Goal: Task Accomplishment & Management: Use online tool/utility

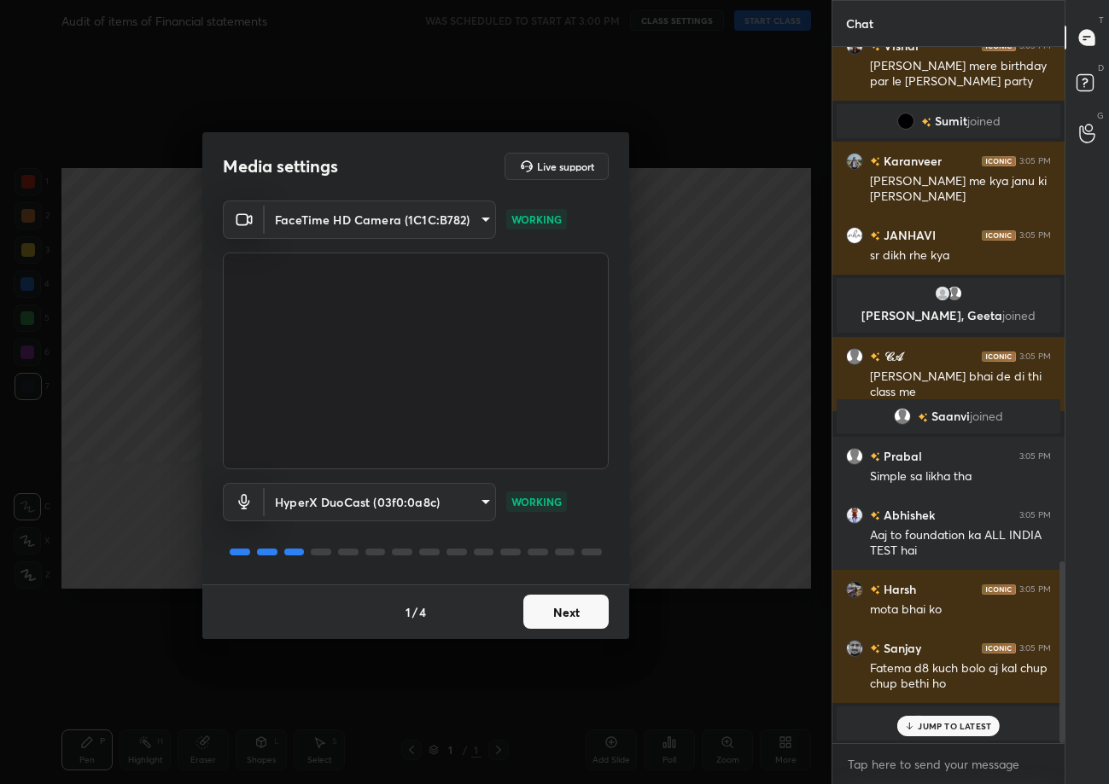
click at [581, 619] on button "Next" at bounding box center [565, 612] width 85 height 34
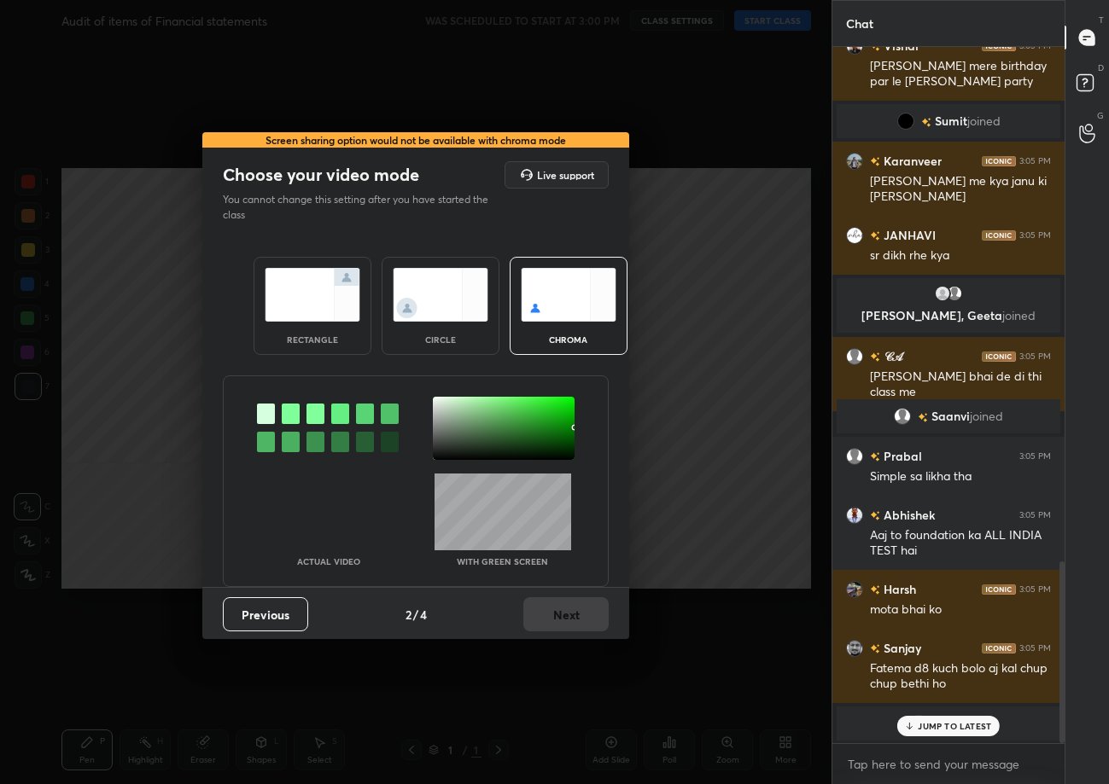
scroll to position [2028, 0]
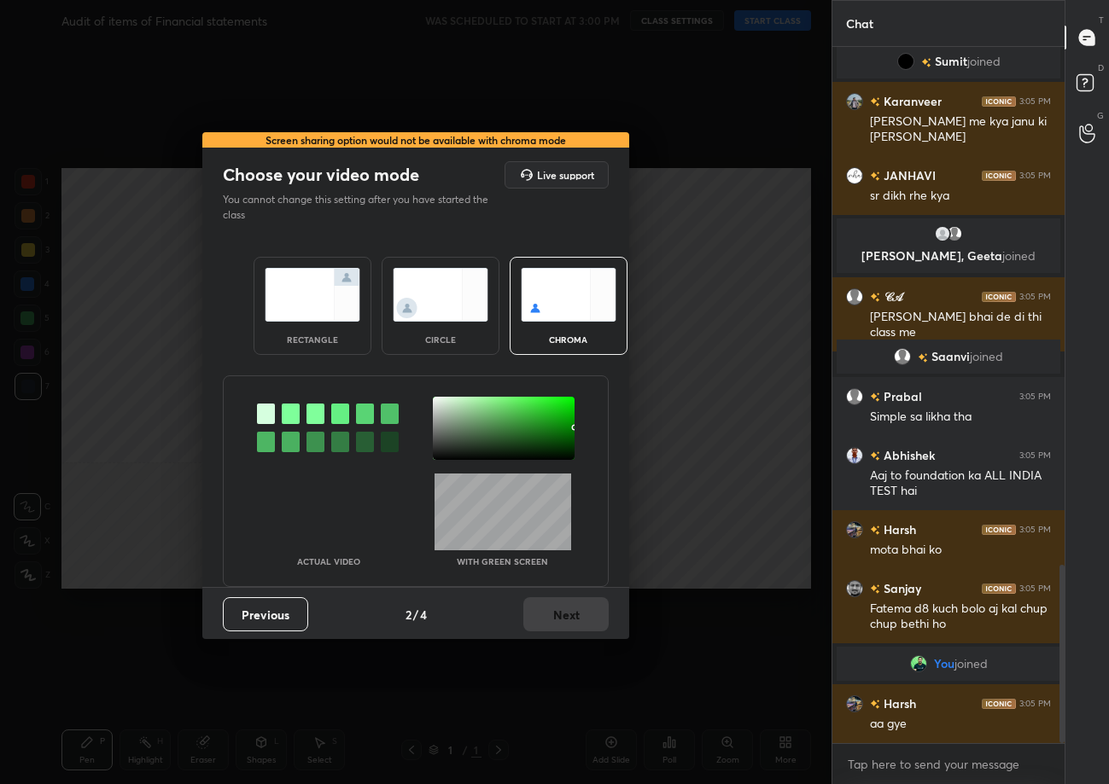
click at [291, 300] on img at bounding box center [313, 295] width 96 height 54
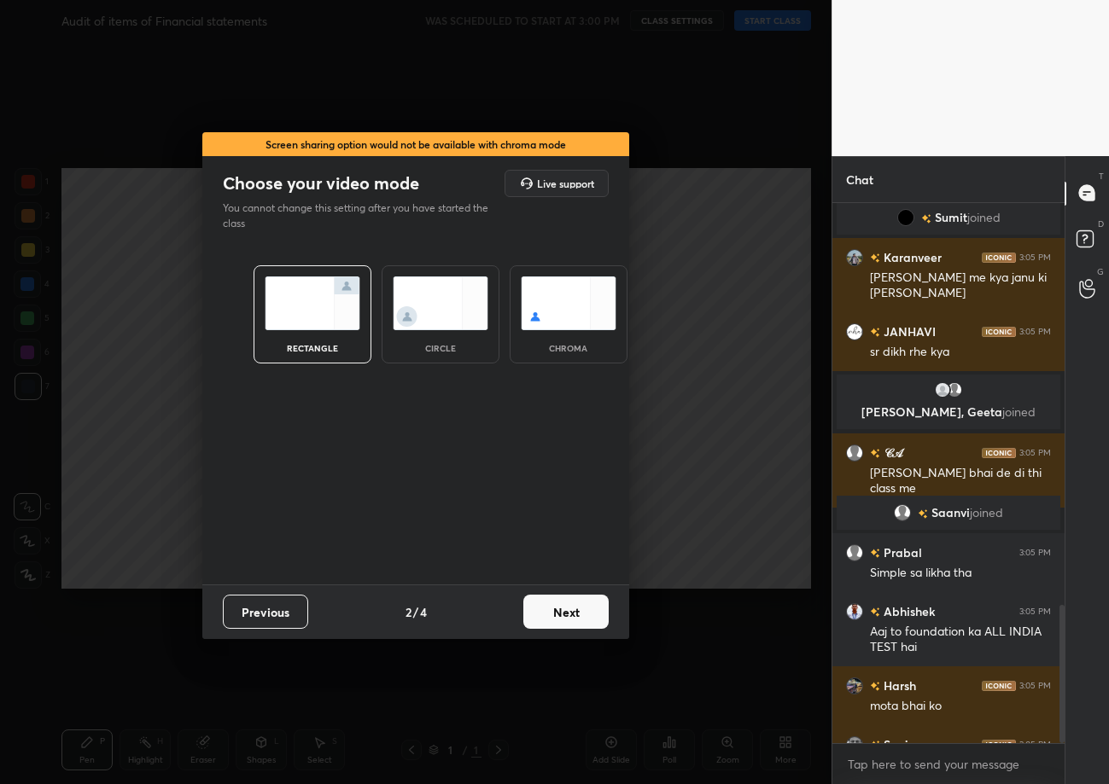
scroll to position [2225, 0]
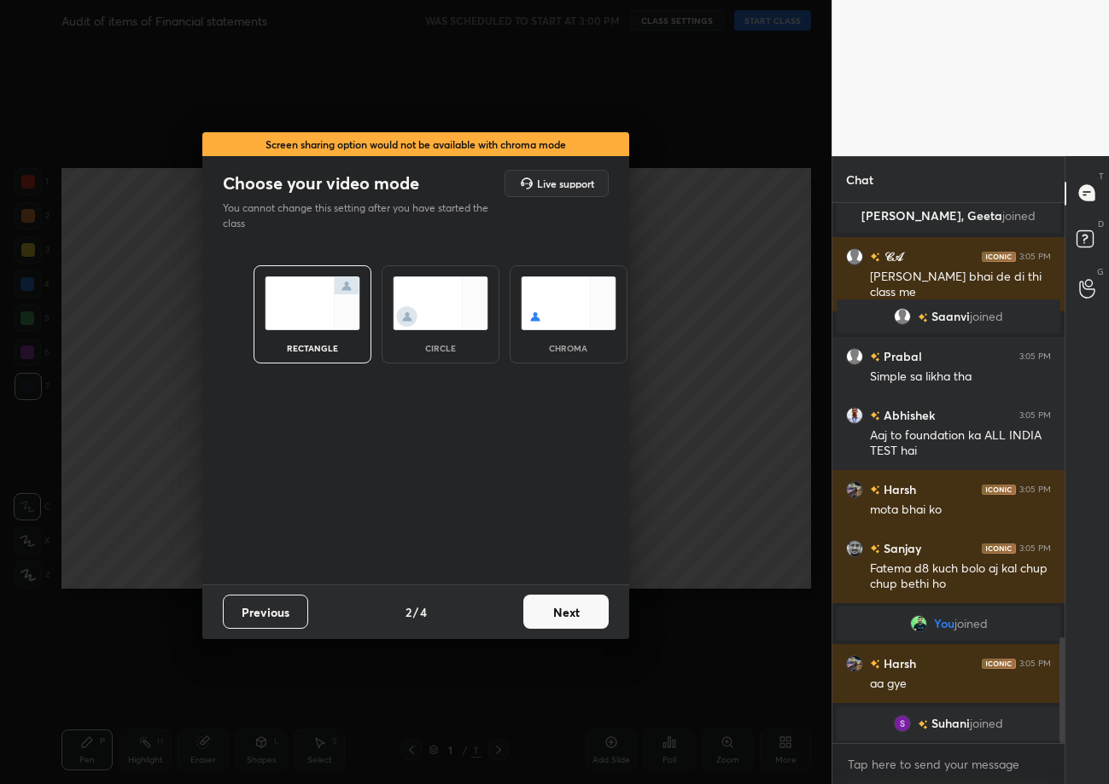
click at [568, 622] on button "Next" at bounding box center [565, 612] width 85 height 34
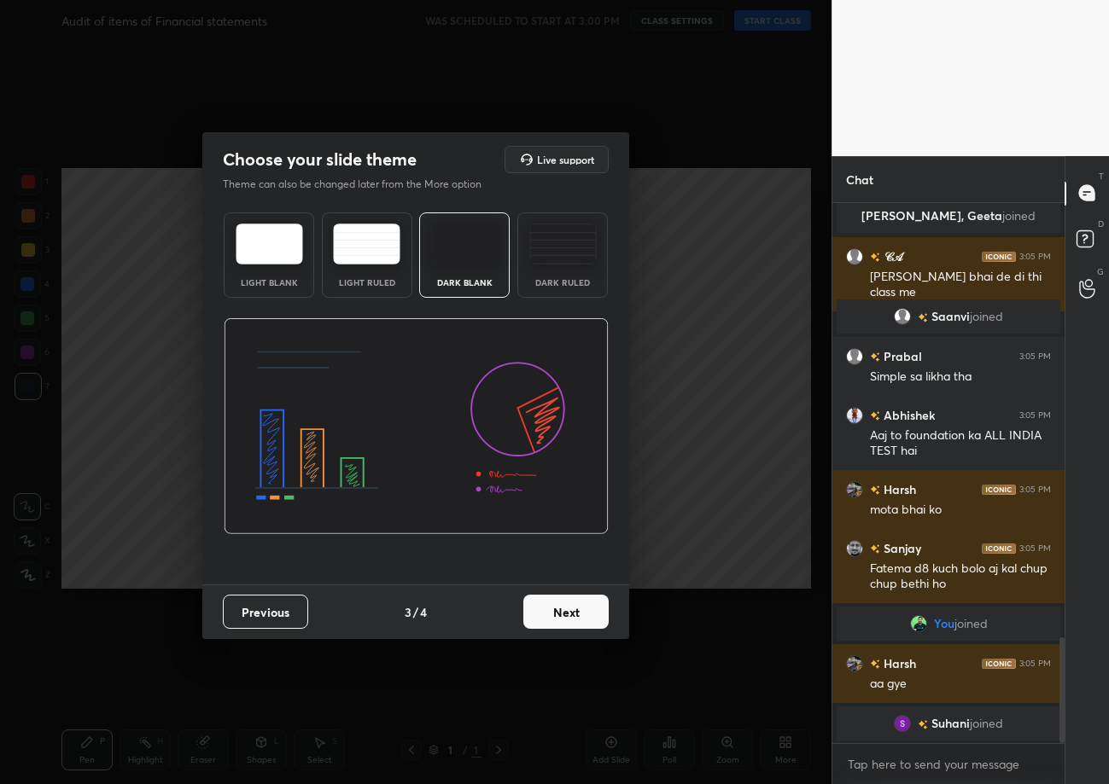
click at [569, 622] on button "Next" at bounding box center [565, 612] width 85 height 34
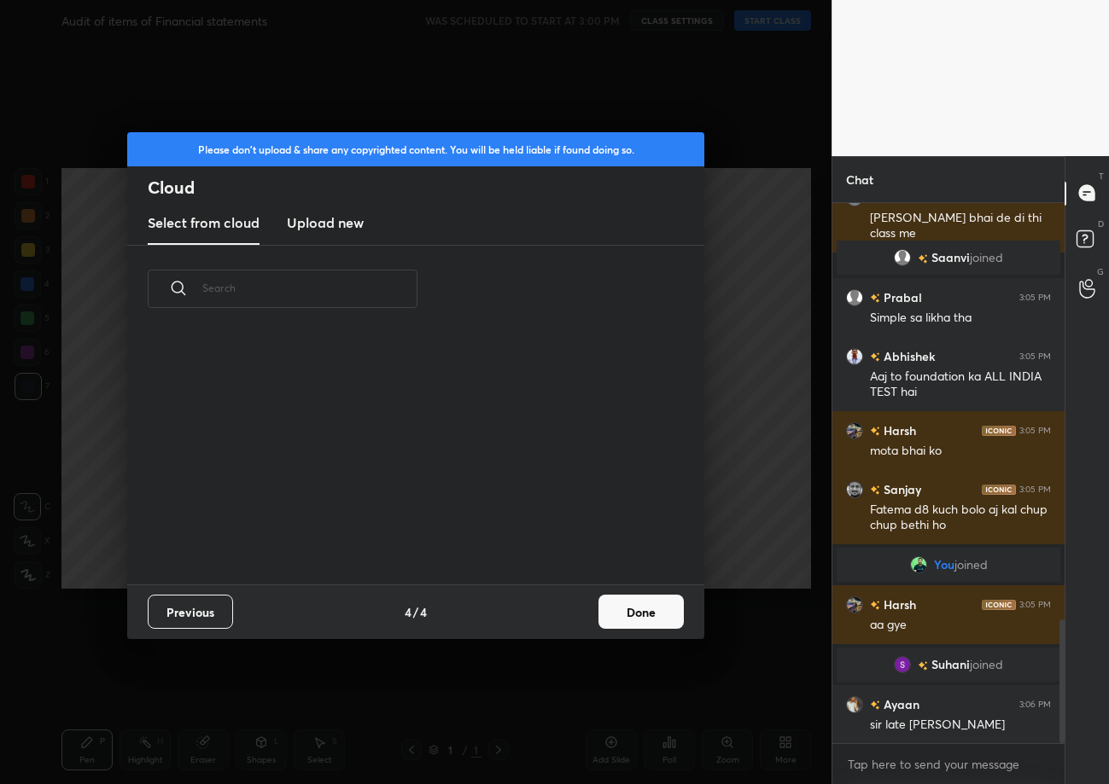
scroll to position [253, 547]
click at [632, 618] on button "Done" at bounding box center [640, 612] width 85 height 34
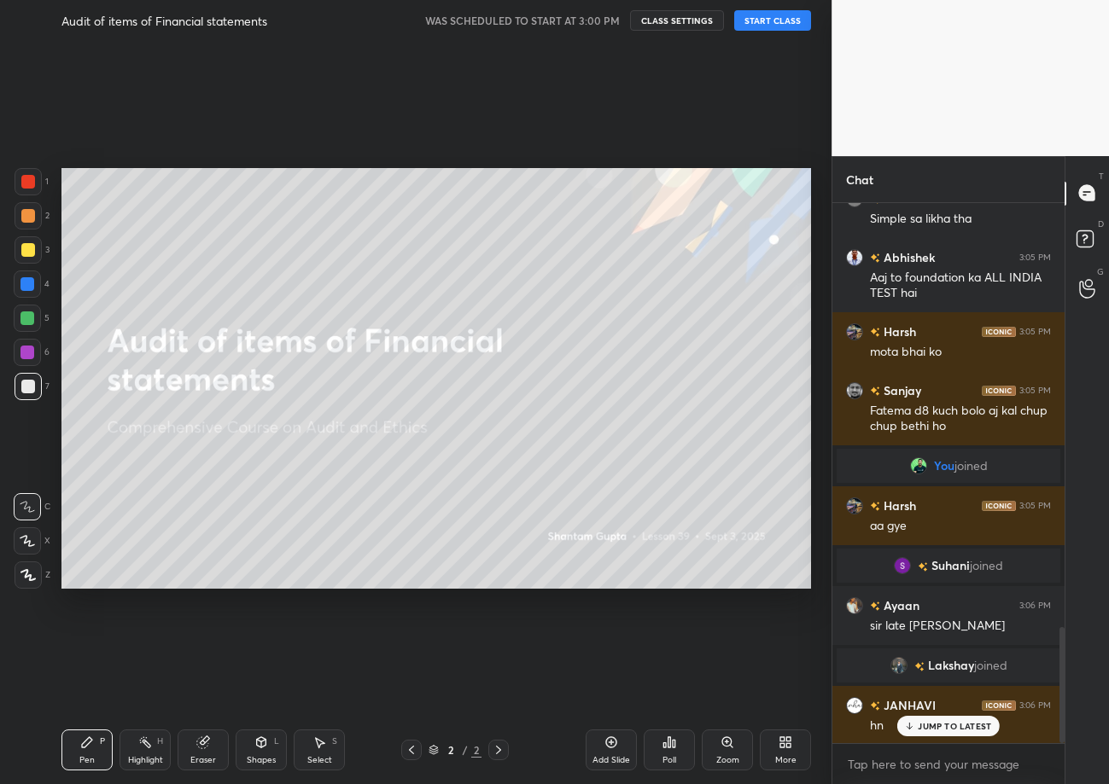
scroll to position [1974, 0]
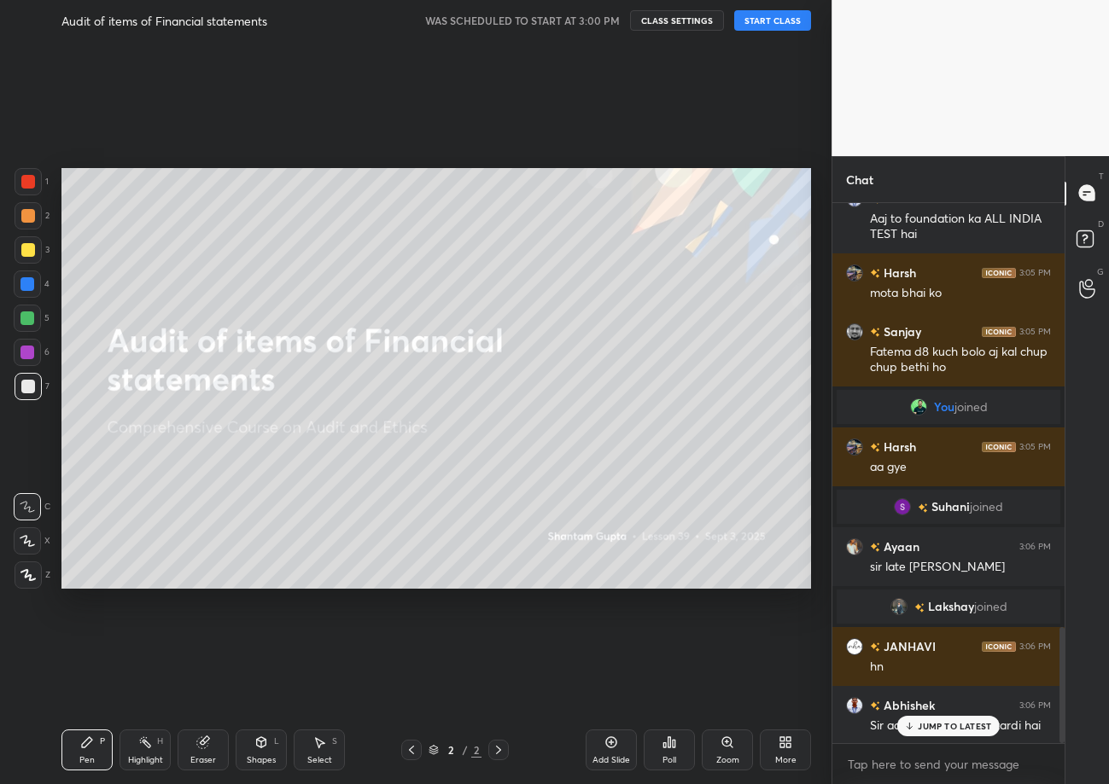
click at [765, 9] on div "Audit of items of Financial statements WAS SCHEDULED TO START AT 3:00 PM CLASS …" at bounding box center [435, 20] width 749 height 41
click at [766, 15] on button "START CLASS" at bounding box center [772, 20] width 77 height 20
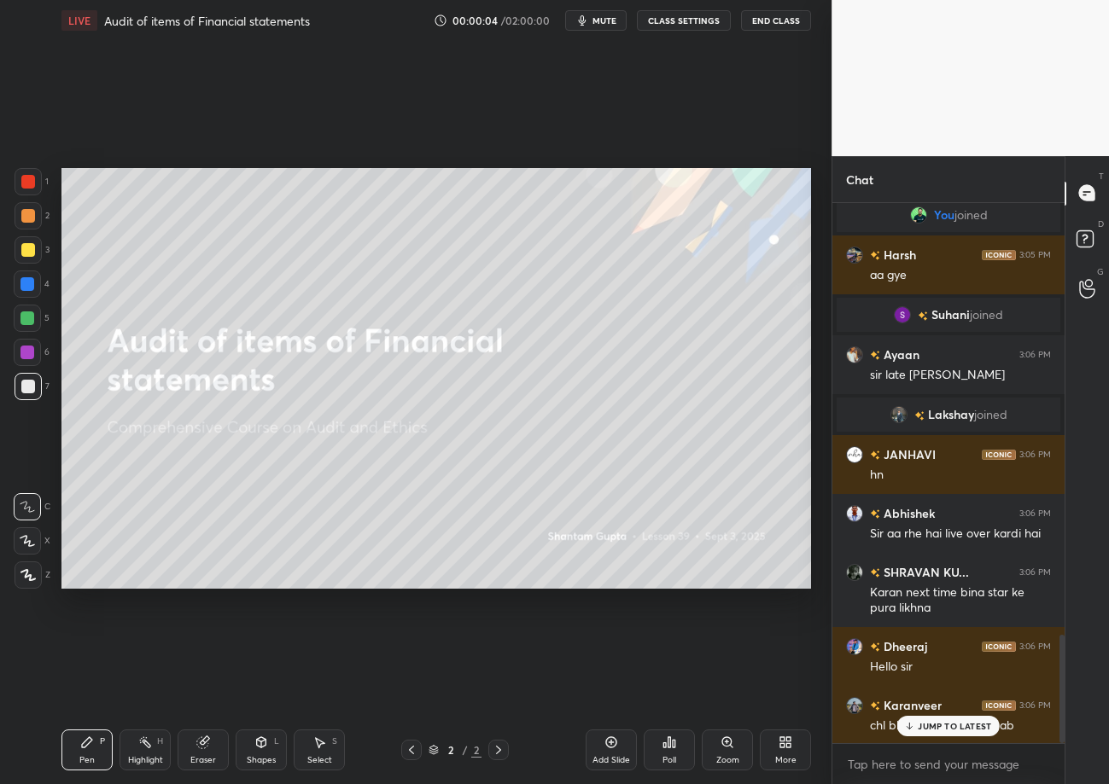
scroll to position [2401, 0]
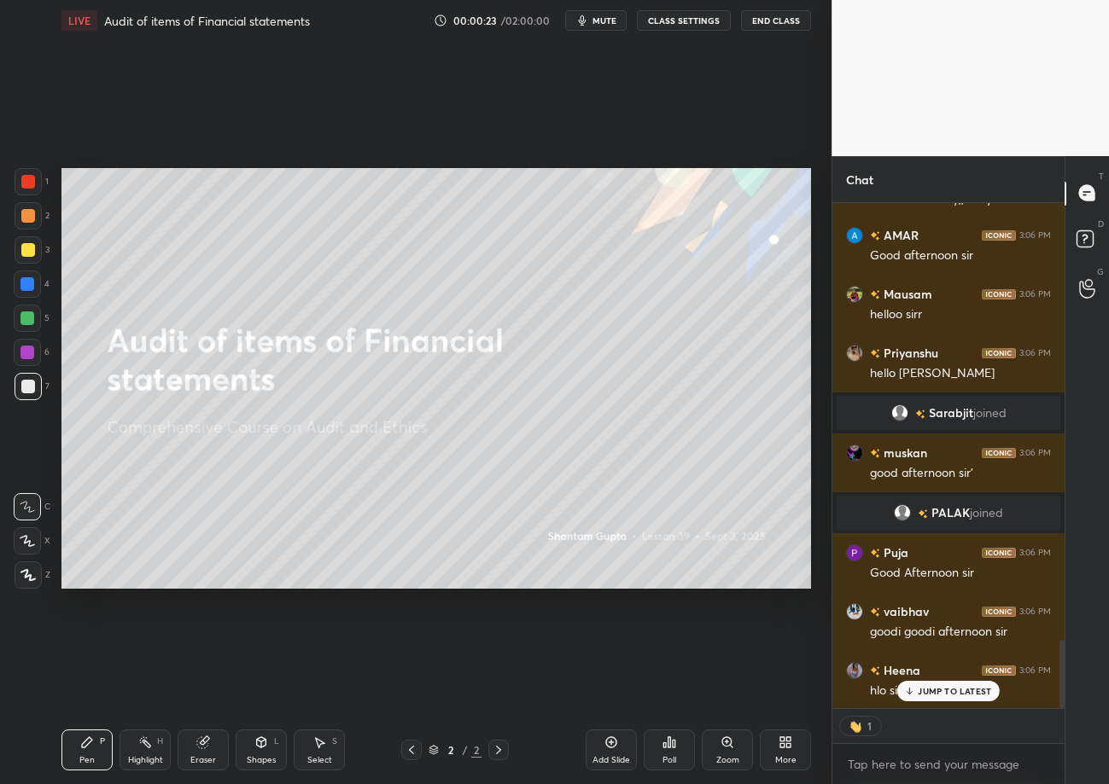
type textarea "x"
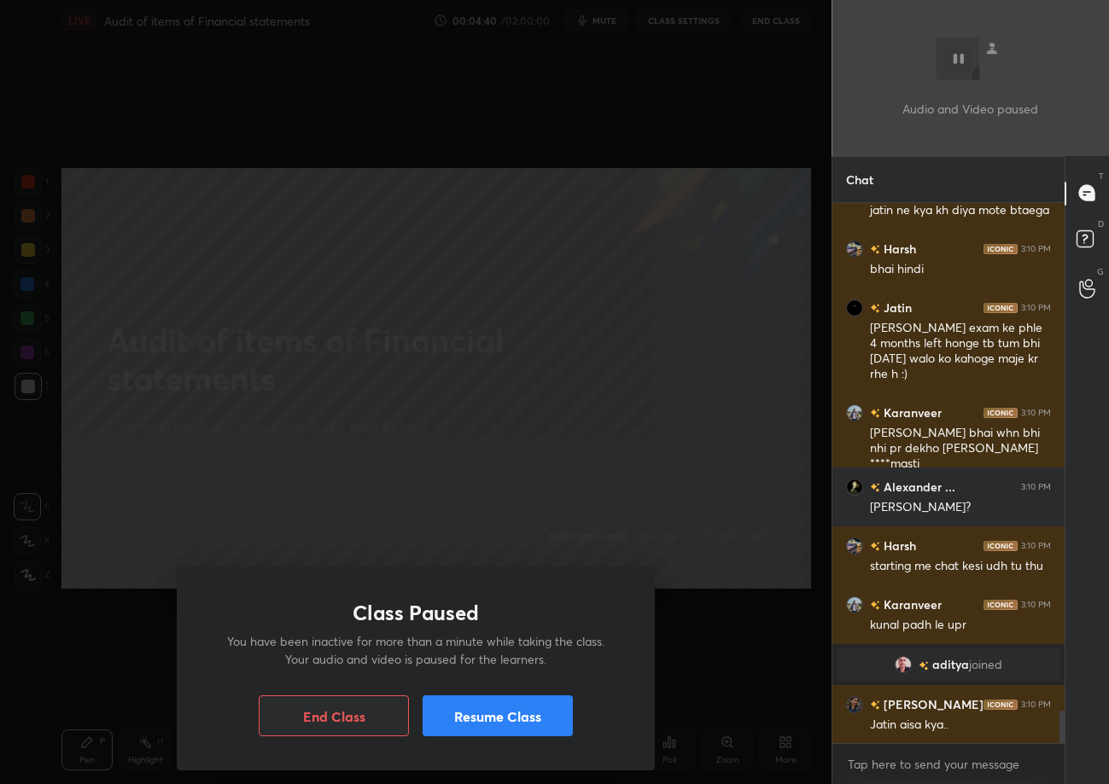
scroll to position [8466, 0]
click at [481, 710] on button "Resume Class" at bounding box center [498, 716] width 150 height 41
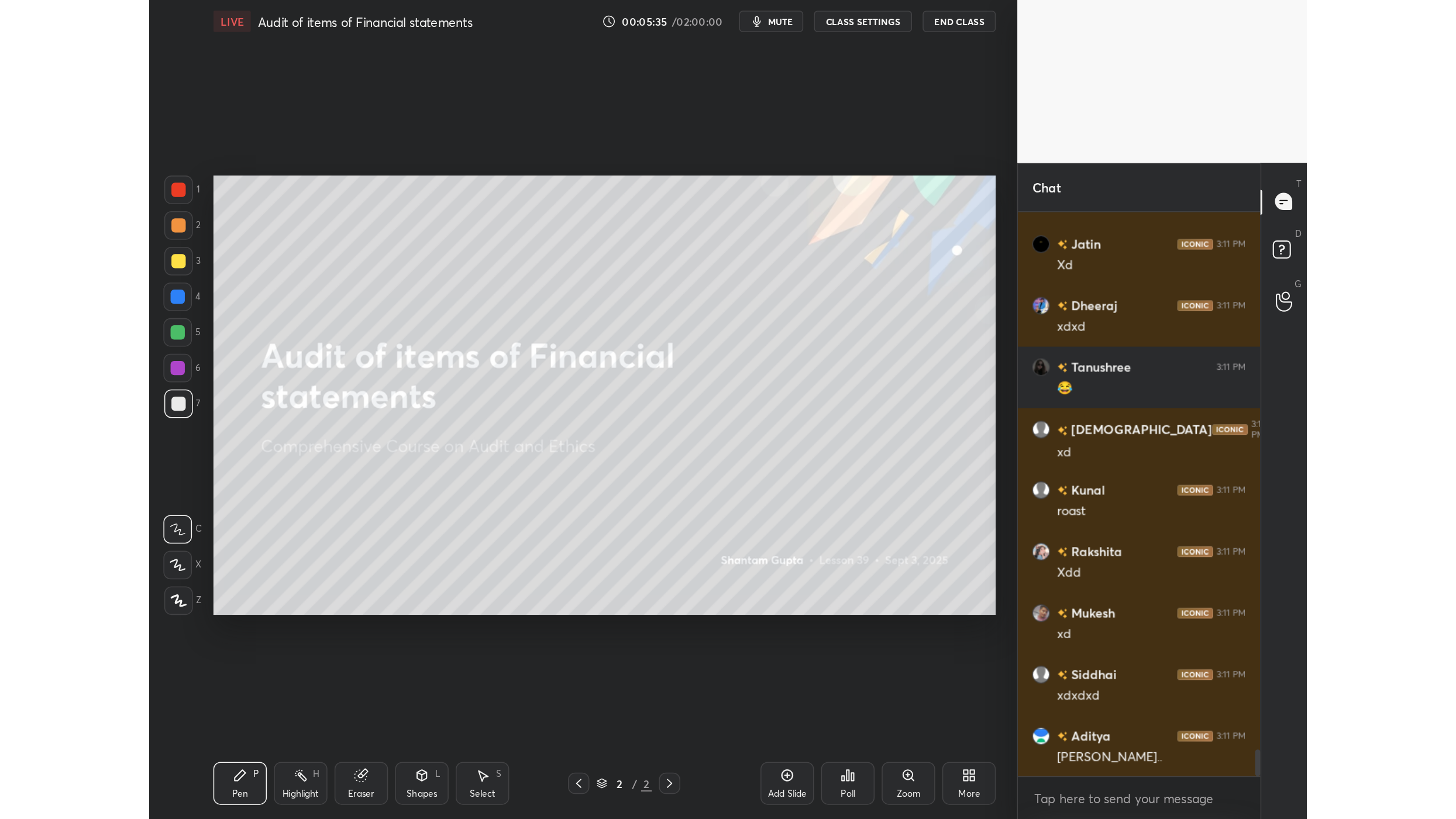
scroll to position [57760, 57445]
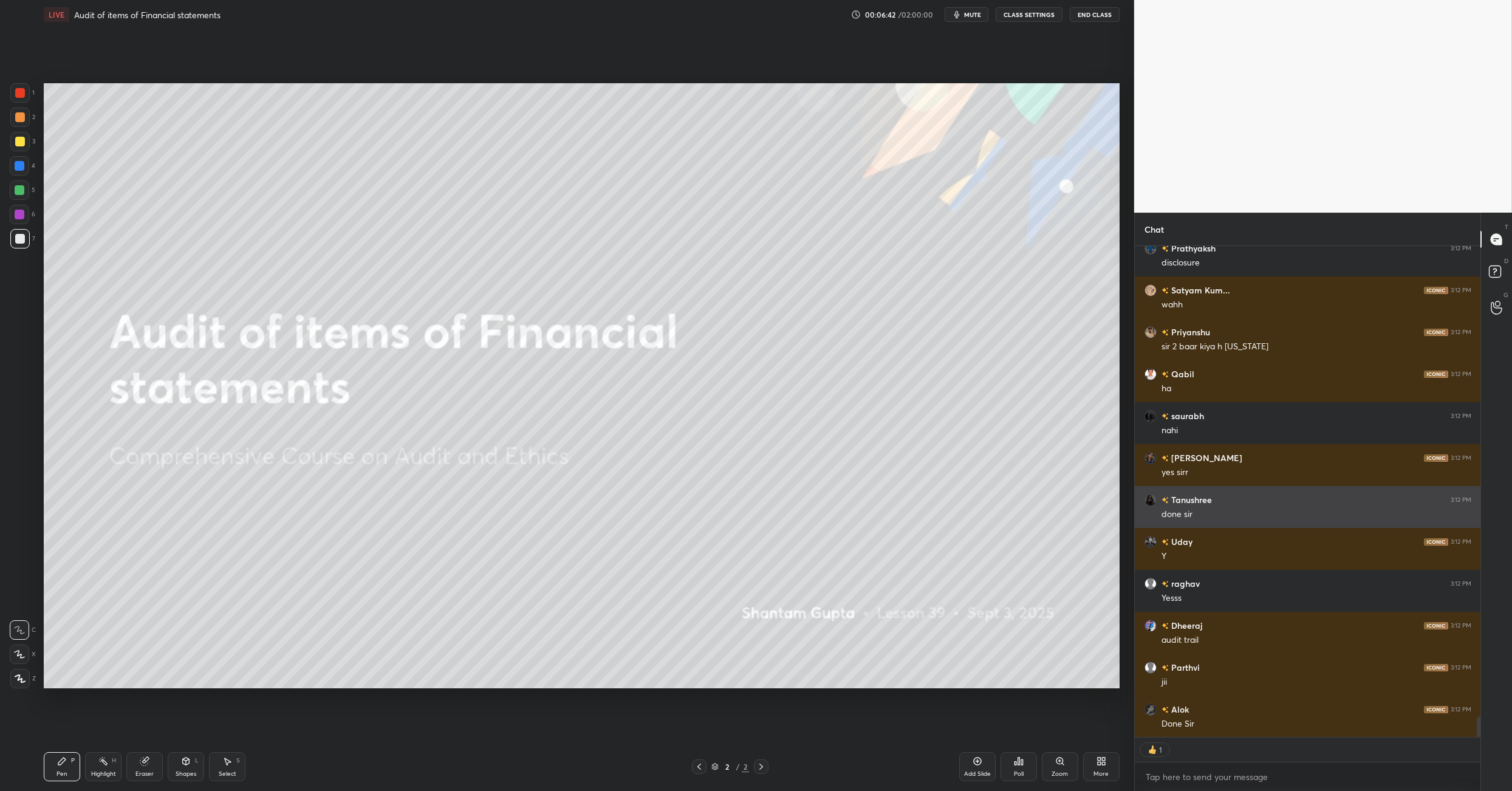
click at [788, 498] on div "Tanushree 3:12 PM" at bounding box center [1307, 500] width 327 height 13
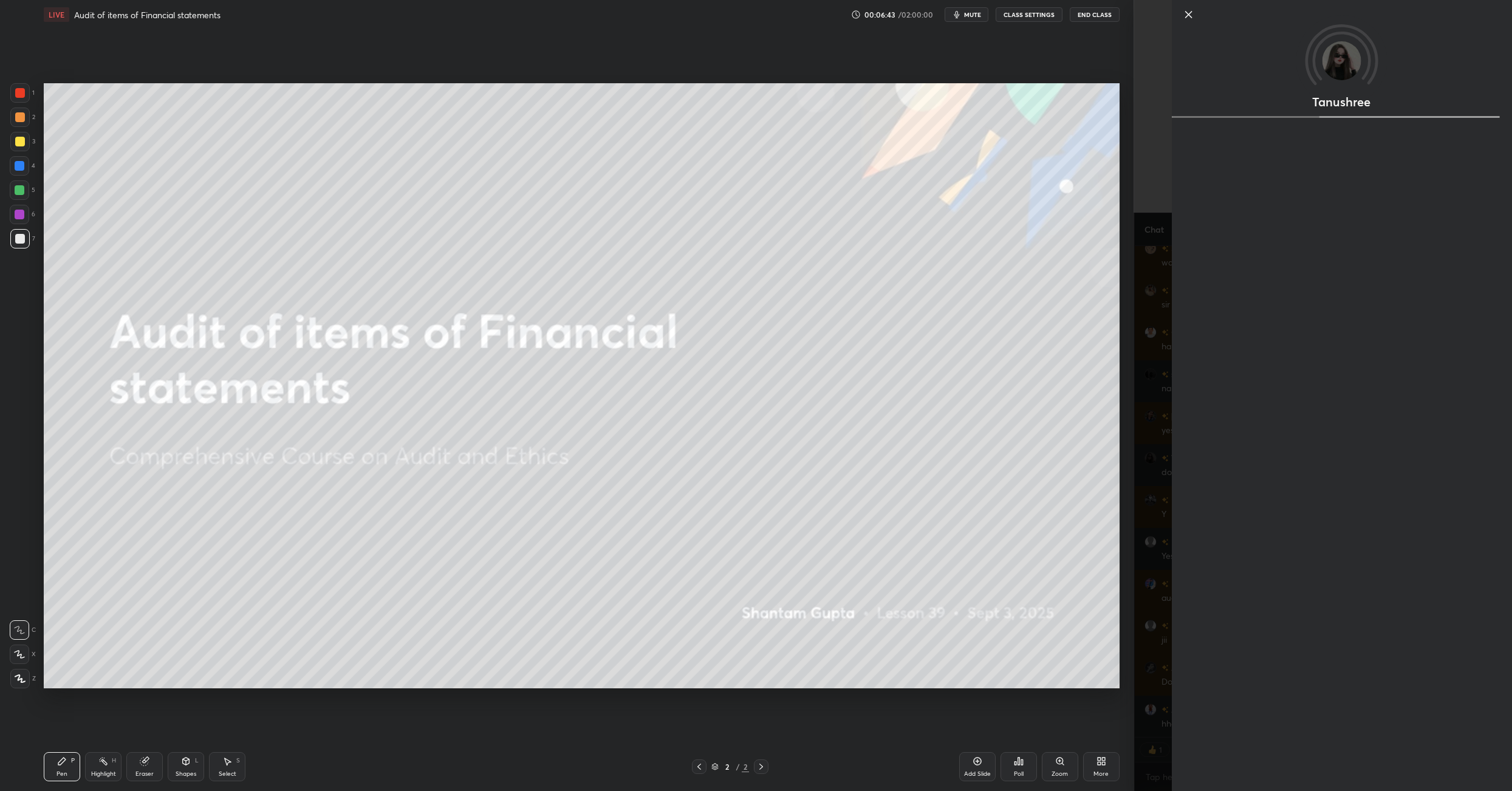
click at [788, 412] on div "Tanushree" at bounding box center [1323, 395] width 378 height 791
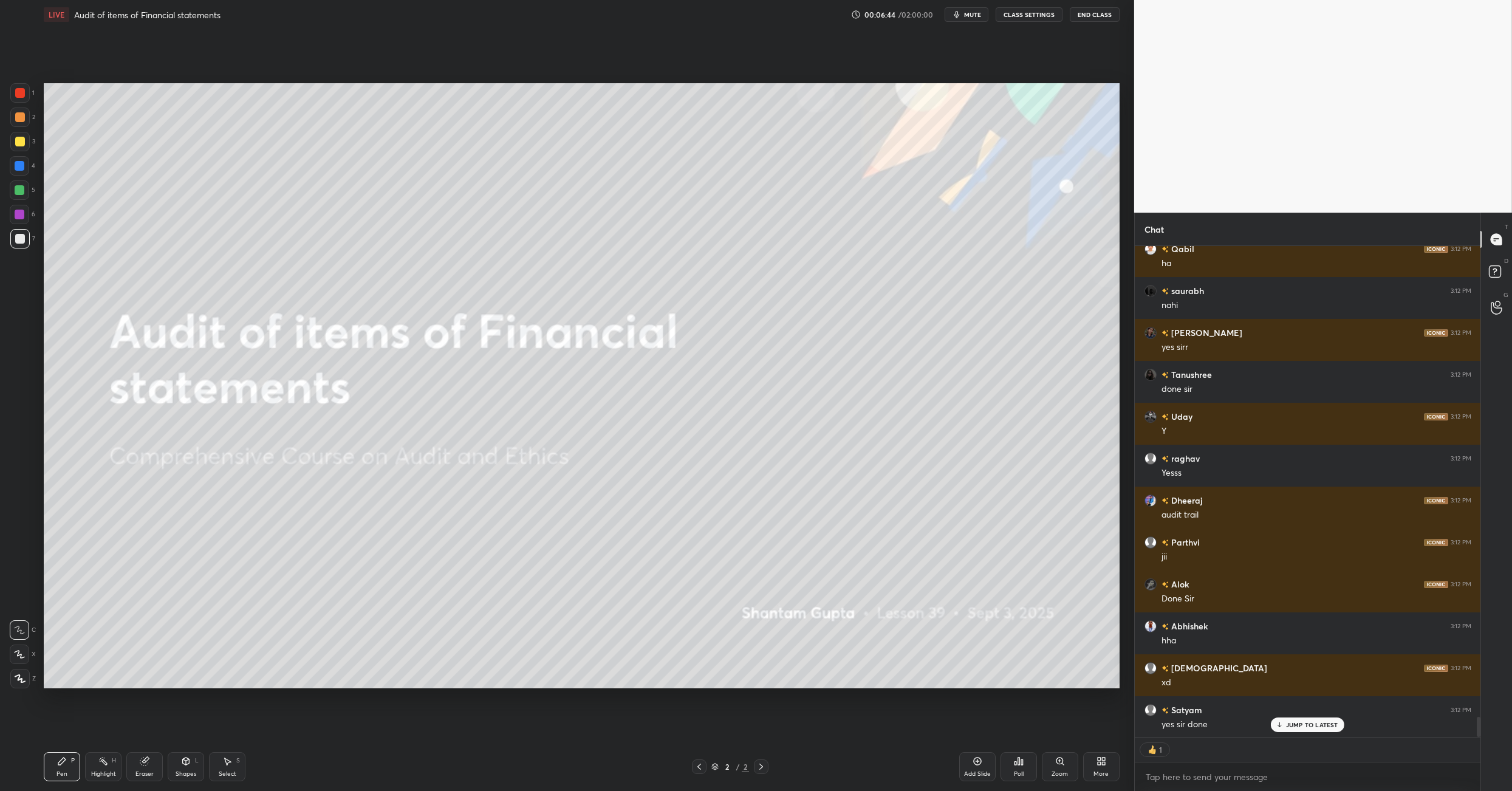
click at [788, 355] on div "Rishu 3:12 PM yes sirr" at bounding box center [1308, 340] width 347 height 42
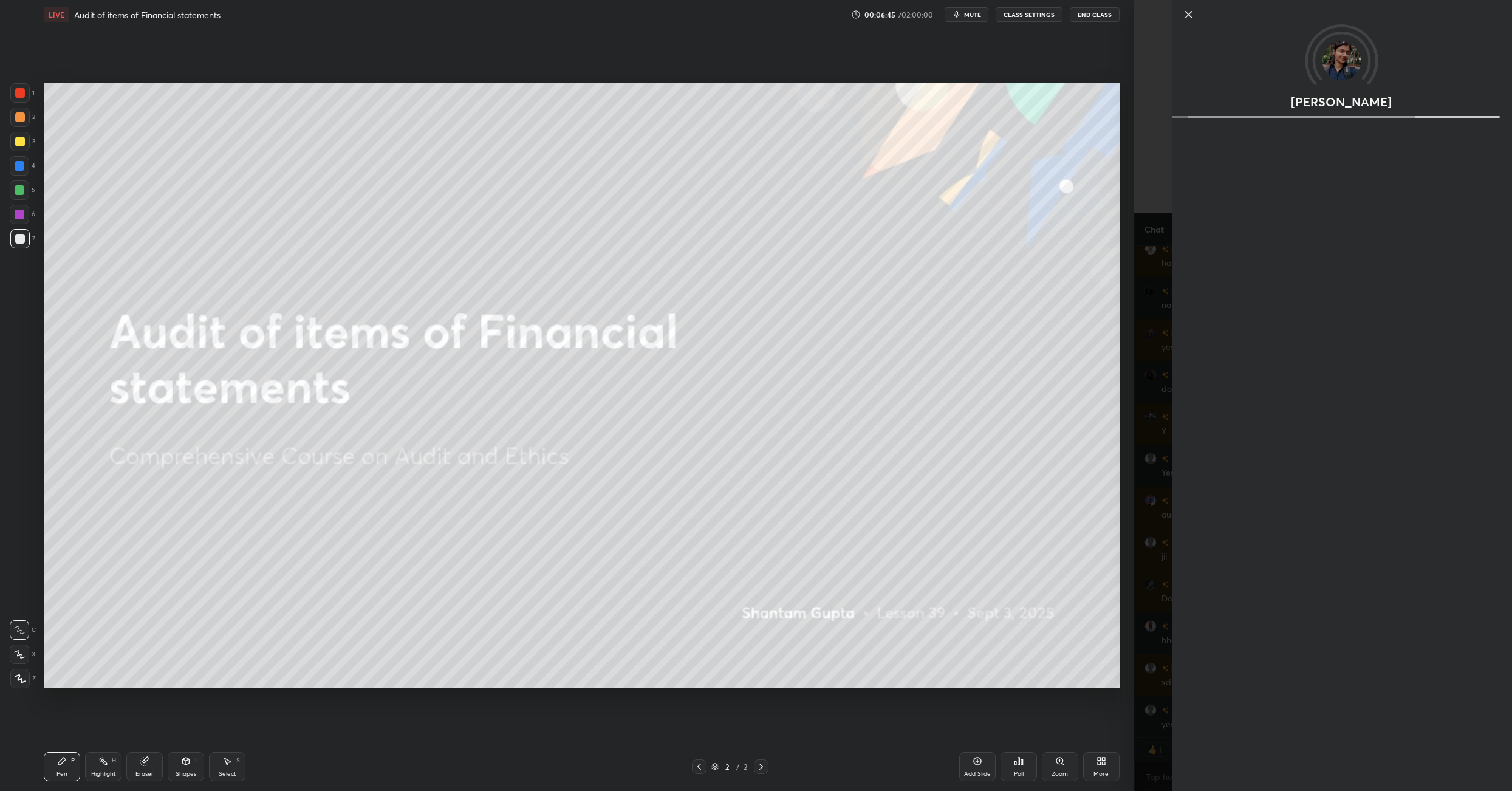
click at [788, 359] on div "[PERSON_NAME]" at bounding box center [1323, 395] width 378 height 791
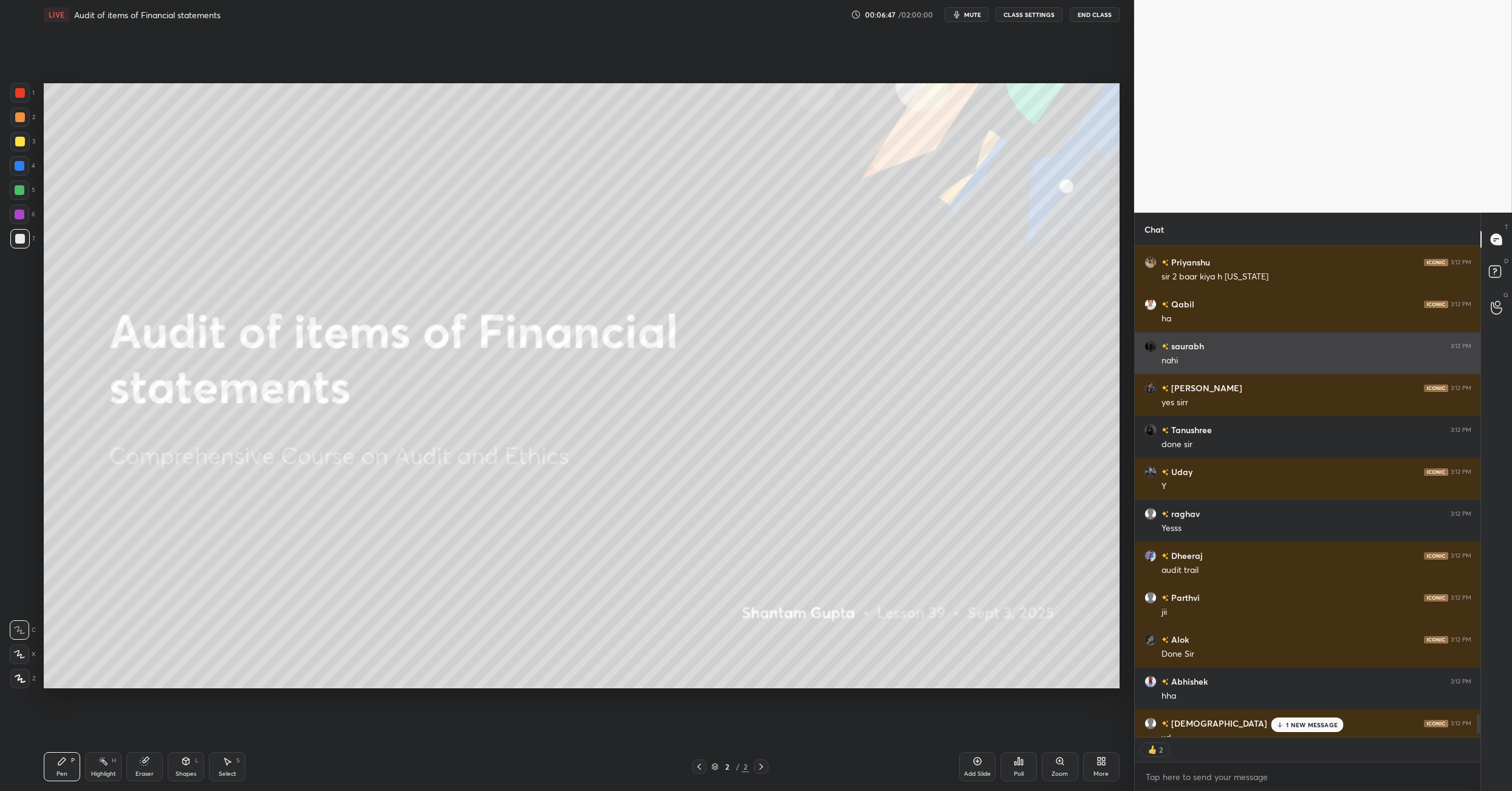
click at [788, 348] on h6 "saurabh" at bounding box center [1186, 346] width 36 height 13
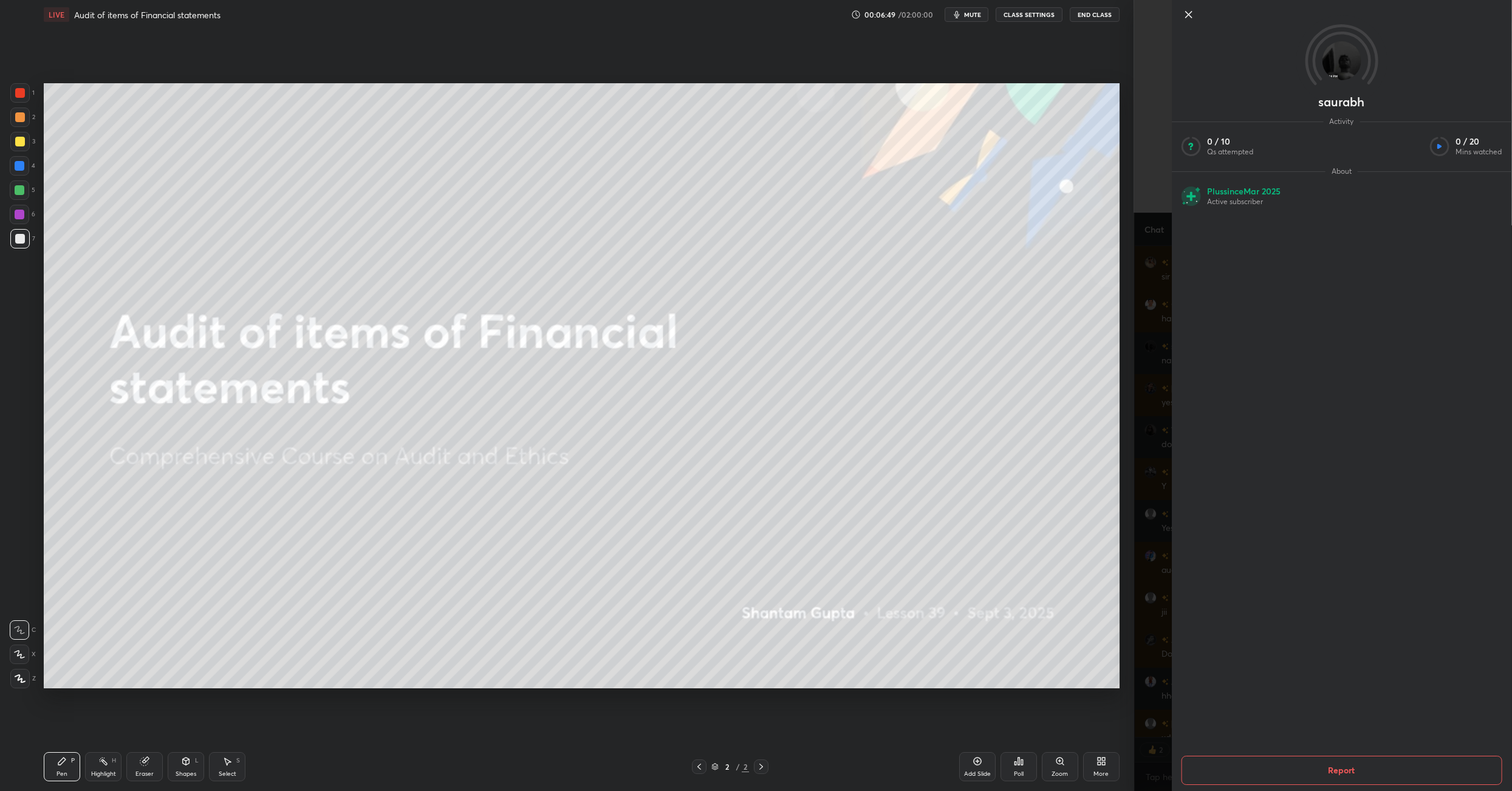
click at [788, 558] on button "Report" at bounding box center [1341, 770] width 321 height 29
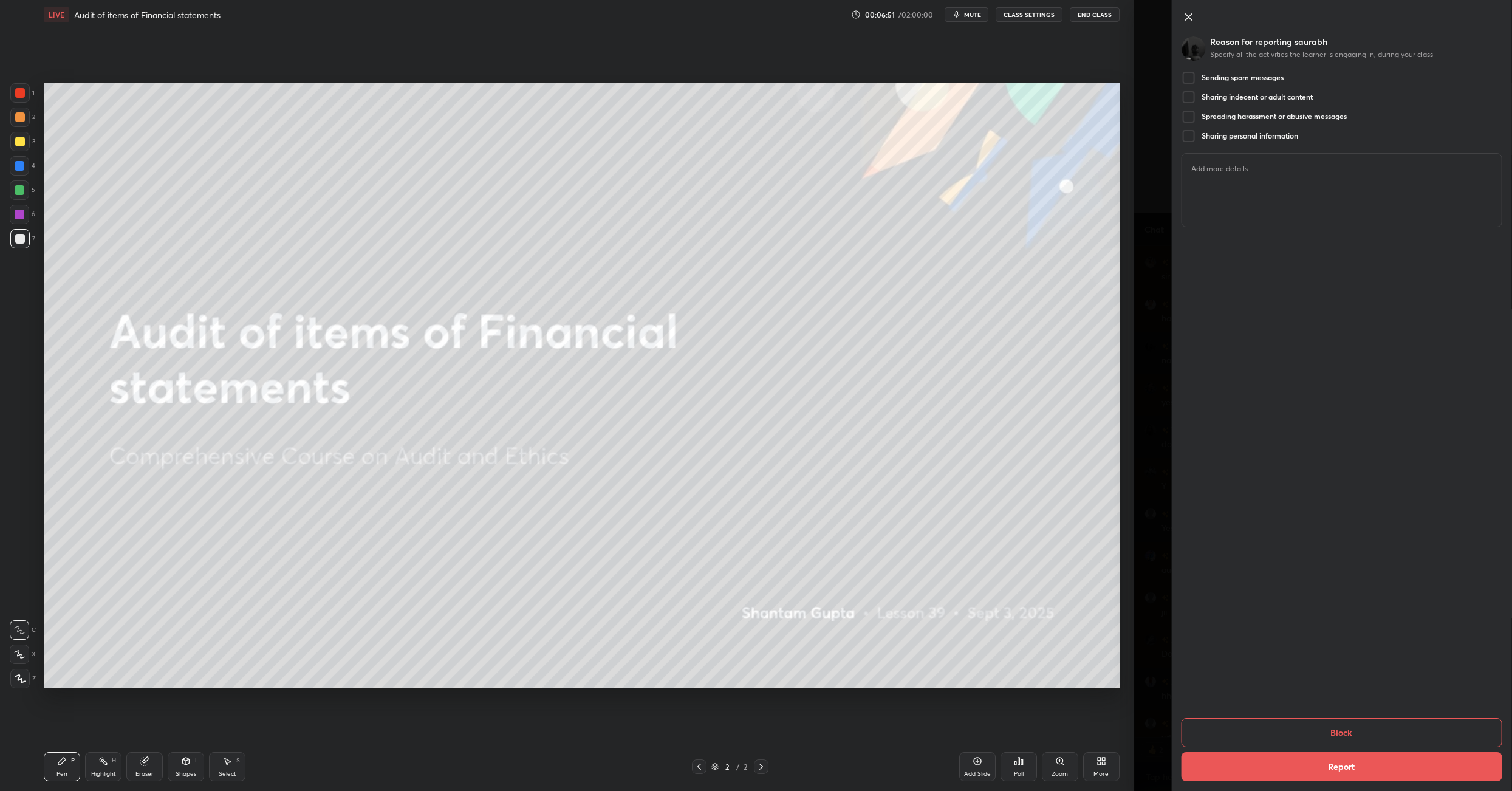
click at [788, 118] on div at bounding box center [1188, 117] width 14 height 14
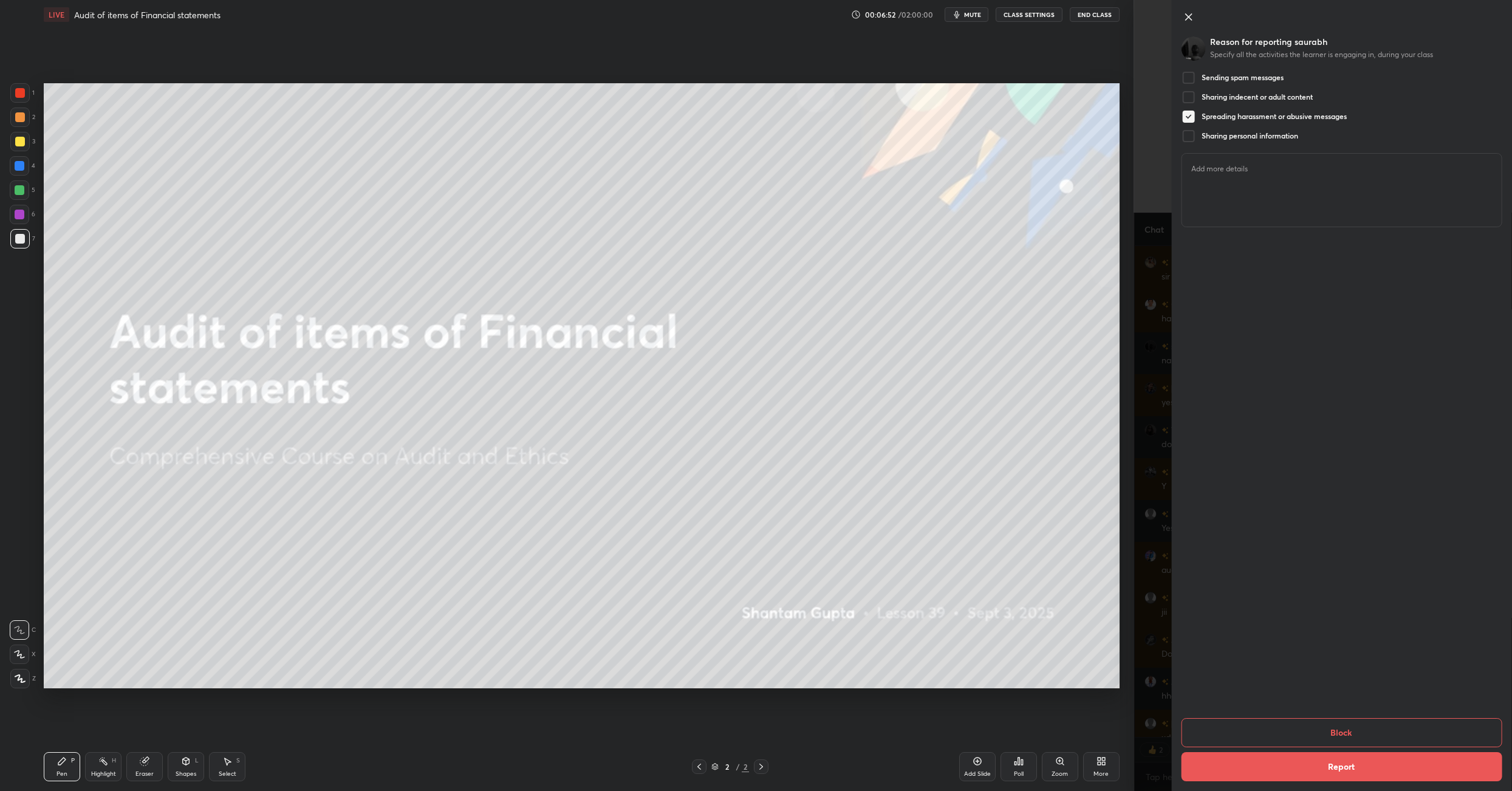
click at [788, 558] on button "Block" at bounding box center [1341, 733] width 321 height 29
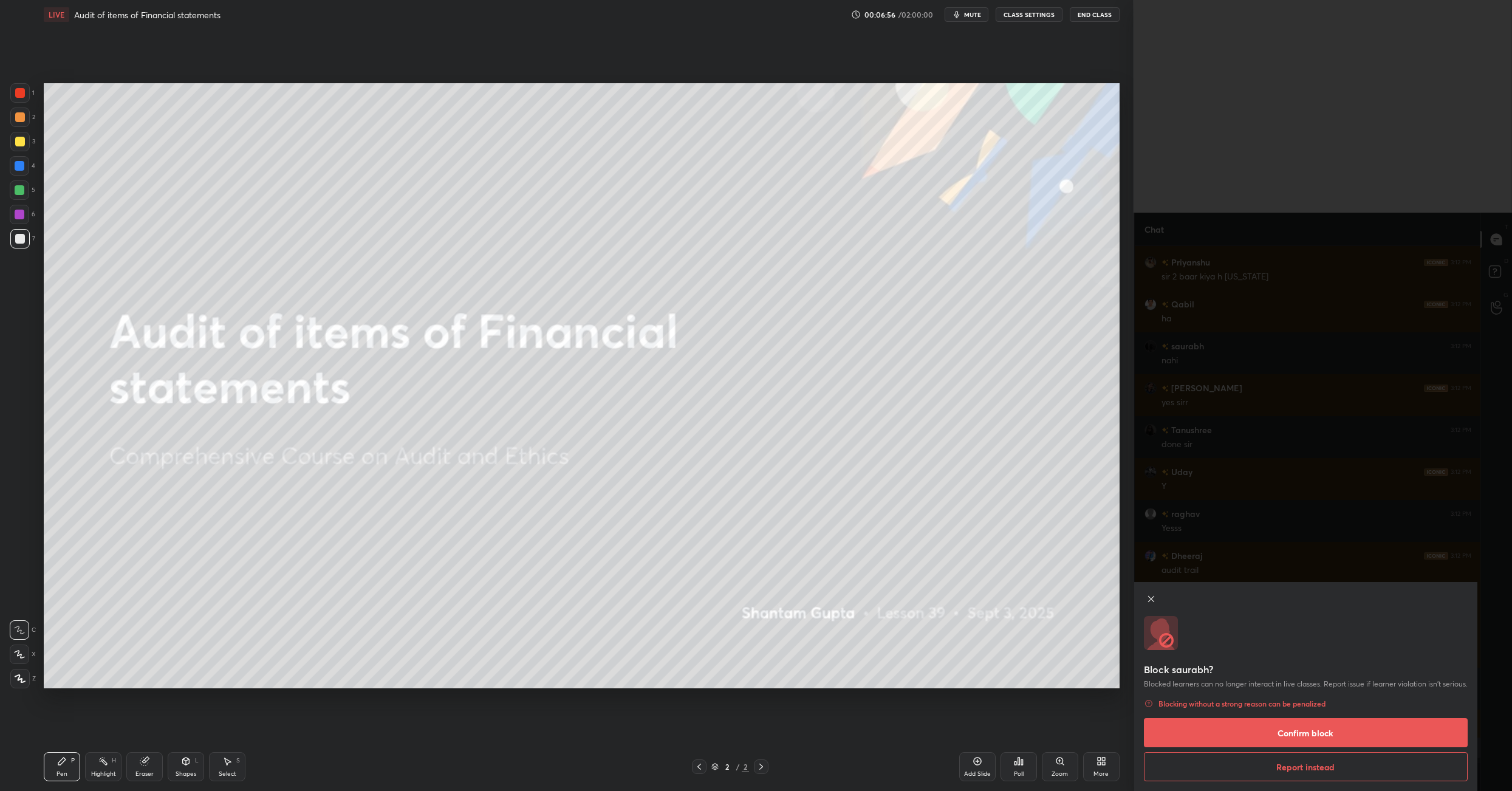
click at [788, 558] on button "Confirm block" at bounding box center [1305, 733] width 324 height 29
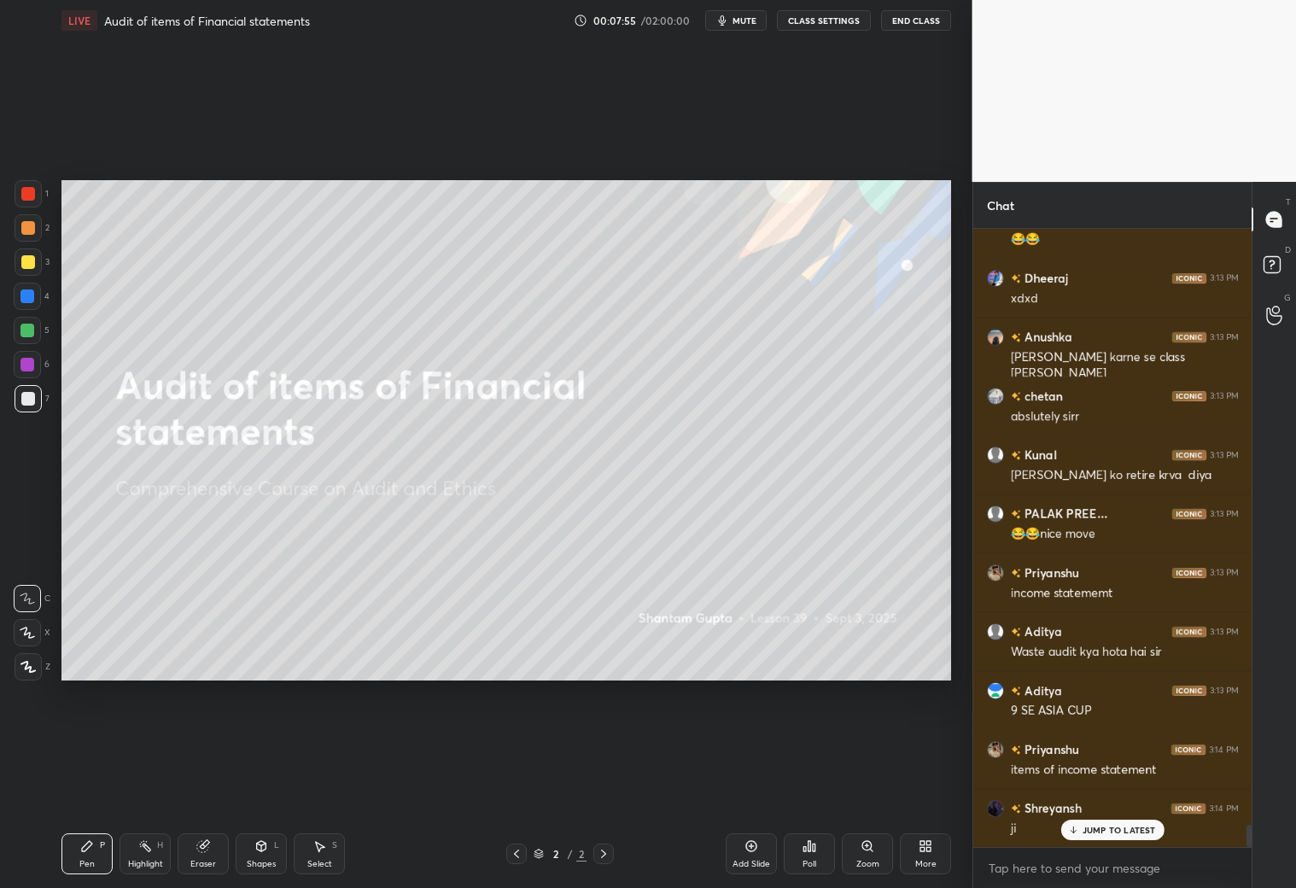
click at [936, 784] on div "More" at bounding box center [925, 853] width 51 height 41
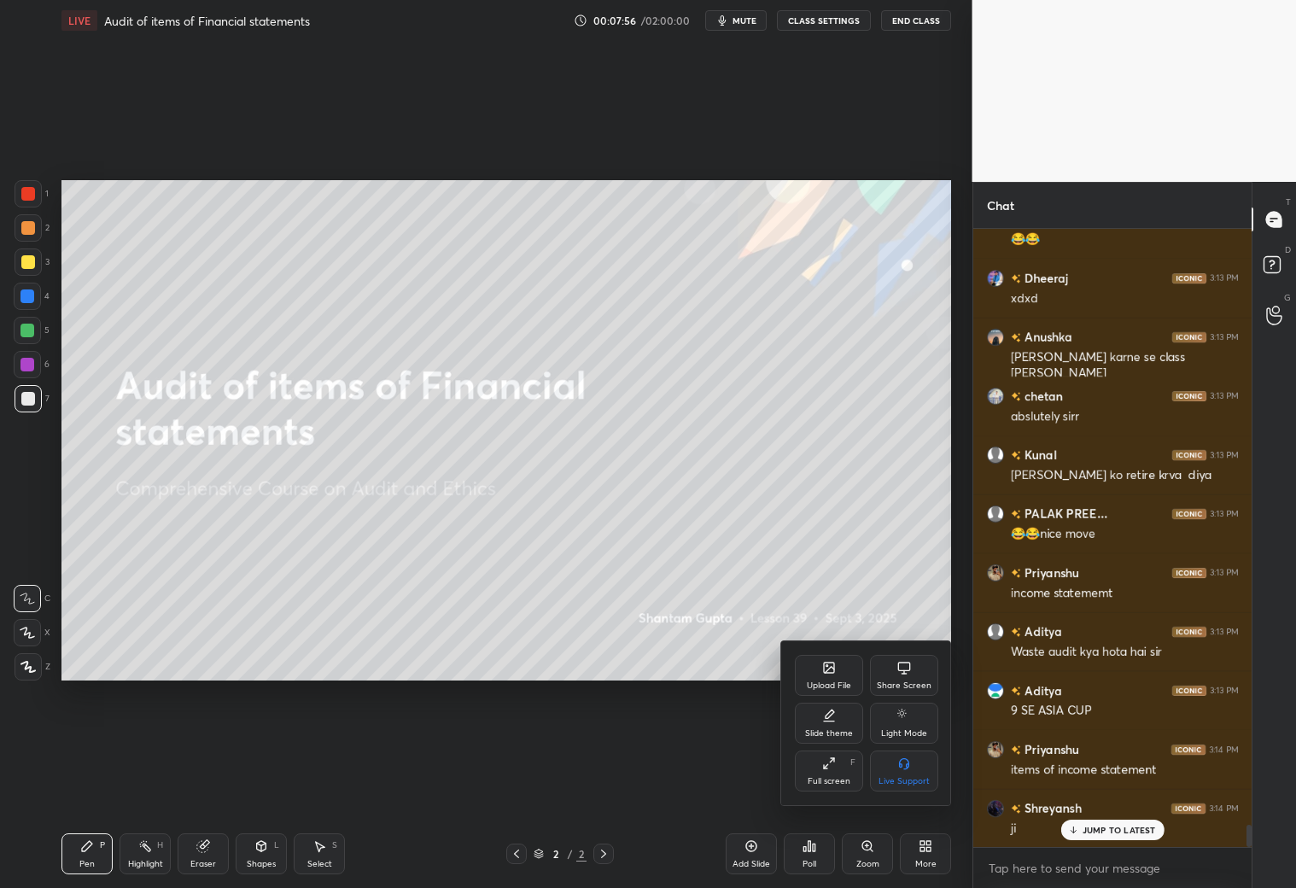
click at [829, 772] on div "Full screen F" at bounding box center [829, 770] width 68 height 41
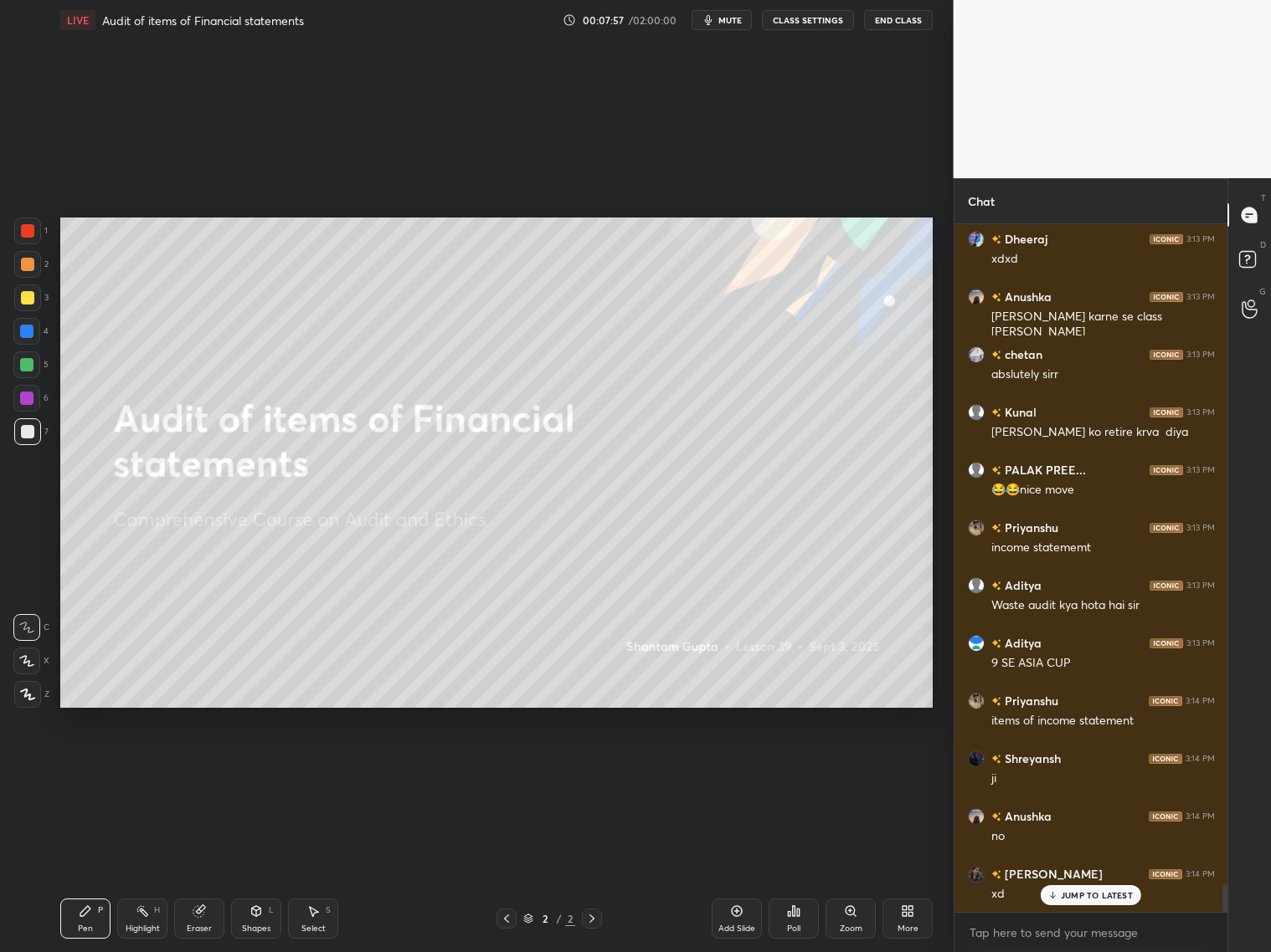
click at [1087, 769] on div "JUMP TO LATEST" at bounding box center [1091, 895] width 100 height 20
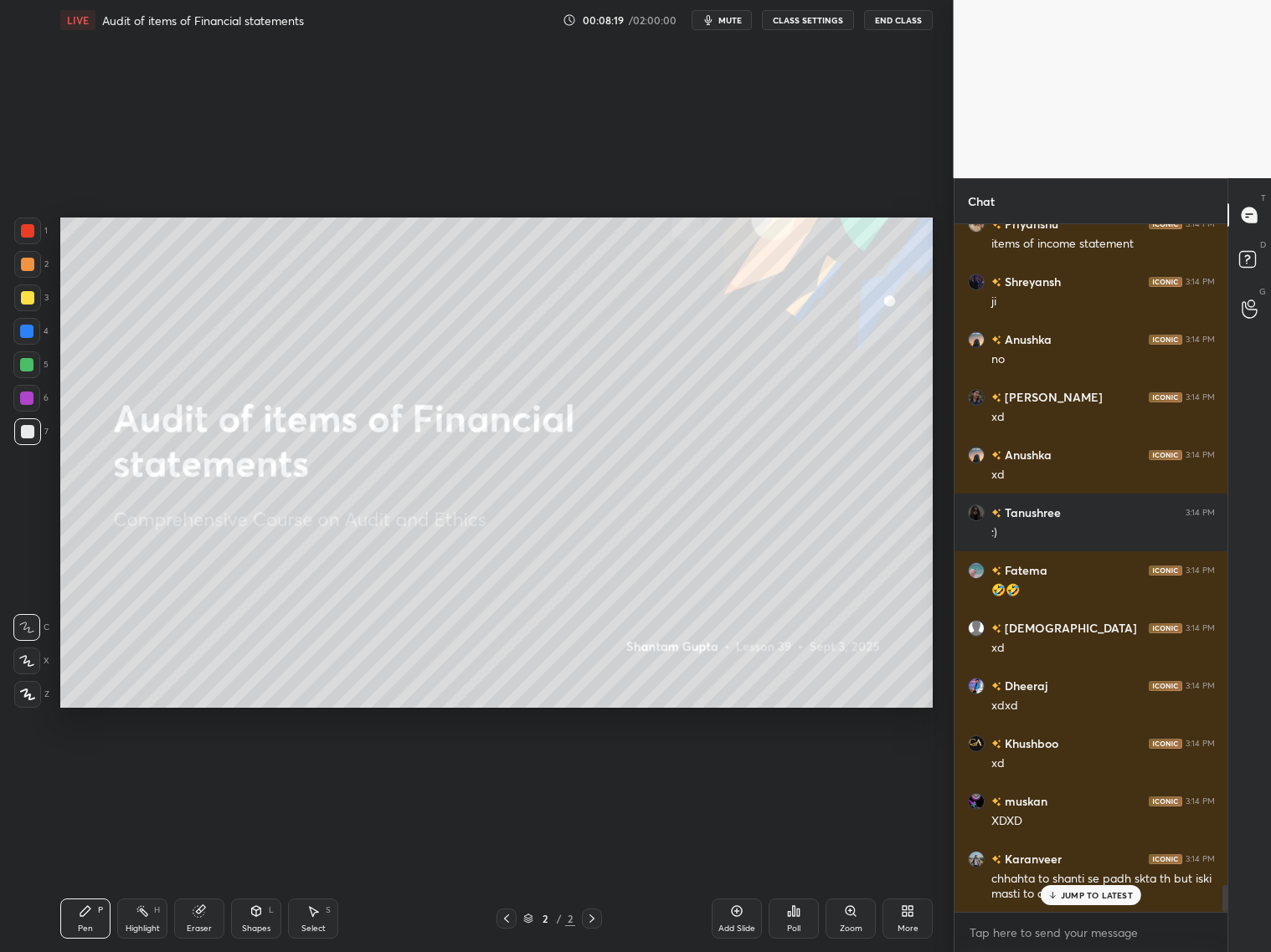
scroll to position [16923, 0]
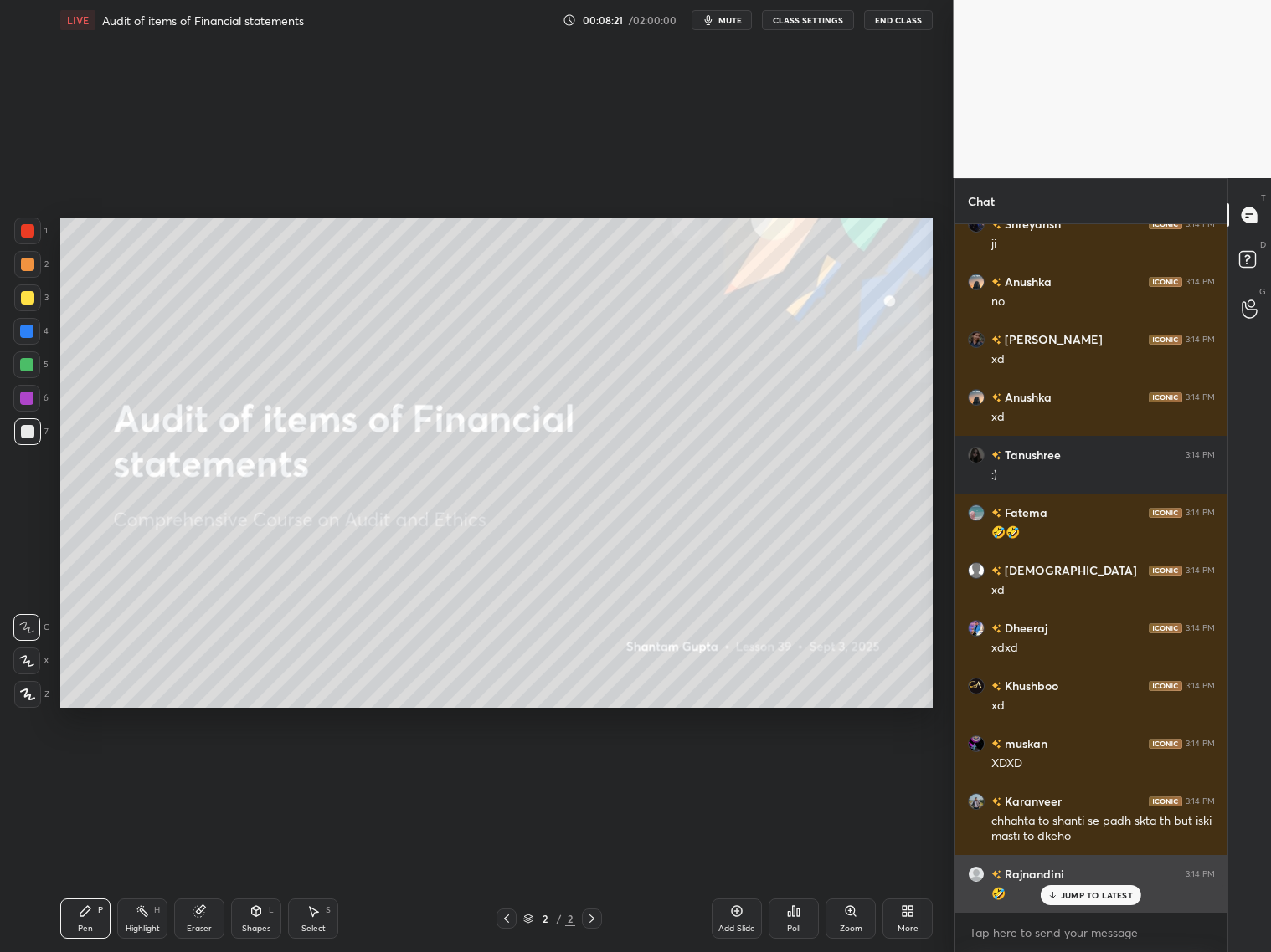
drag, startPoint x: 1106, startPoint y: 898, endPoint x: 1115, endPoint y: 896, distance: 9.2
click at [1087, 769] on p "JUMP TO LATEST" at bounding box center [1096, 895] width 72 height 10
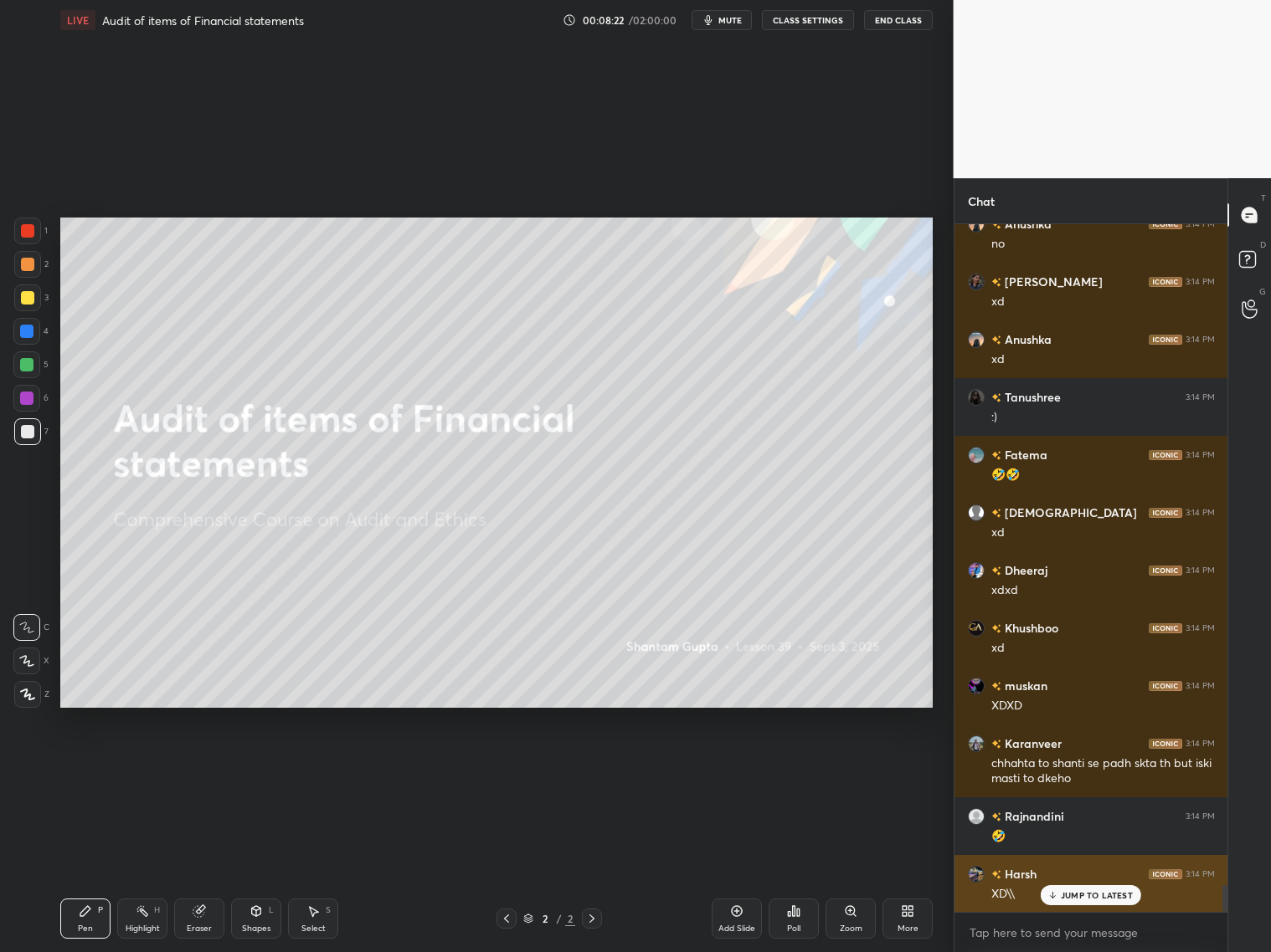
click at [1087, 769] on div "Harsh 3:14 PM XD\\" at bounding box center [1091, 883] width 274 height 58
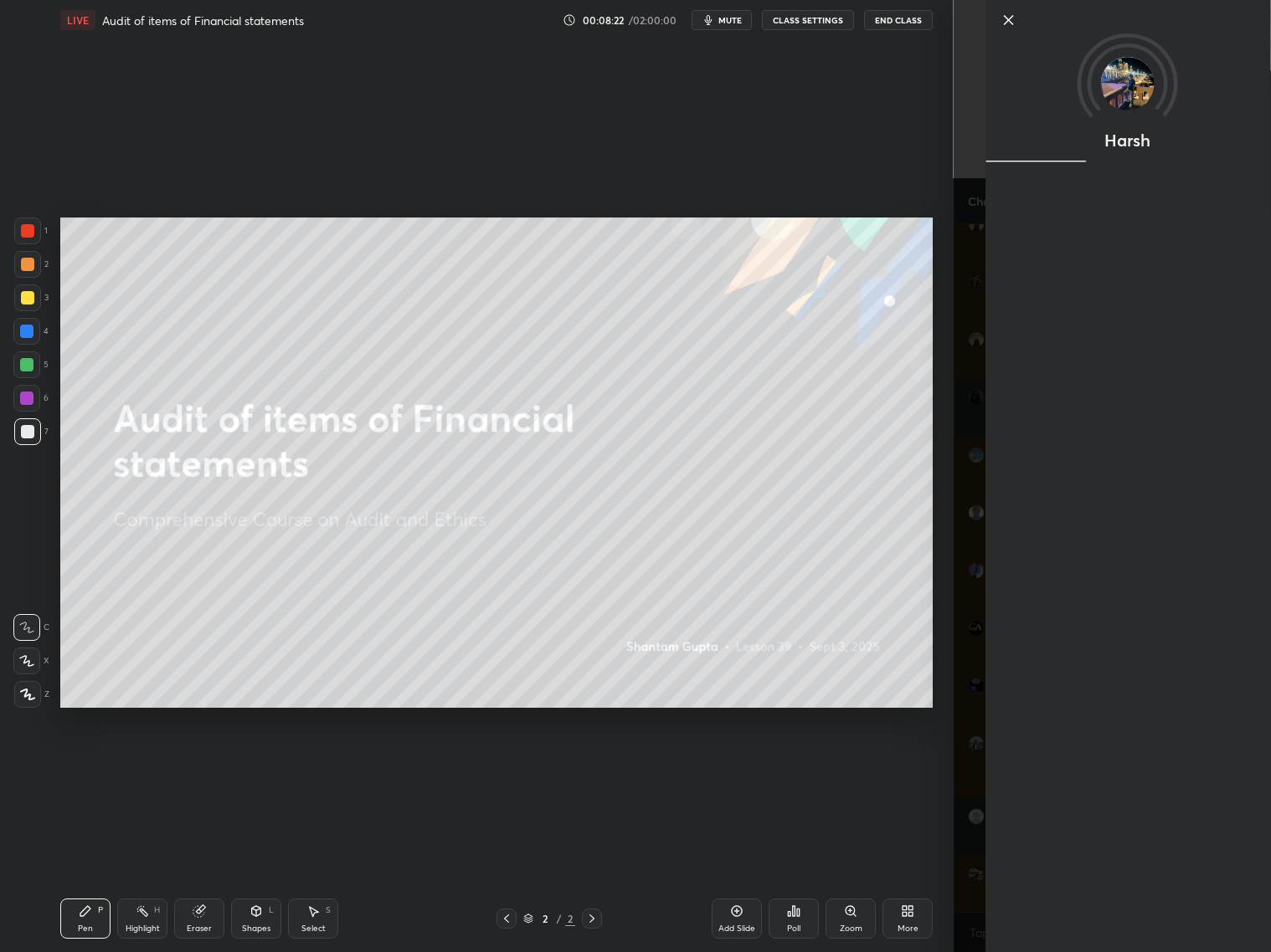
scroll to position [17040, 0]
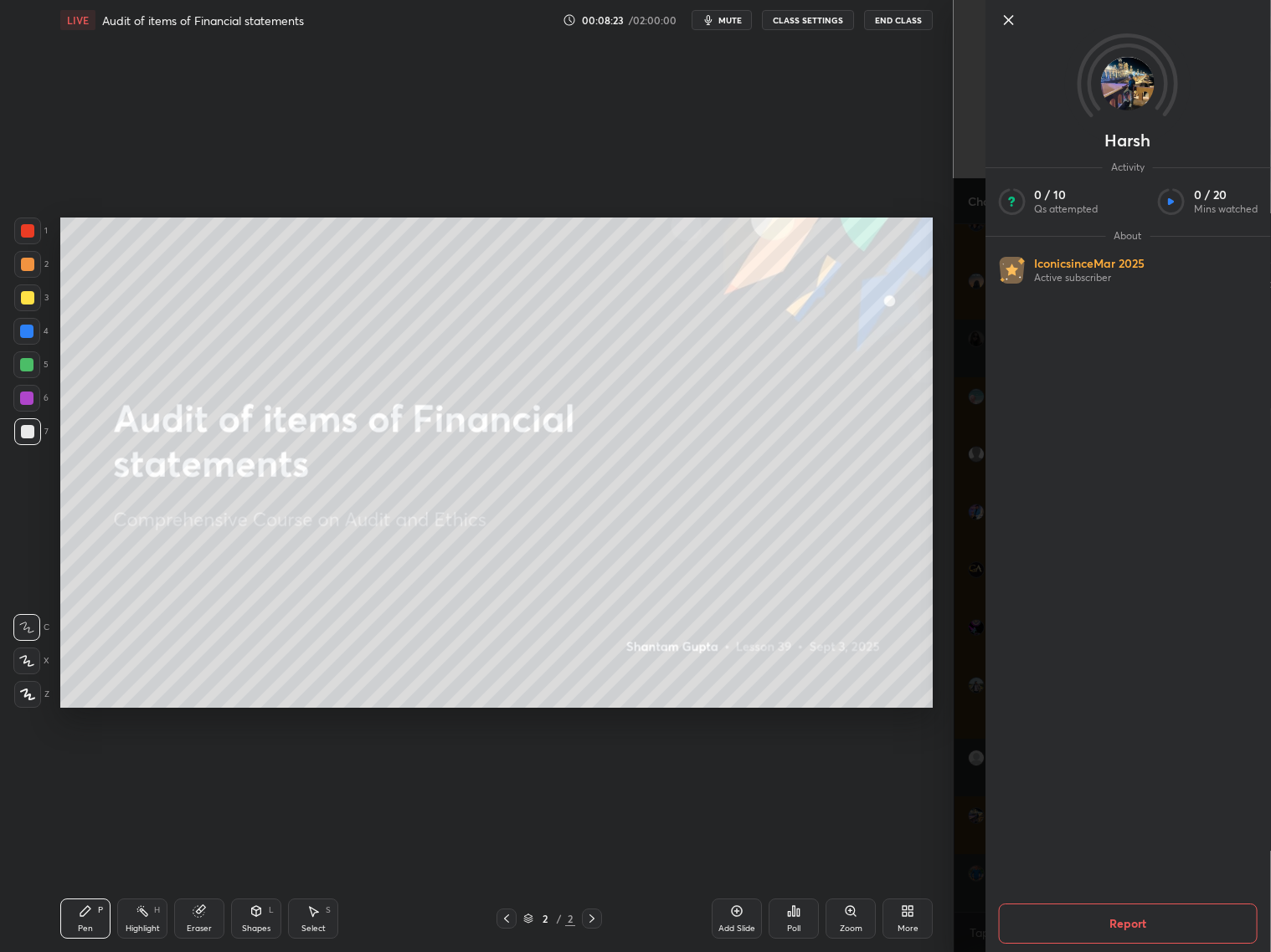
click at [975, 769] on div "Harsh Activity 0 / 10 Qs attempted 0 / 20 Mins watched About Iconic since Mar 2…" at bounding box center [1112, 476] width 318 height 952
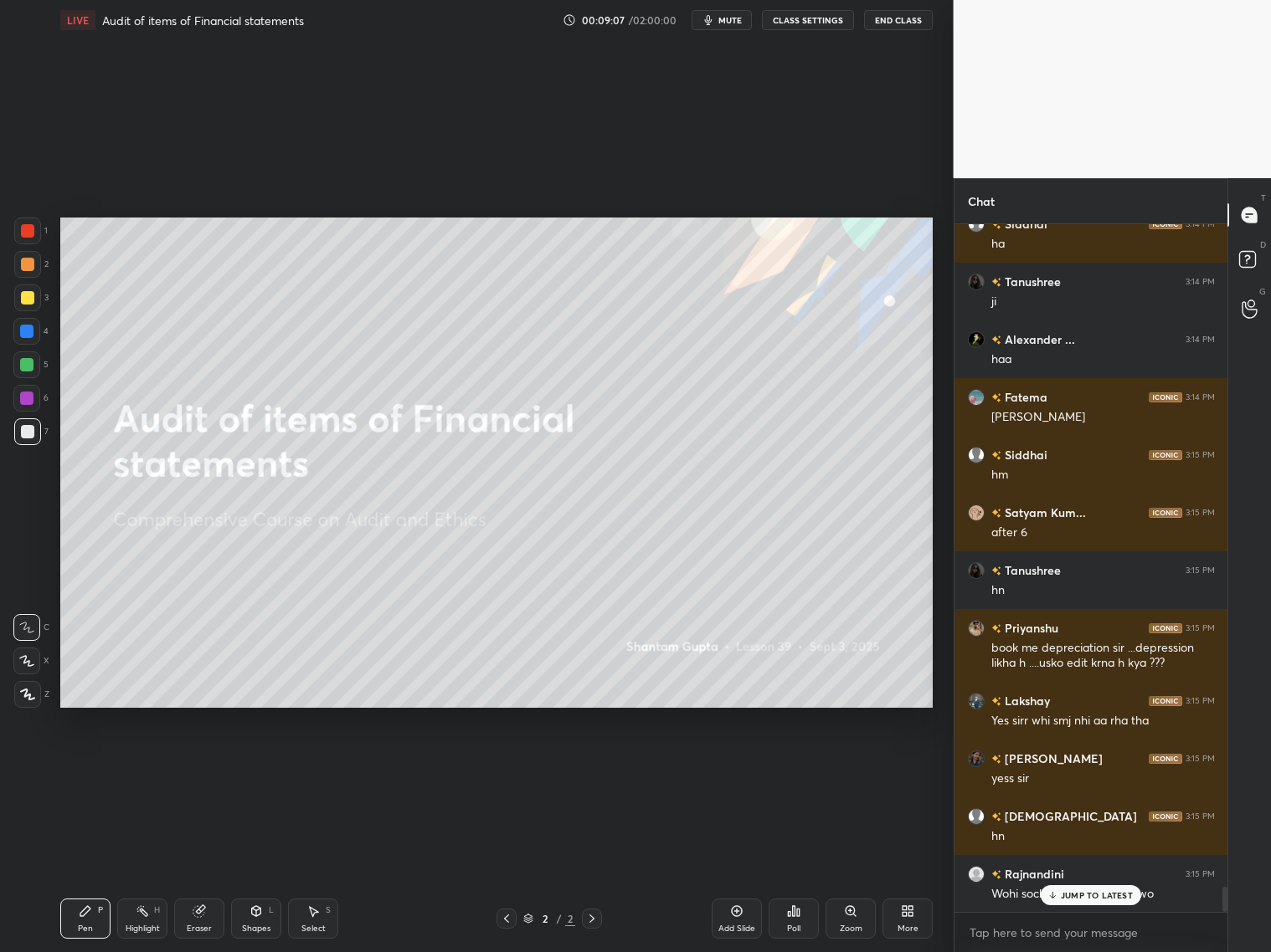
scroll to position [18480, 0]
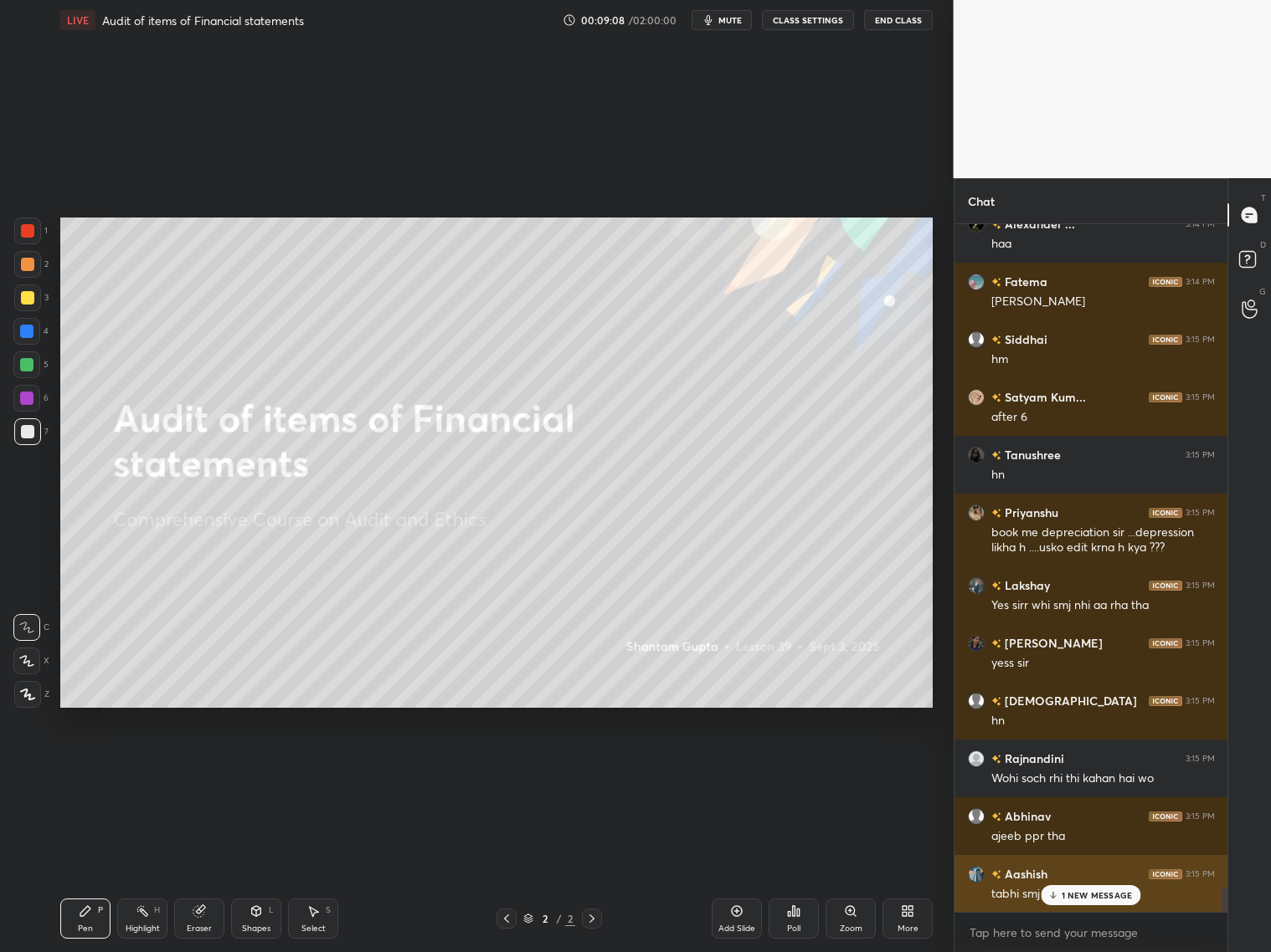
click at [1076, 769] on p "1 NEW MESSAGE" at bounding box center [1096, 895] width 72 height 10
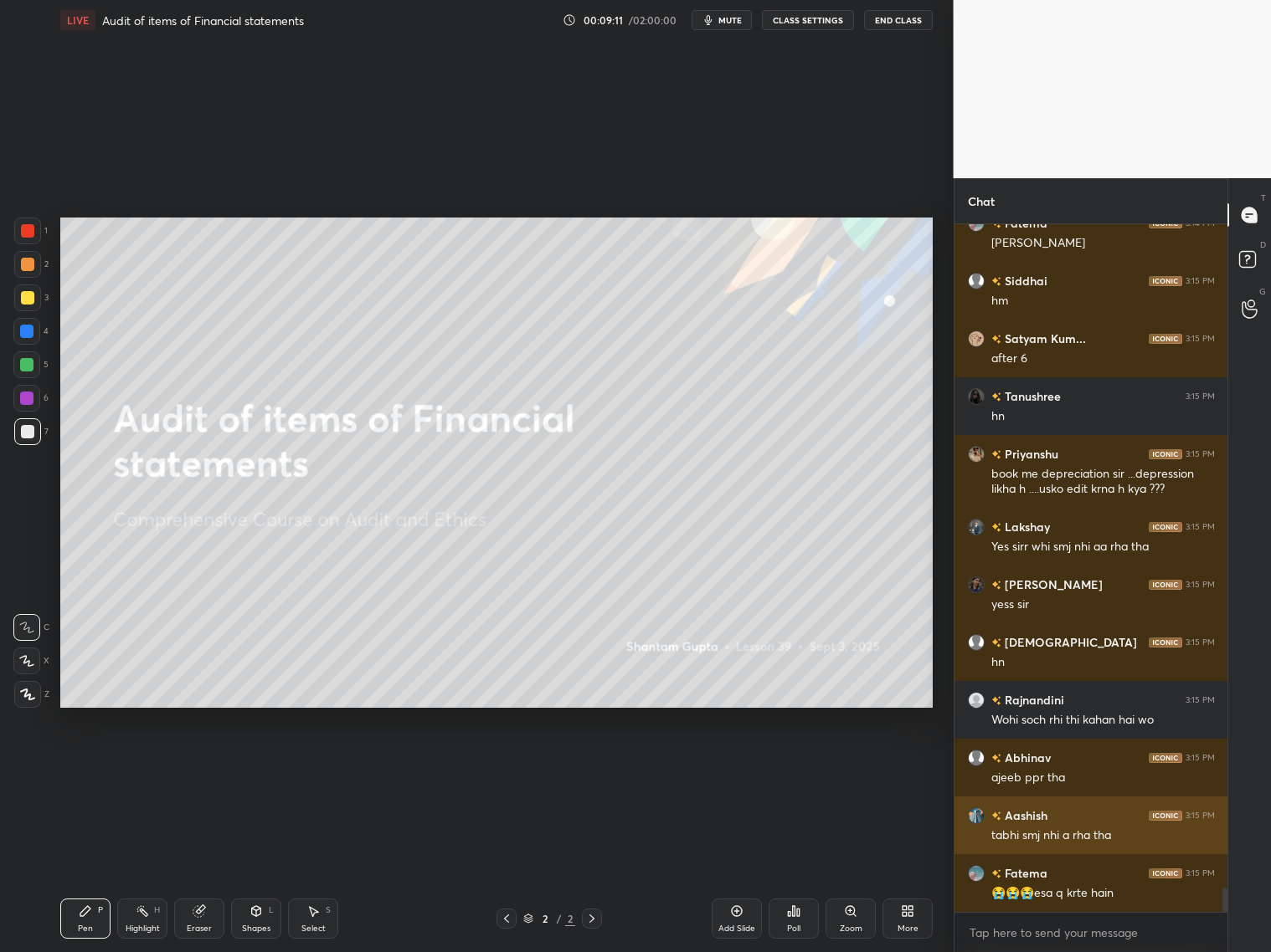
scroll to position [18654, 0]
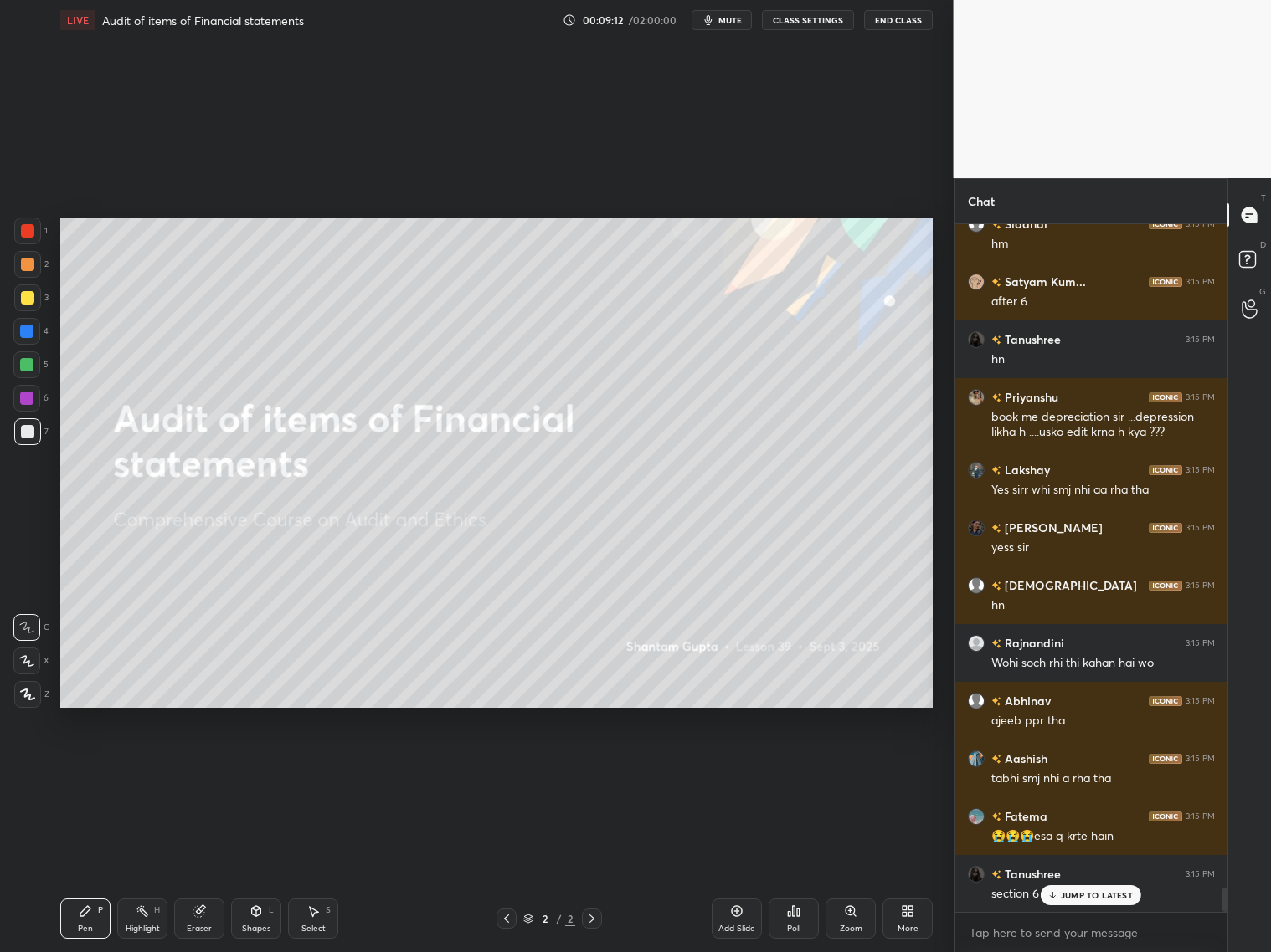
click at [1087, 769] on p "JUMP TO LATEST" at bounding box center [1096, 895] width 72 height 10
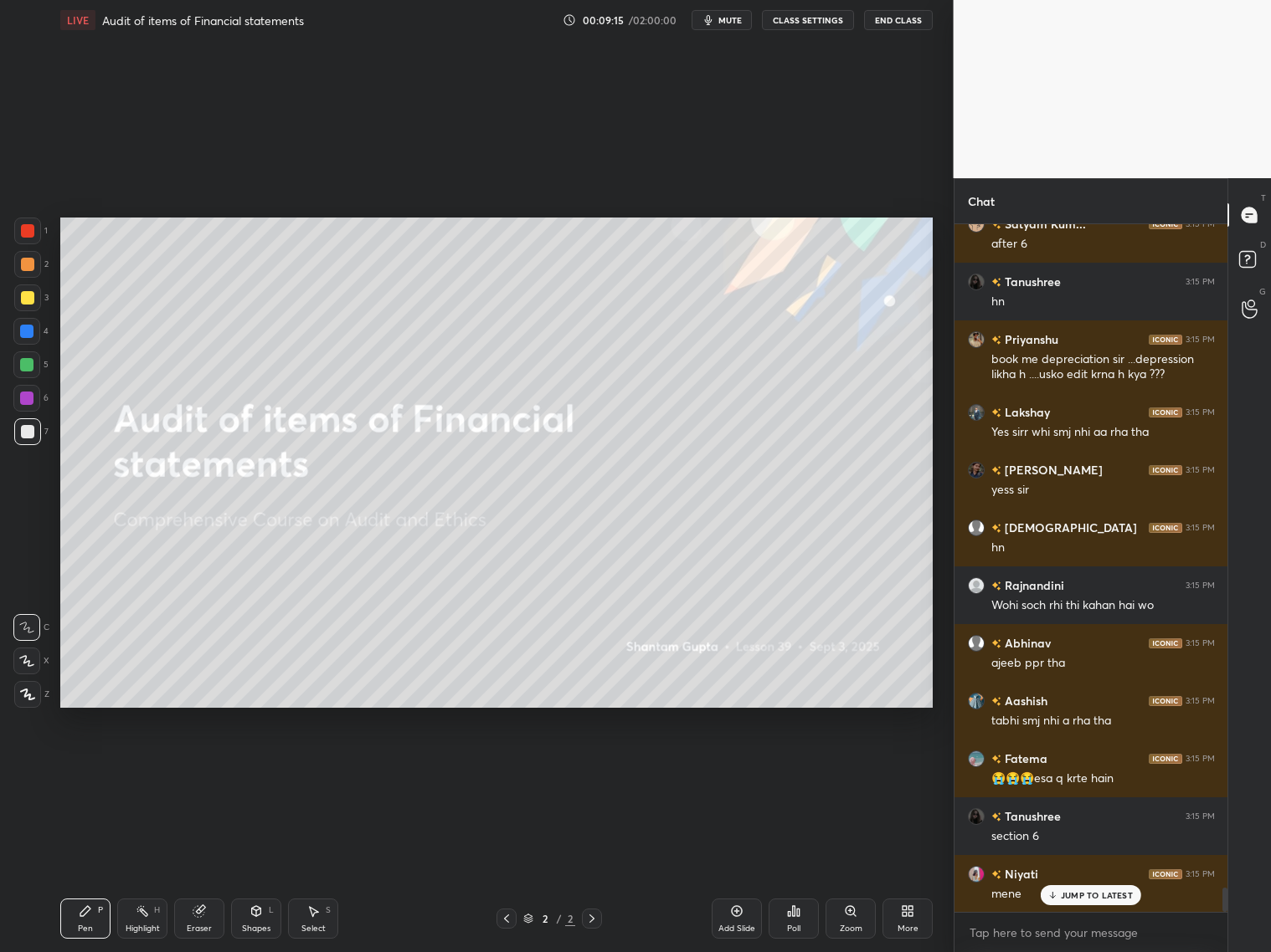
scroll to position [18769, 0]
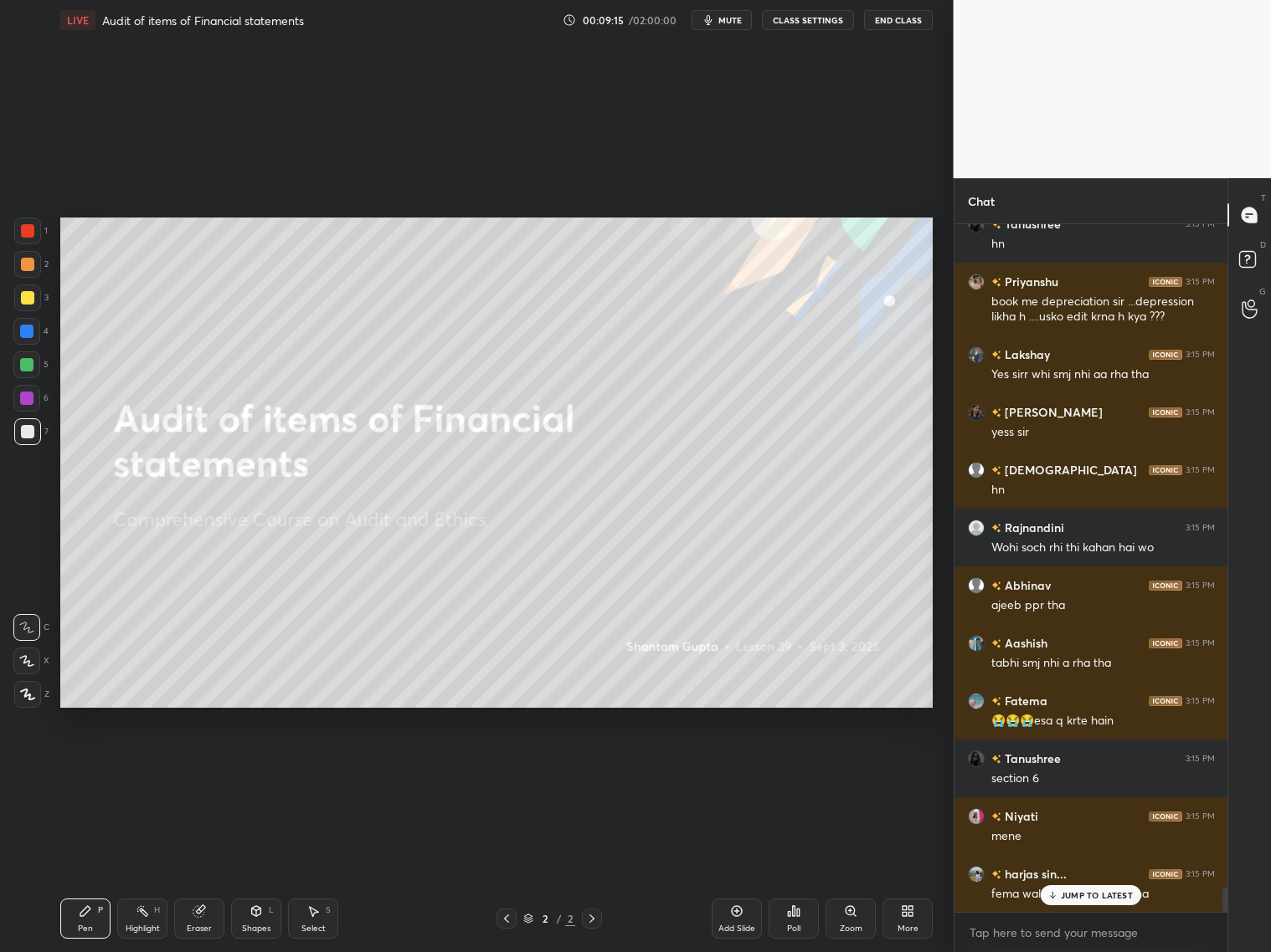
drag, startPoint x: 735, startPoint y: 914, endPoint x: 745, endPoint y: 910, distance: 10.8
click at [735, 769] on icon at bounding box center [737, 912] width 14 height 14
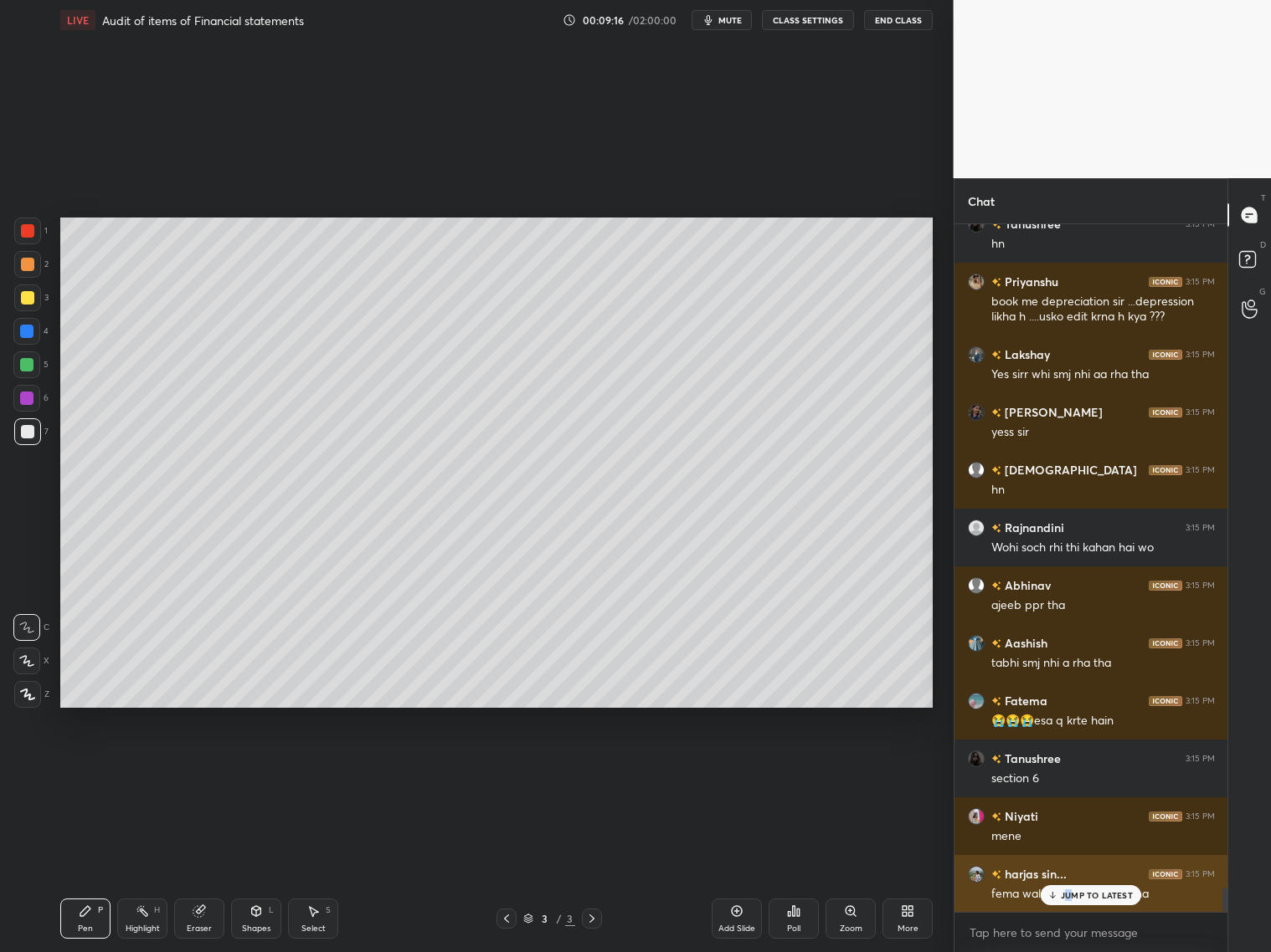
click at [1068, 769] on p "JUMP TO LATEST" at bounding box center [1096, 895] width 72 height 10
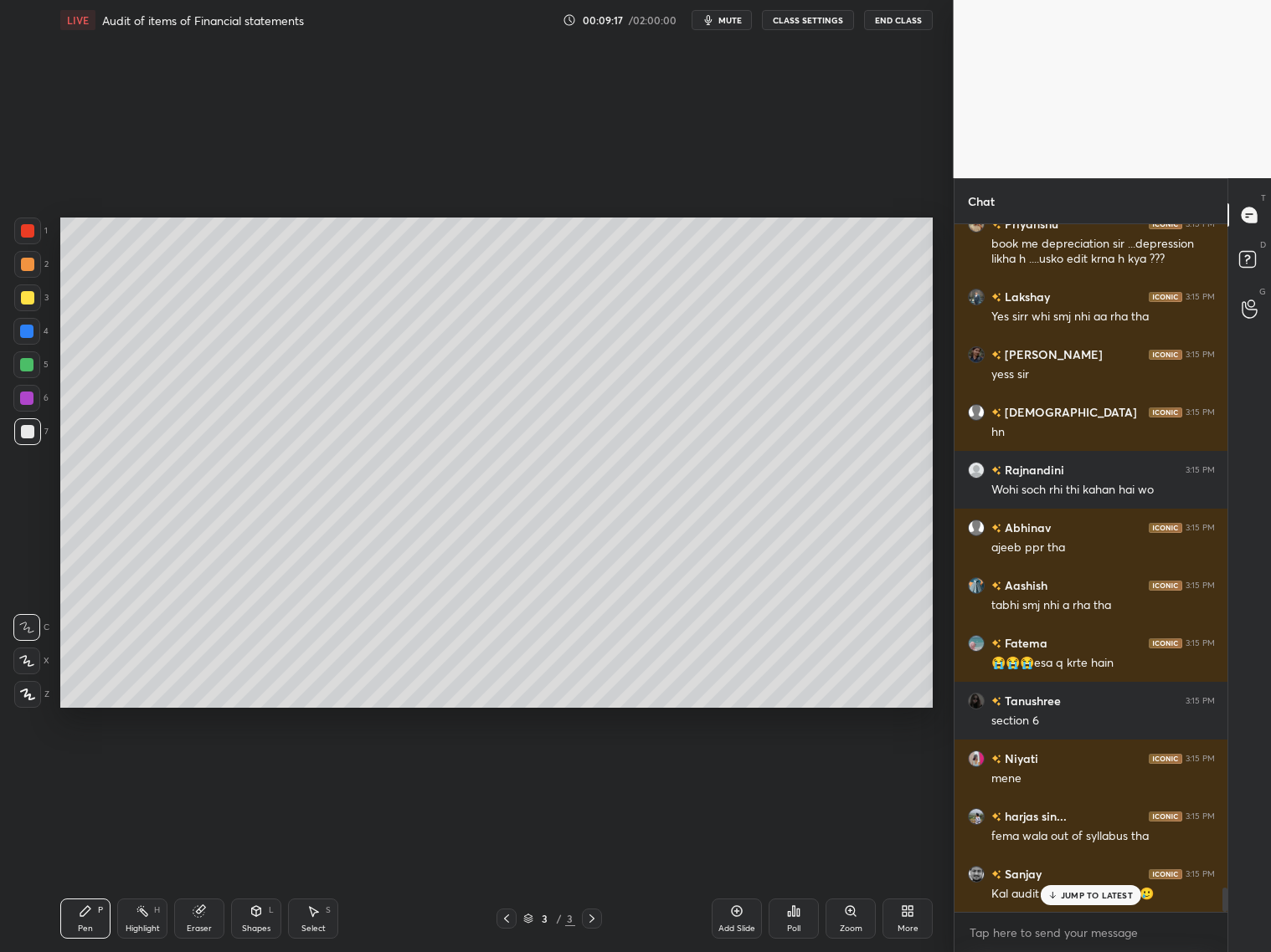
scroll to position [18885, 0]
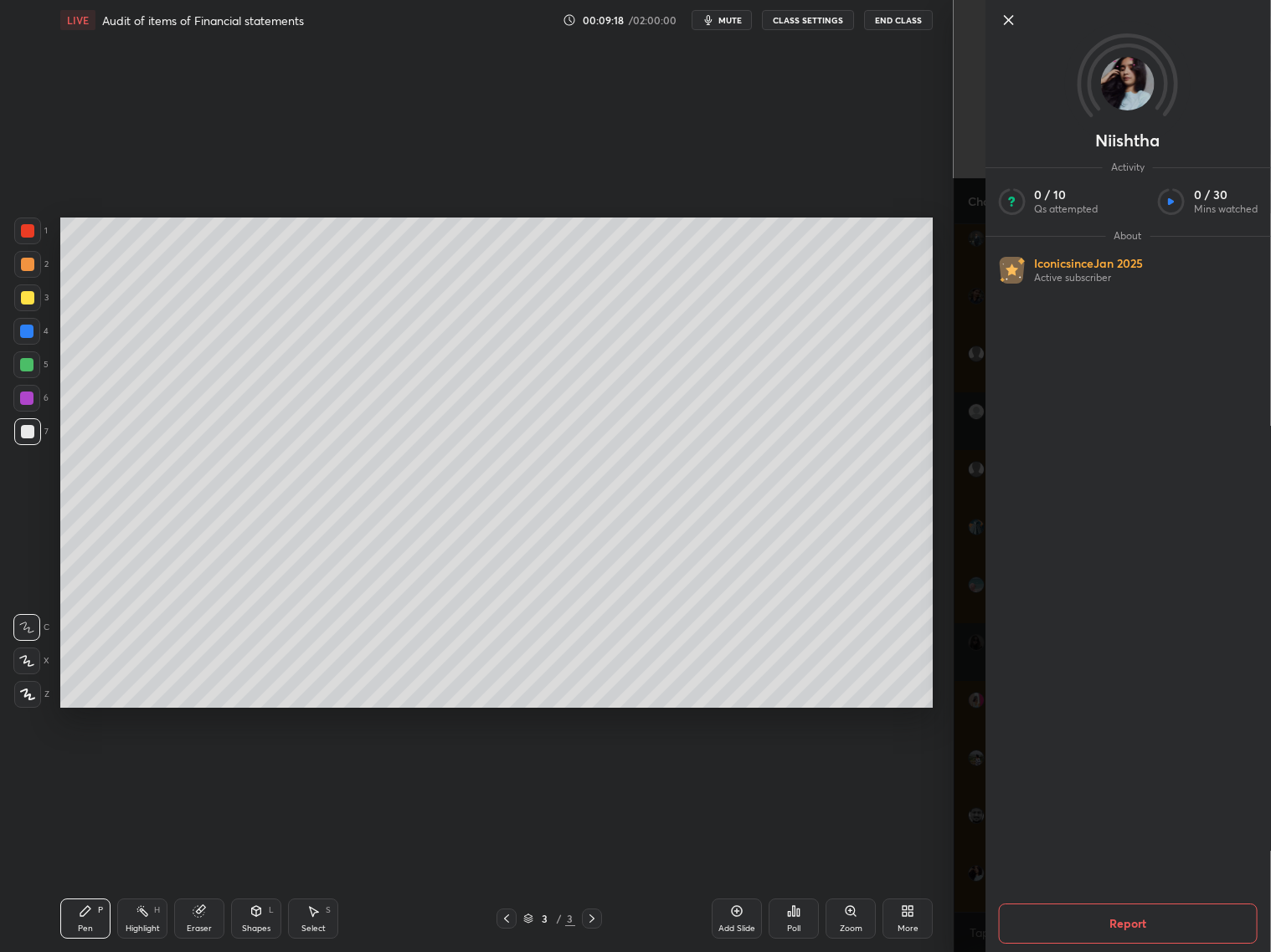
drag, startPoint x: 967, startPoint y: 882, endPoint x: 976, endPoint y: 885, distance: 9.5
click at [973, 769] on div "Niishtha Activity 0 / 10 Qs attempted 0 / 30 Mins watched About Iconic since Ja…" at bounding box center [1112, 476] width 318 height 952
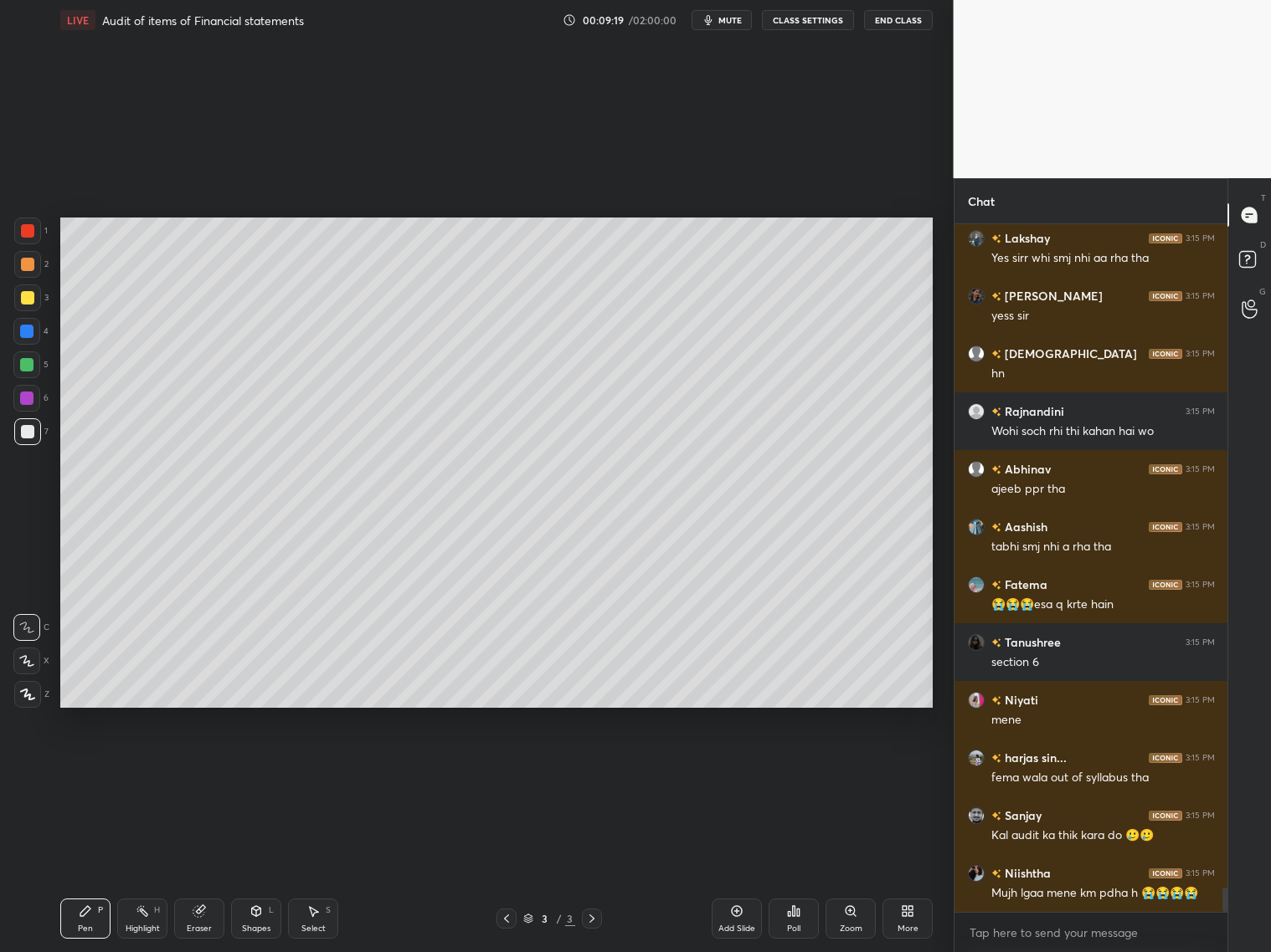
click at [255, 769] on icon at bounding box center [256, 912] width 14 height 14
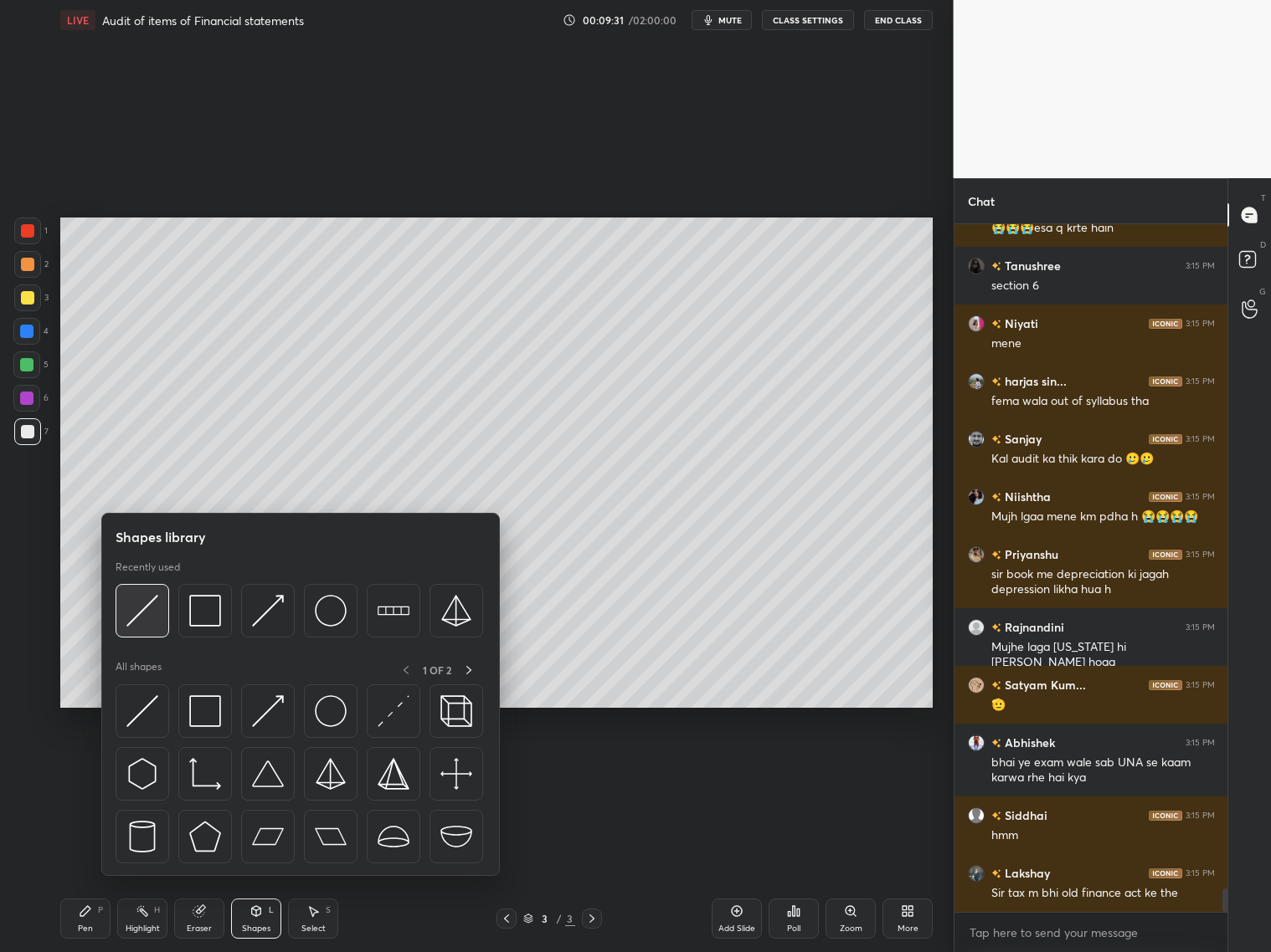
scroll to position [19319, 0]
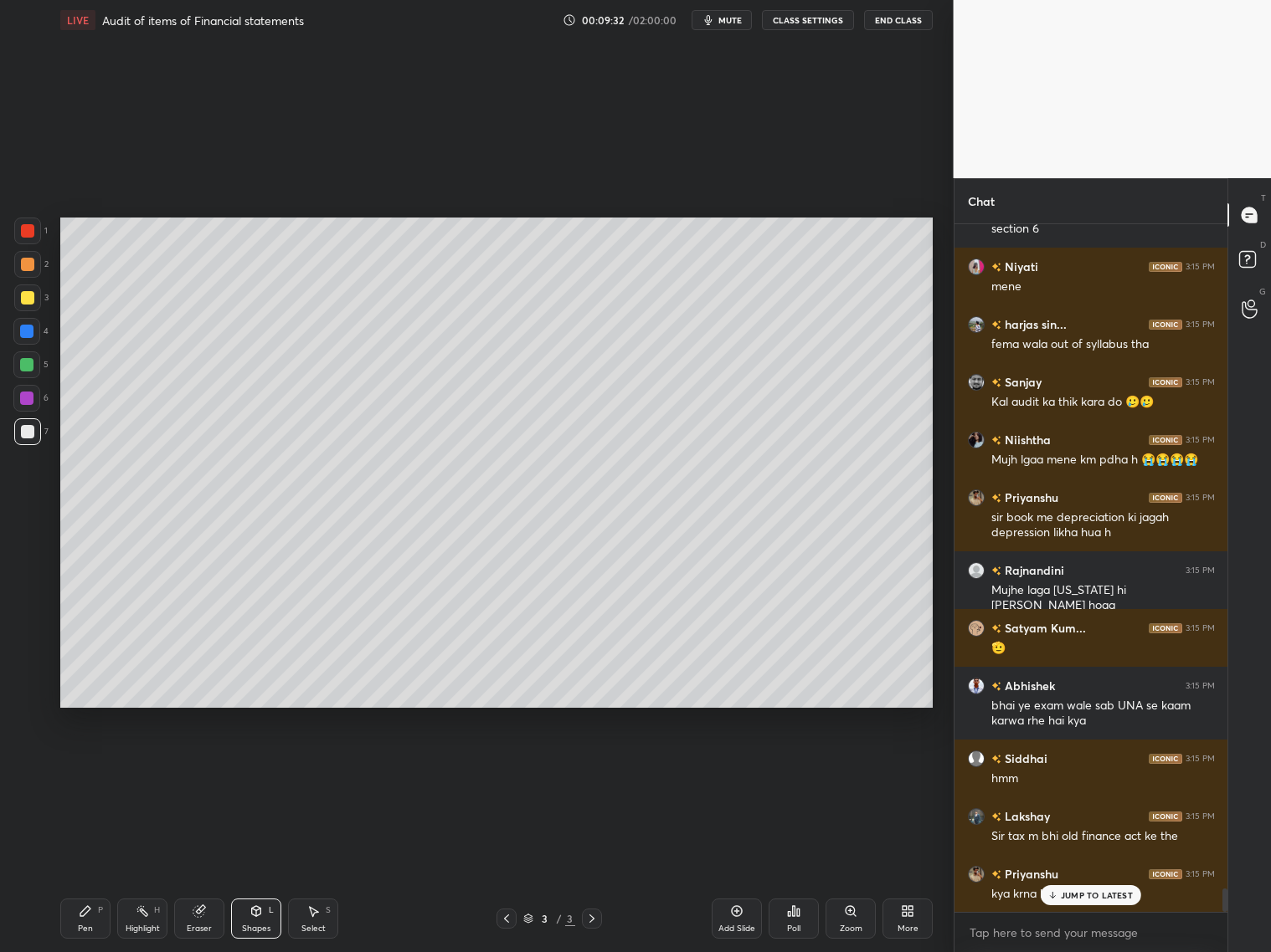
click at [31, 425] on div at bounding box center [27, 431] width 26 height 26
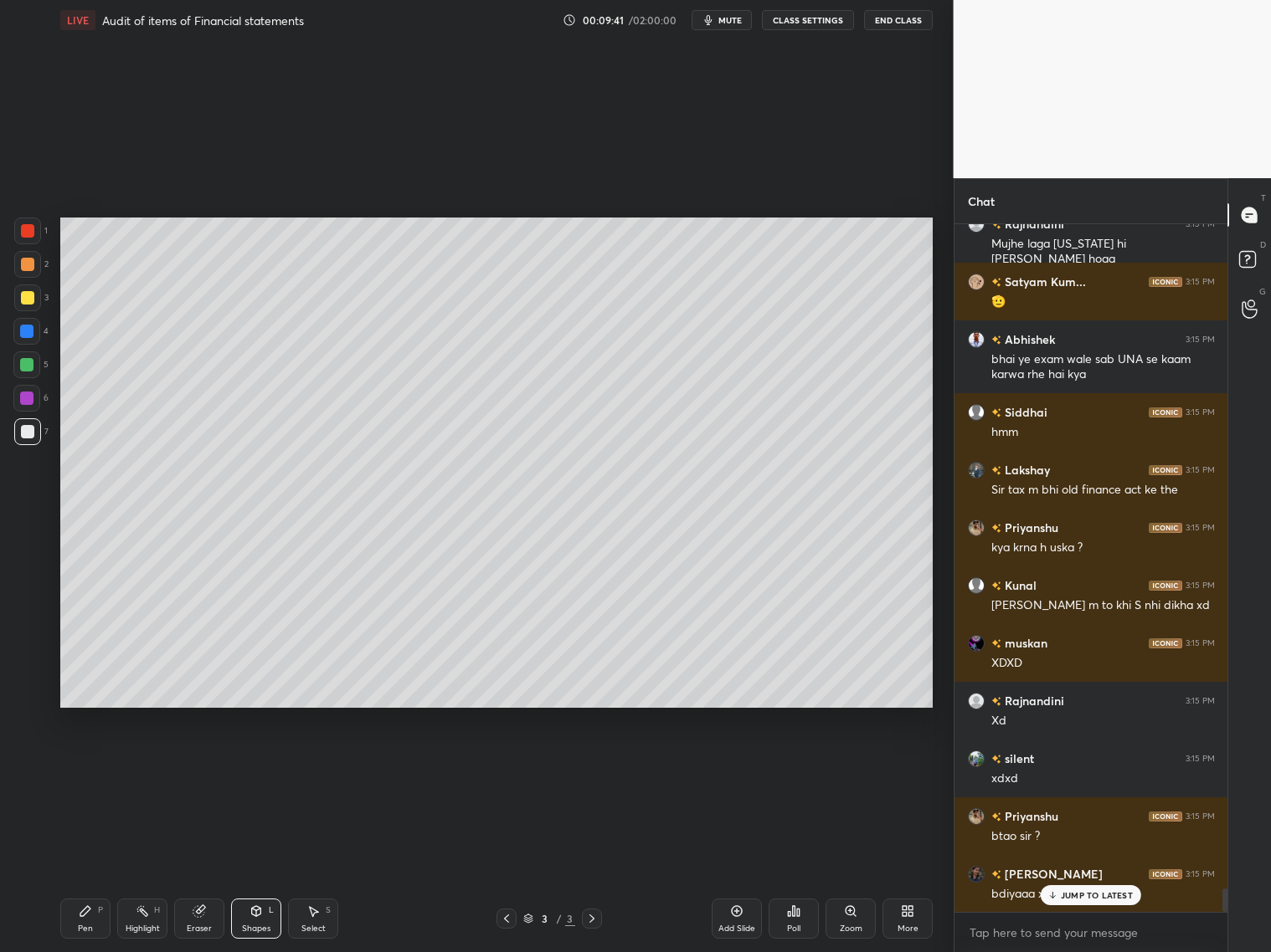
scroll to position [19723, 0]
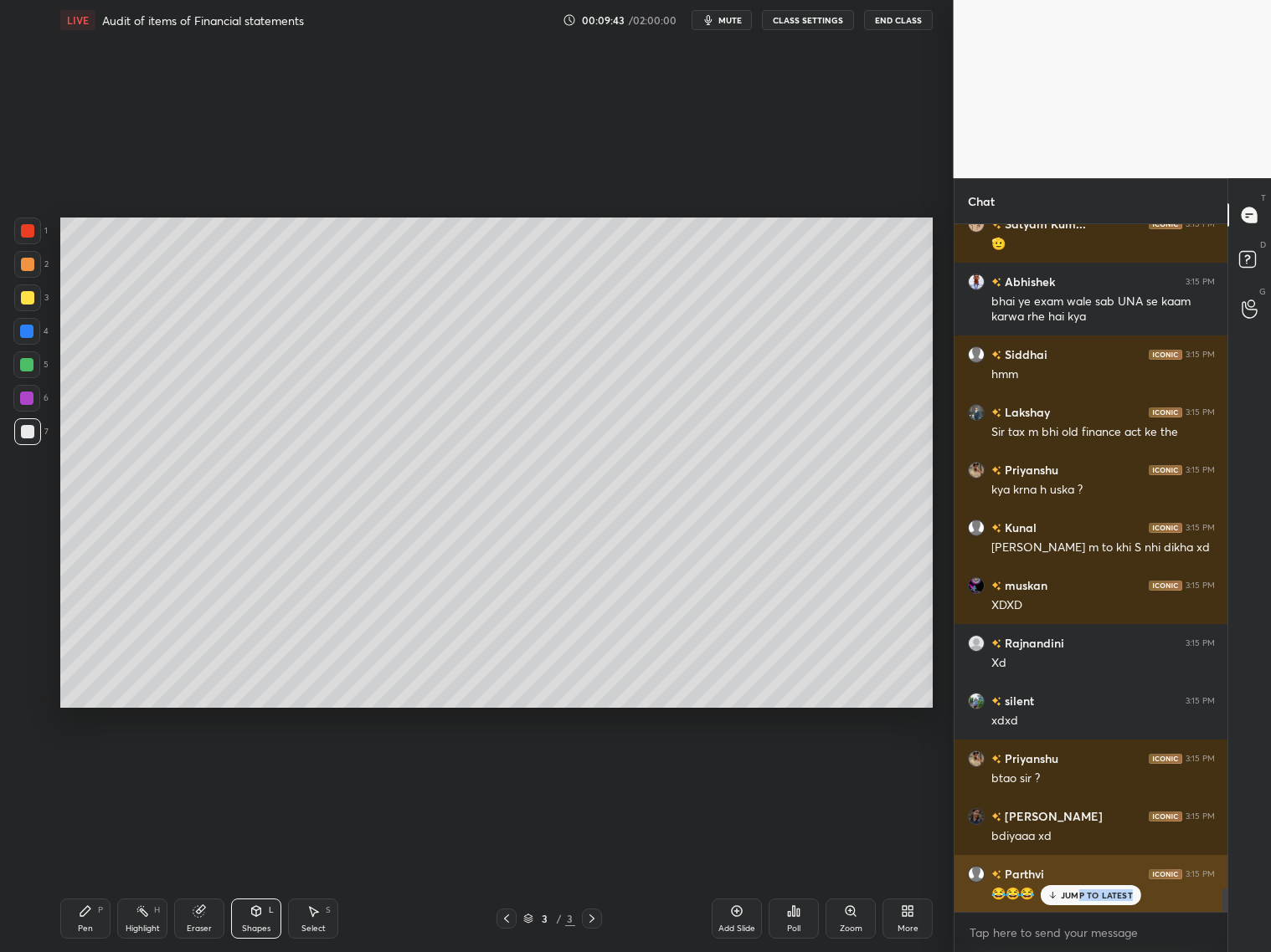
drag, startPoint x: 1080, startPoint y: 898, endPoint x: 1093, endPoint y: 892, distance: 14.3
click at [1080, 769] on div "JUMP TO LATEST" at bounding box center [1091, 895] width 100 height 20
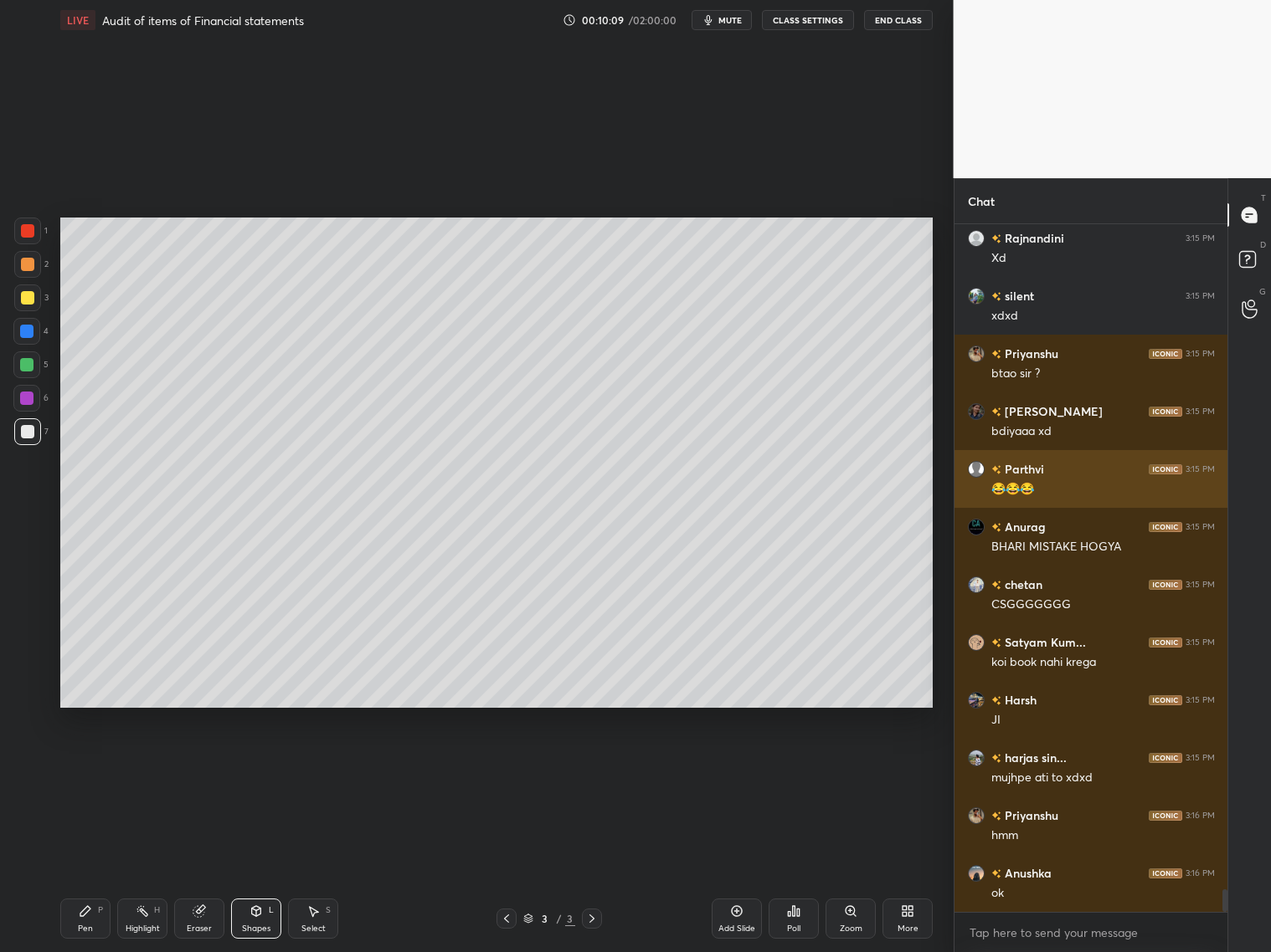
scroll to position [20185, 0]
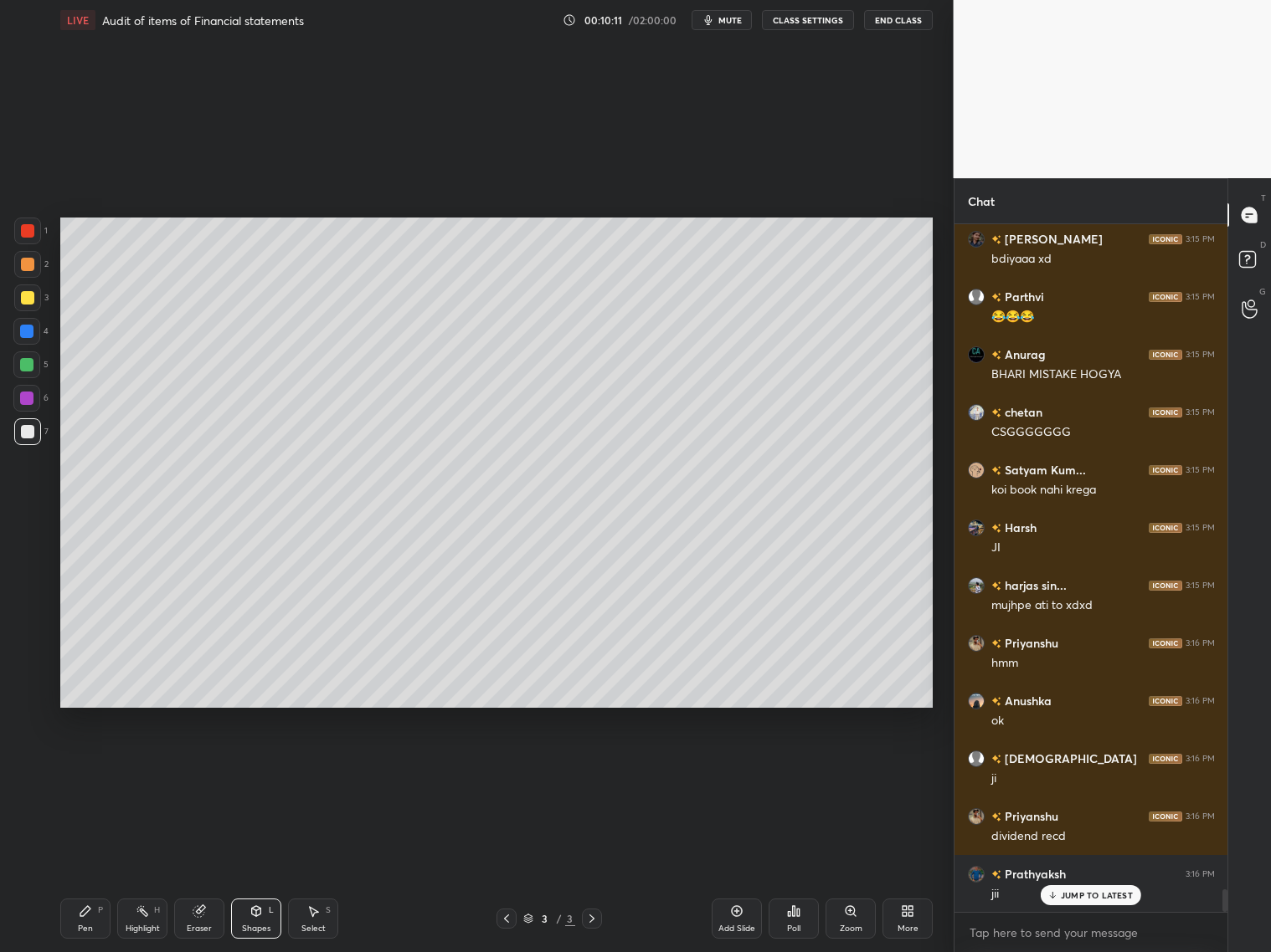
click at [23, 264] on div at bounding box center [27, 265] width 14 height 14
click at [79, 769] on div "Pen P" at bounding box center [84, 919] width 50 height 40
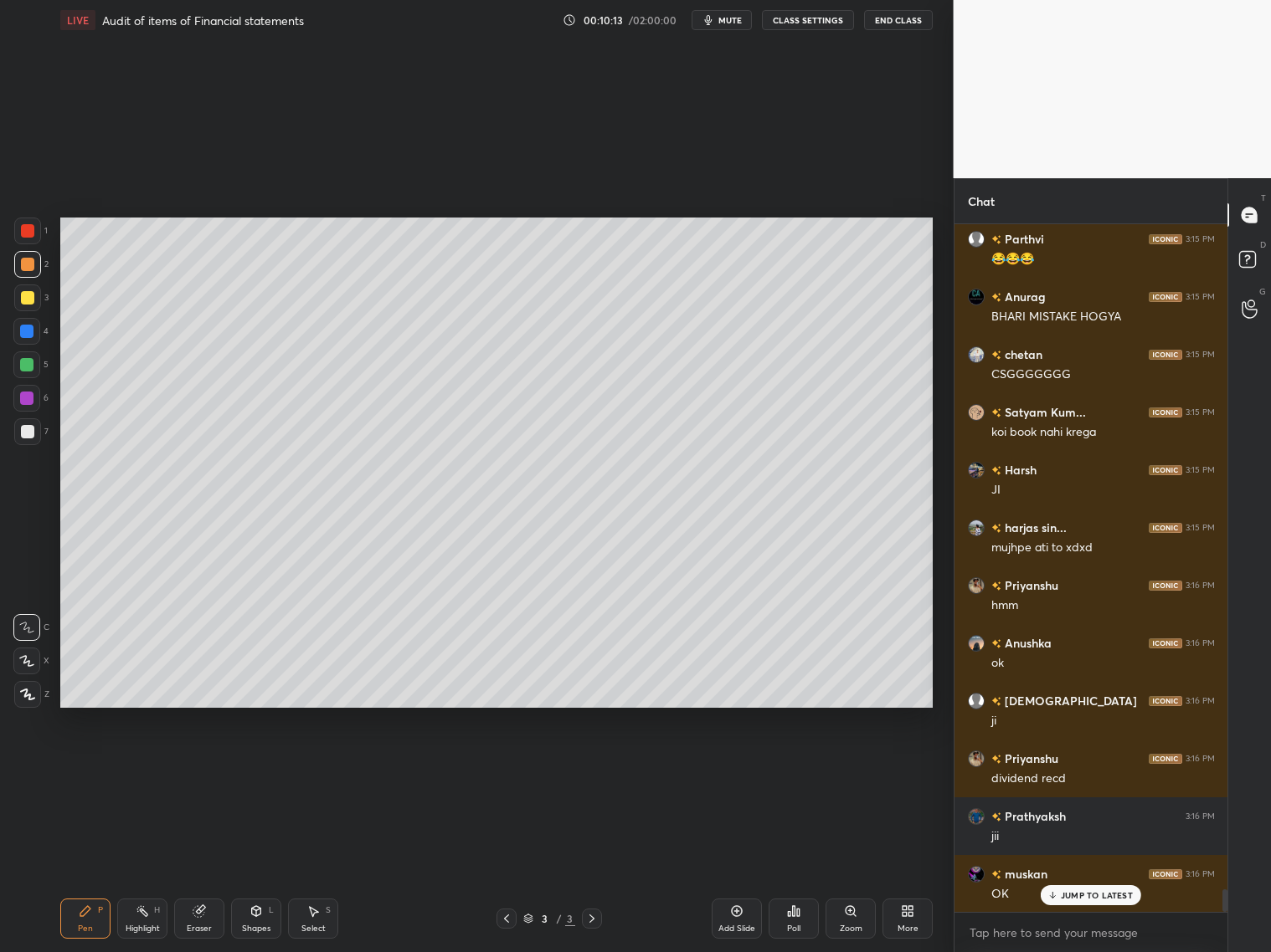
click at [25, 661] on icon at bounding box center [26, 661] width 15 height 12
click at [198, 769] on div "Eraser" at bounding box center [199, 919] width 50 height 40
drag, startPoint x: 86, startPoint y: 912, endPoint x: 85, endPoint y: 900, distance: 12.0
click at [87, 769] on icon at bounding box center [85, 912] width 14 height 14
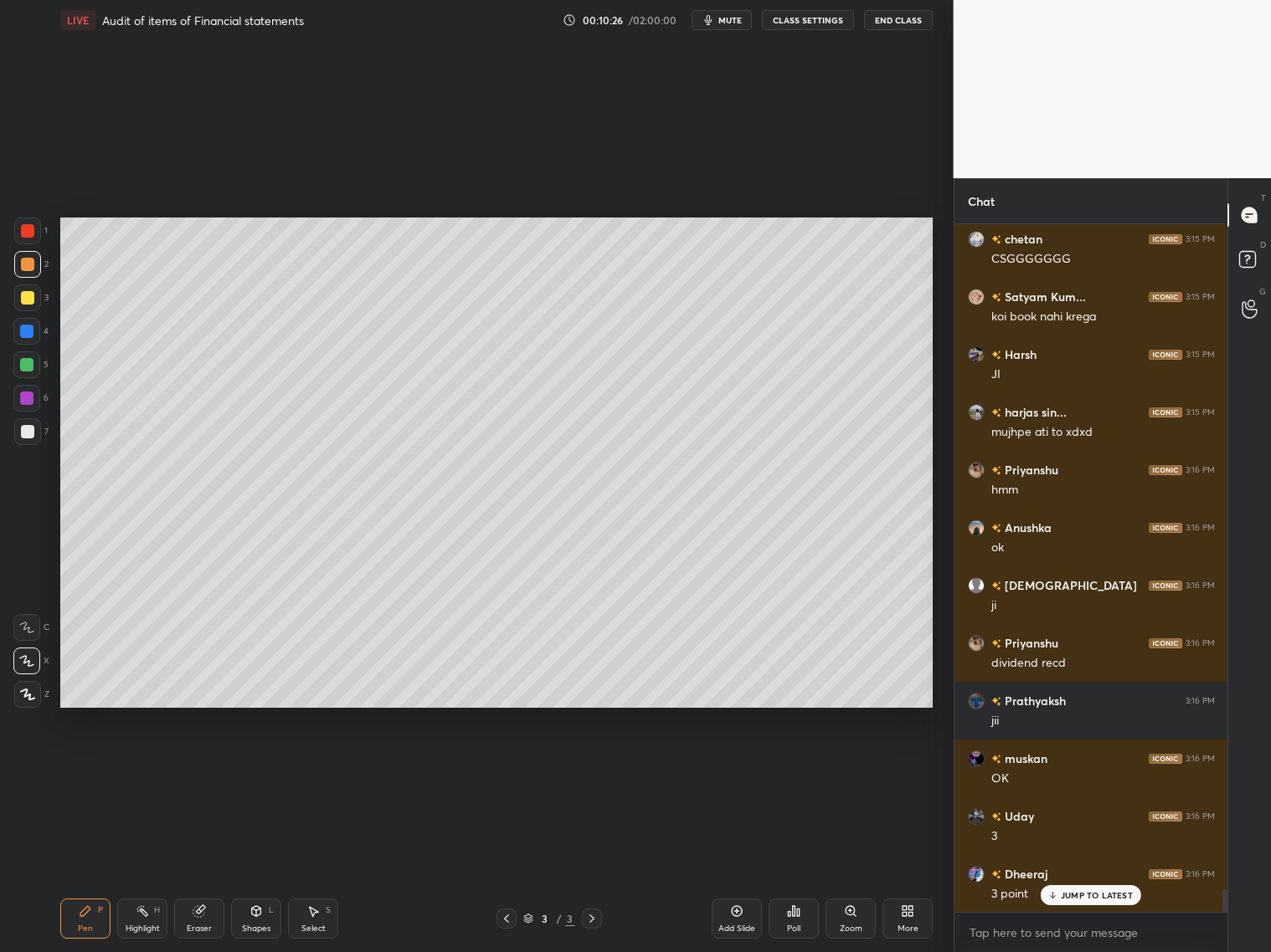
scroll to position [20531, 0]
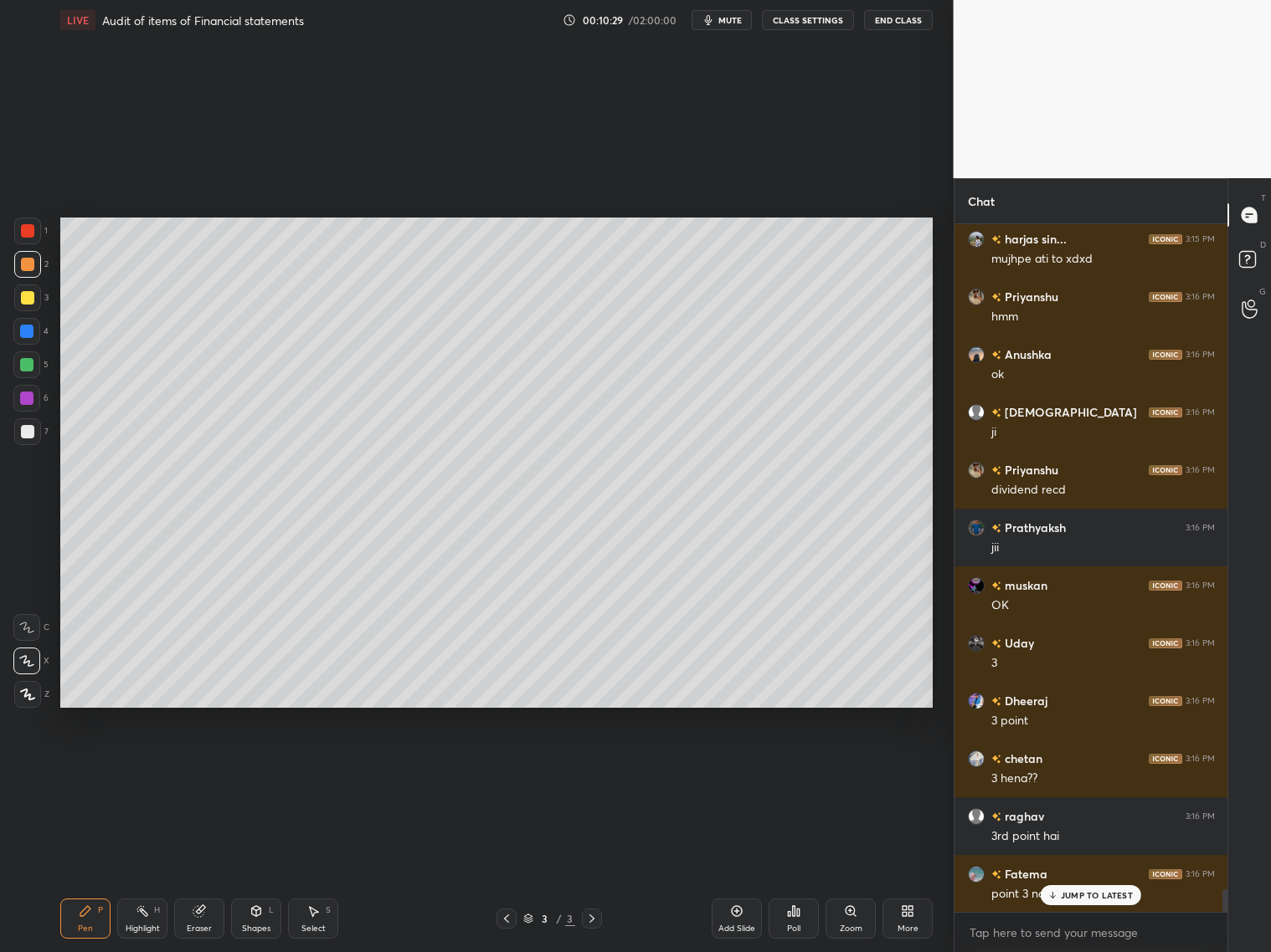
drag, startPoint x: 1077, startPoint y: 894, endPoint x: 1089, endPoint y: 894, distance: 12.0
click at [1079, 769] on p "JUMP TO LATEST" at bounding box center [1096, 895] width 72 height 10
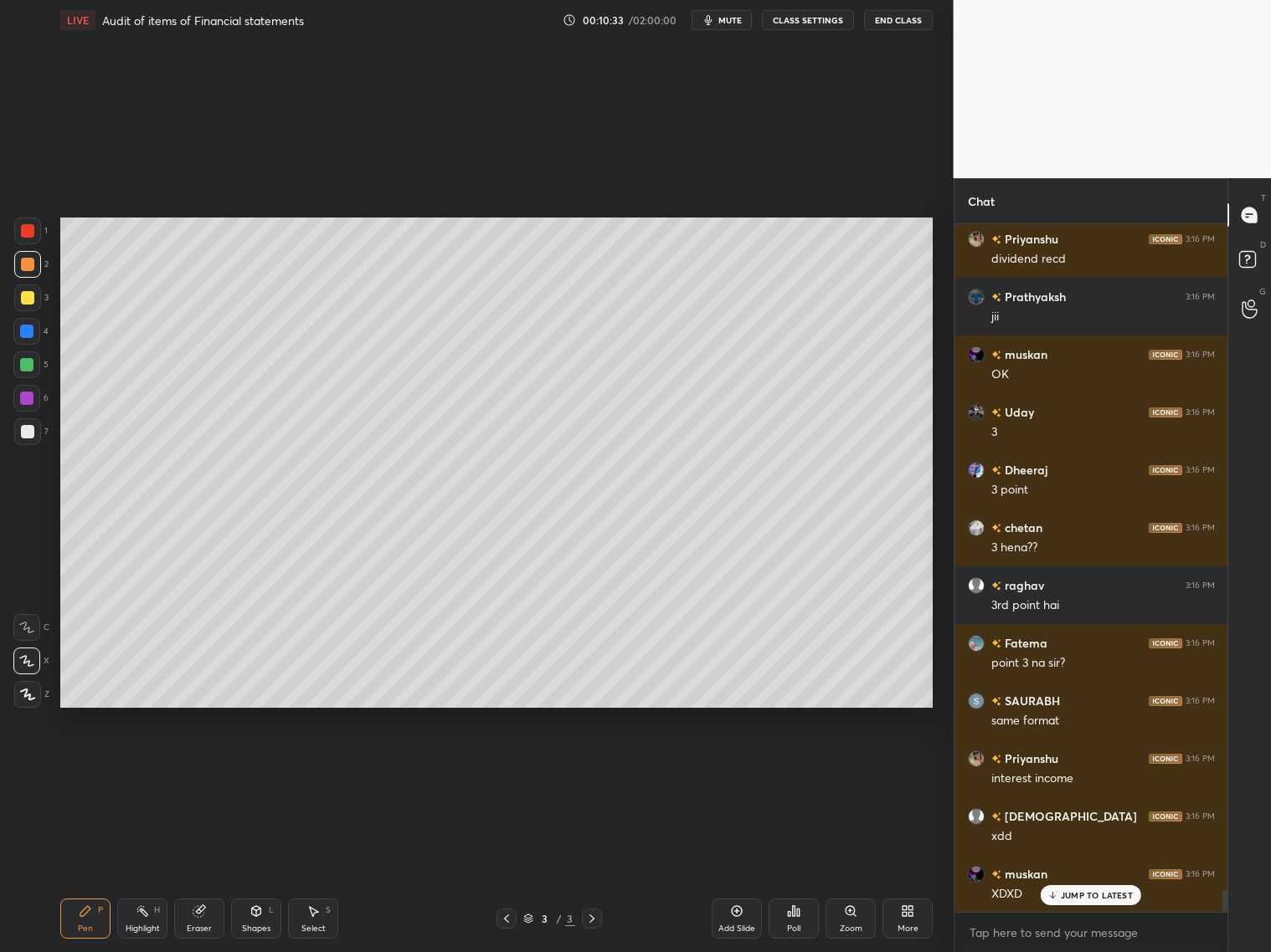
scroll to position [20936, 0]
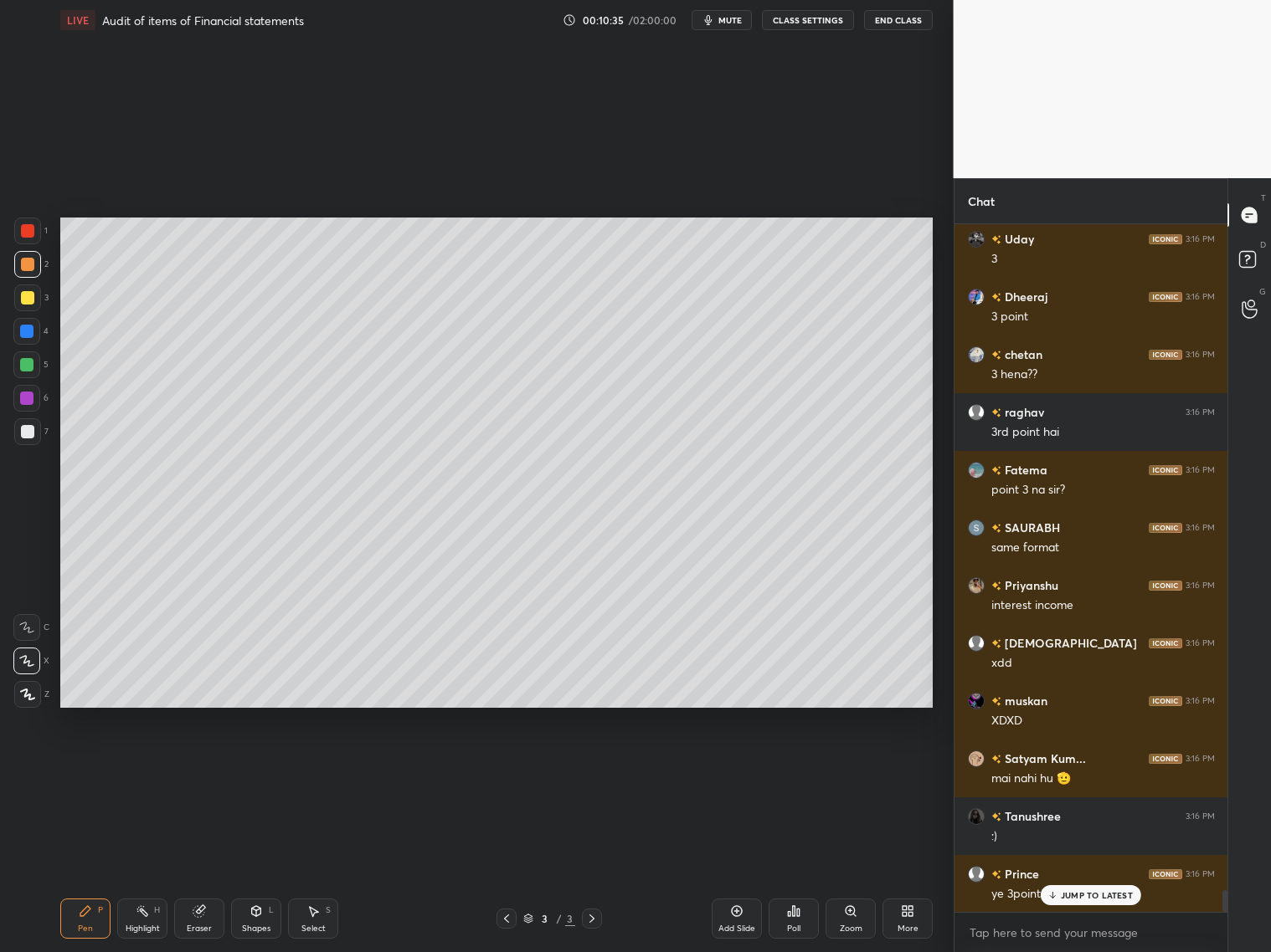
click at [200, 769] on icon at bounding box center [198, 911] width 11 height 11
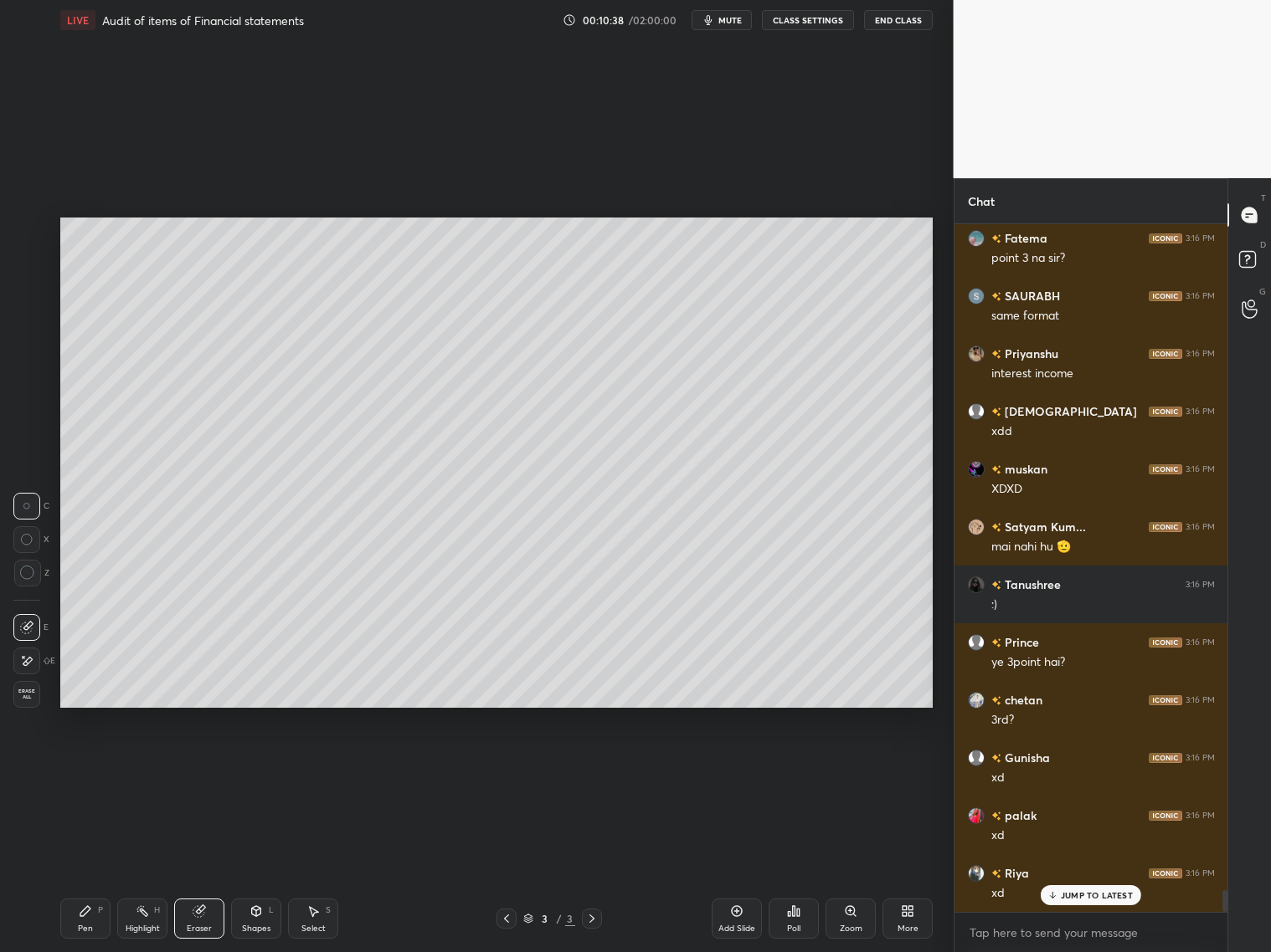
scroll to position [21340, 0]
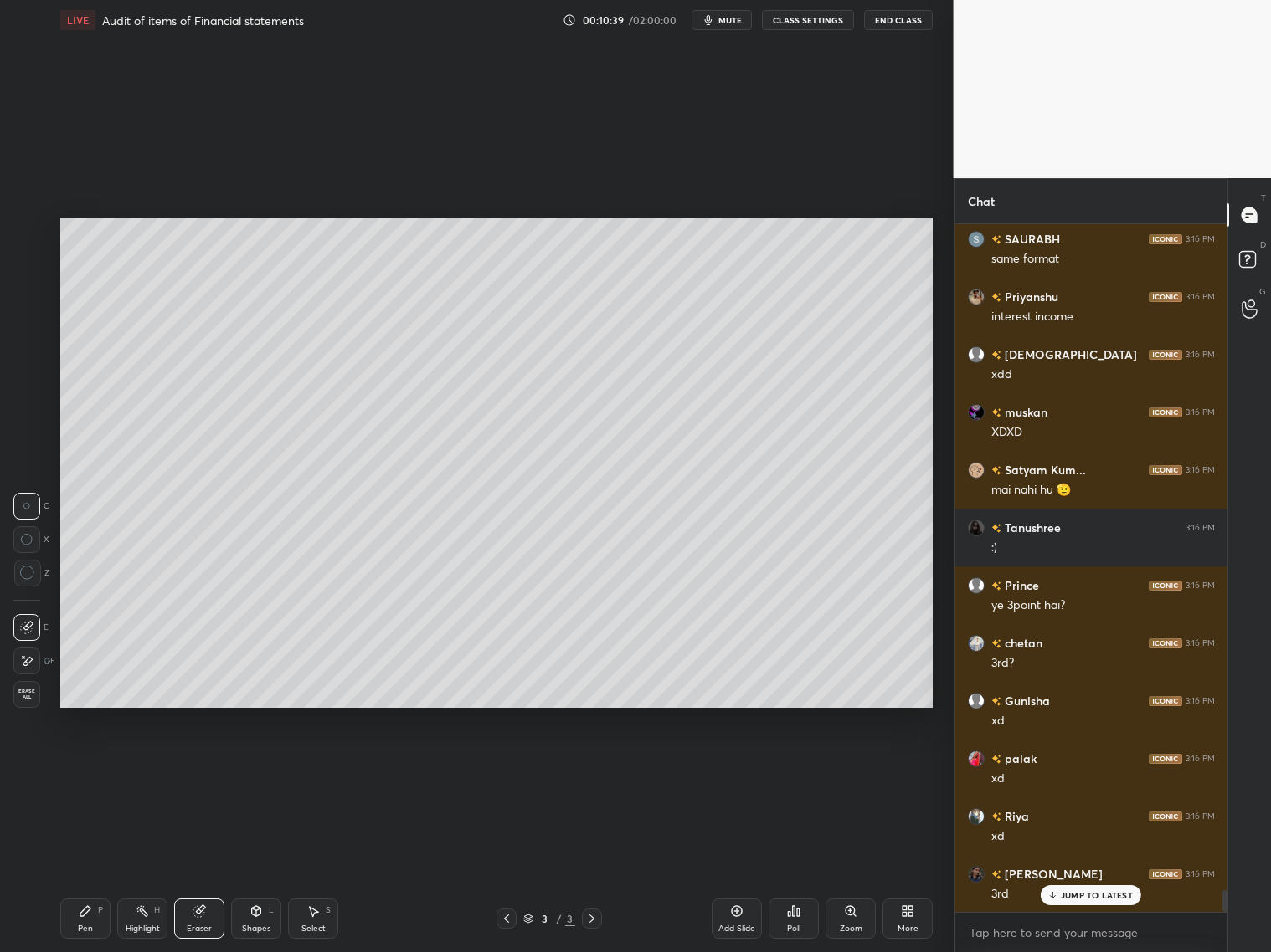
click at [101, 769] on div "Pen P" at bounding box center [84, 919] width 50 height 40
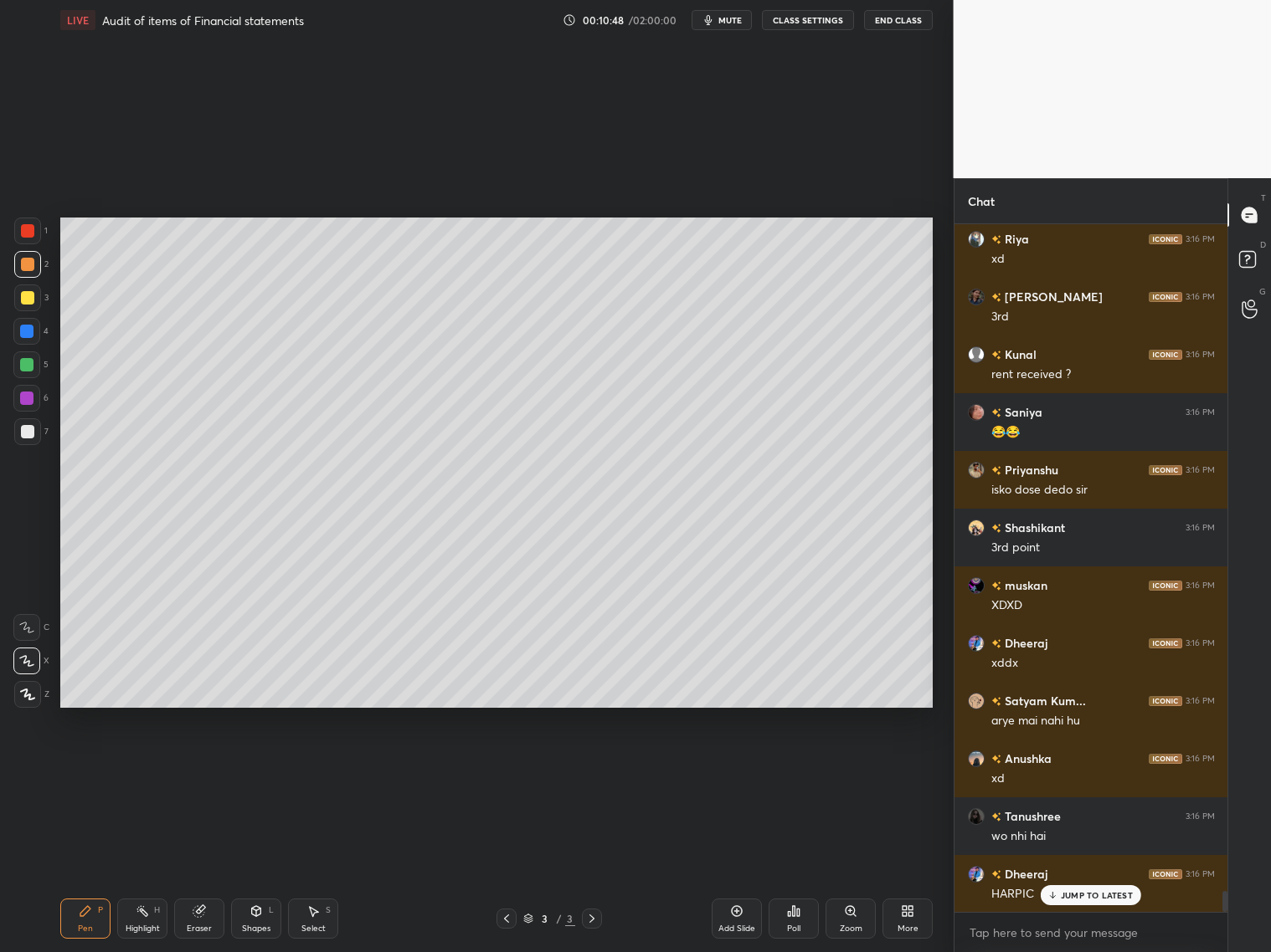
scroll to position [21975, 0]
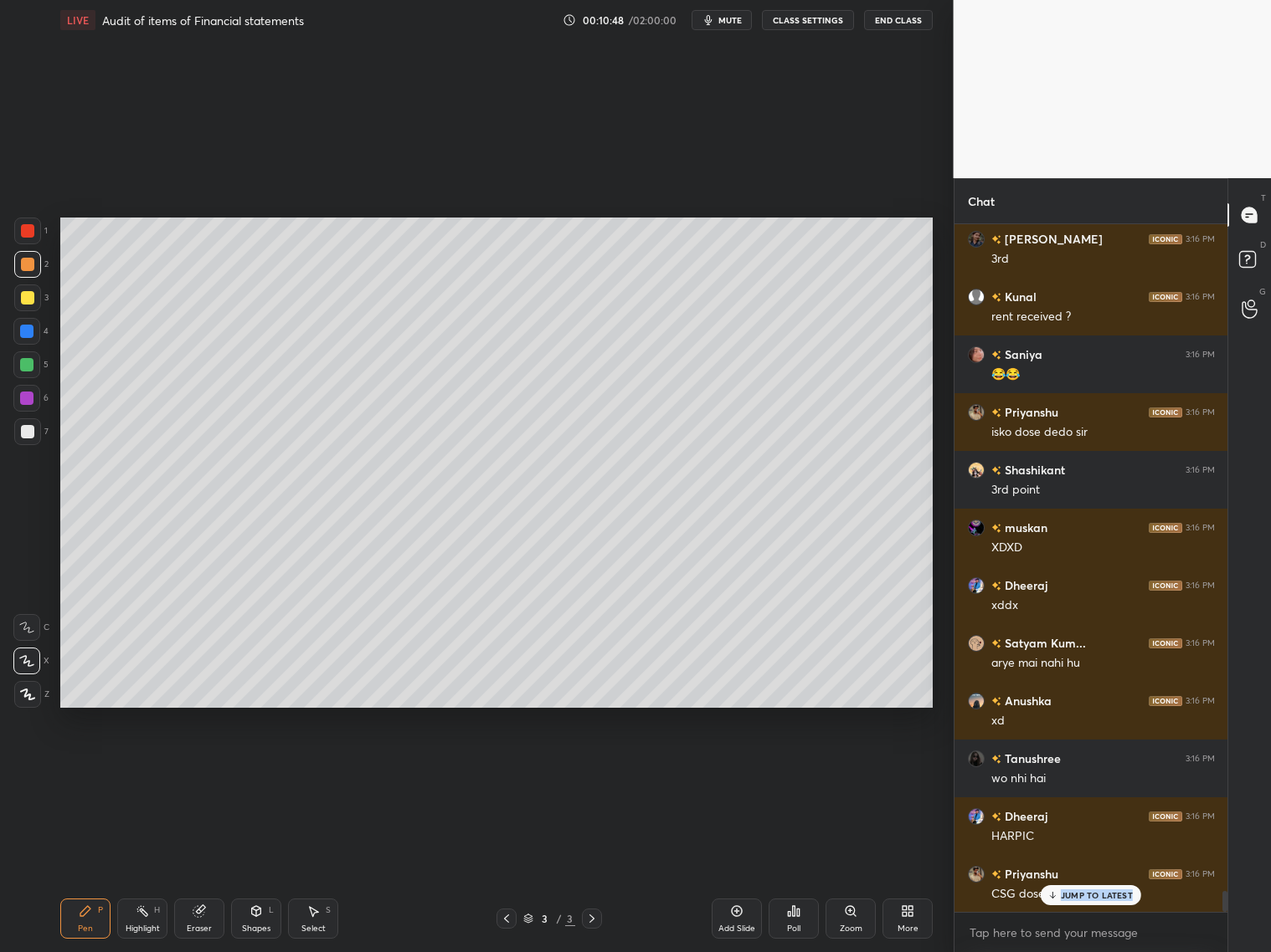
click at [1063, 769] on div "JUMP TO LATEST" at bounding box center [1091, 895] width 100 height 20
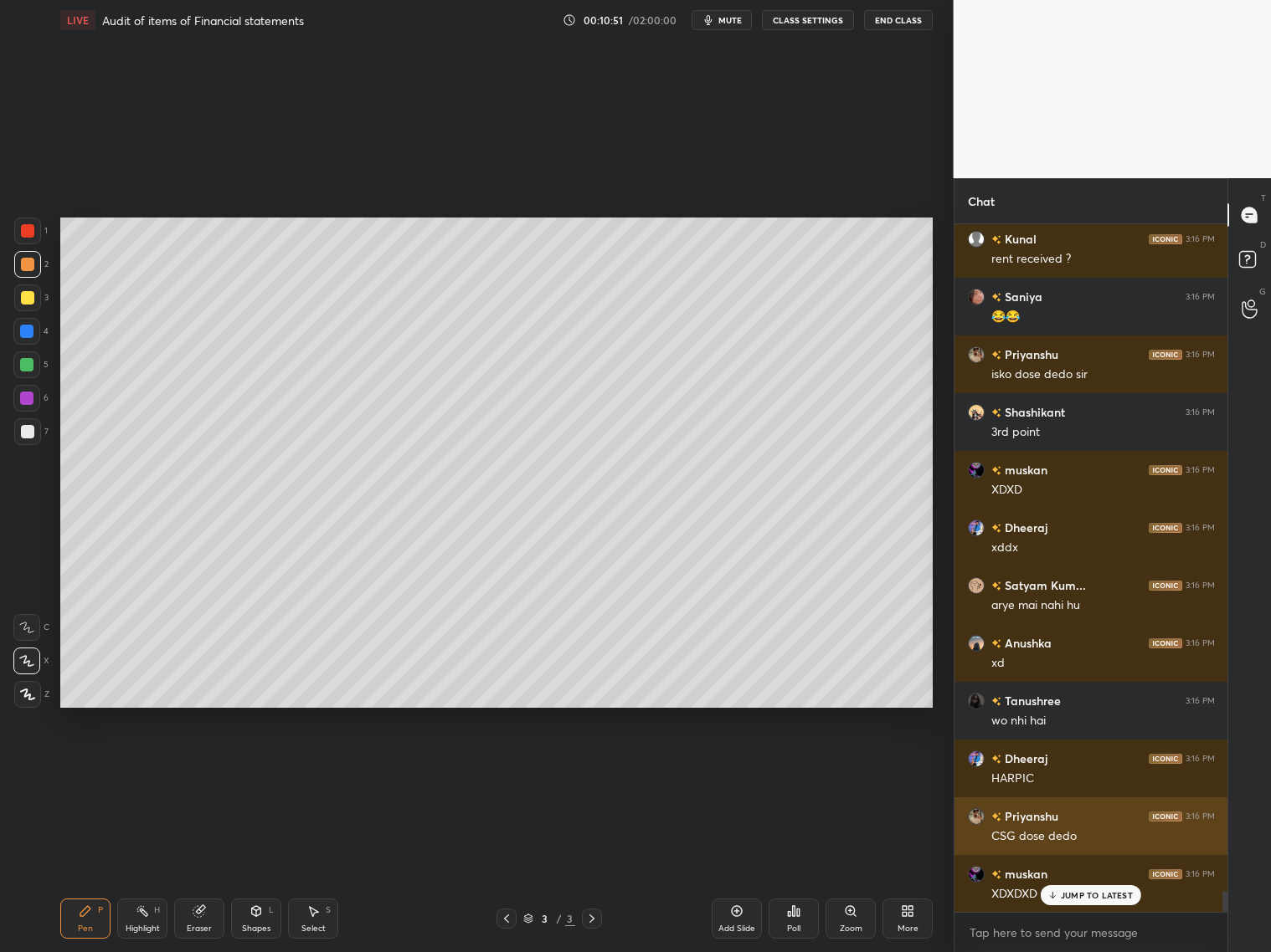
scroll to position [22091, 0]
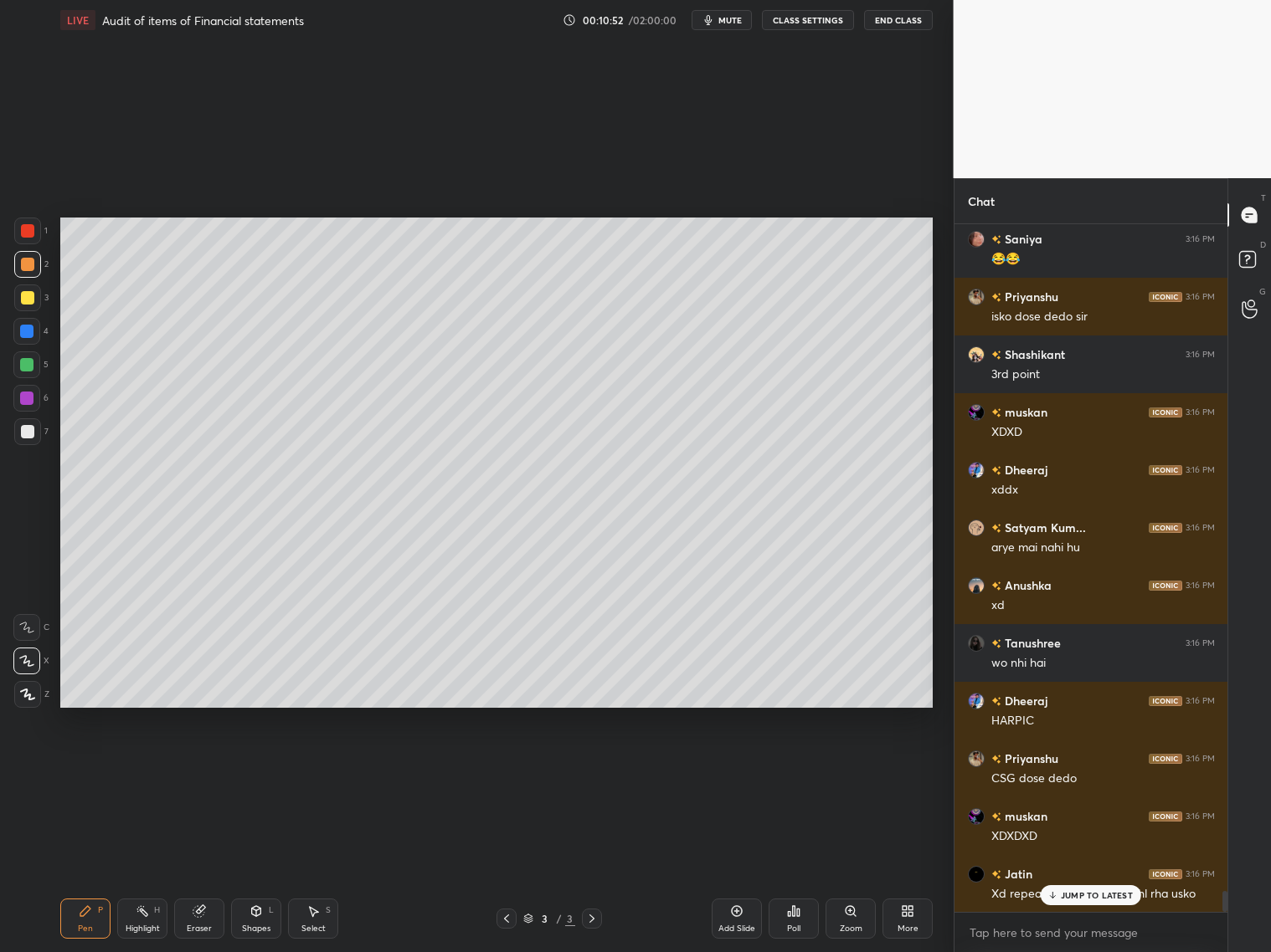
click at [25, 305] on div at bounding box center [27, 297] width 26 height 26
click at [31, 370] on div at bounding box center [26, 365] width 26 height 26
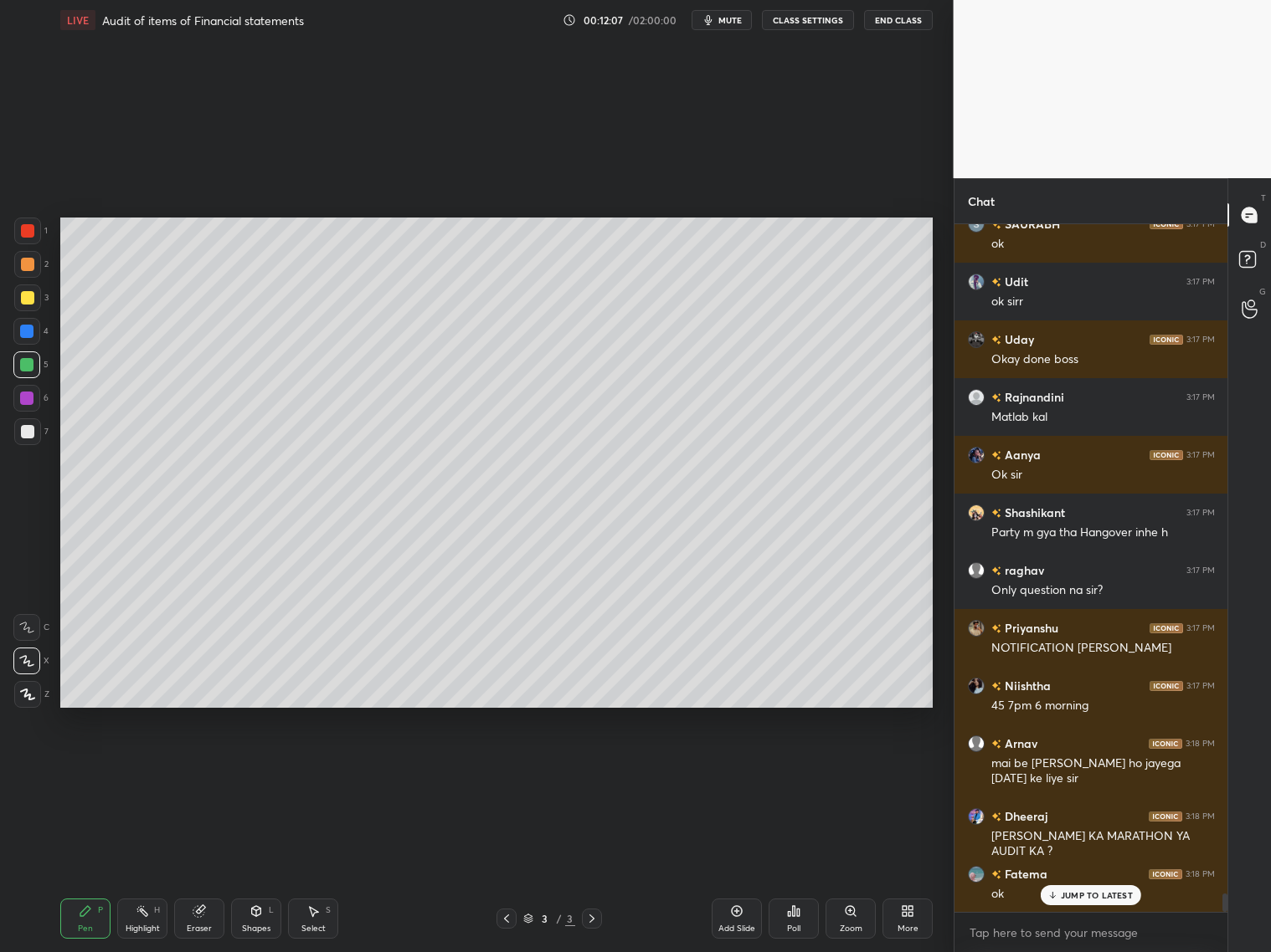
scroll to position [25514, 0]
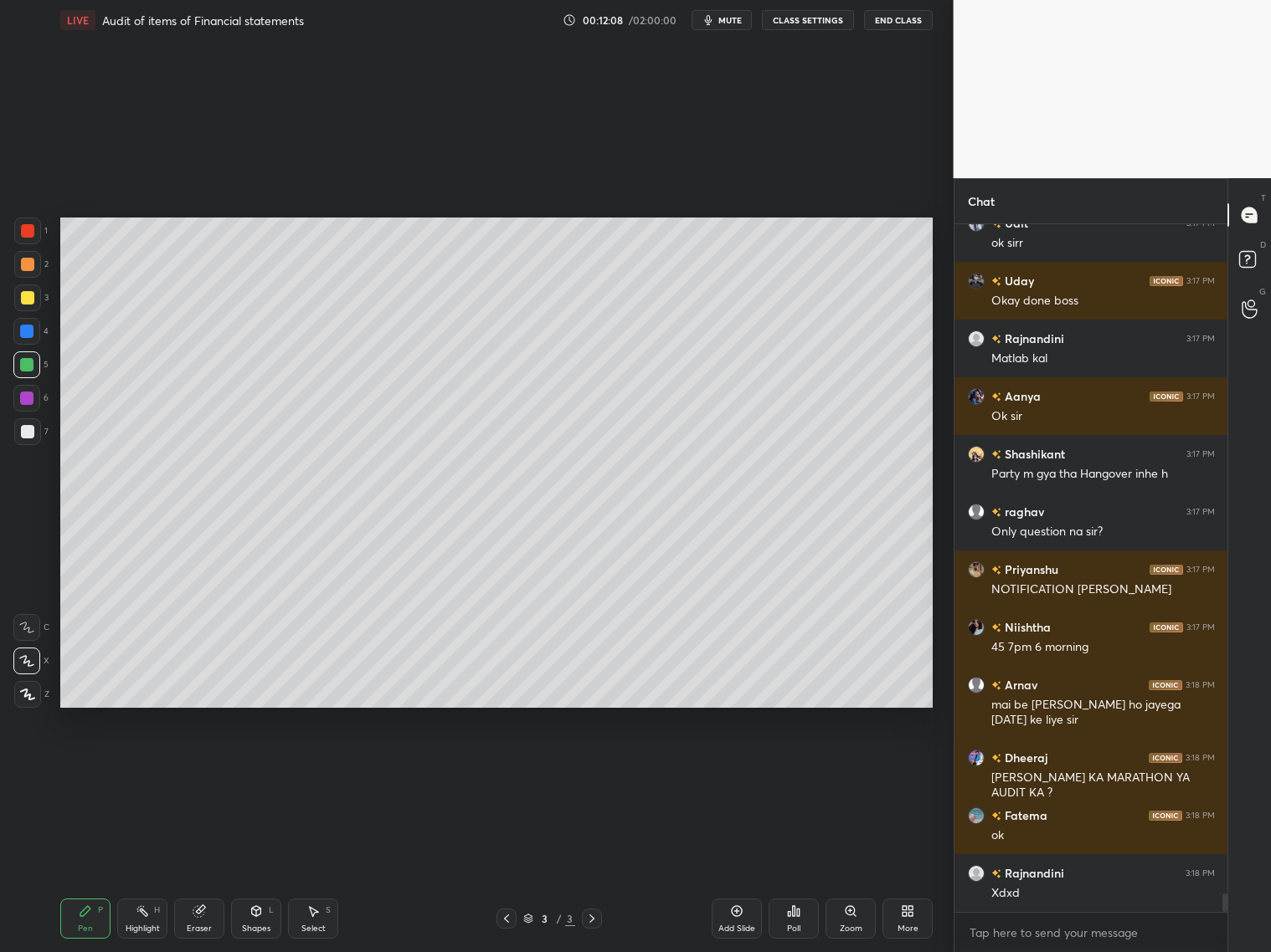
click at [27, 432] on div at bounding box center [27, 432] width 14 height 14
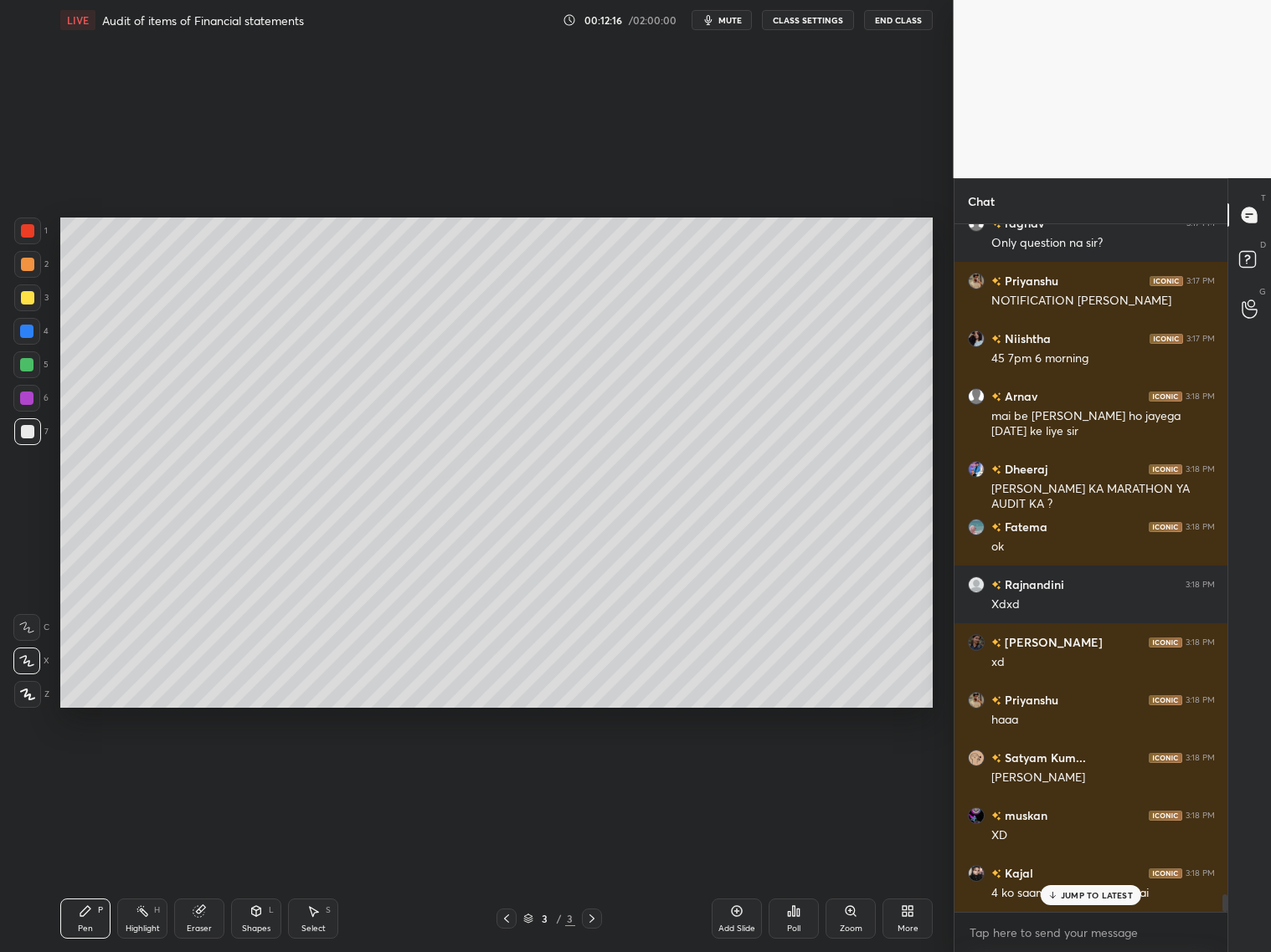
scroll to position [25860, 0]
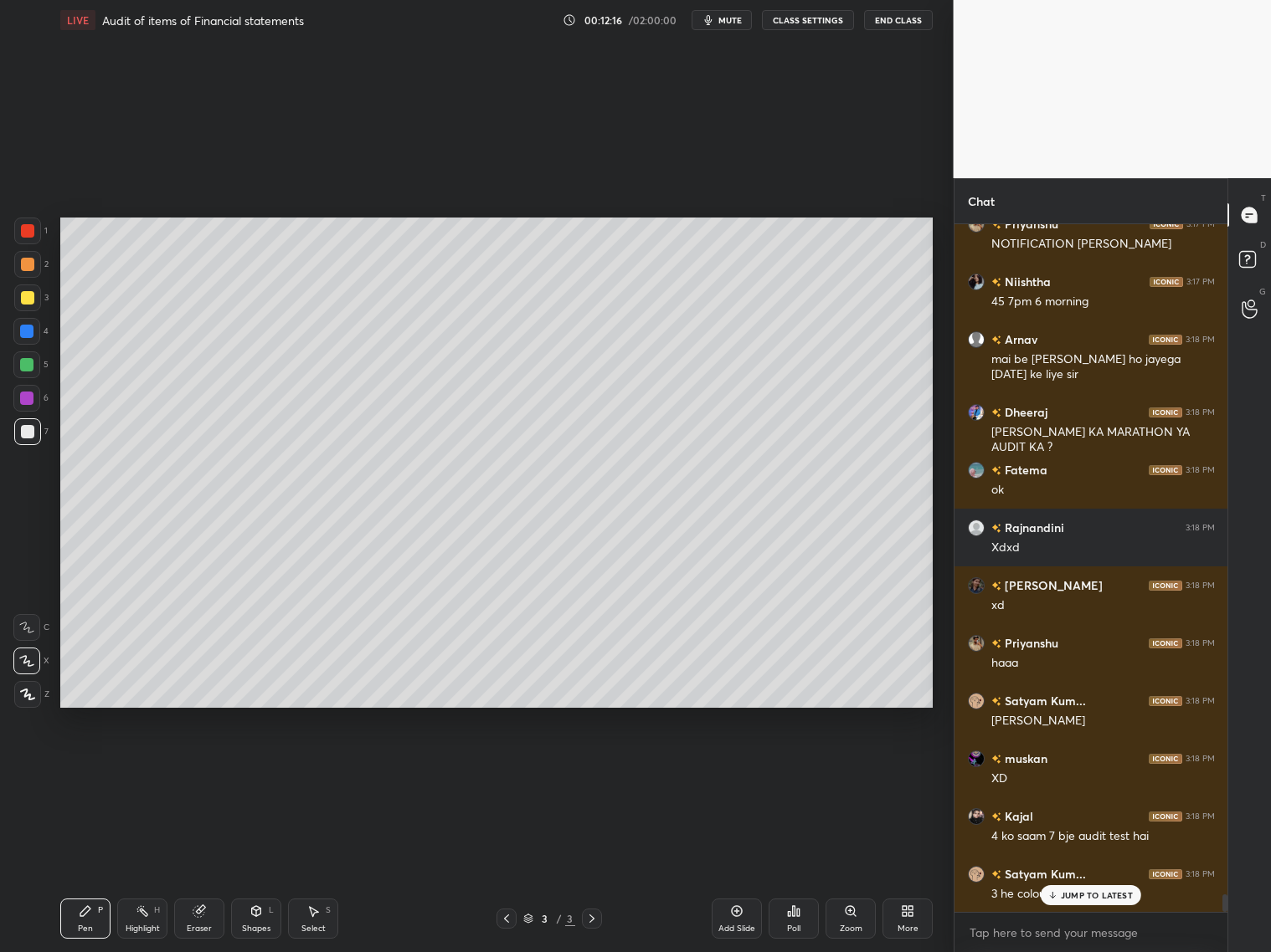
drag, startPoint x: 30, startPoint y: 334, endPoint x: 53, endPoint y: 323, distance: 25.5
click at [33, 332] on div at bounding box center [26, 330] width 26 height 26
click at [27, 263] on div at bounding box center [27, 265] width 14 height 14
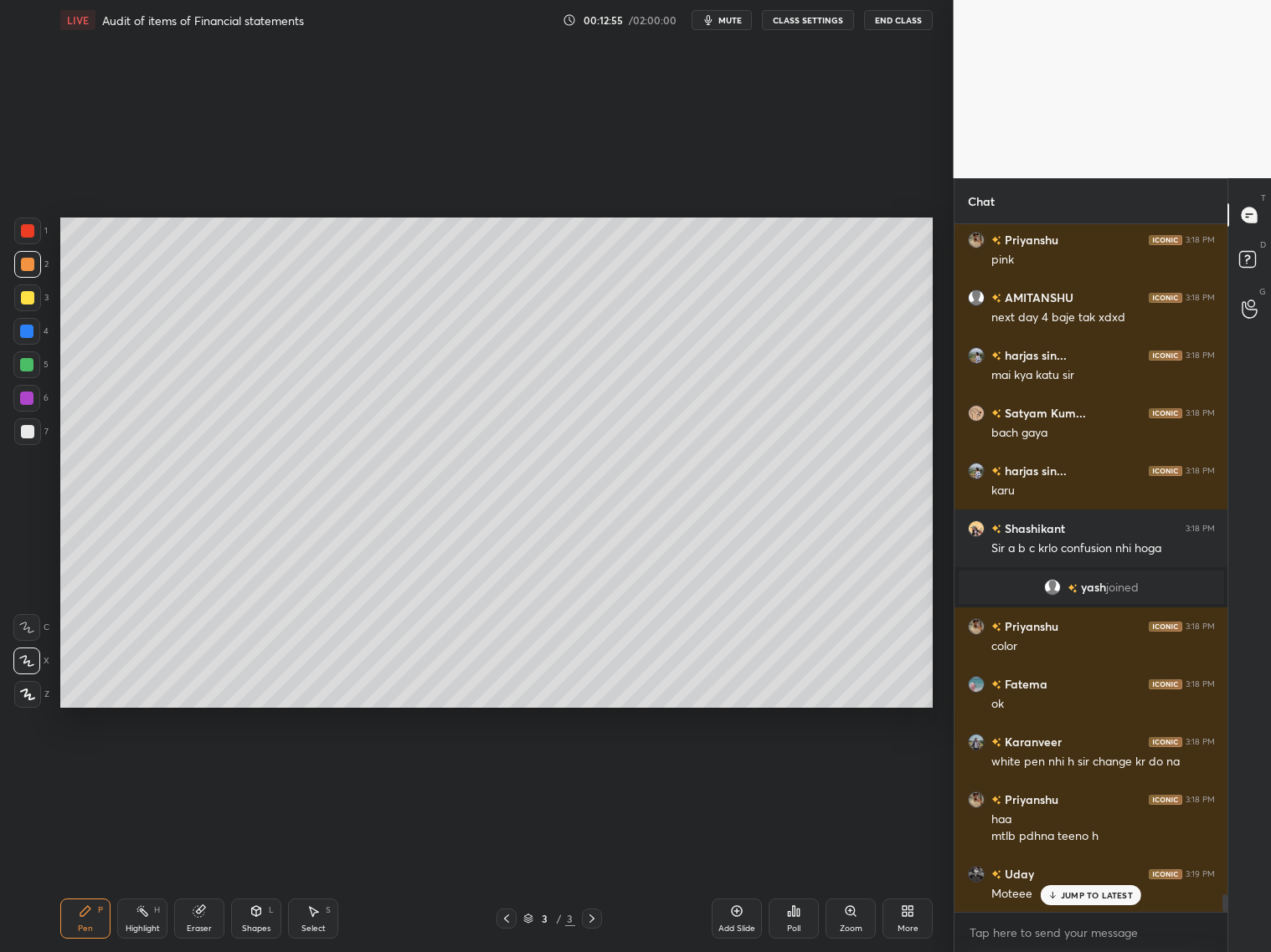
scroll to position [26610, 0]
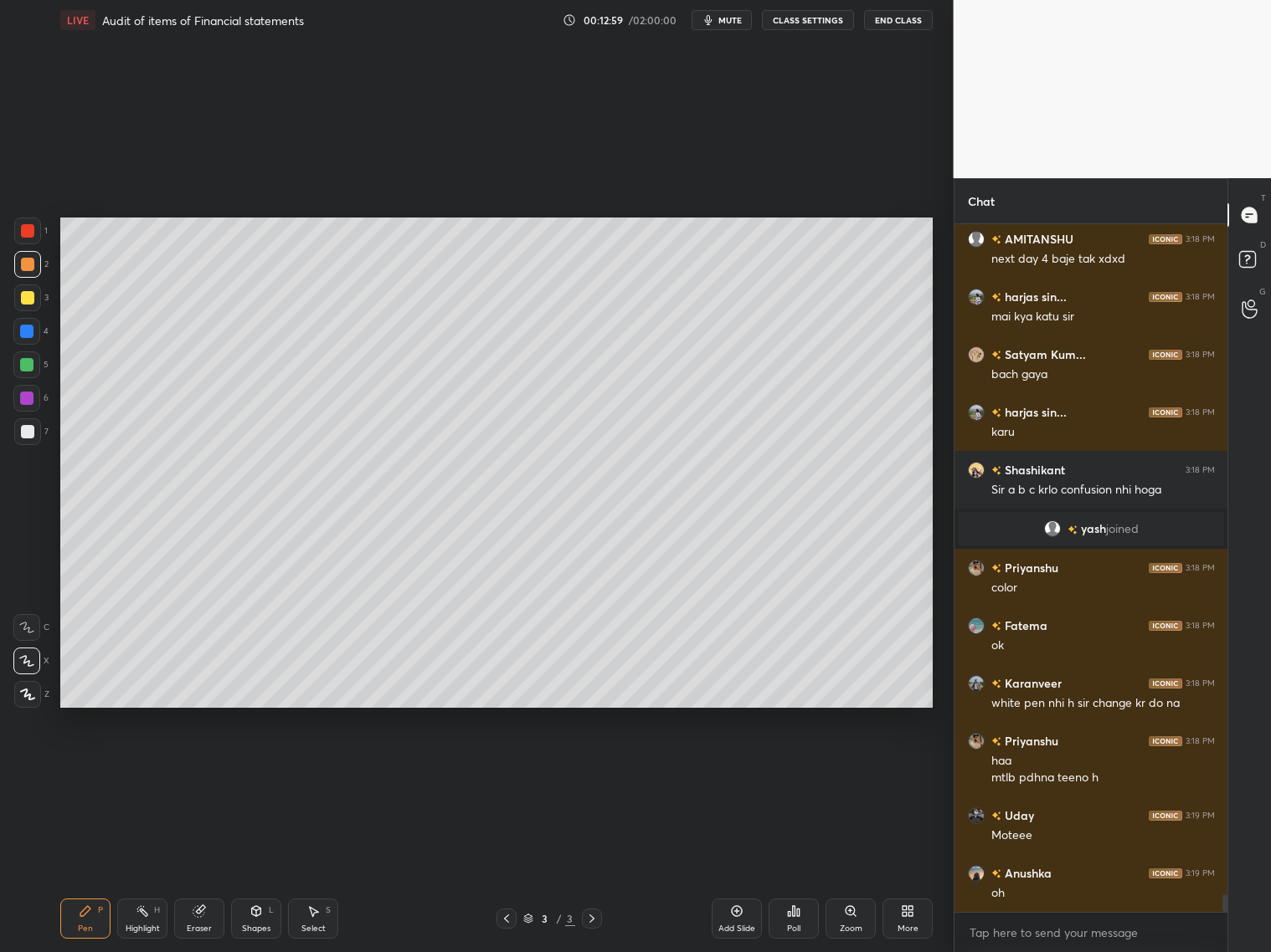
click at [26, 400] on div at bounding box center [26, 399] width 14 height 14
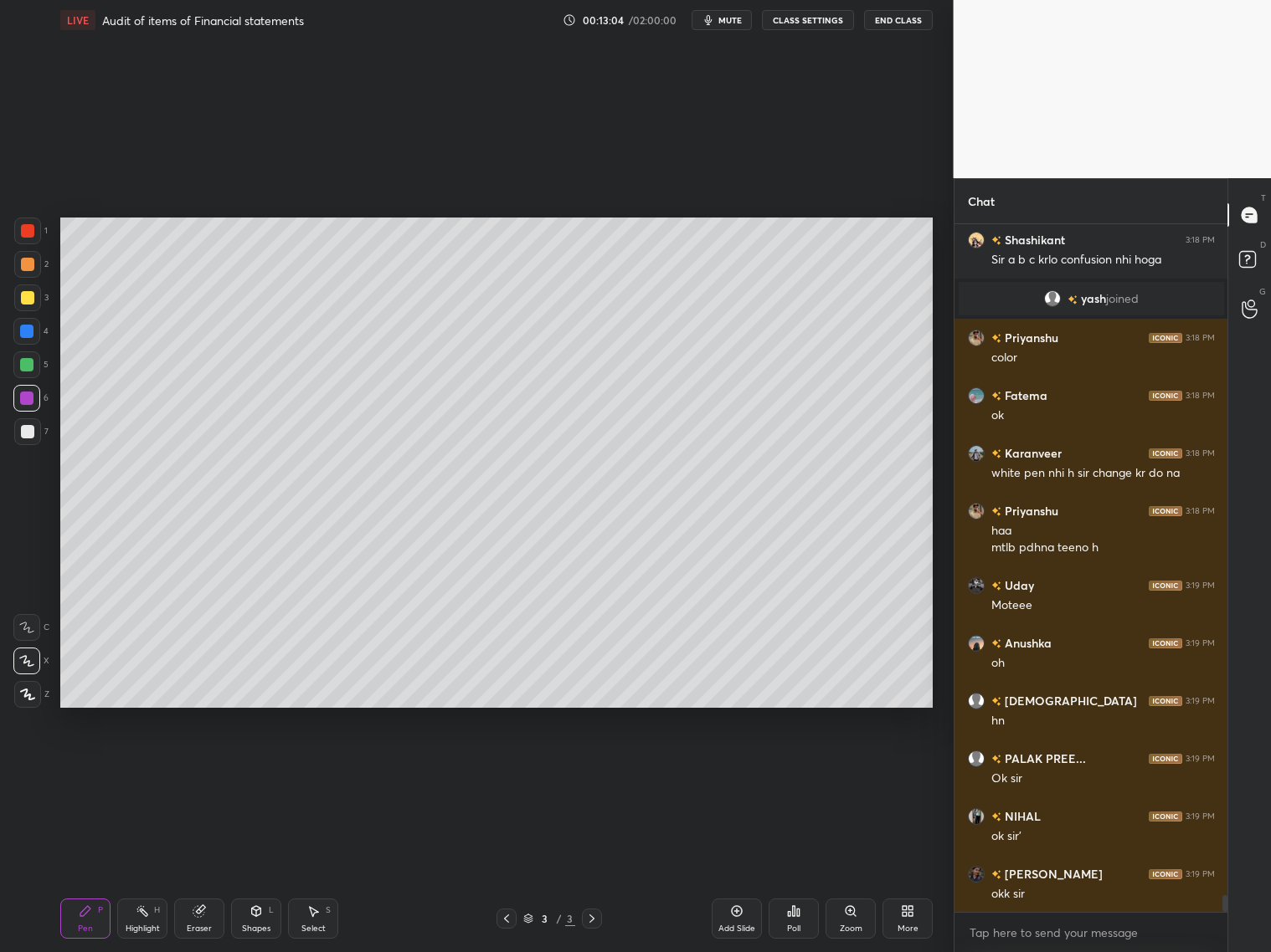
scroll to position [26899, 0]
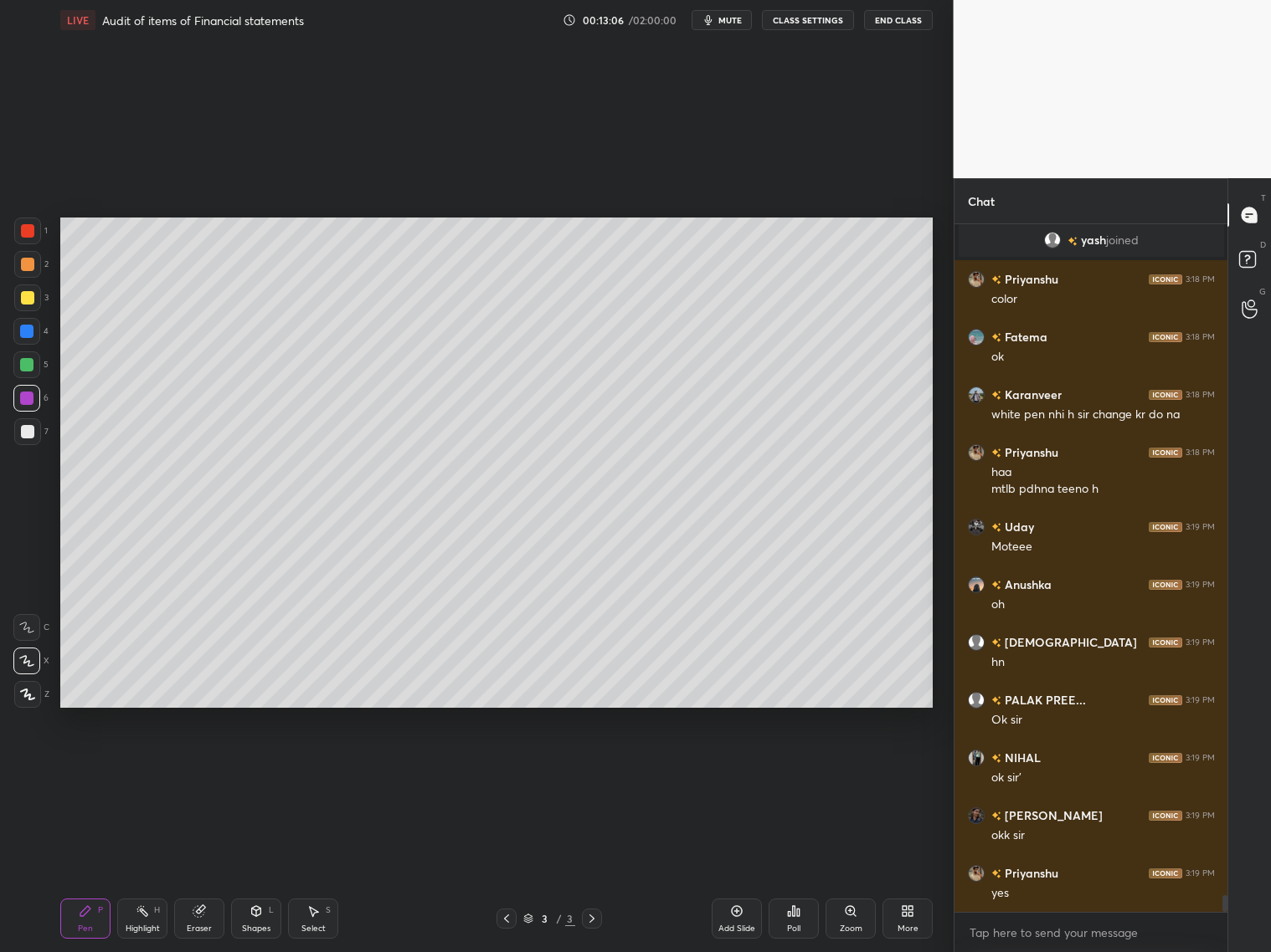
drag, startPoint x: 208, startPoint y: 922, endPoint x: 203, endPoint y: 896, distance: 26.5
click at [209, 769] on div "Eraser" at bounding box center [199, 919] width 50 height 40
drag, startPoint x: 82, startPoint y: 924, endPoint x: 77, endPoint y: 888, distance: 36.3
click at [82, 769] on div "Pen" at bounding box center [84, 928] width 15 height 9
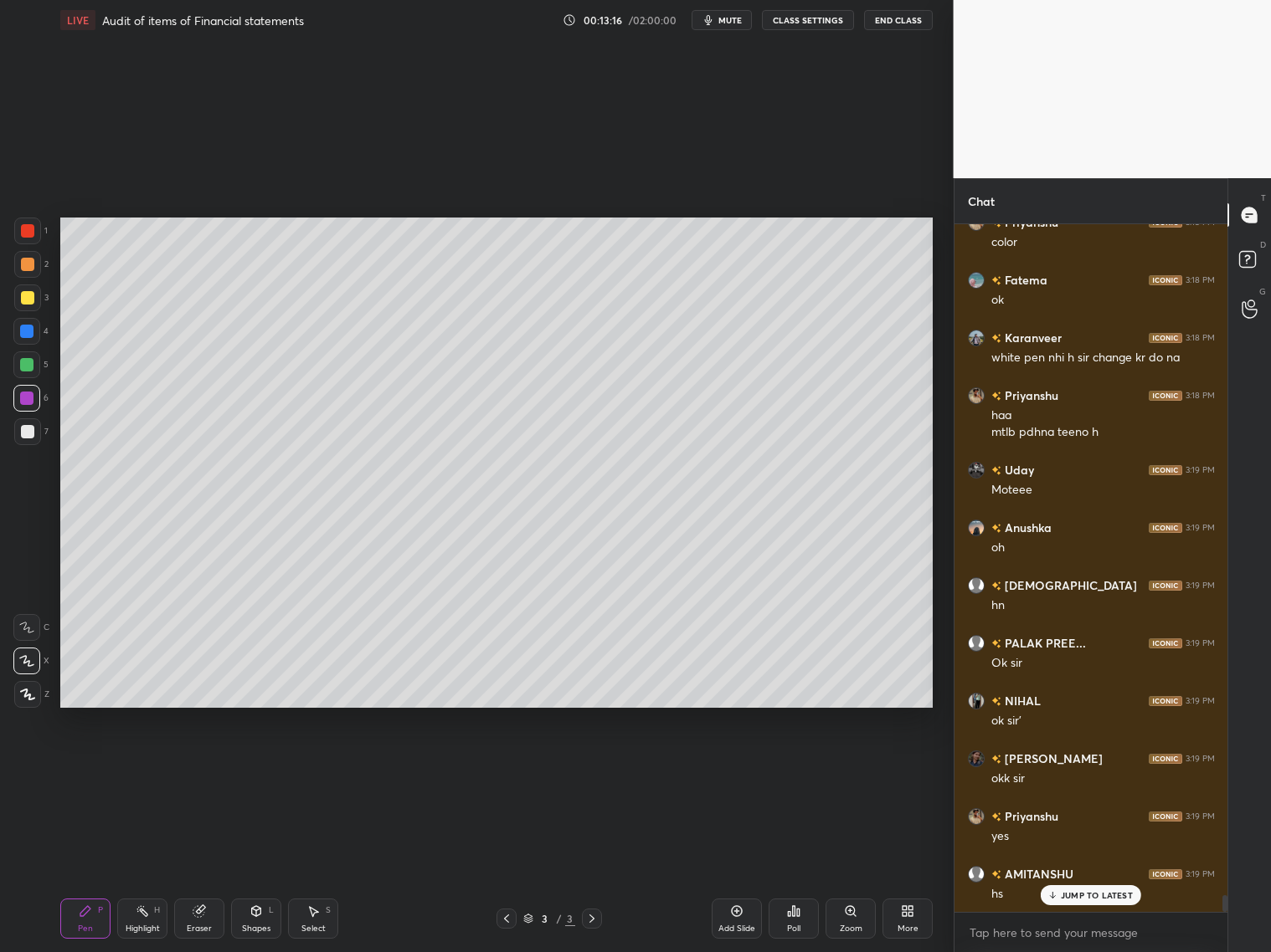
drag, startPoint x: 26, startPoint y: 235, endPoint x: 38, endPoint y: 237, distance: 12.2
click at [26, 237] on div at bounding box center [27, 230] width 26 height 26
click at [203, 769] on div "Eraser" at bounding box center [199, 919] width 50 height 40
drag, startPoint x: 257, startPoint y: 911, endPoint x: 272, endPoint y: 897, distance: 20.5
click at [258, 769] on icon at bounding box center [256, 911] width 9 height 10
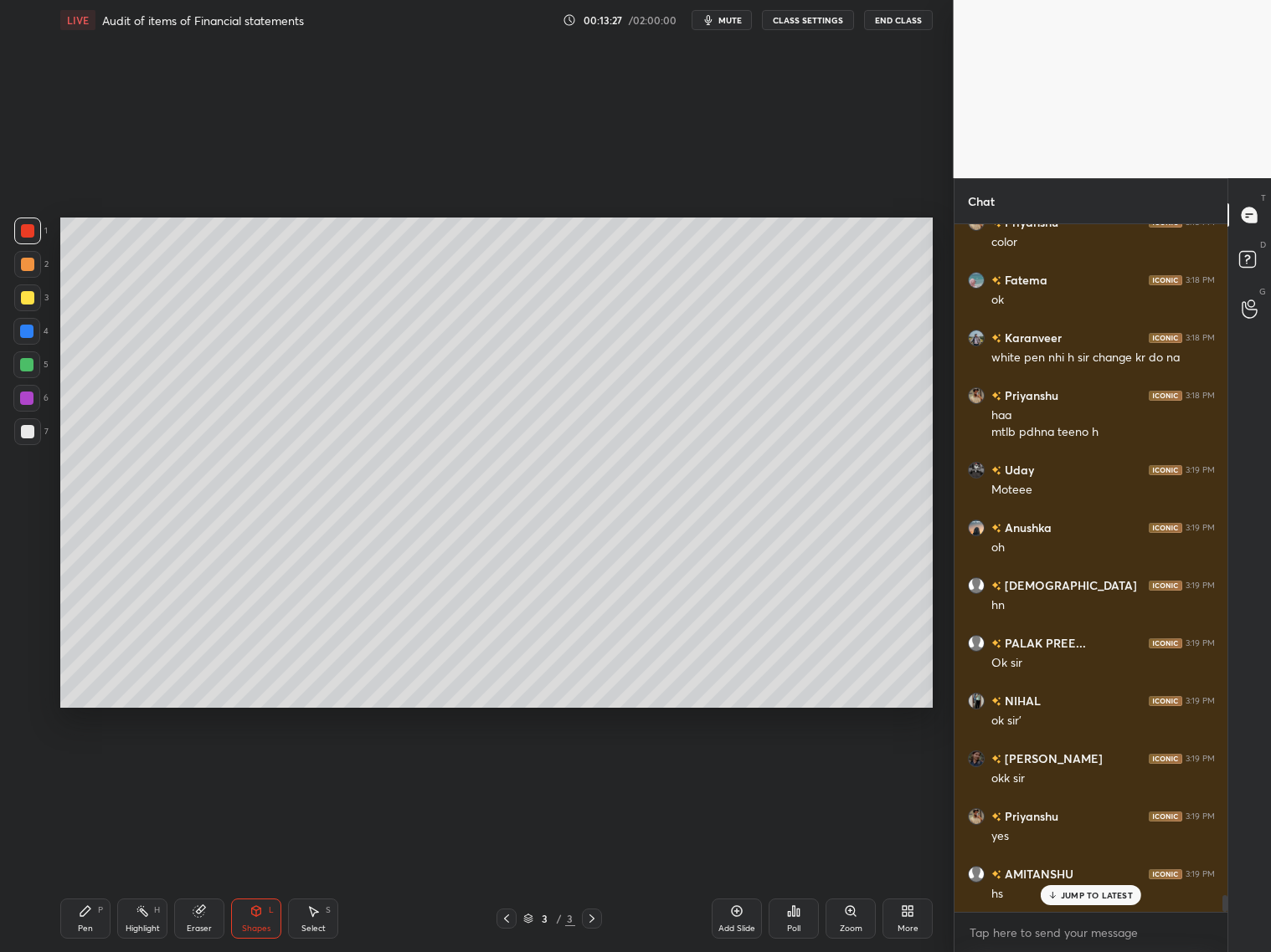
drag, startPoint x: 254, startPoint y: 916, endPoint x: 258, endPoint y: 898, distance: 18.4
click at [255, 769] on icon at bounding box center [256, 912] width 14 height 14
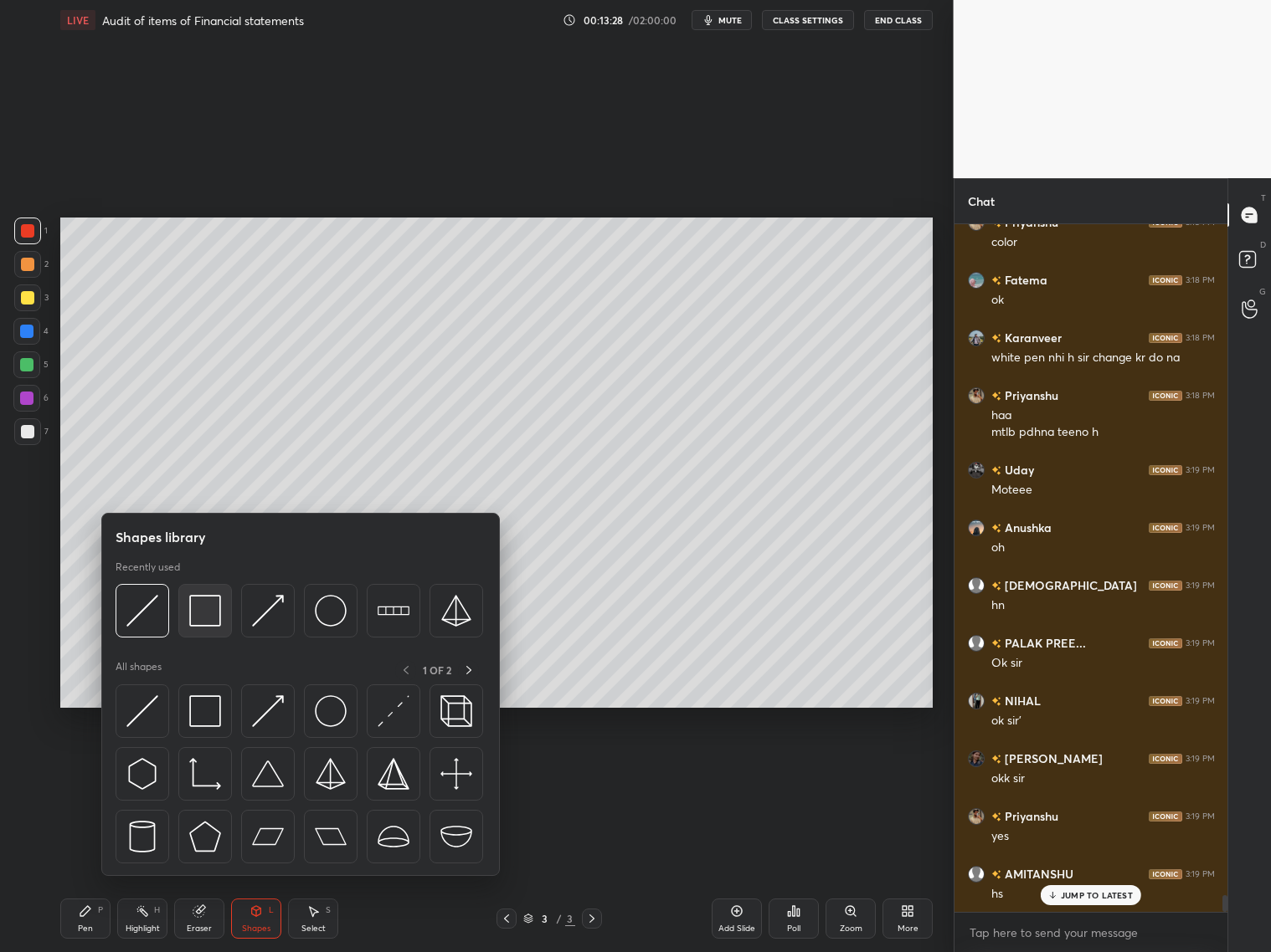
click at [210, 613] on img at bounding box center [205, 611] width 31 height 31
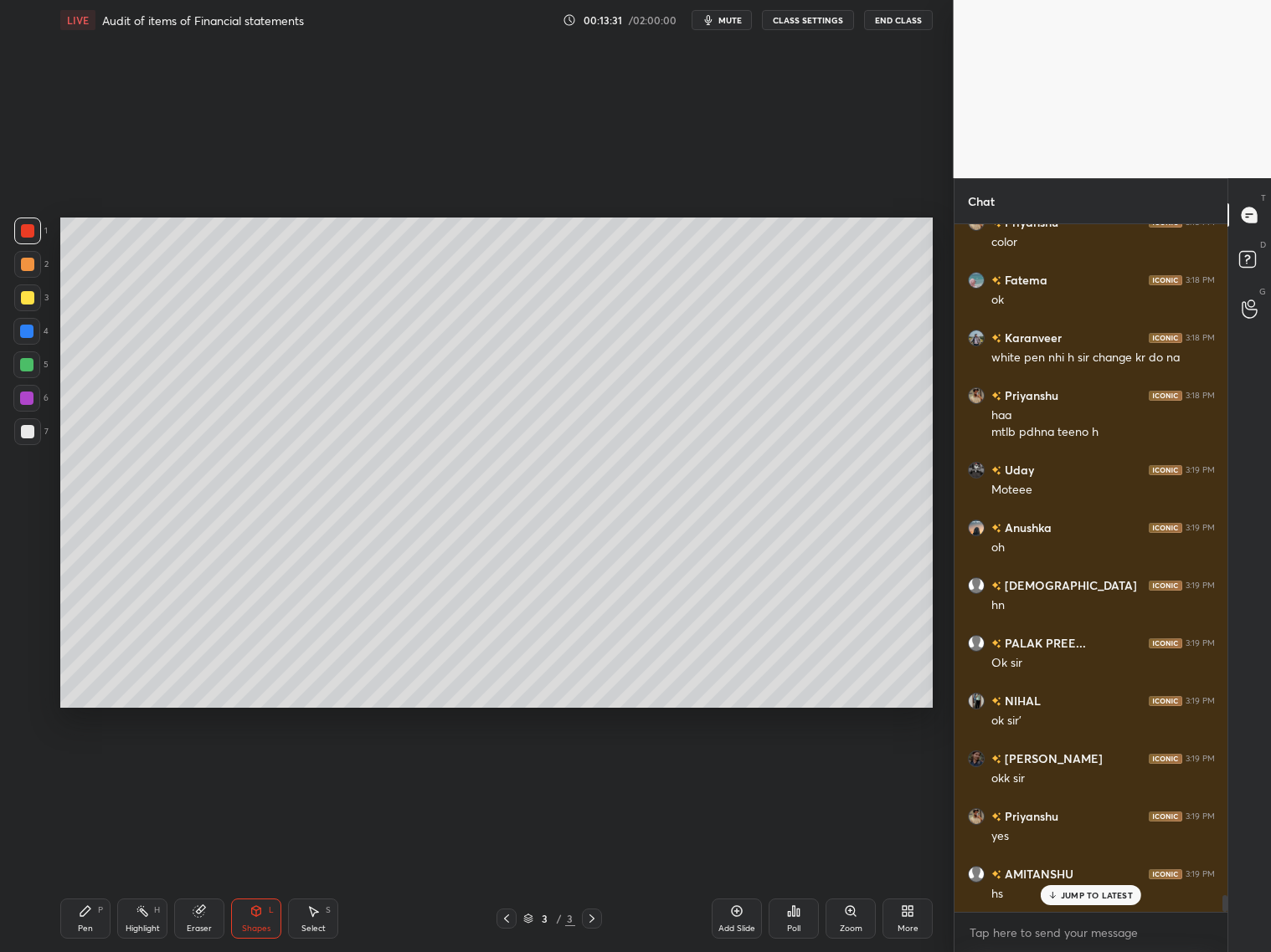
drag, startPoint x: 89, startPoint y: 923, endPoint x: 99, endPoint y: 894, distance: 30.7
click at [94, 769] on div "Pen P" at bounding box center [84, 919] width 50 height 40
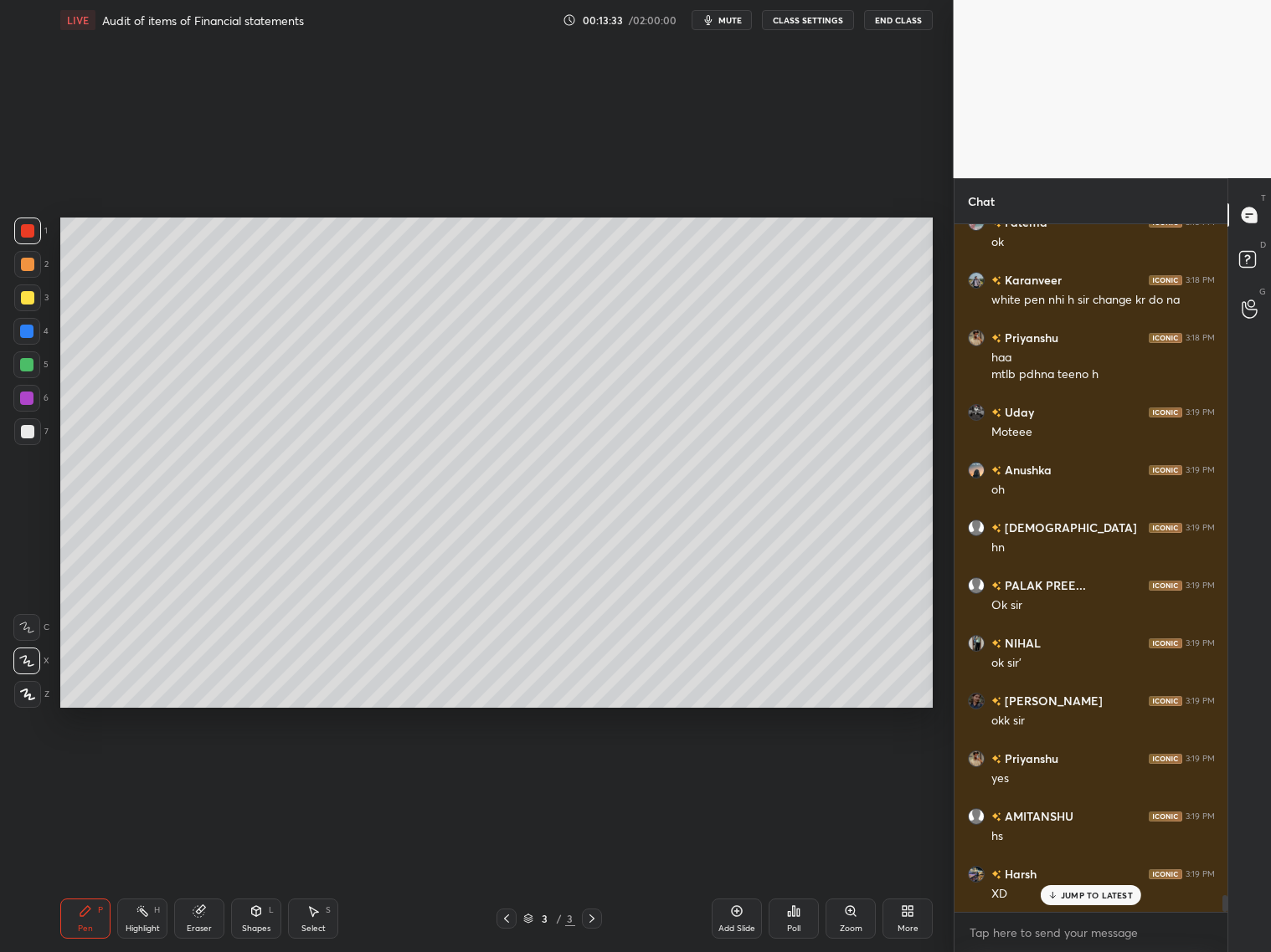
drag, startPoint x: 28, startPoint y: 437, endPoint x: 43, endPoint y: 428, distance: 17.5
click at [30, 437] on div at bounding box center [27, 432] width 14 height 14
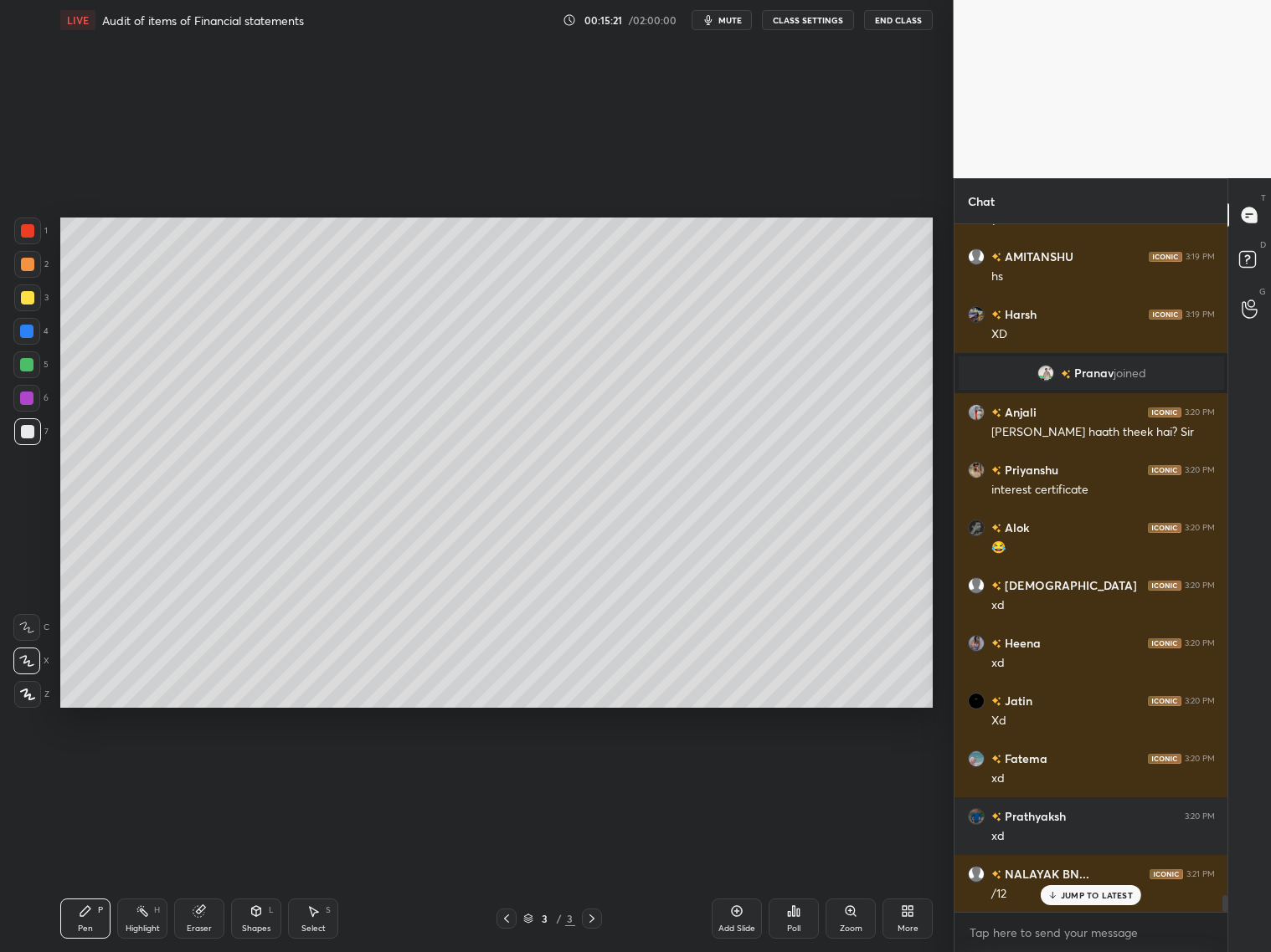
scroll to position [27632, 0]
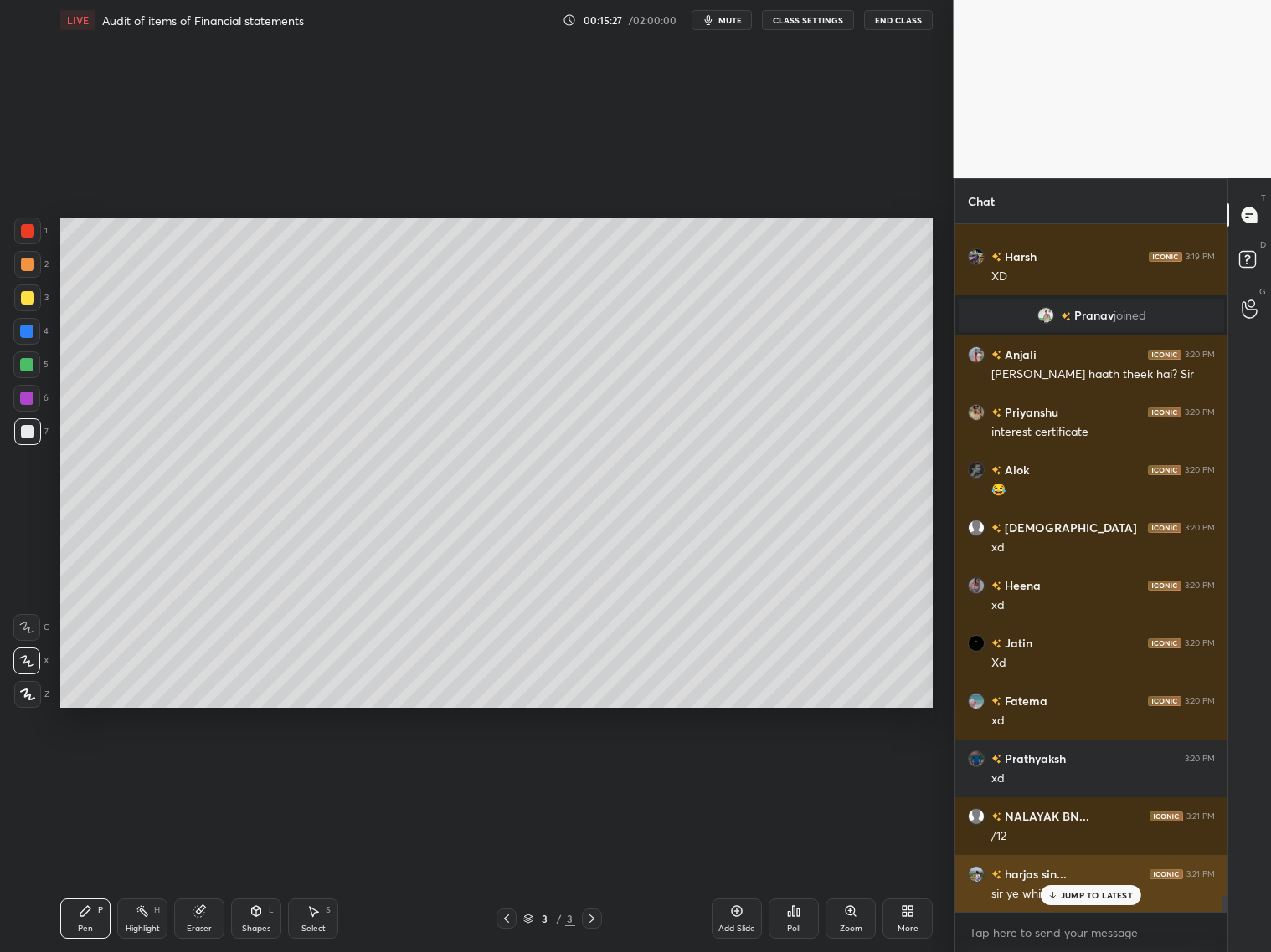
click at [1061, 769] on p "JUMP TO LATEST" at bounding box center [1096, 895] width 72 height 10
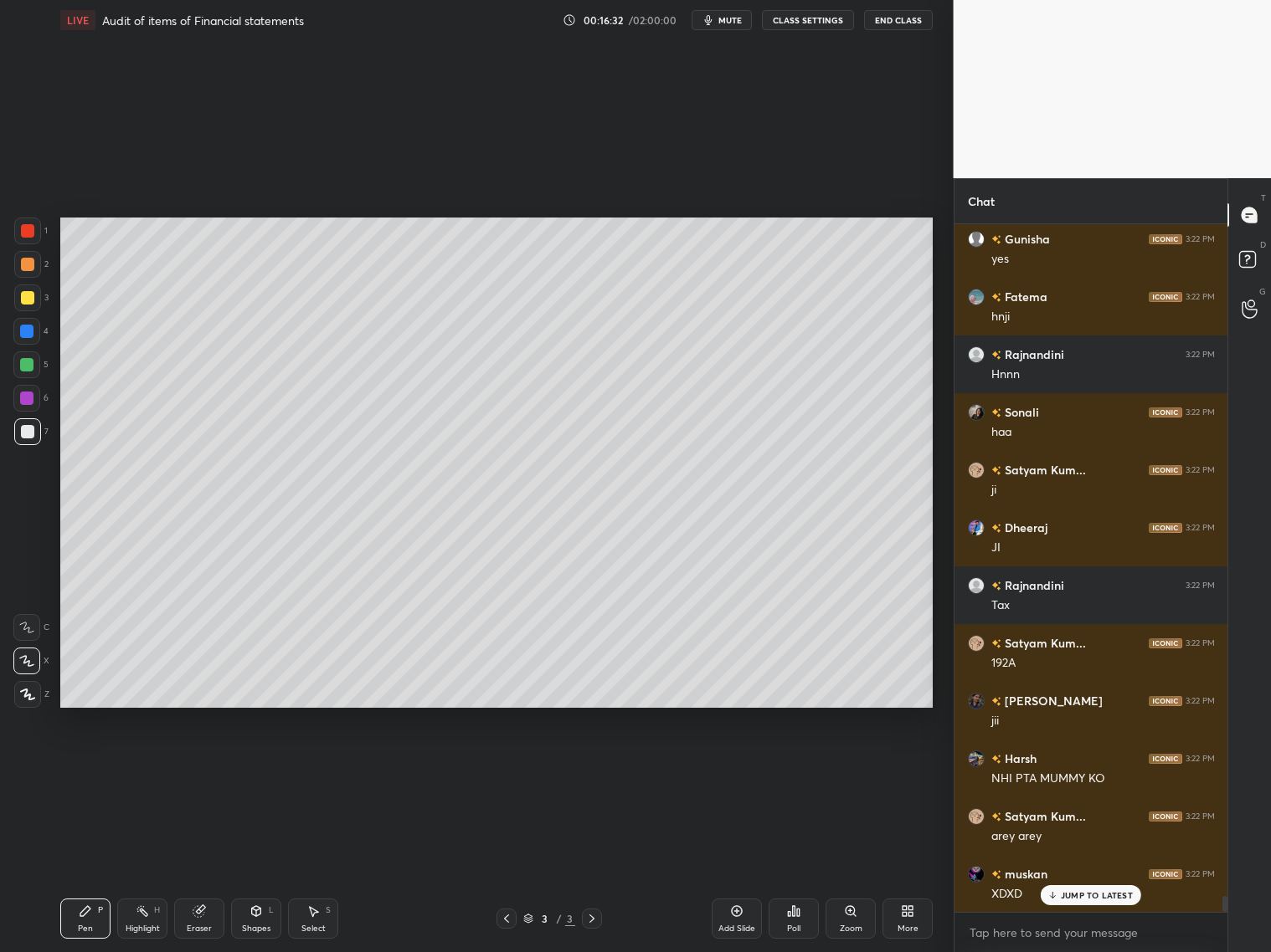
scroll to position [29578, 0]
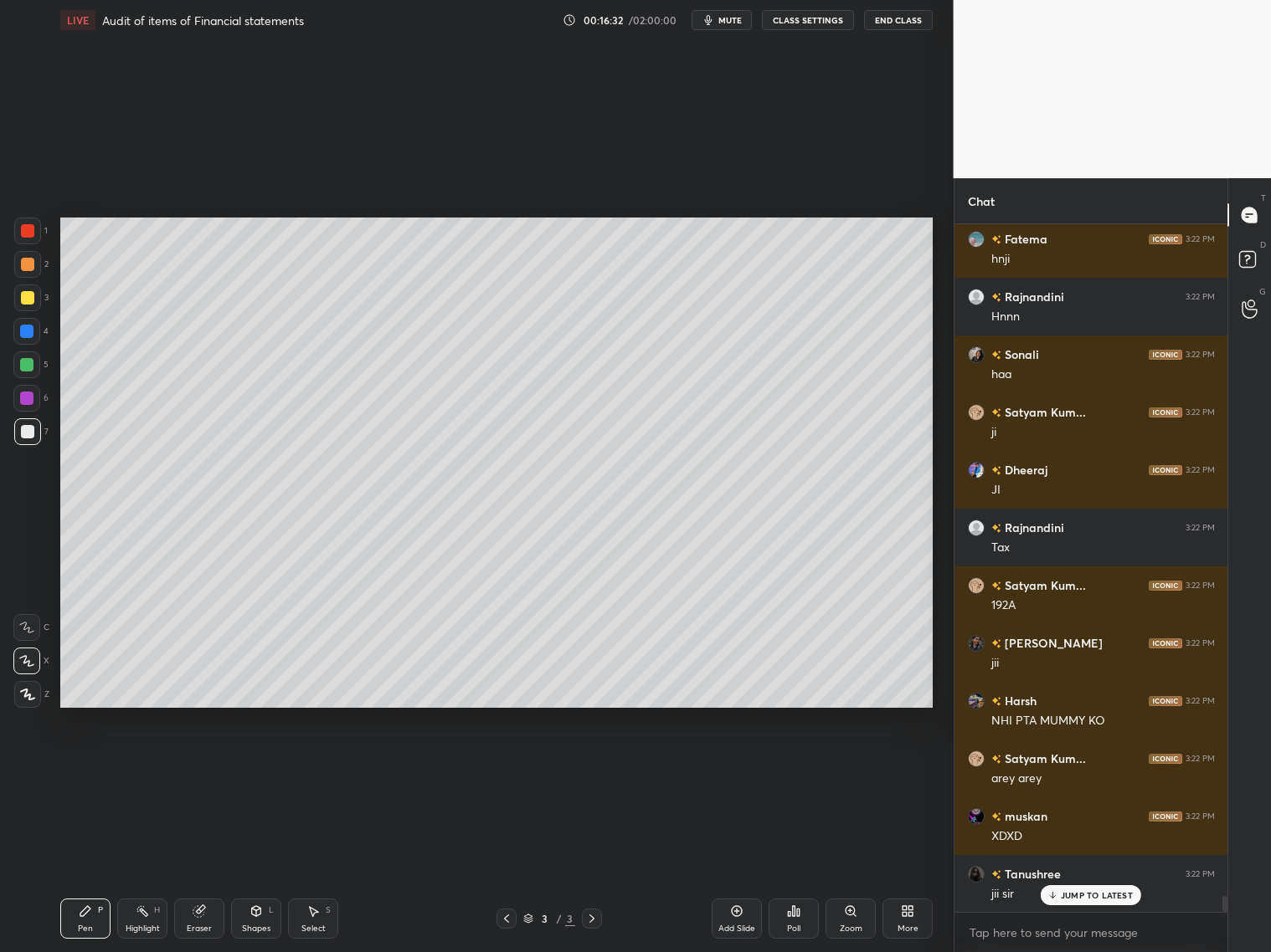
click at [729, 23] on span "mute" at bounding box center [730, 21] width 24 height 12
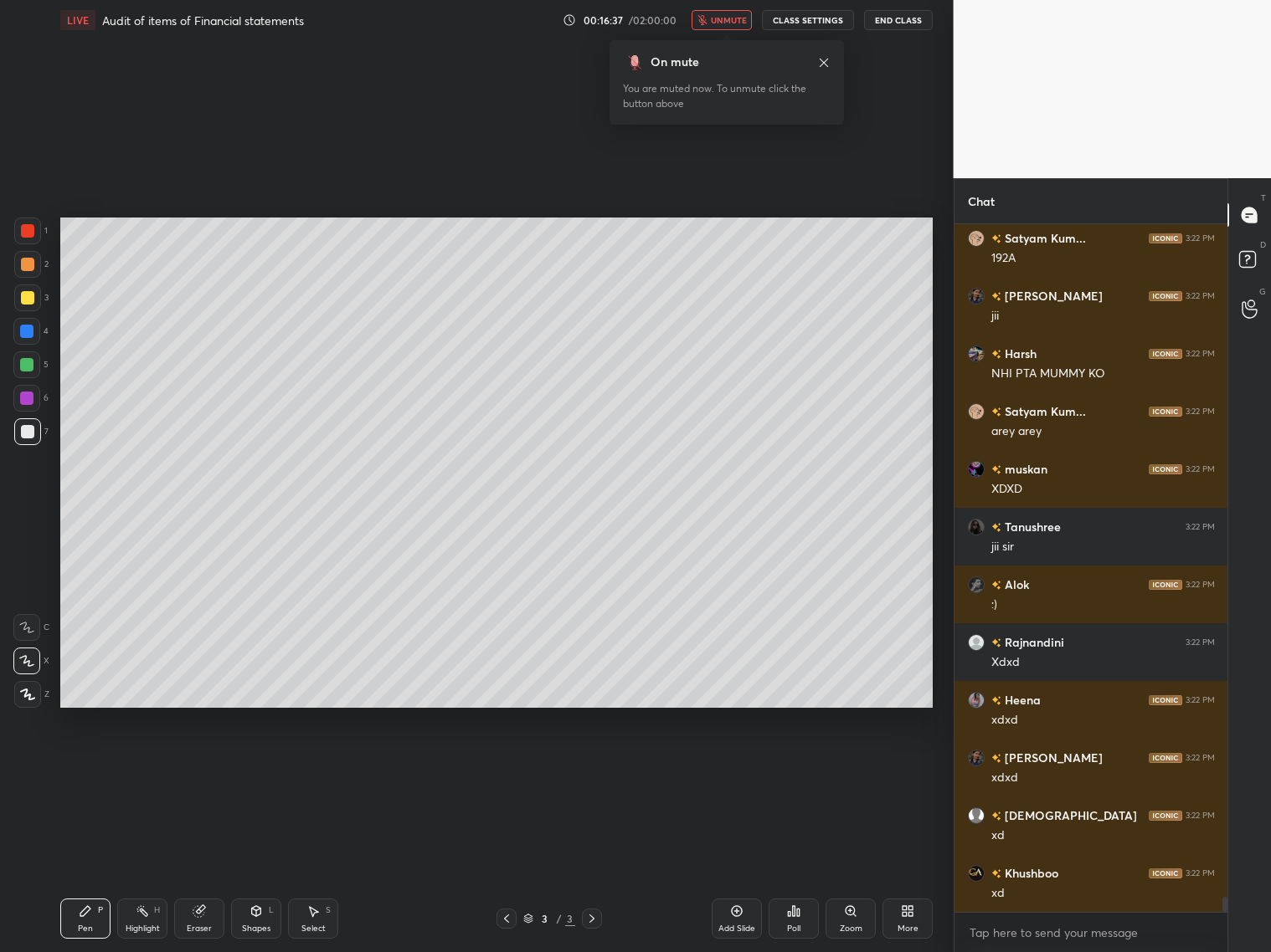
scroll to position [30039, 0]
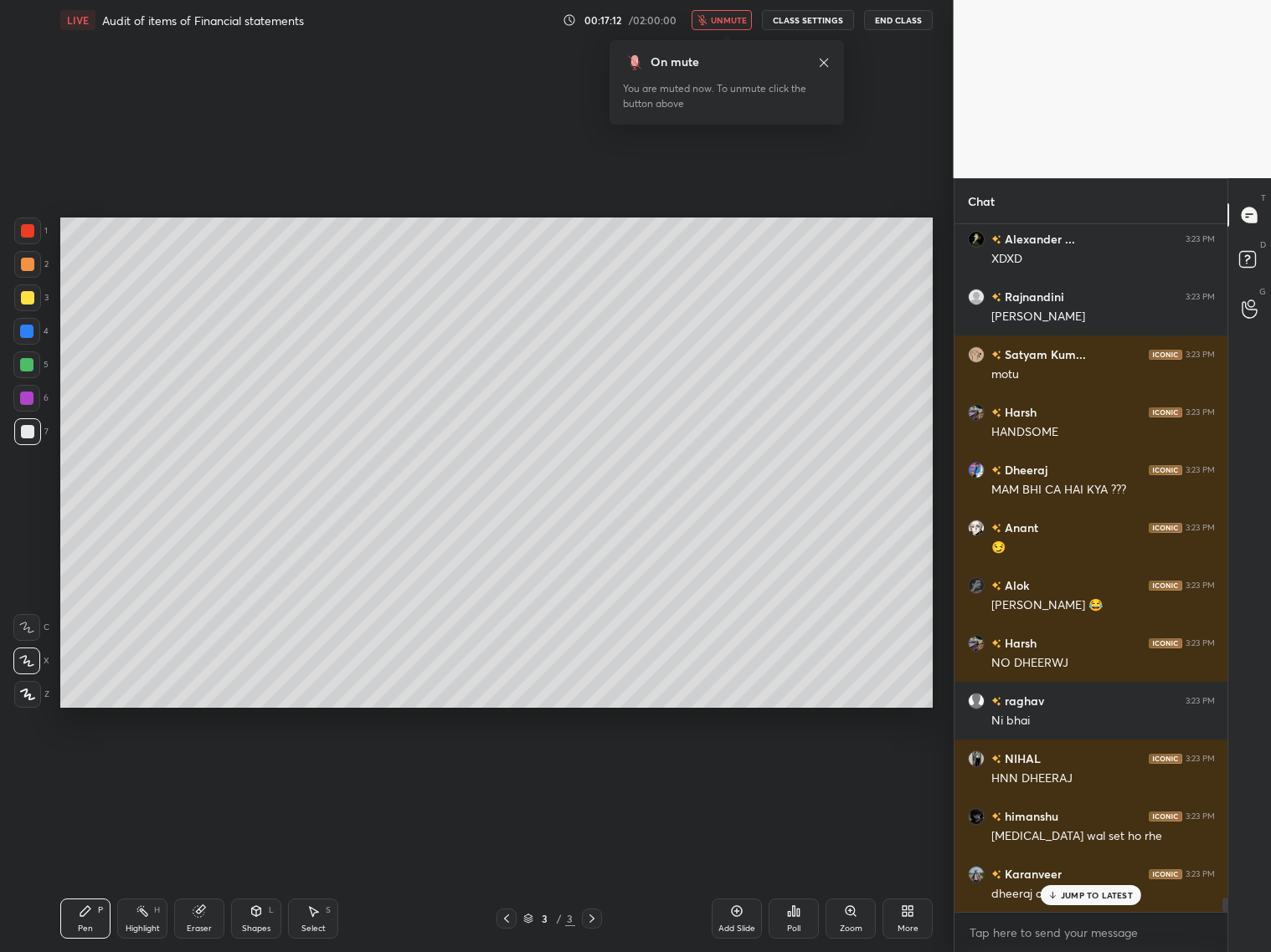
click at [731, 18] on span "unmute" at bounding box center [729, 21] width 36 height 12
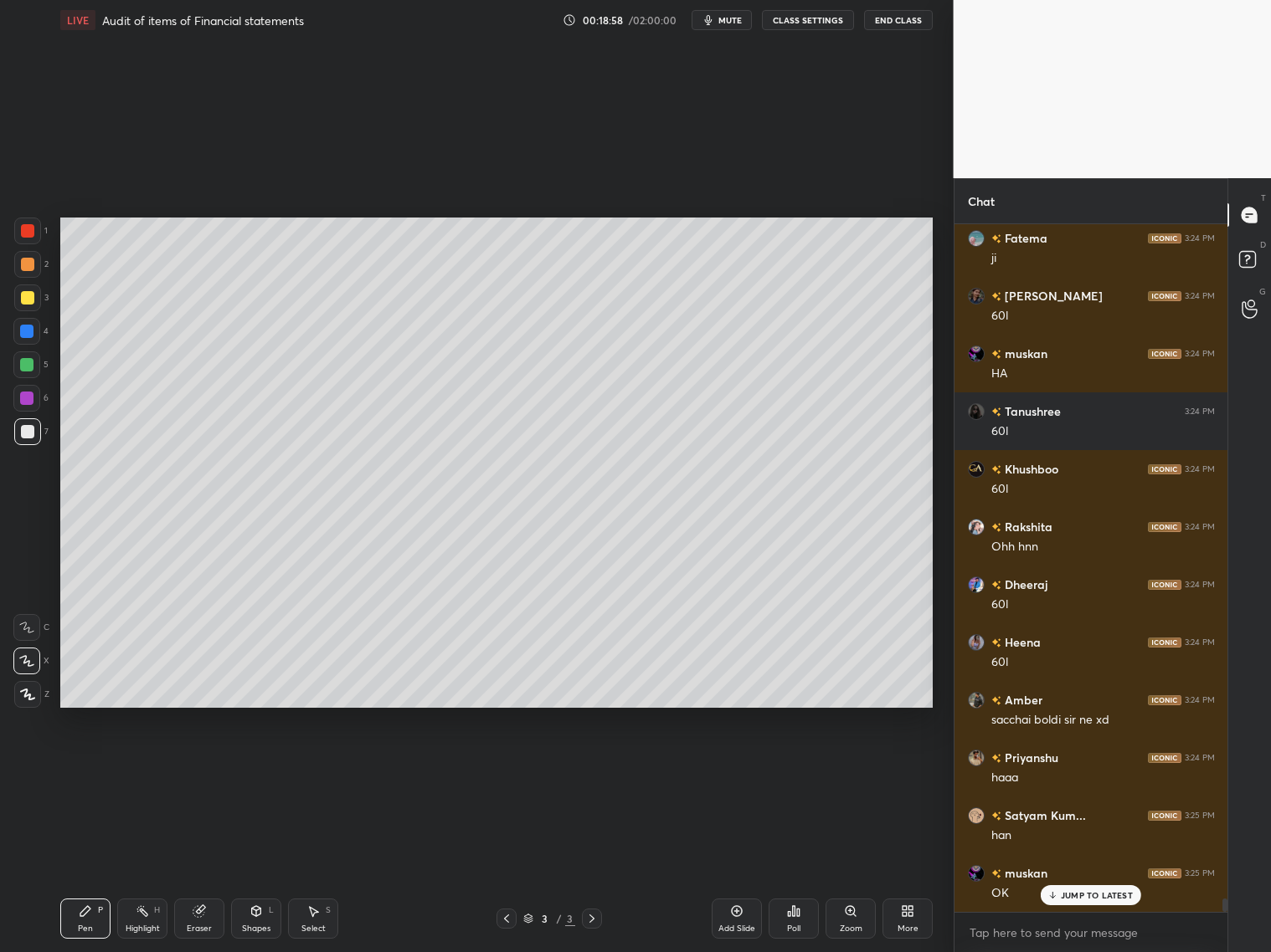
scroll to position [34313, 0]
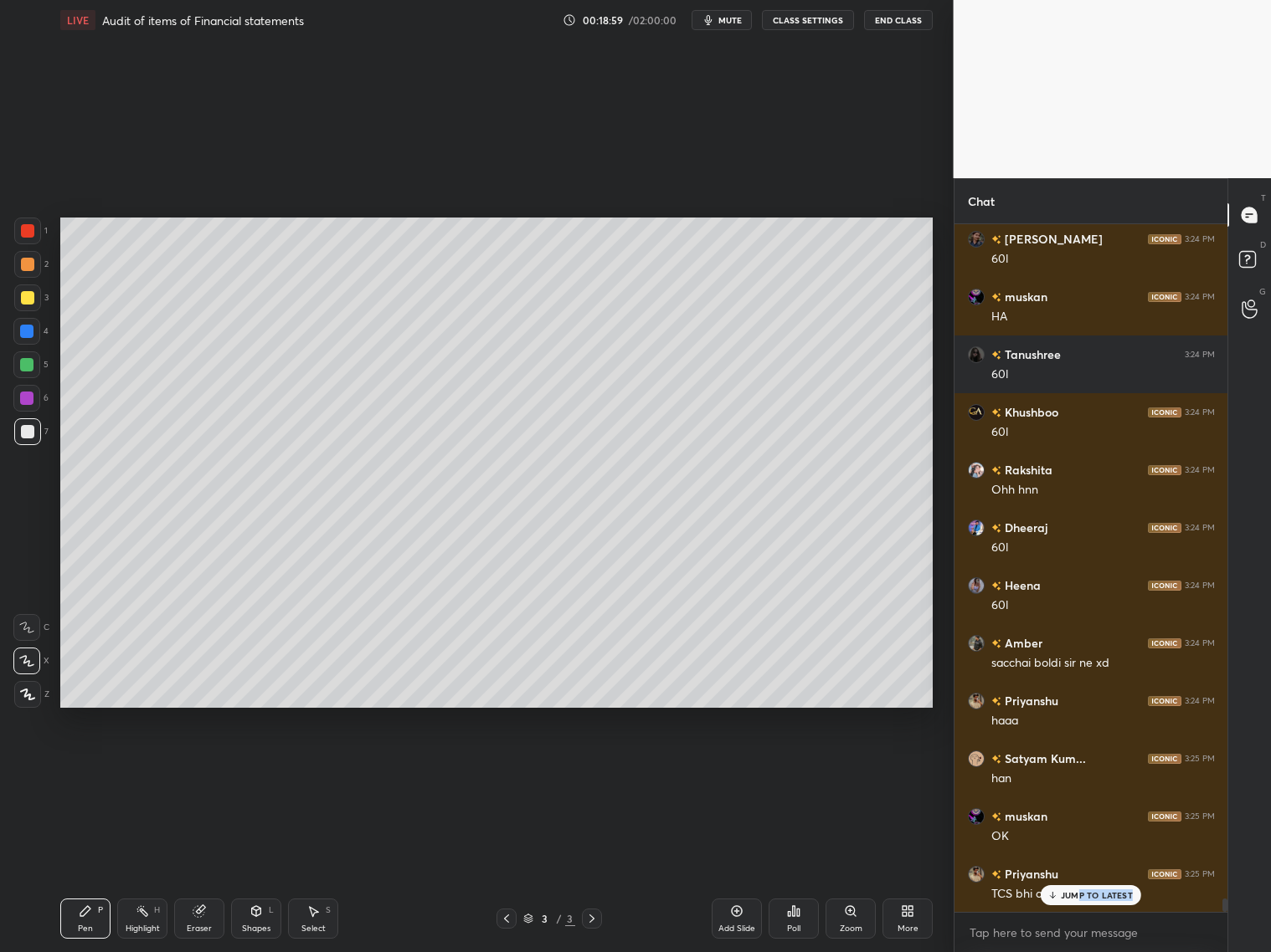
click at [1076, 769] on div "JUMP TO LATEST" at bounding box center [1091, 895] width 100 height 20
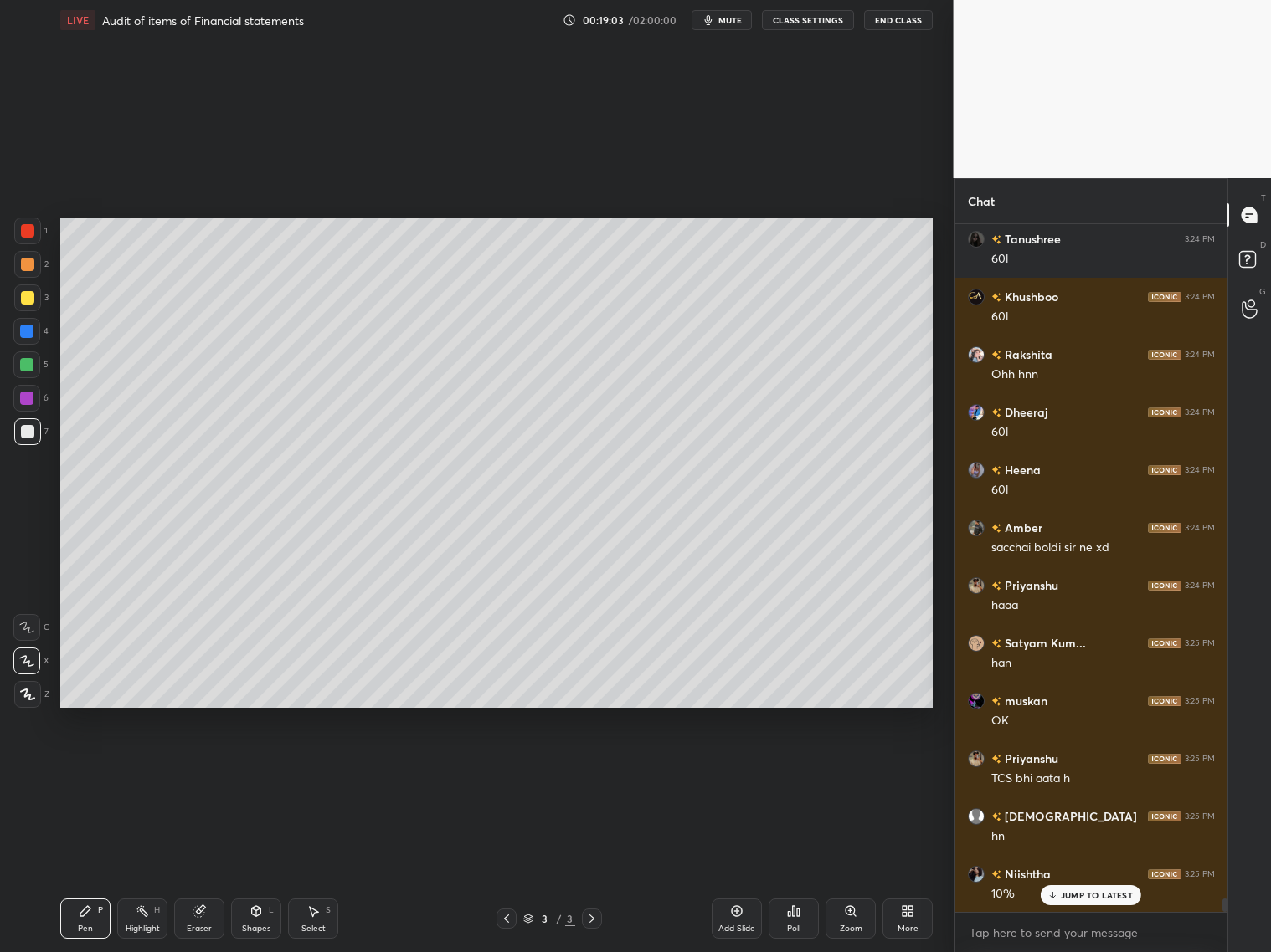
scroll to position [34486, 0]
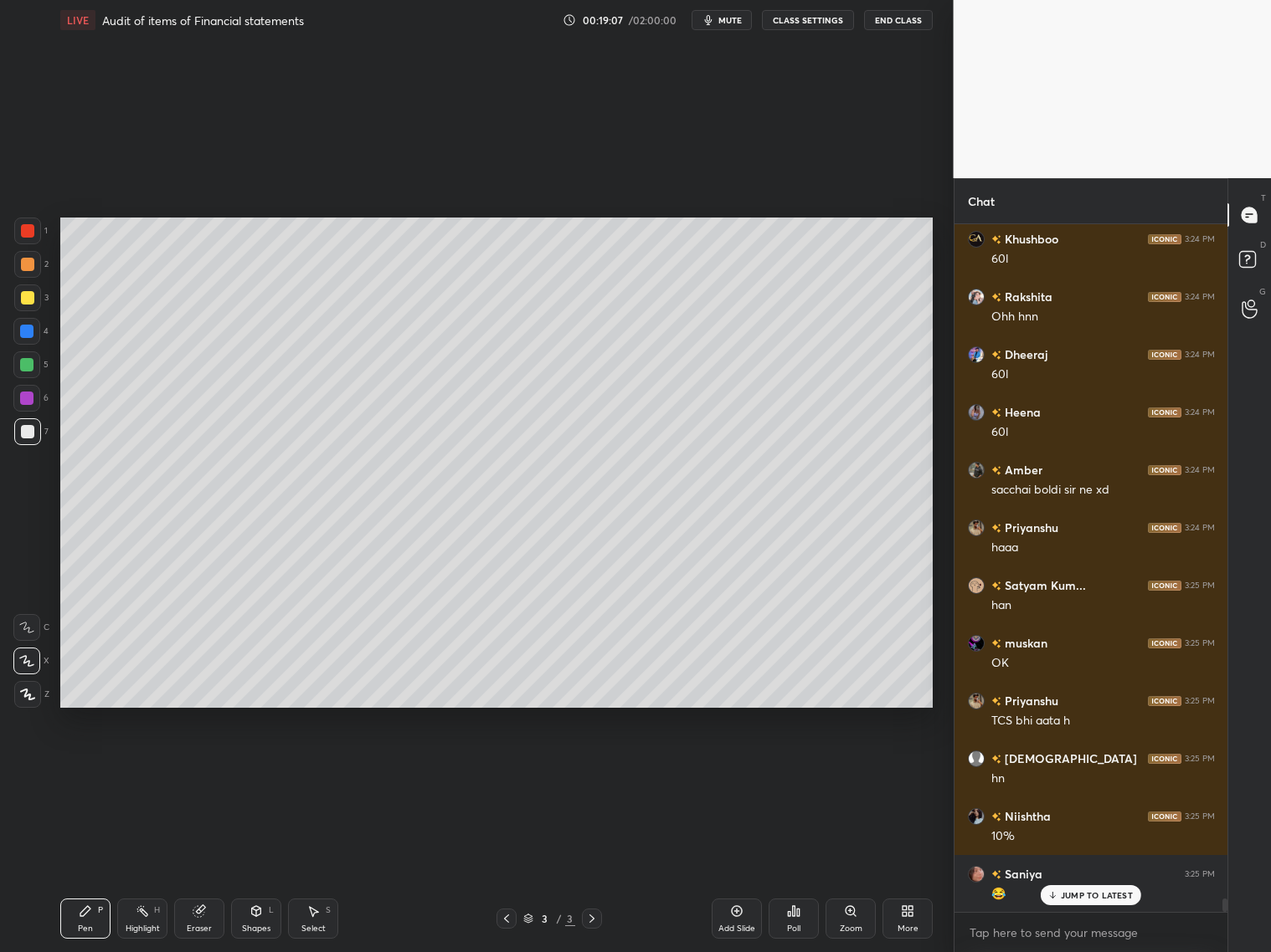
drag, startPoint x: 737, startPoint y: 918, endPoint x: 712, endPoint y: 832, distance: 89.6
click at [741, 769] on div "Add Slide" at bounding box center [737, 919] width 50 height 40
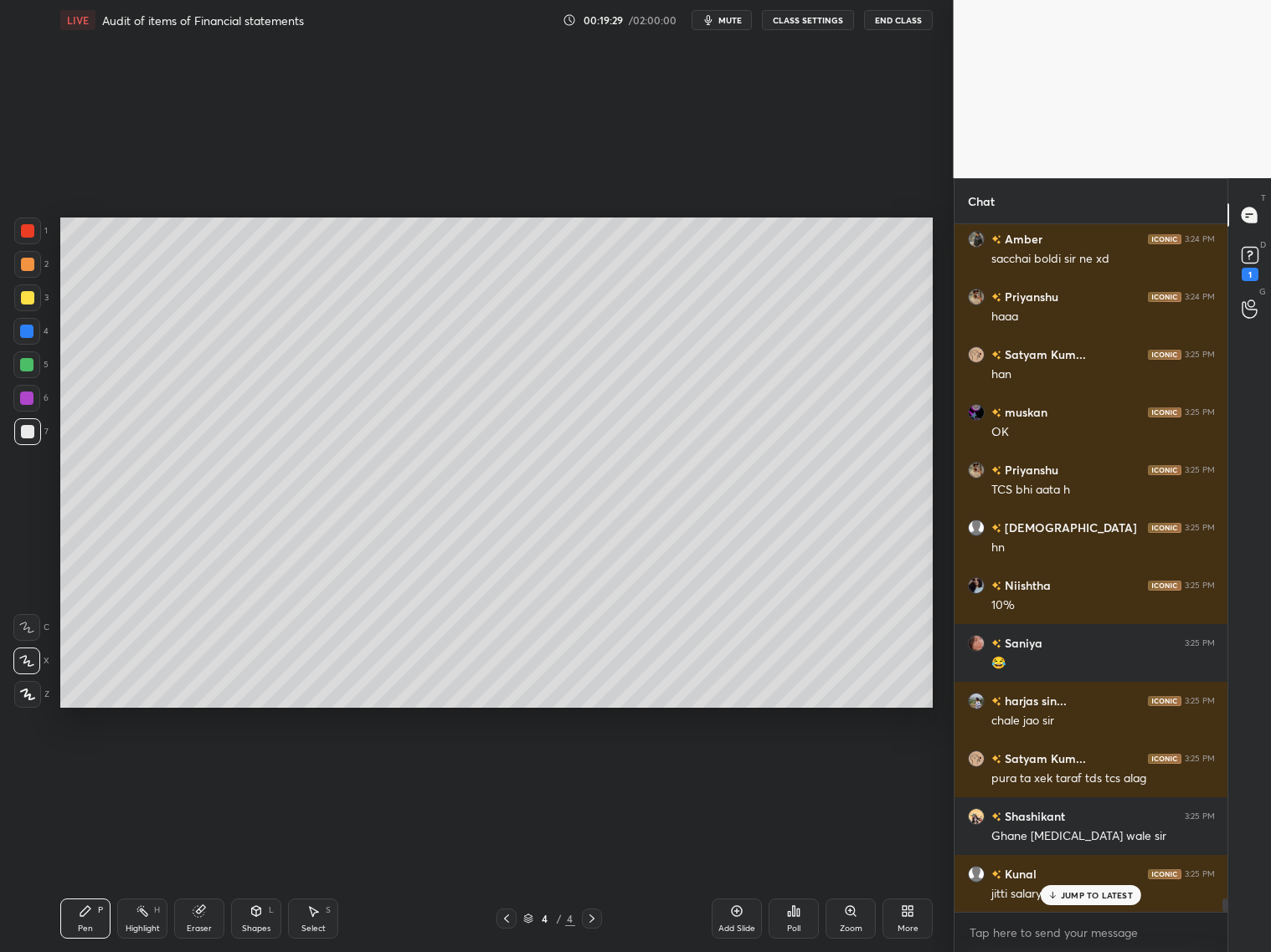
scroll to position [34775, 0]
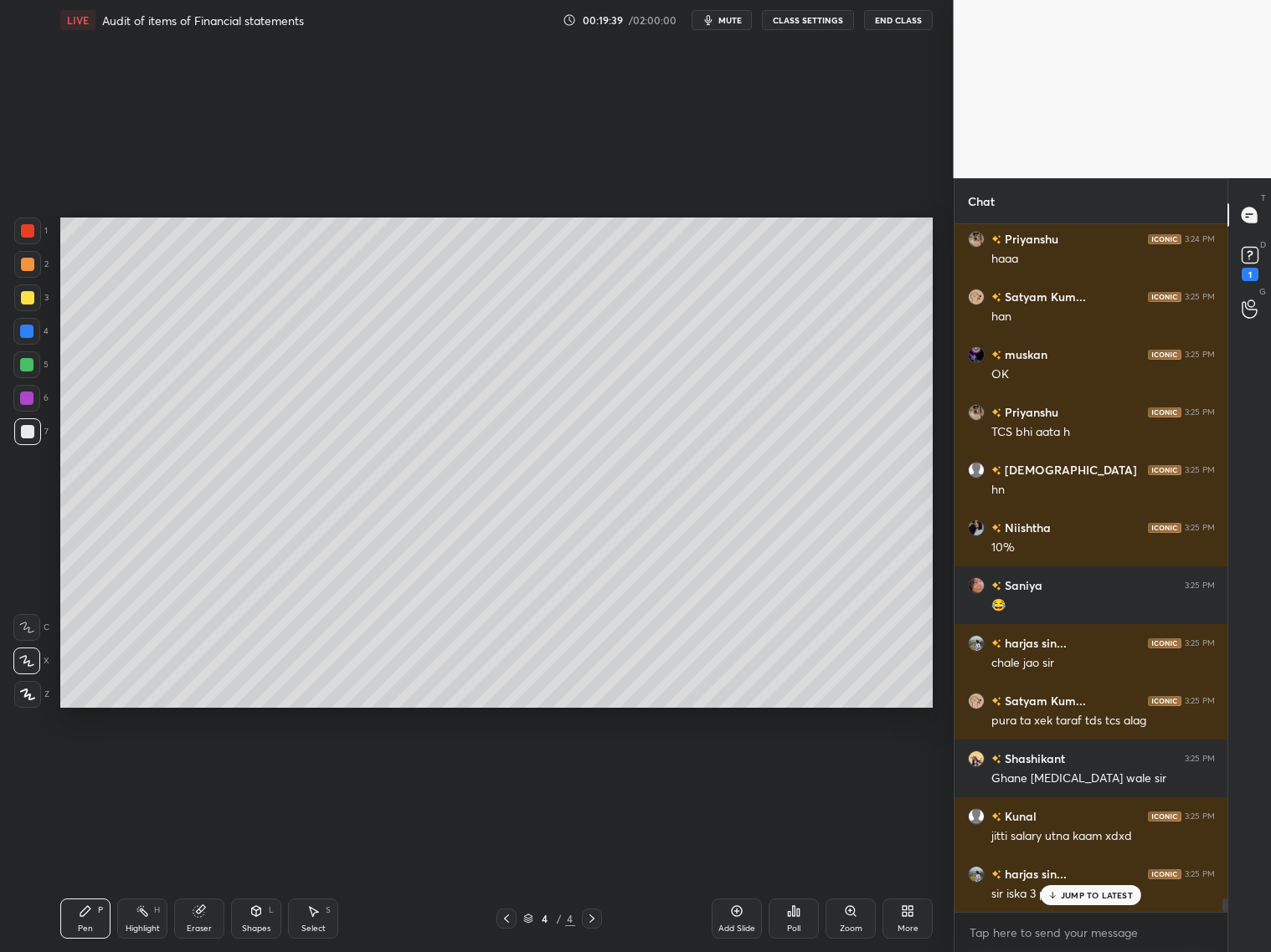
click at [504, 769] on icon at bounding box center [507, 919] width 14 height 14
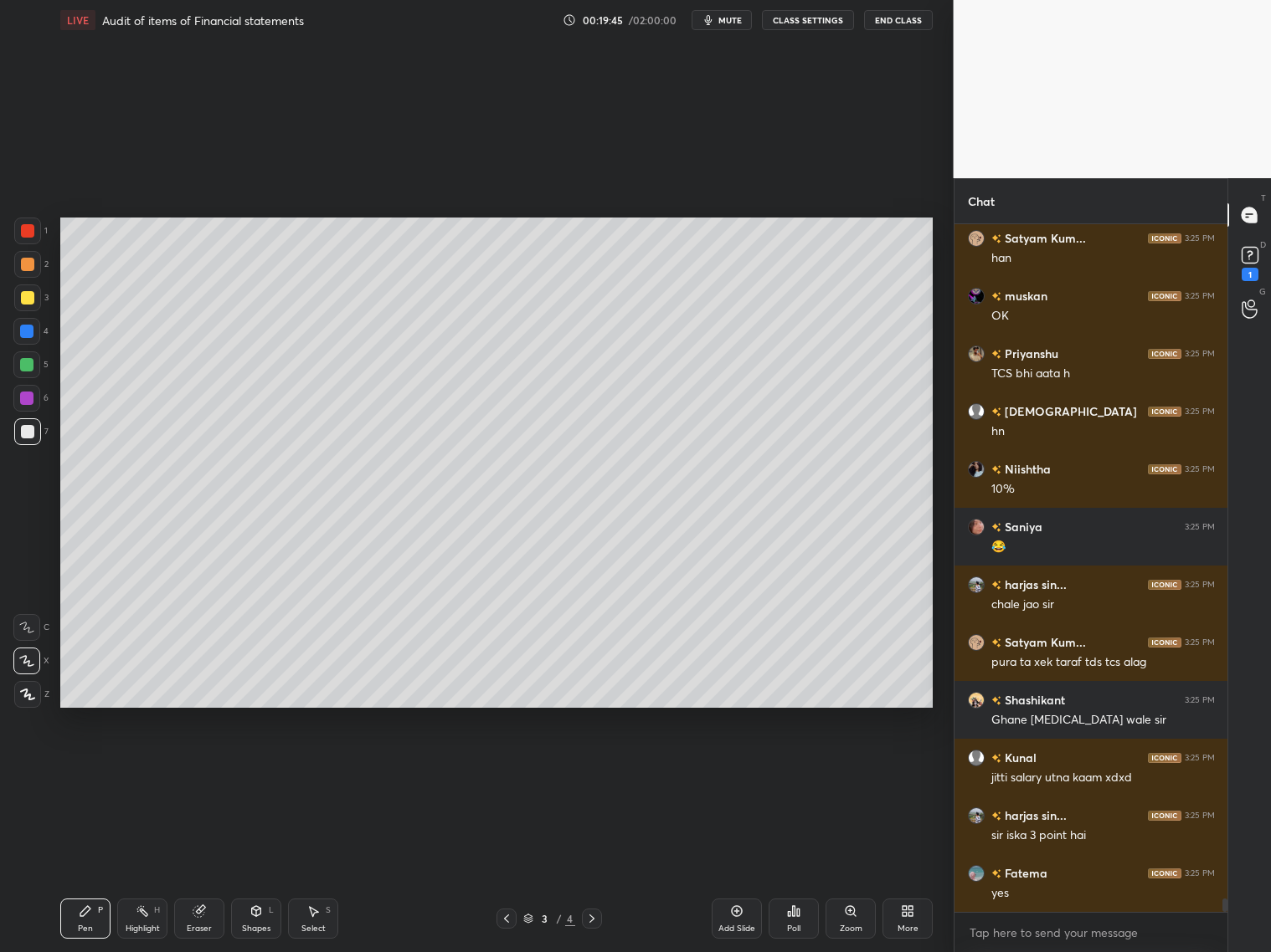
drag, startPoint x: 83, startPoint y: 918, endPoint x: 77, endPoint y: 821, distance: 97.2
click at [82, 769] on div "Pen P" at bounding box center [84, 919] width 50 height 40
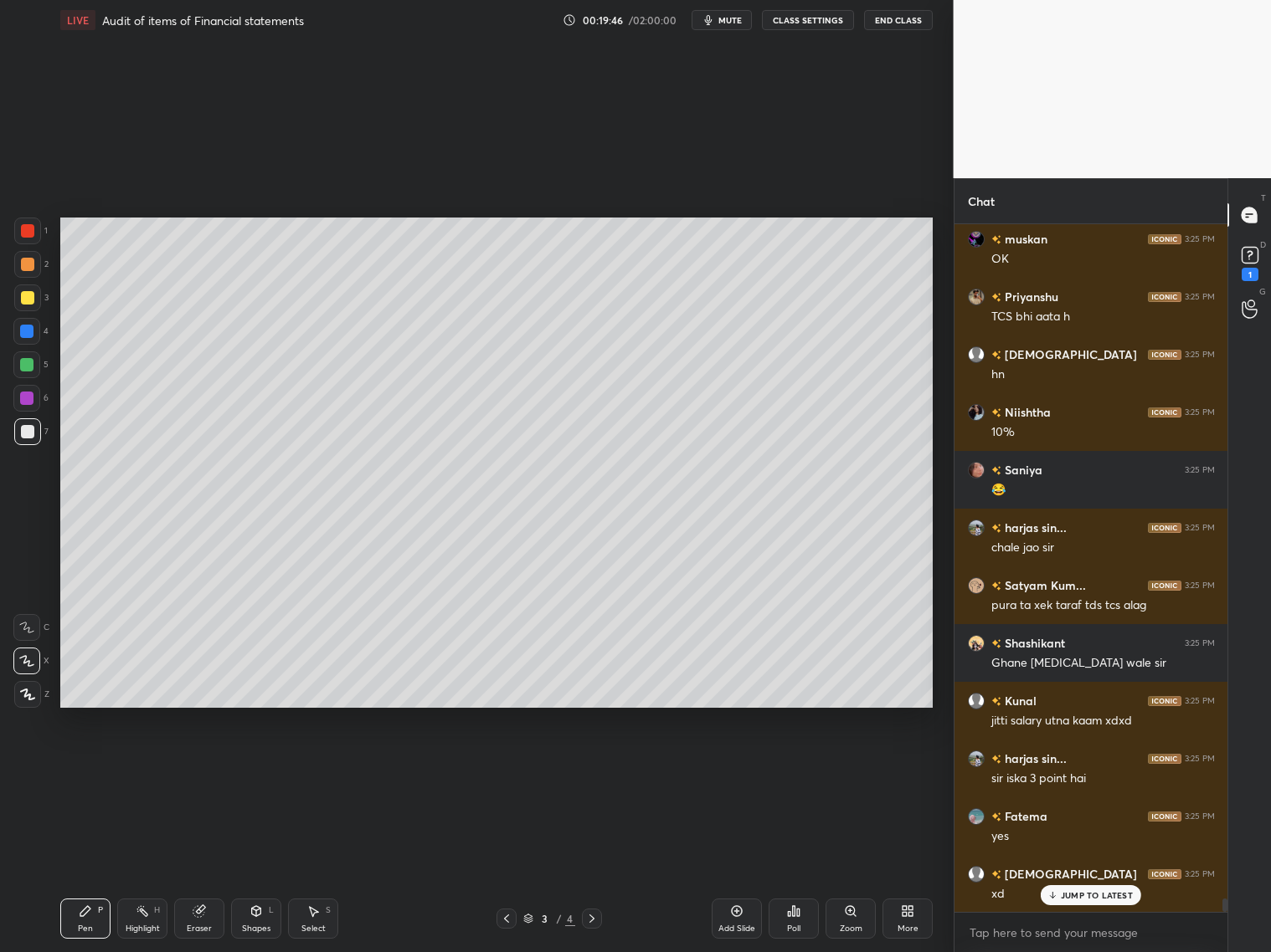
click at [35, 367] on div at bounding box center [26, 365] width 26 height 26
click at [593, 769] on icon at bounding box center [592, 919] width 14 height 14
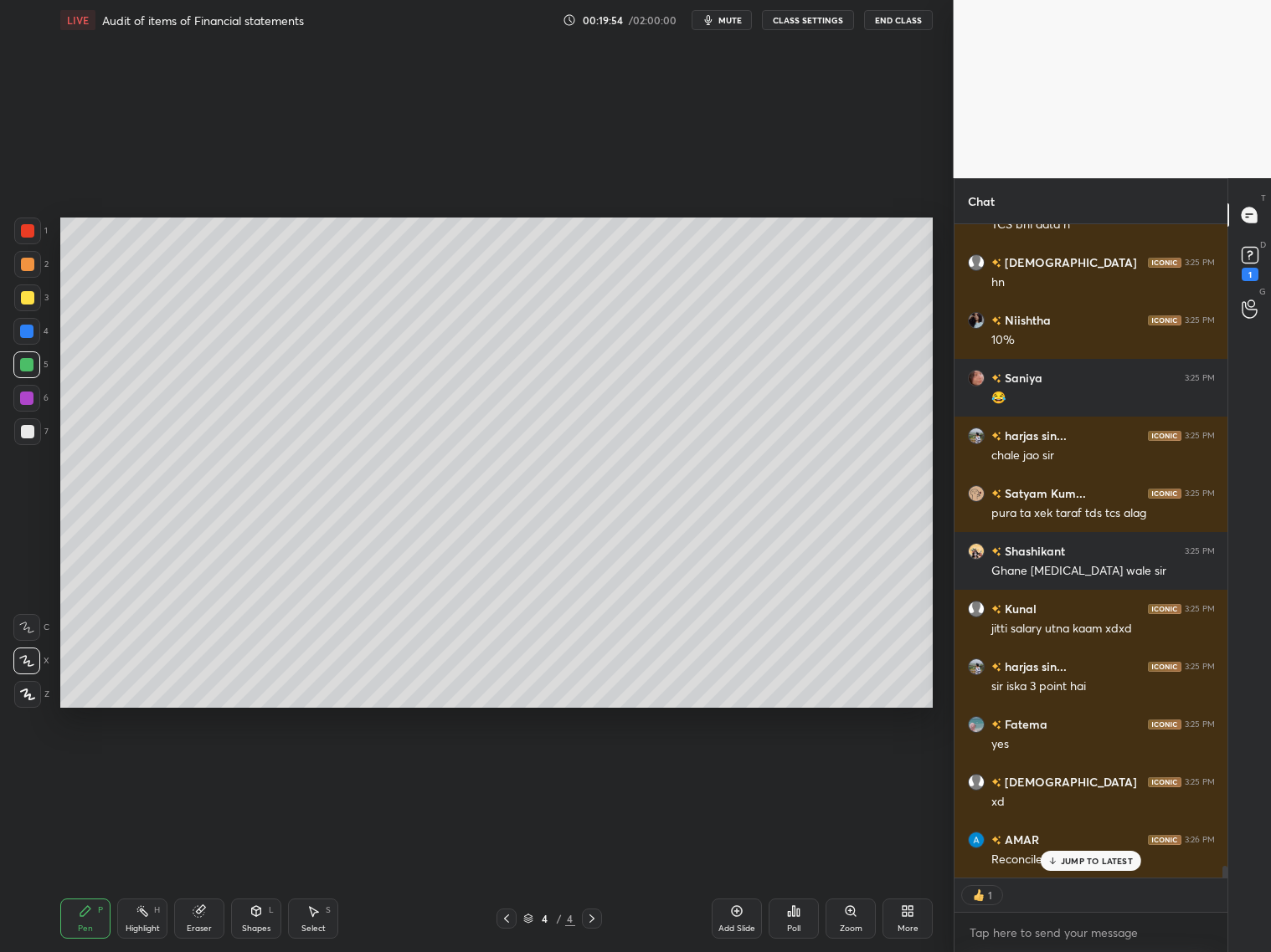
scroll to position [35040, 0]
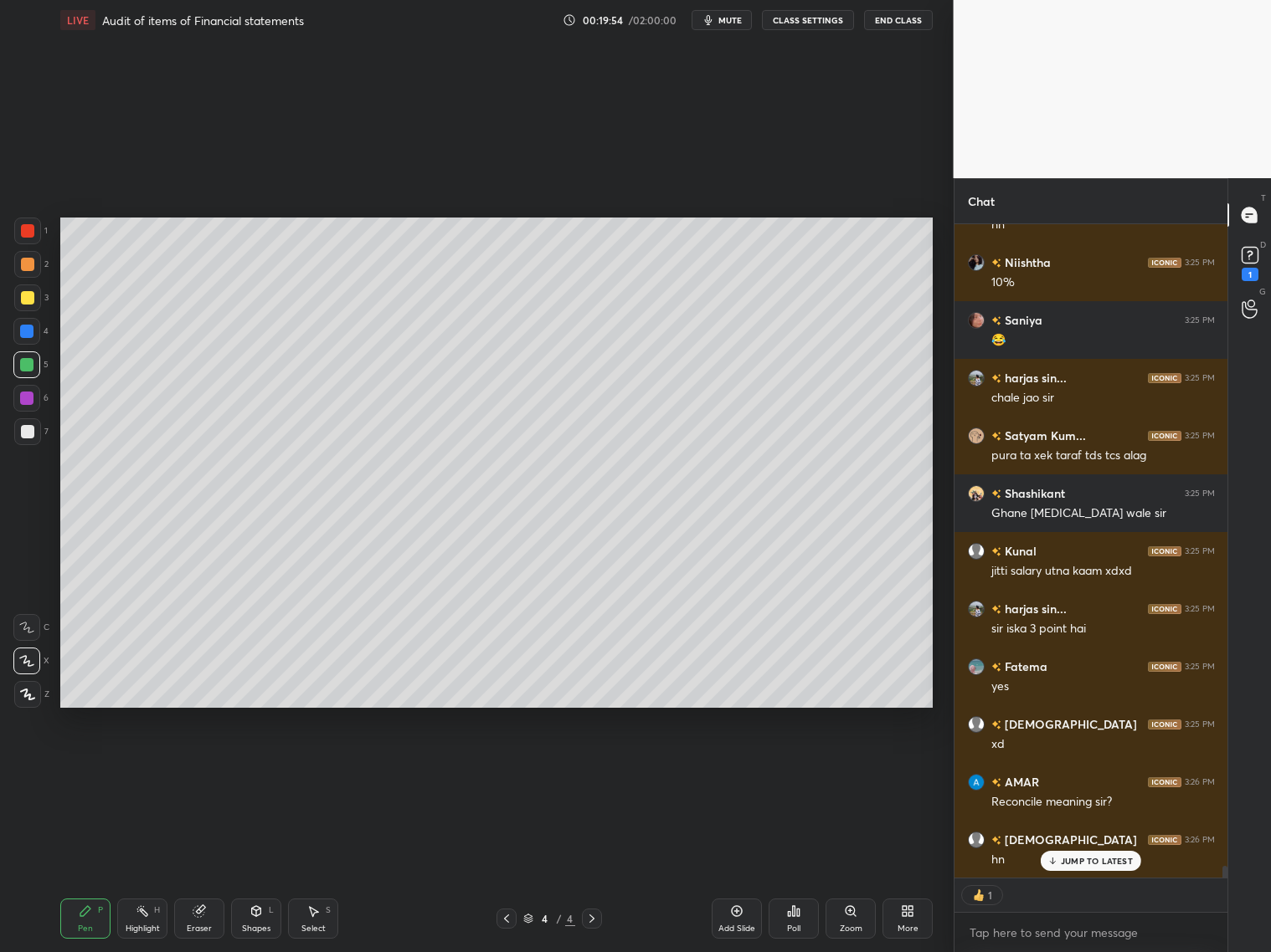
click at [511, 769] on icon at bounding box center [507, 919] width 14 height 14
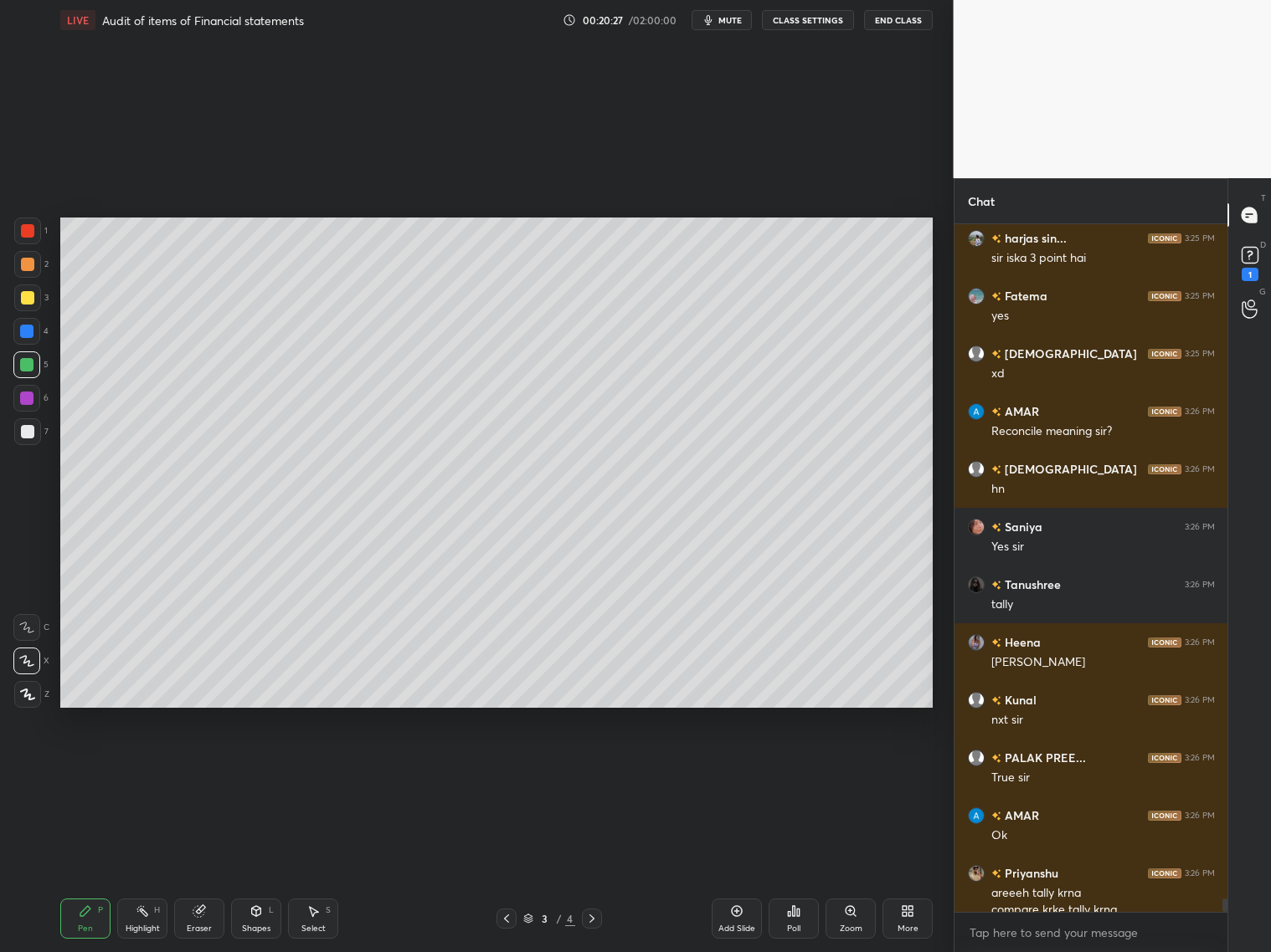
scroll to position [35428, 0]
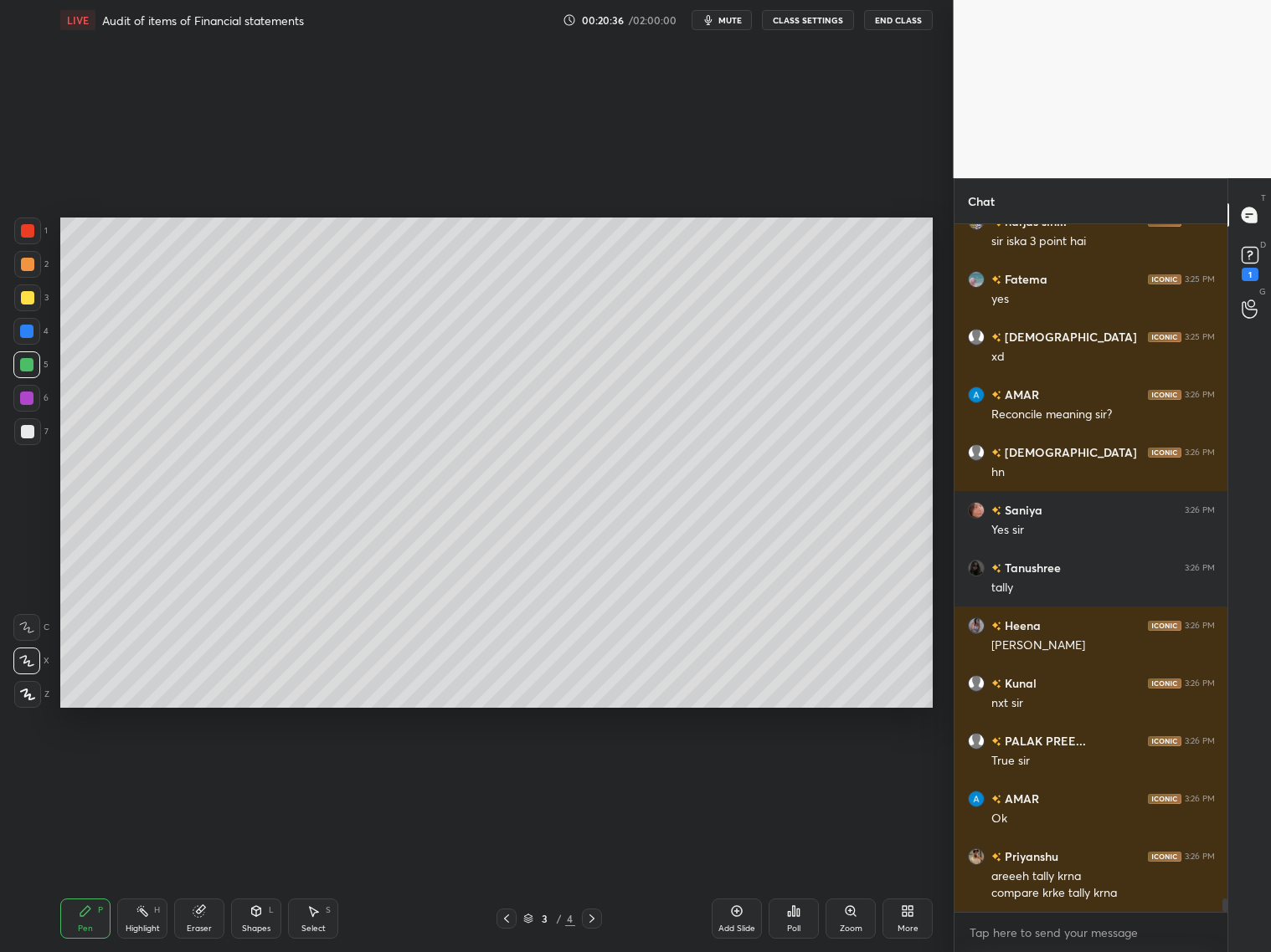
click at [587, 769] on icon at bounding box center [592, 919] width 14 height 14
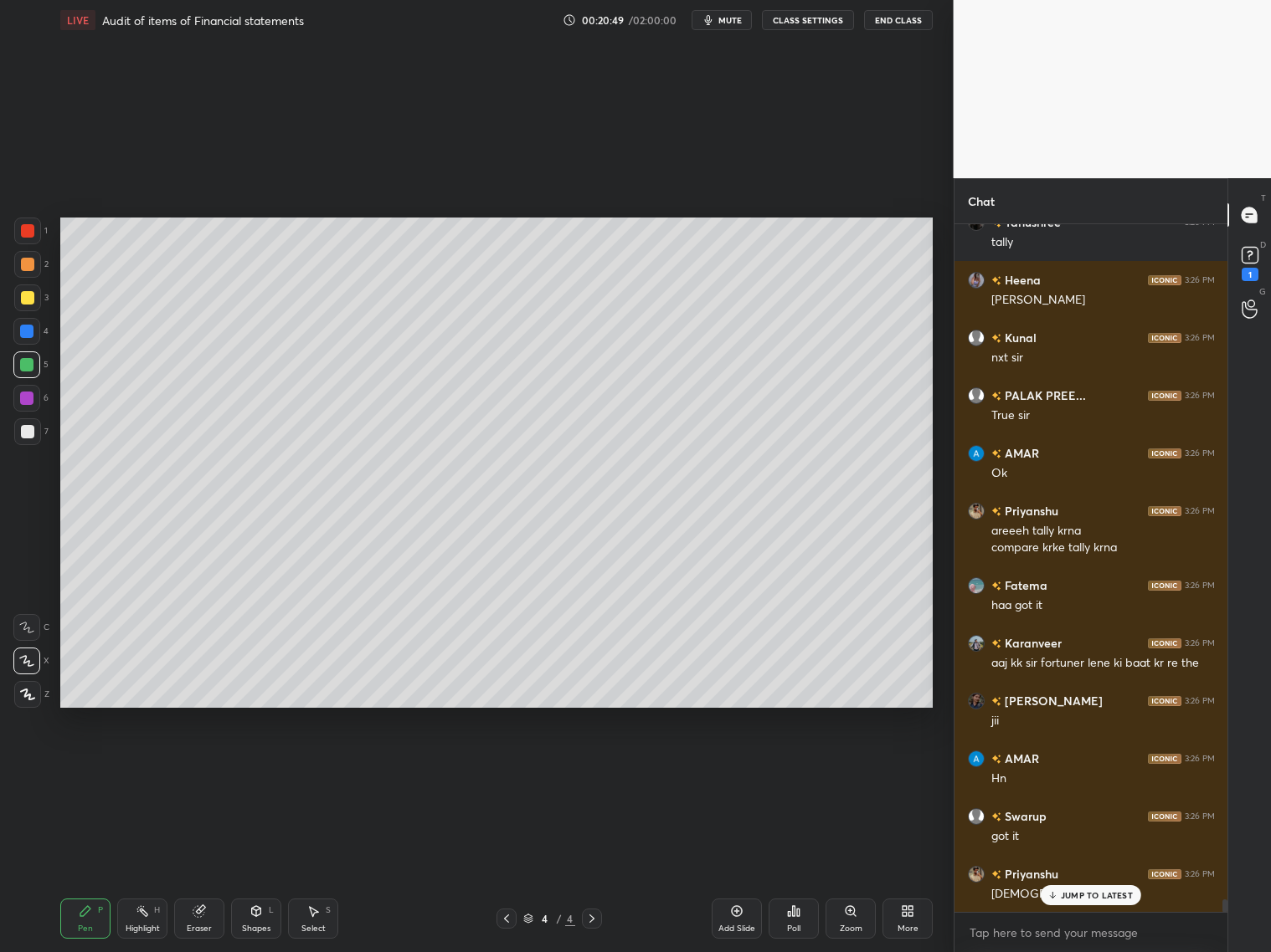
scroll to position [35831, 0]
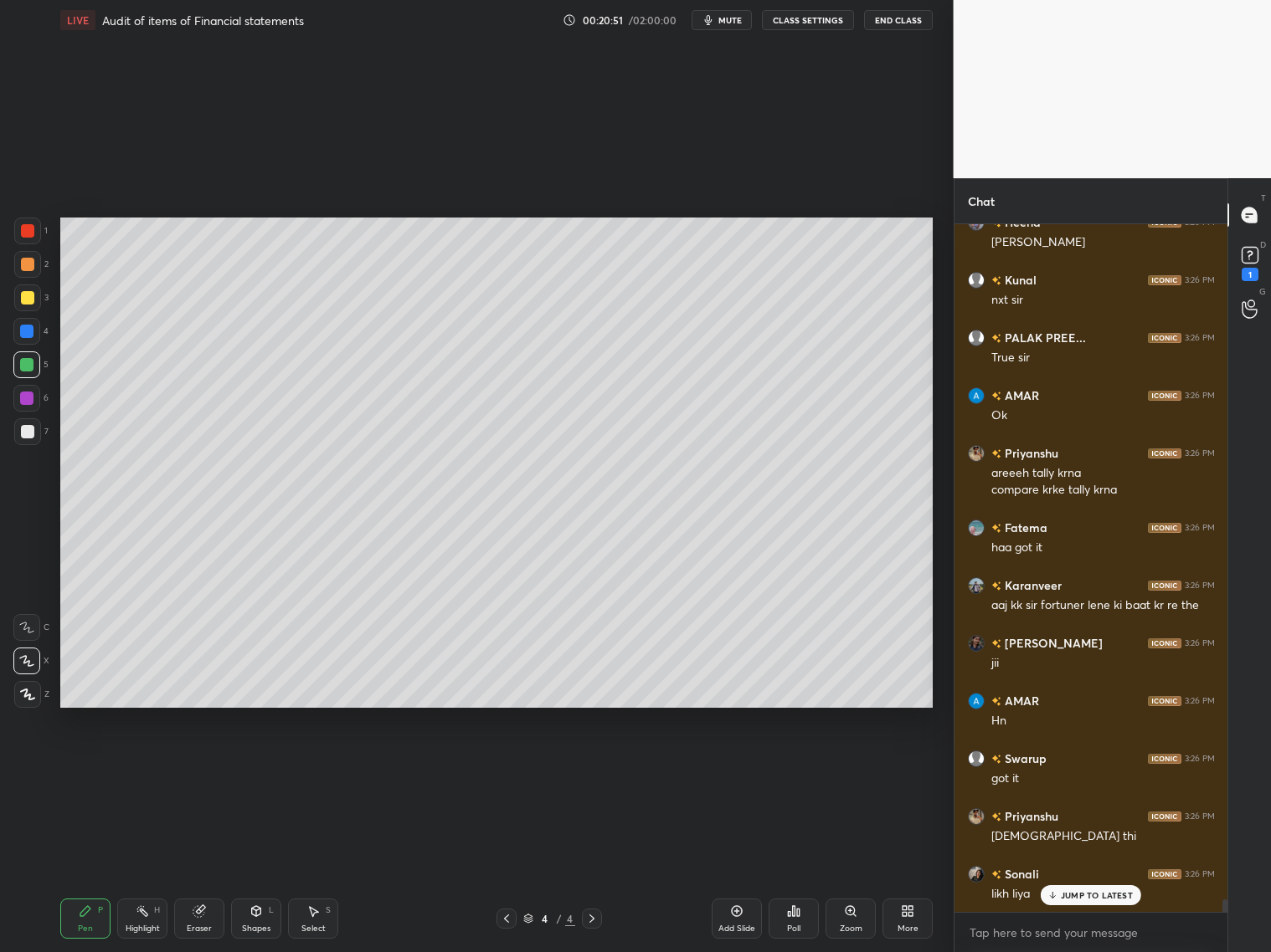
click at [1083, 769] on p "JUMP TO LATEST" at bounding box center [1096, 895] width 72 height 10
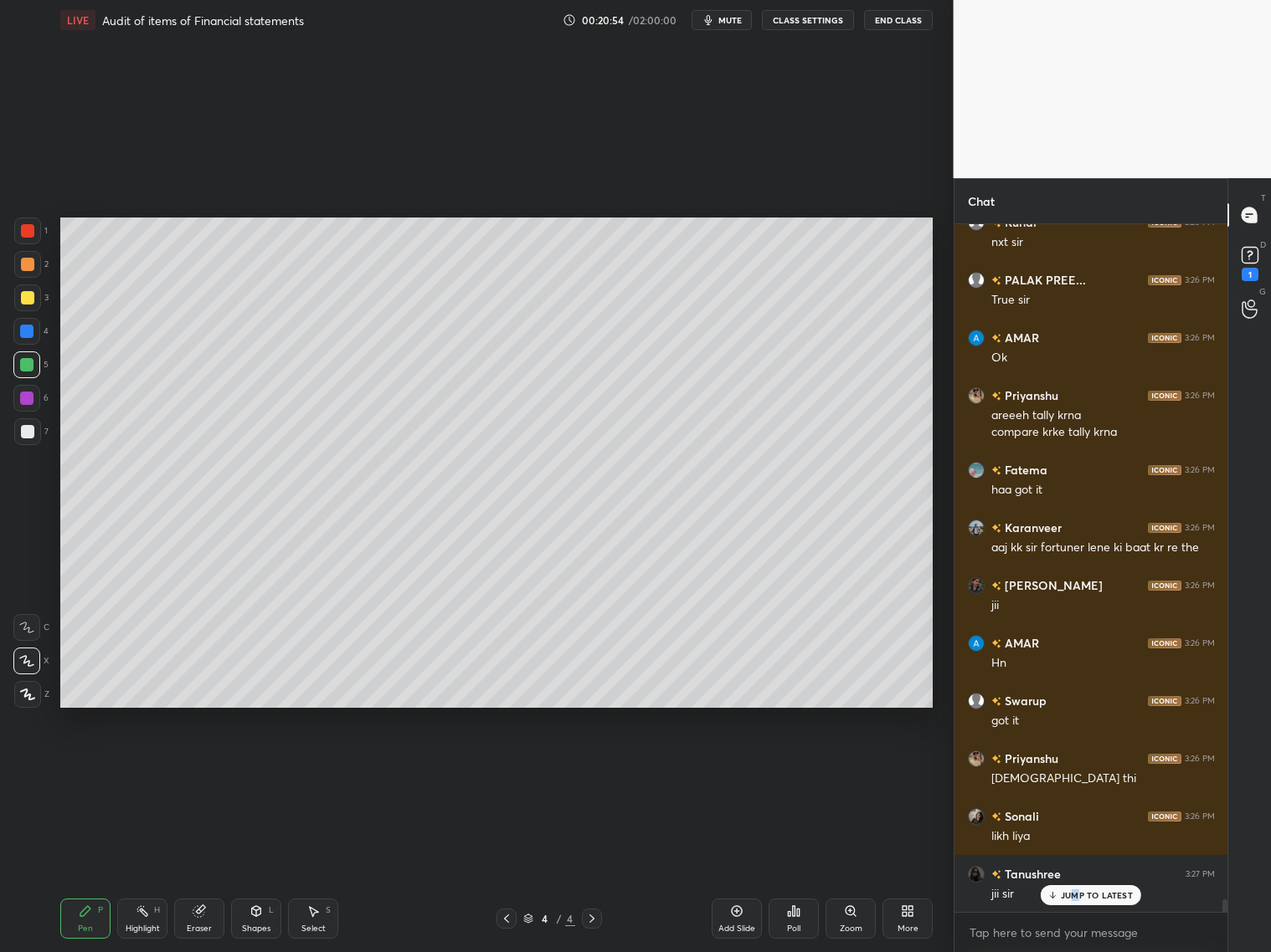
click at [1074, 769] on p "JUMP TO LATEST" at bounding box center [1096, 895] width 72 height 10
click at [503, 769] on icon at bounding box center [507, 919] width 14 height 14
click at [596, 769] on icon at bounding box center [592, 919] width 14 height 14
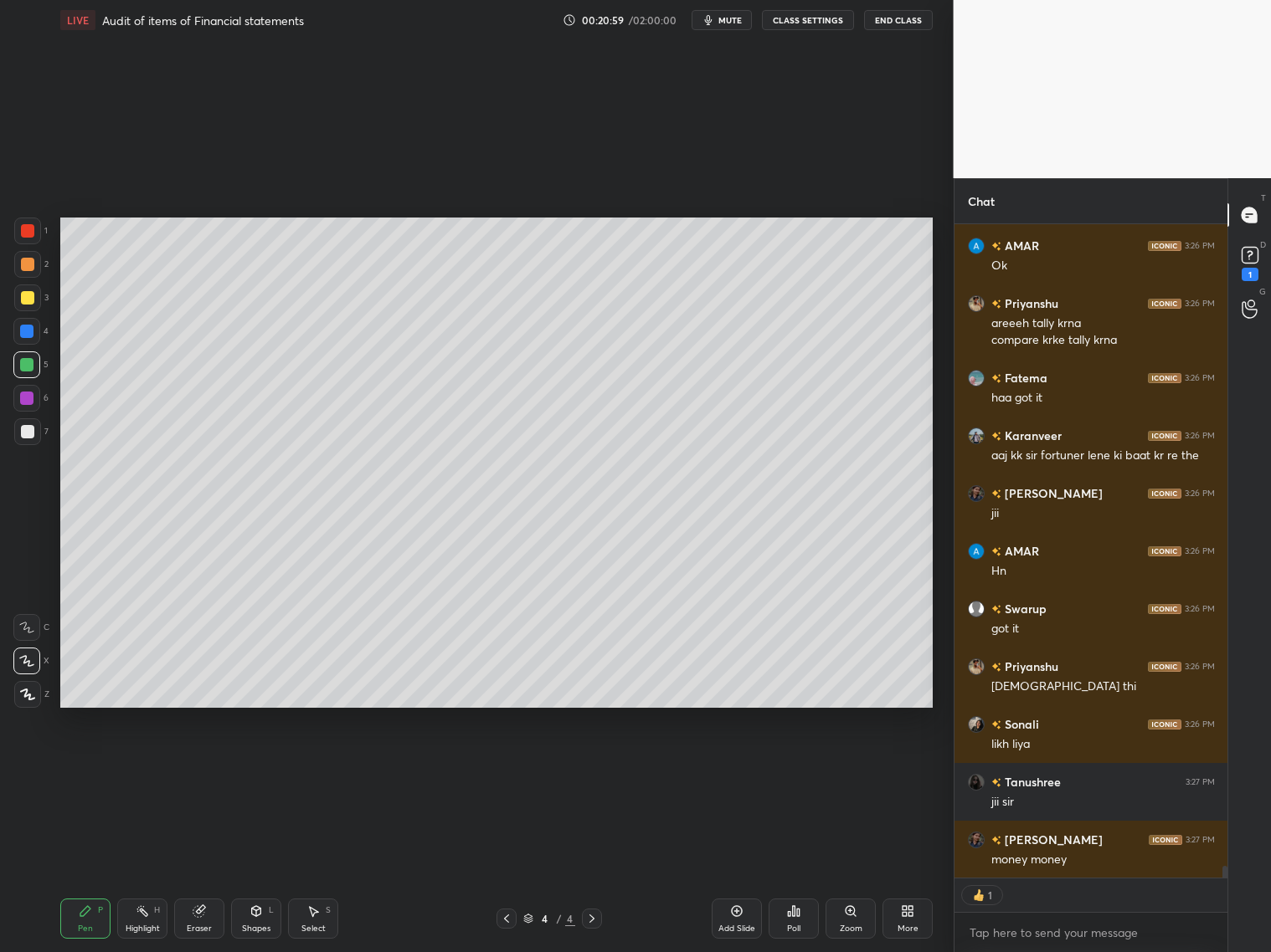
scroll to position [36040, 0]
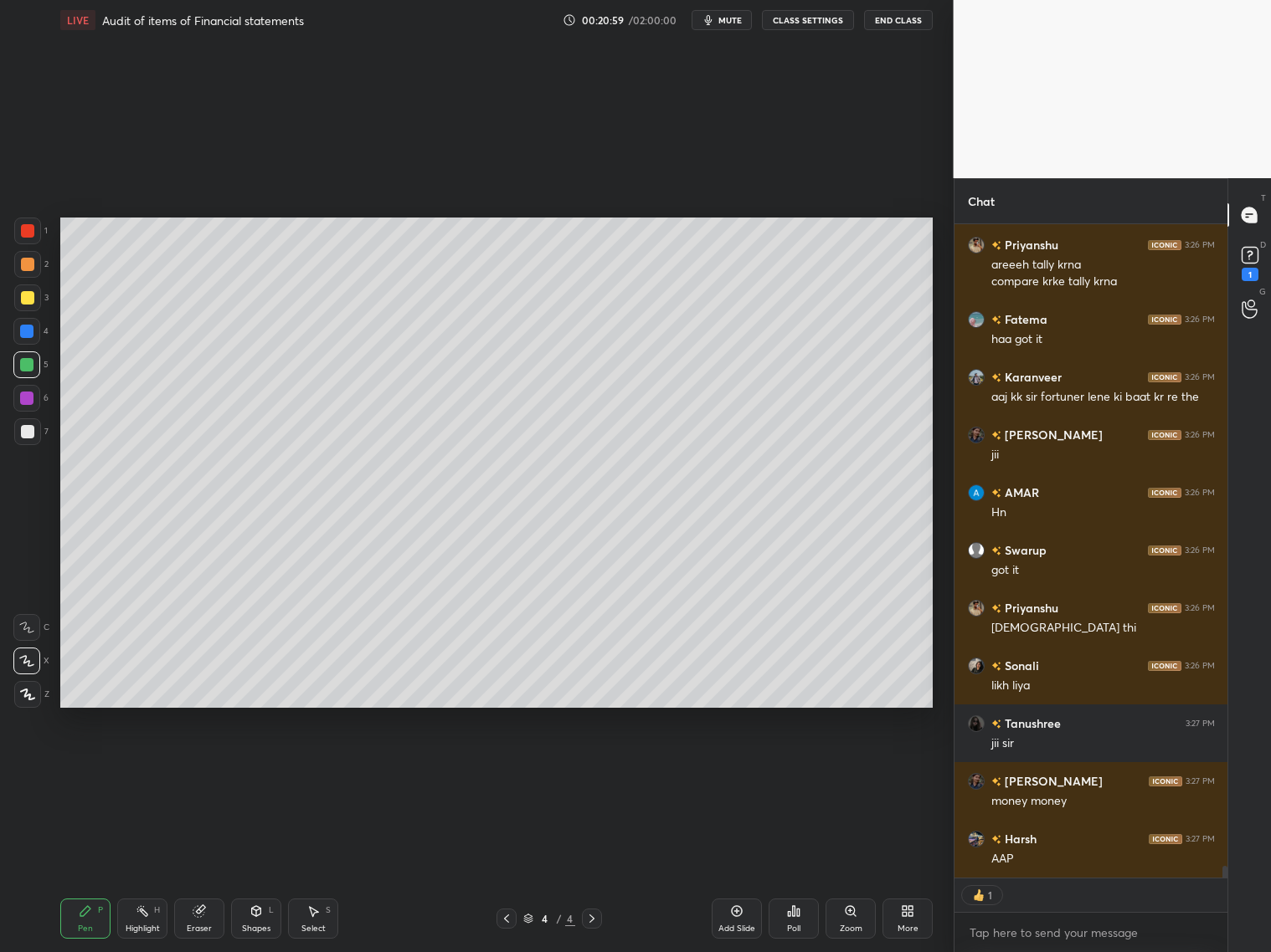
click at [26, 335] on div at bounding box center [26, 331] width 14 height 14
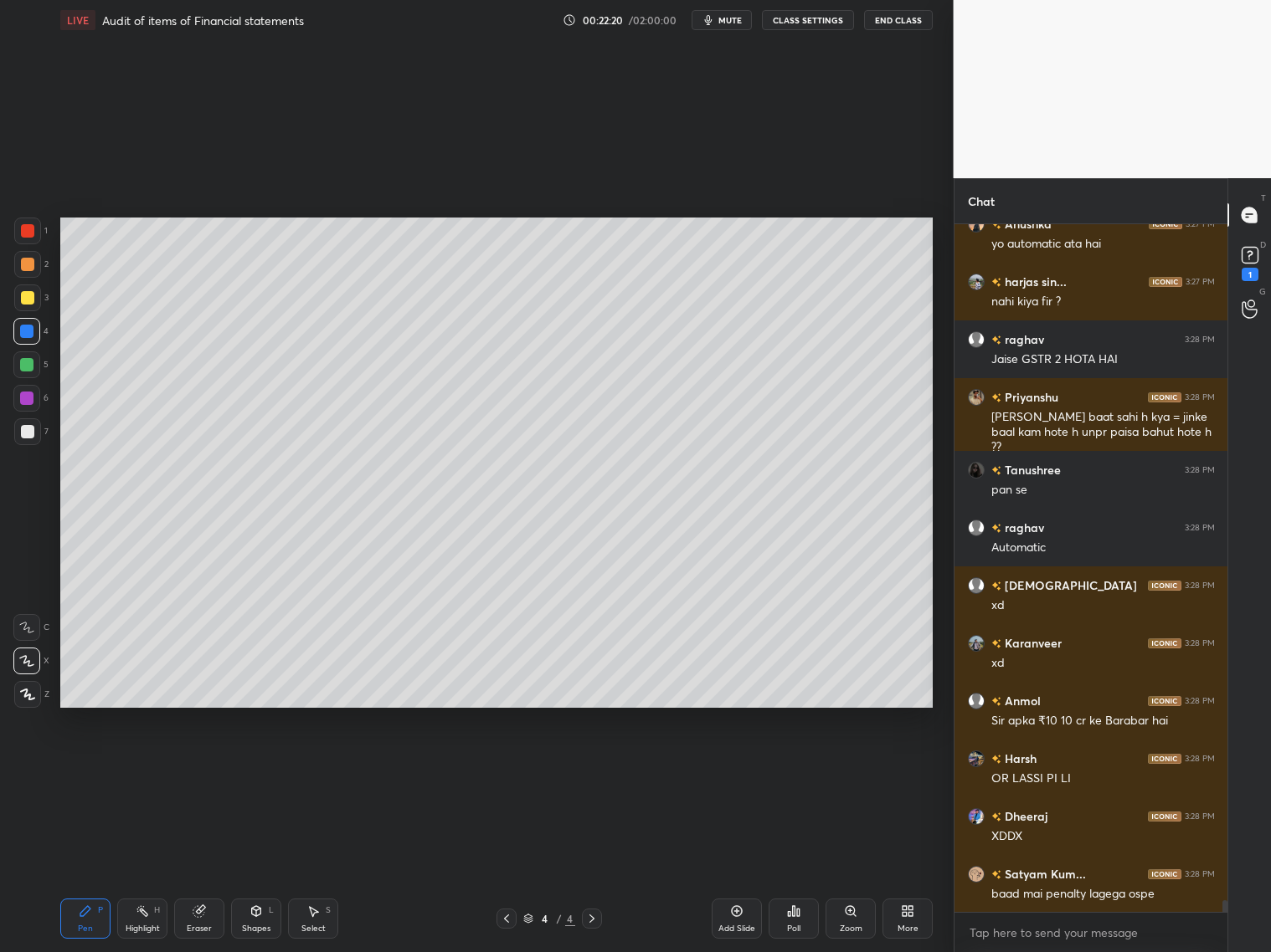
scroll to position [38258, 0]
click at [1087, 769] on p "JUMP TO LATEST" at bounding box center [1096, 895] width 72 height 10
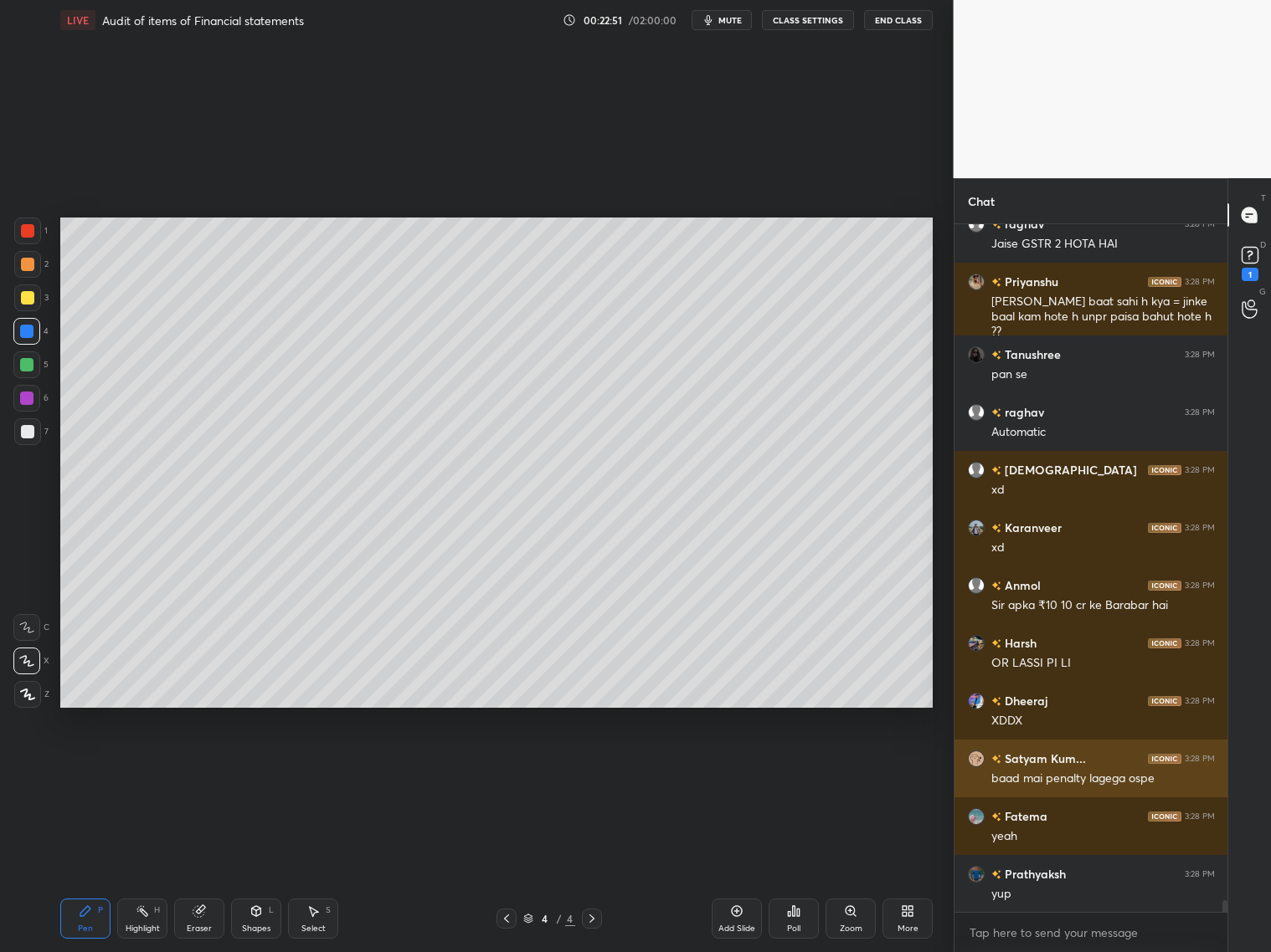
scroll to position [38415, 0]
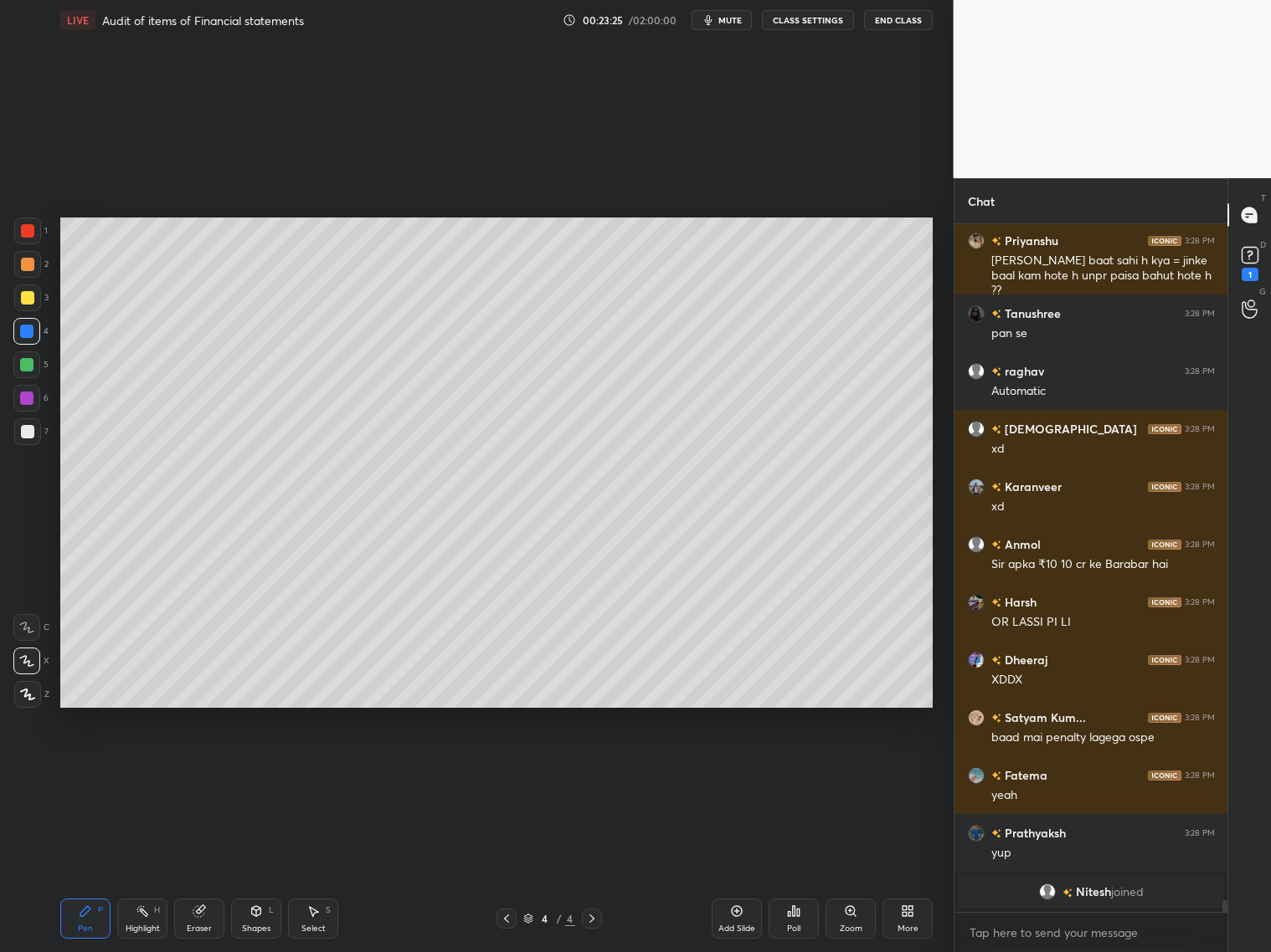
click at [202, 769] on div "Eraser" at bounding box center [199, 919] width 50 height 40
click at [80, 769] on div "Pen P" at bounding box center [84, 919] width 50 height 40
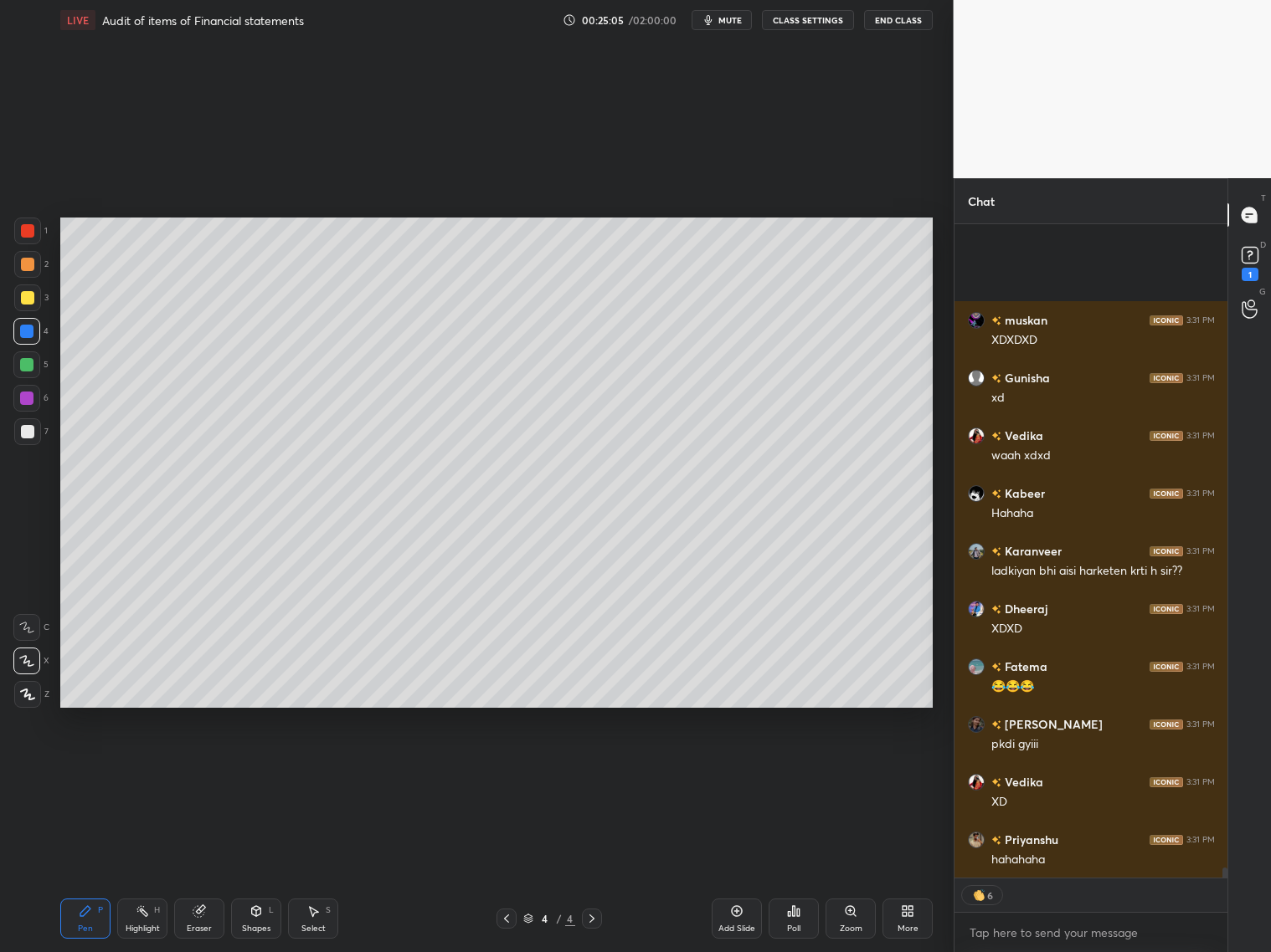
scroll to position [41088, 0]
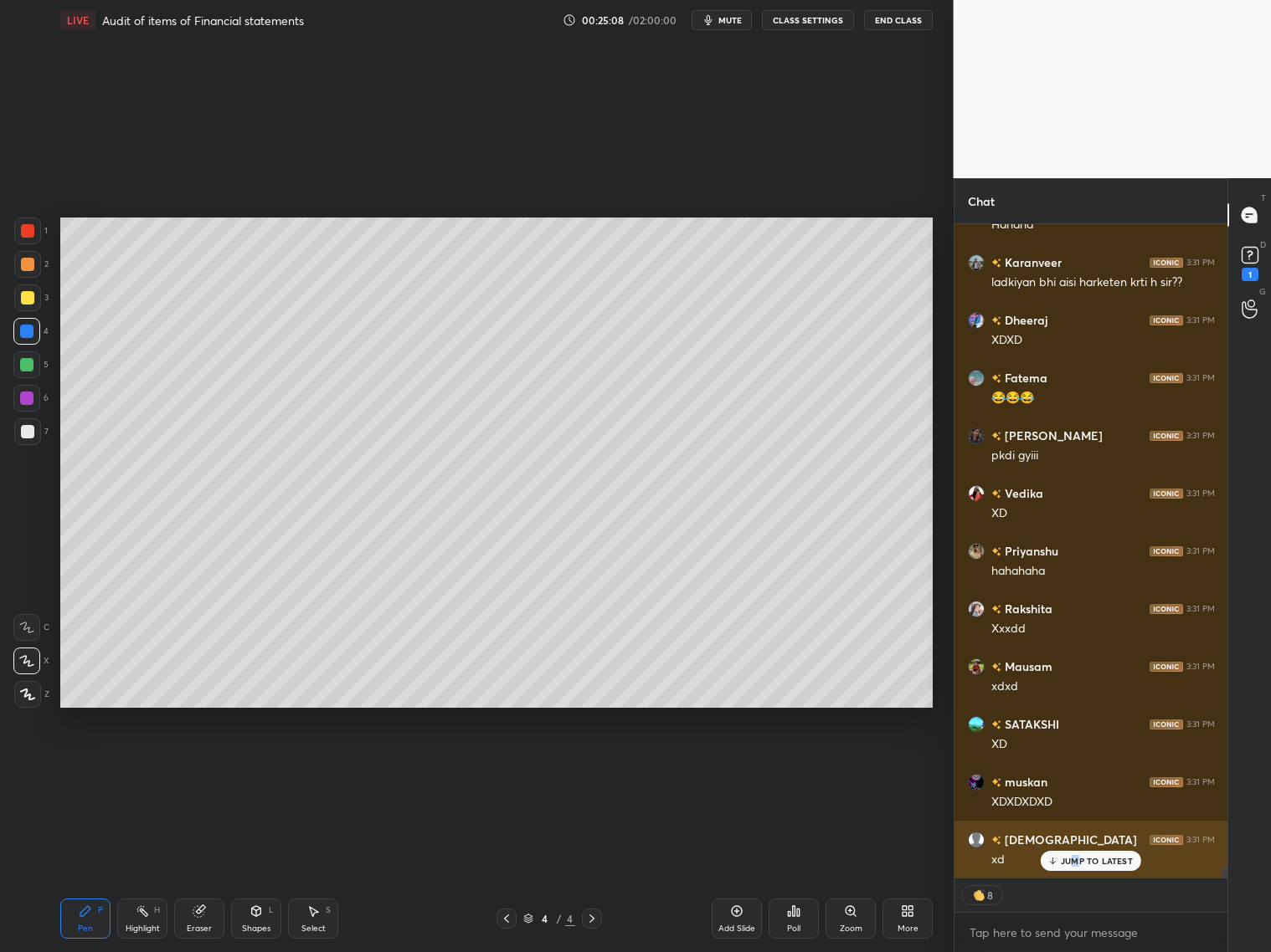
drag, startPoint x: 1074, startPoint y: 862, endPoint x: 1094, endPoint y: 859, distance: 20.2
click at [1077, 769] on p "JUMP TO LATEST" at bounding box center [1096, 861] width 72 height 10
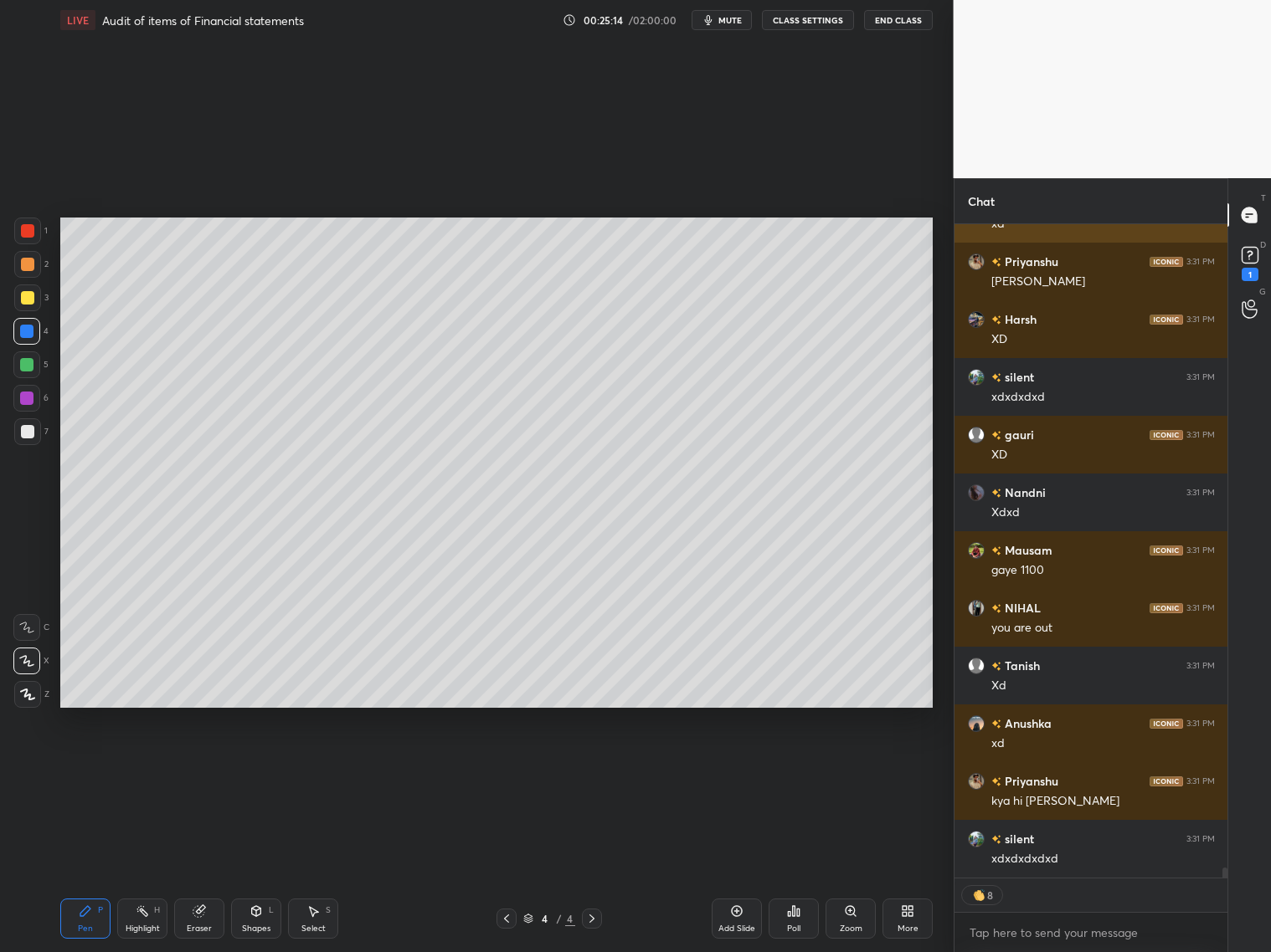
scroll to position [41954, 0]
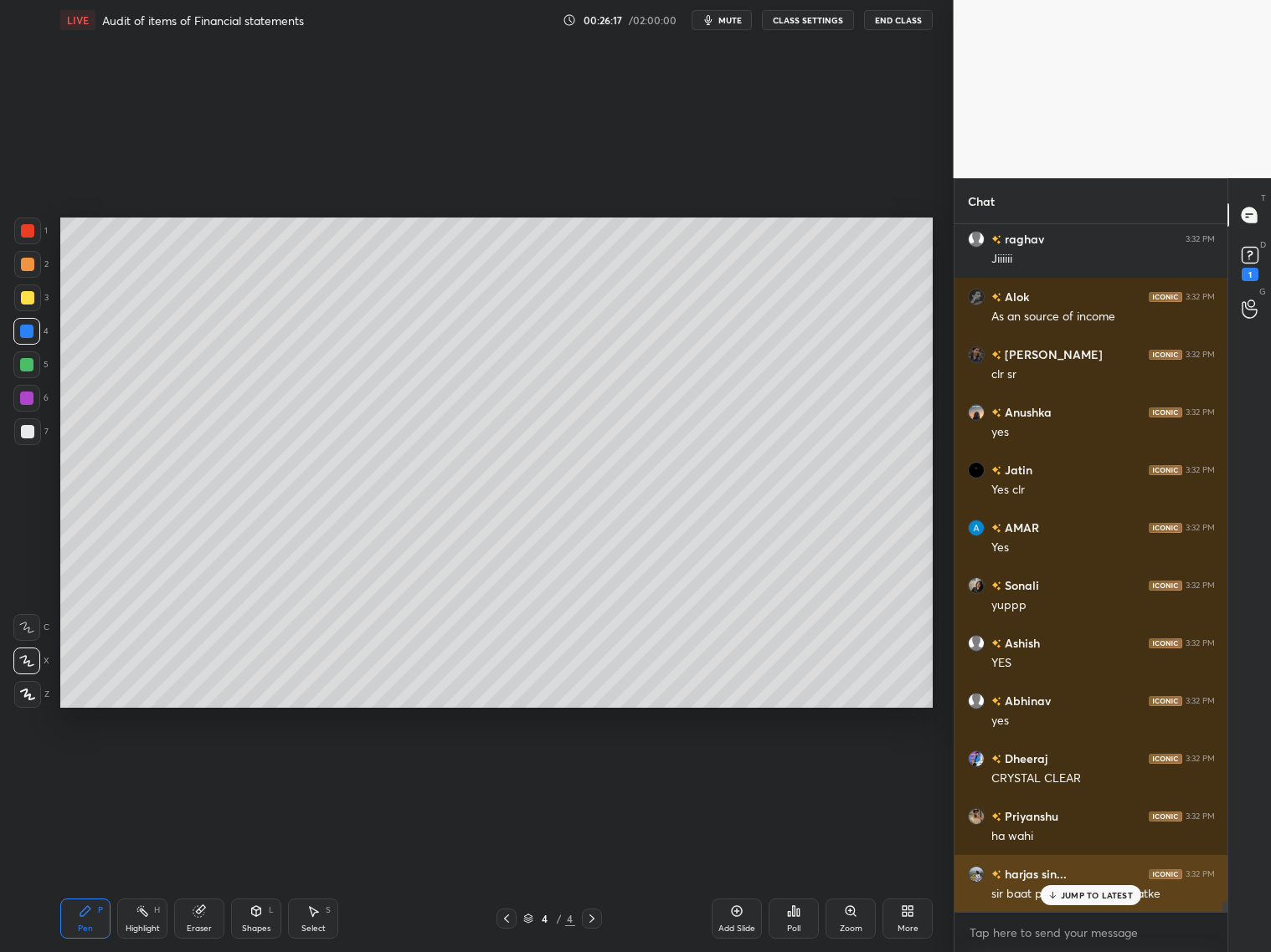
click at [1067, 769] on p "JUMP TO LATEST" at bounding box center [1096, 895] width 72 height 10
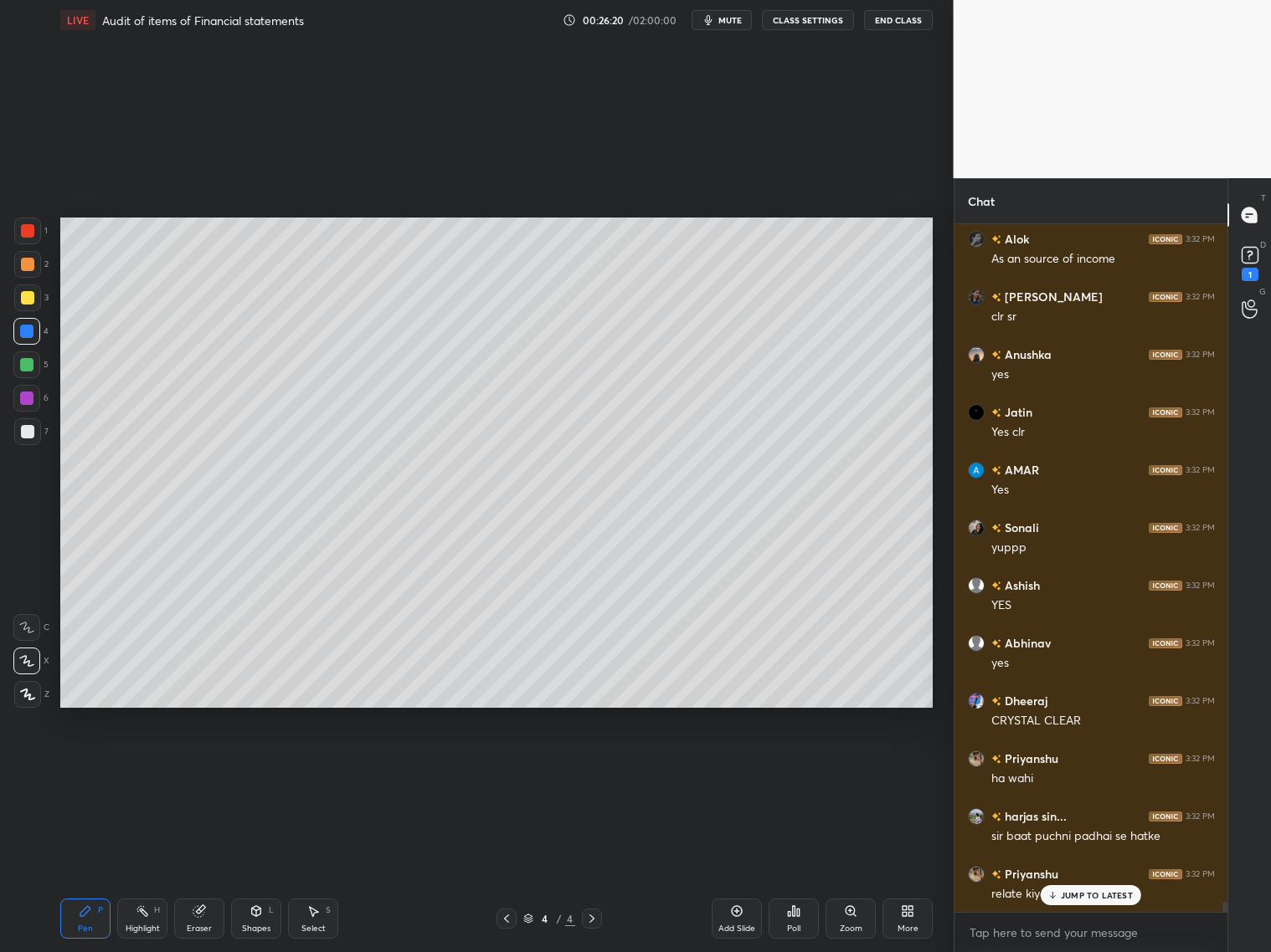
click at [508, 769] on icon at bounding box center [507, 919] width 14 height 14
click at [595, 769] on icon at bounding box center [592, 919] width 14 height 14
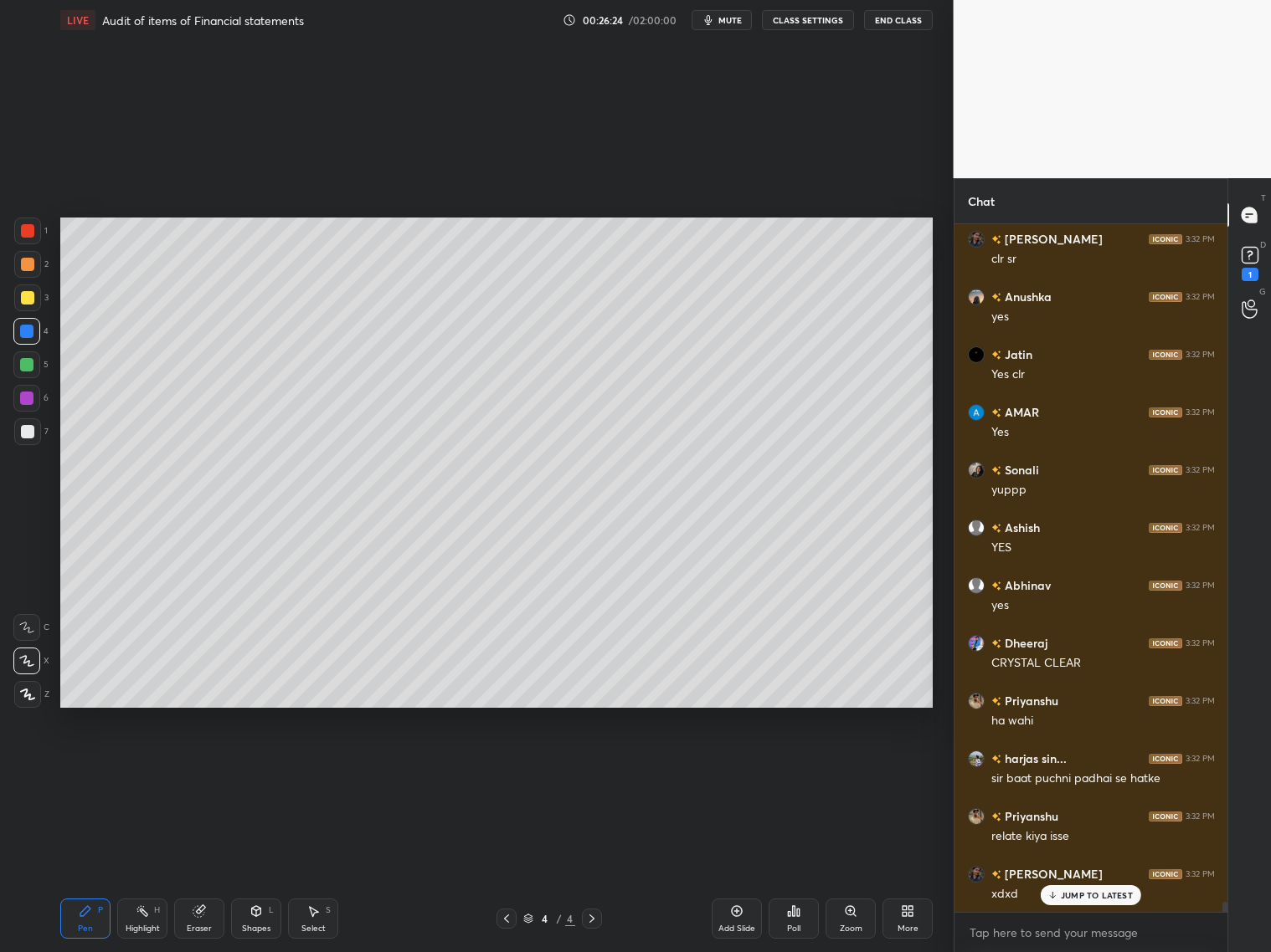
click at [26, 266] on div at bounding box center [27, 265] width 14 height 14
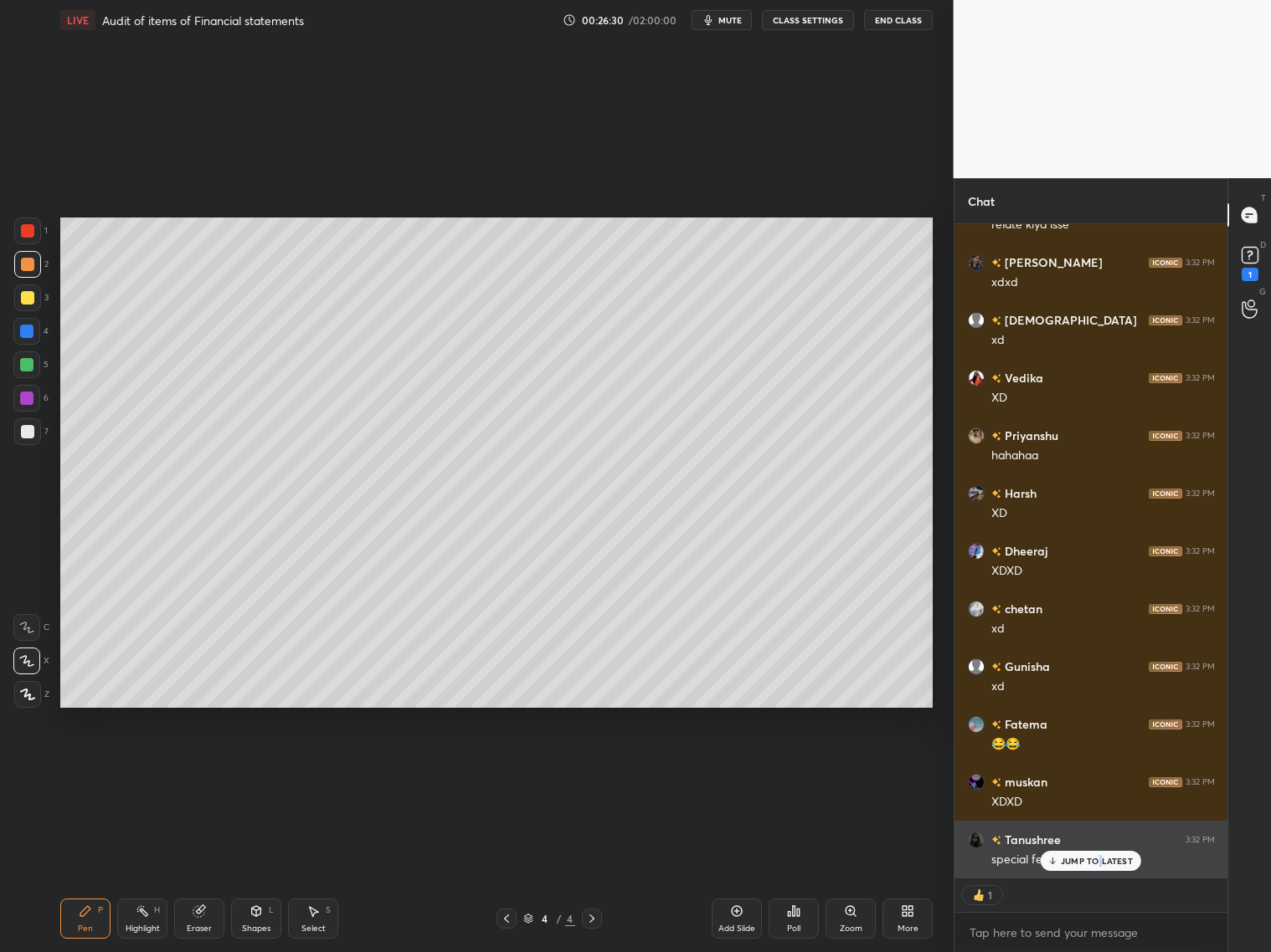
click at [1087, 769] on p "JUMP TO LATEST" at bounding box center [1096, 861] width 72 height 10
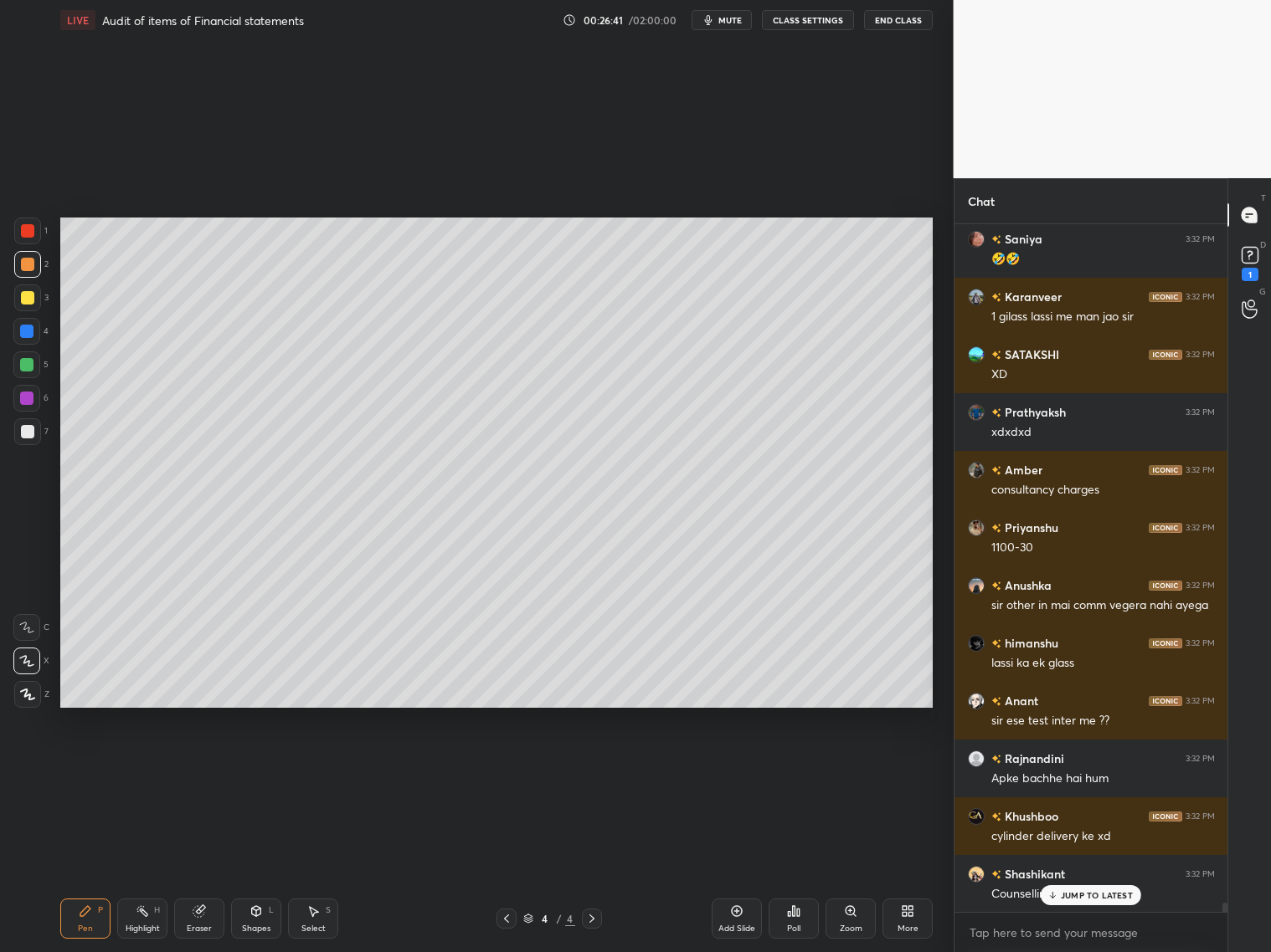
click at [498, 769] on div at bounding box center [506, 919] width 20 height 20
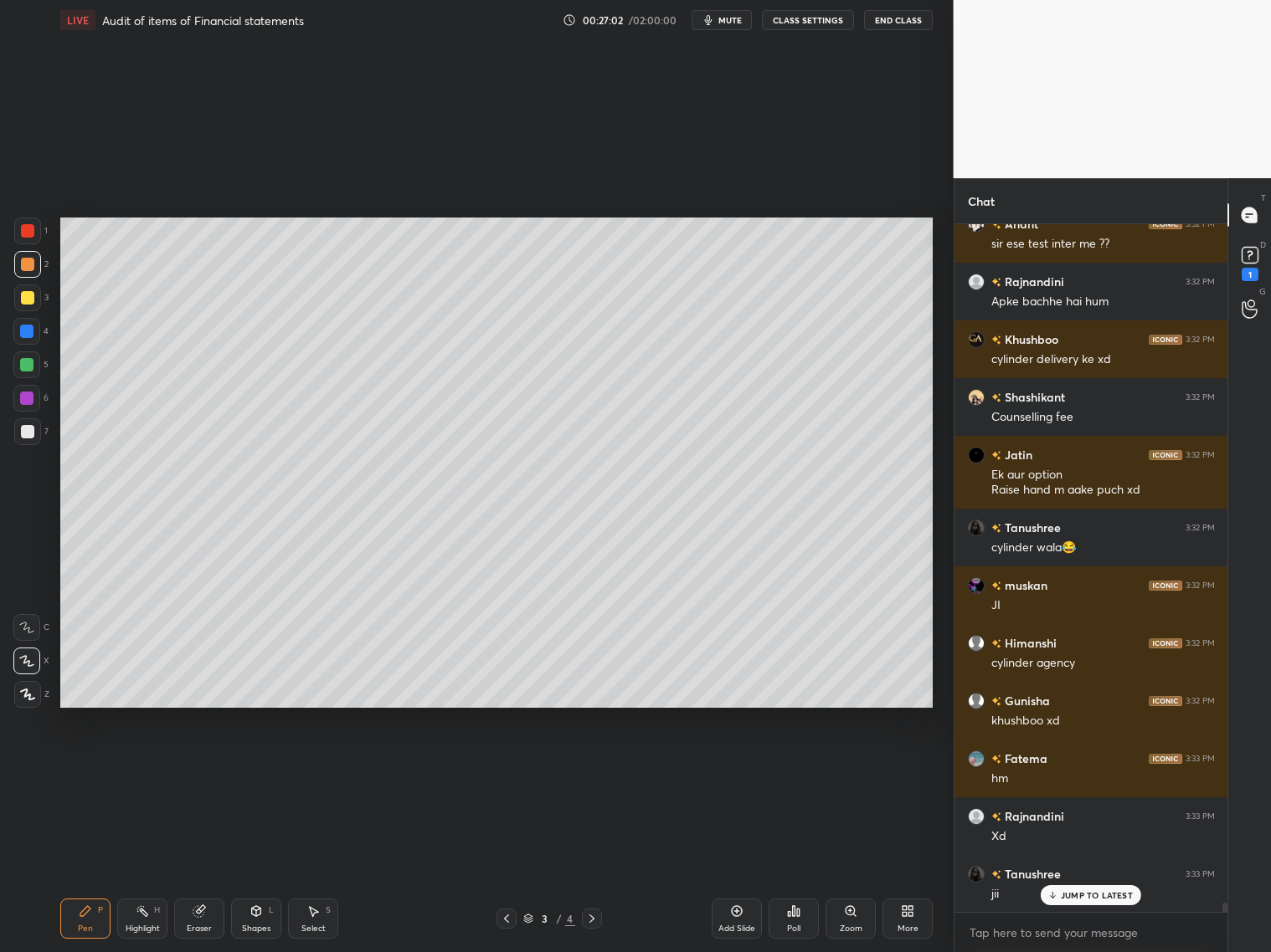
click at [593, 769] on icon at bounding box center [592, 919] width 14 height 14
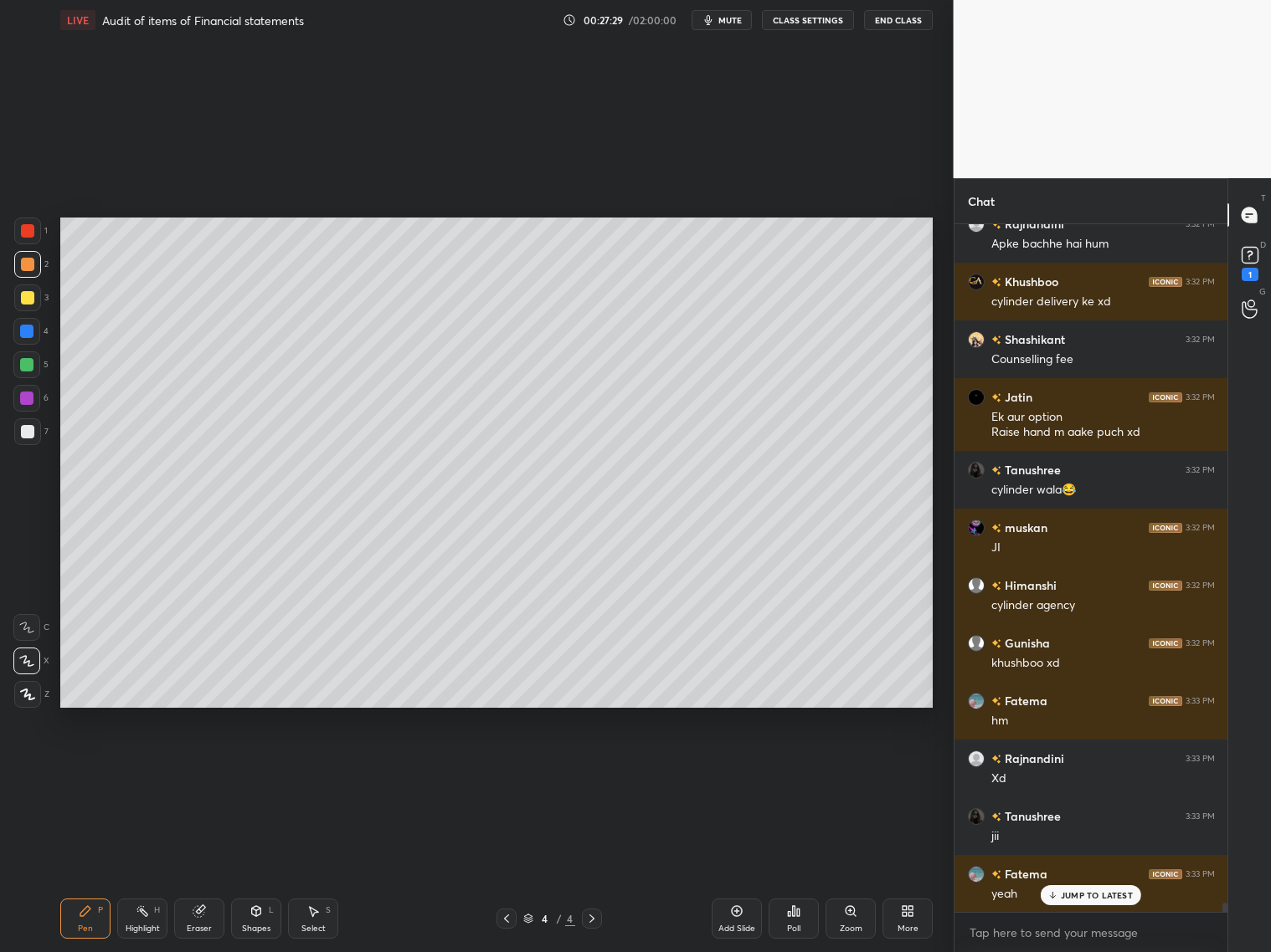
click at [512, 769] on div at bounding box center [506, 919] width 20 height 20
click at [593, 769] on icon at bounding box center [592, 919] width 14 height 14
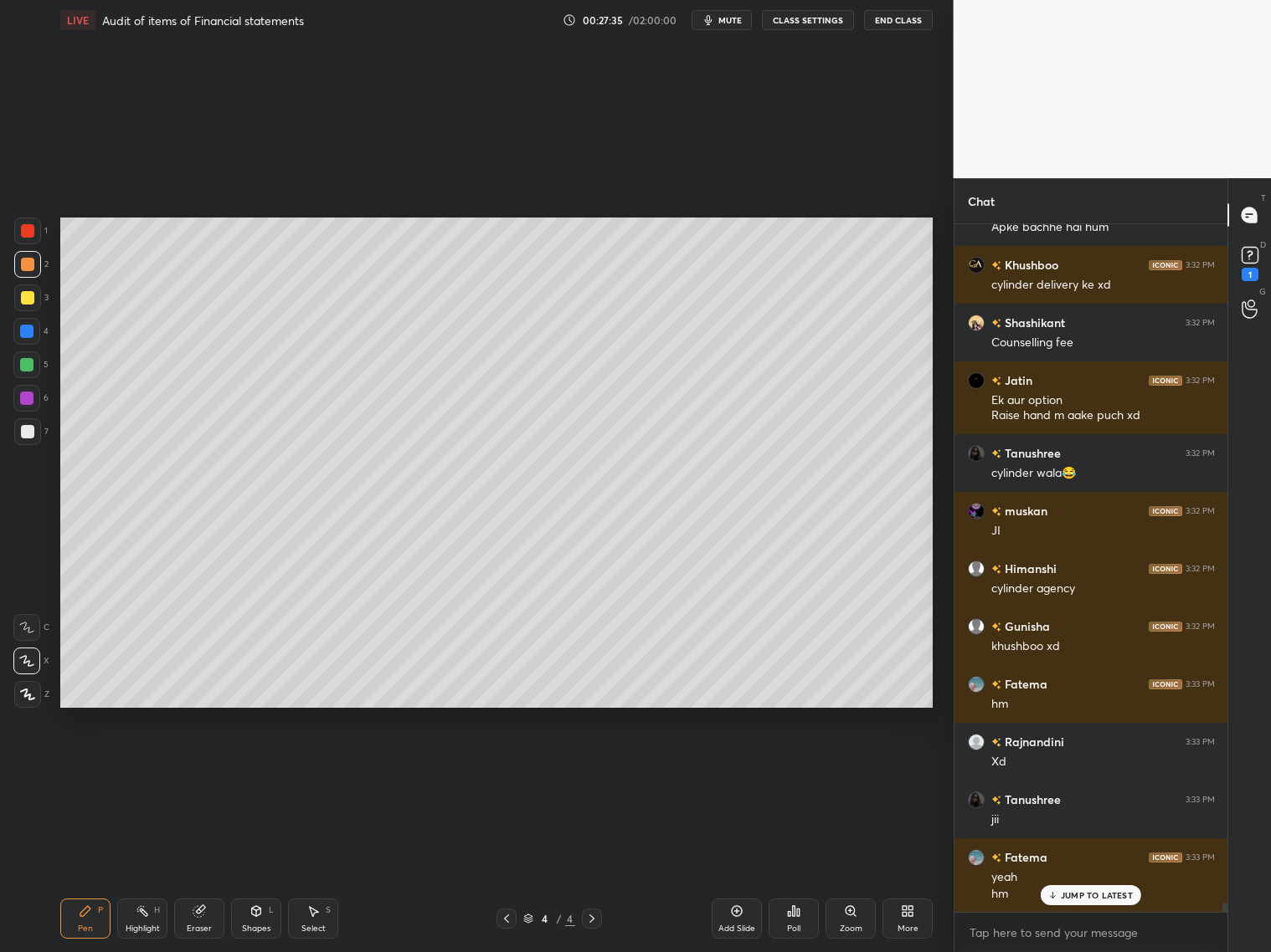
scroll to position [49622, 0]
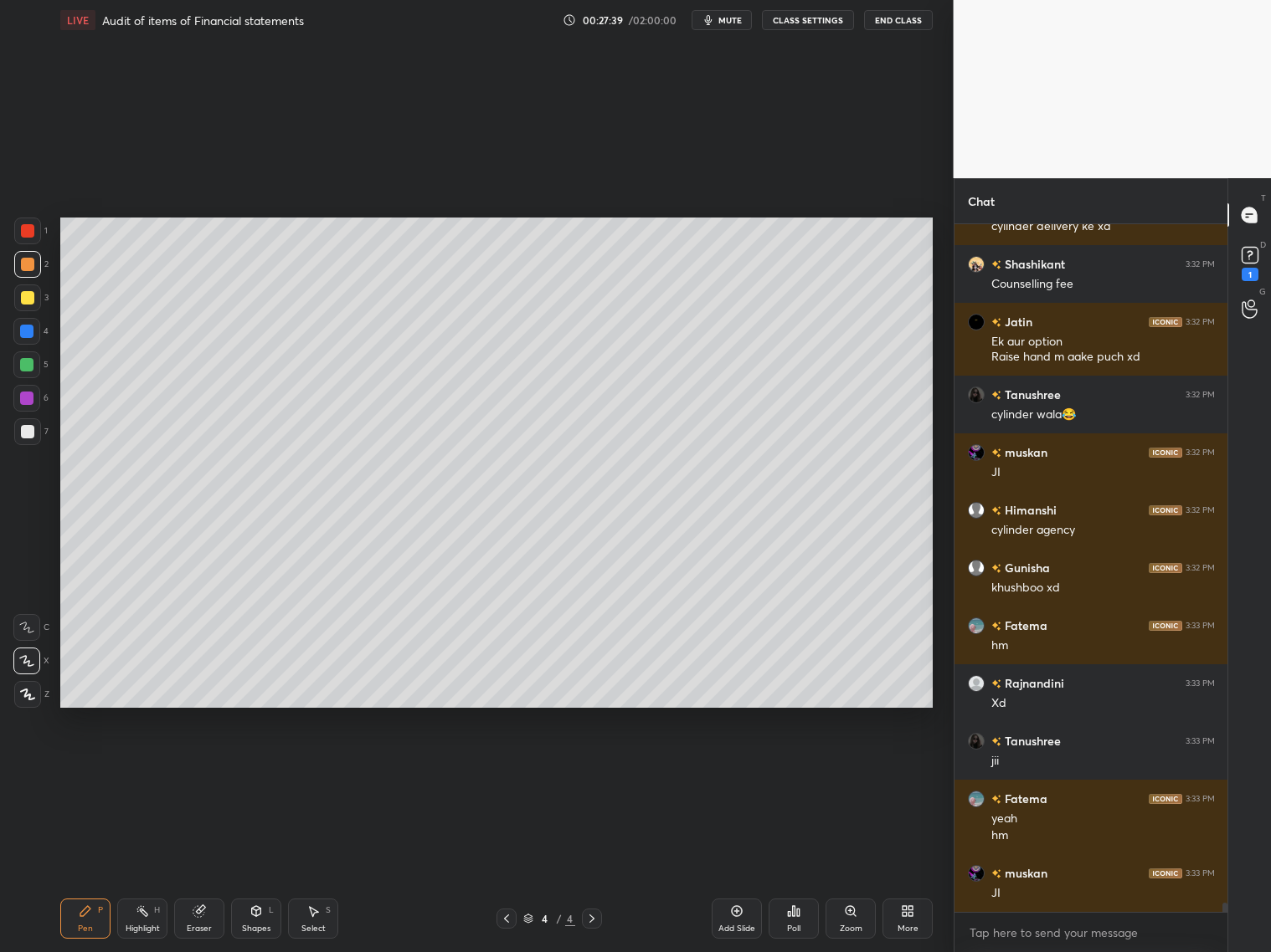
drag, startPoint x: 186, startPoint y: 924, endPoint x: 207, endPoint y: 901, distance: 31.1
click at [190, 769] on div "Eraser" at bounding box center [199, 919] width 50 height 40
click at [84, 769] on div "Pen P" at bounding box center [84, 919] width 50 height 40
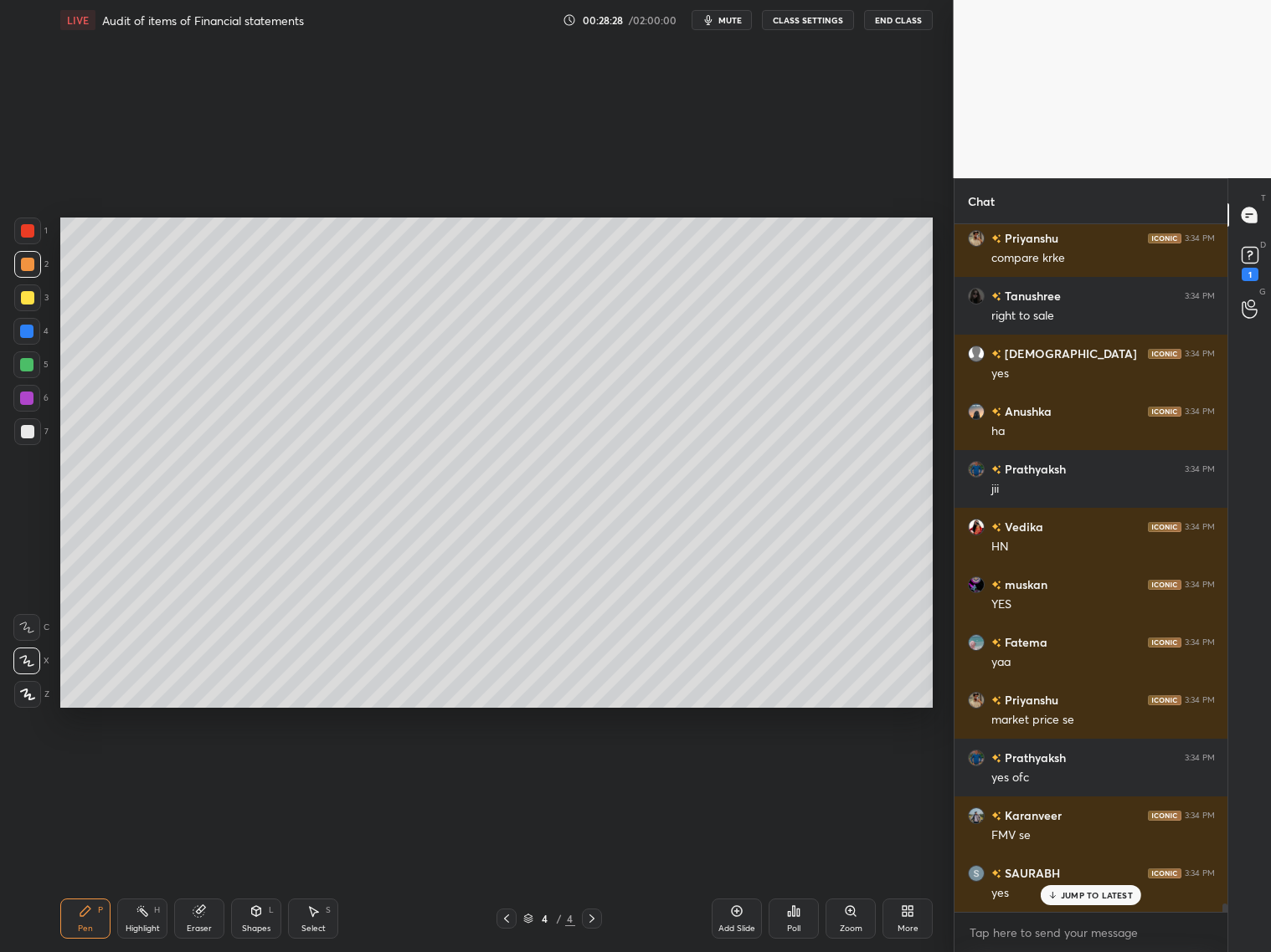
scroll to position [54027, 0]
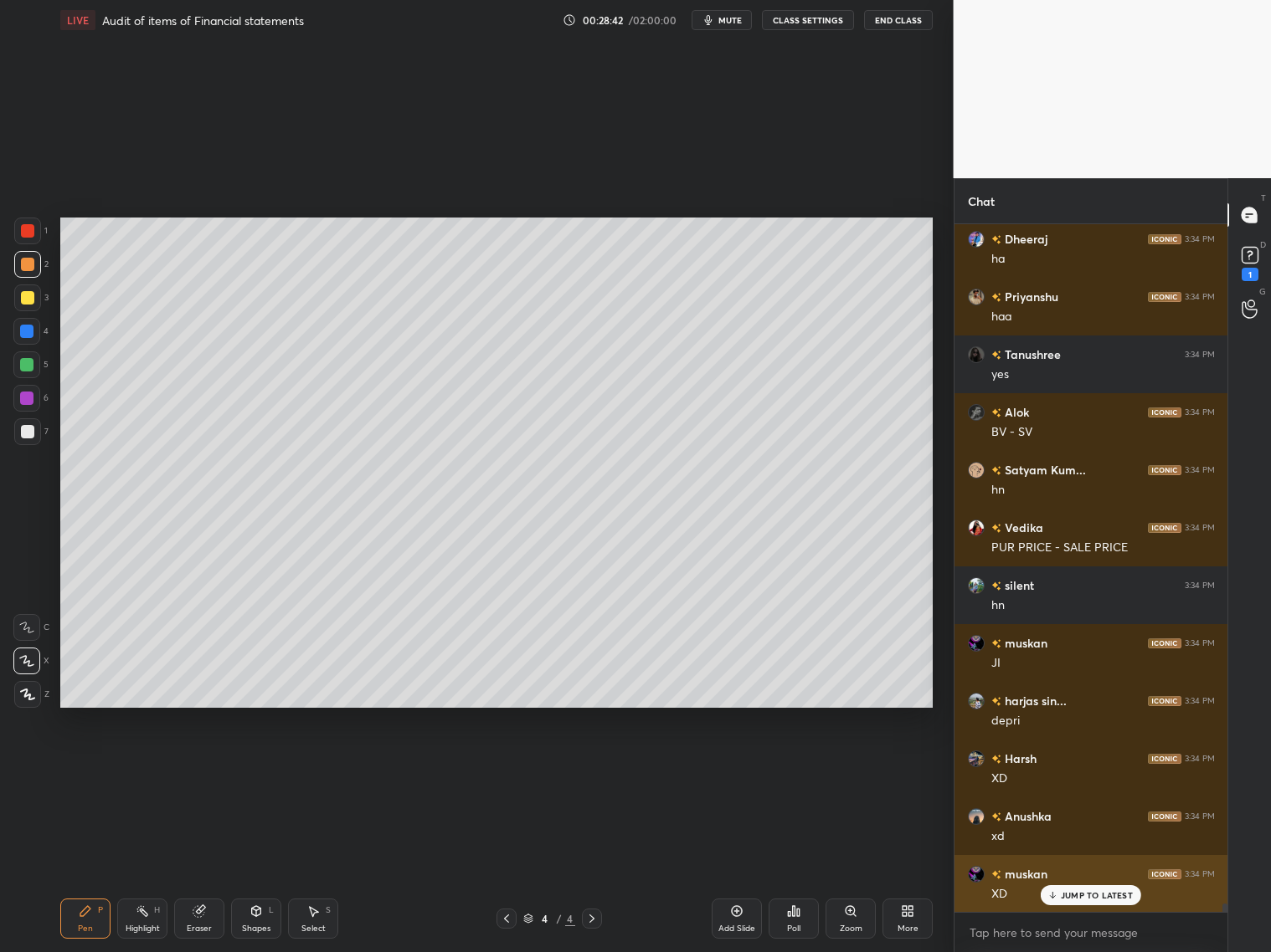
click at [1075, 769] on div "JUMP TO LATEST" at bounding box center [1091, 895] width 100 height 20
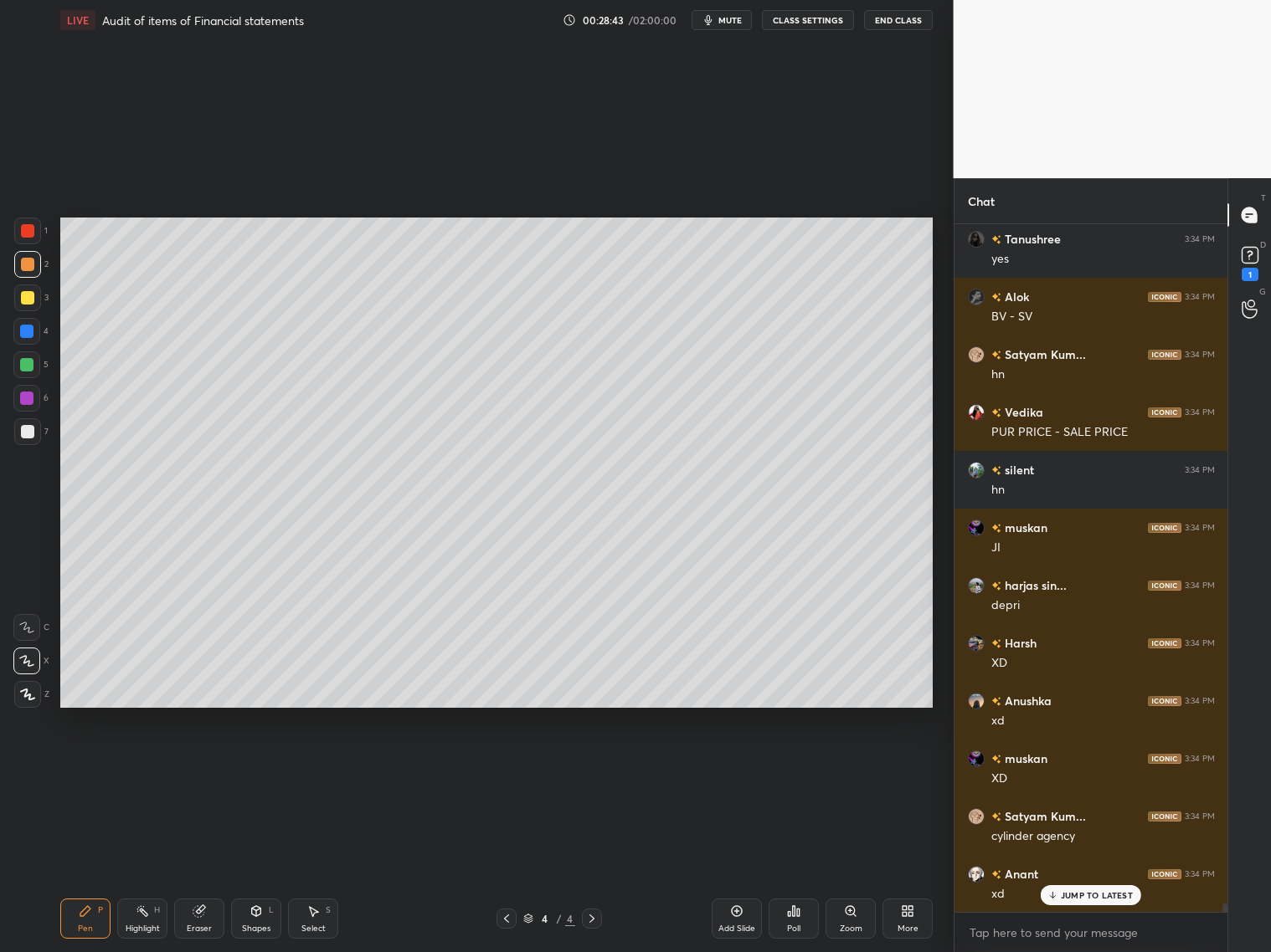
click at [1060, 769] on div "JUMP TO LATEST" at bounding box center [1091, 895] width 100 height 20
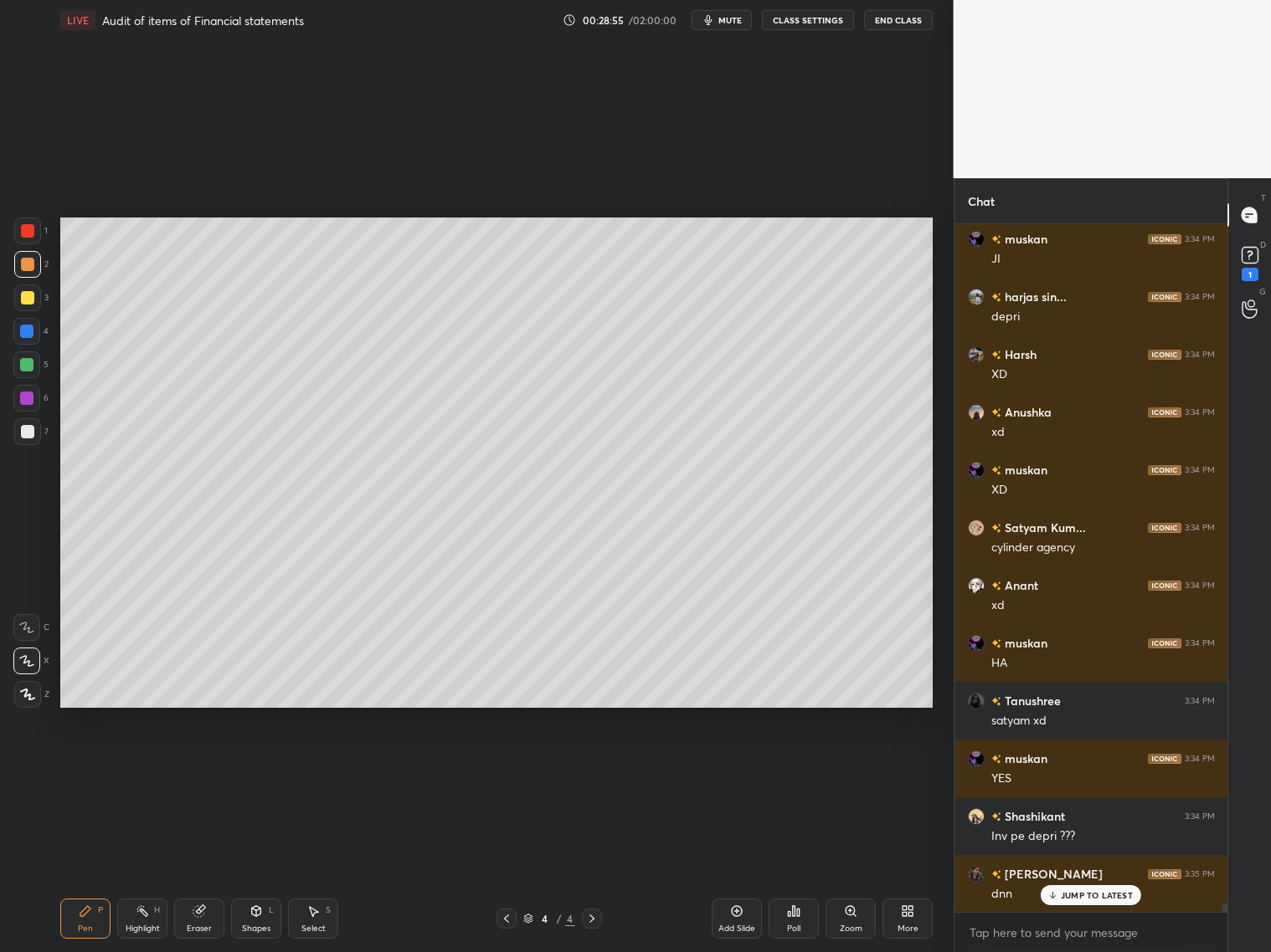
click at [737, 769] on icon at bounding box center [737, 912] width 14 height 14
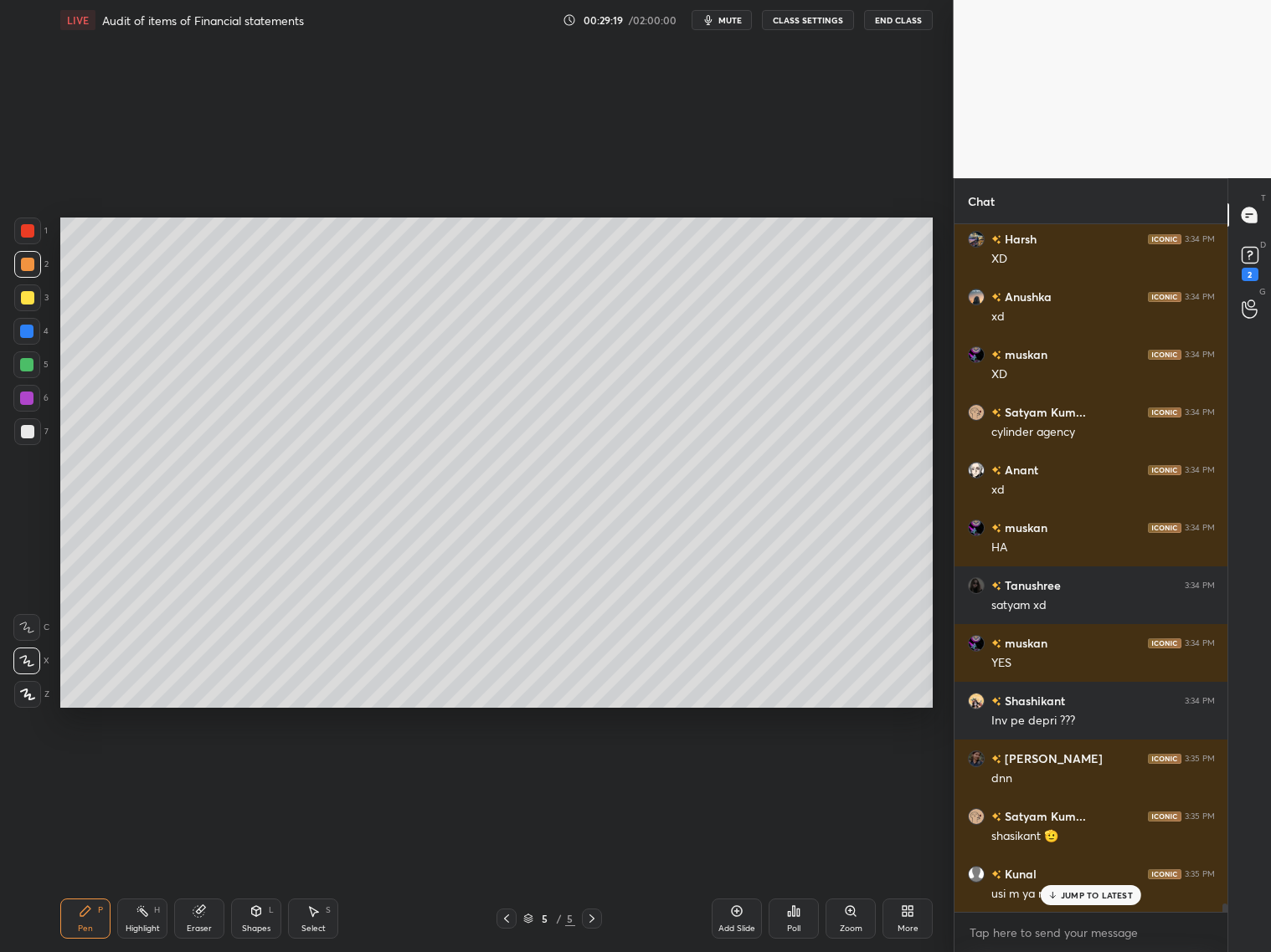
scroll to position [55240, 0]
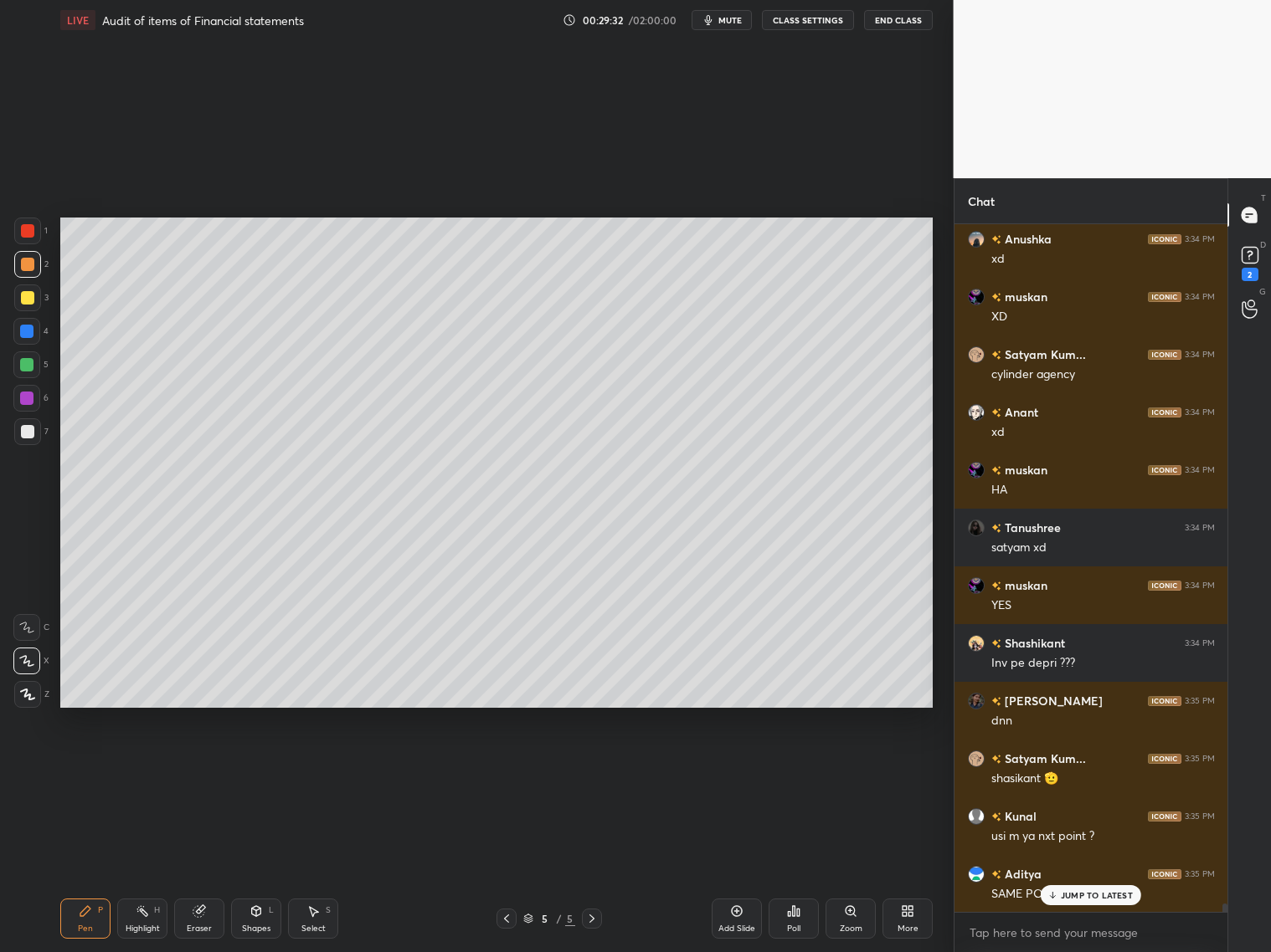
drag, startPoint x: 196, startPoint y: 916, endPoint x: 199, endPoint y: 896, distance: 20.2
click at [197, 769] on icon at bounding box center [198, 911] width 11 height 11
click at [94, 769] on div "Pen P" at bounding box center [84, 919] width 50 height 40
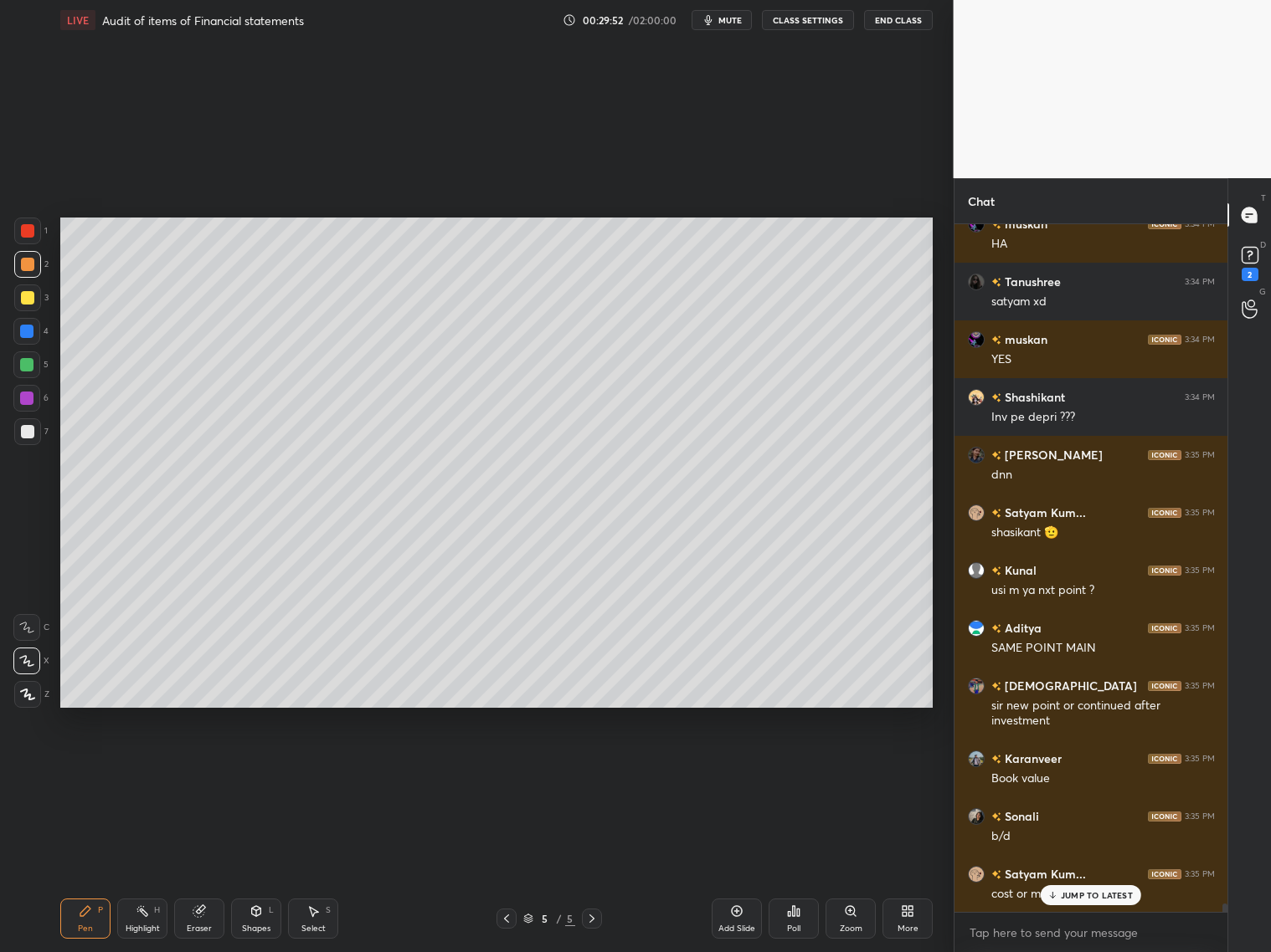
scroll to position [55543, 0]
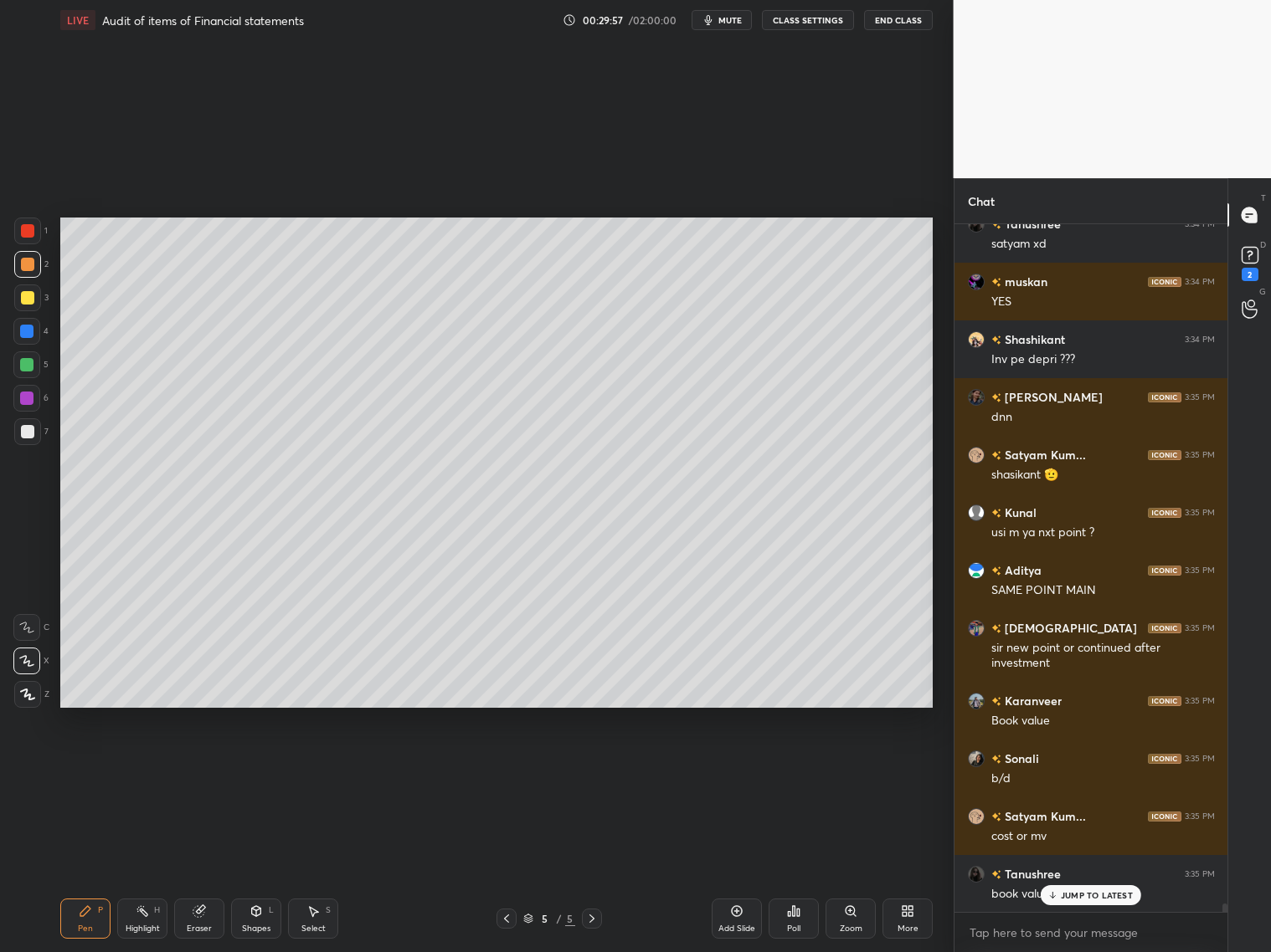
click at [507, 769] on icon at bounding box center [507, 919] width 14 height 14
click at [504, 769] on icon at bounding box center [507, 919] width 14 height 14
drag, startPoint x: 260, startPoint y: 913, endPoint x: 266, endPoint y: 901, distance: 13.4
click at [261, 769] on icon at bounding box center [256, 912] width 14 height 14
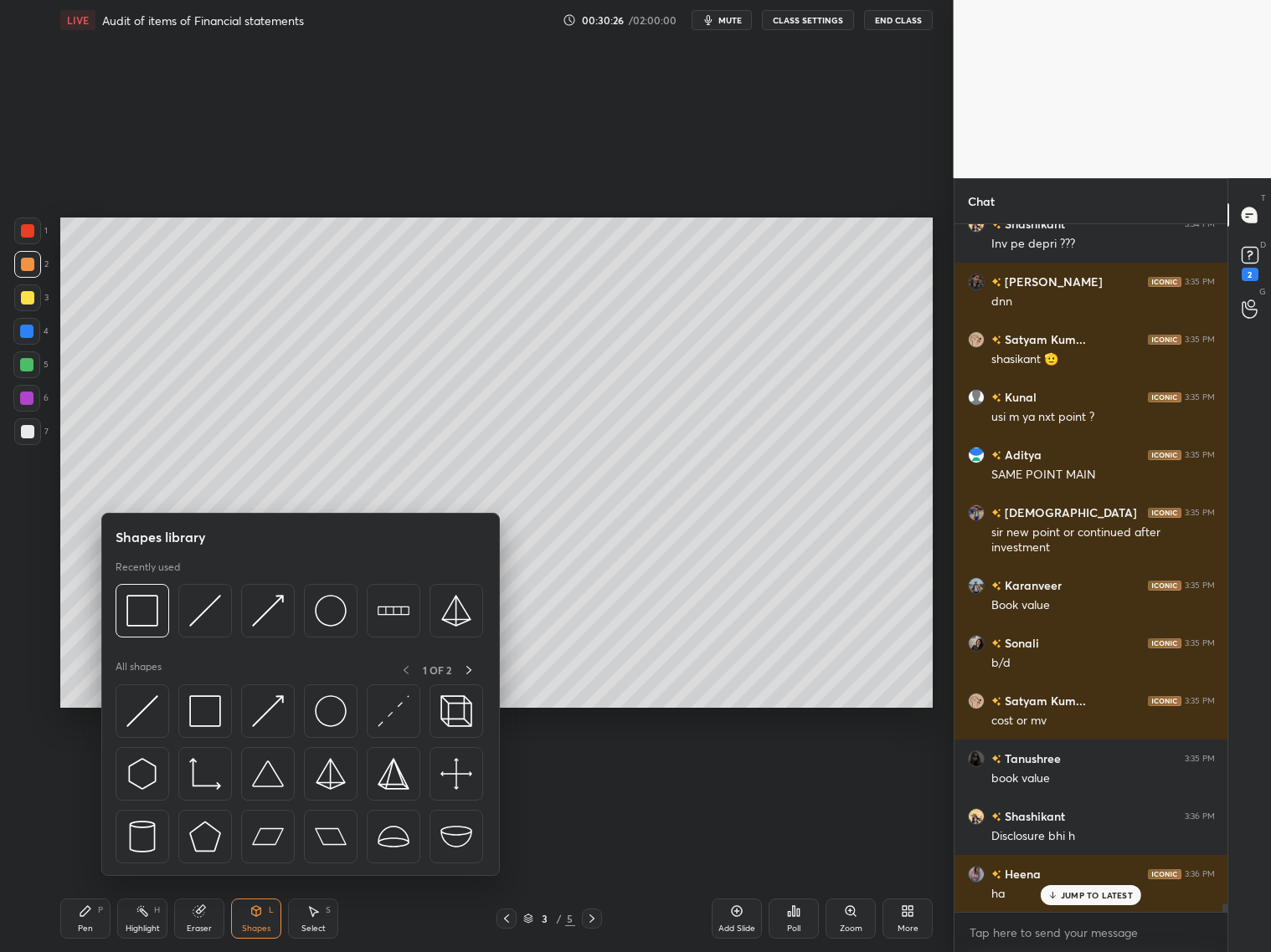
scroll to position [55832, 0]
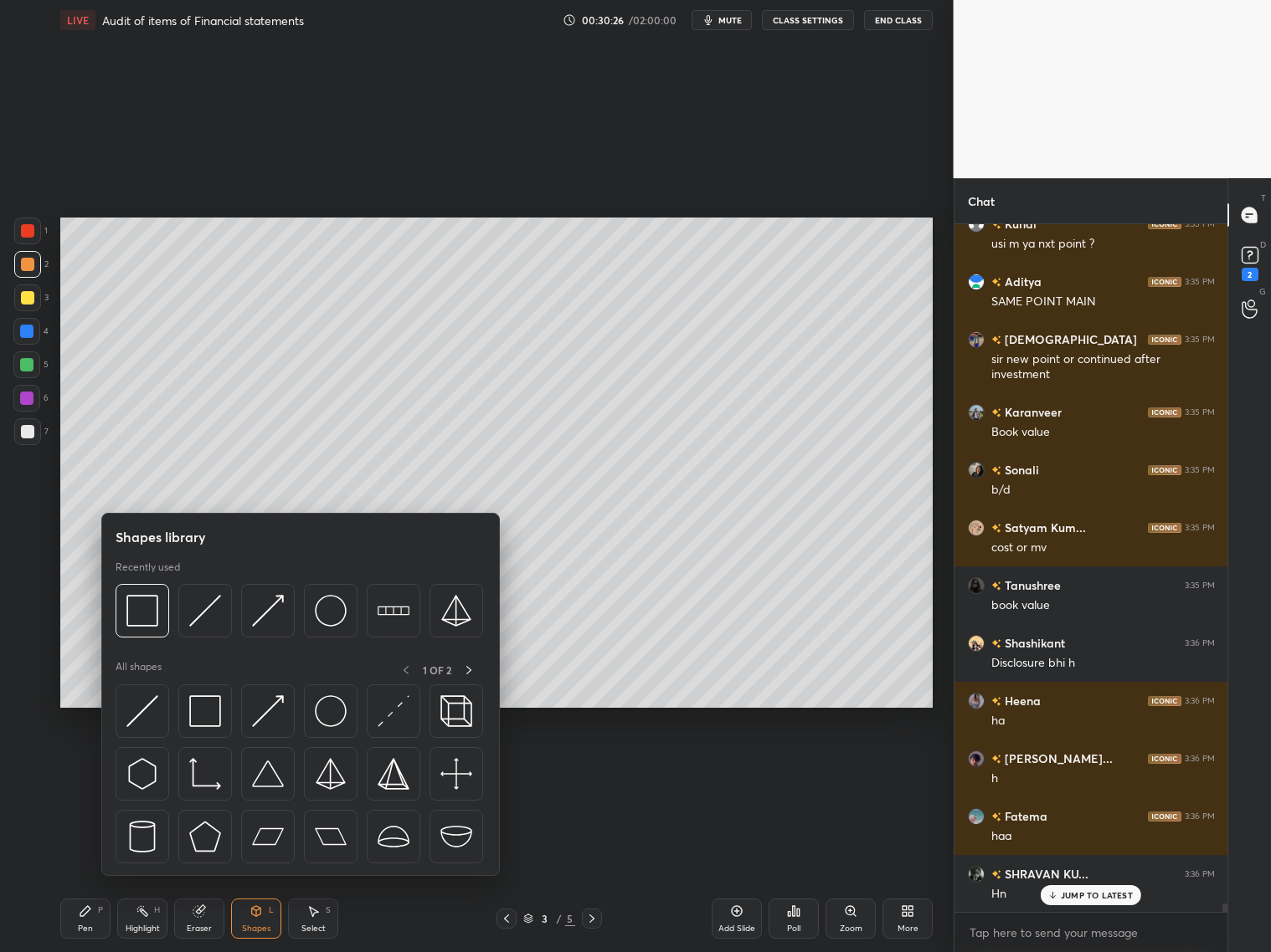
click at [24, 232] on div at bounding box center [27, 231] width 14 height 14
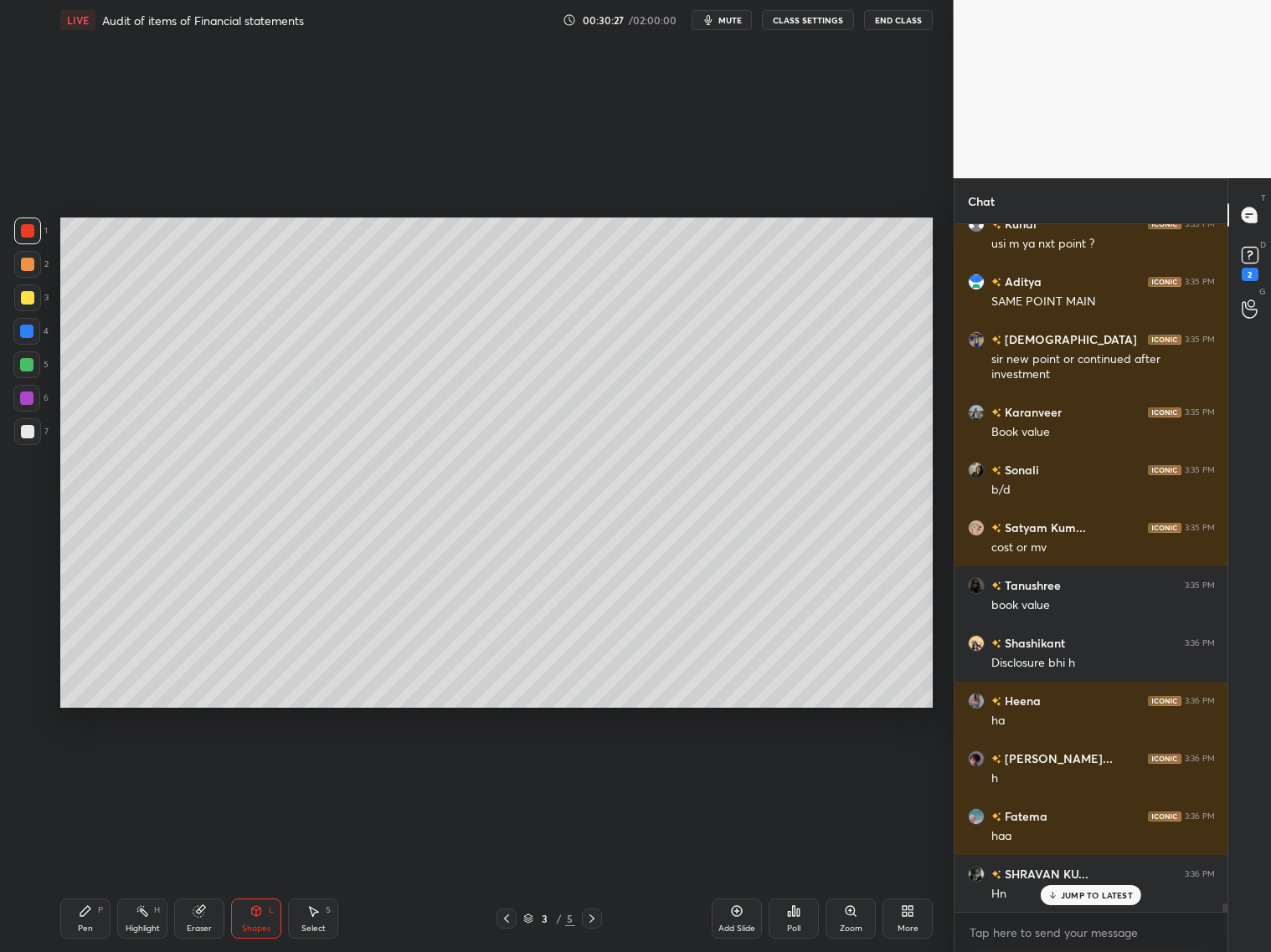
click at [25, 231] on div at bounding box center [27, 231] width 14 height 14
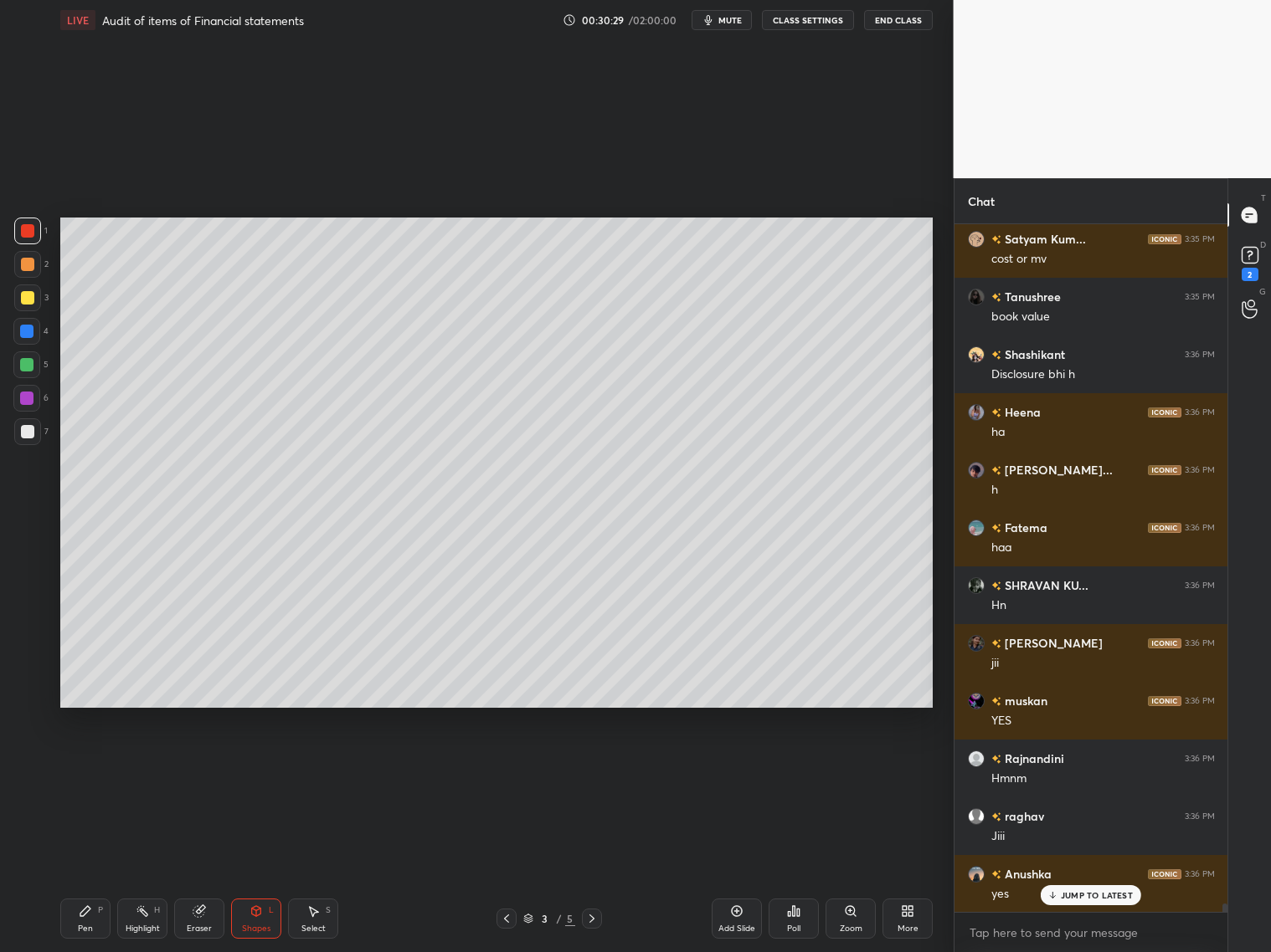
scroll to position [56294, 0]
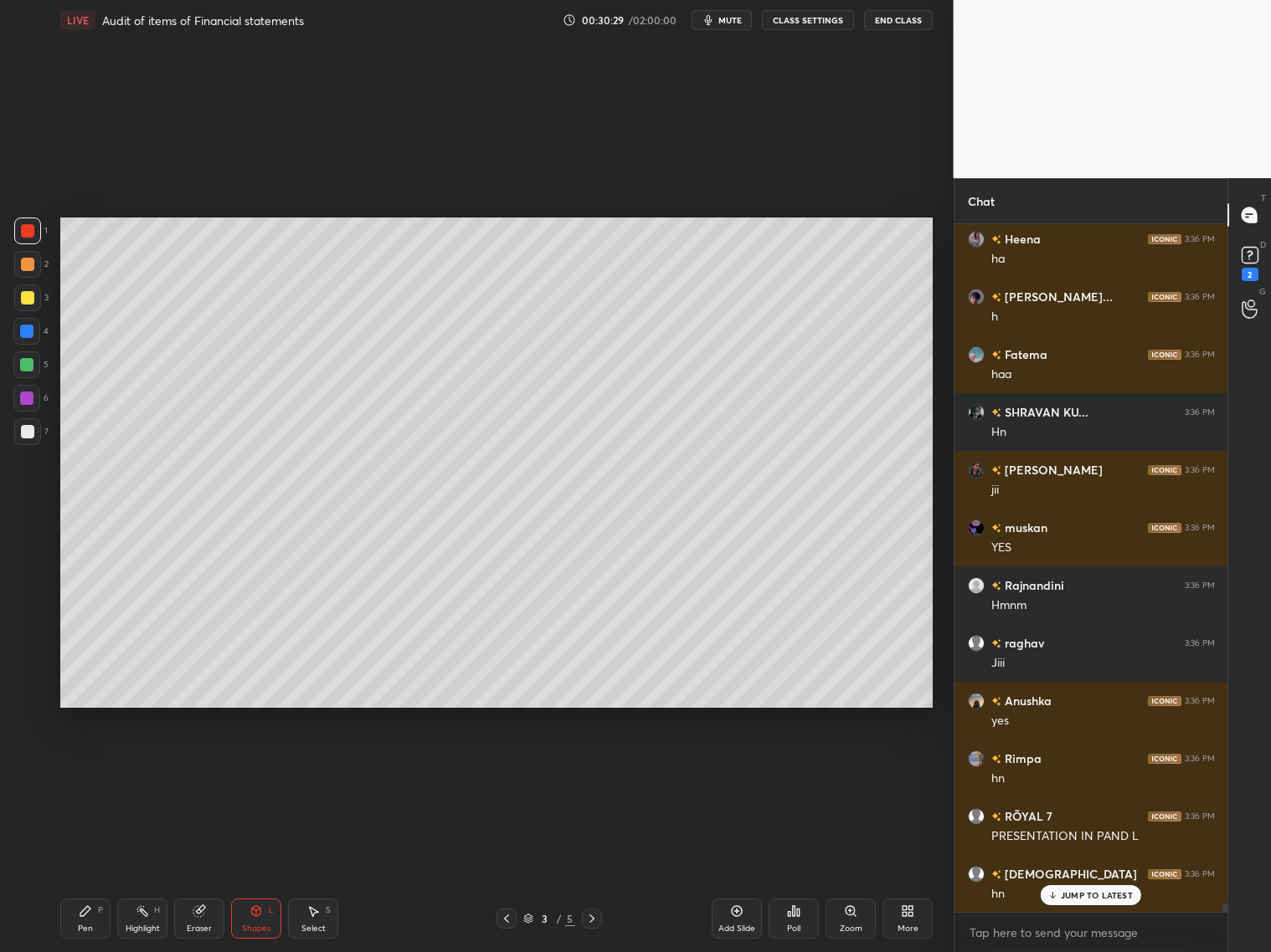
drag, startPoint x: 80, startPoint y: 927, endPoint x: 88, endPoint y: 895, distance: 33.0
click at [82, 769] on div "Pen P" at bounding box center [84, 919] width 50 height 40
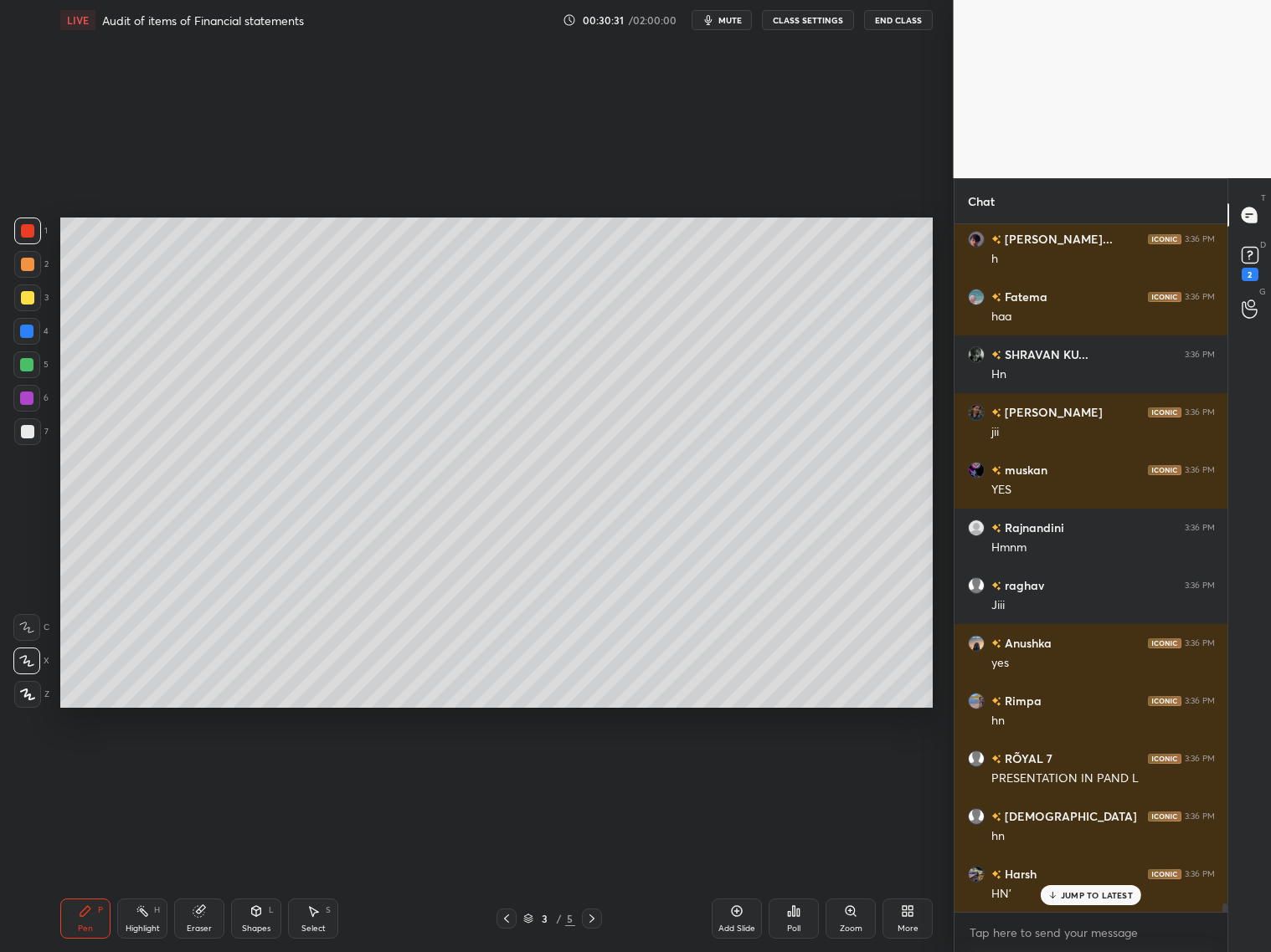
drag, startPoint x: 22, startPoint y: 397, endPoint x: 42, endPoint y: 412, distance: 25.0
click at [25, 393] on div at bounding box center [26, 399] width 14 height 14
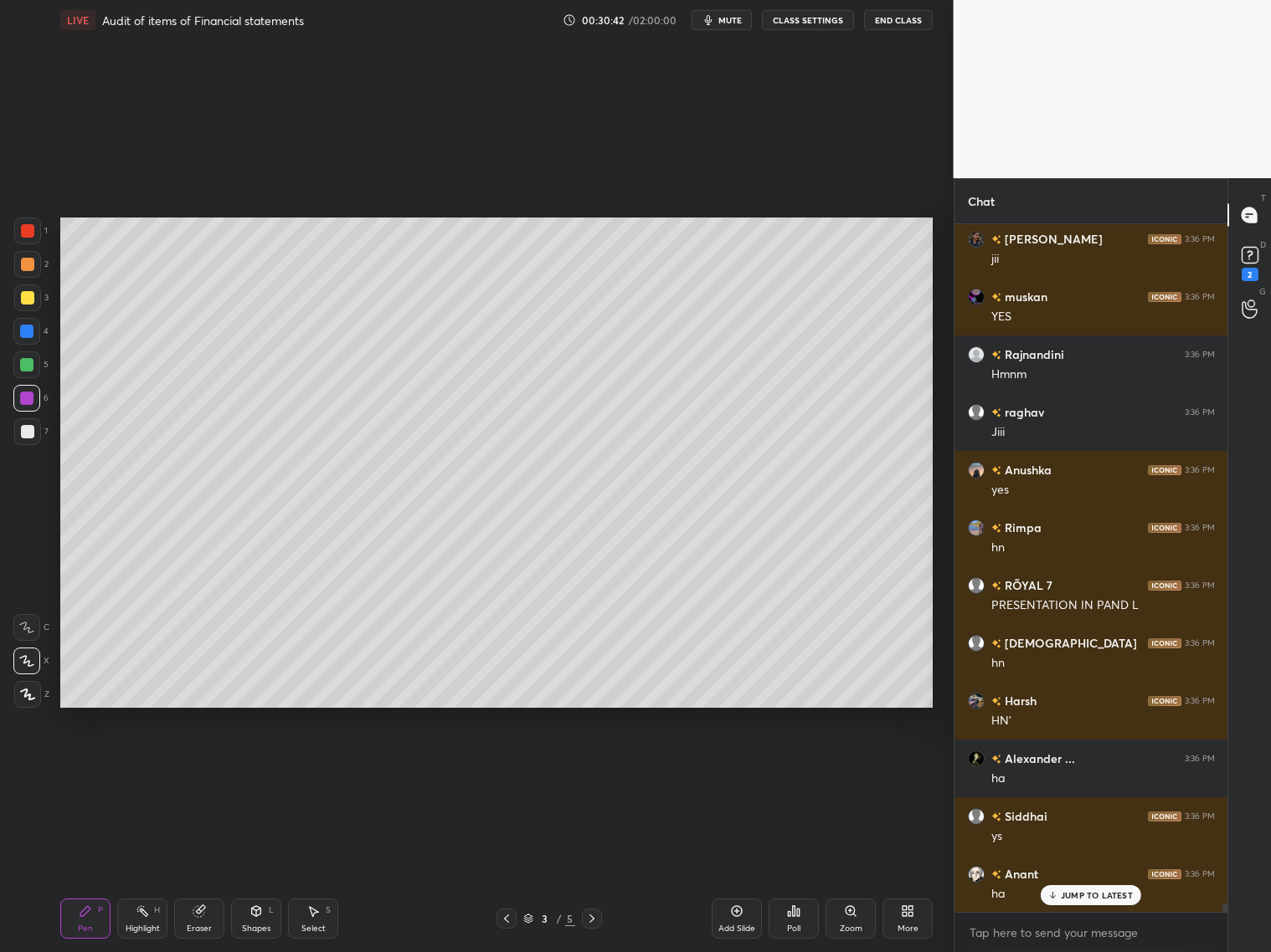
scroll to position [56583, 0]
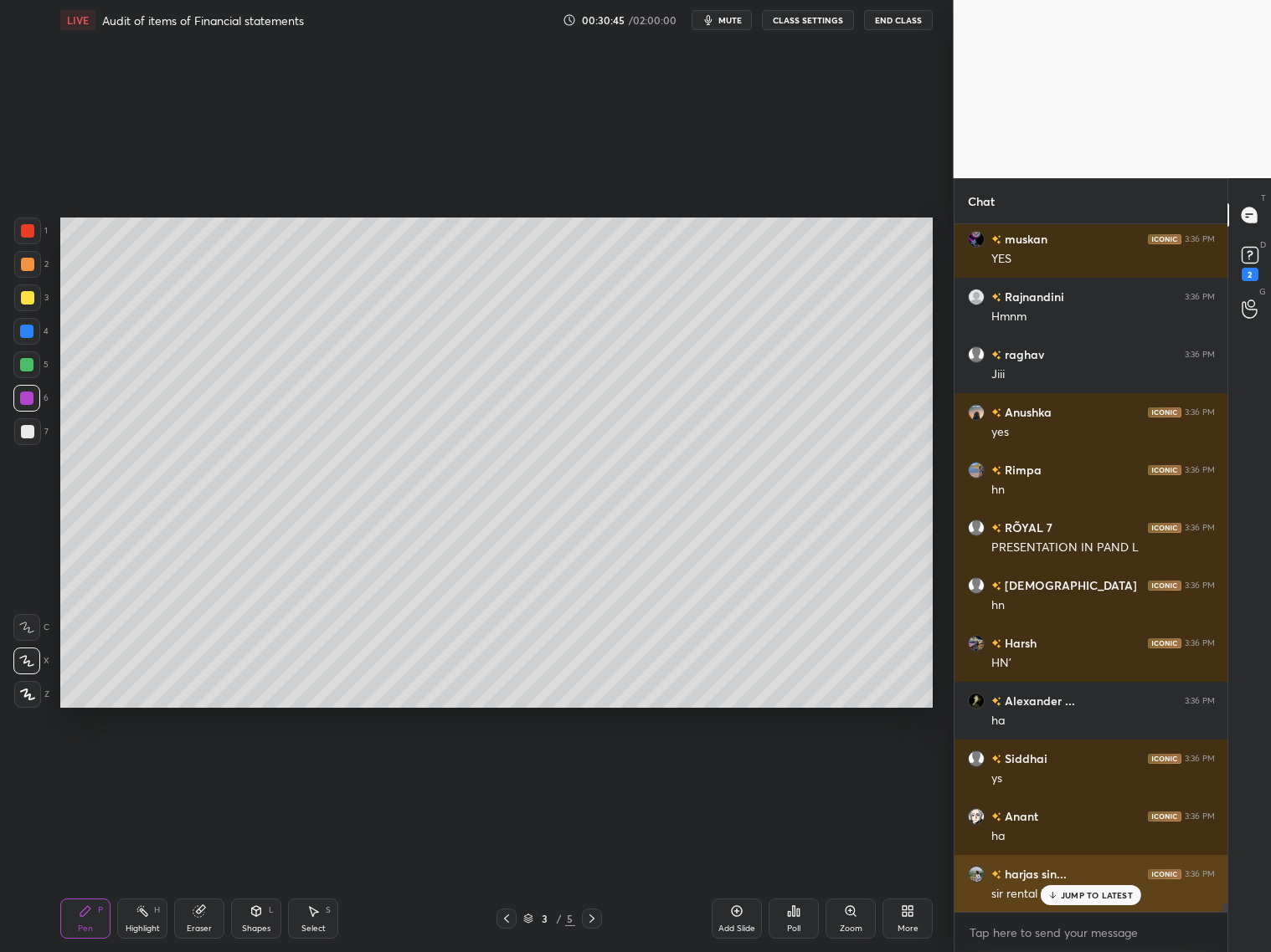
drag, startPoint x: 1081, startPoint y: 895, endPoint x: 1090, endPoint y: 898, distance: 9.5
click at [1084, 769] on p "JUMP TO LATEST" at bounding box center [1096, 895] width 72 height 10
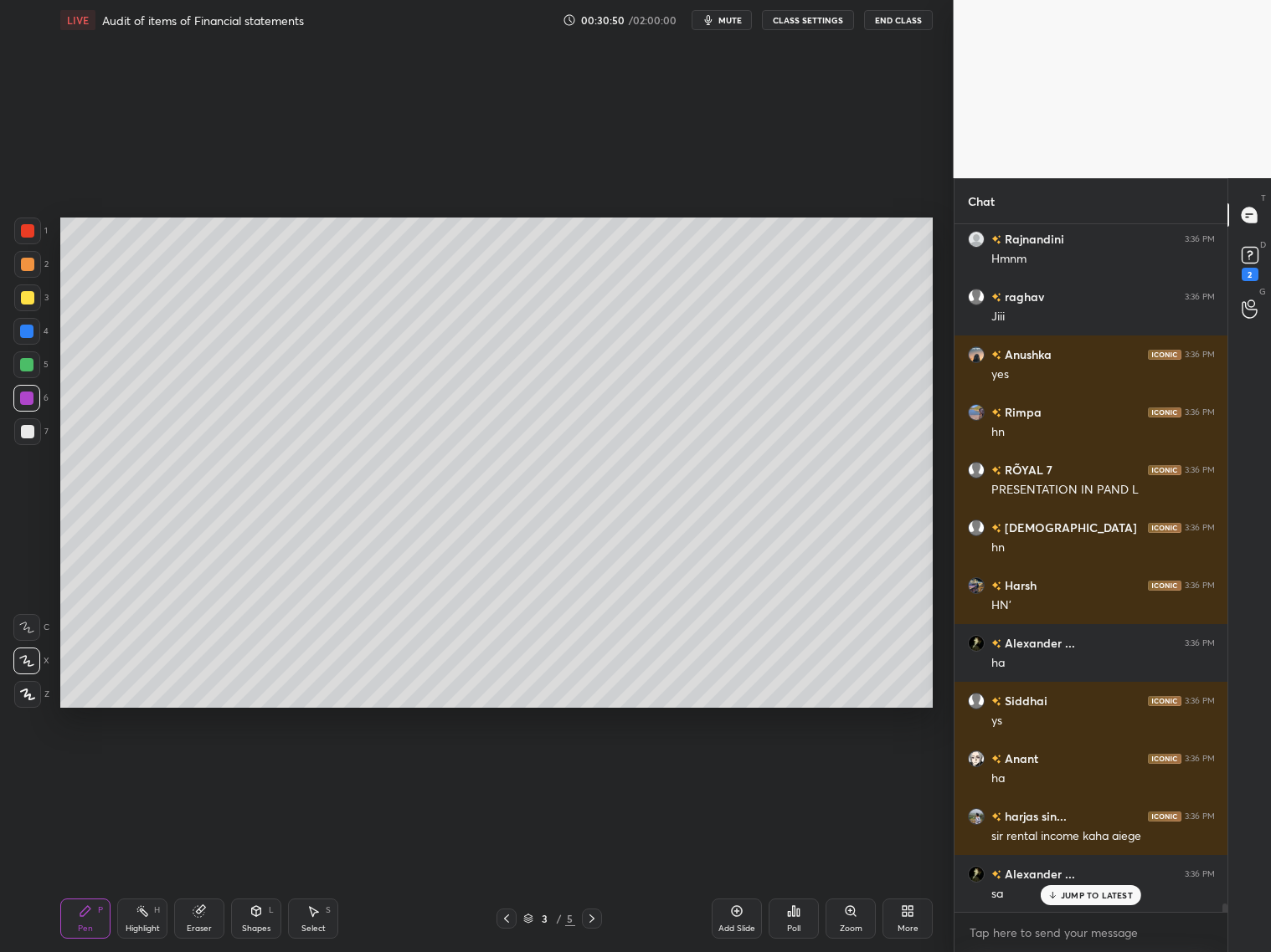
scroll to position [56698, 0]
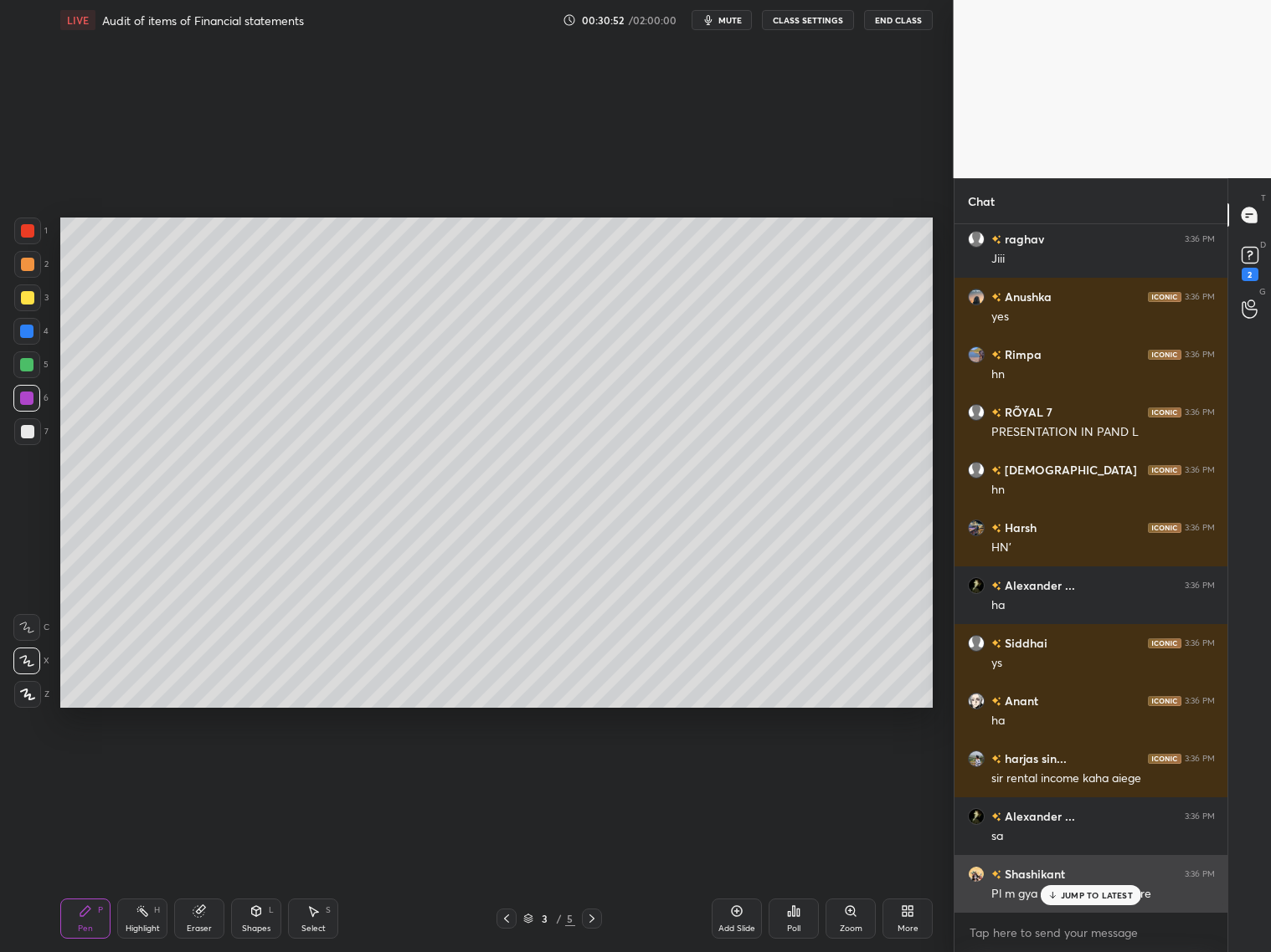
click at [1087, 769] on p "JUMP TO LATEST" at bounding box center [1096, 895] width 72 height 10
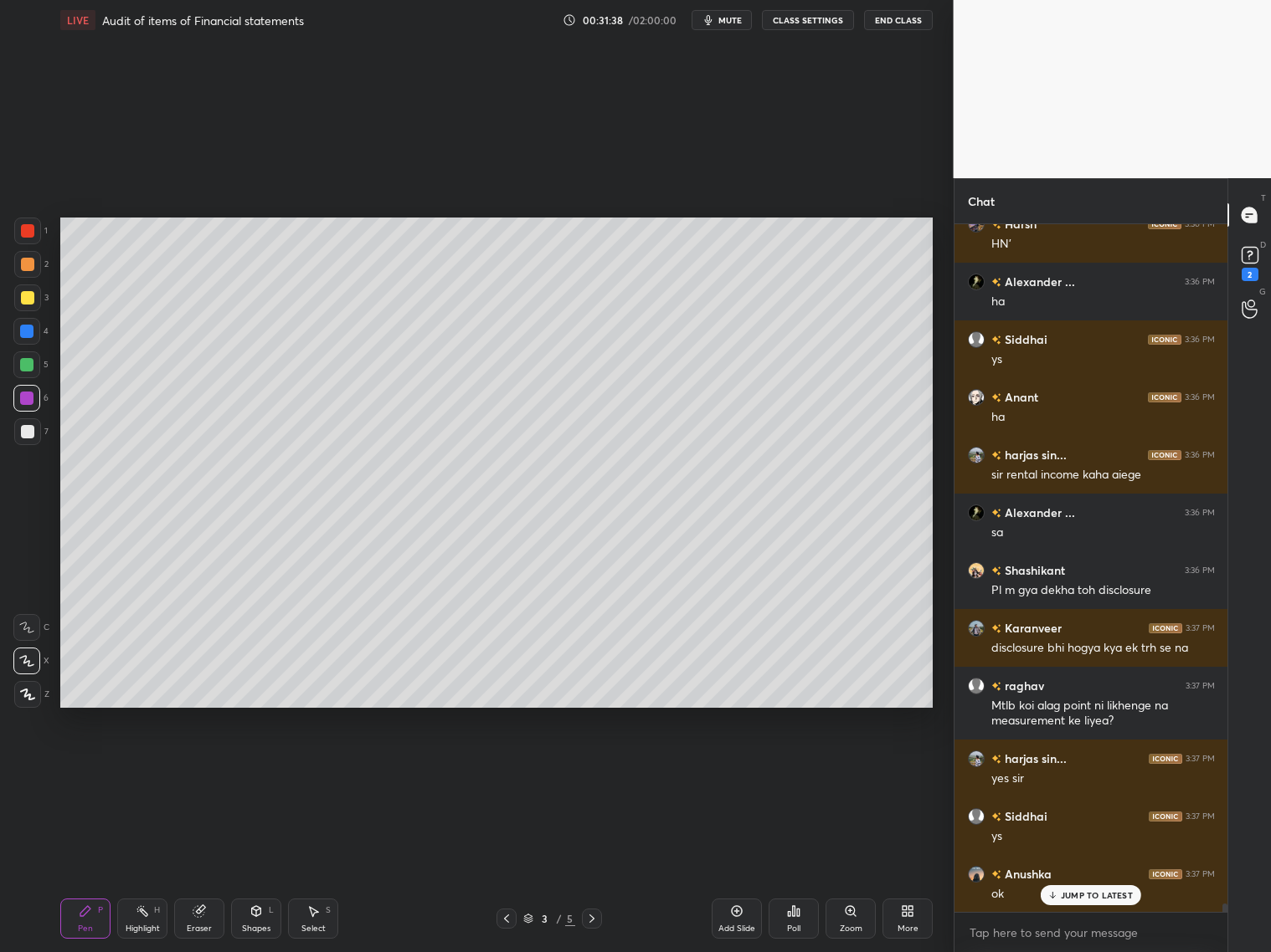
scroll to position [57060, 0]
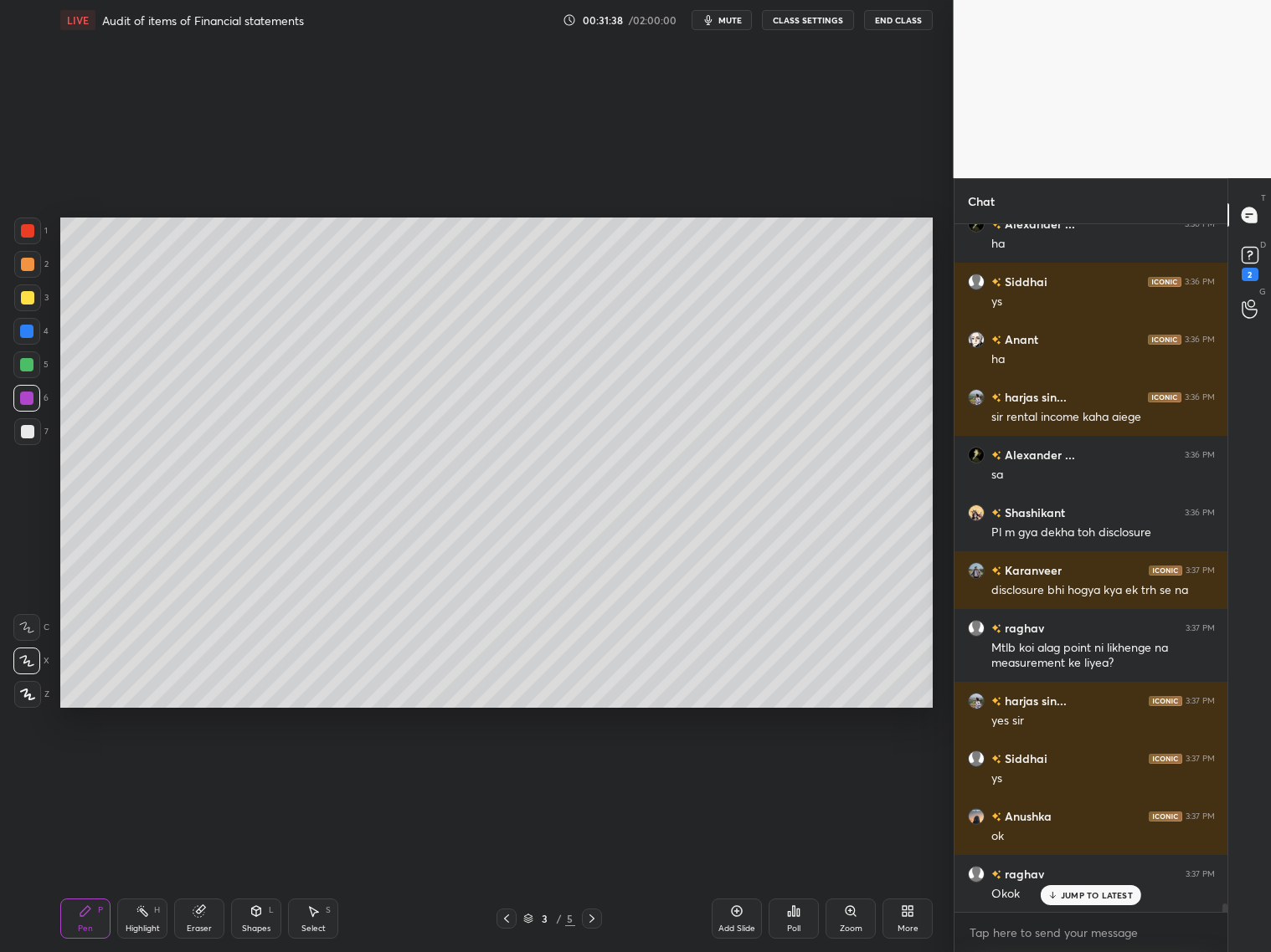
click at [592, 769] on icon at bounding box center [592, 919] width 14 height 14
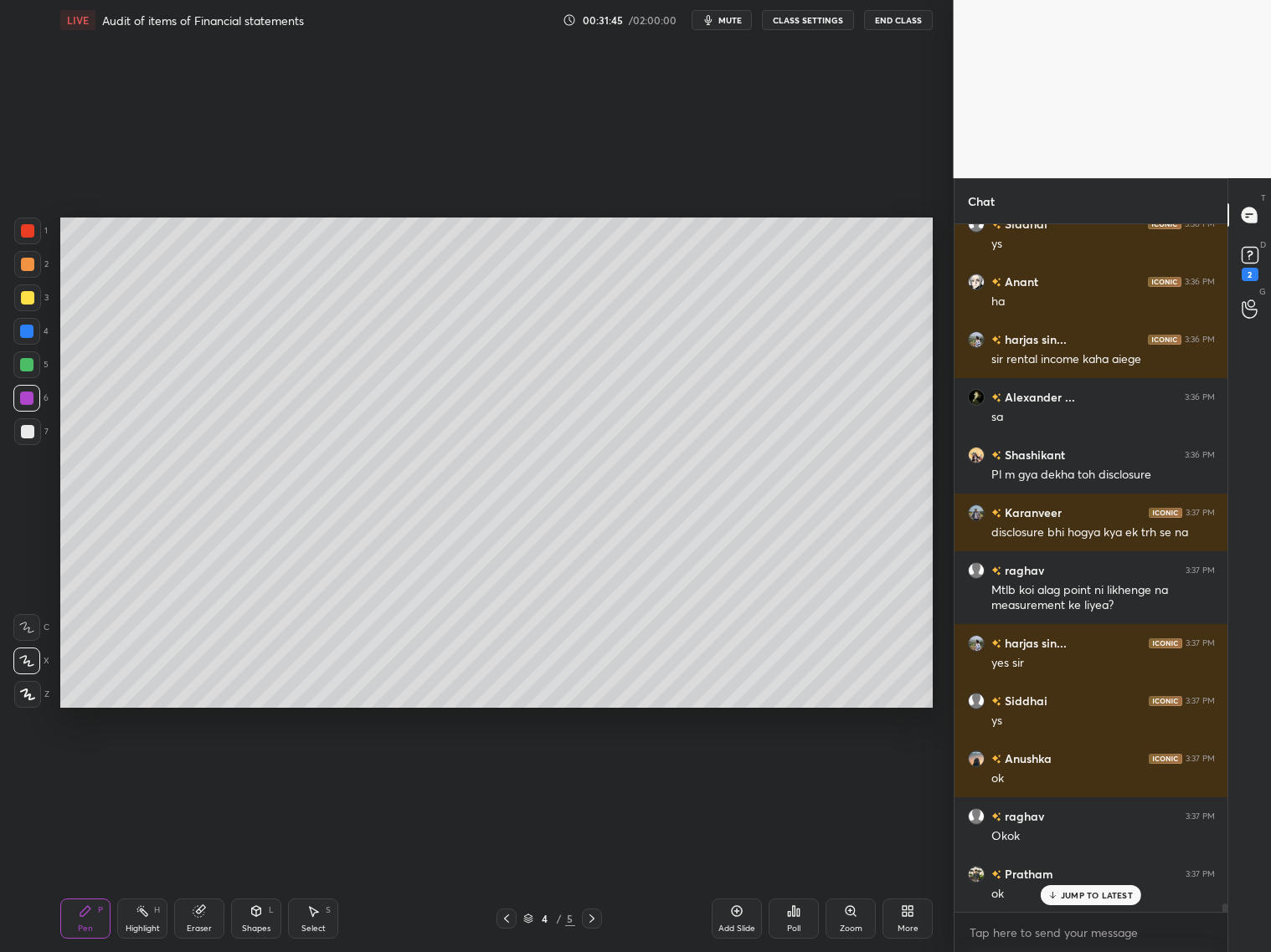
click at [503, 769] on icon at bounding box center [507, 919] width 14 height 14
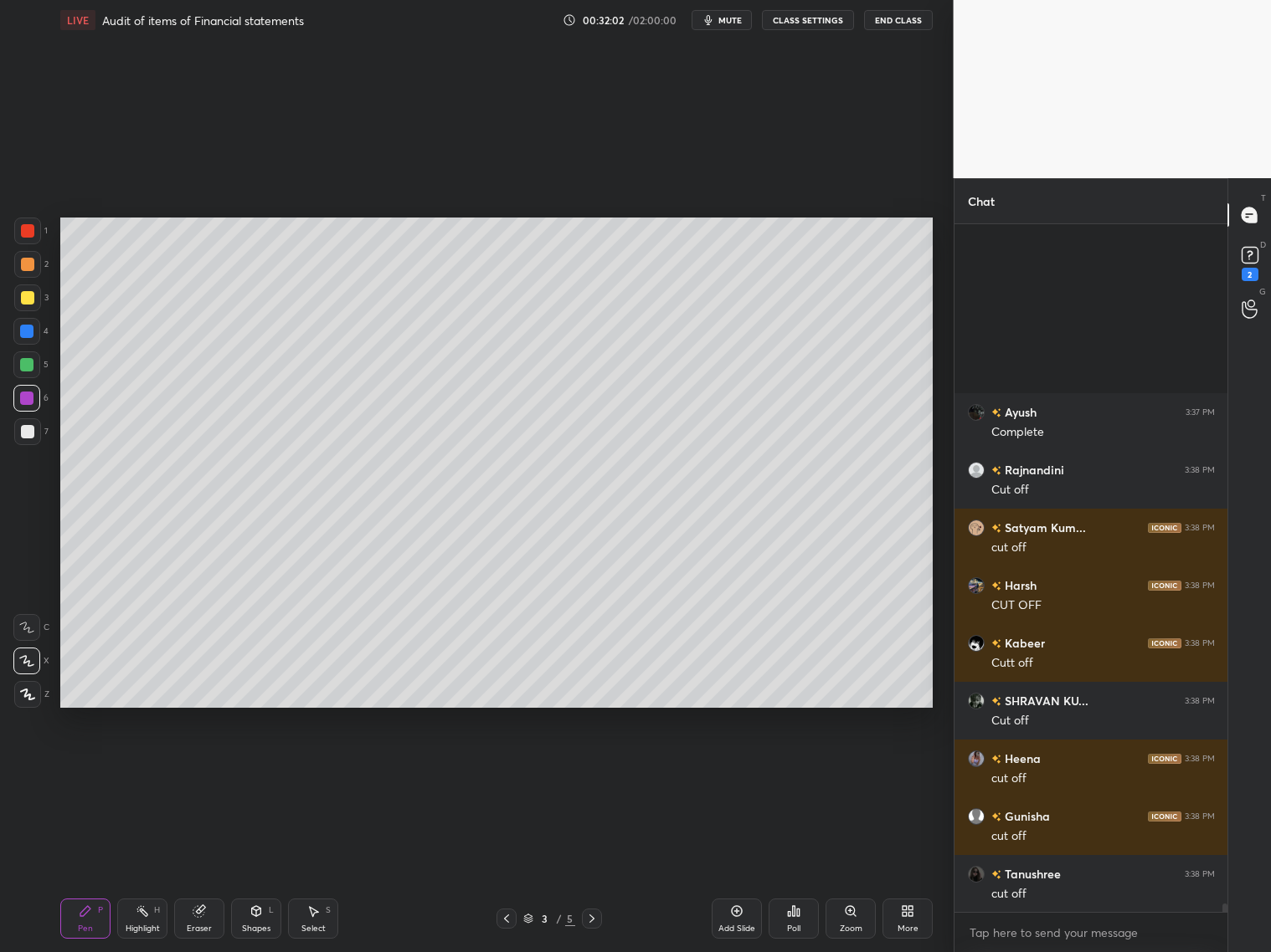
scroll to position [57868, 0]
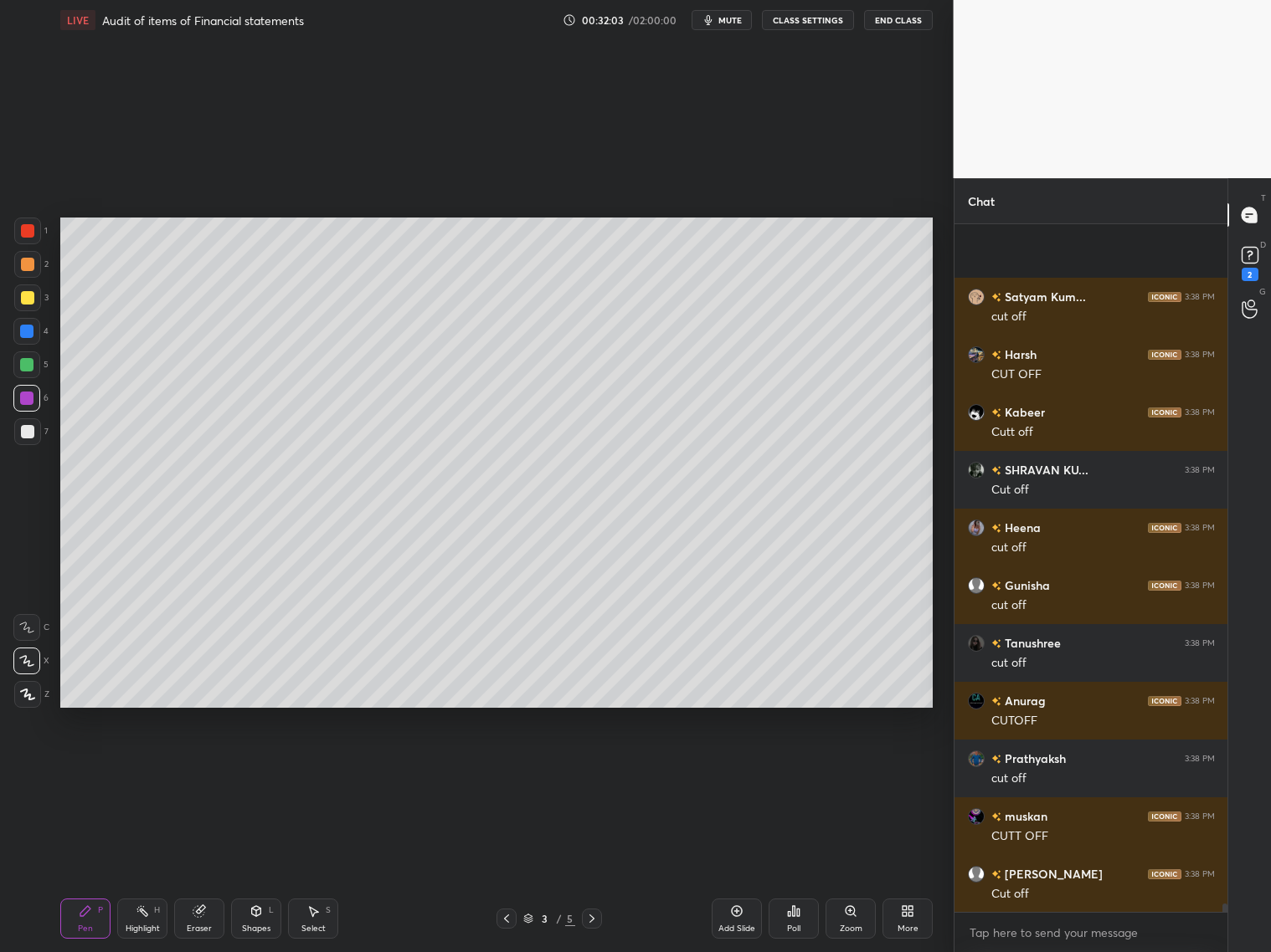
click at [31, 235] on div at bounding box center [27, 231] width 14 height 14
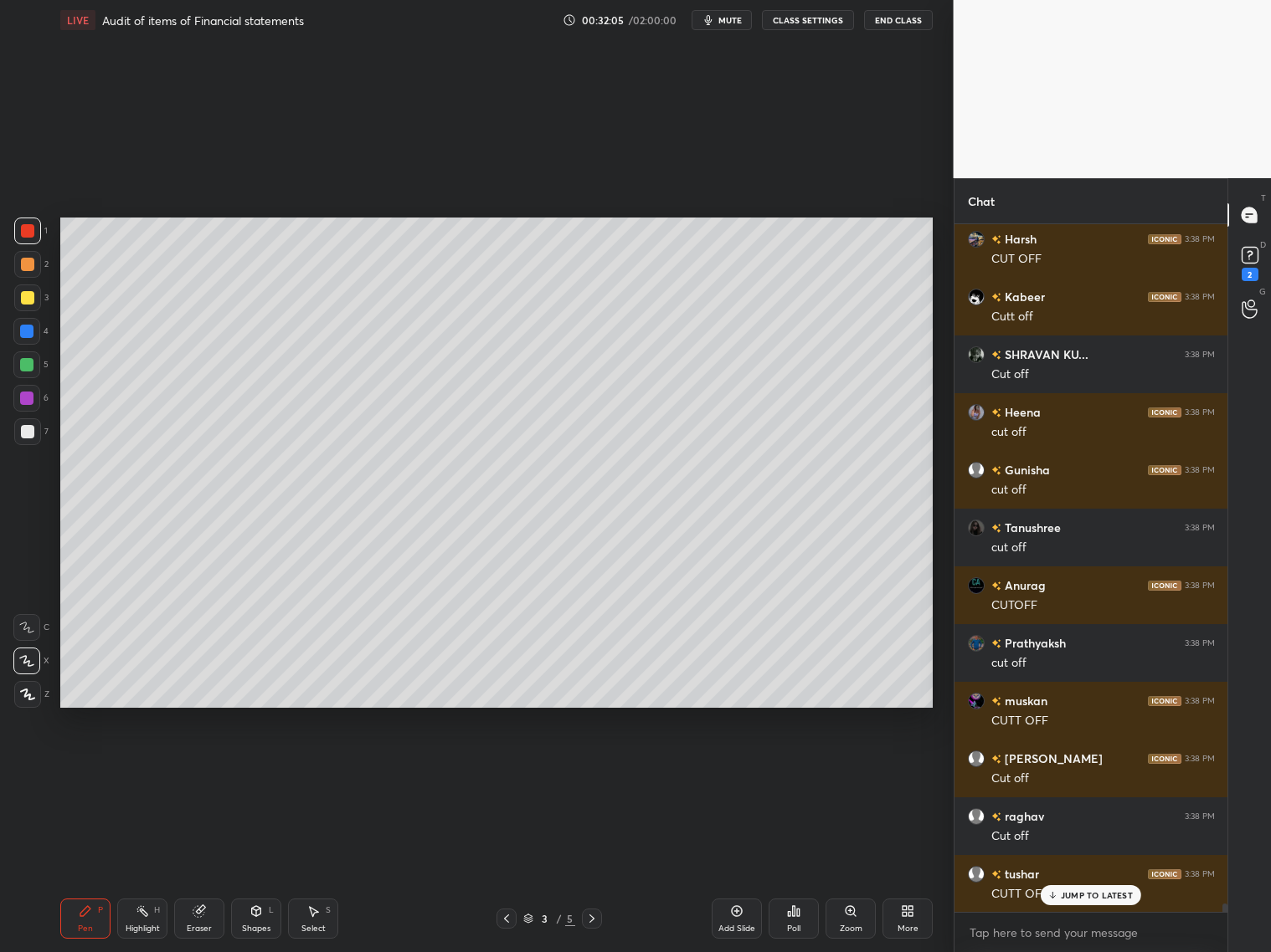
drag, startPoint x: 253, startPoint y: 912, endPoint x: 249, endPoint y: 892, distance: 20.4
click at [254, 769] on icon at bounding box center [256, 912] width 14 height 14
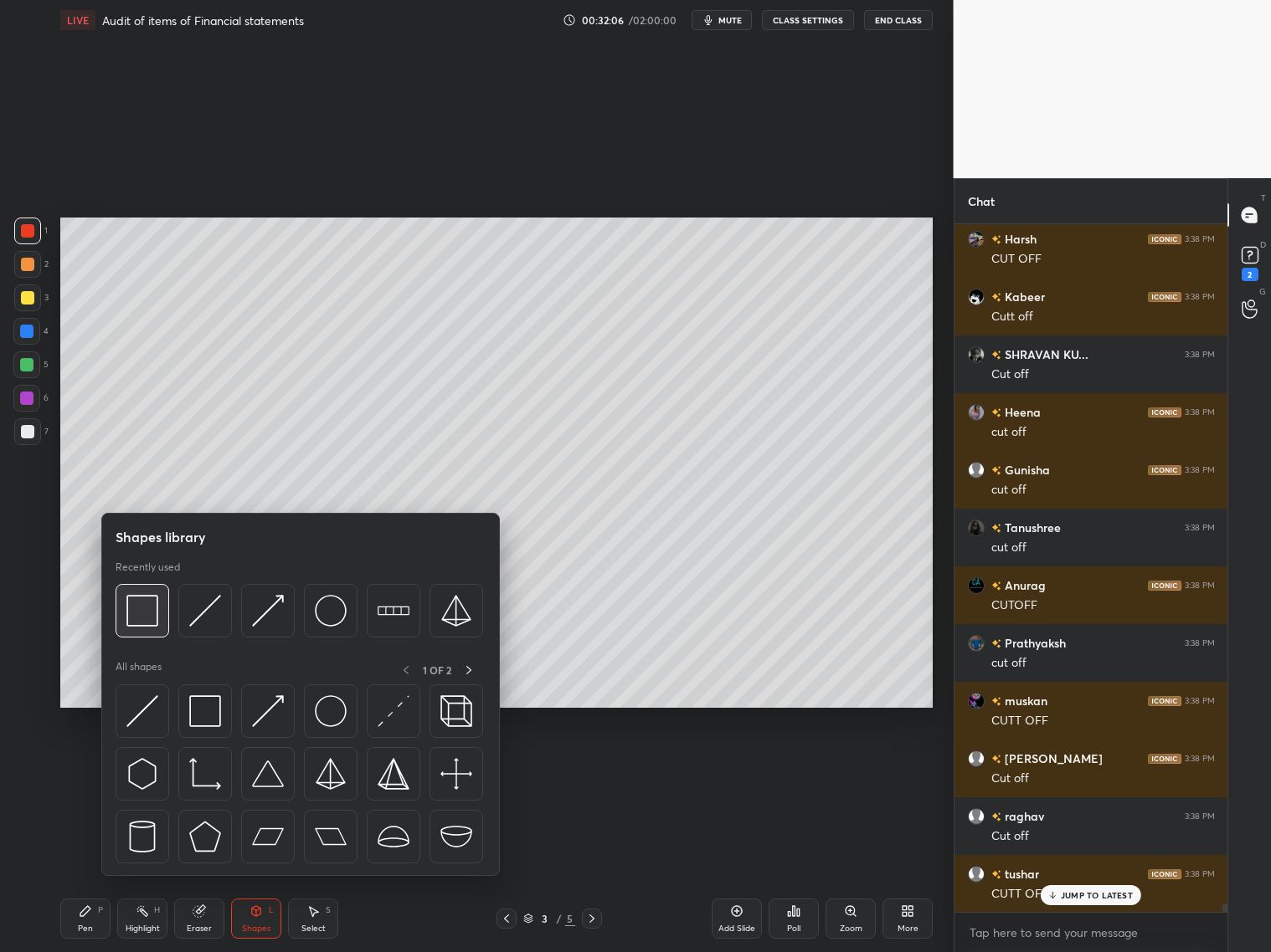
click at [144, 612] on img at bounding box center [142, 611] width 31 height 31
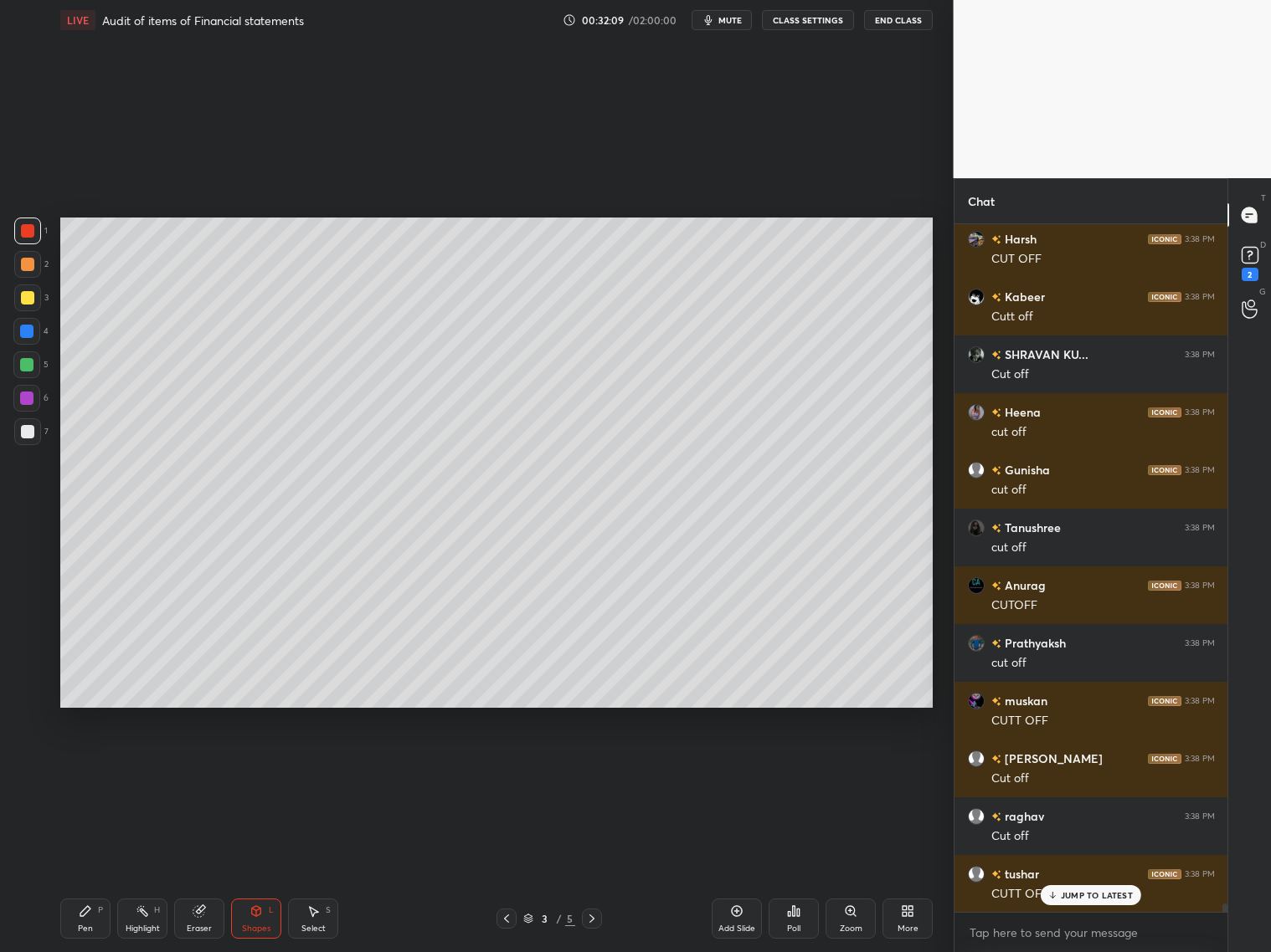
drag, startPoint x: 88, startPoint y: 918, endPoint x: 90, endPoint y: 891, distance: 27.1
click at [94, 769] on div "Pen P" at bounding box center [84, 919] width 50 height 40
click at [20, 402] on div at bounding box center [26, 398] width 26 height 26
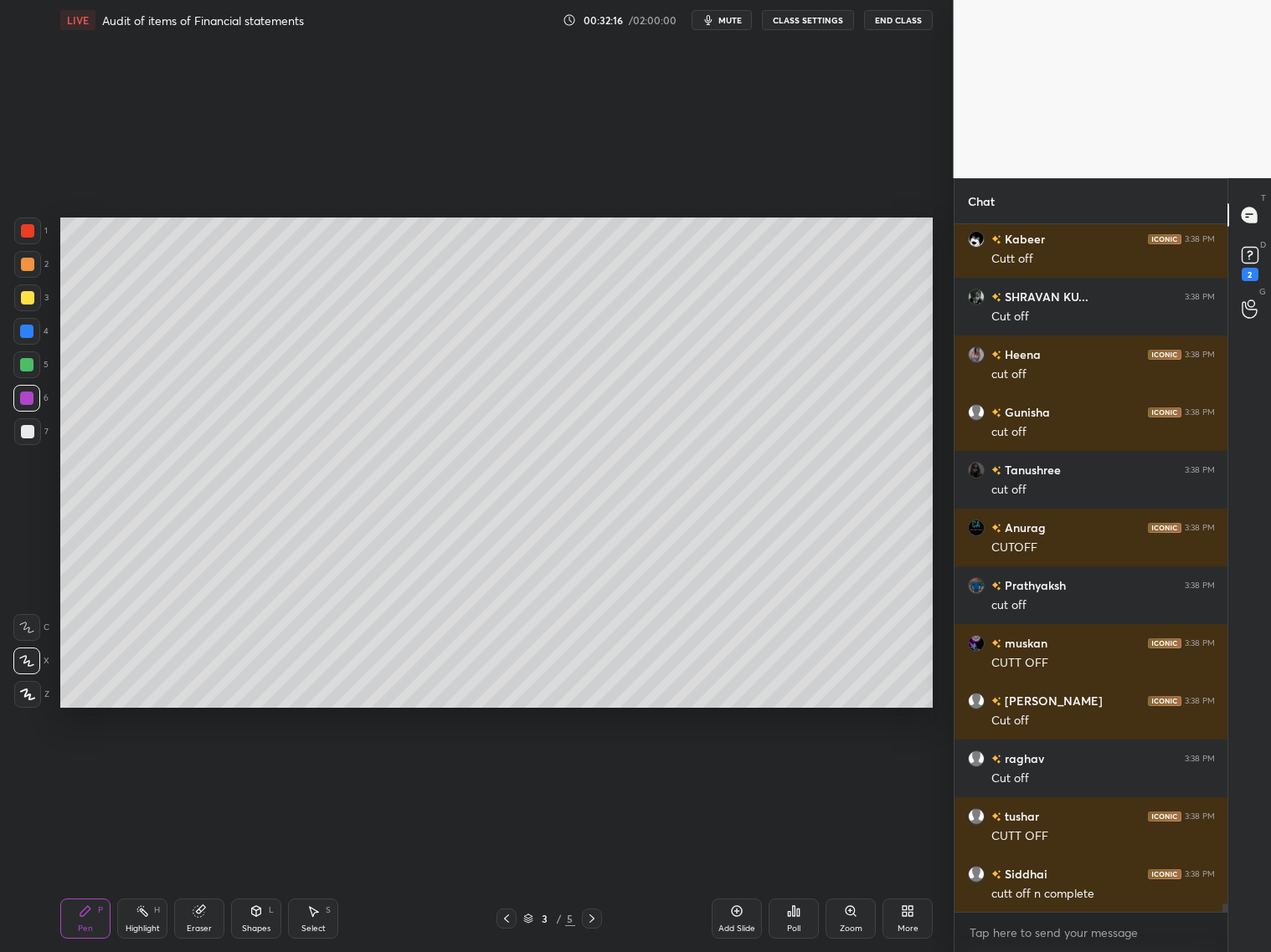
scroll to position [58100, 0]
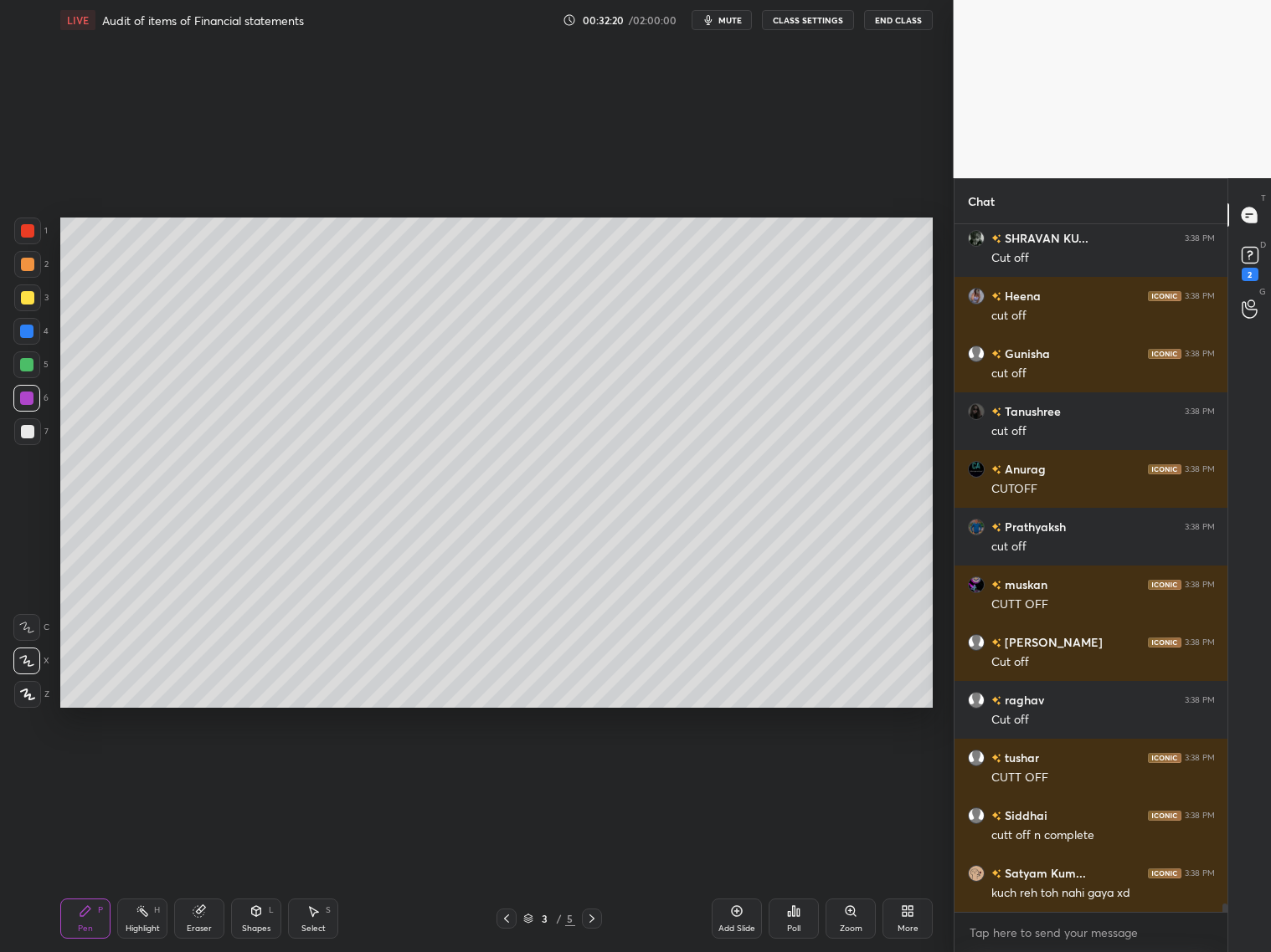
drag, startPoint x: 206, startPoint y: 906, endPoint x: 199, endPoint y: 872, distance: 34.7
click at [204, 769] on div "Eraser" at bounding box center [199, 919] width 50 height 40
drag, startPoint x: 82, startPoint y: 906, endPoint x: 84, endPoint y: 881, distance: 25.1
click at [83, 769] on div "Pen P" at bounding box center [84, 919] width 50 height 40
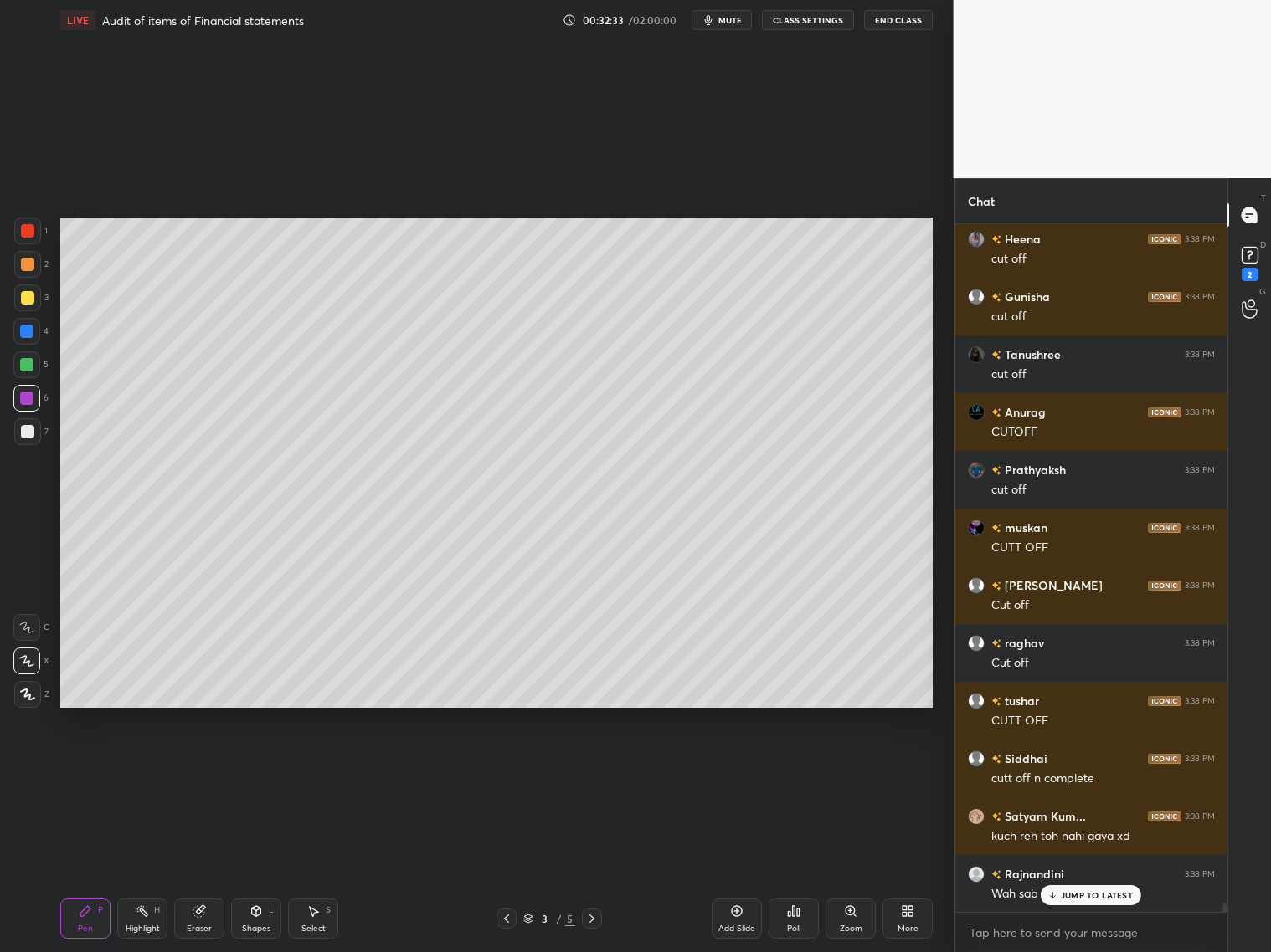
click at [1060, 769] on div "JUMP TO LATEST" at bounding box center [1091, 895] width 100 height 20
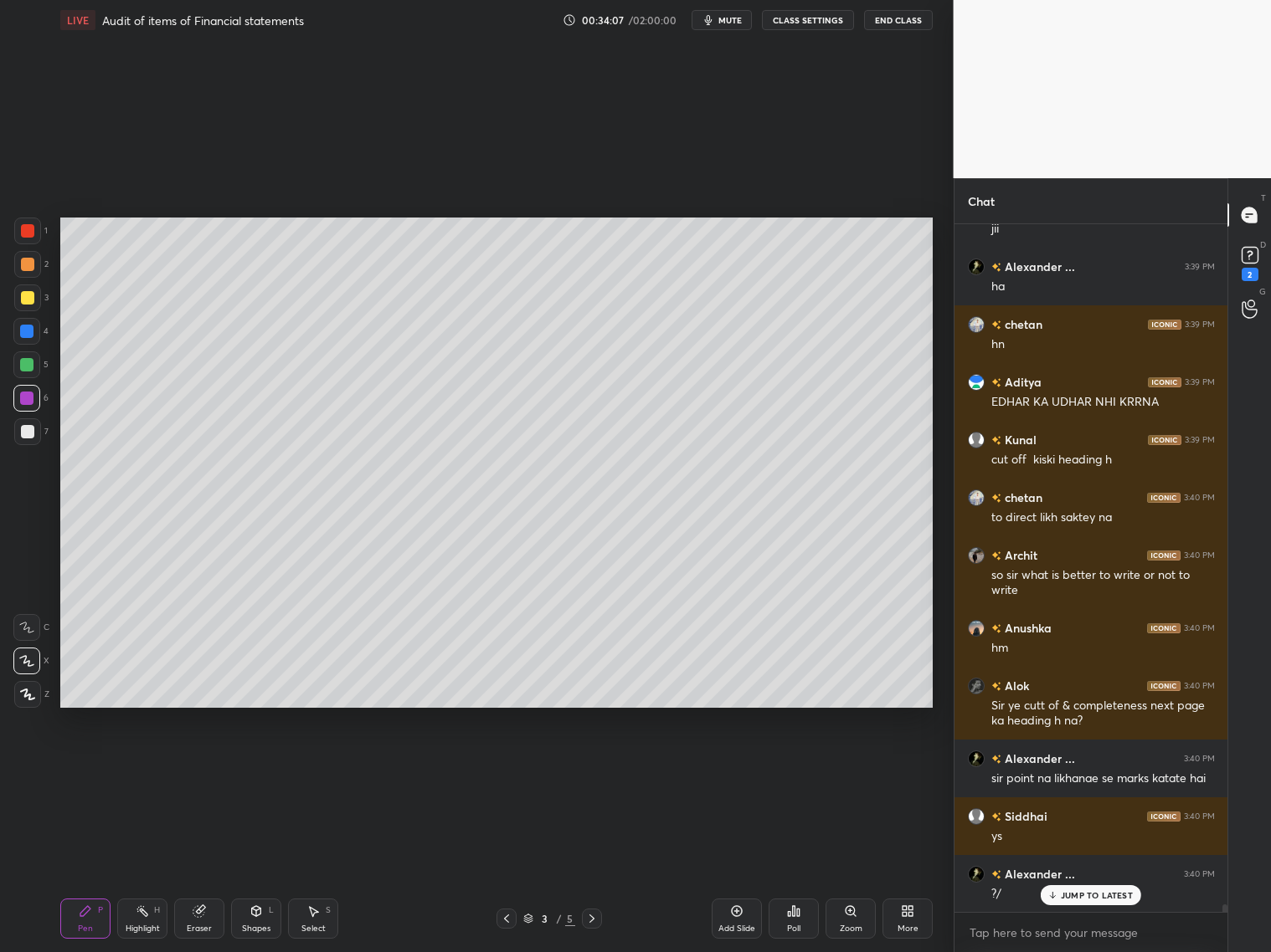
scroll to position [60801, 0]
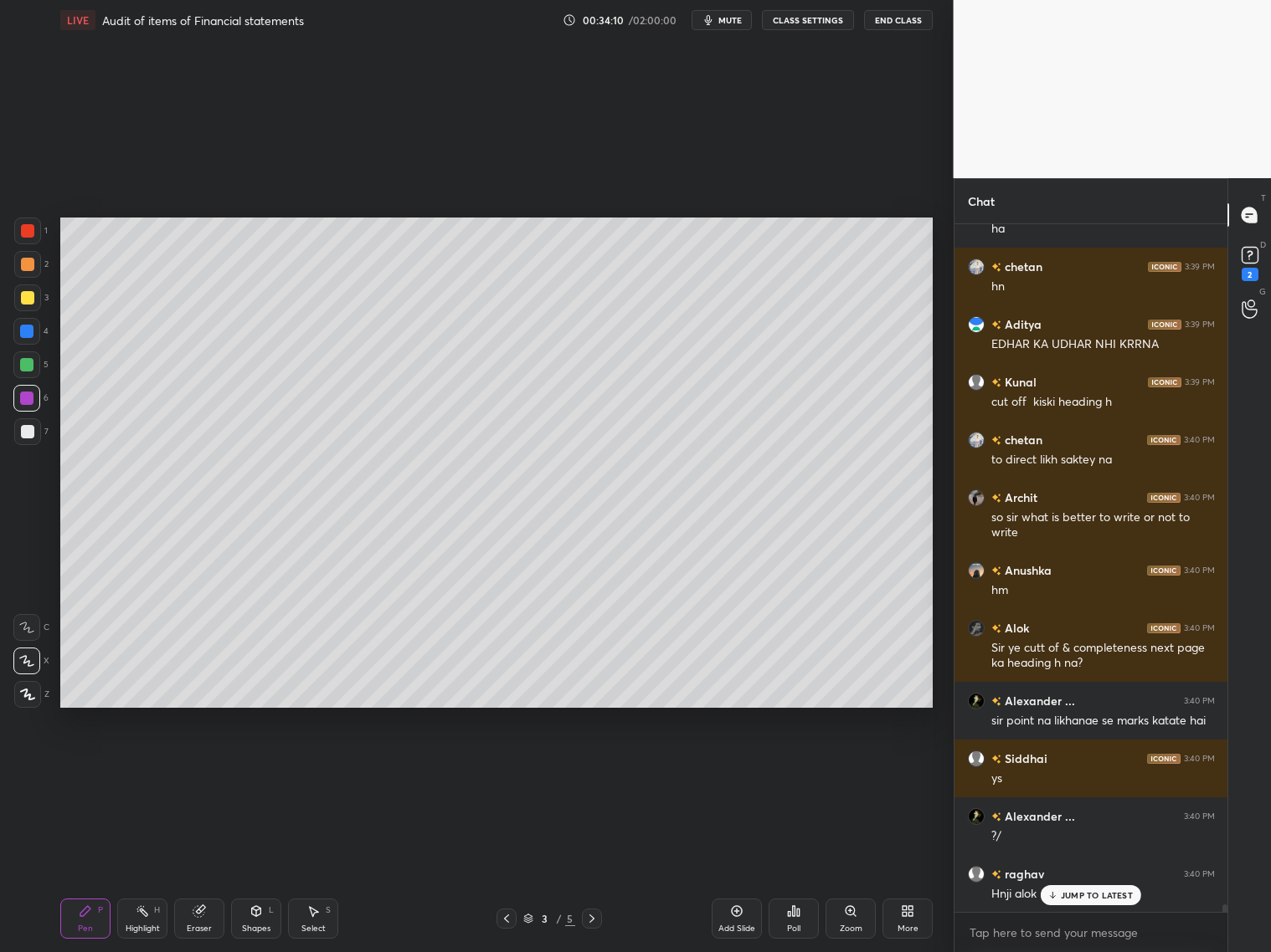
click at [591, 769] on icon at bounding box center [592, 919] width 14 height 14
click at [508, 769] on icon at bounding box center [507, 919] width 14 height 14
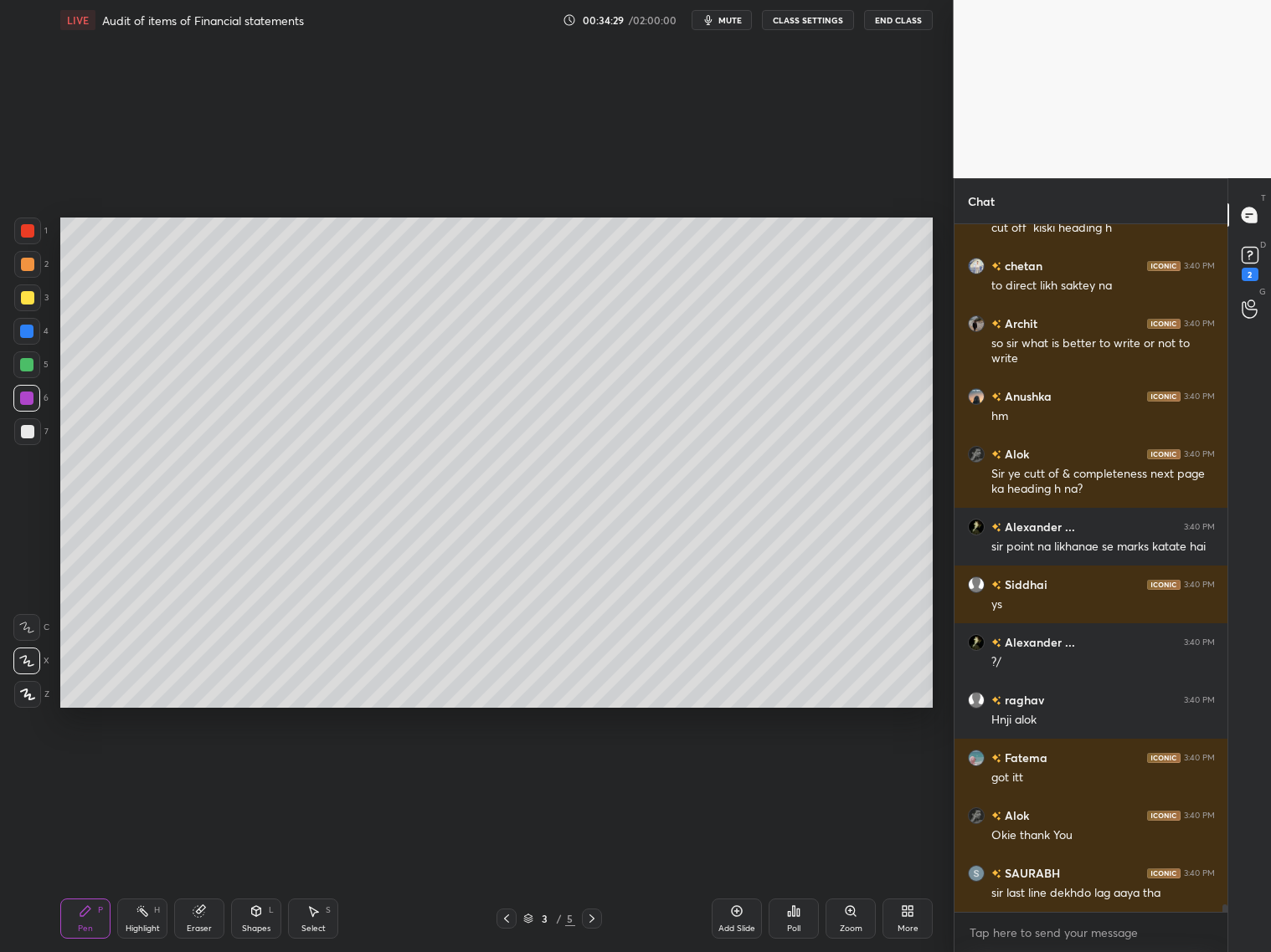
scroll to position [61047, 0]
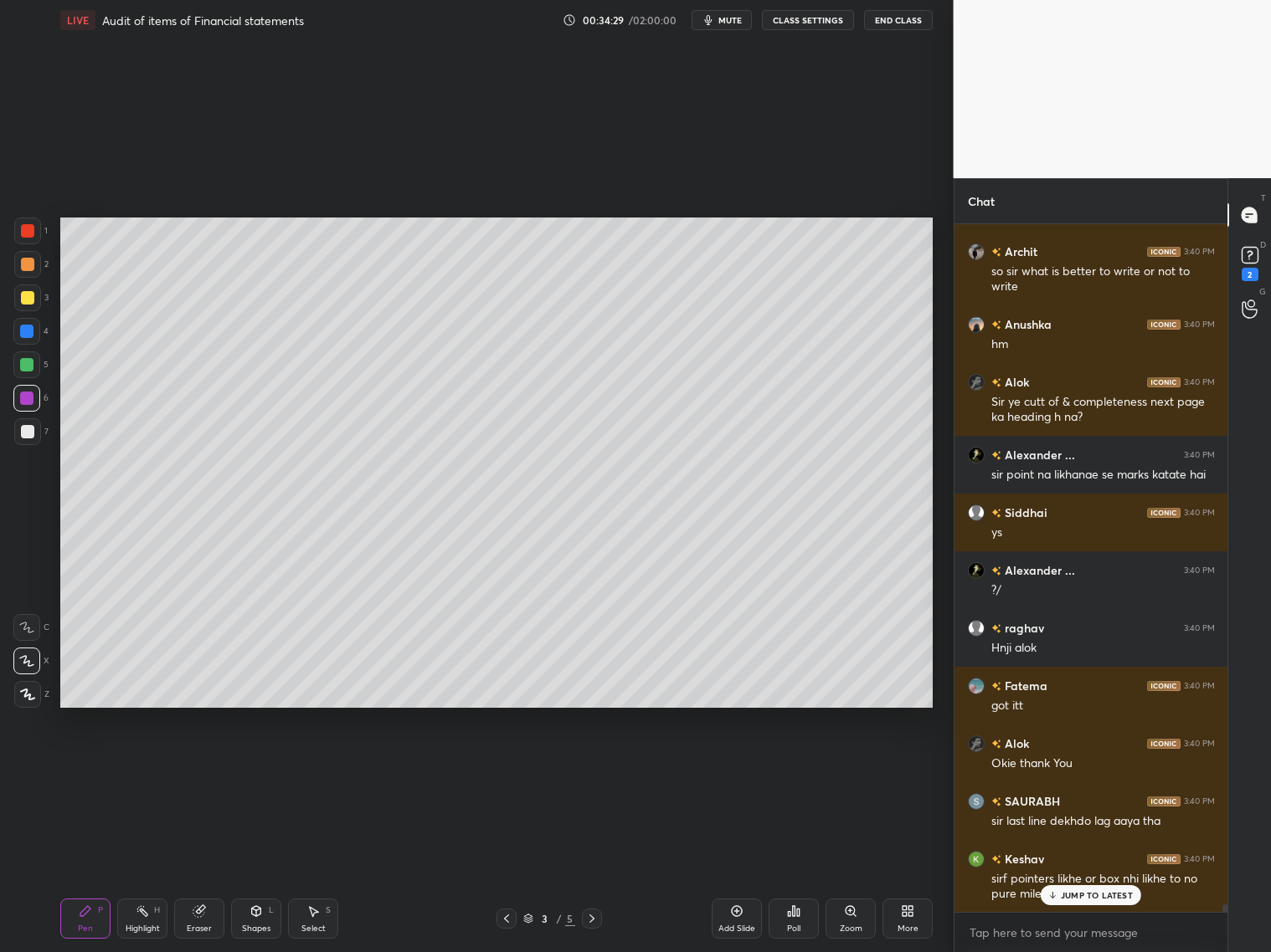
click at [588, 769] on icon at bounding box center [592, 919] width 14 height 14
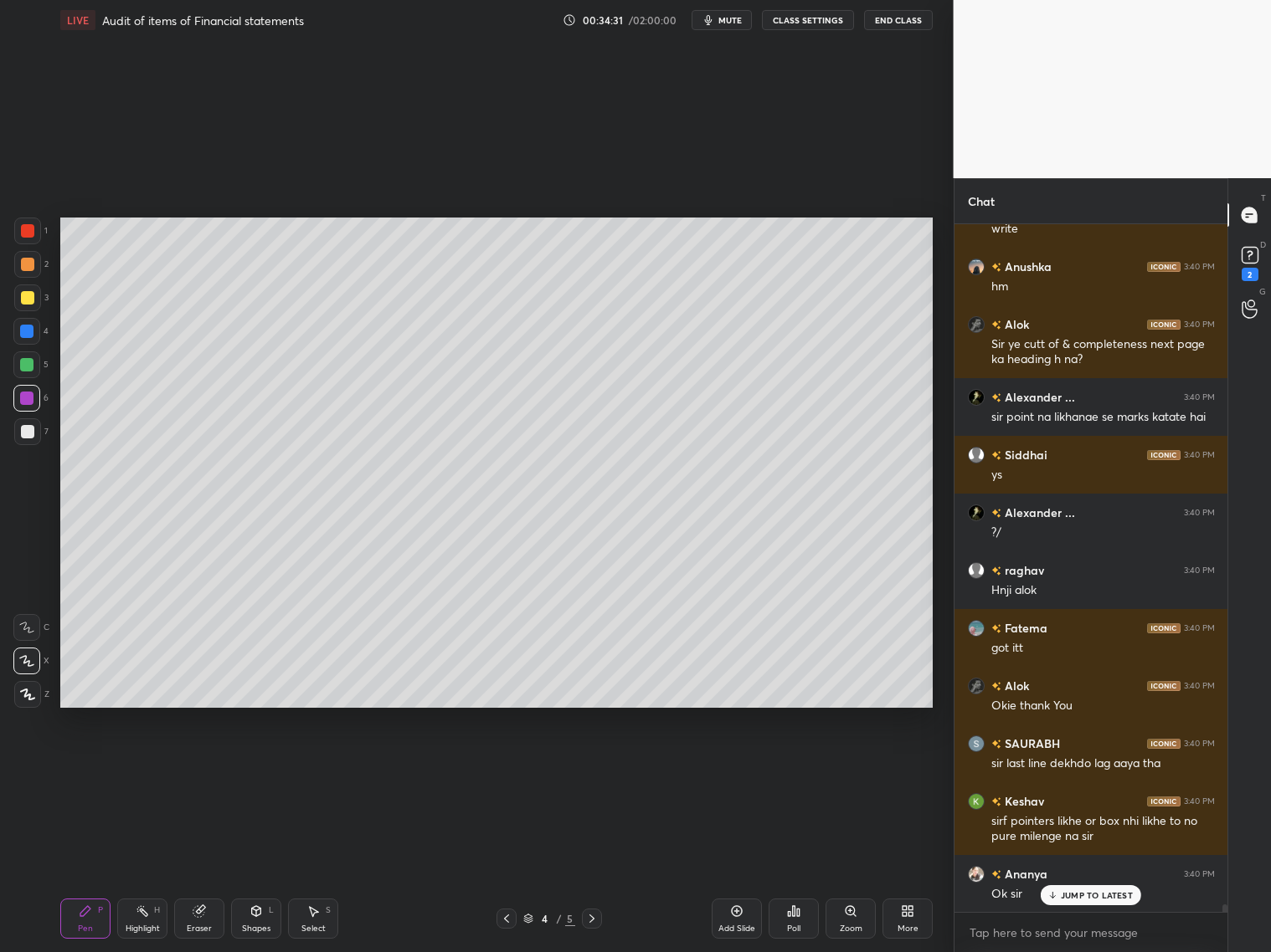
click at [1087, 769] on div "JUMP TO LATEST" at bounding box center [1091, 895] width 100 height 20
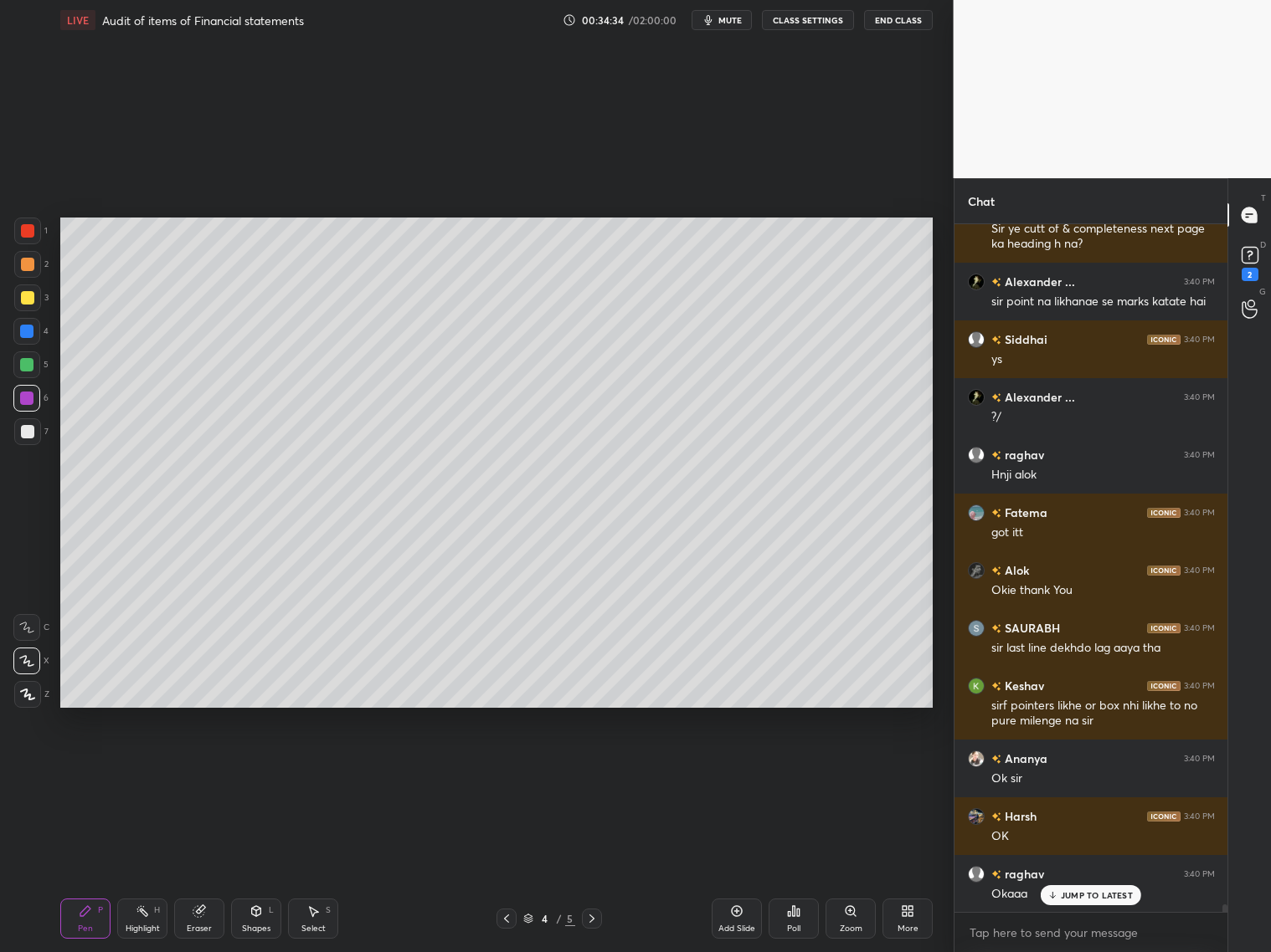
scroll to position [61278, 0]
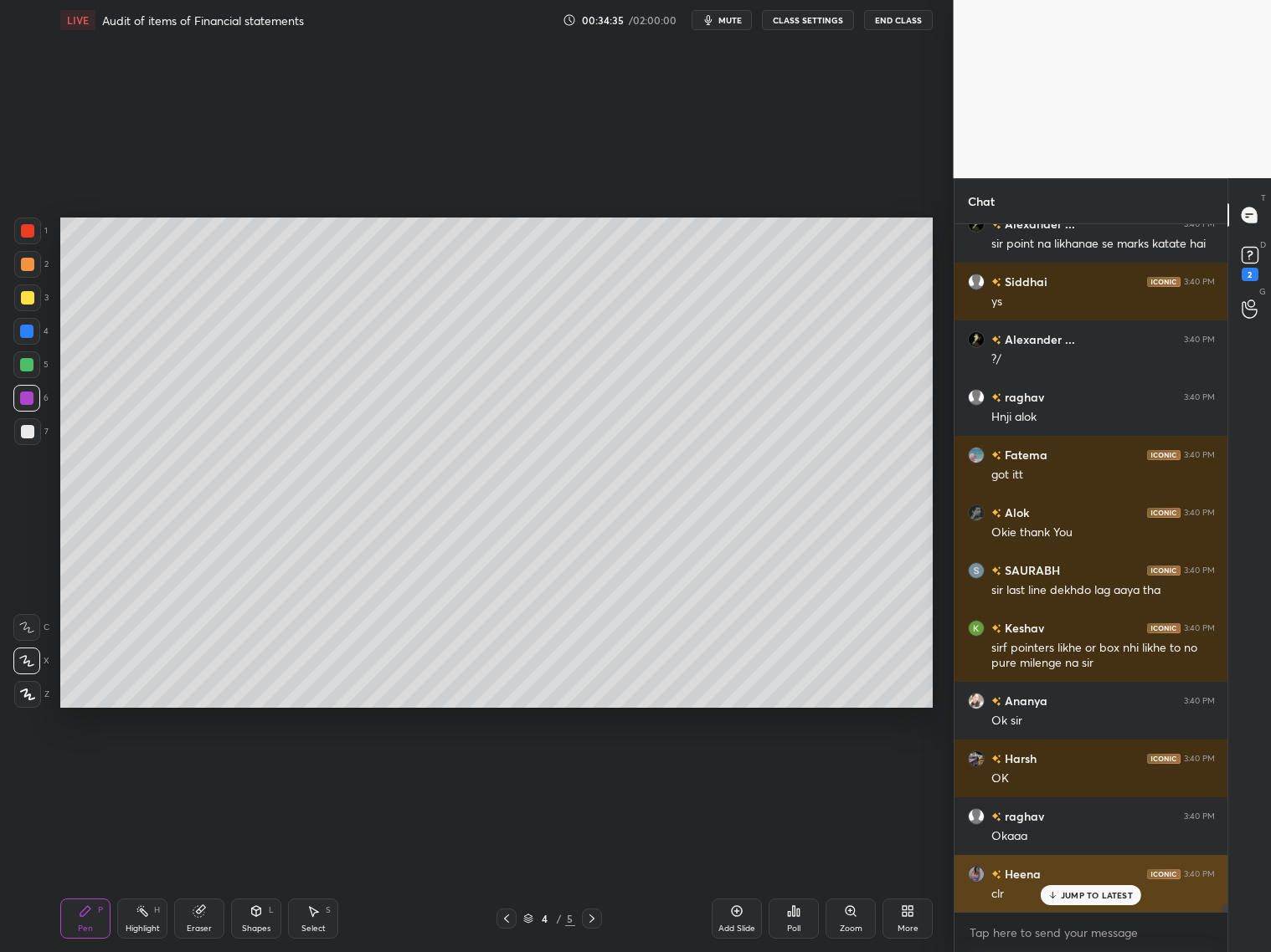
click at [1084, 769] on p "JUMP TO LATEST" at bounding box center [1096, 895] width 72 height 10
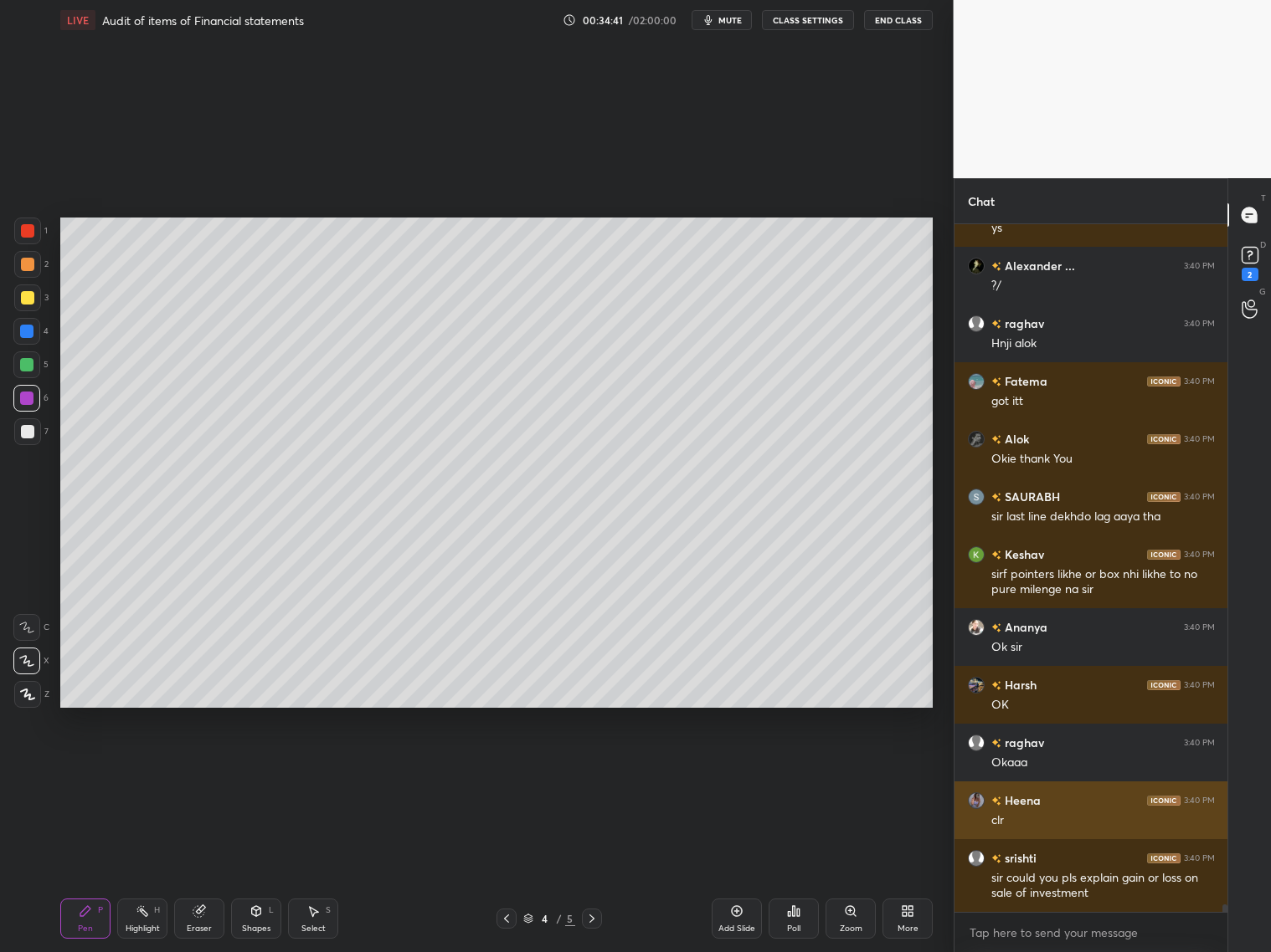
scroll to position [61408, 0]
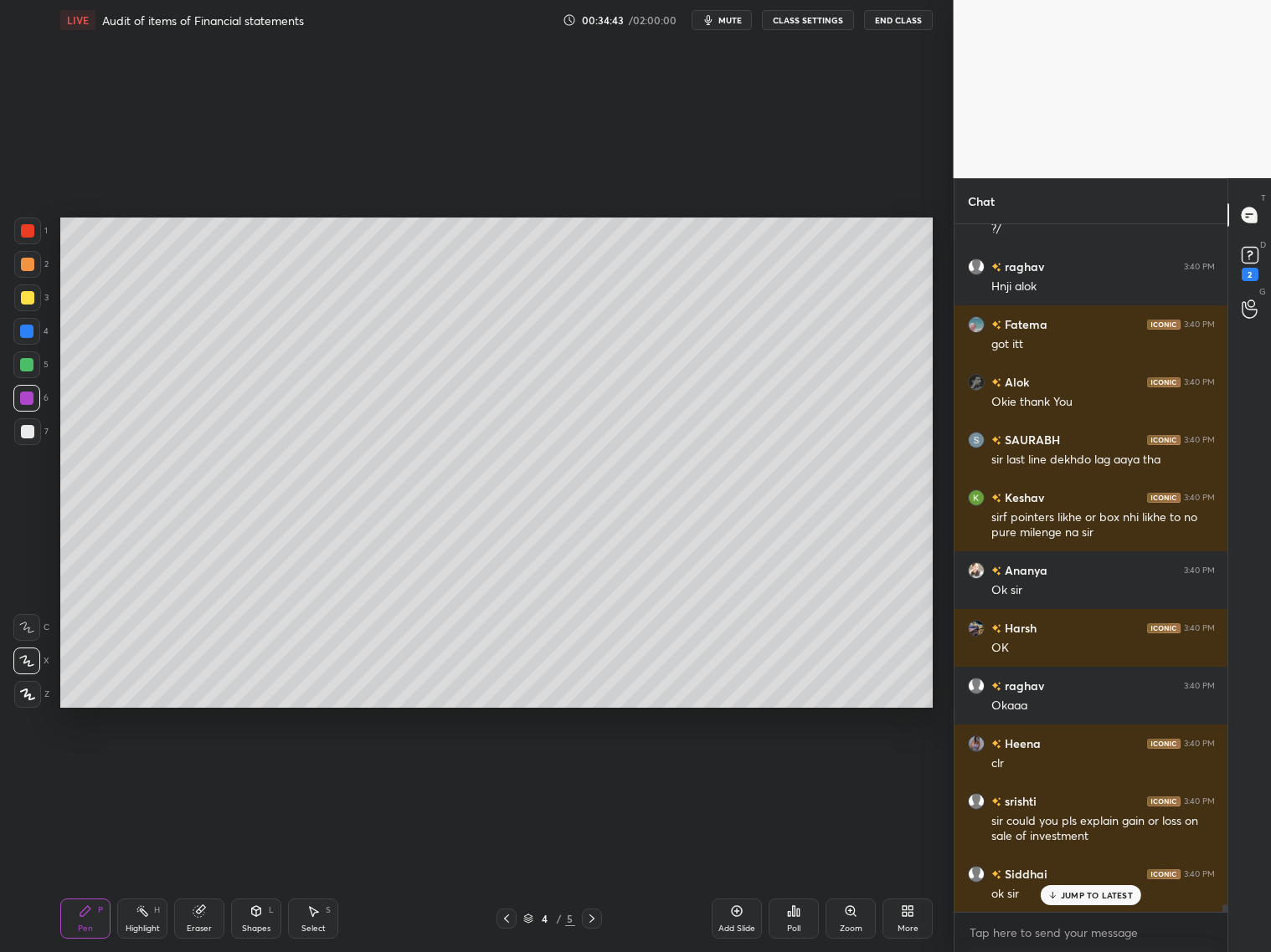
drag, startPoint x: 590, startPoint y: 919, endPoint x: 594, endPoint y: 907, distance: 12.6
click at [592, 769] on icon at bounding box center [591, 919] width 5 height 9
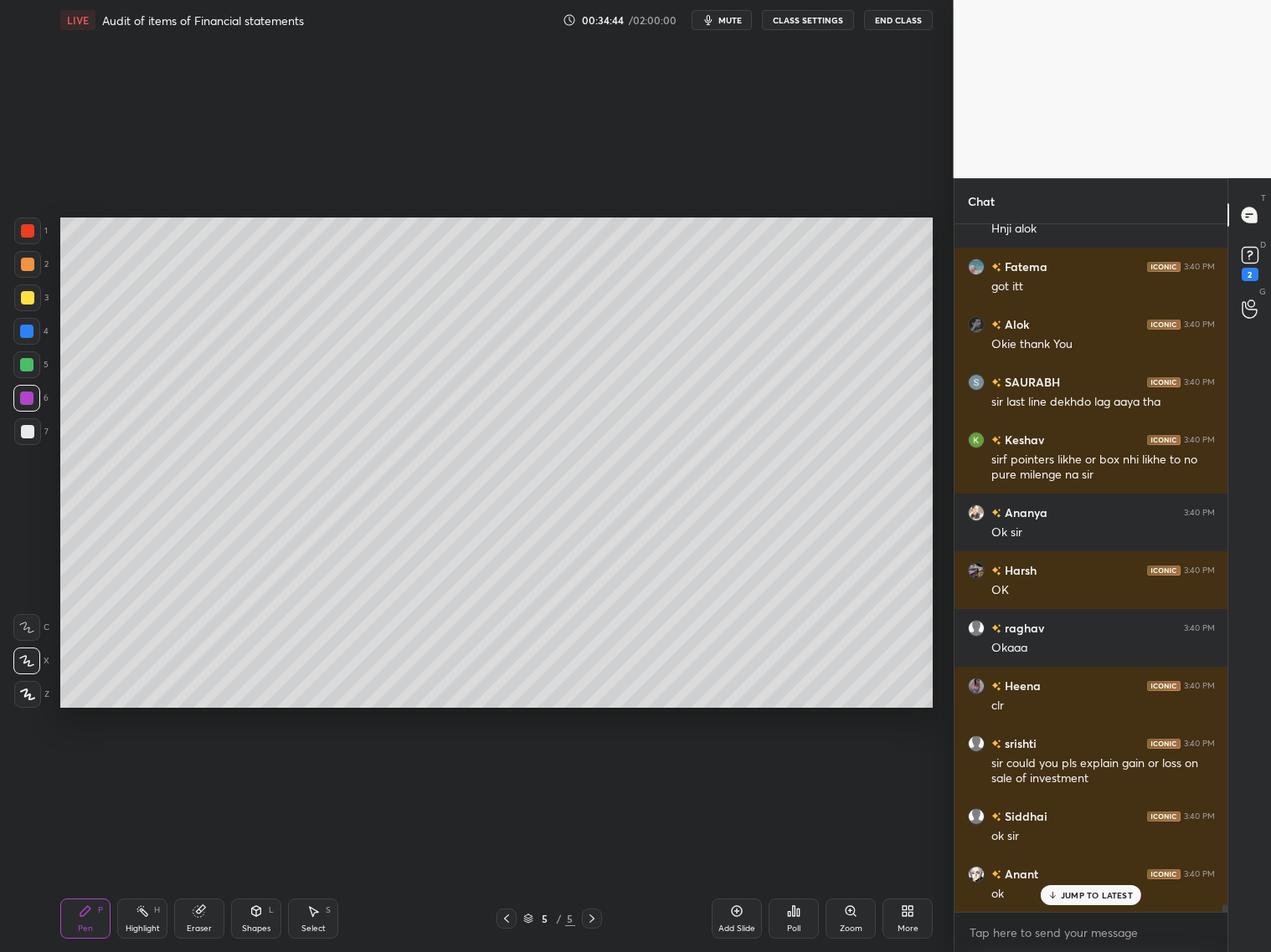
drag, startPoint x: 26, startPoint y: 436, endPoint x: 46, endPoint y: 417, distance: 27.6
click at [31, 431] on div at bounding box center [27, 432] width 14 height 14
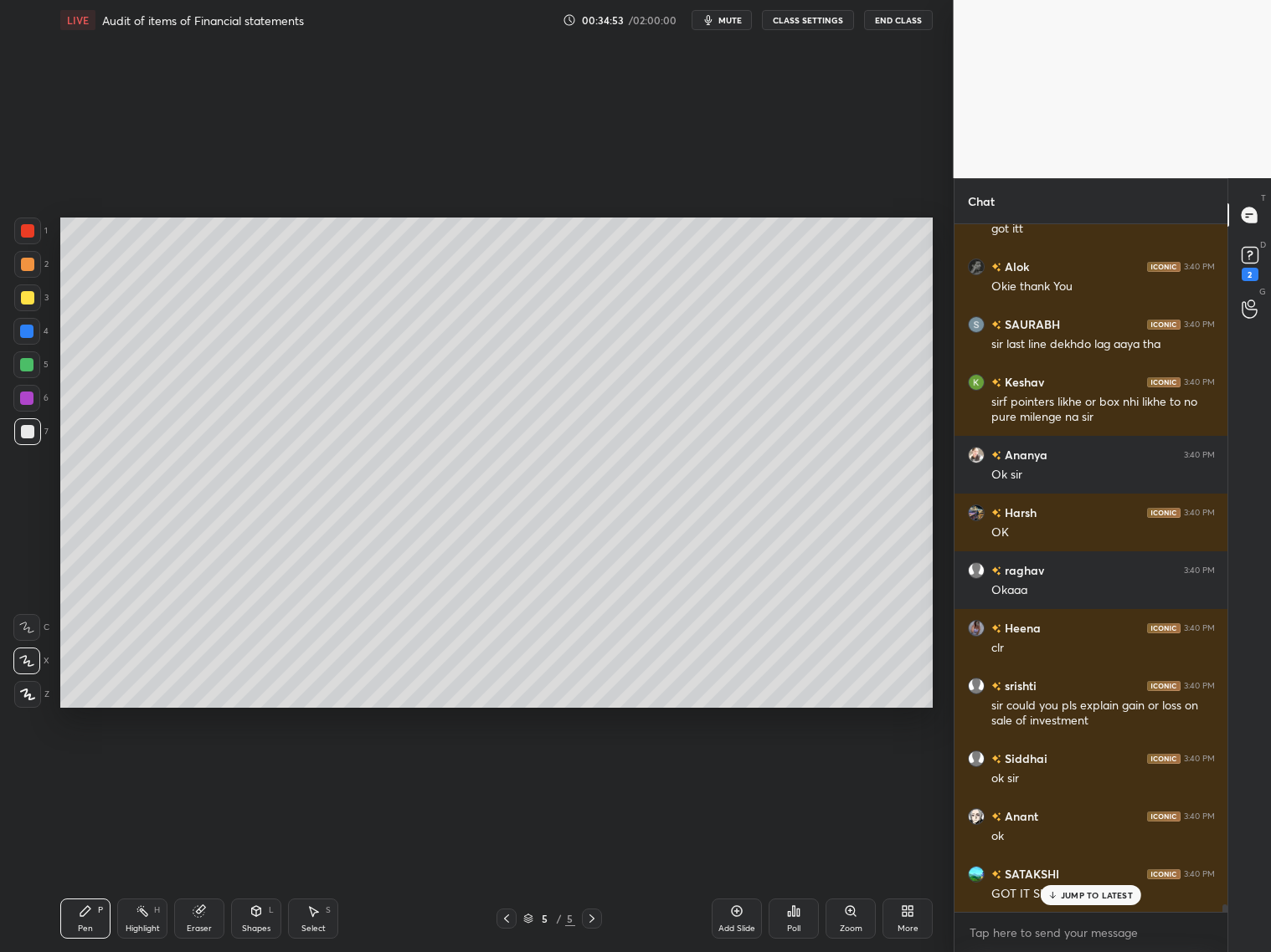
drag, startPoint x: 27, startPoint y: 363, endPoint x: 46, endPoint y: 363, distance: 19.0
click at [33, 361] on div at bounding box center [26, 365] width 26 height 26
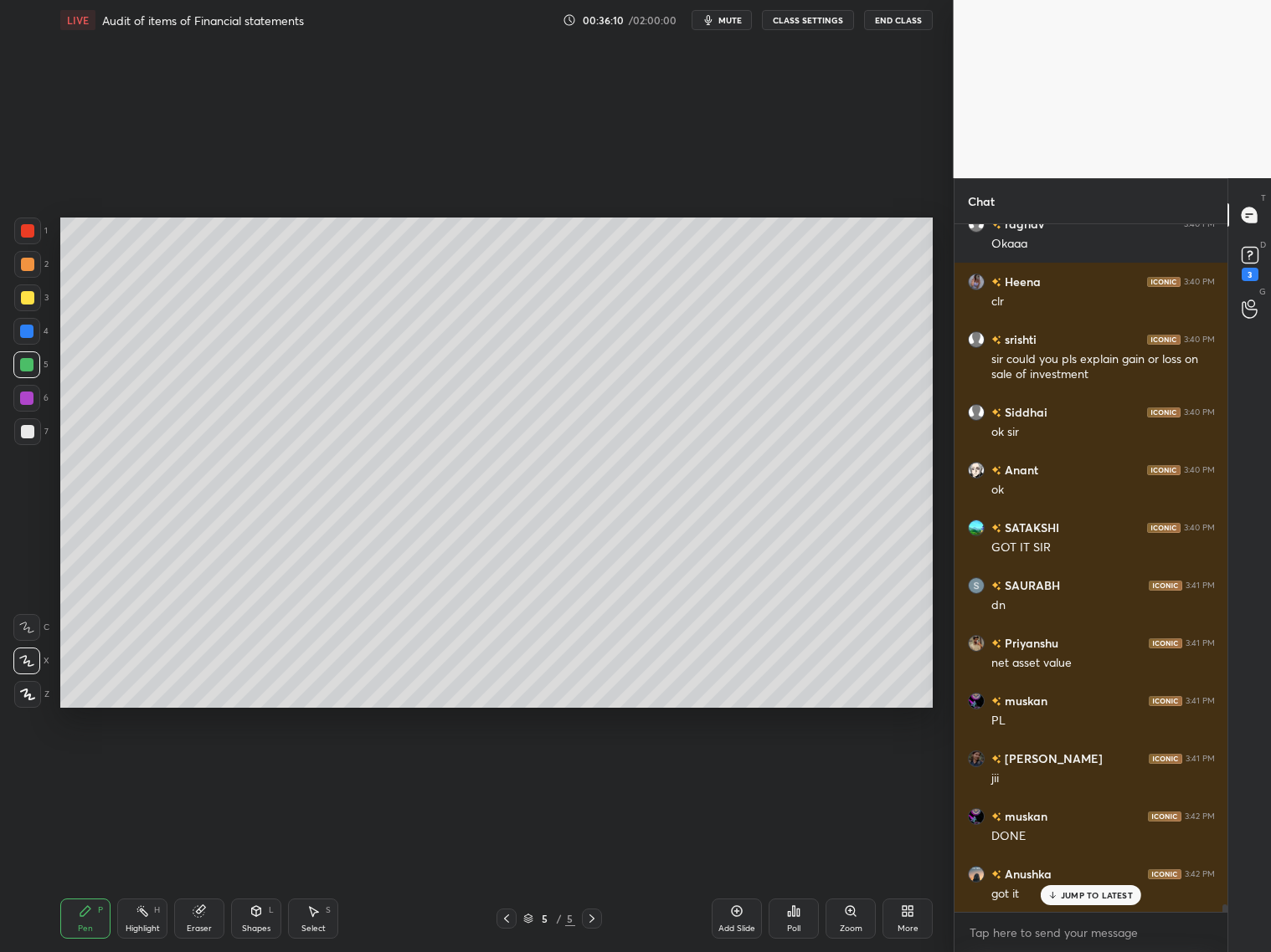
scroll to position [61986, 0]
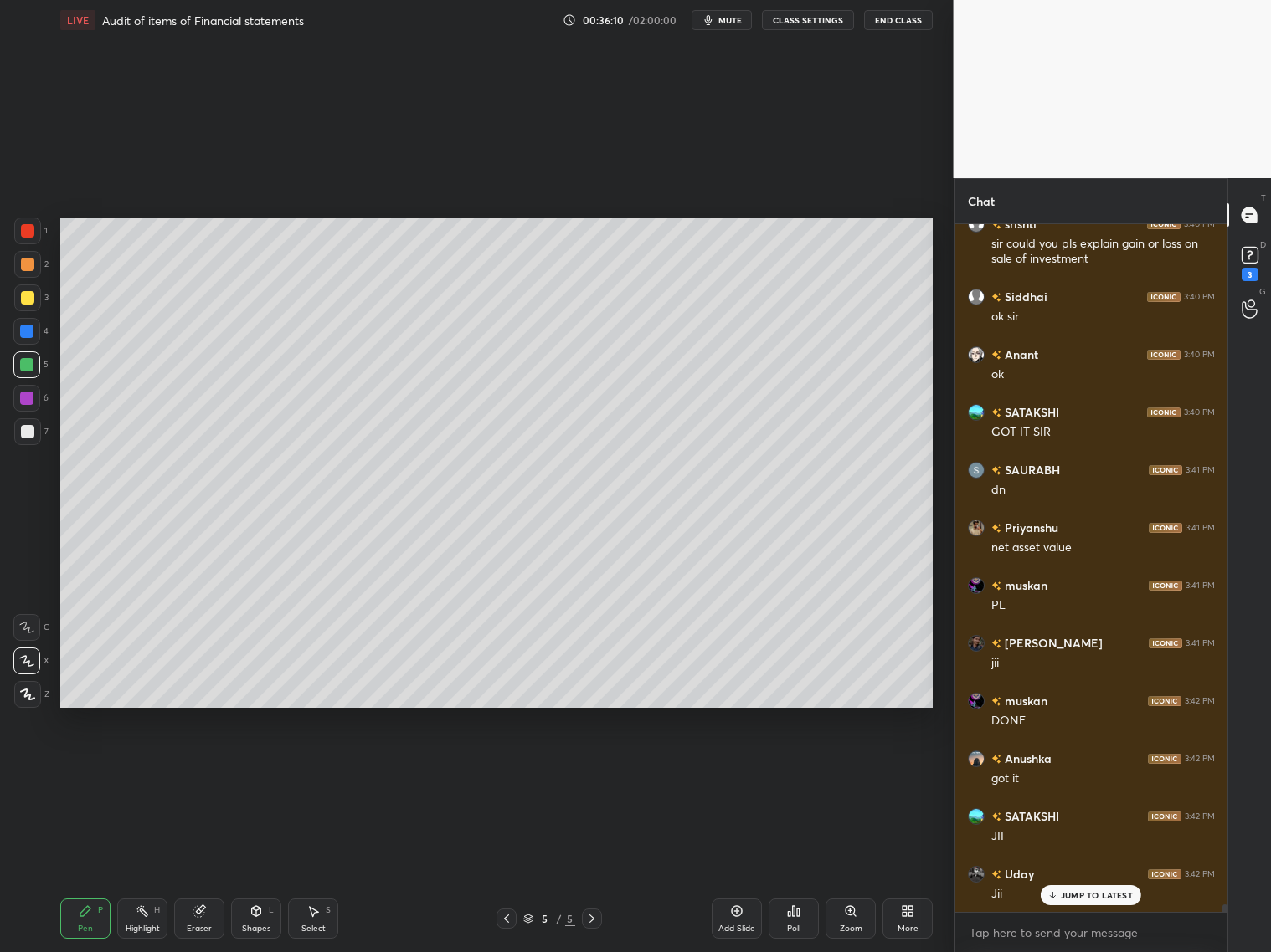
click at [204, 769] on icon at bounding box center [199, 912] width 14 height 14
click at [1087, 769] on div "JUMP TO LATEST" at bounding box center [1091, 895] width 100 height 20
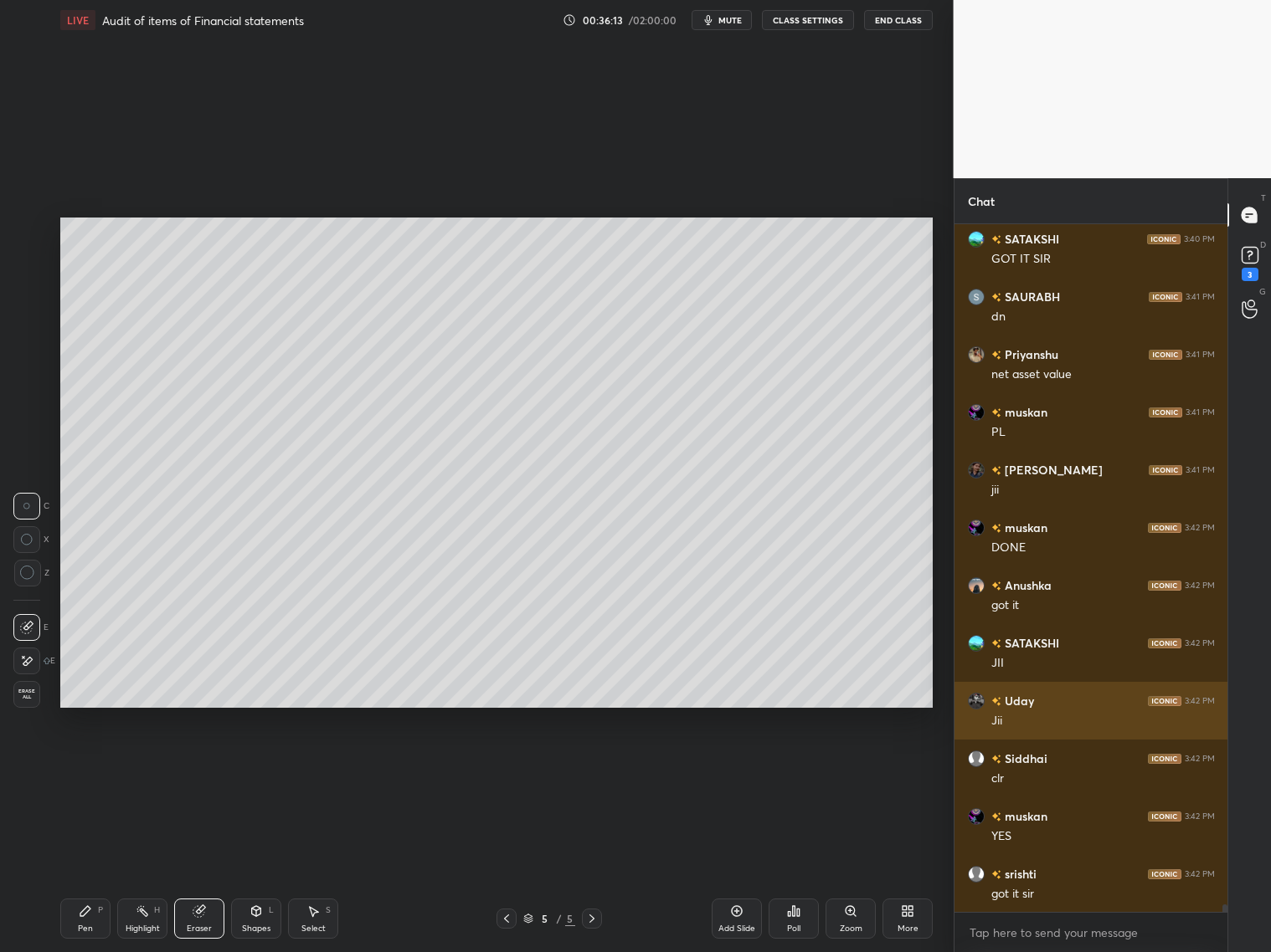
scroll to position [62218, 0]
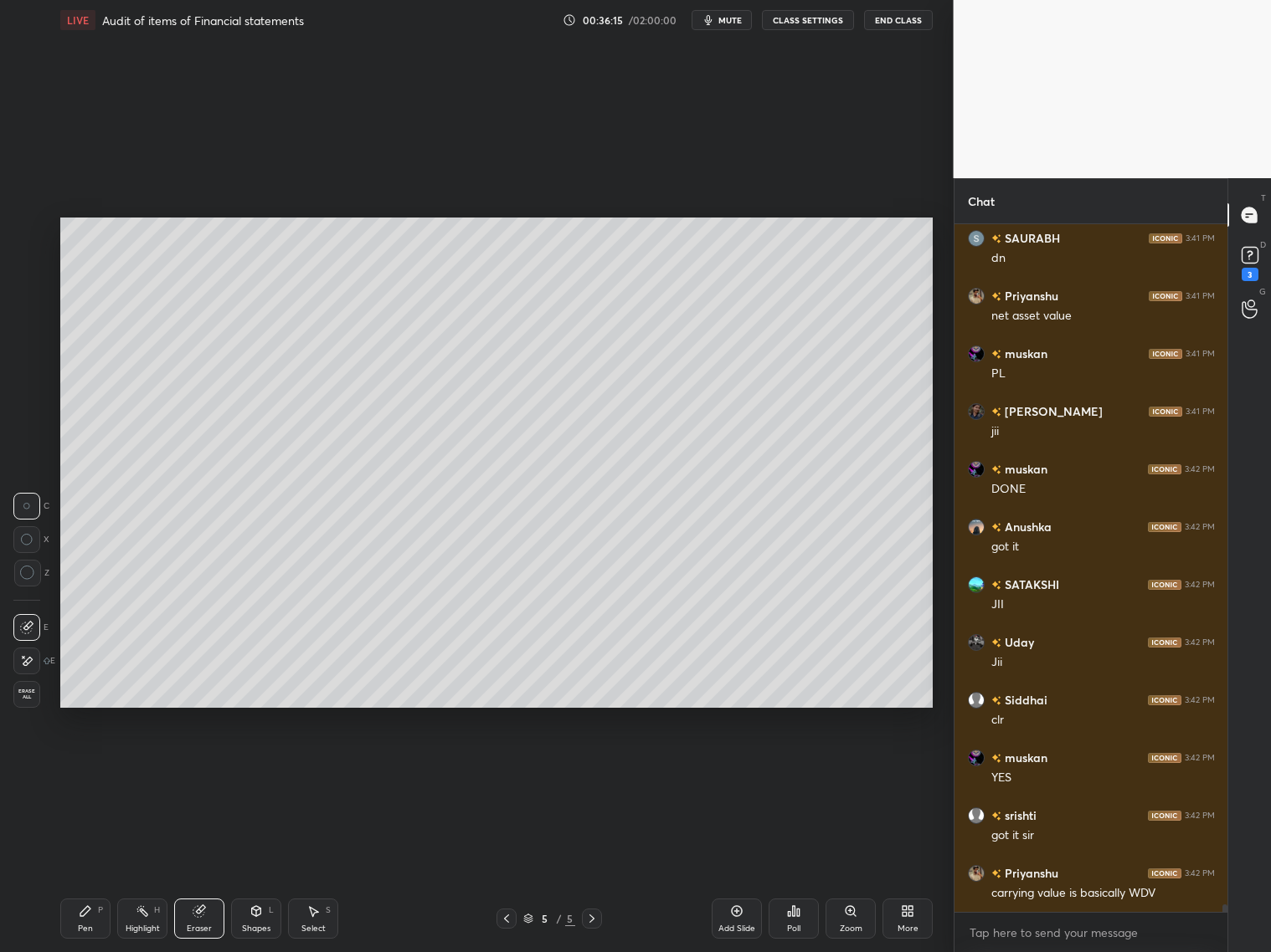
drag, startPoint x: 39, startPoint y: 676, endPoint x: 41, endPoint y: 655, distance: 21.1
click at [41, 653] on div "E E Erase all" at bounding box center [34, 658] width 42 height 100
click at [33, 657] on div at bounding box center [26, 661] width 26 height 26
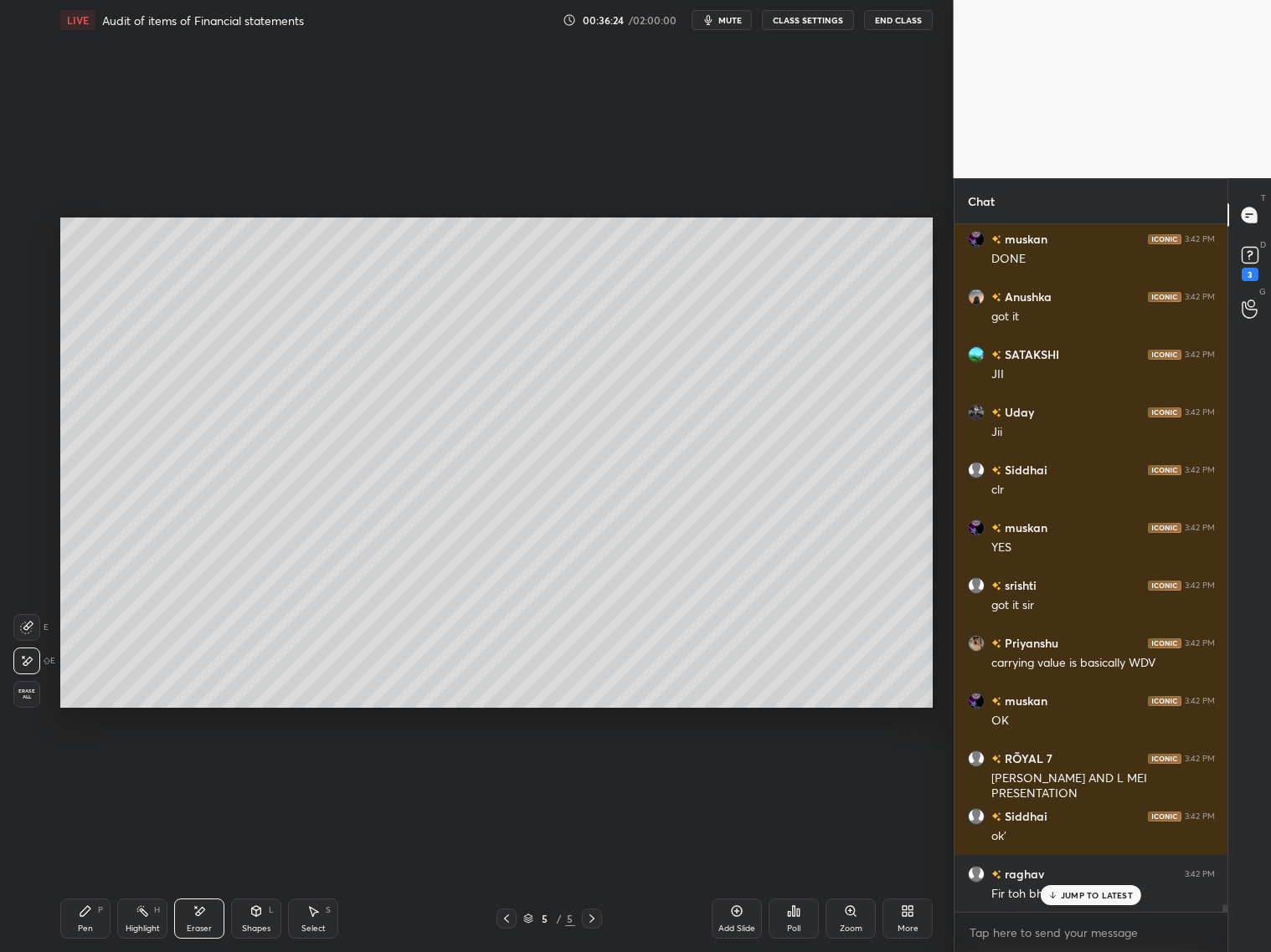
scroll to position [62506, 0]
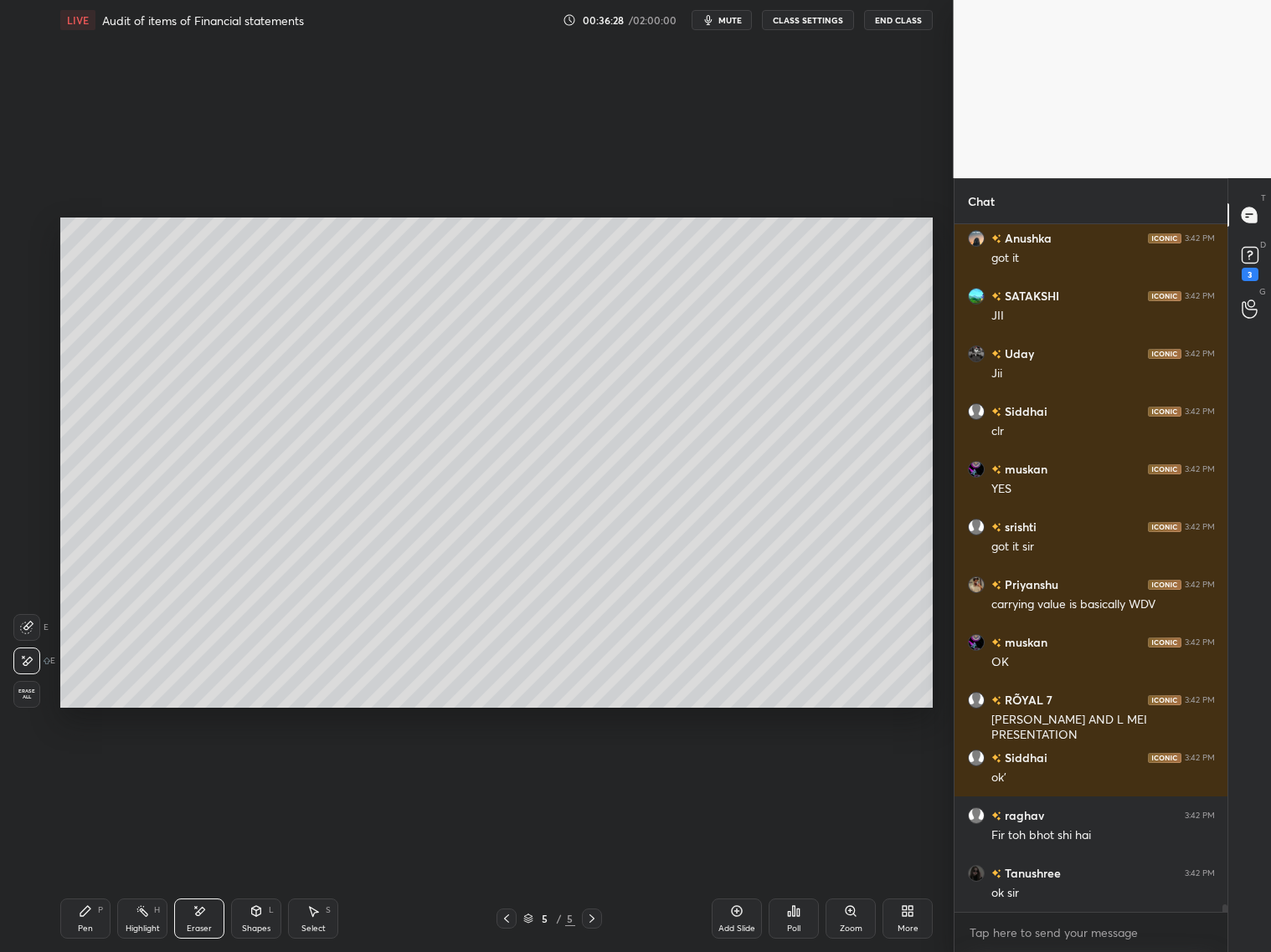
click at [77, 769] on div "Pen P" at bounding box center [84, 919] width 50 height 40
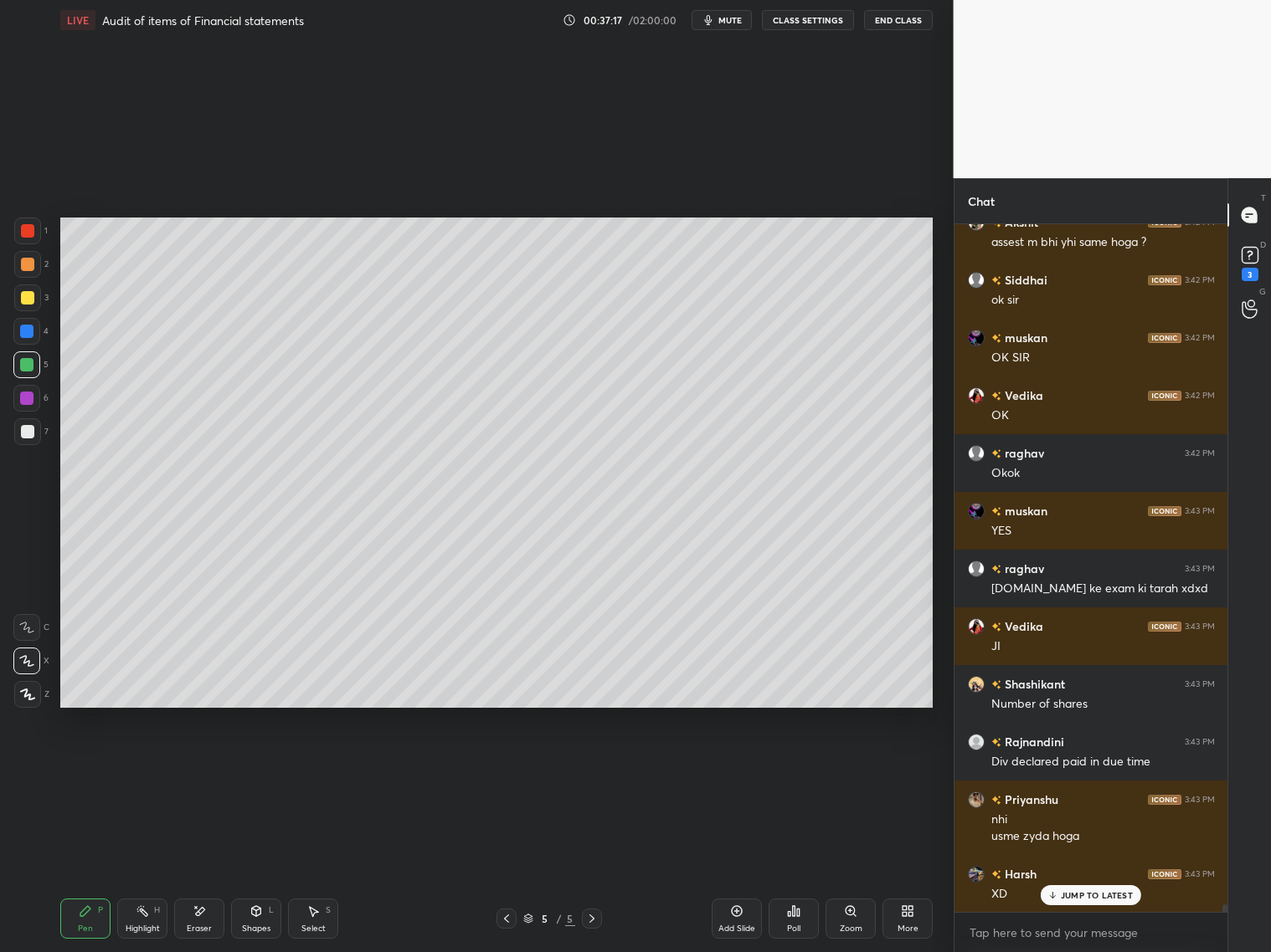
scroll to position [63273, 0]
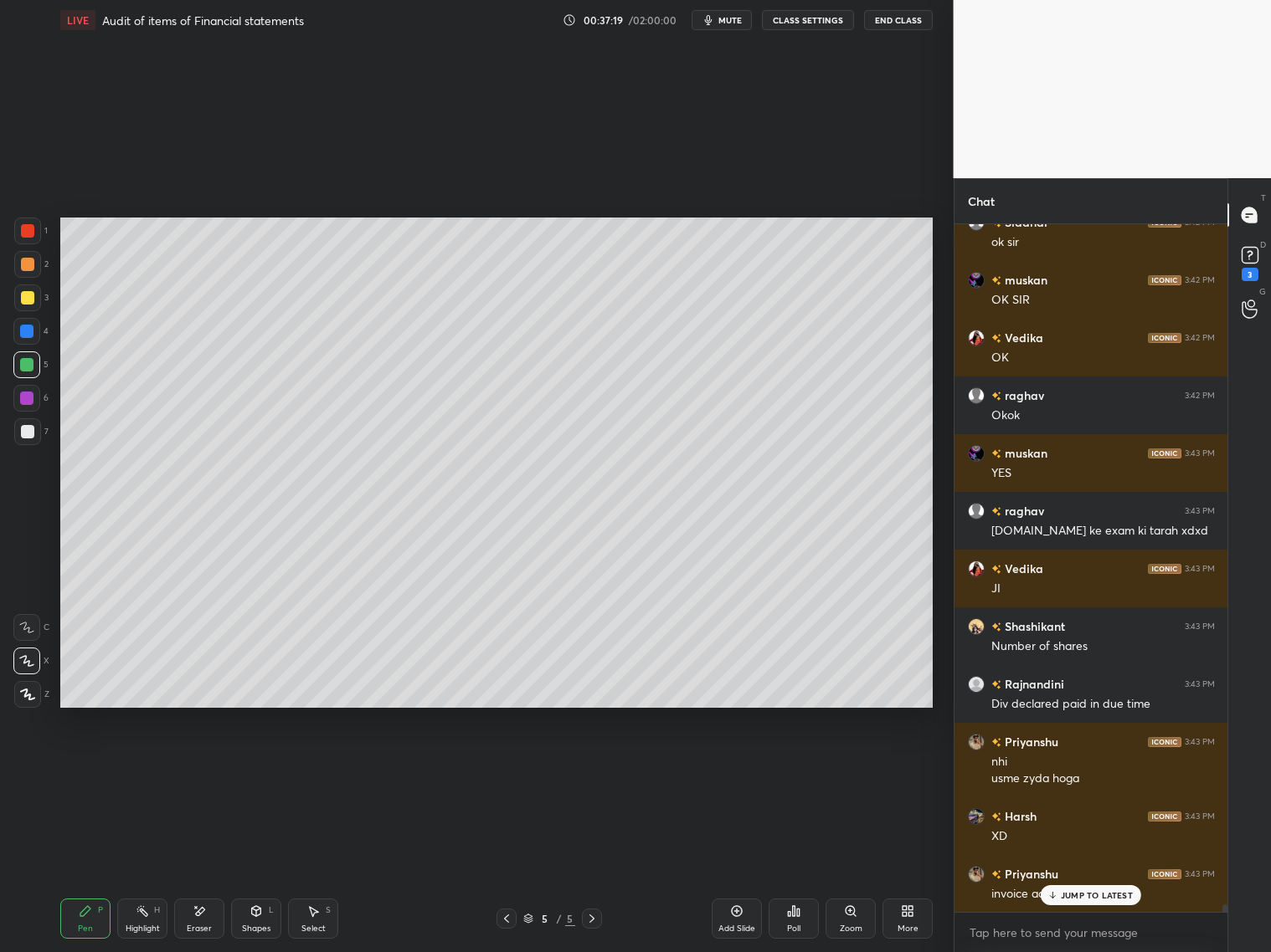
click at [31, 235] on div at bounding box center [27, 230] width 26 height 26
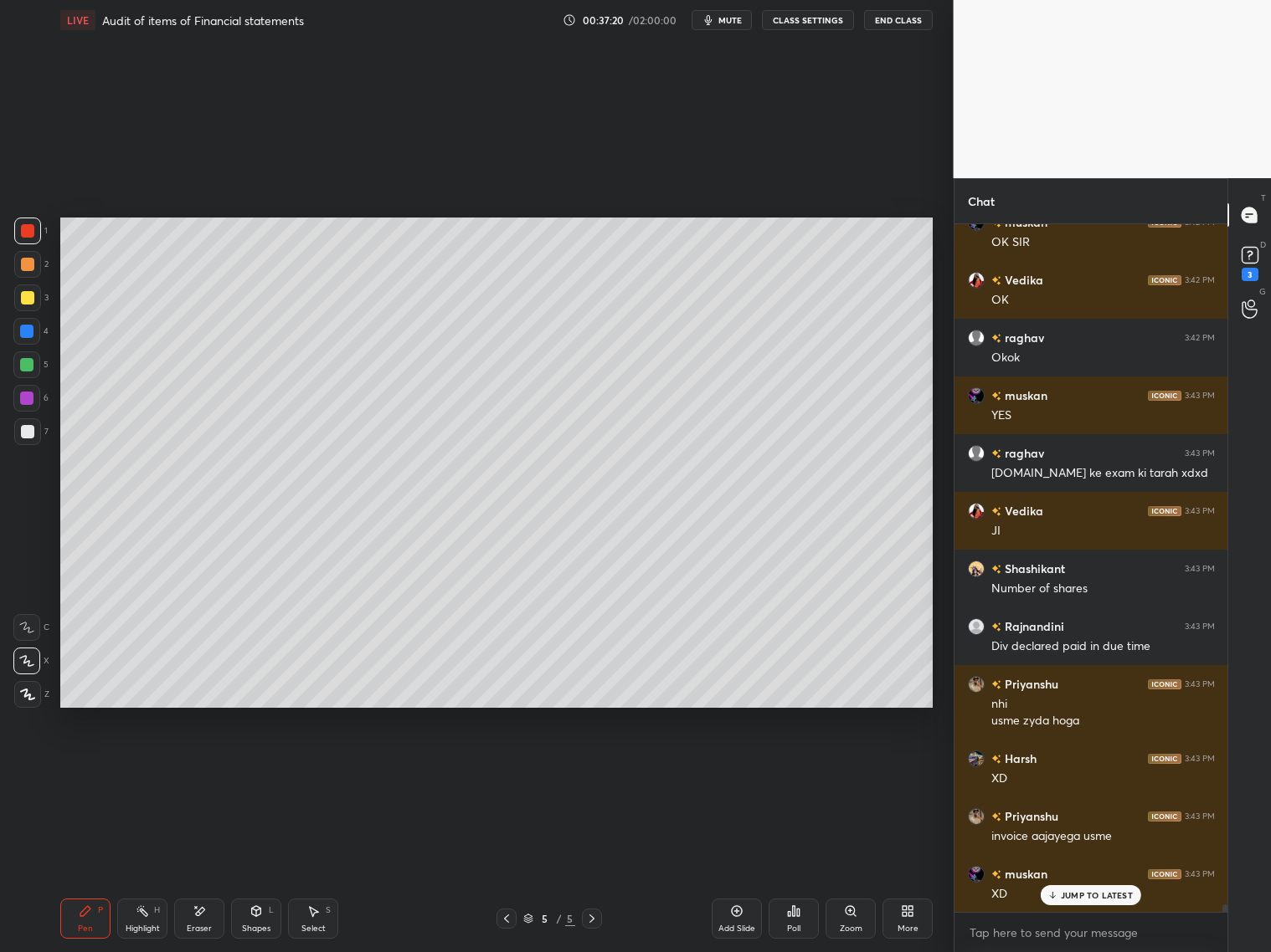
drag, startPoint x: 261, startPoint y: 911, endPoint x: 244, endPoint y: 897, distance: 22.0
click at [259, 769] on div "Shapes L" at bounding box center [256, 919] width 50 height 40
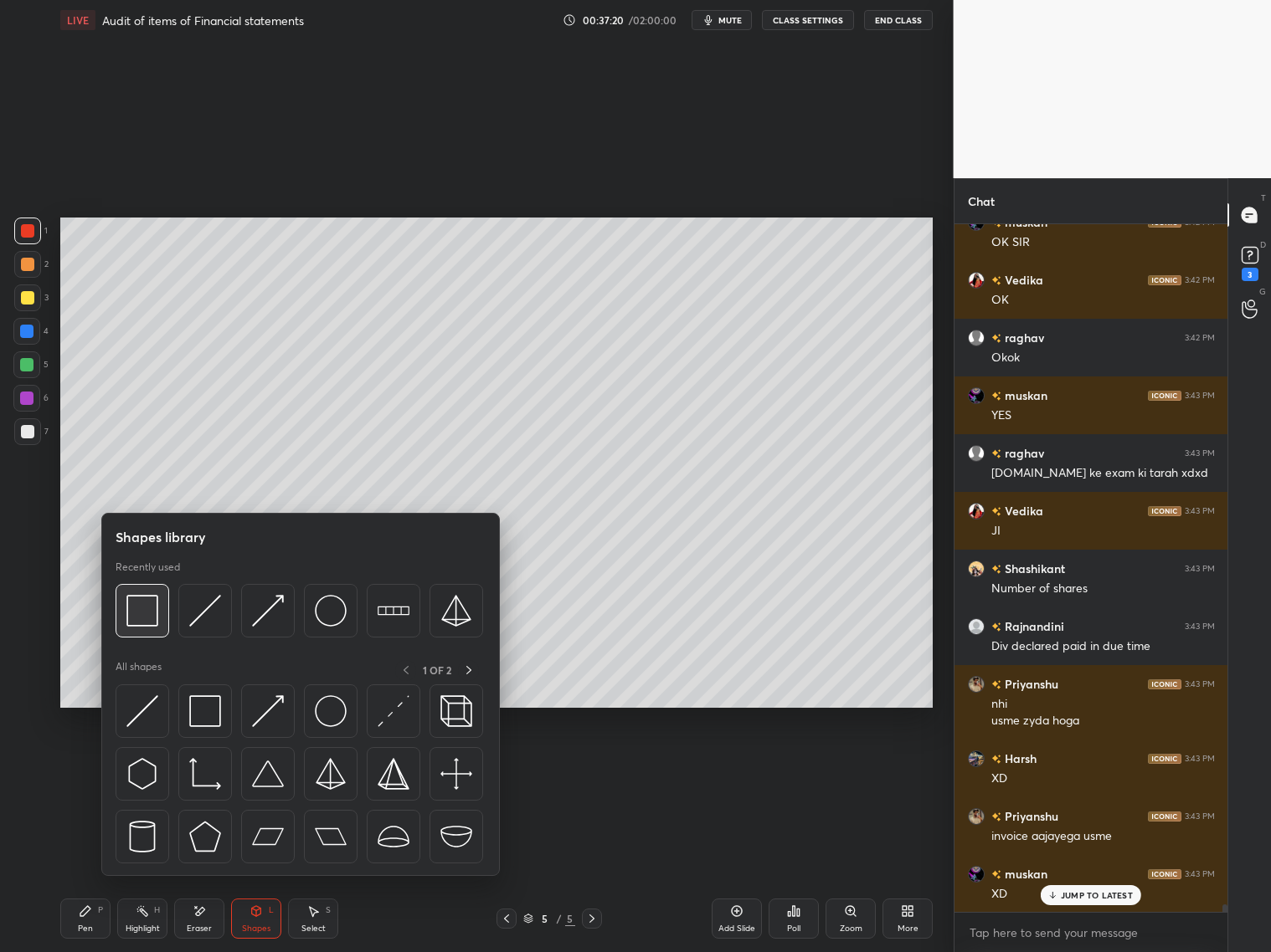
scroll to position [63390, 0]
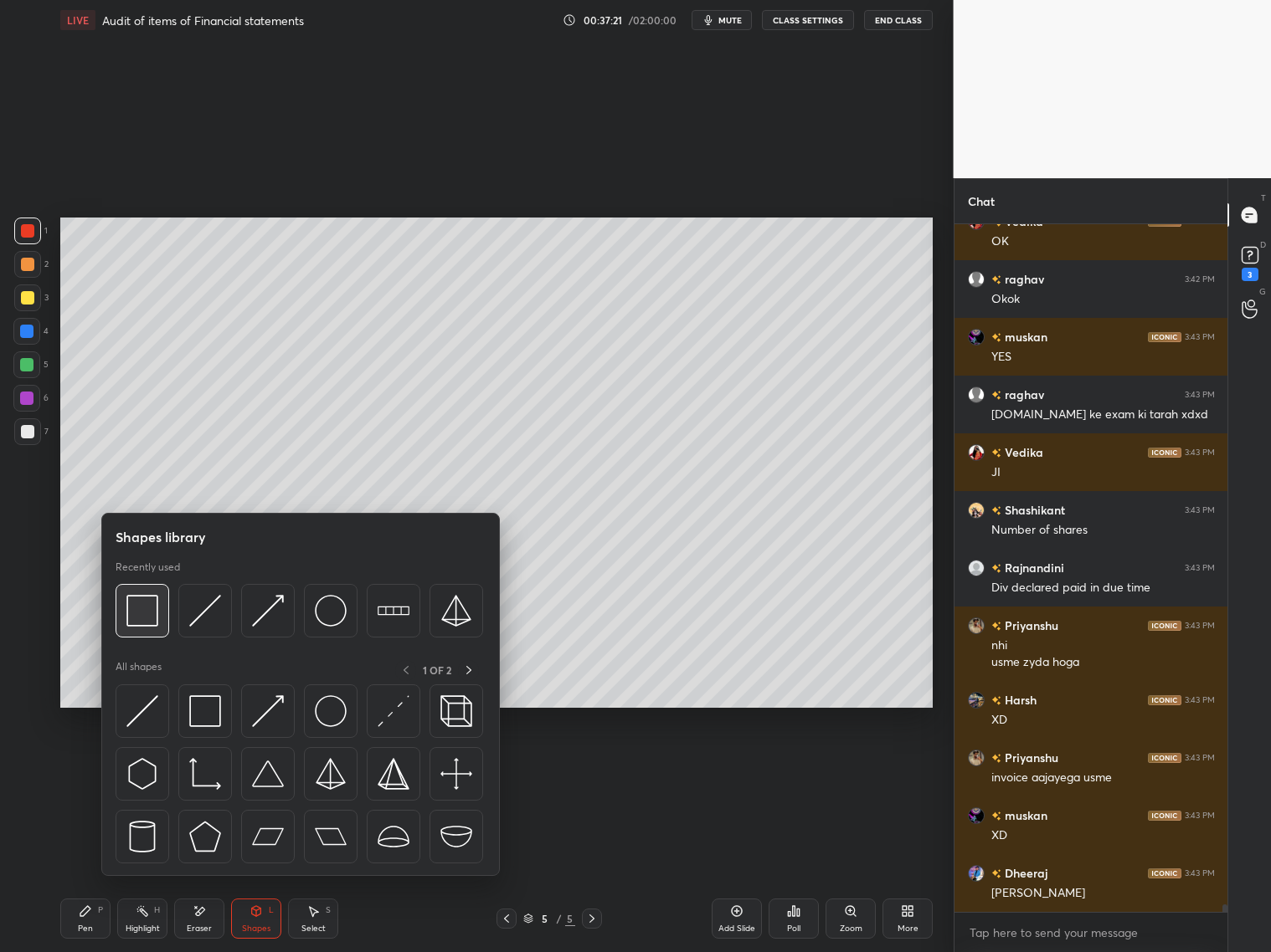
click at [142, 615] on img at bounding box center [142, 611] width 31 height 31
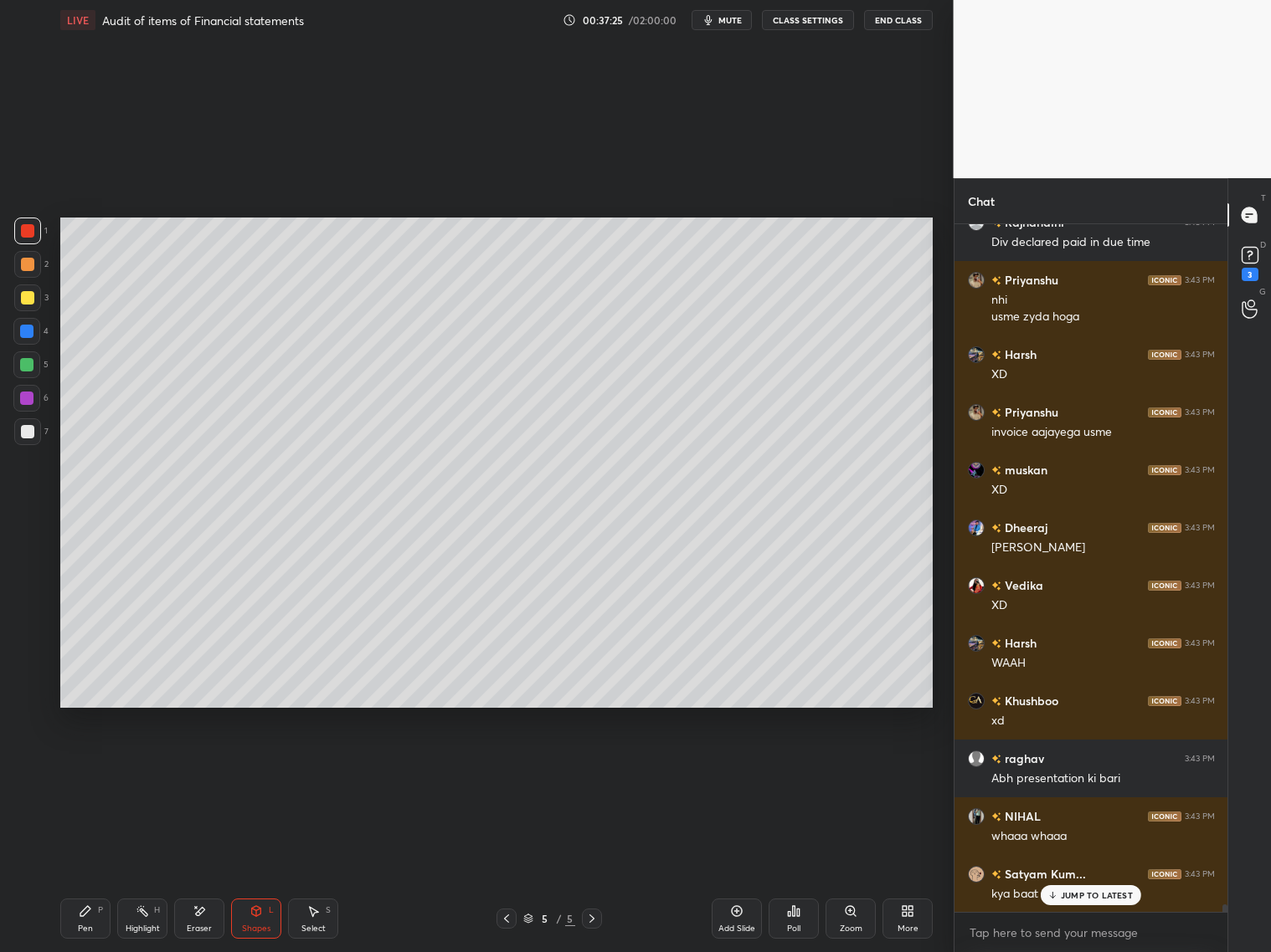
scroll to position [63793, 0]
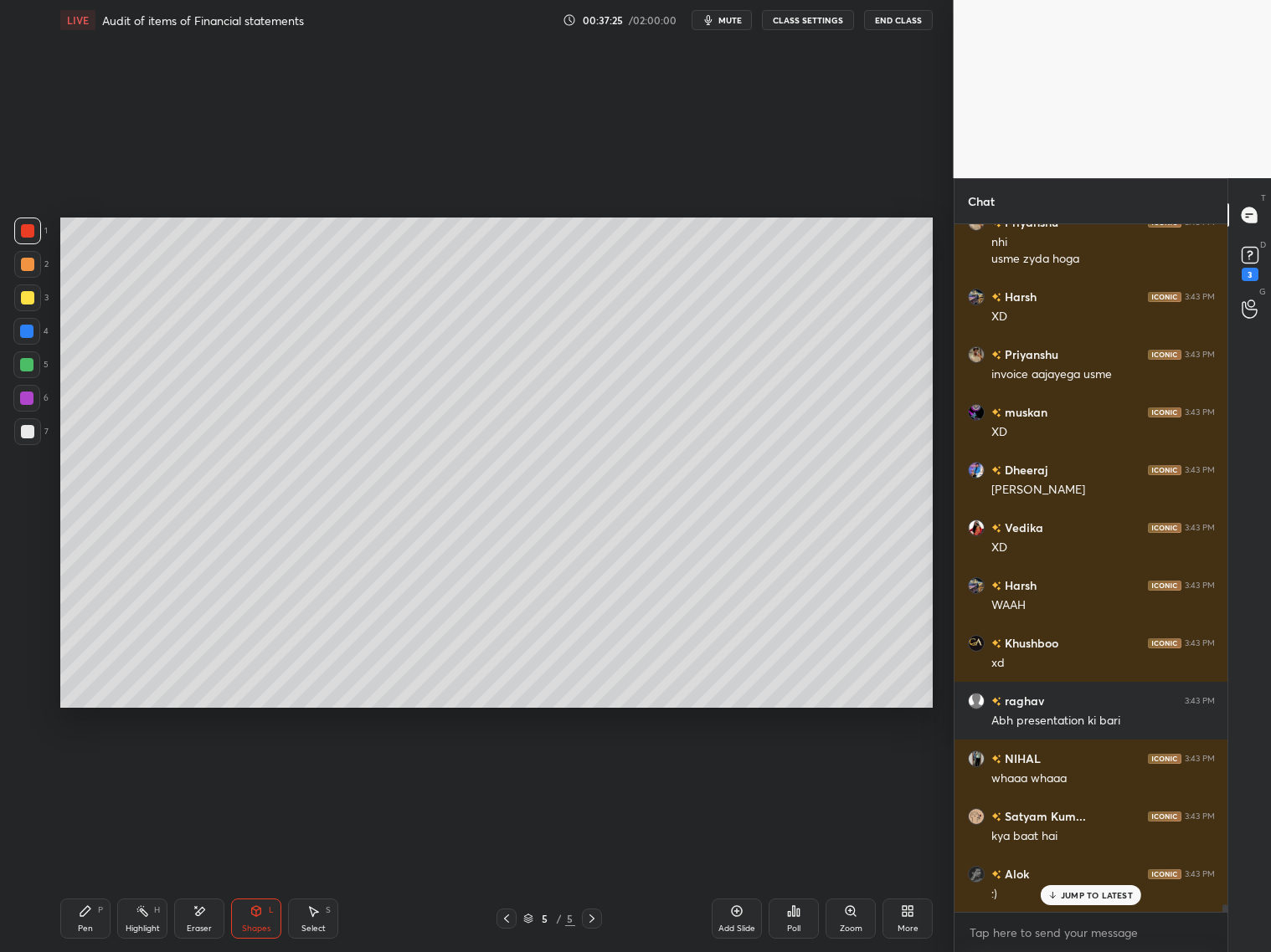
drag, startPoint x: 77, startPoint y: 915, endPoint x: 77, endPoint y: 897, distance: 18.0
click at [80, 769] on icon at bounding box center [85, 912] width 14 height 14
drag, startPoint x: 25, startPoint y: 432, endPoint x: 27, endPoint y: 425, distance: 7.3
click at [25, 435] on div at bounding box center [27, 432] width 14 height 14
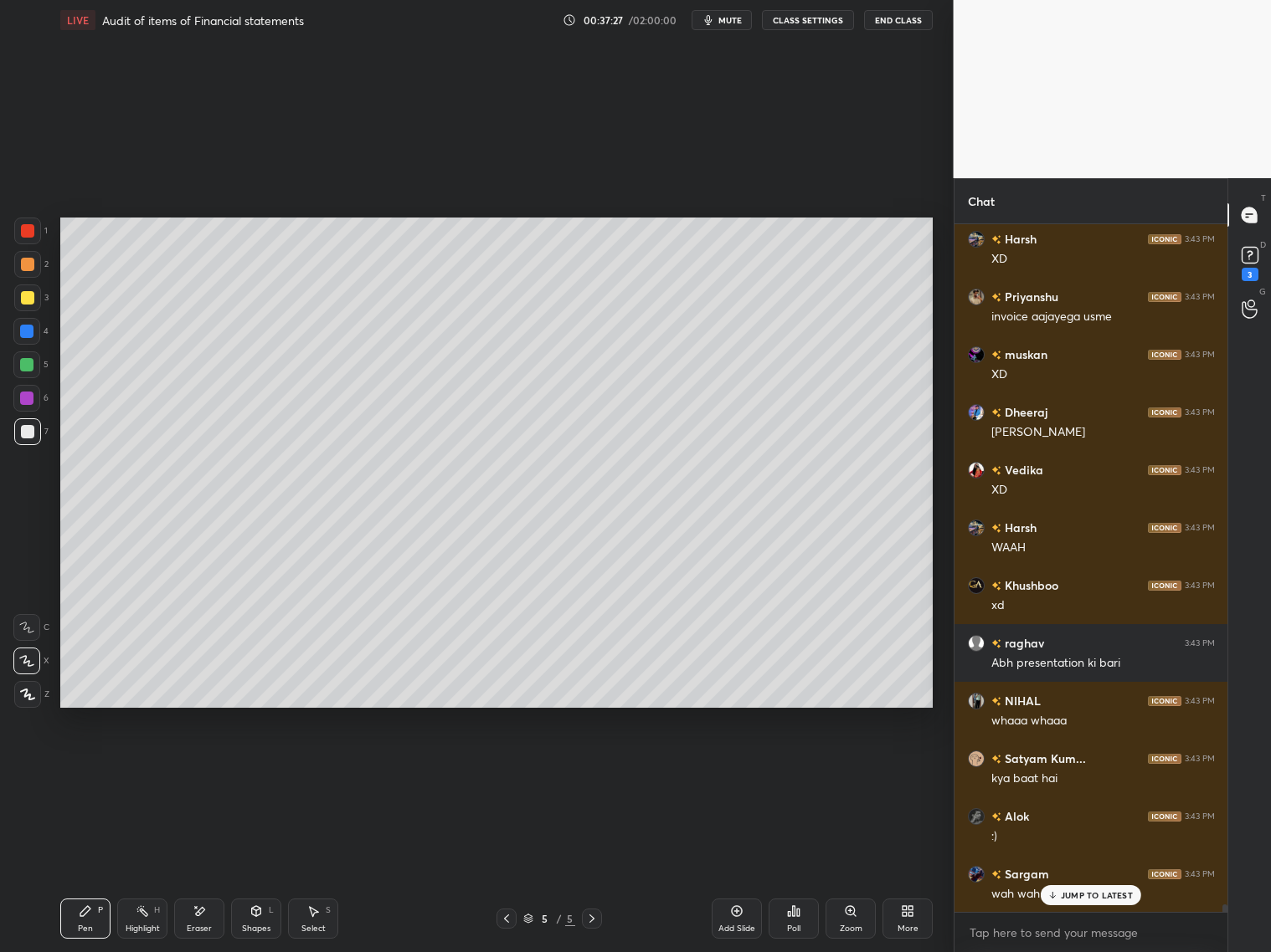
click at [25, 337] on div at bounding box center [26, 331] width 14 height 14
drag, startPoint x: 202, startPoint y: 919, endPoint x: 196, endPoint y: 889, distance: 30.6
click at [203, 769] on div "Eraser" at bounding box center [199, 919] width 50 height 40
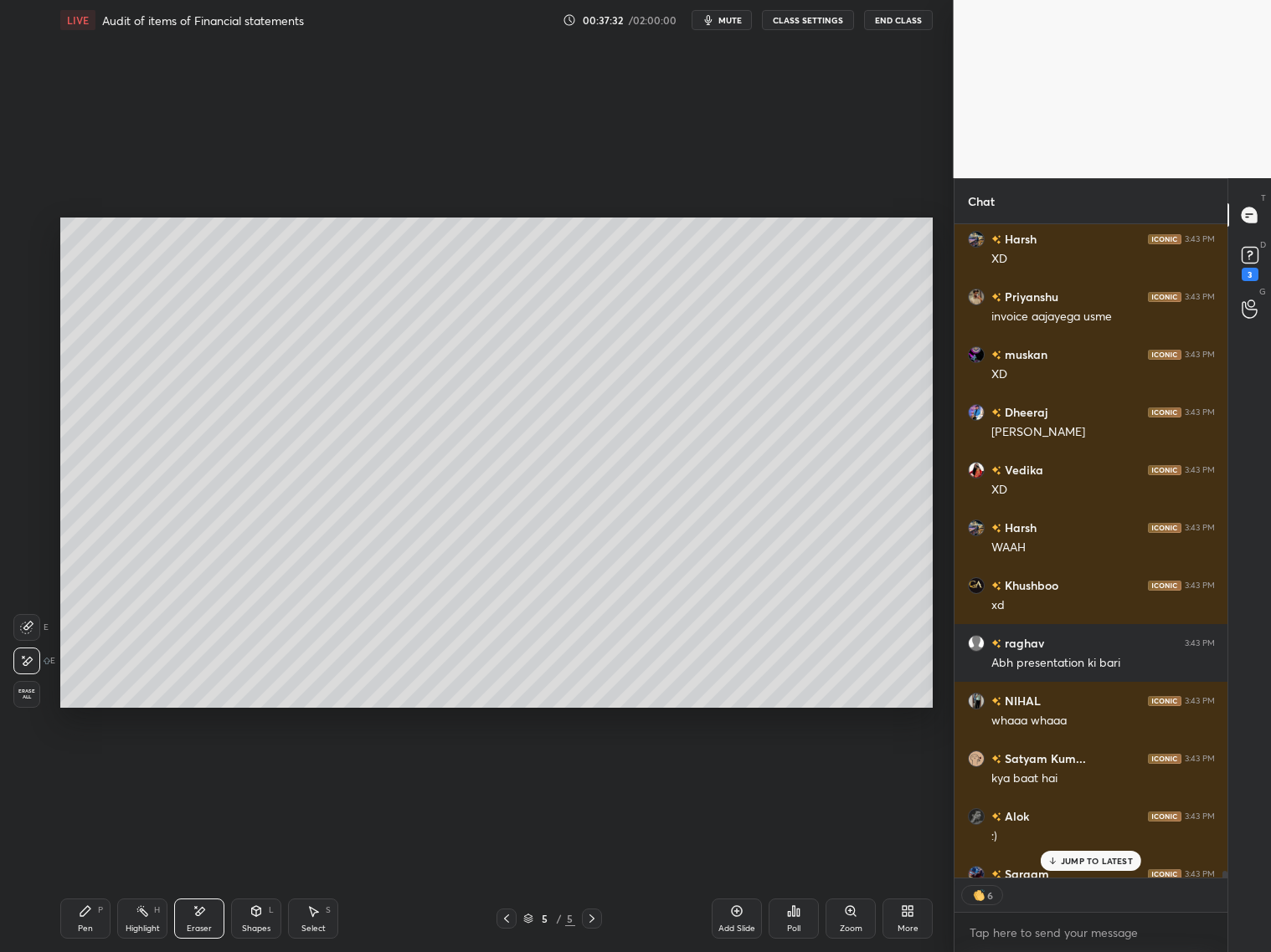
scroll to position [63943, 0]
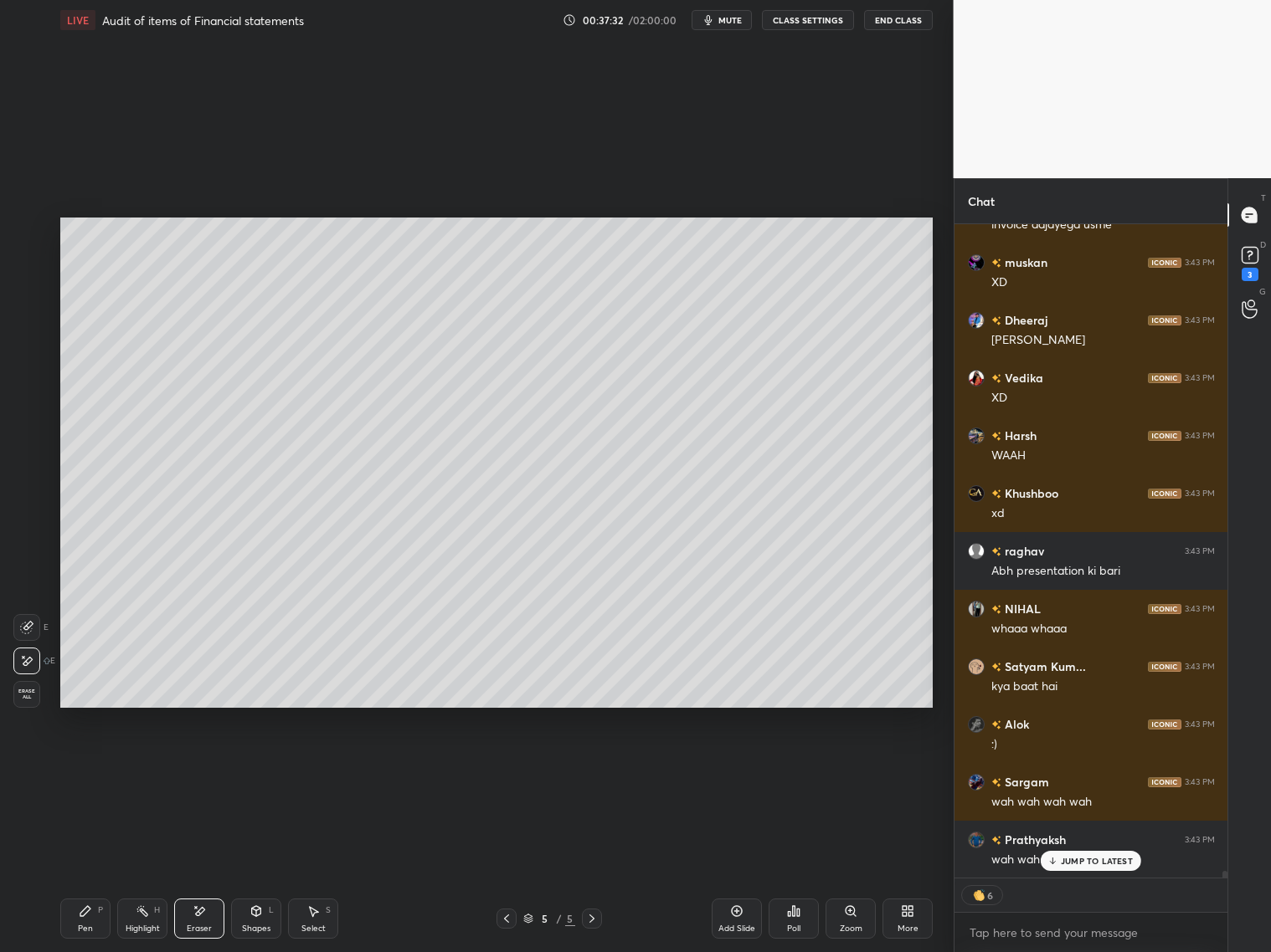
click at [80, 769] on div "Pen P" at bounding box center [84, 919] width 50 height 40
click at [21, 382] on div "1 2 3 4 5 6 7" at bounding box center [31, 334] width 35 height 234
click at [25, 403] on div at bounding box center [26, 398] width 26 height 26
click at [212, 769] on div "Eraser" at bounding box center [199, 919] width 50 height 40
click at [98, 769] on div "Pen P" at bounding box center [84, 919] width 50 height 40
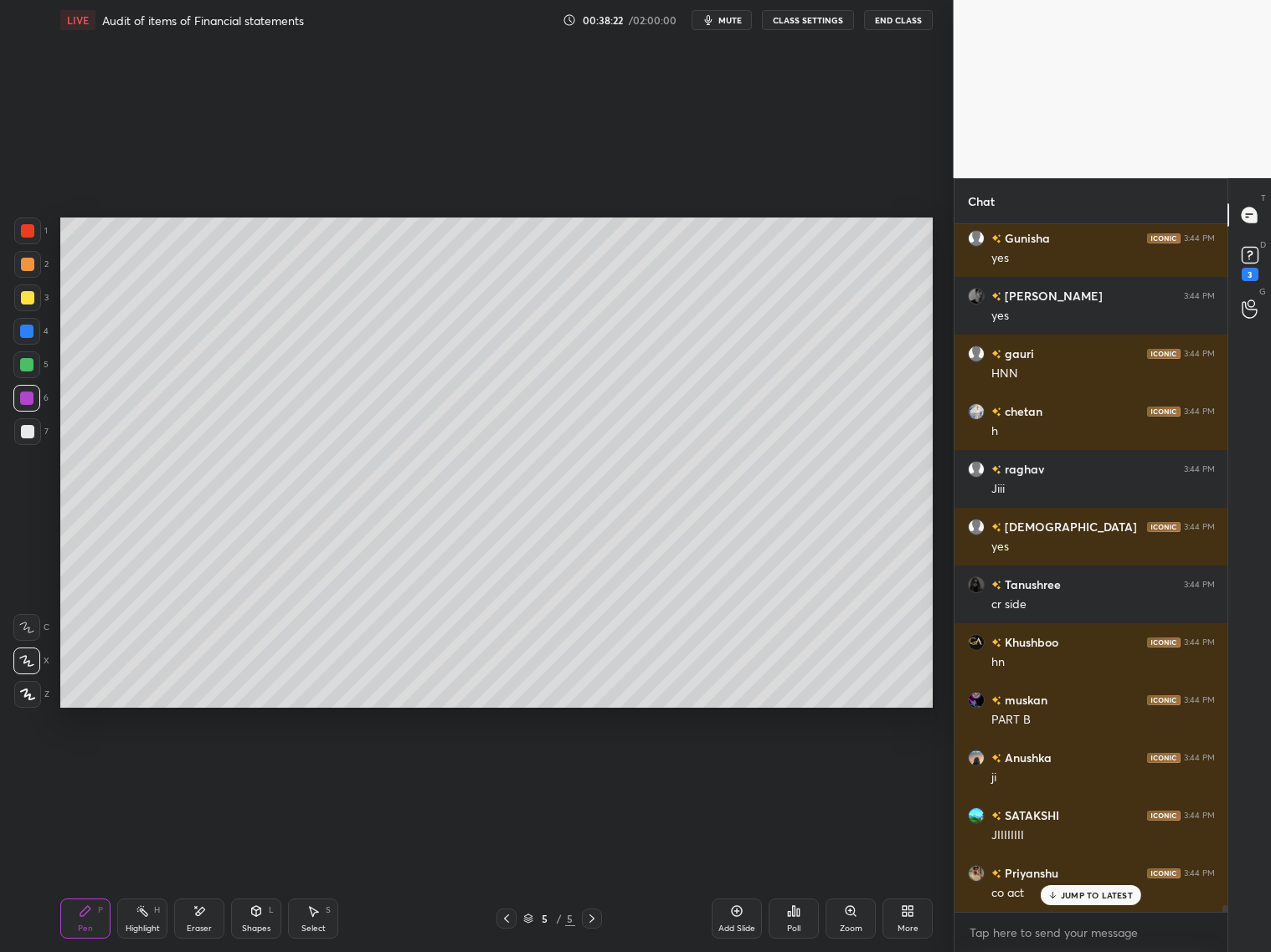
scroll to position [67388, 0]
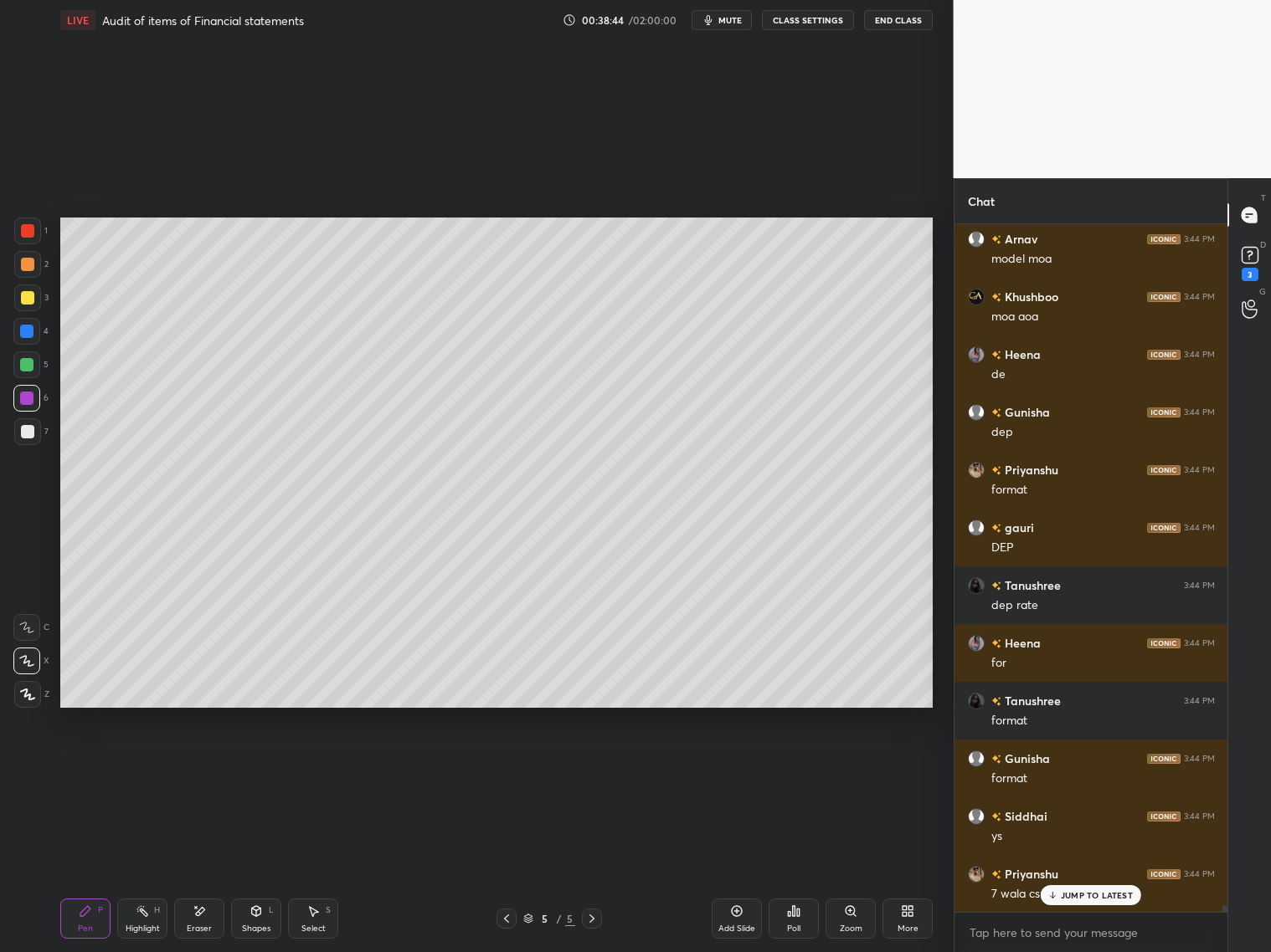
click at [30, 236] on div at bounding box center [27, 231] width 14 height 14
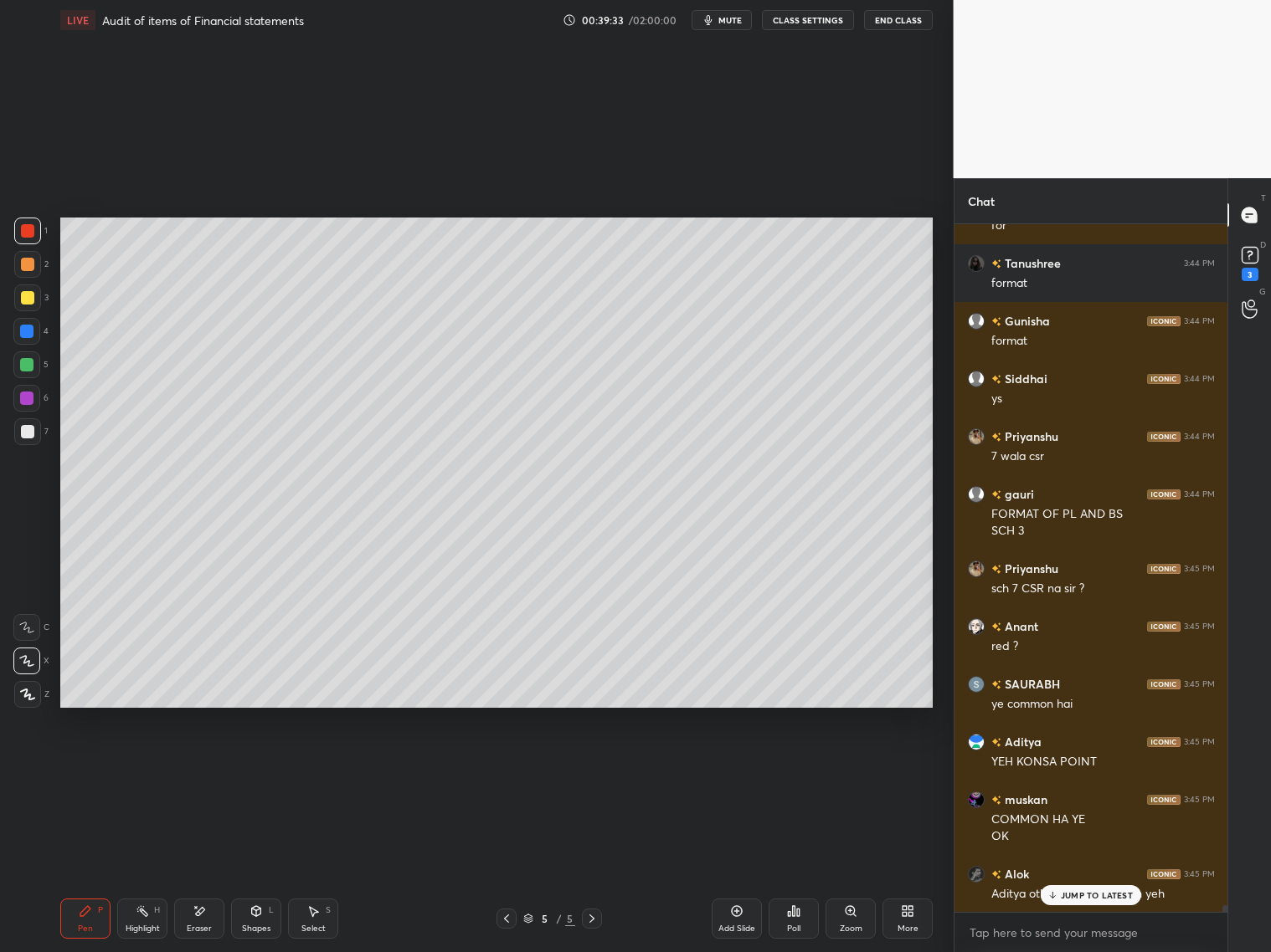
scroll to position [69675, 0]
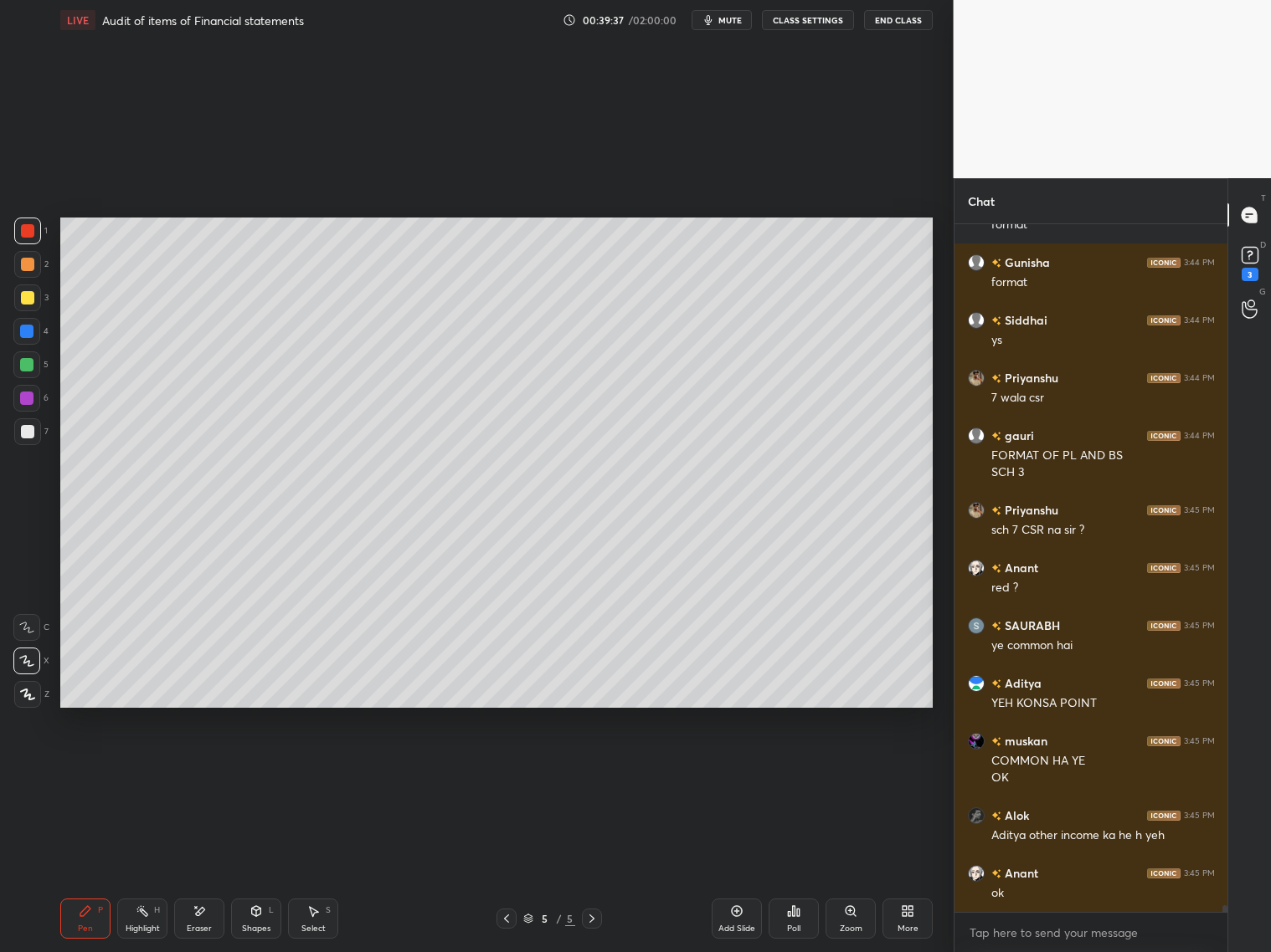
click at [201, 769] on icon at bounding box center [200, 911] width 9 height 9
click at [80, 769] on div "Pen P Highlight H Eraser Shapes L Select S 5 / 5 Add Slide Poll Zoom More" at bounding box center [495, 919] width 872 height 67
drag, startPoint x: 86, startPoint y: 924, endPoint x: 106, endPoint y: 899, distance: 32.0
click at [90, 769] on div "Pen P" at bounding box center [84, 919] width 50 height 40
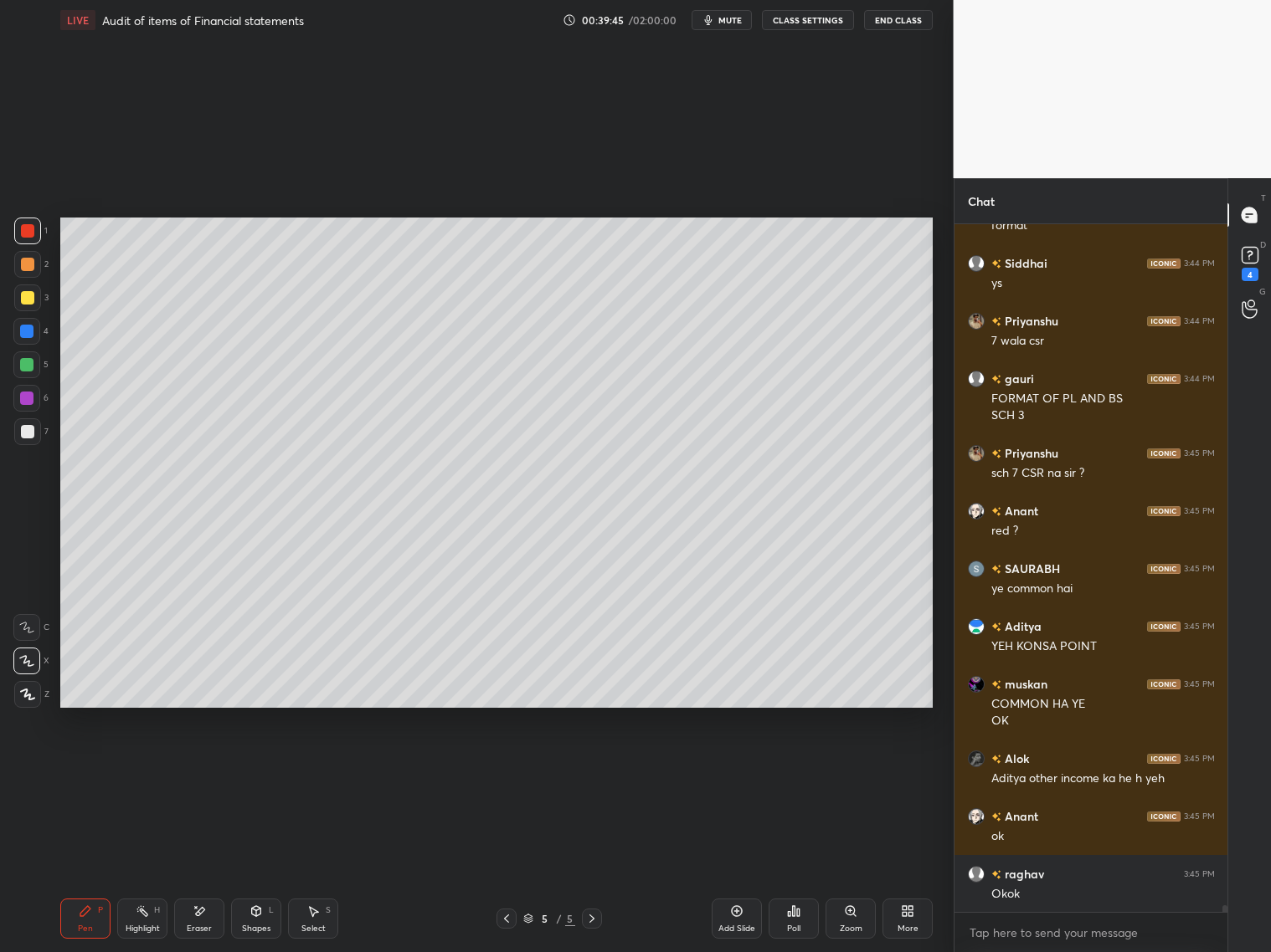
scroll to position [69789, 0]
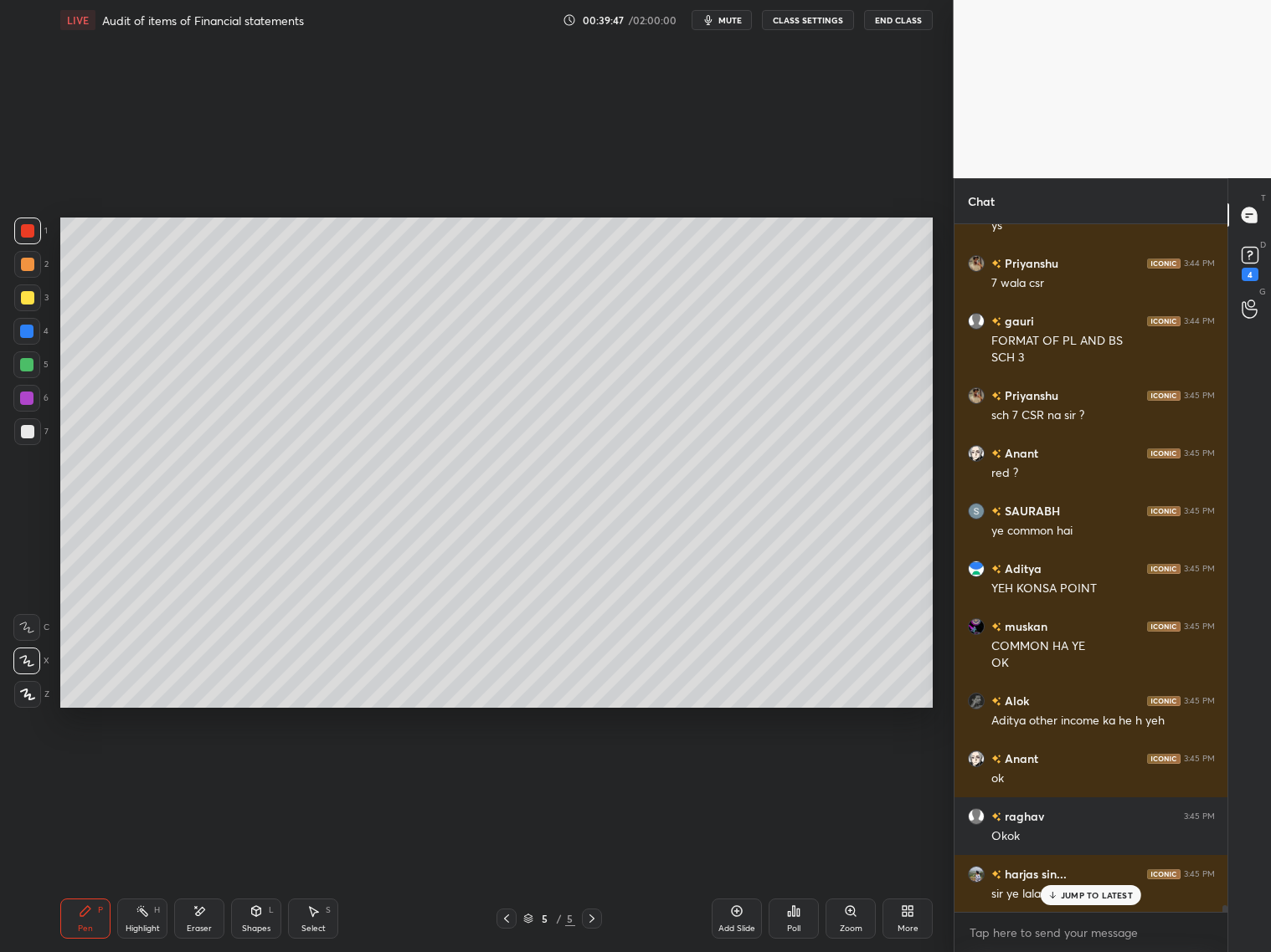
drag, startPoint x: 203, startPoint y: 924, endPoint x: 197, endPoint y: 906, distance: 19.0
click at [203, 769] on div "Eraser" at bounding box center [199, 919] width 50 height 40
click at [78, 769] on div "Pen P" at bounding box center [84, 919] width 50 height 40
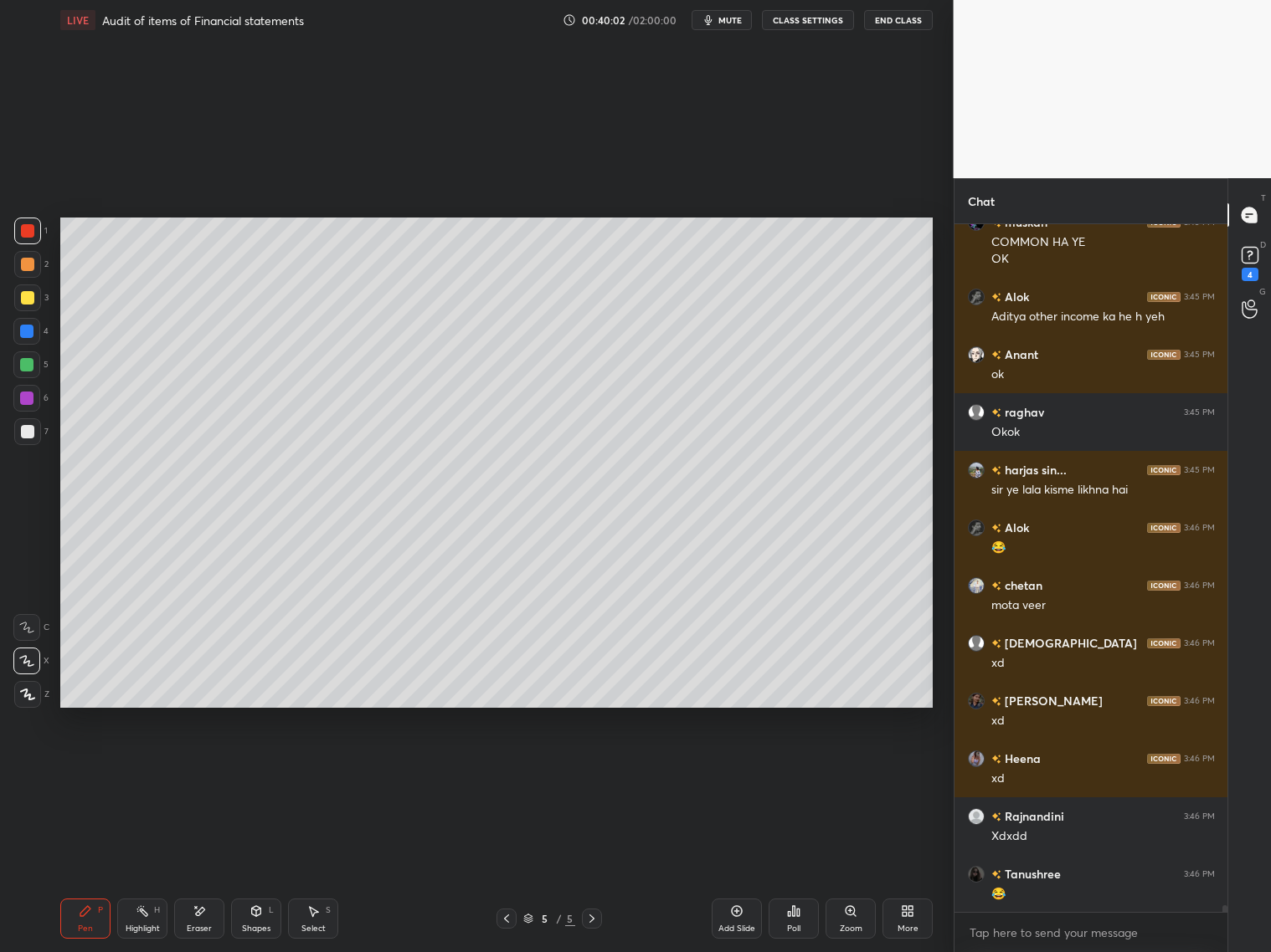
scroll to position [70253, 0]
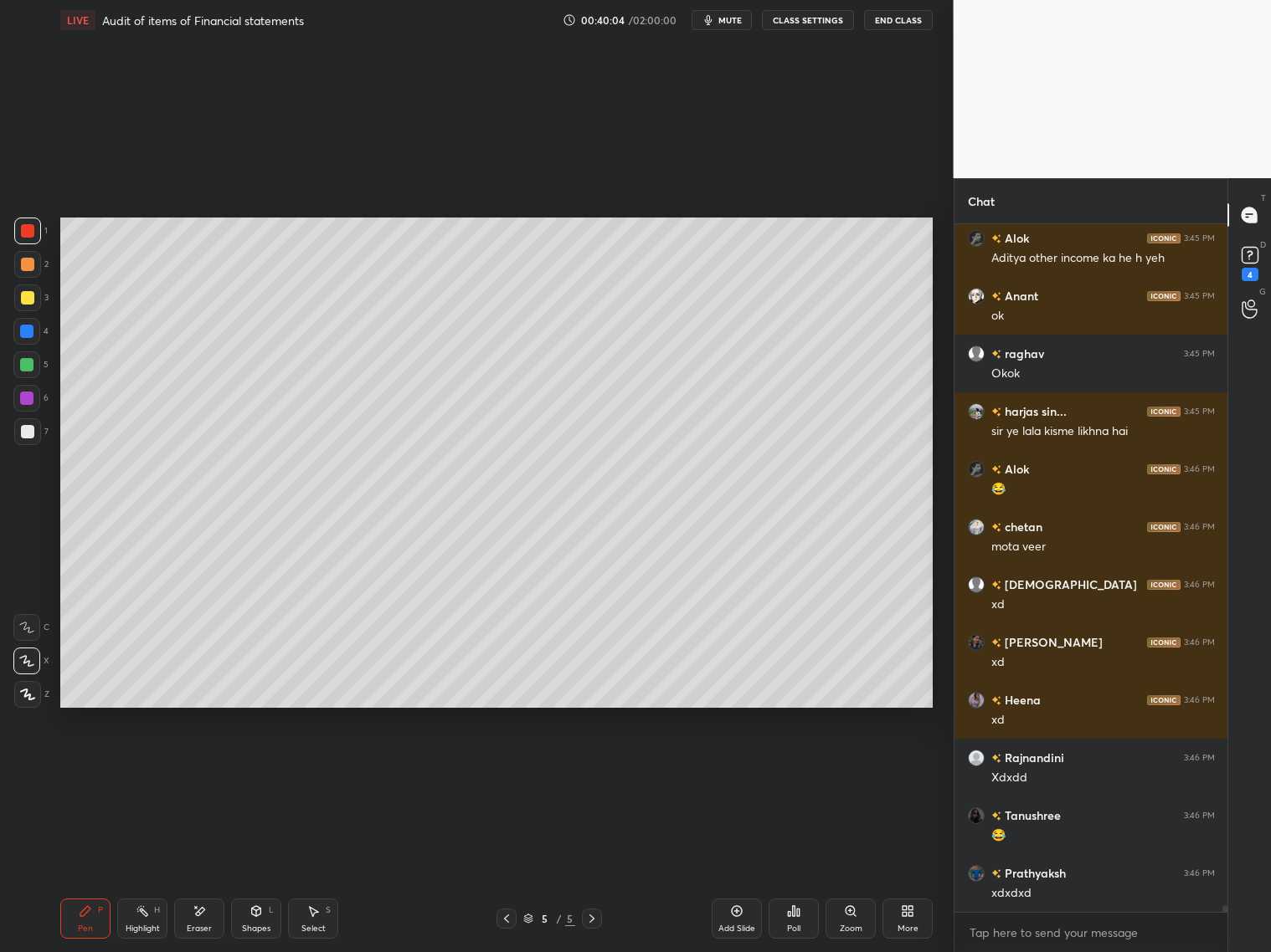
click at [31, 434] on div at bounding box center [27, 431] width 26 height 26
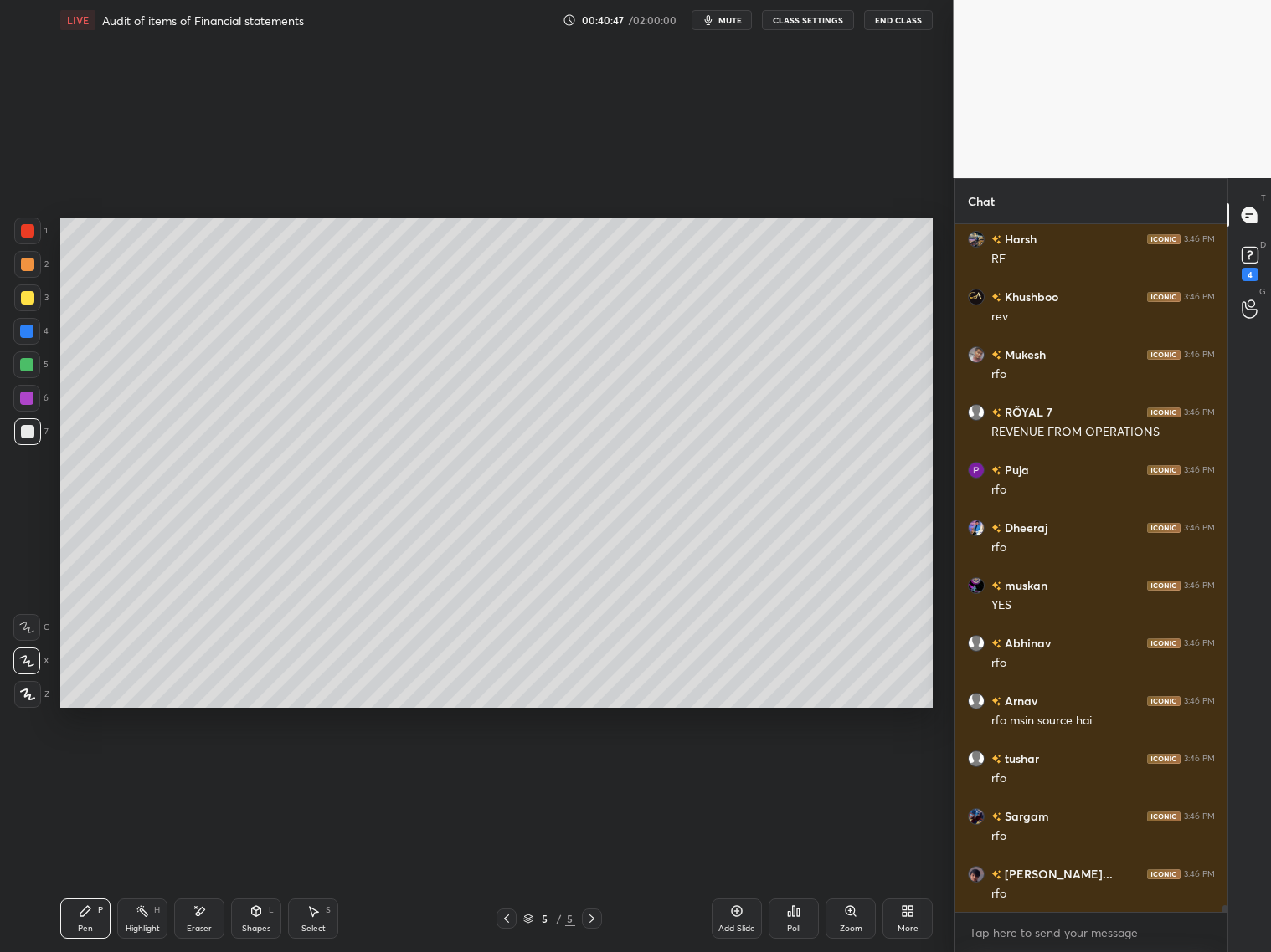
scroll to position [73140, 0]
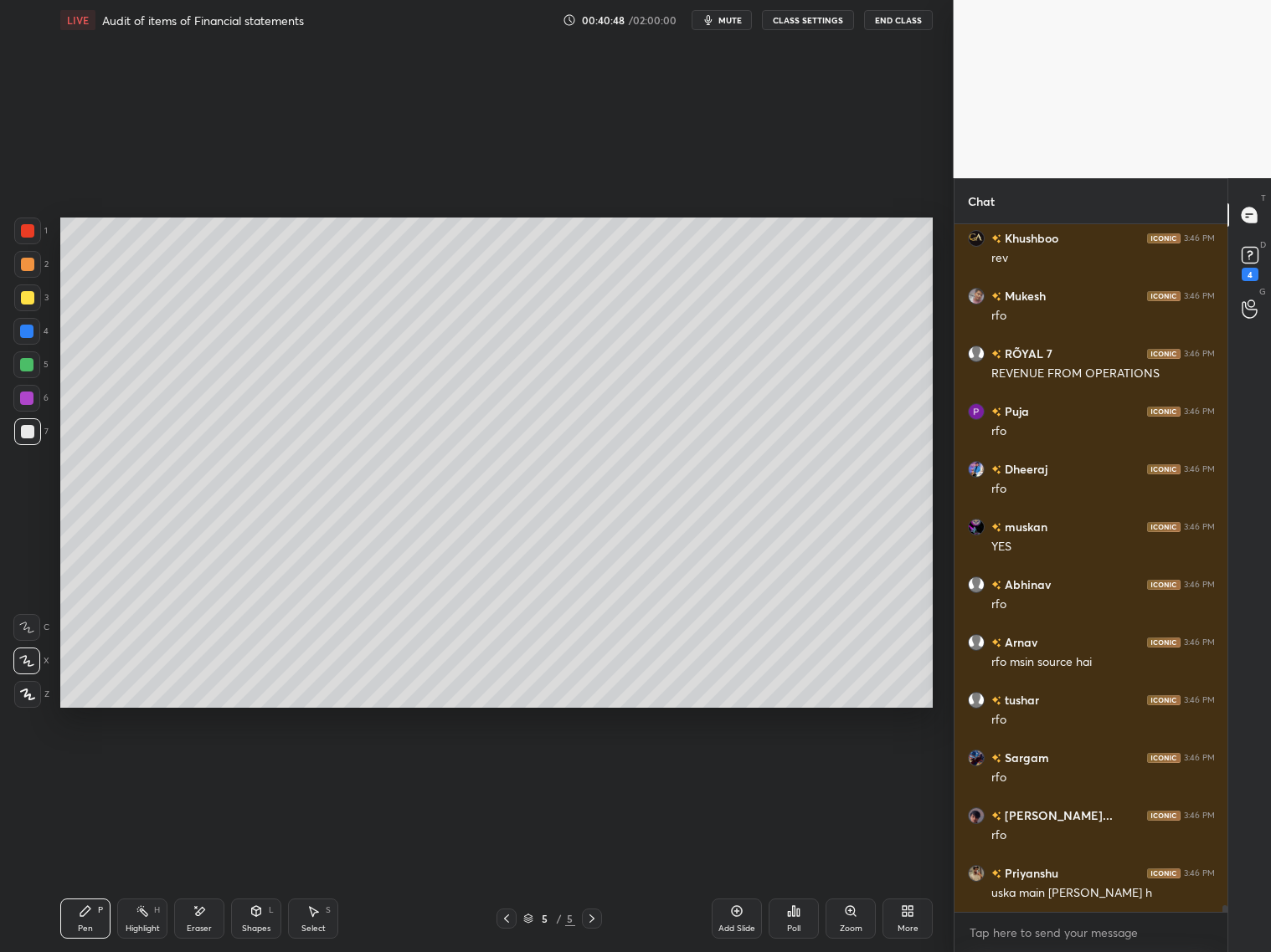
click at [502, 769] on icon at bounding box center [507, 919] width 14 height 14
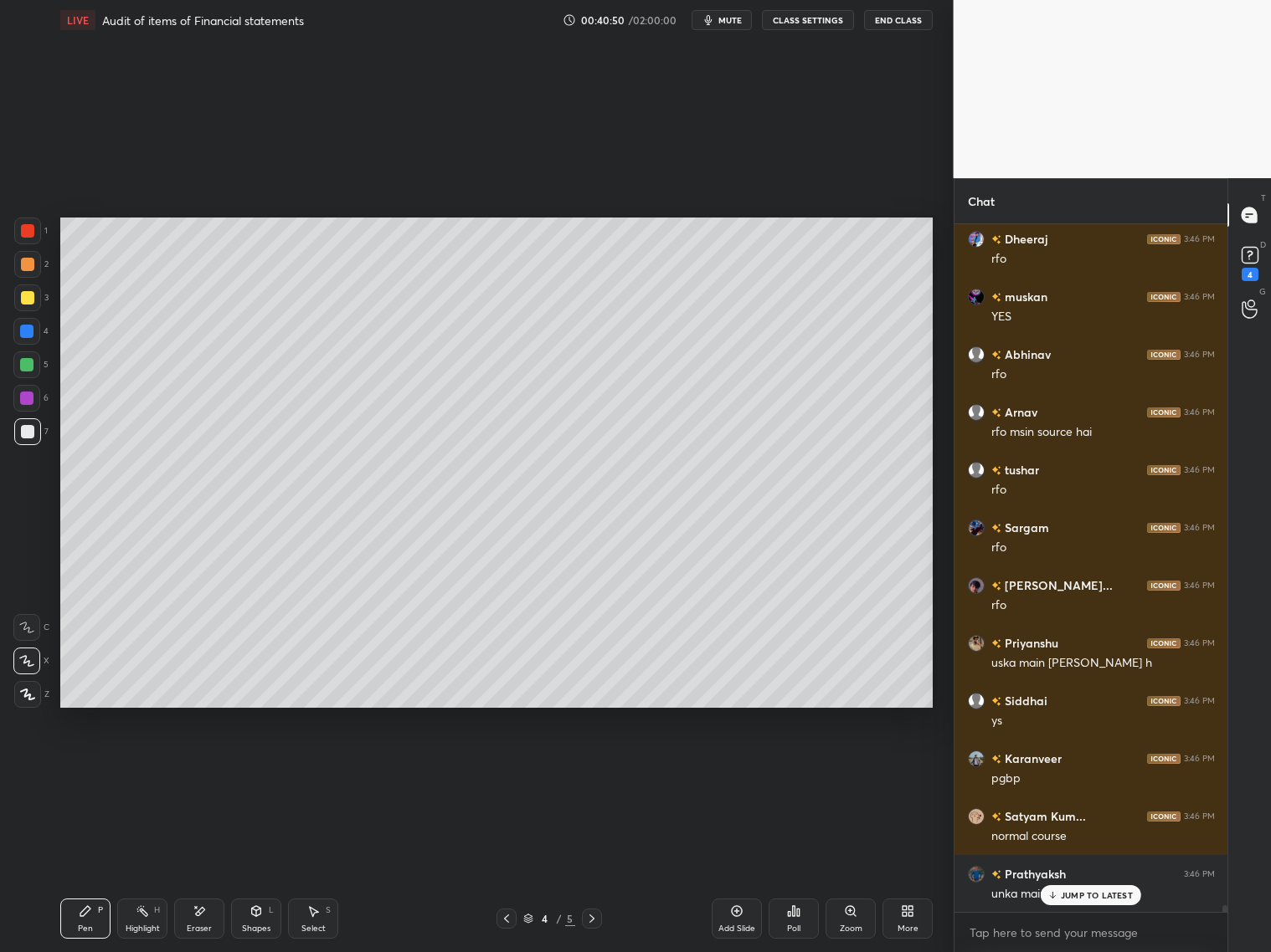
scroll to position [73429, 0]
click at [590, 769] on icon at bounding box center [592, 919] width 14 height 14
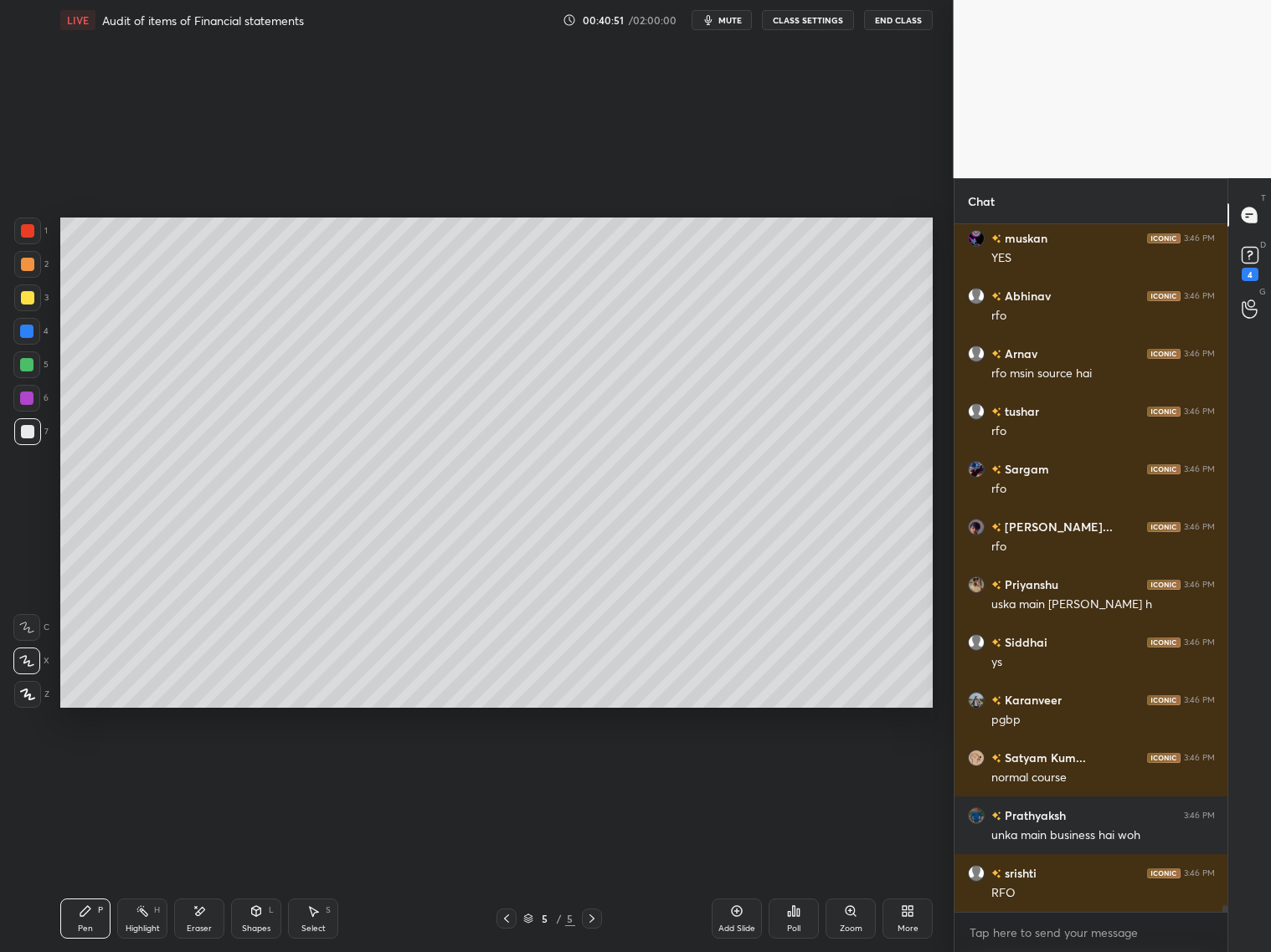
click at [21, 334] on div at bounding box center [26, 331] width 14 height 14
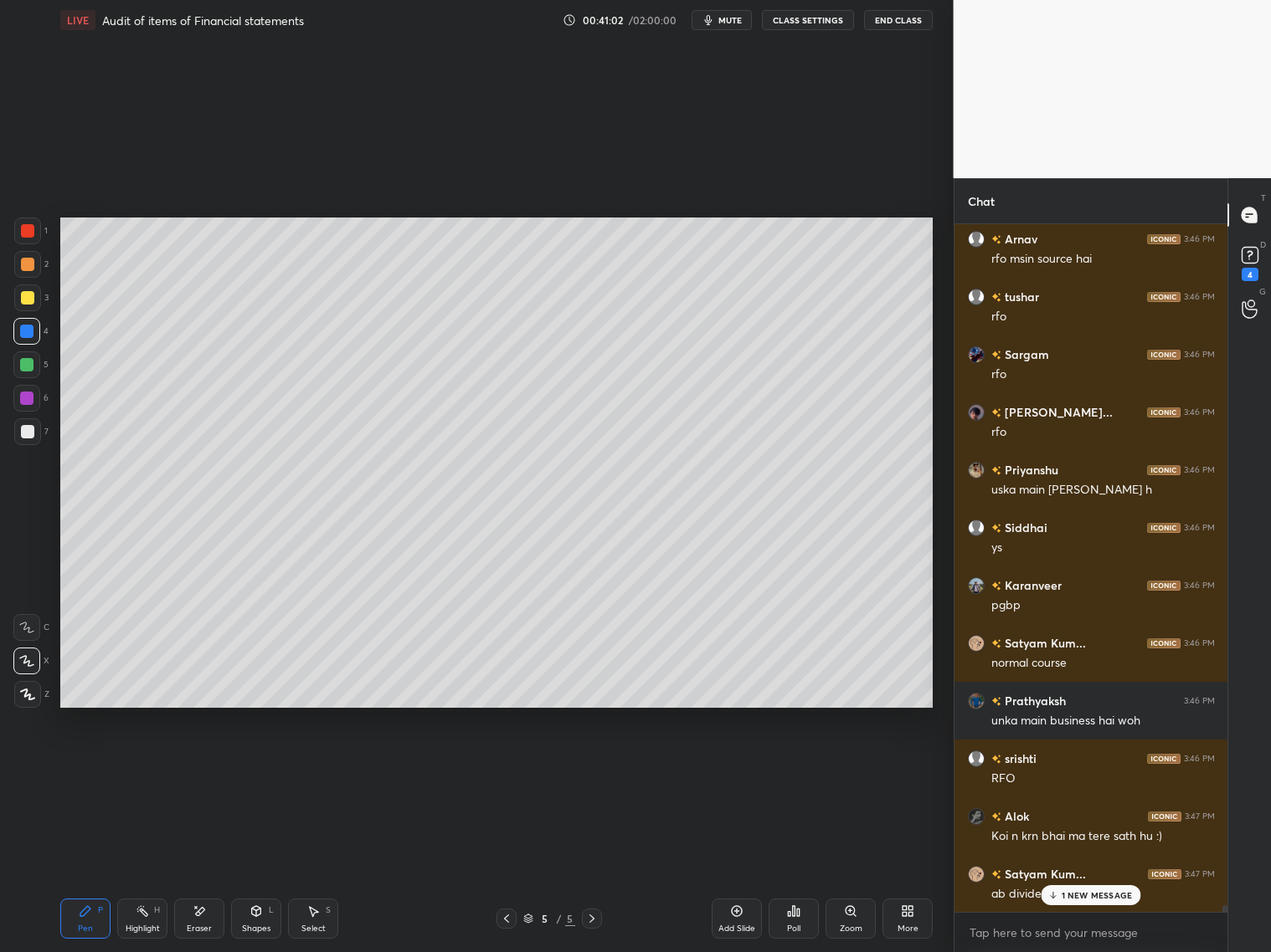
scroll to position [73601, 0]
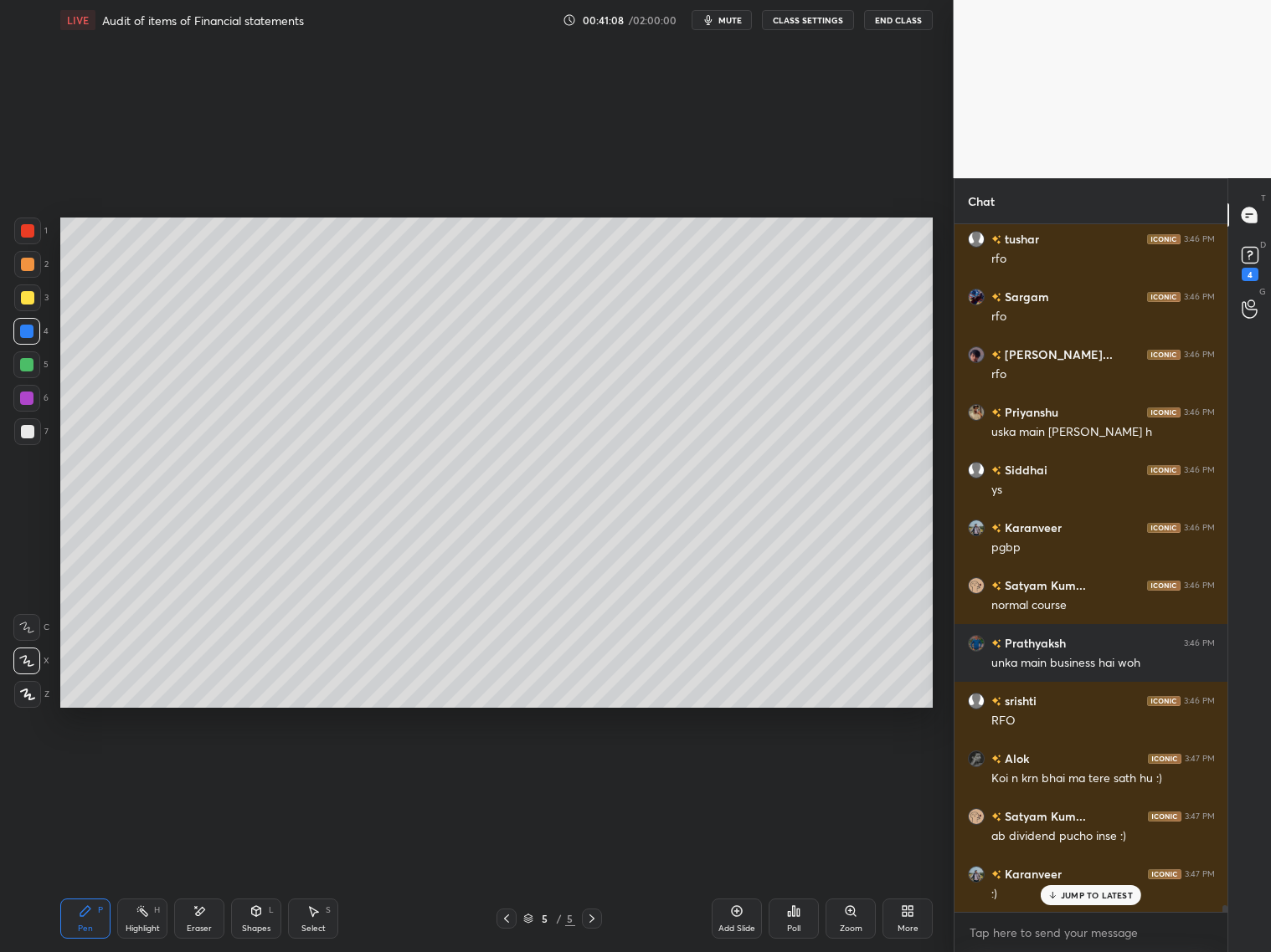
click at [77, 769] on div "Pen P" at bounding box center [84, 919] width 50 height 40
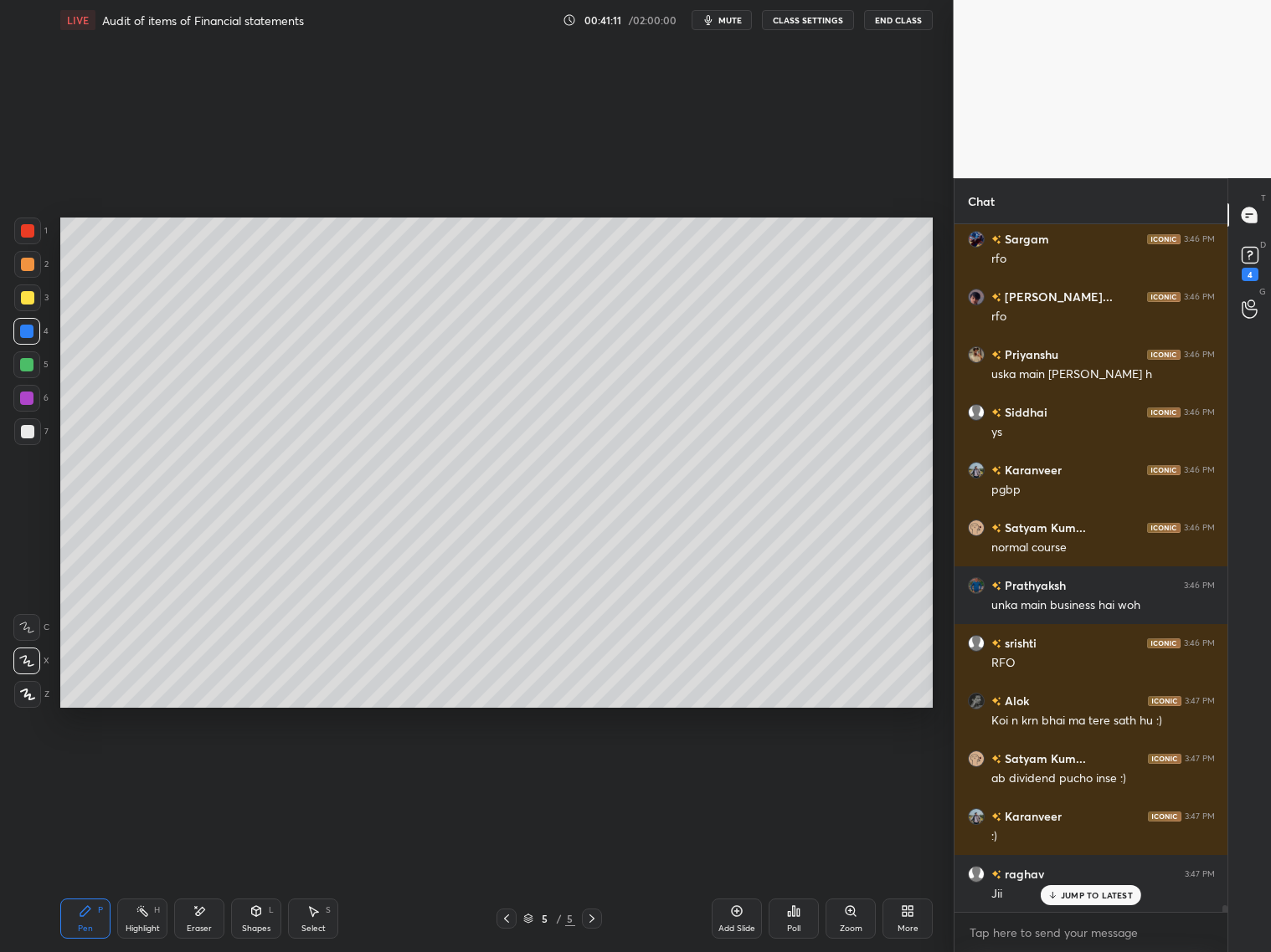
drag, startPoint x: 27, startPoint y: 272, endPoint x: 36, endPoint y: 272, distance: 9.0
click at [29, 274] on div at bounding box center [27, 264] width 26 height 26
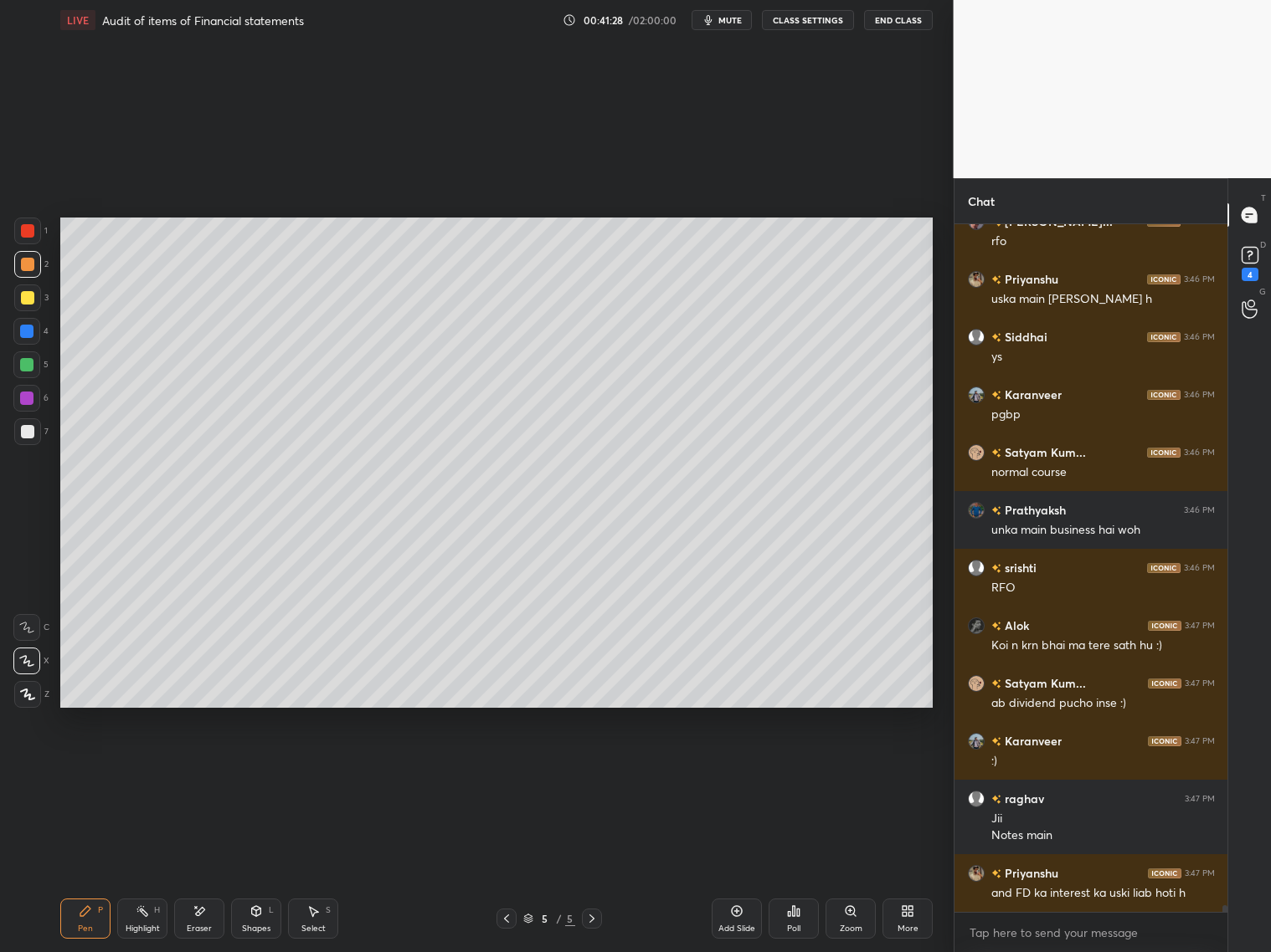
scroll to position [73791, 0]
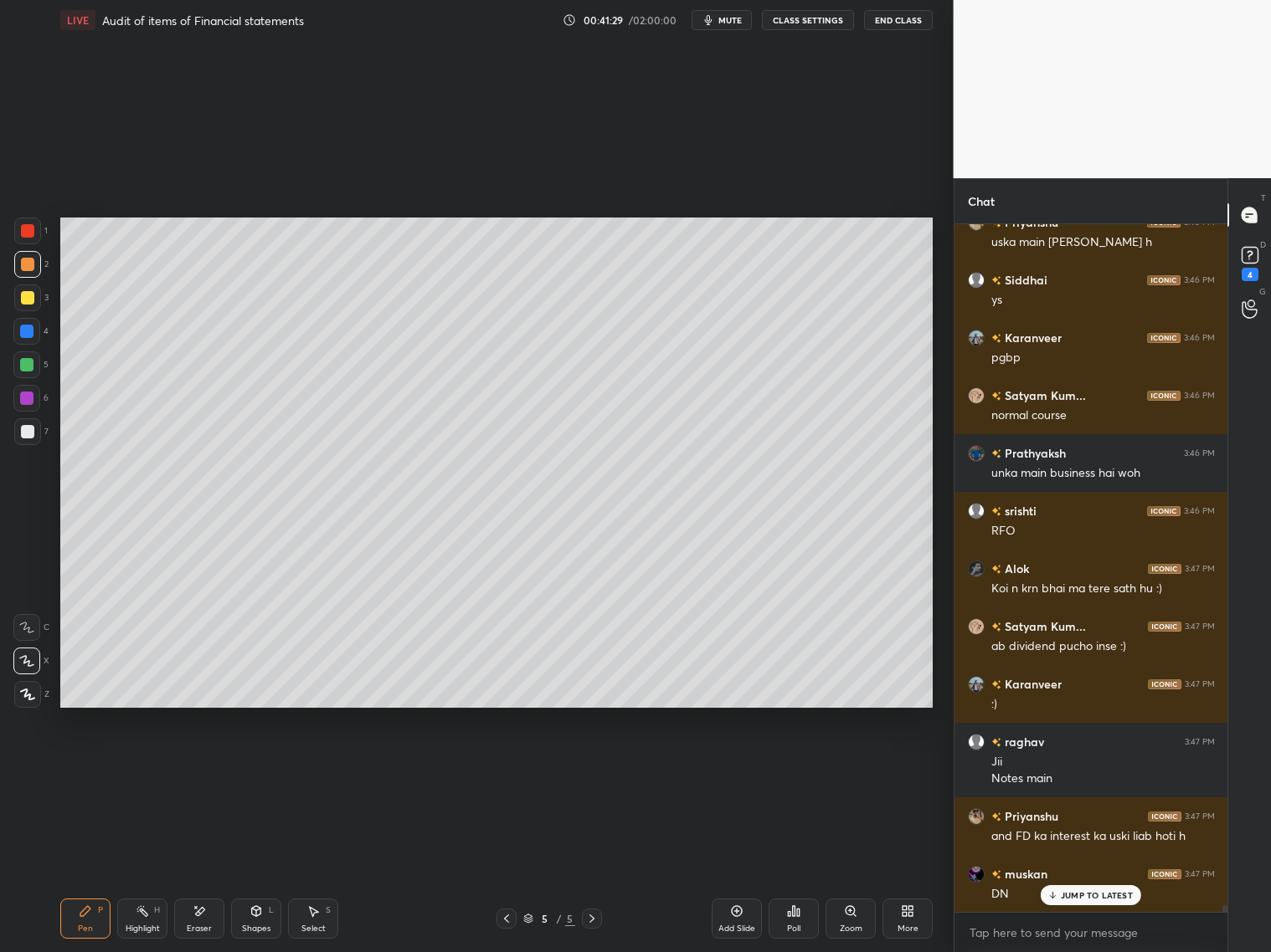
drag, startPoint x: 739, startPoint y: 917, endPoint x: 740, endPoint y: 868, distance: 49.0
click at [740, 769] on icon at bounding box center [737, 912] width 14 height 14
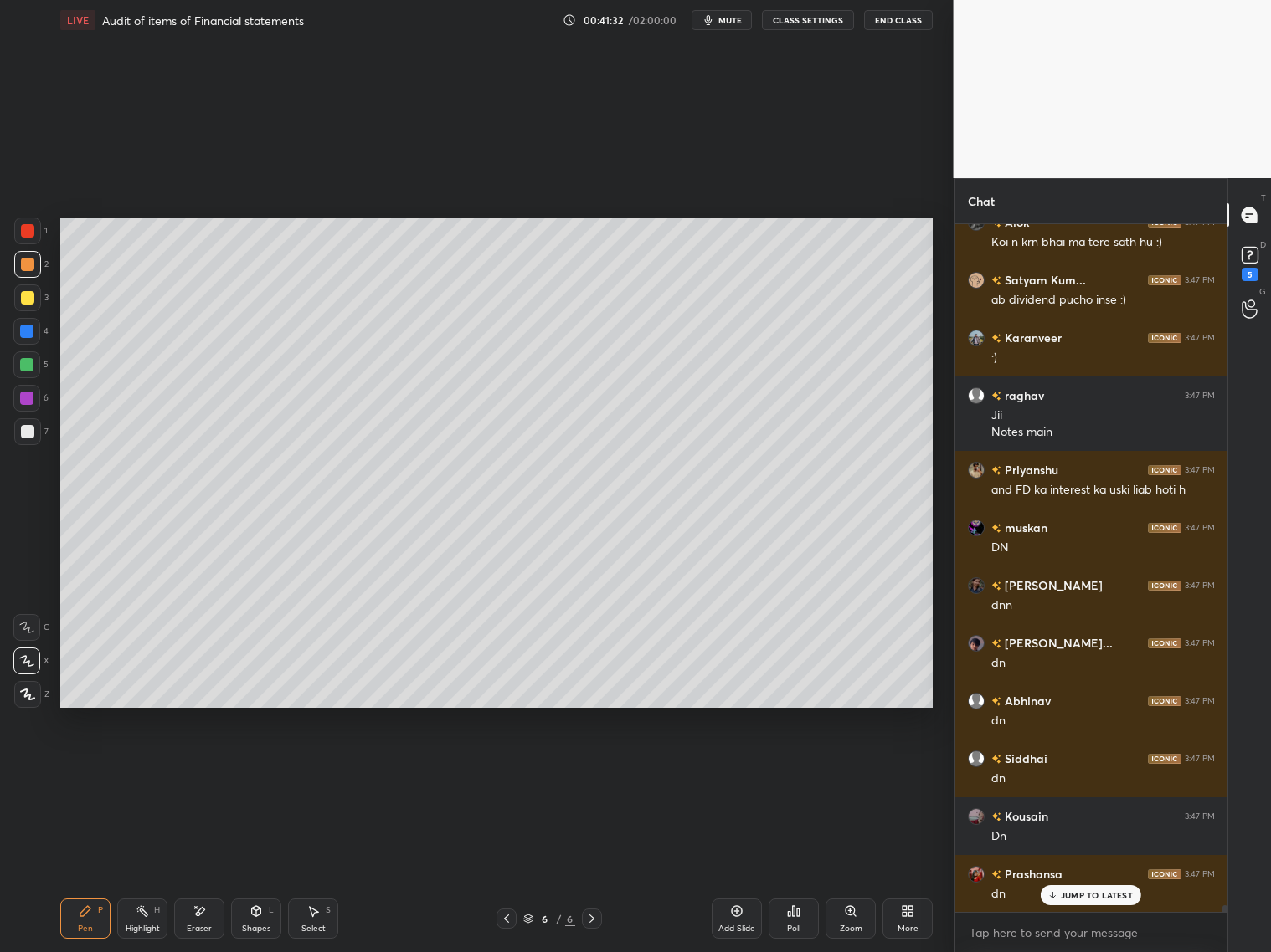
scroll to position [74195, 0]
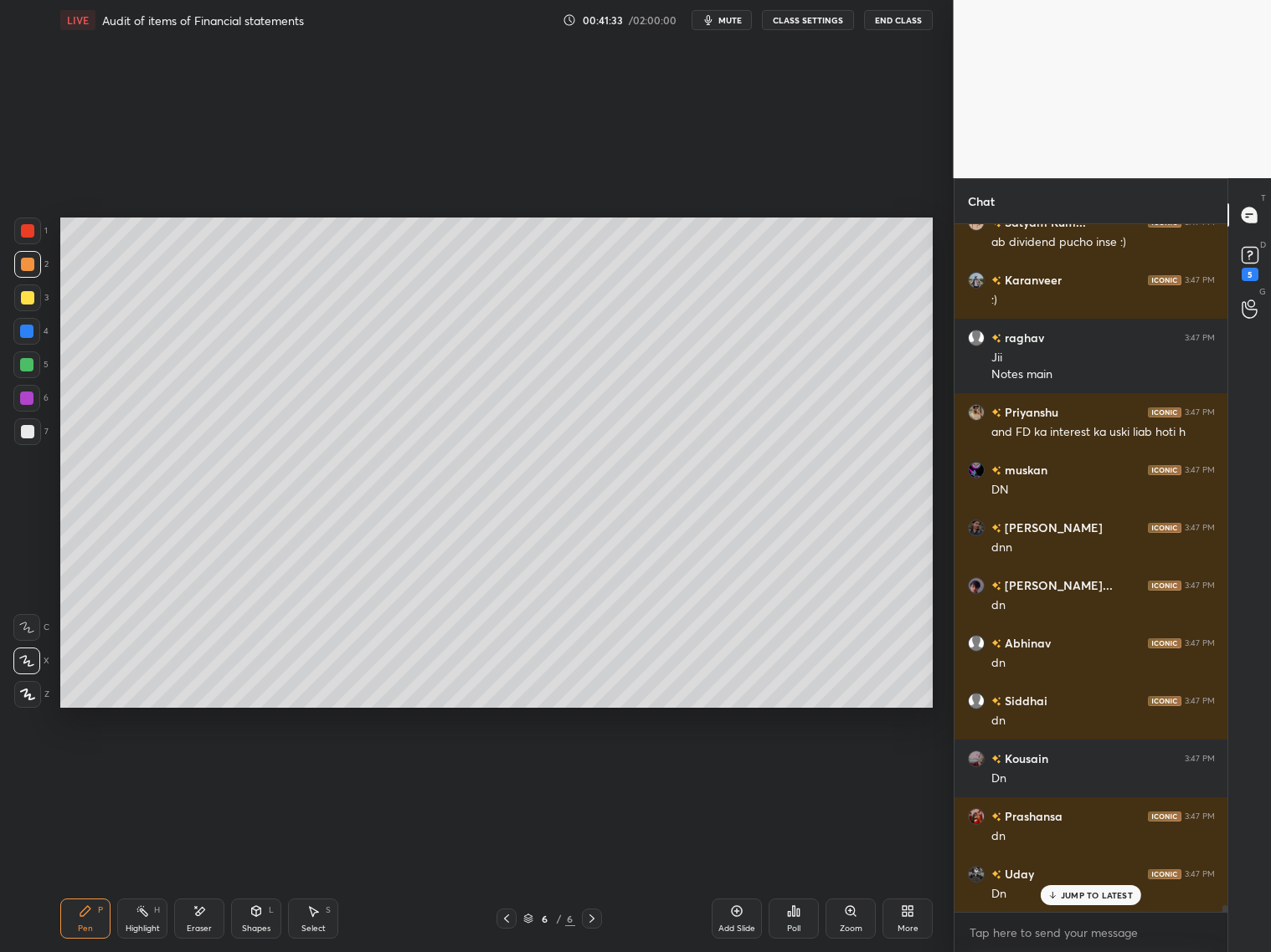
click at [29, 237] on div at bounding box center [27, 230] width 26 height 26
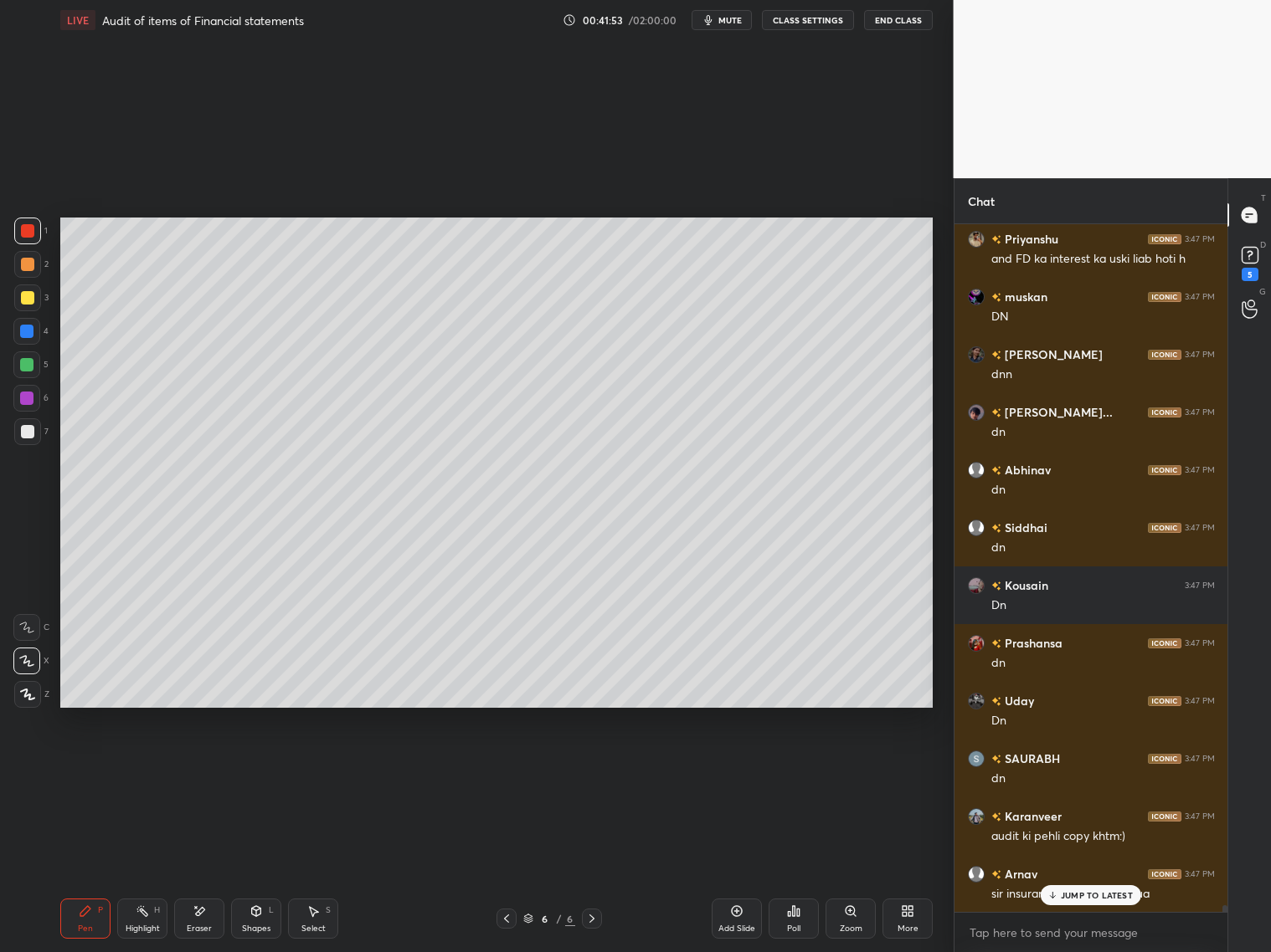
scroll to position [74427, 0]
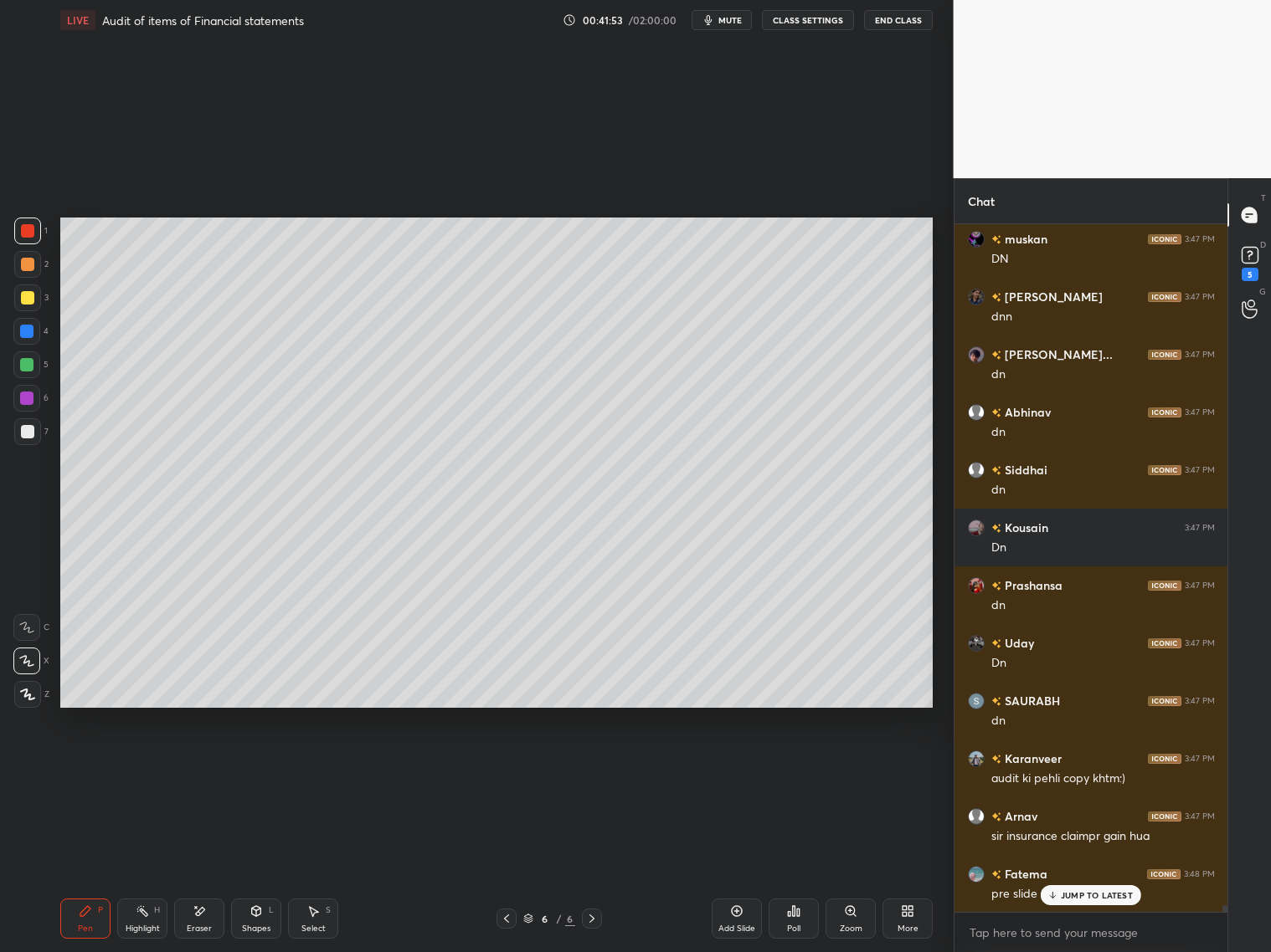
click at [509, 769] on icon at bounding box center [507, 919] width 14 height 14
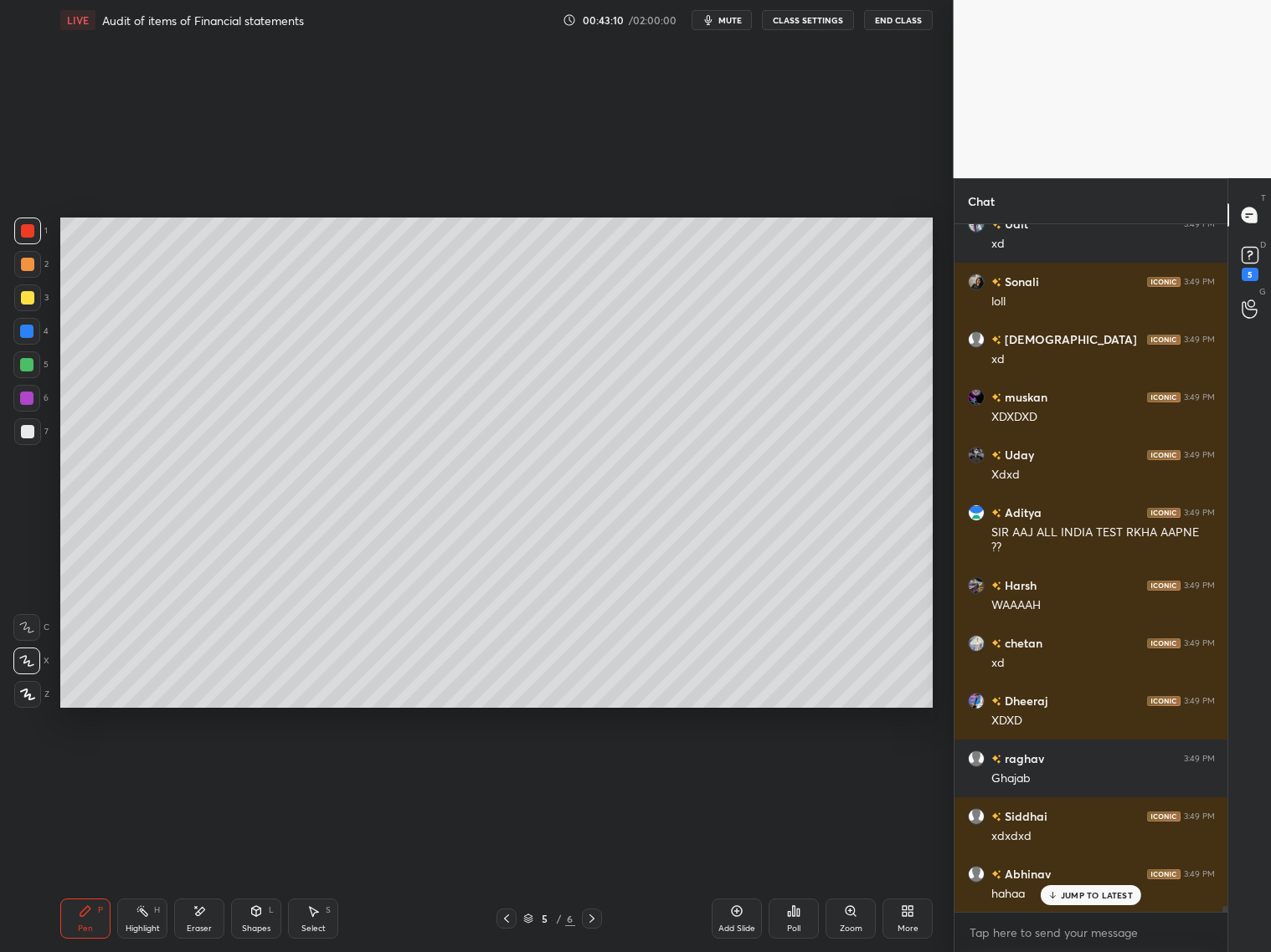
scroll to position [77245, 0]
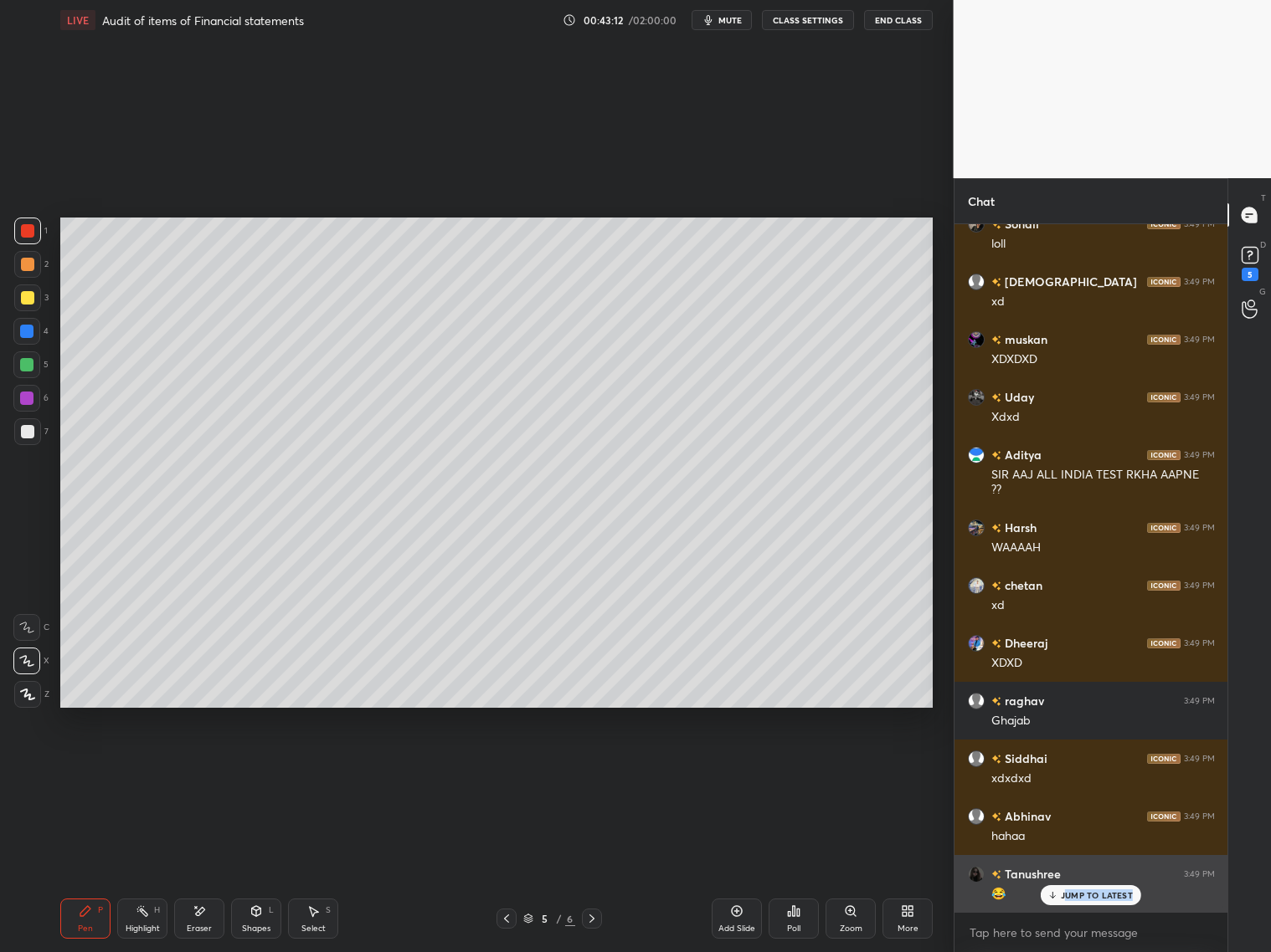
click at [1066, 769] on div "JUMP TO LATEST" at bounding box center [1091, 895] width 100 height 20
click at [596, 769] on icon at bounding box center [592, 919] width 14 height 14
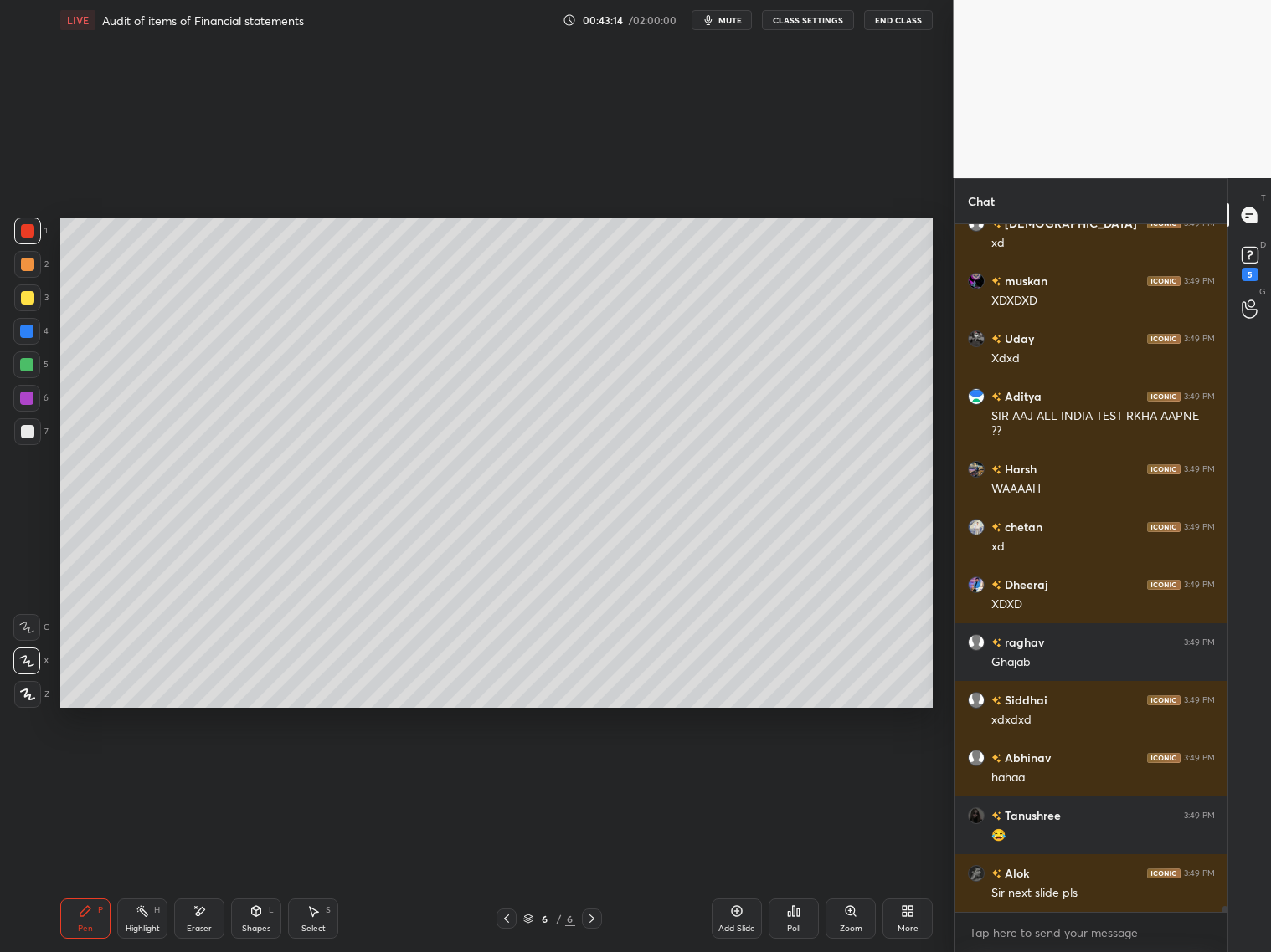
click at [501, 769] on icon at bounding box center [507, 919] width 14 height 14
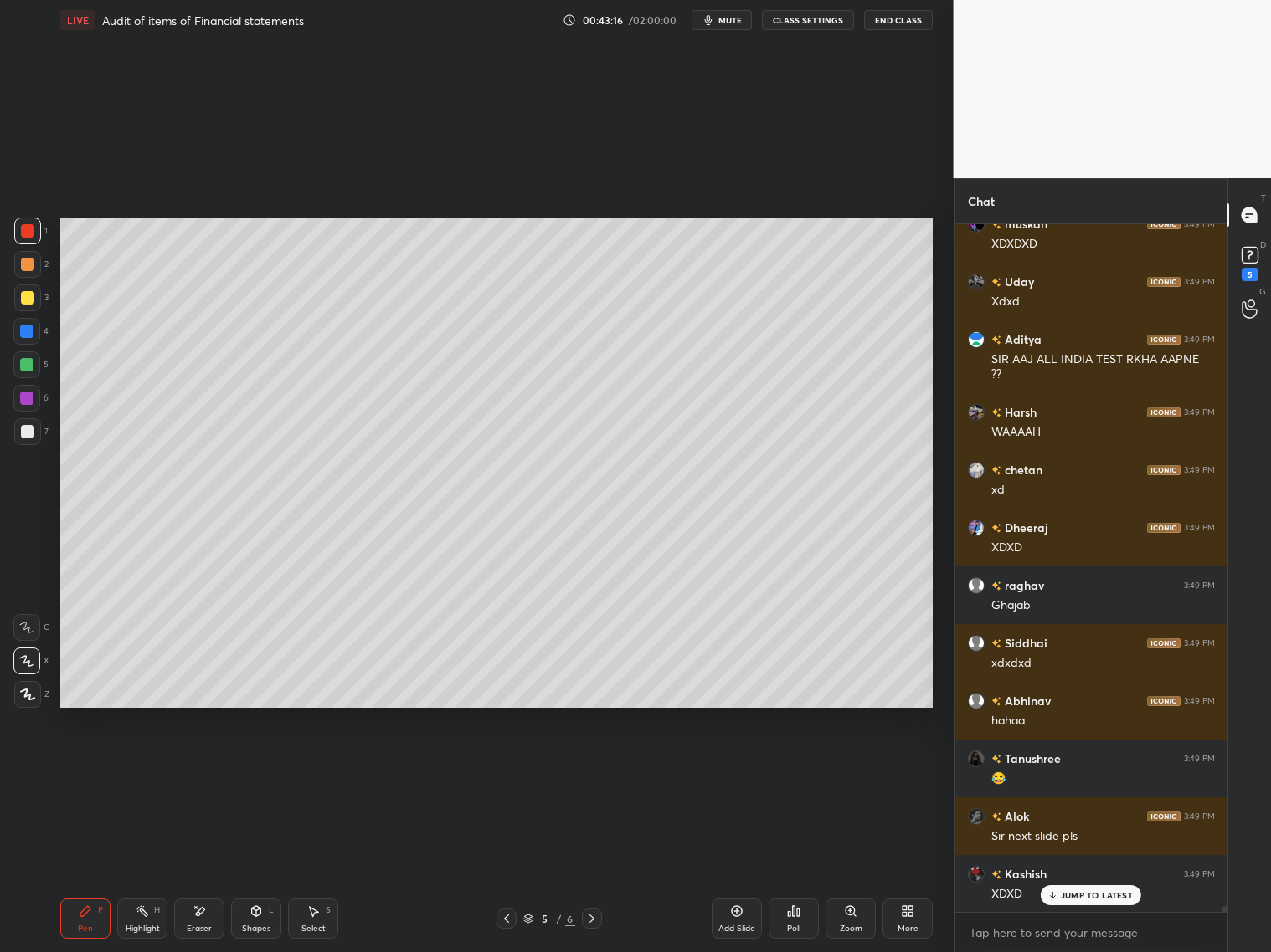
click at [592, 769] on icon at bounding box center [592, 919] width 14 height 14
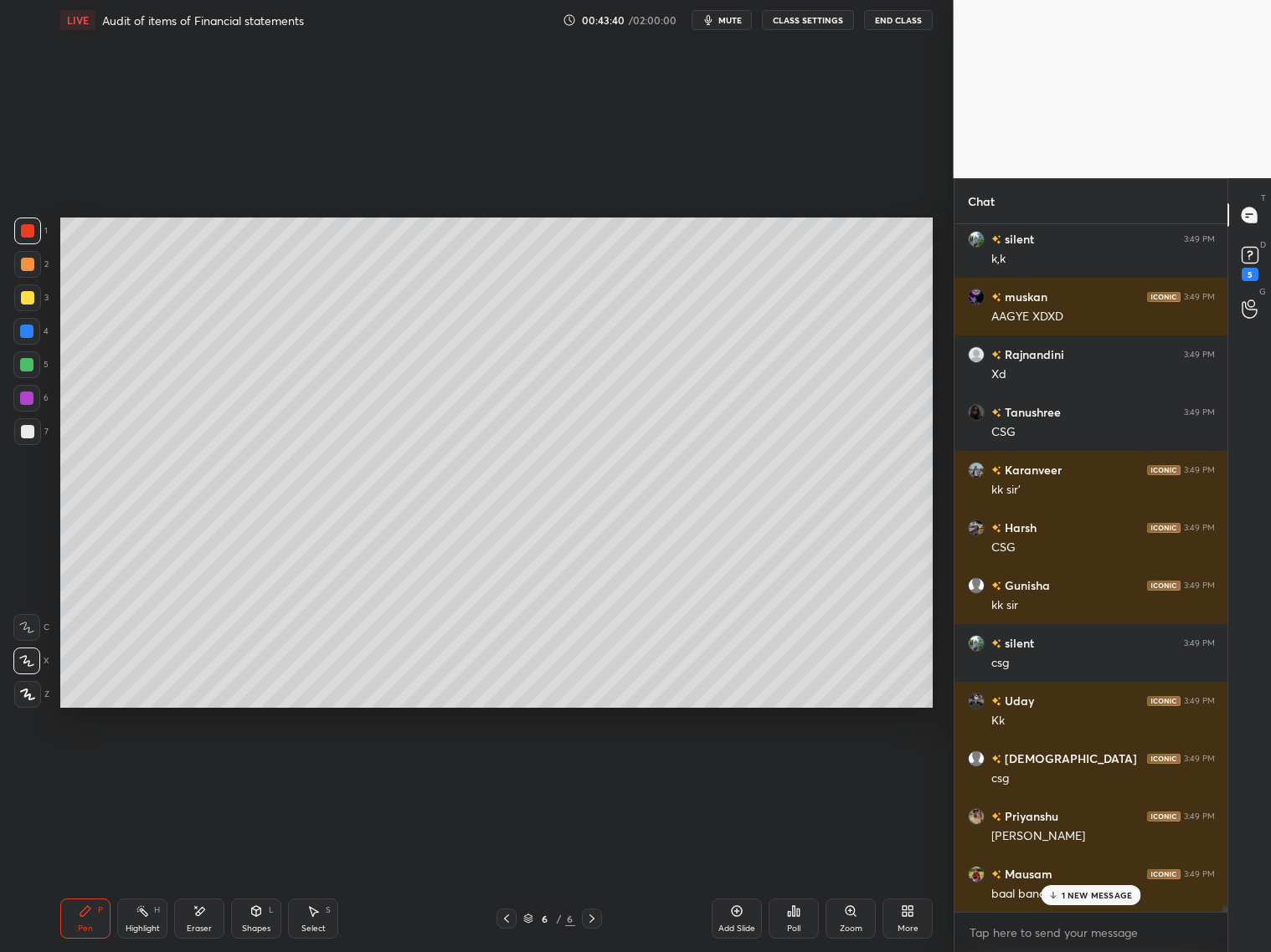
scroll to position [78907, 0]
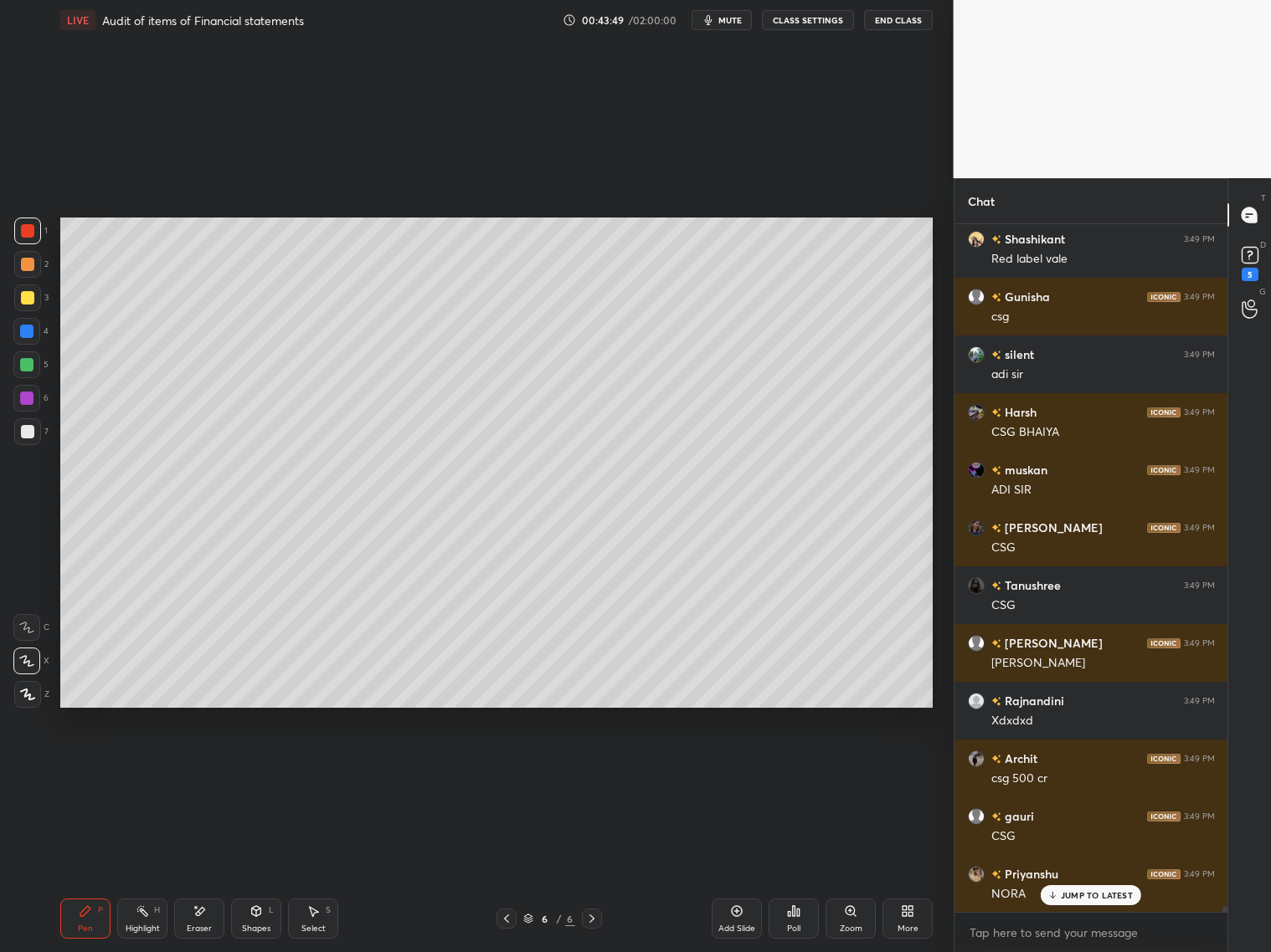
click at [1066, 769] on p "JUMP TO LATEST" at bounding box center [1096, 895] width 72 height 10
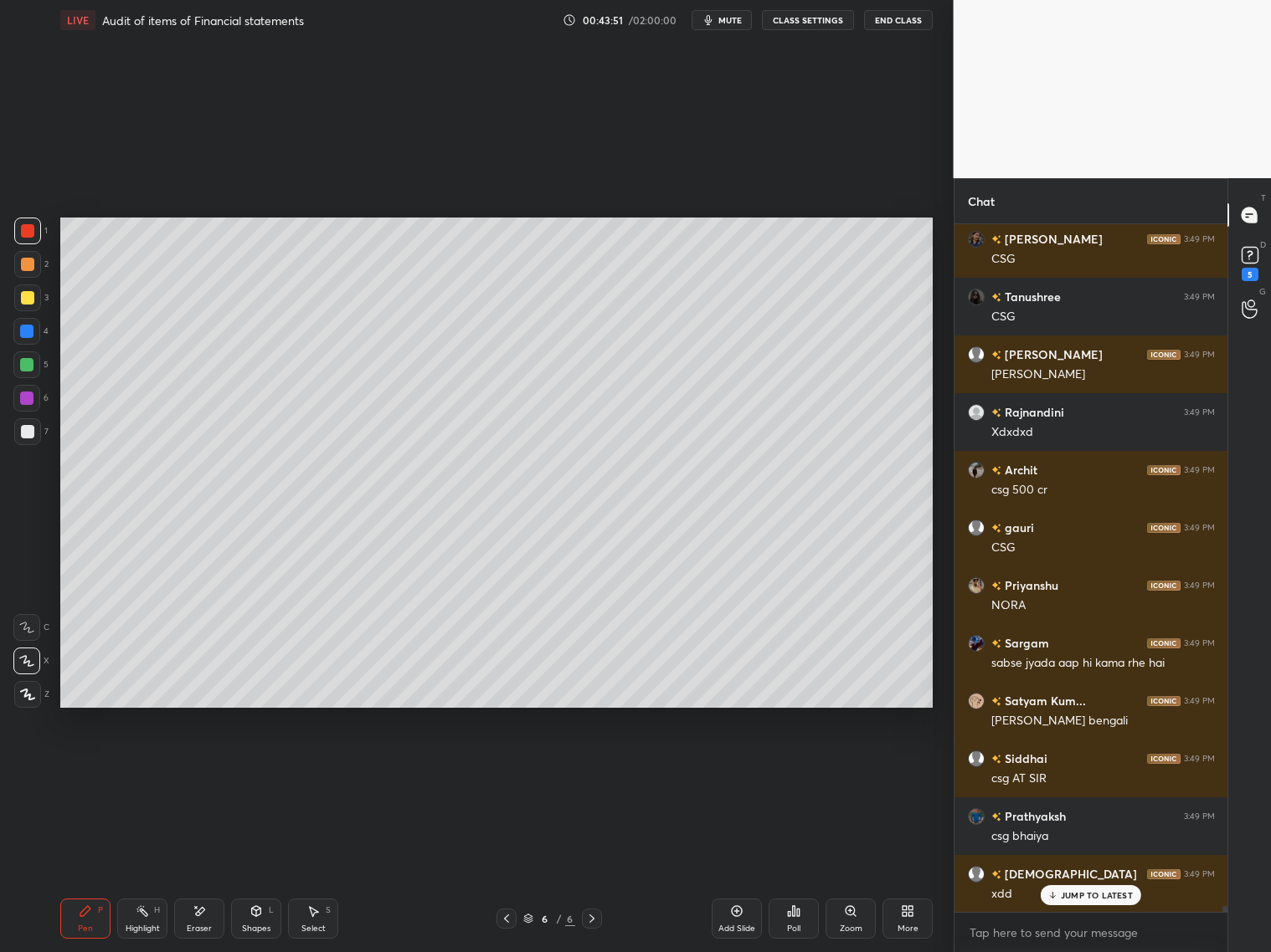
click at [512, 769] on icon at bounding box center [507, 919] width 14 height 14
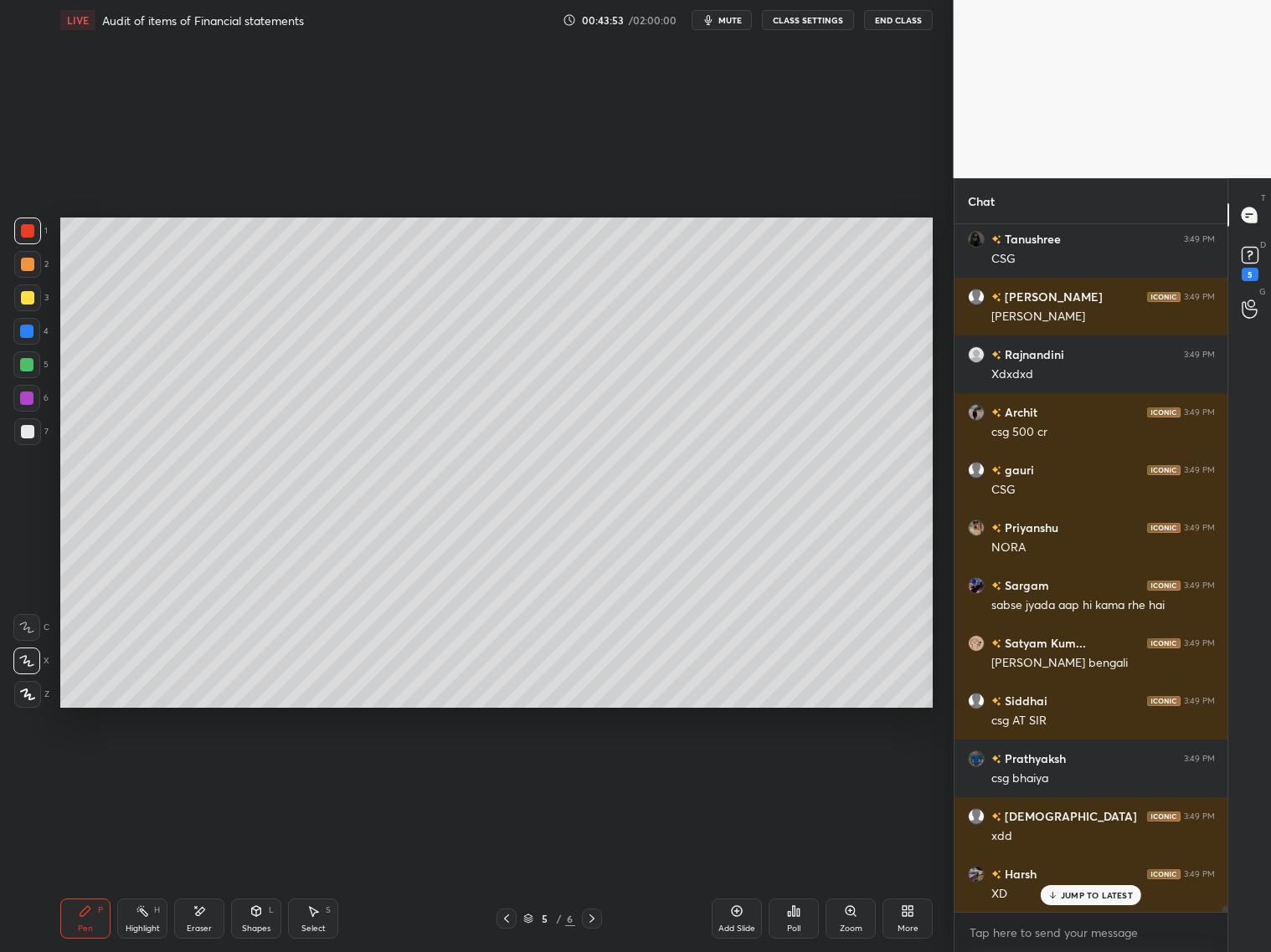
click at [597, 769] on icon at bounding box center [592, 919] width 14 height 14
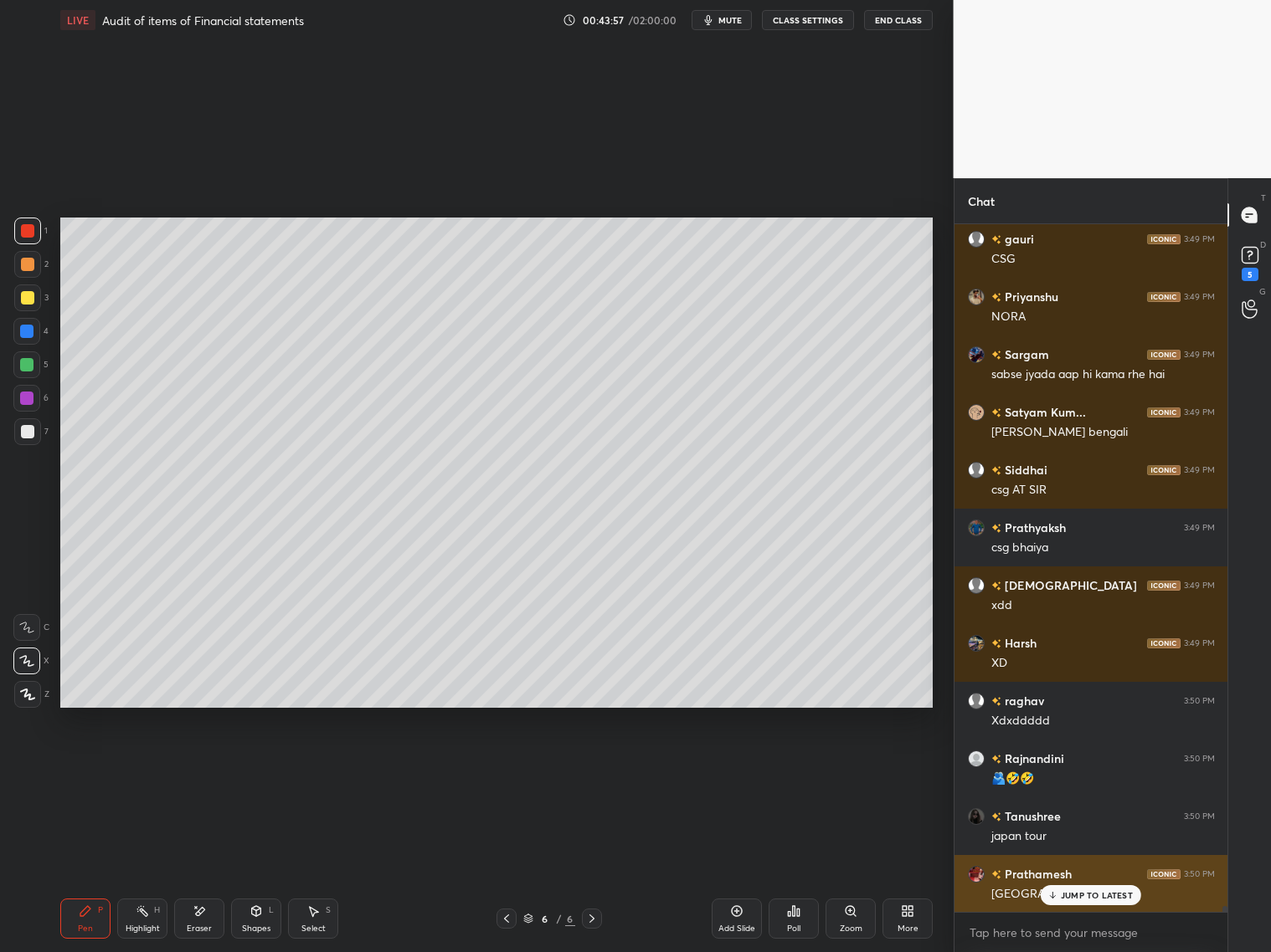
click at [1061, 769] on div "JUMP TO LATEST" at bounding box center [1091, 895] width 100 height 20
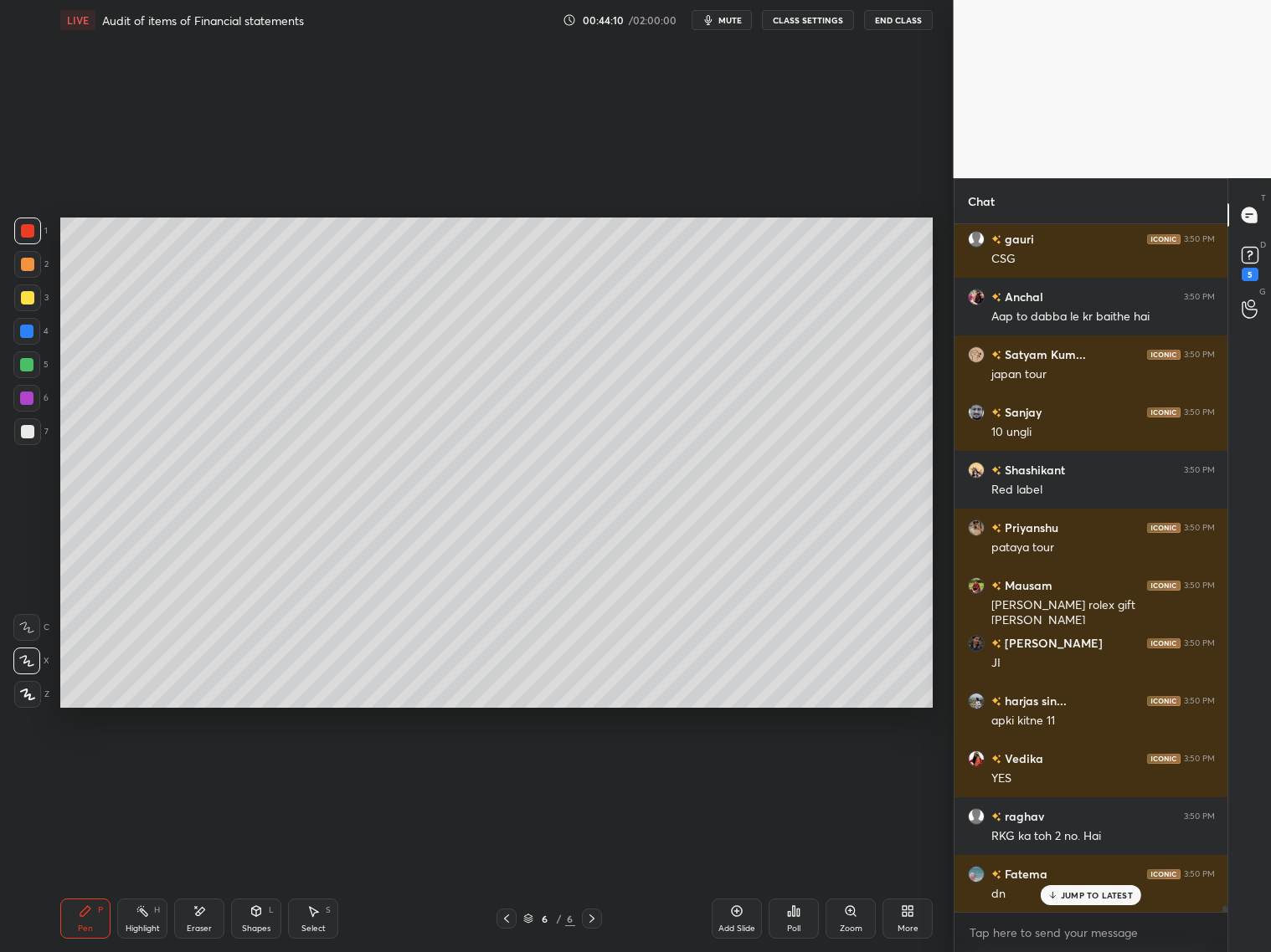
click at [1052, 769] on icon at bounding box center [1052, 895] width 11 height 10
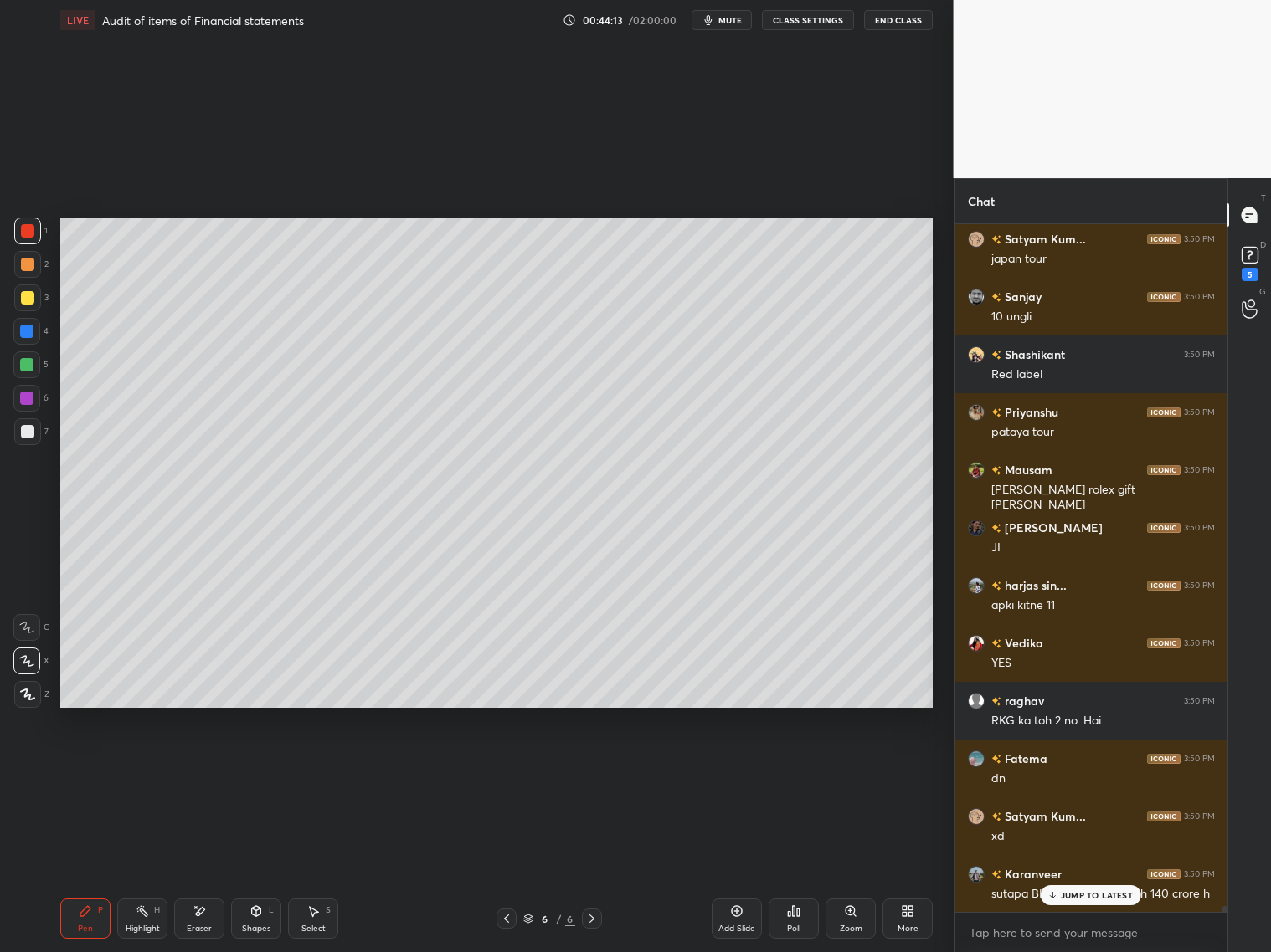
drag, startPoint x: 741, startPoint y: 911, endPoint x: 764, endPoint y: 902, distance: 24.7
click at [744, 769] on div "Add Slide" at bounding box center [737, 919] width 50 height 40
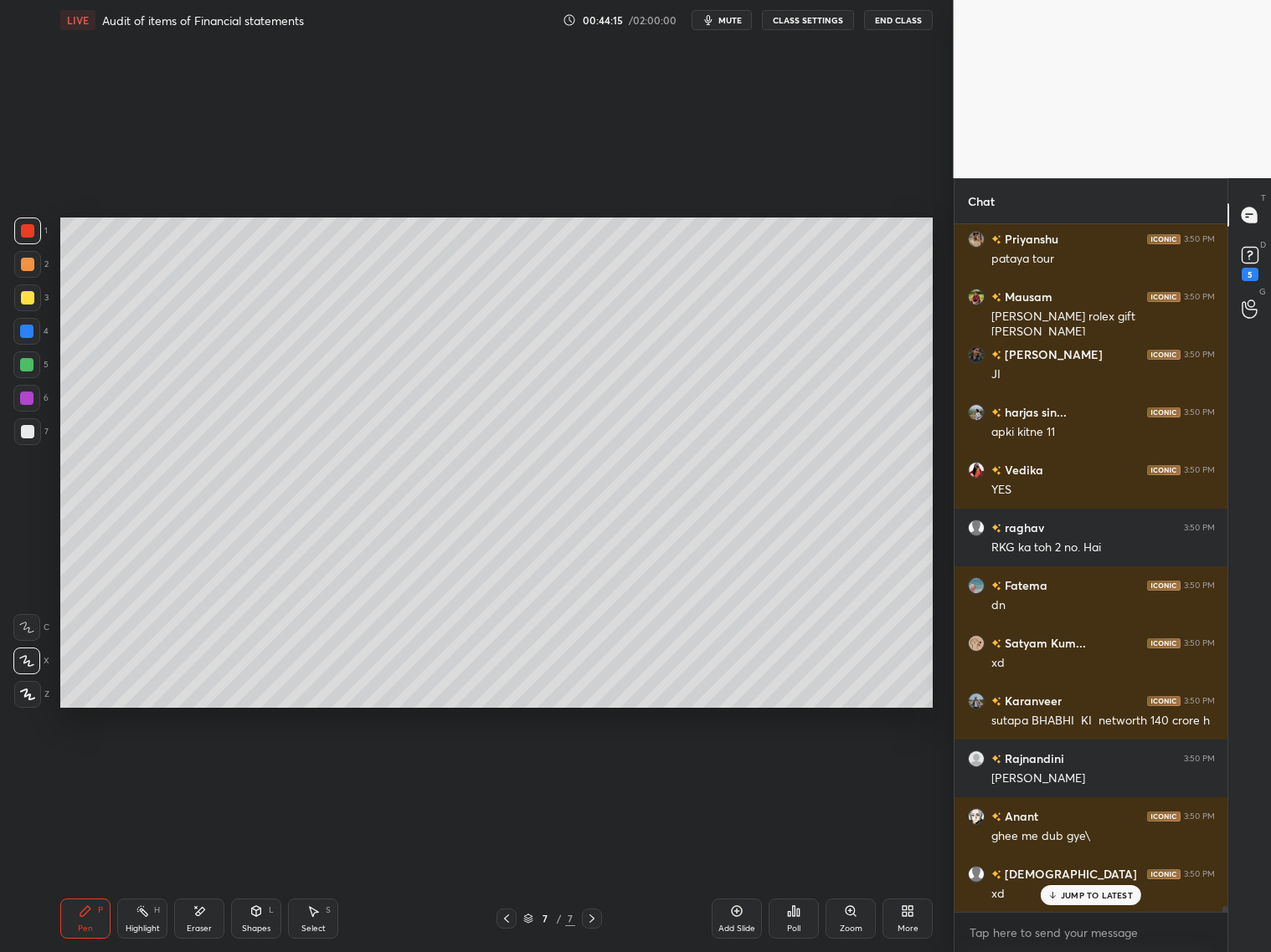
click at [267, 769] on div "Shapes L" at bounding box center [256, 919] width 50 height 40
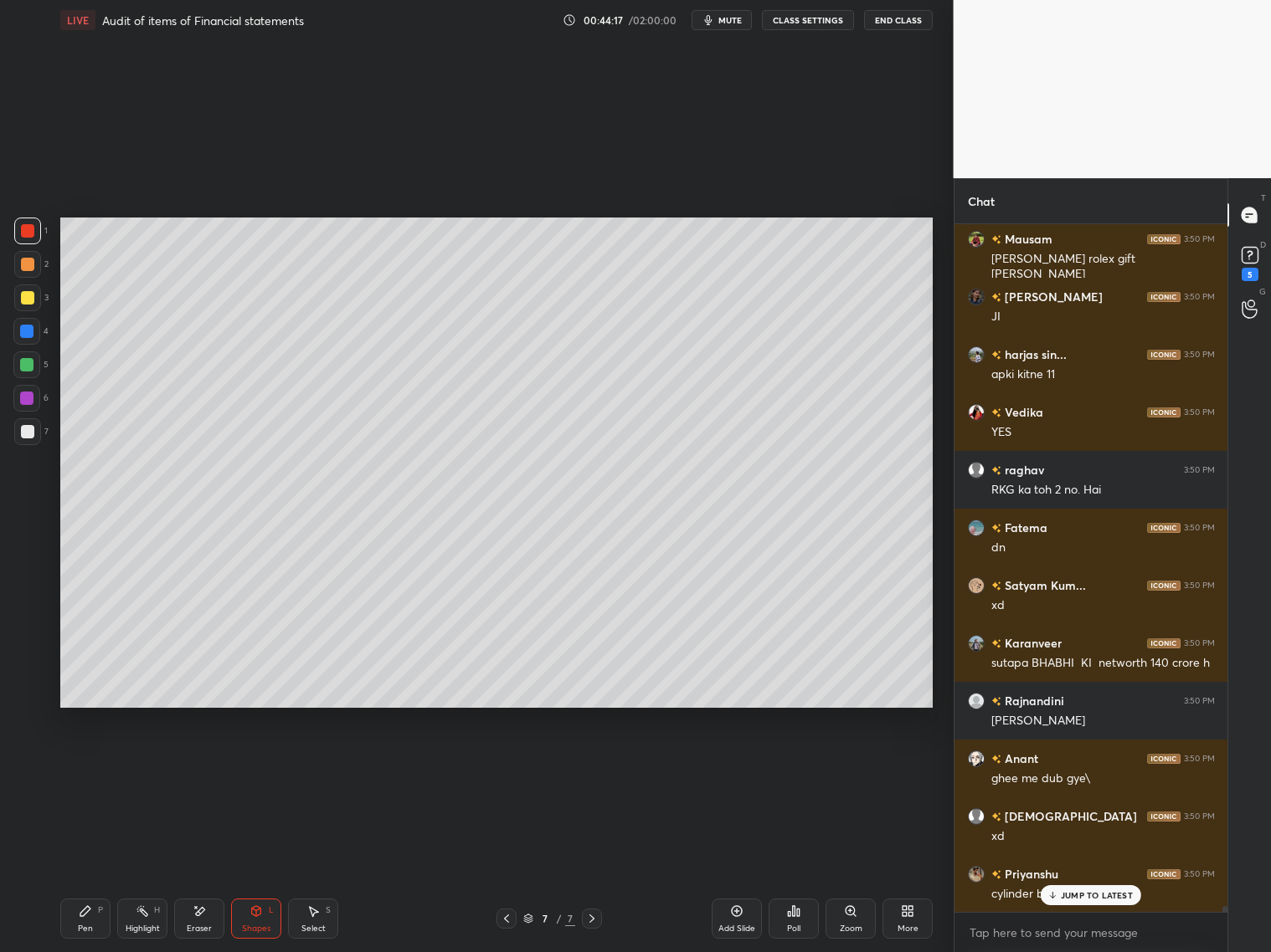
click at [26, 431] on div at bounding box center [27, 432] width 14 height 14
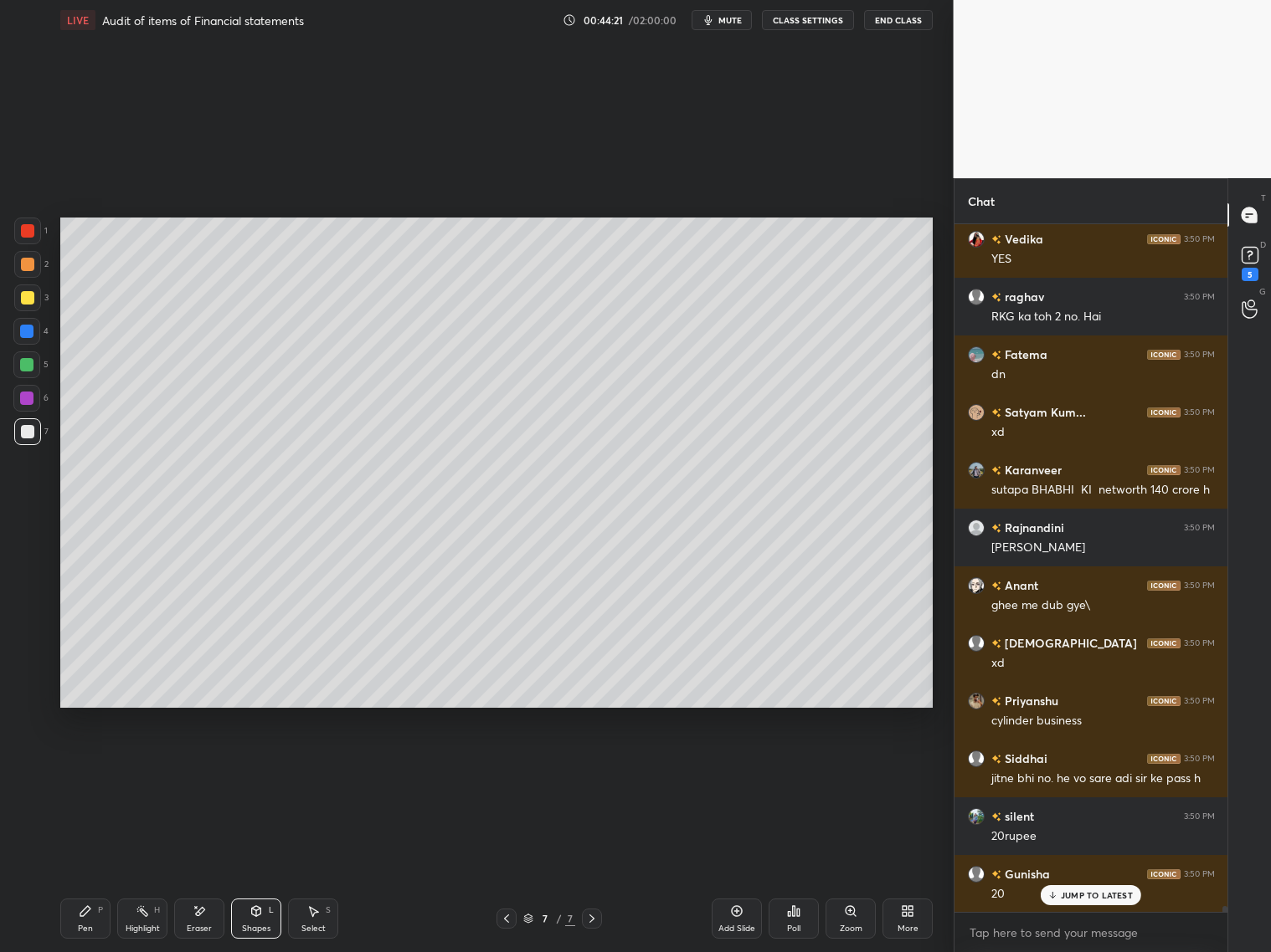
click at [79, 769] on div "Pen P" at bounding box center [84, 919] width 50 height 40
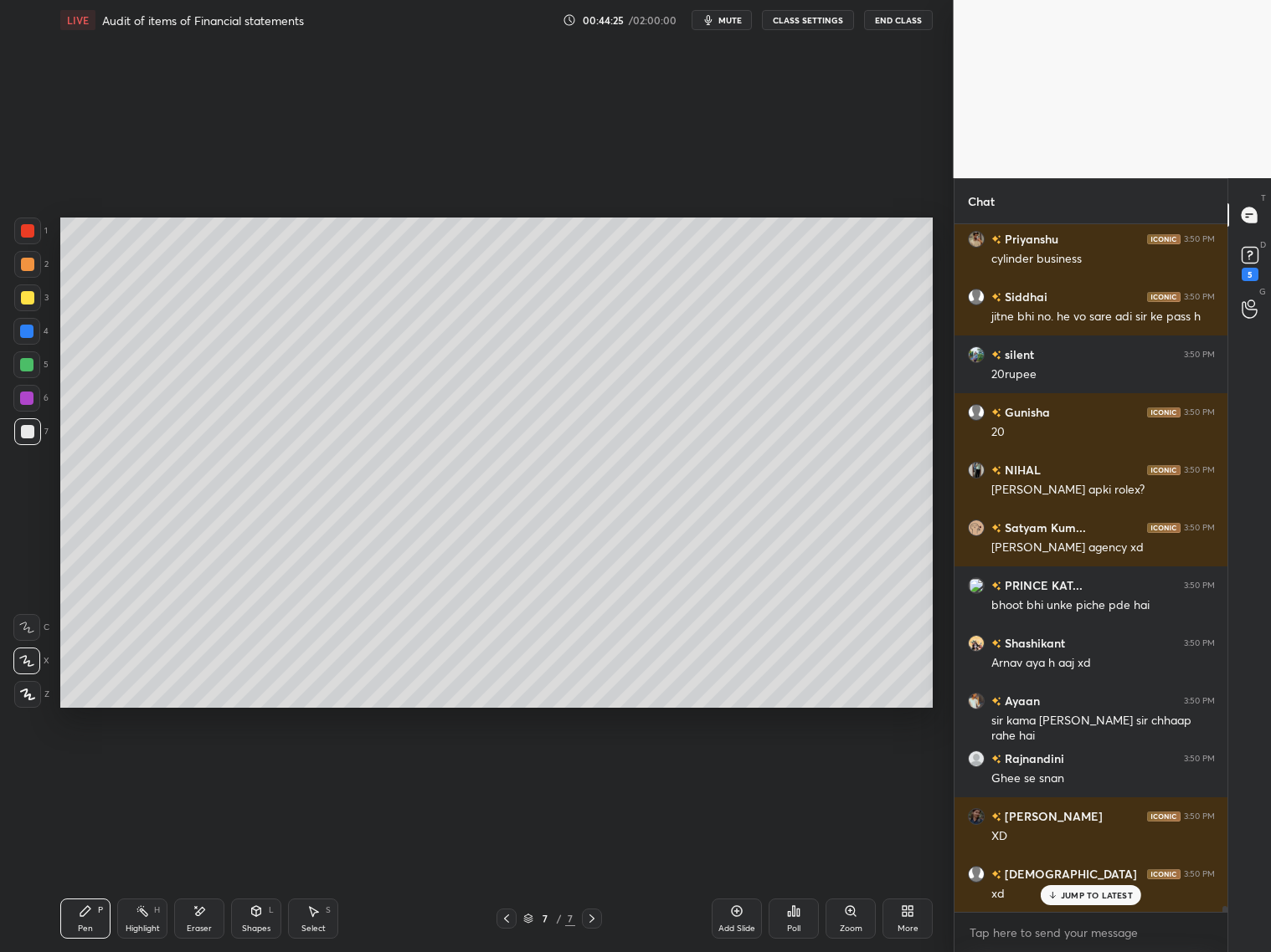
click at [31, 261] on div at bounding box center [27, 265] width 14 height 14
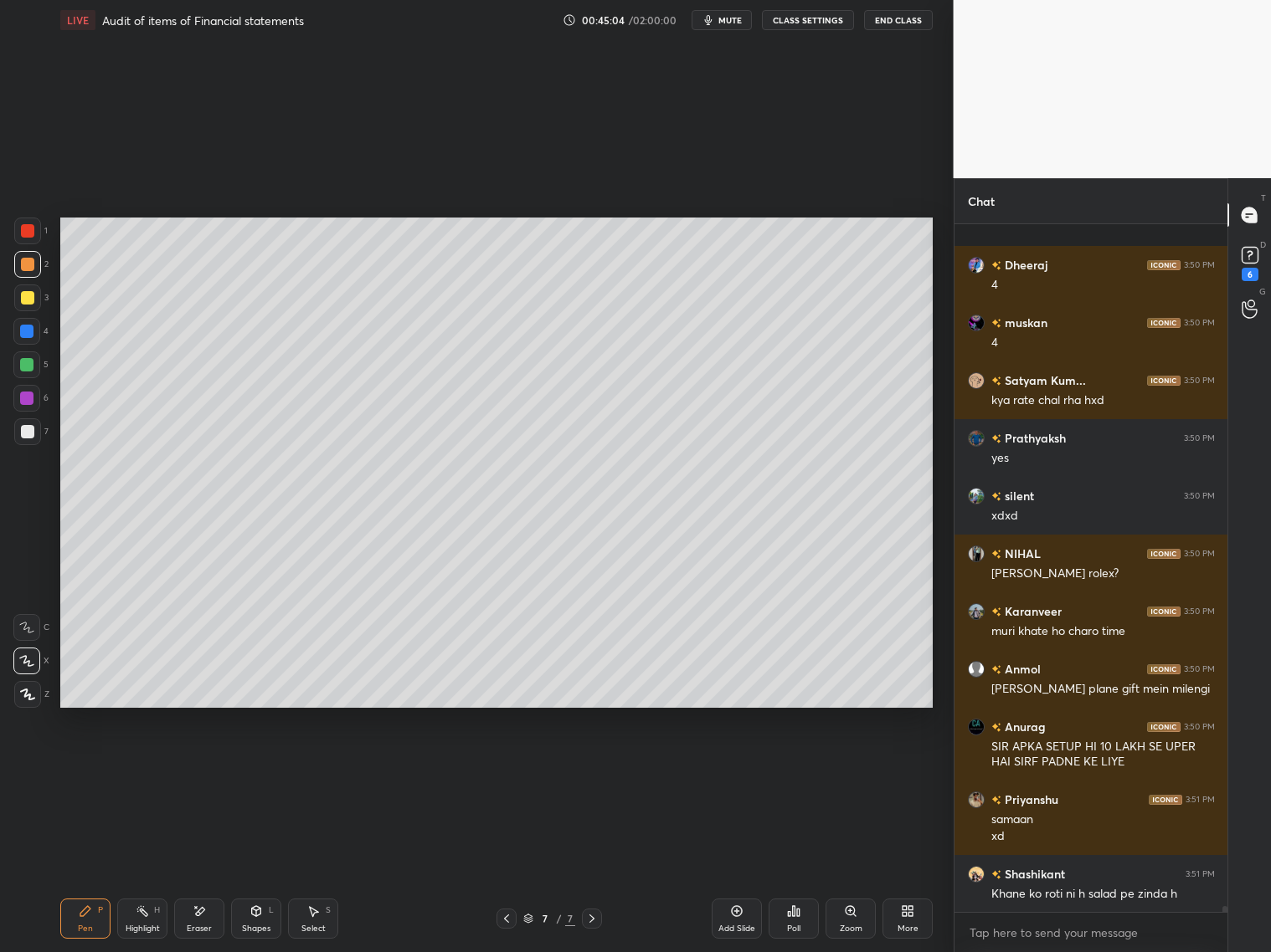
scroll to position [84514, 0]
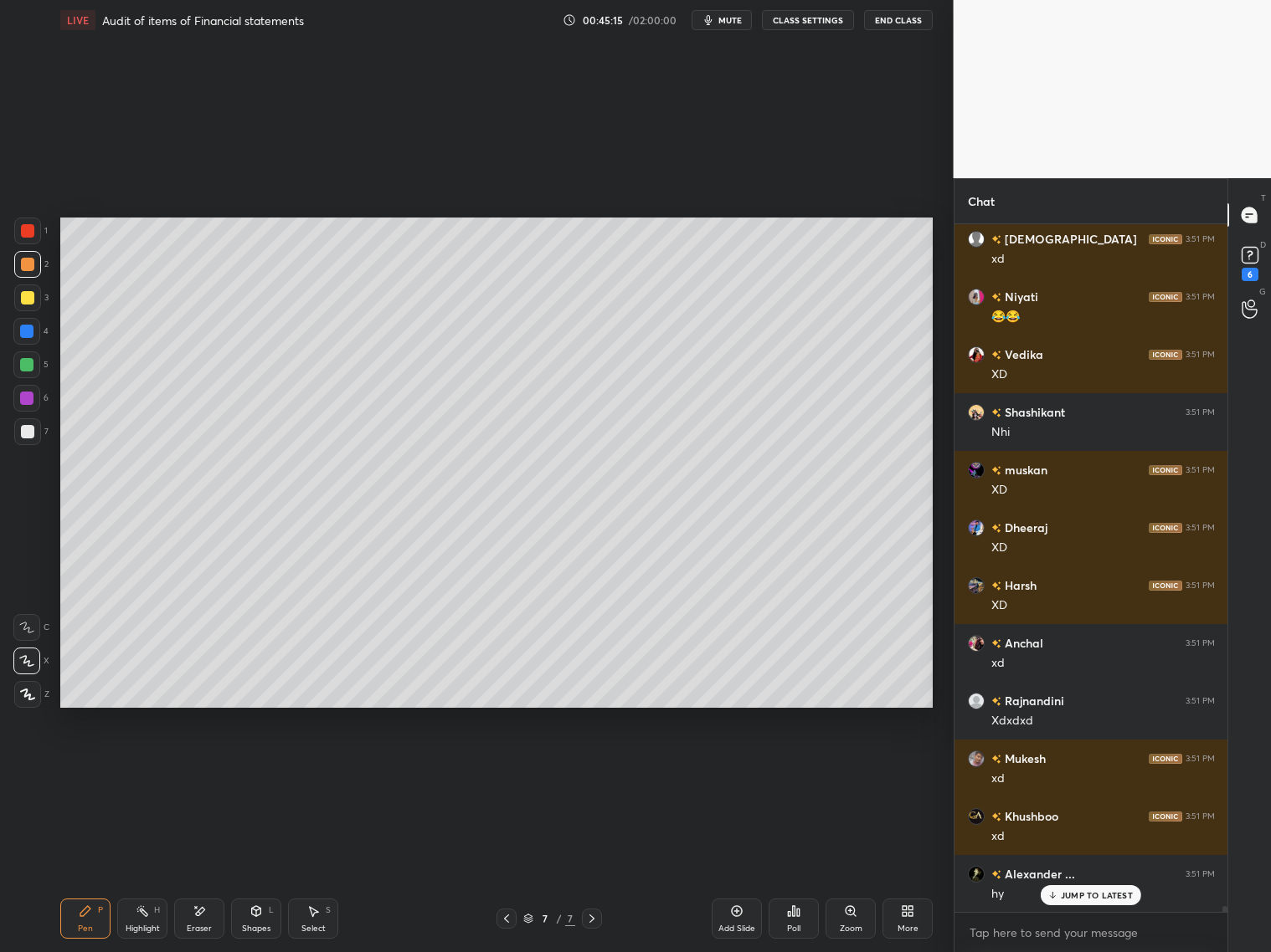
click at [34, 433] on div at bounding box center [27, 431] width 26 height 26
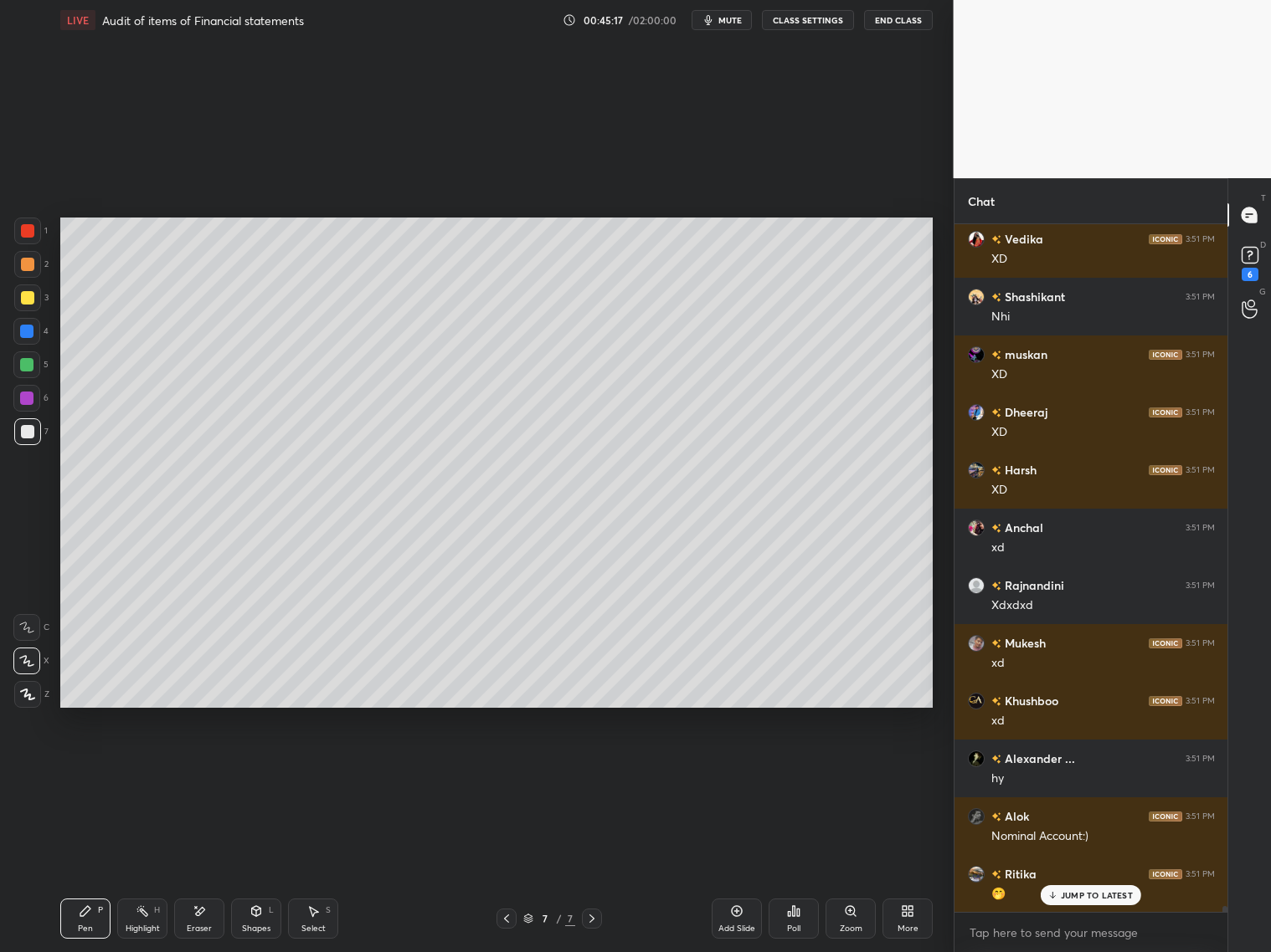
click at [29, 304] on div at bounding box center [27, 298] width 14 height 14
click at [269, 769] on div "Shapes L" at bounding box center [256, 919] width 50 height 40
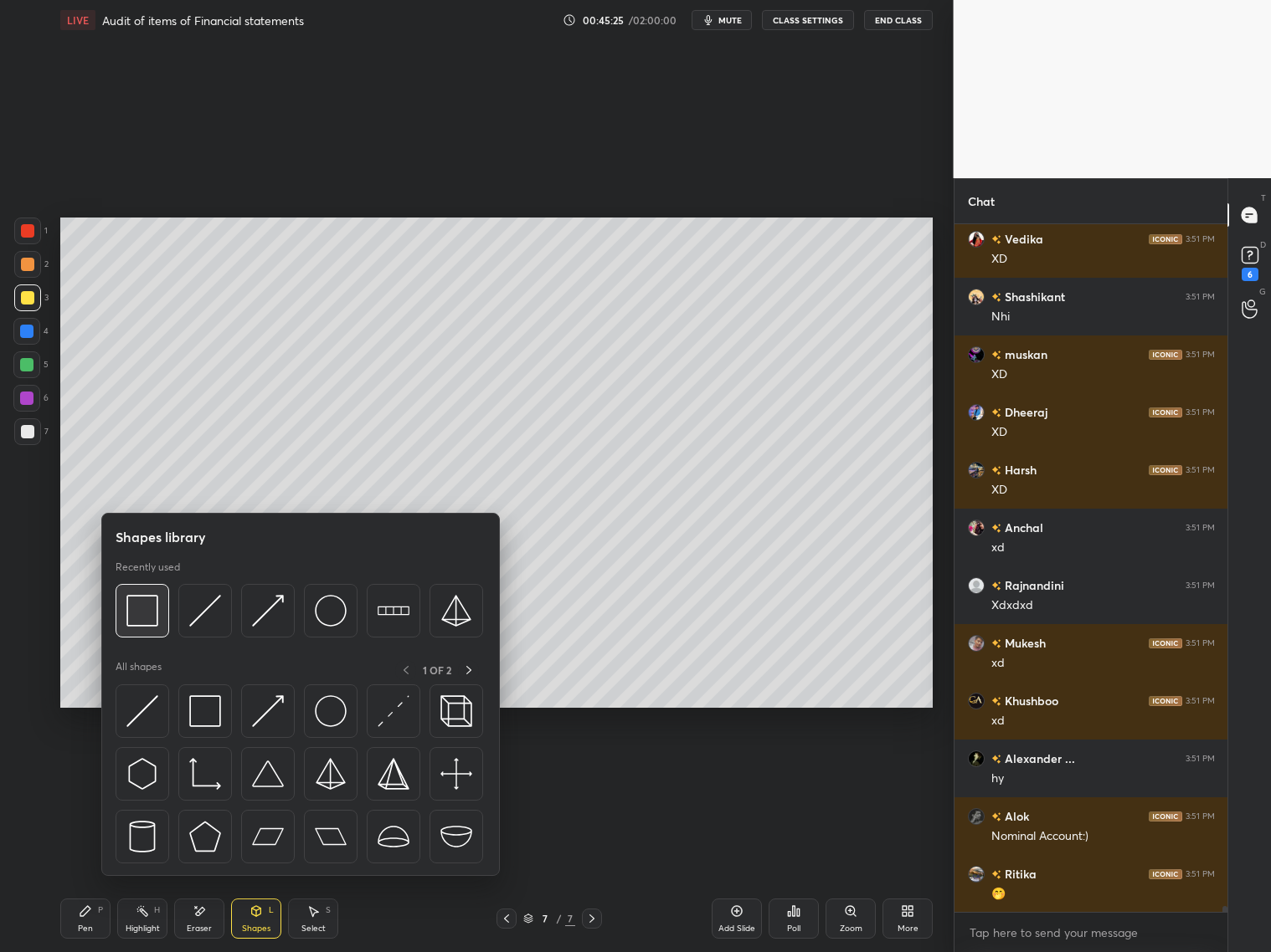
scroll to position [85857, 0]
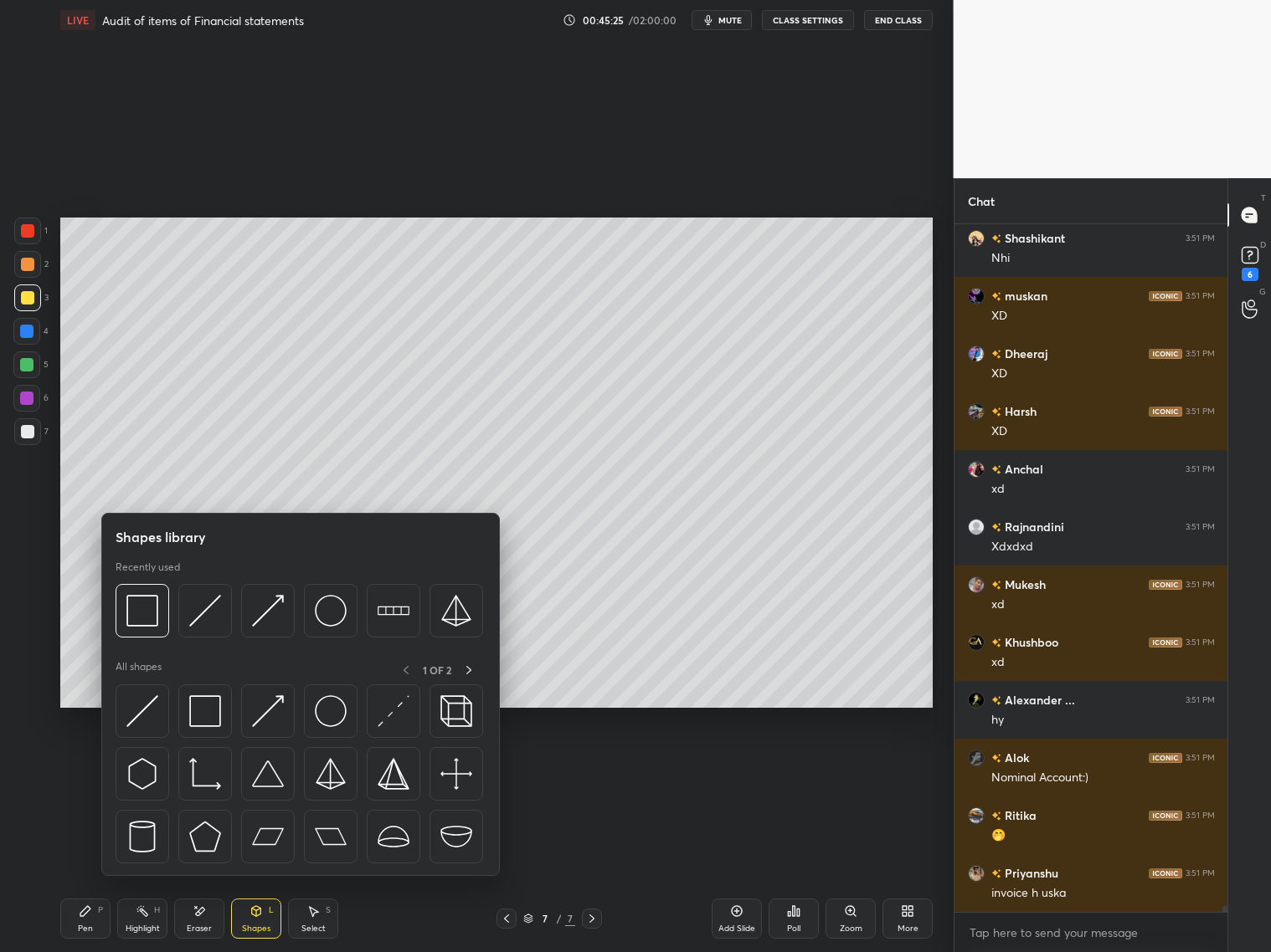
click at [25, 432] on div at bounding box center [27, 432] width 14 height 14
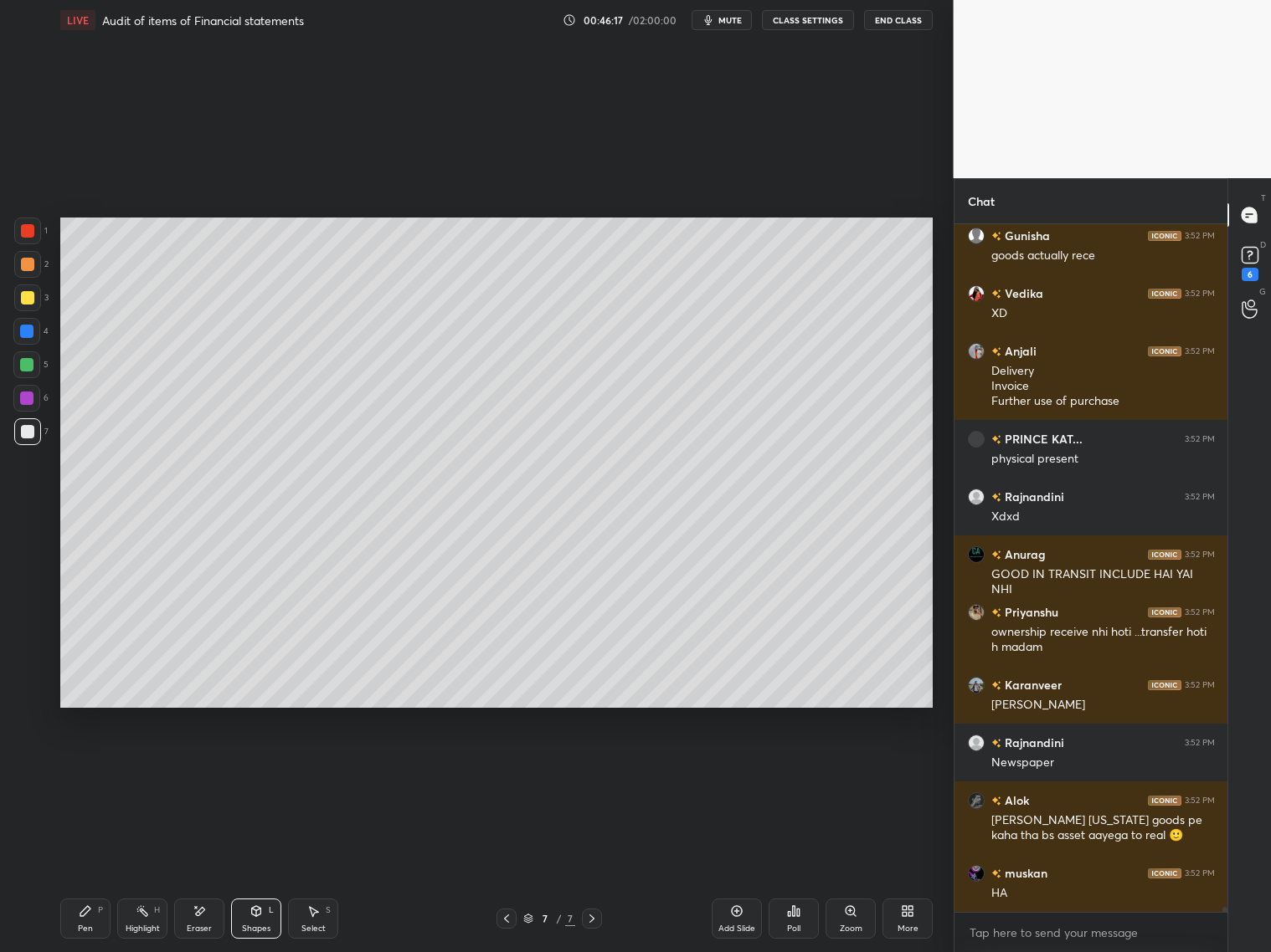
scroll to position [88804, 0]
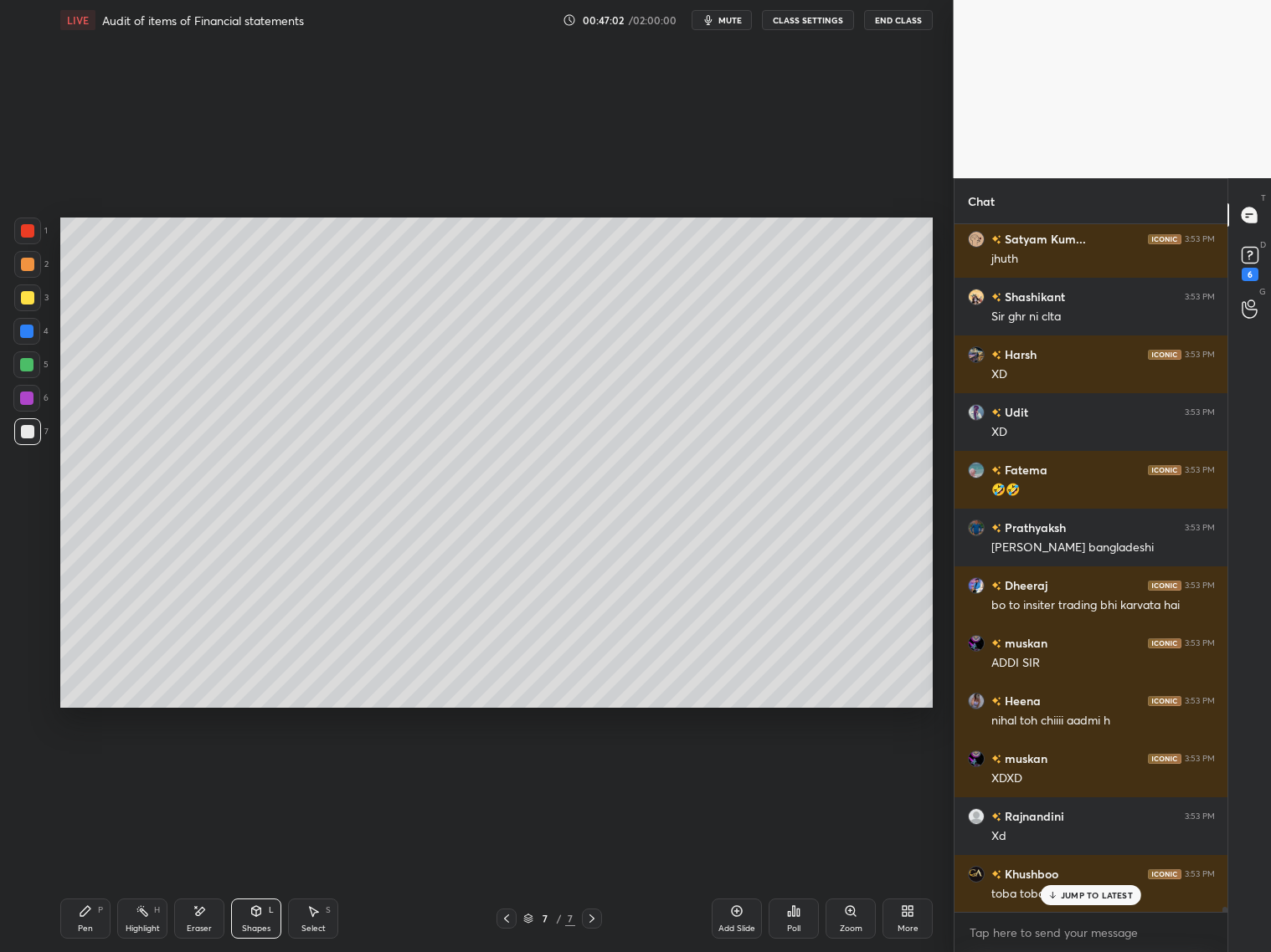
click at [82, 769] on div "Pen P" at bounding box center [84, 919] width 50 height 40
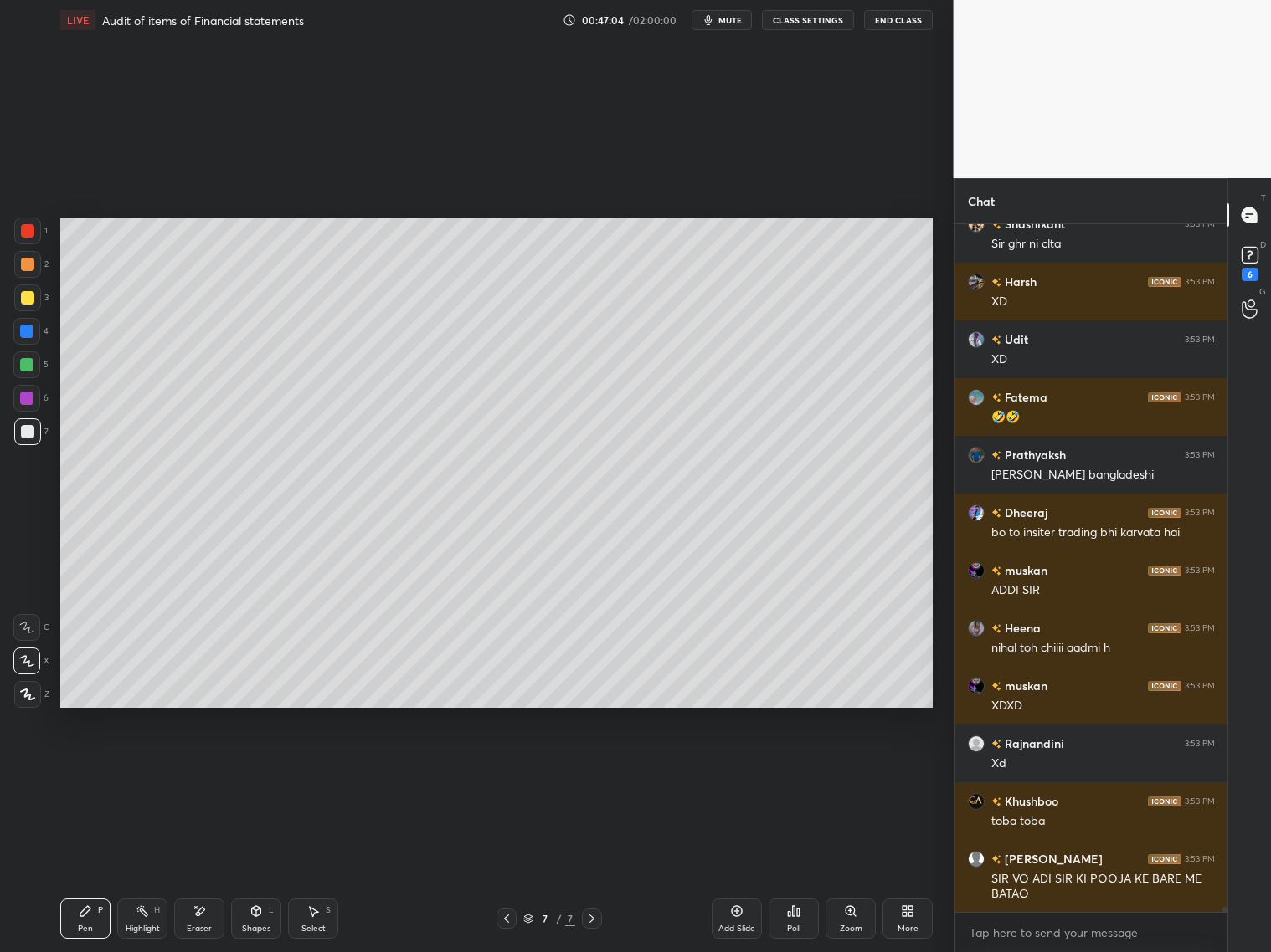
click at [1087, 769] on div "Shashikant 3:53 PM Sir ghr ni clta Harsh 3:53 PM XD Udit 3:53 PM XD Fatema 3:53…" at bounding box center [1091, 569] width 274 height 688
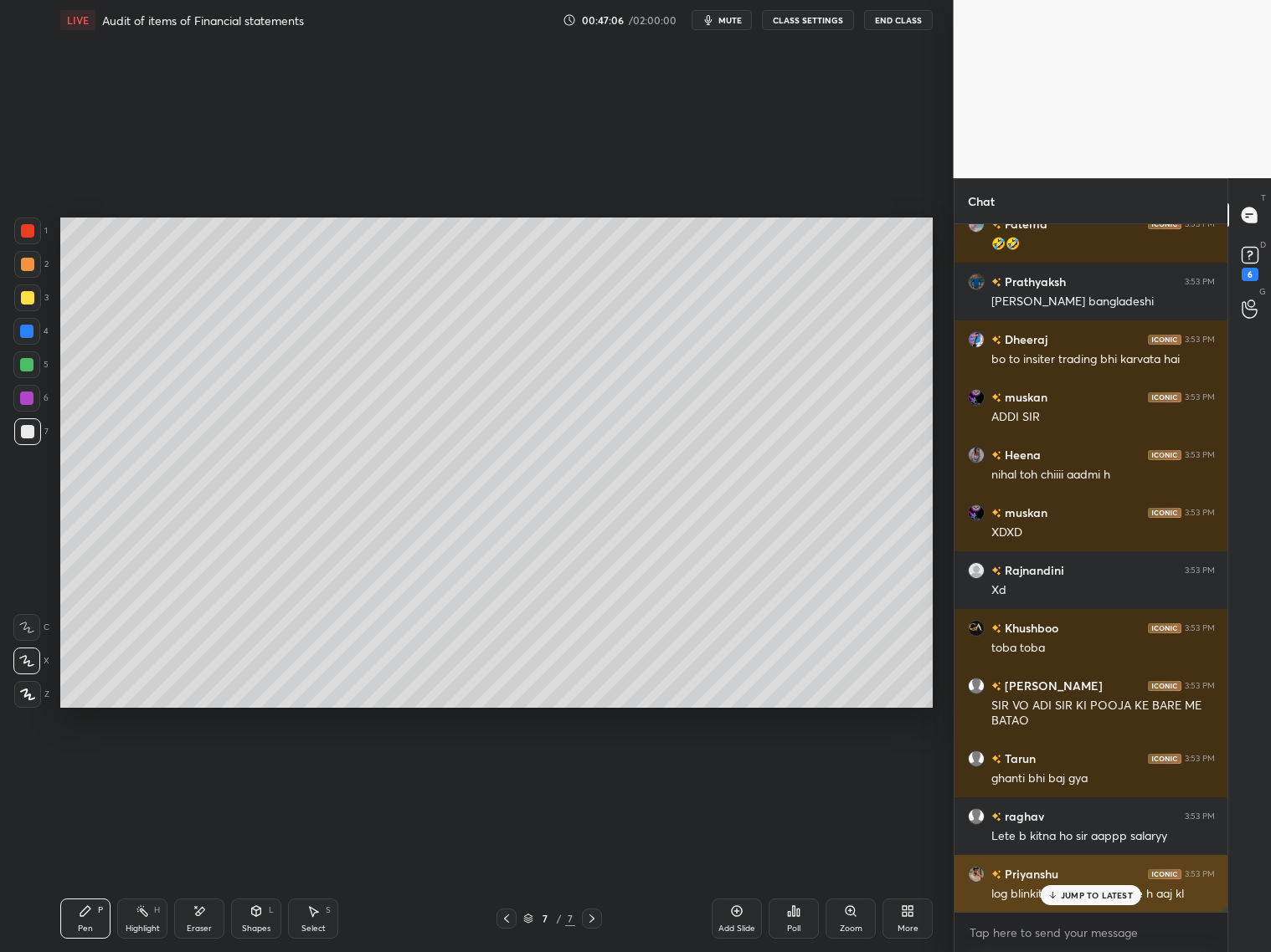
drag, startPoint x: 1083, startPoint y: 890, endPoint x: 1096, endPoint y: 899, distance: 15.8
click at [1087, 769] on p "JUMP TO LATEST" at bounding box center [1096, 895] width 72 height 10
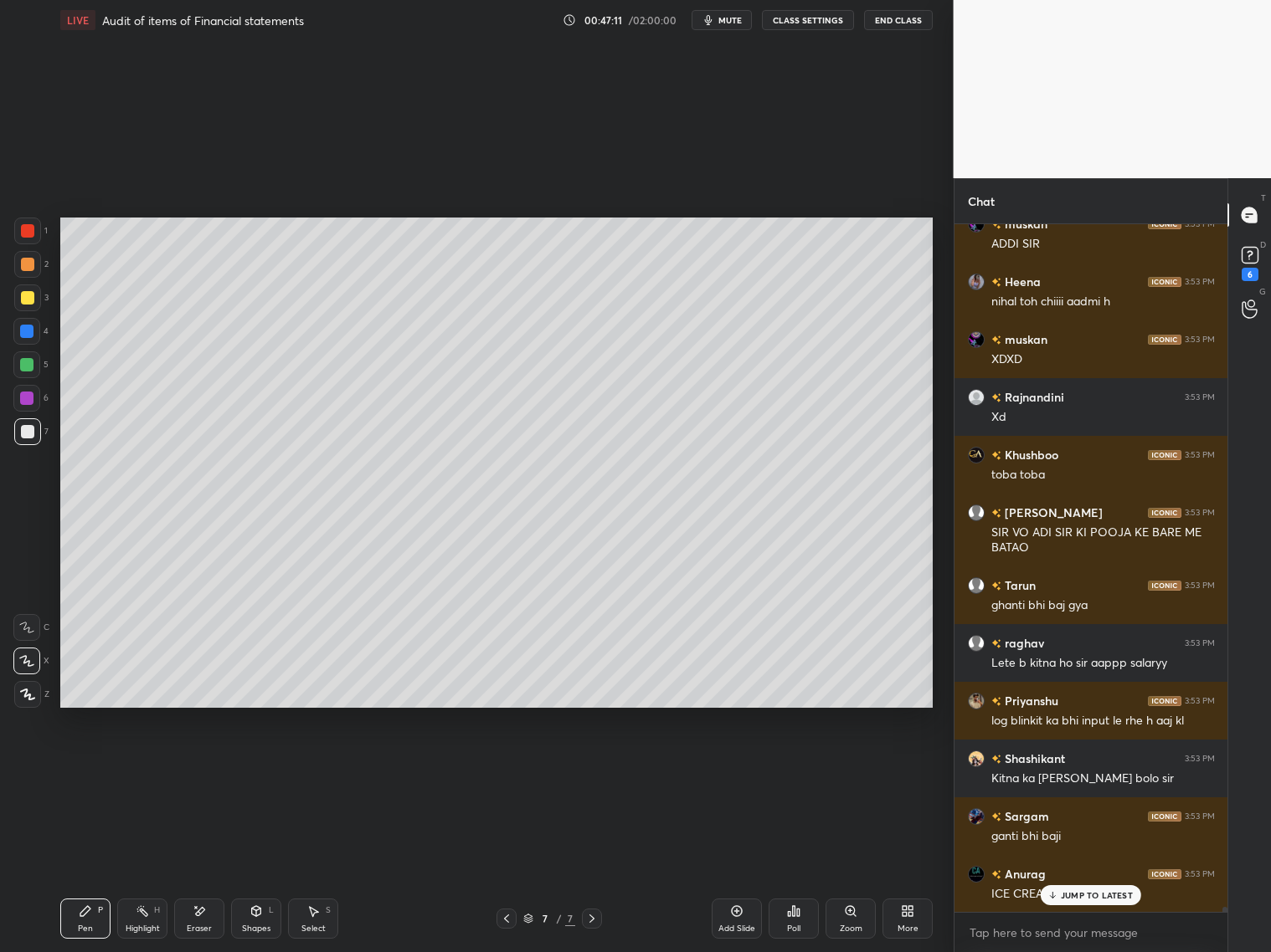
click at [1062, 769] on div "JUMP TO LATEST" at bounding box center [1091, 895] width 100 height 20
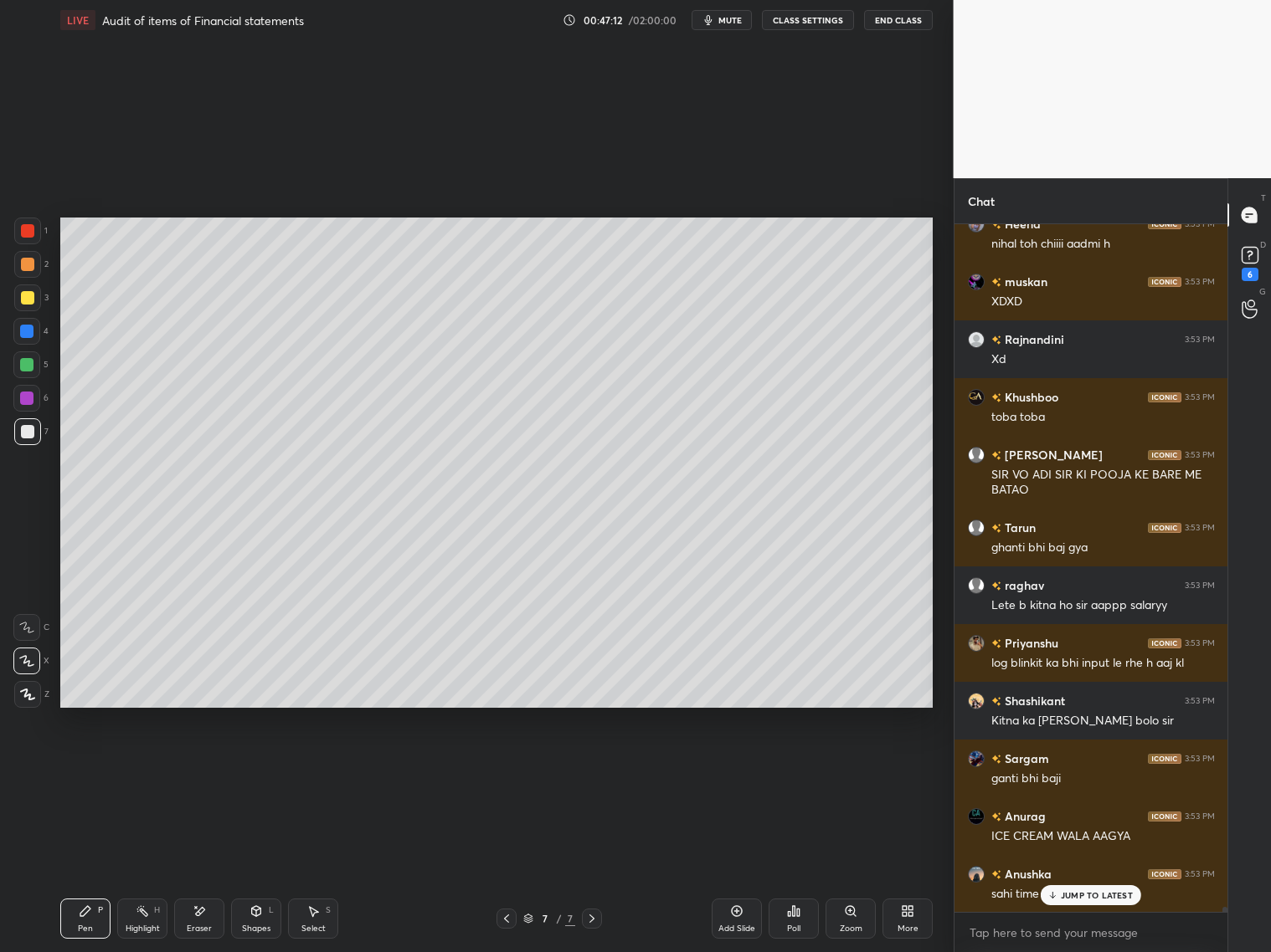
click at [1085, 769] on p "JUMP TO LATEST" at bounding box center [1096, 895] width 72 height 10
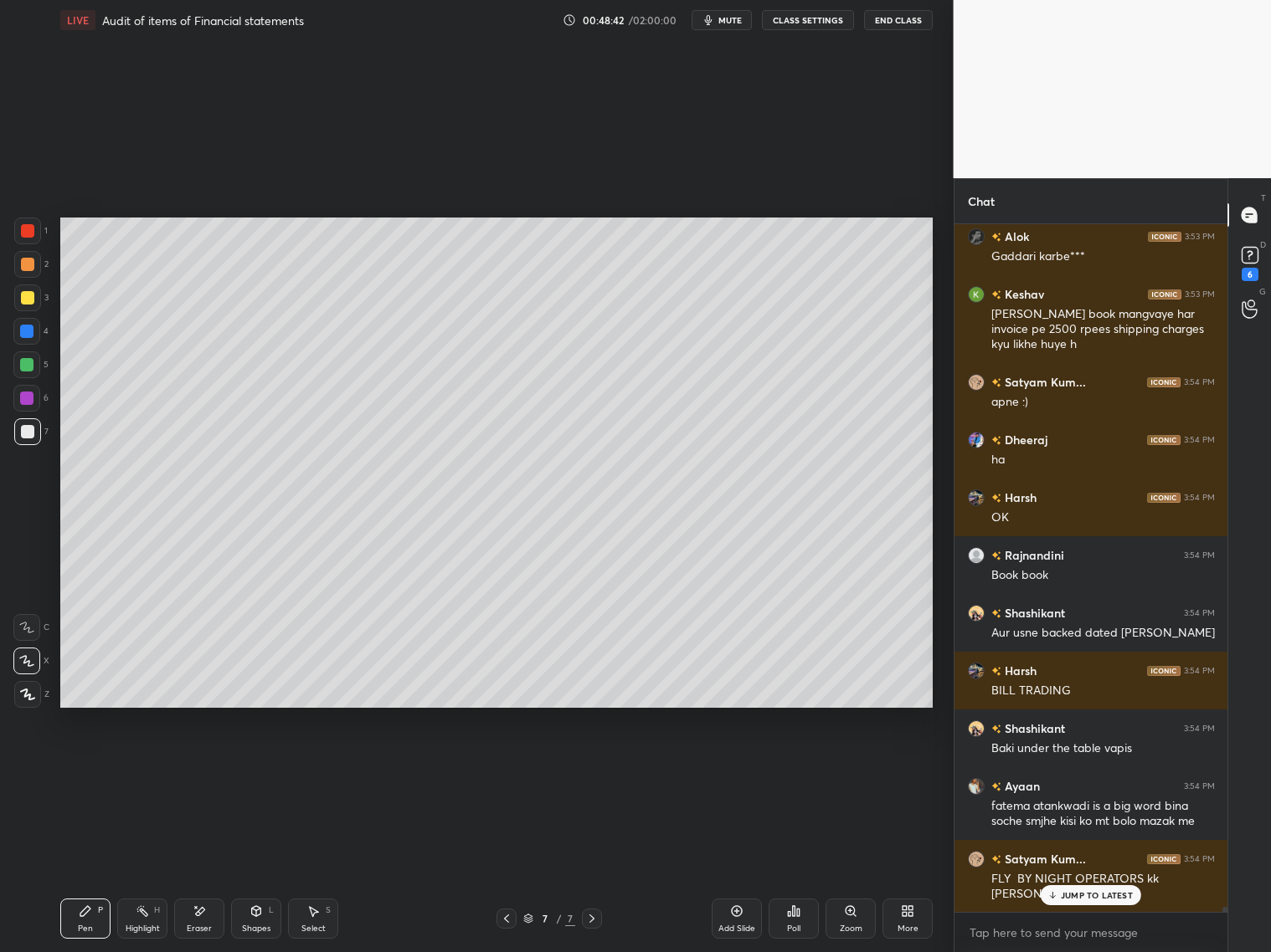
scroll to position [95536, 0]
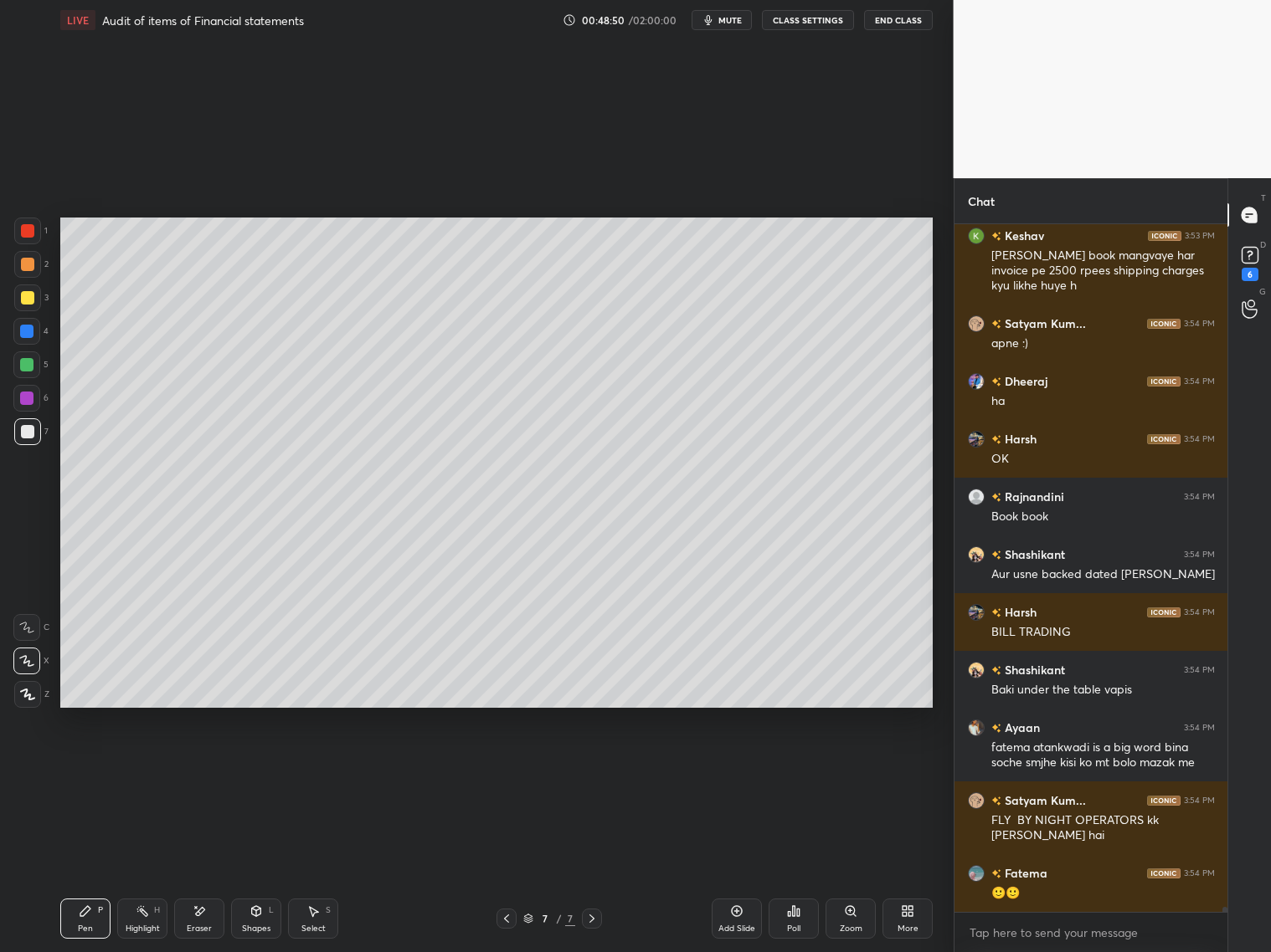
click at [19, 441] on div at bounding box center [27, 431] width 26 height 26
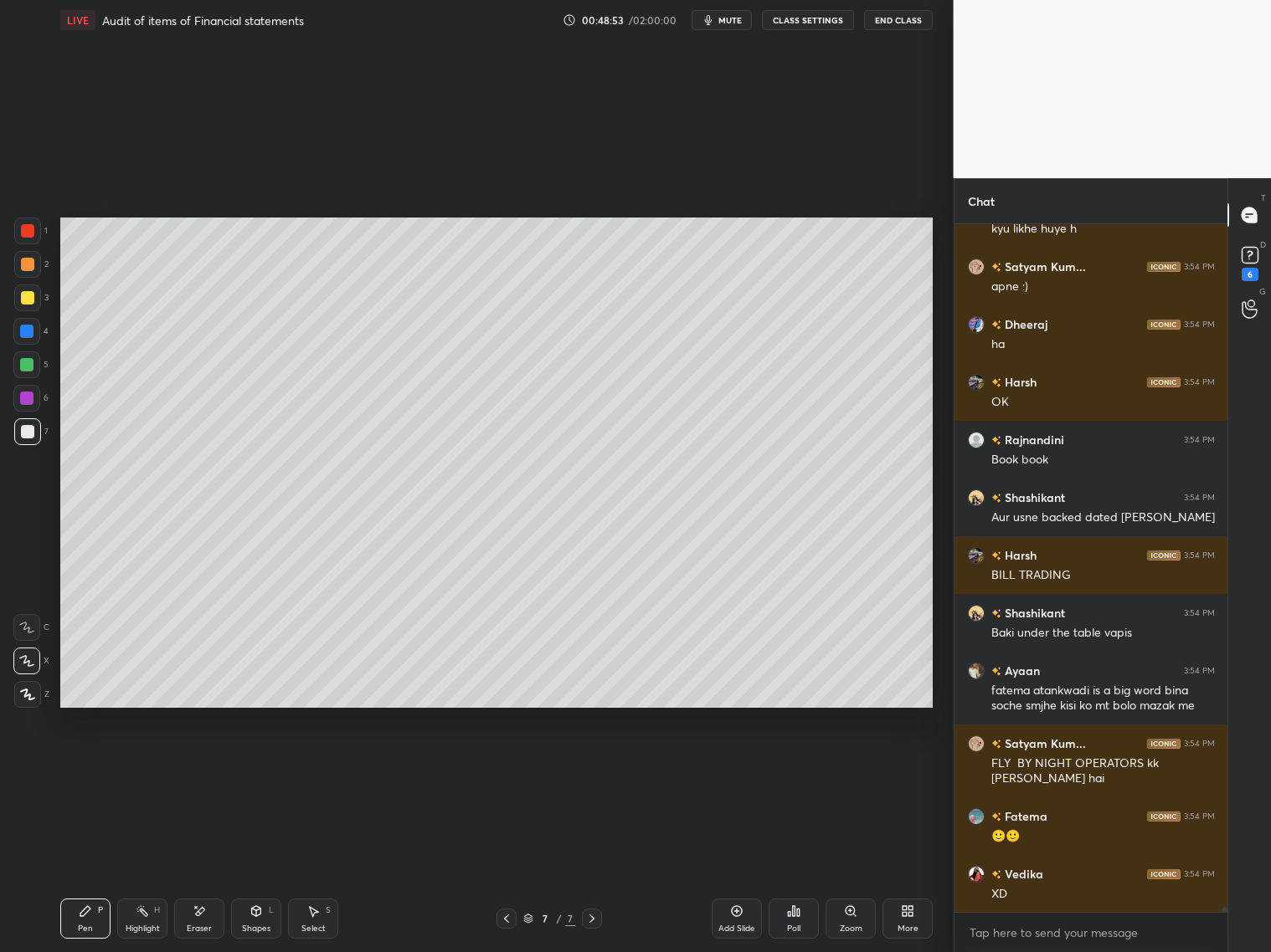
scroll to position [95651, 0]
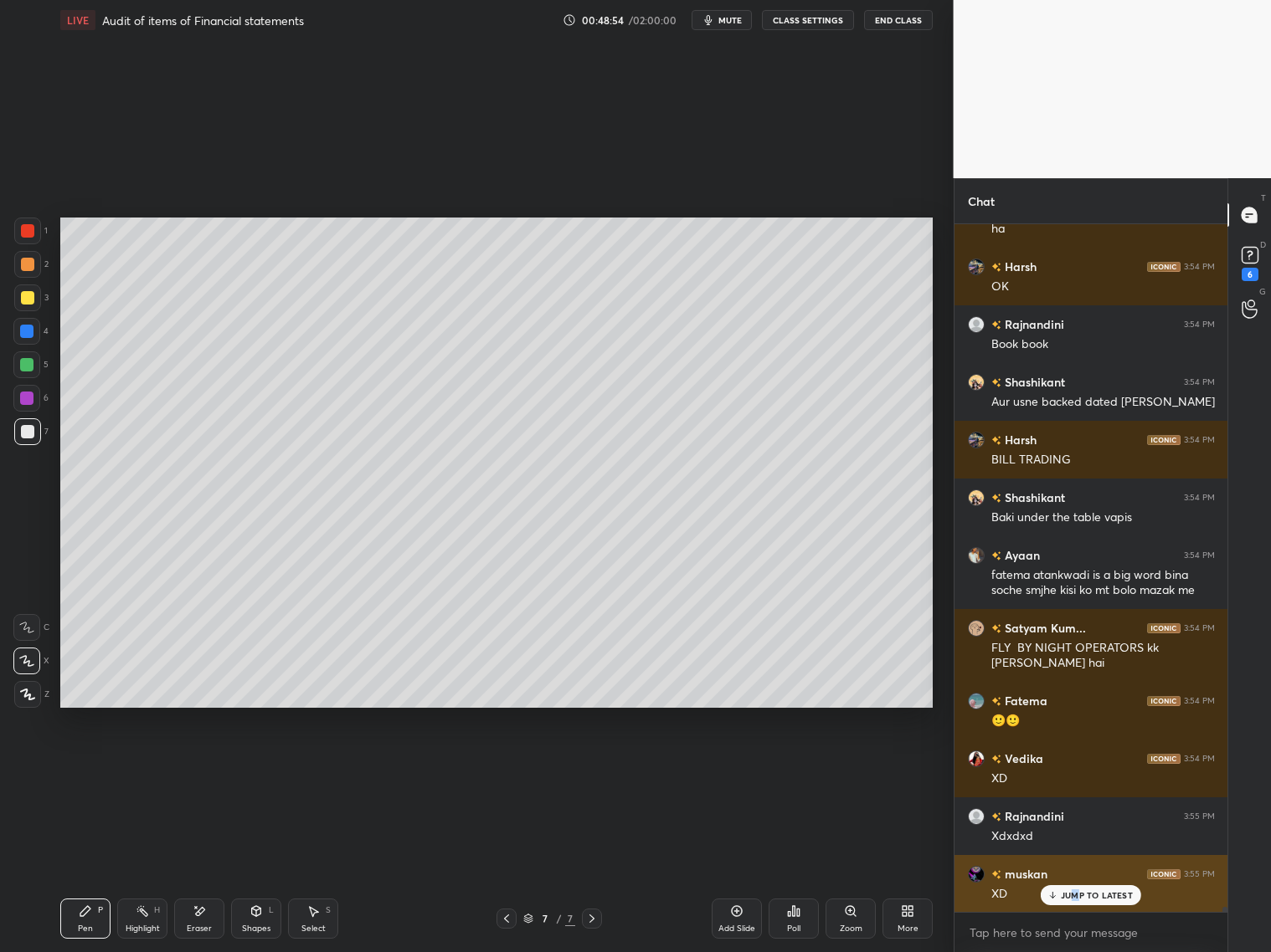
click at [1076, 769] on p "JUMP TO LATEST" at bounding box center [1096, 895] width 72 height 10
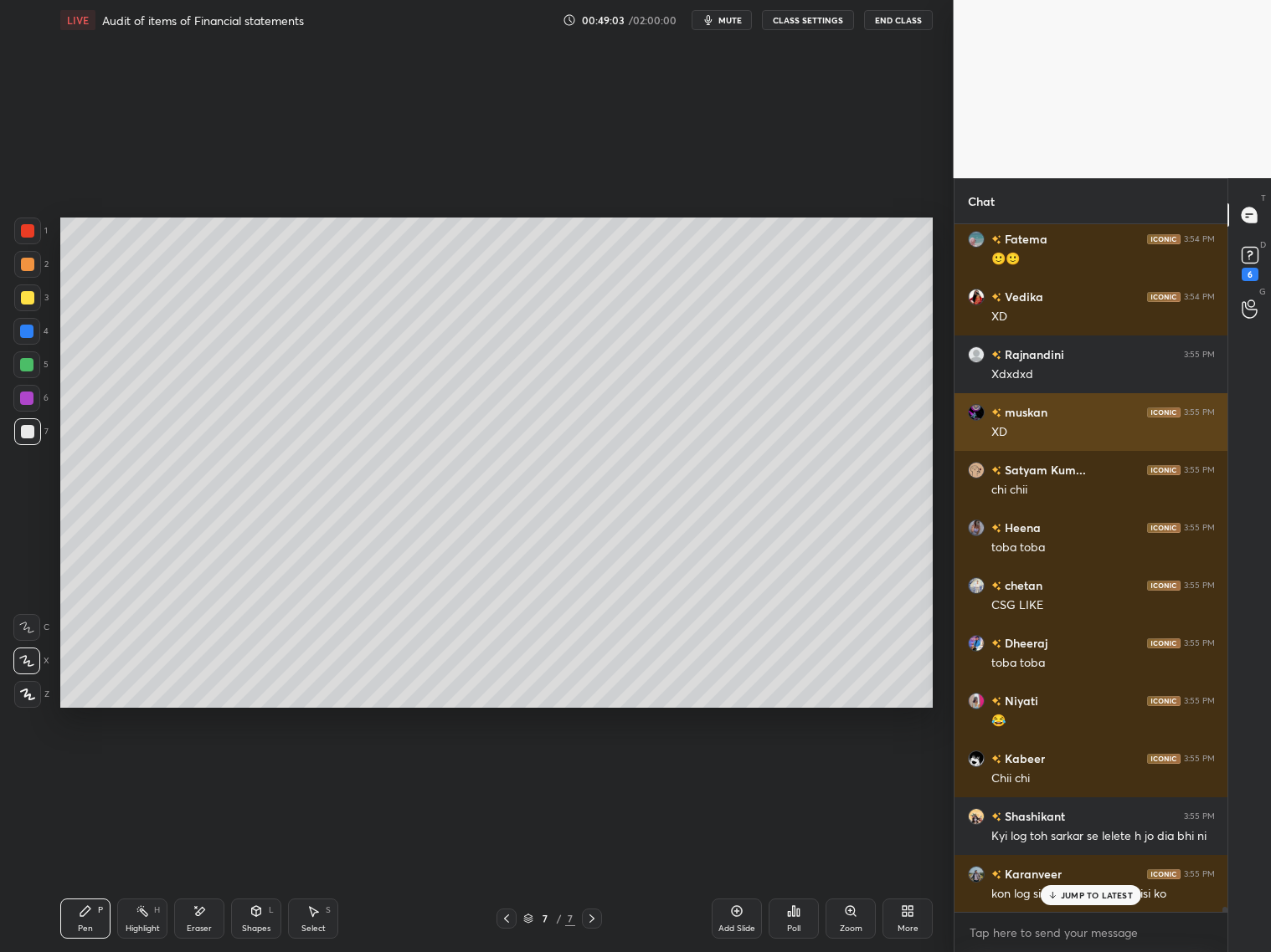
scroll to position [96228, 0]
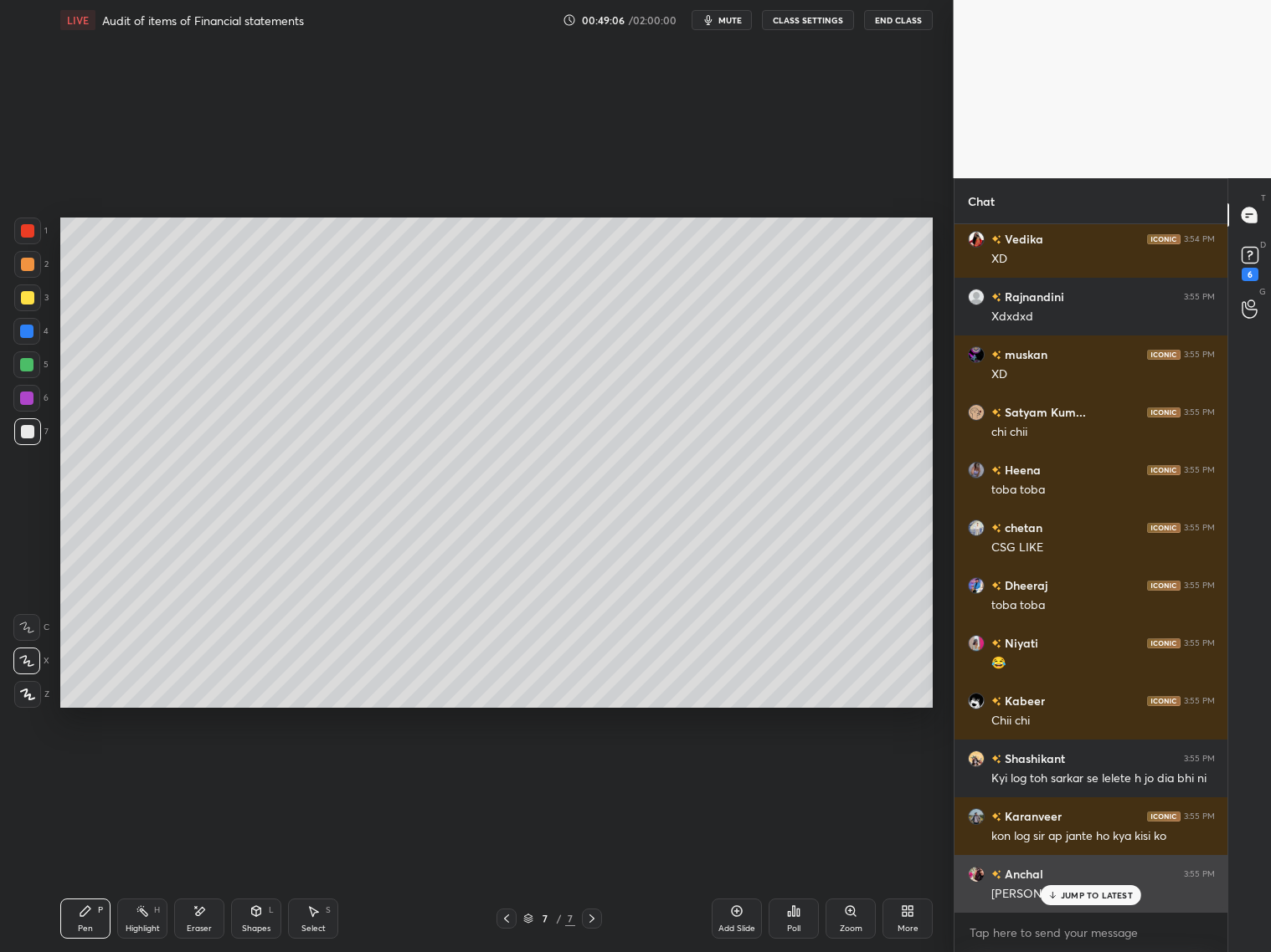
click at [1087, 769] on p "JUMP TO LATEST" at bounding box center [1096, 895] width 72 height 10
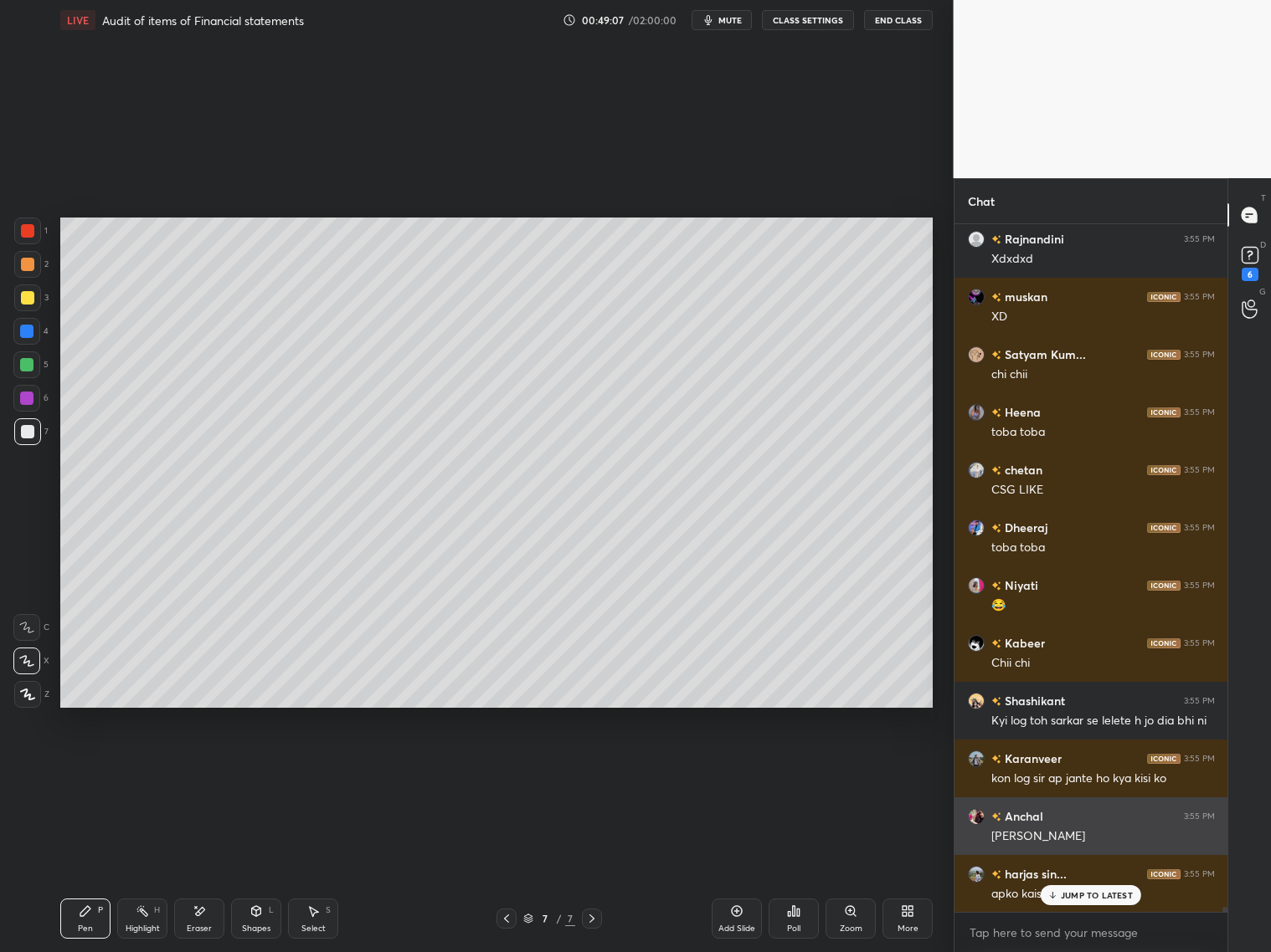
scroll to position [96344, 0]
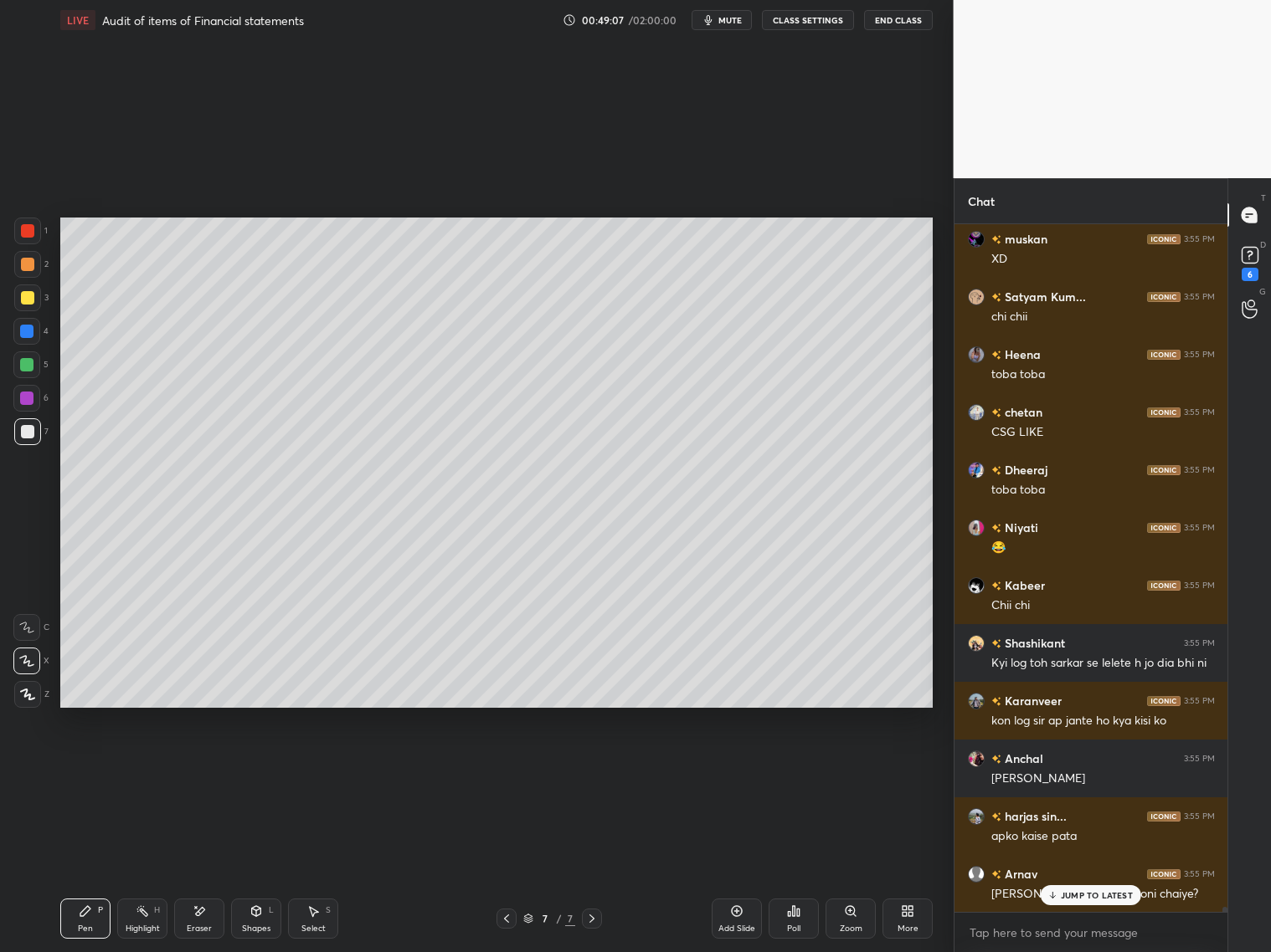
click at [1069, 769] on p "JUMP TO LATEST" at bounding box center [1096, 895] width 72 height 10
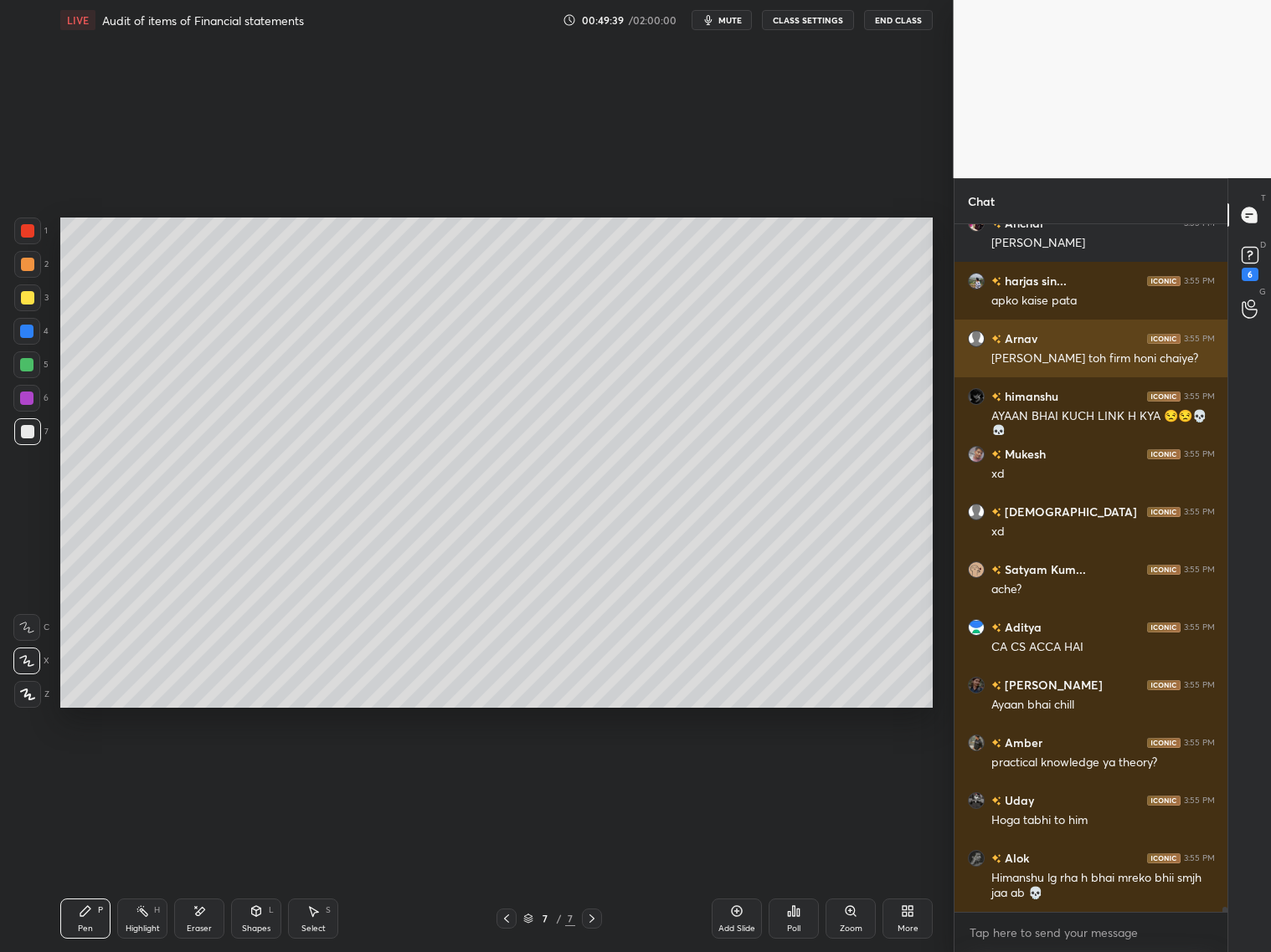
scroll to position [96936, 0]
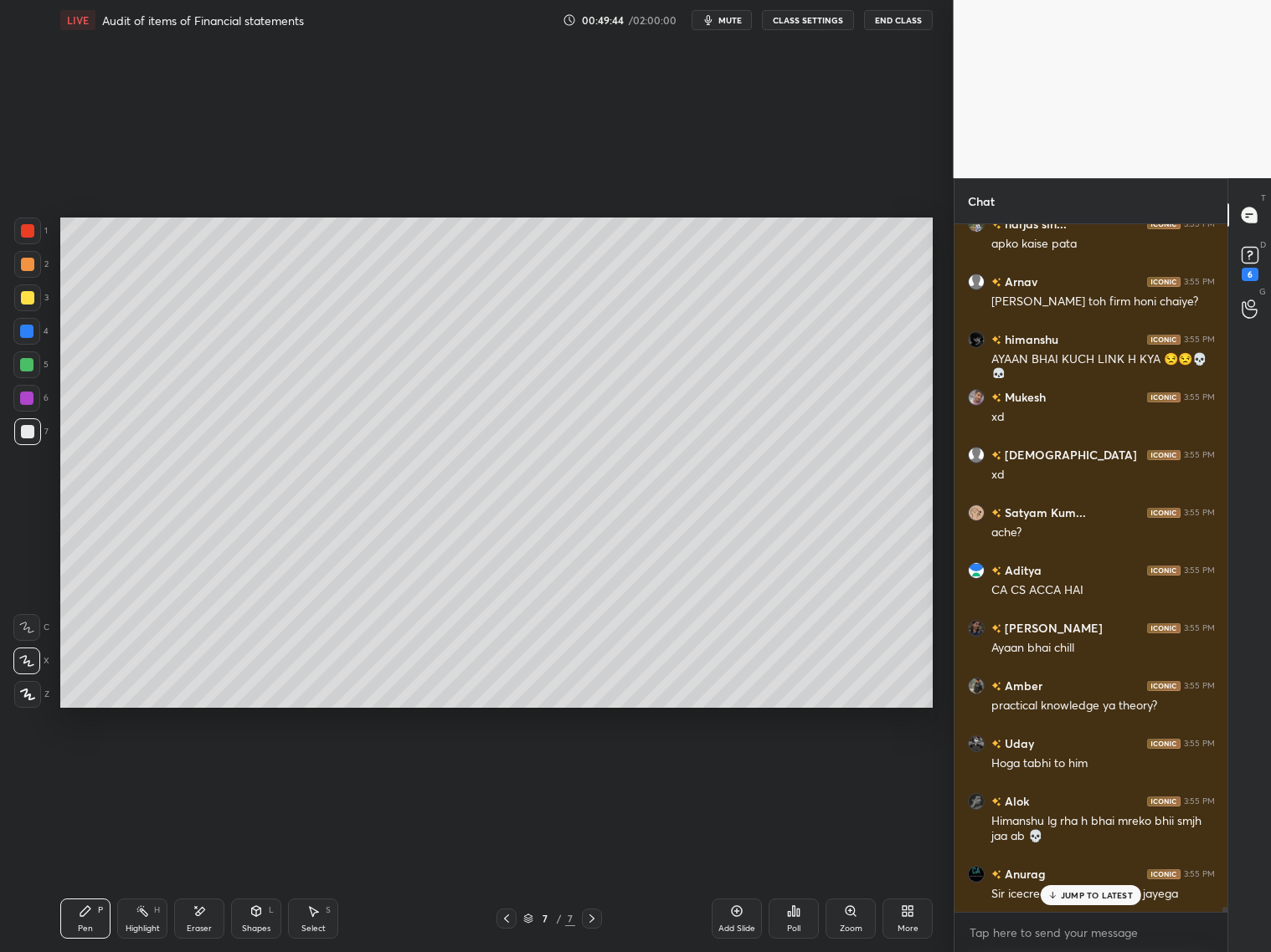
click at [206, 769] on div "Eraser" at bounding box center [199, 928] width 25 height 9
drag, startPoint x: 83, startPoint y: 917, endPoint x: 103, endPoint y: 893, distance: 31.2
click at [92, 769] on div "Pen P" at bounding box center [84, 919] width 50 height 40
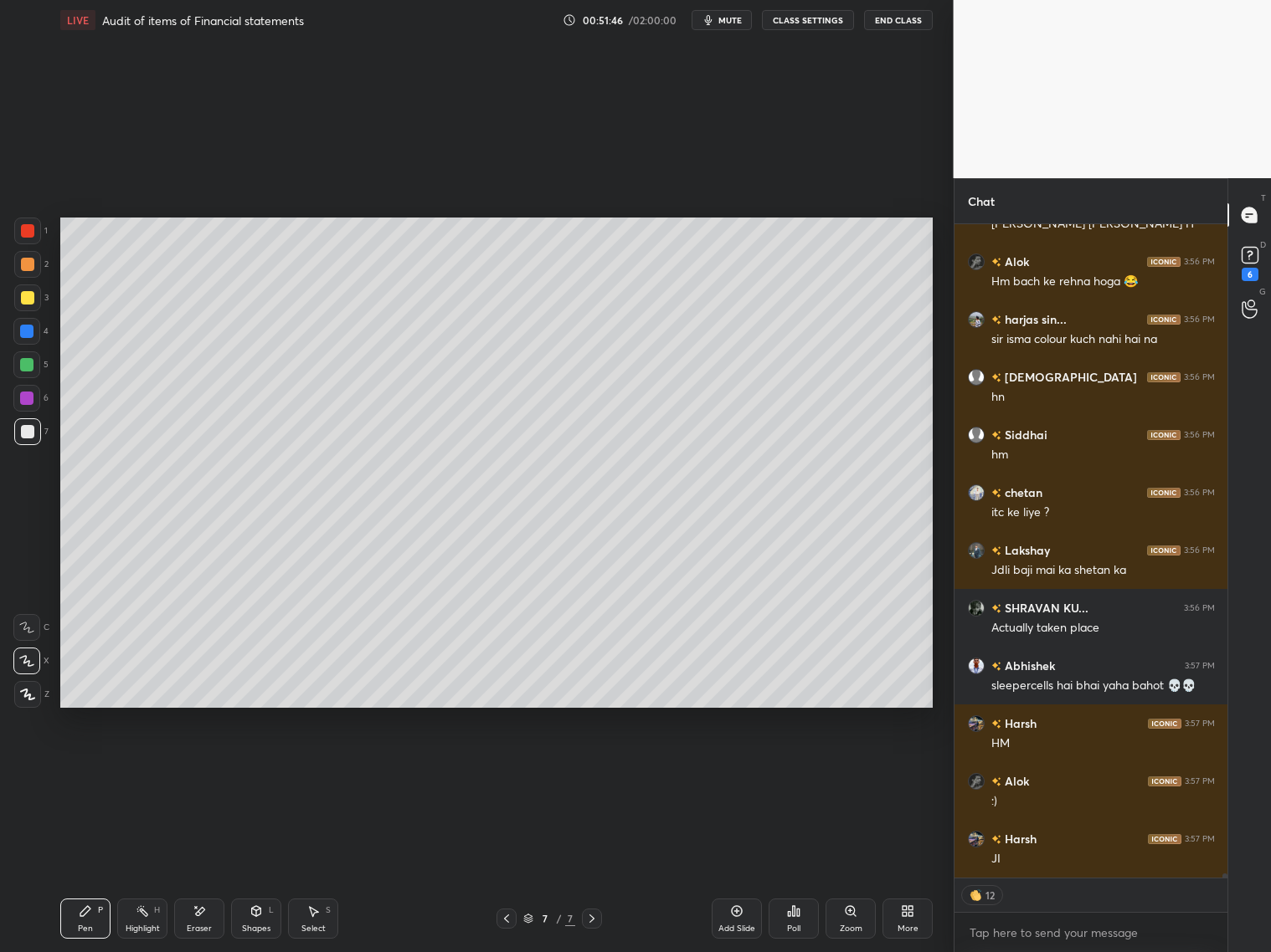
scroll to position [97794, 0]
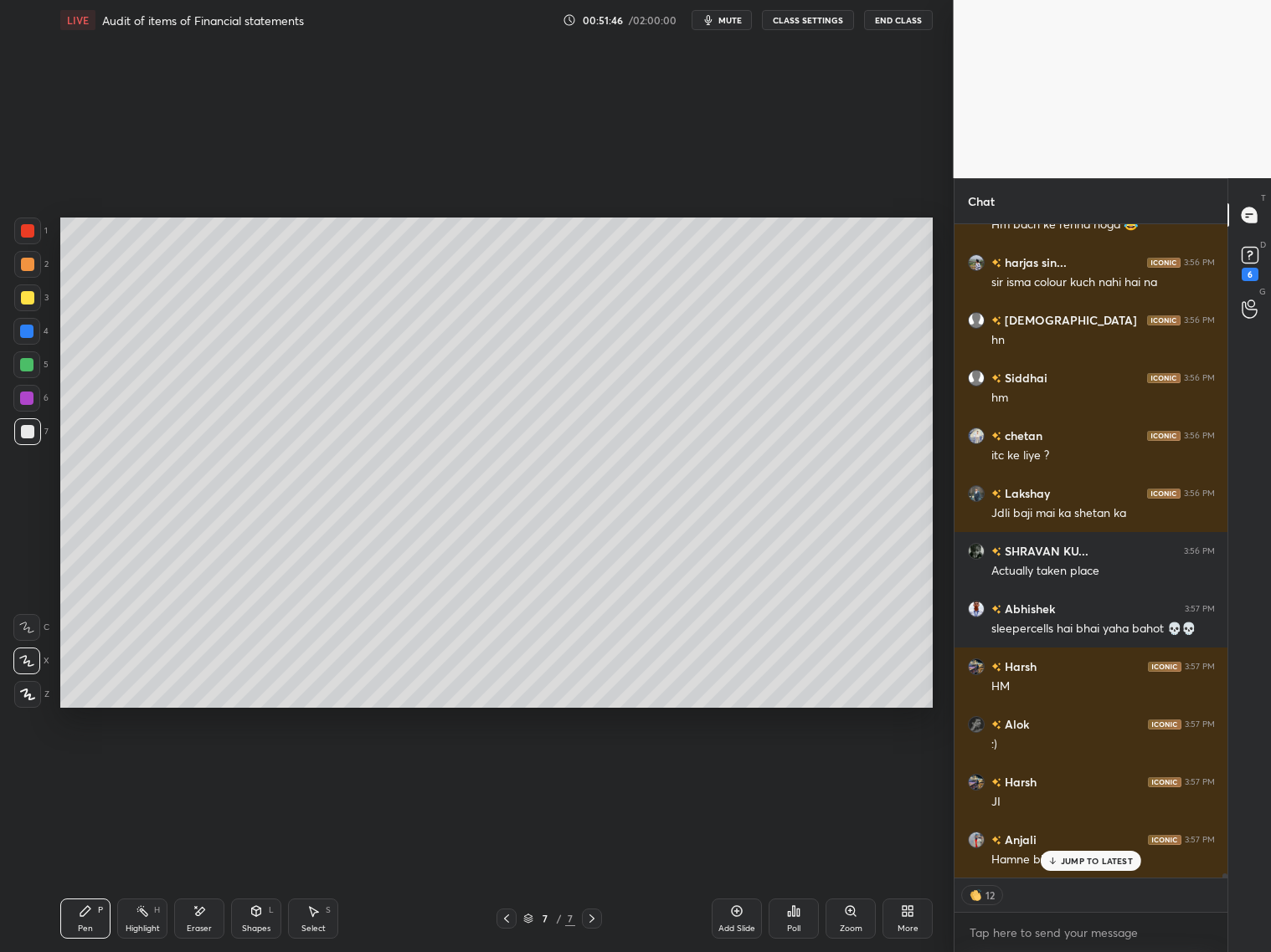
click at [472, 709] on div "Setting up your live class Poll for secs No correct answer Start poll" at bounding box center [497, 463] width 887 height 845
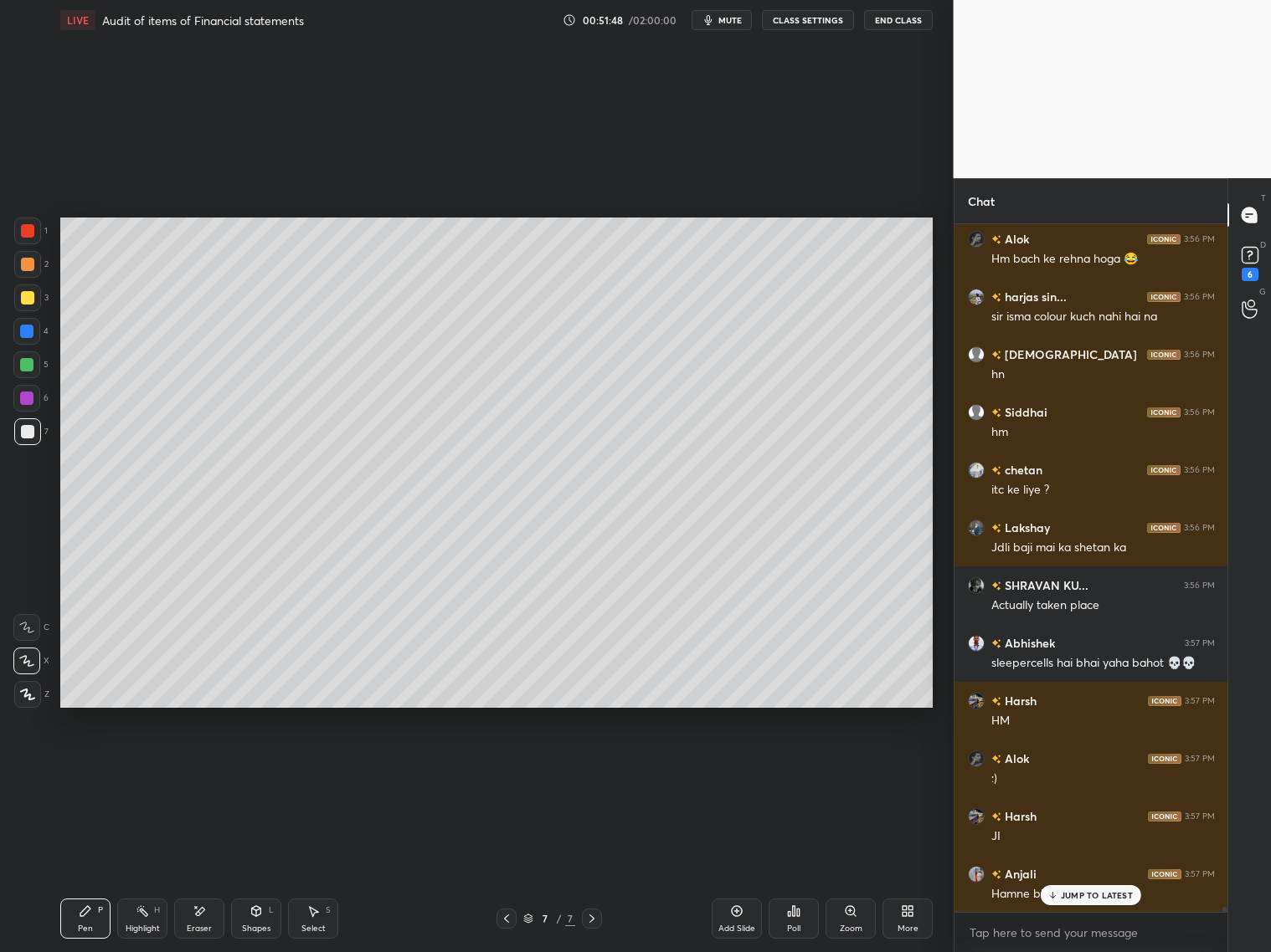
scroll to position [97818, 0]
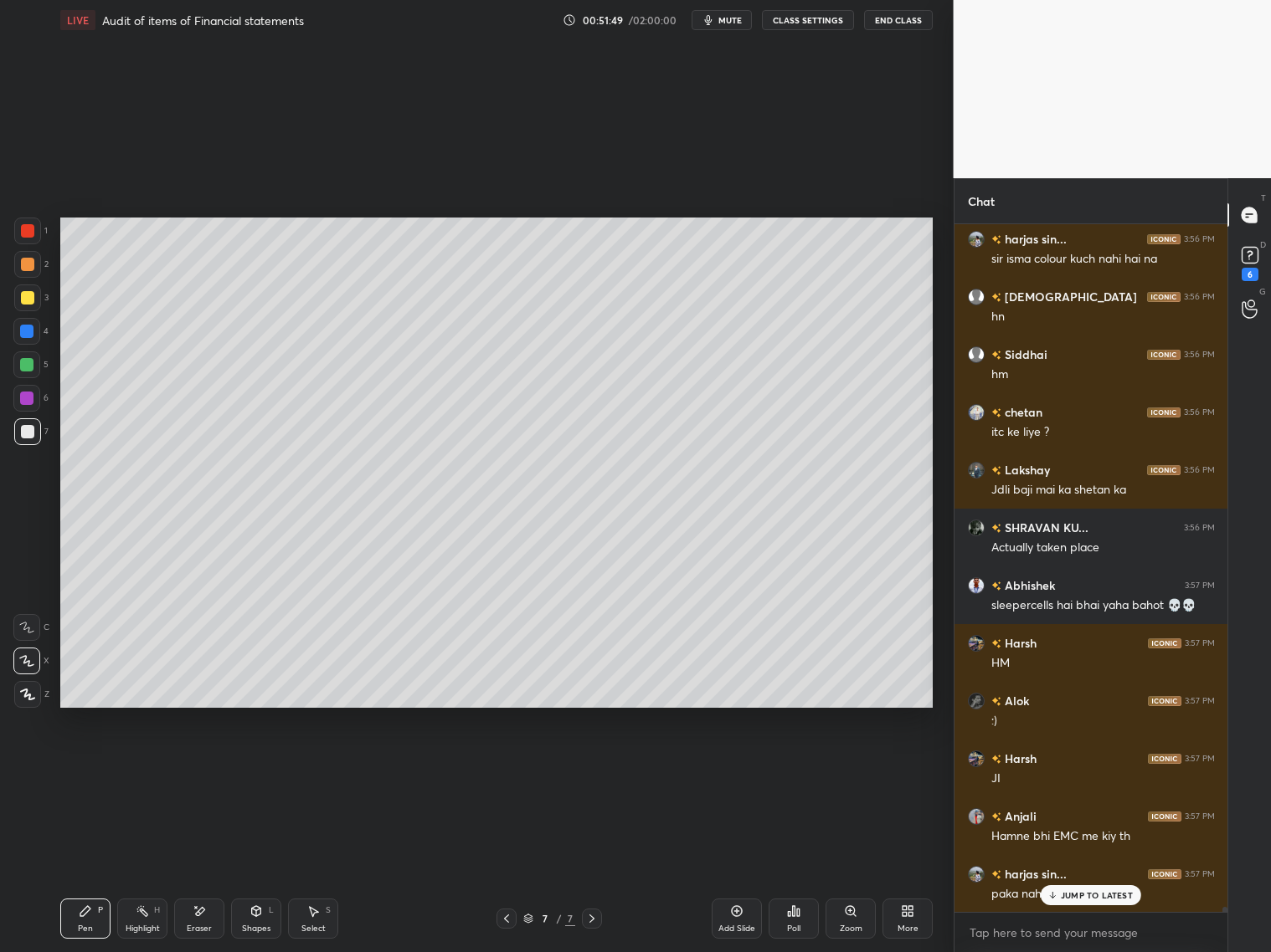
click at [254, 769] on div "Shapes L" at bounding box center [256, 919] width 50 height 40
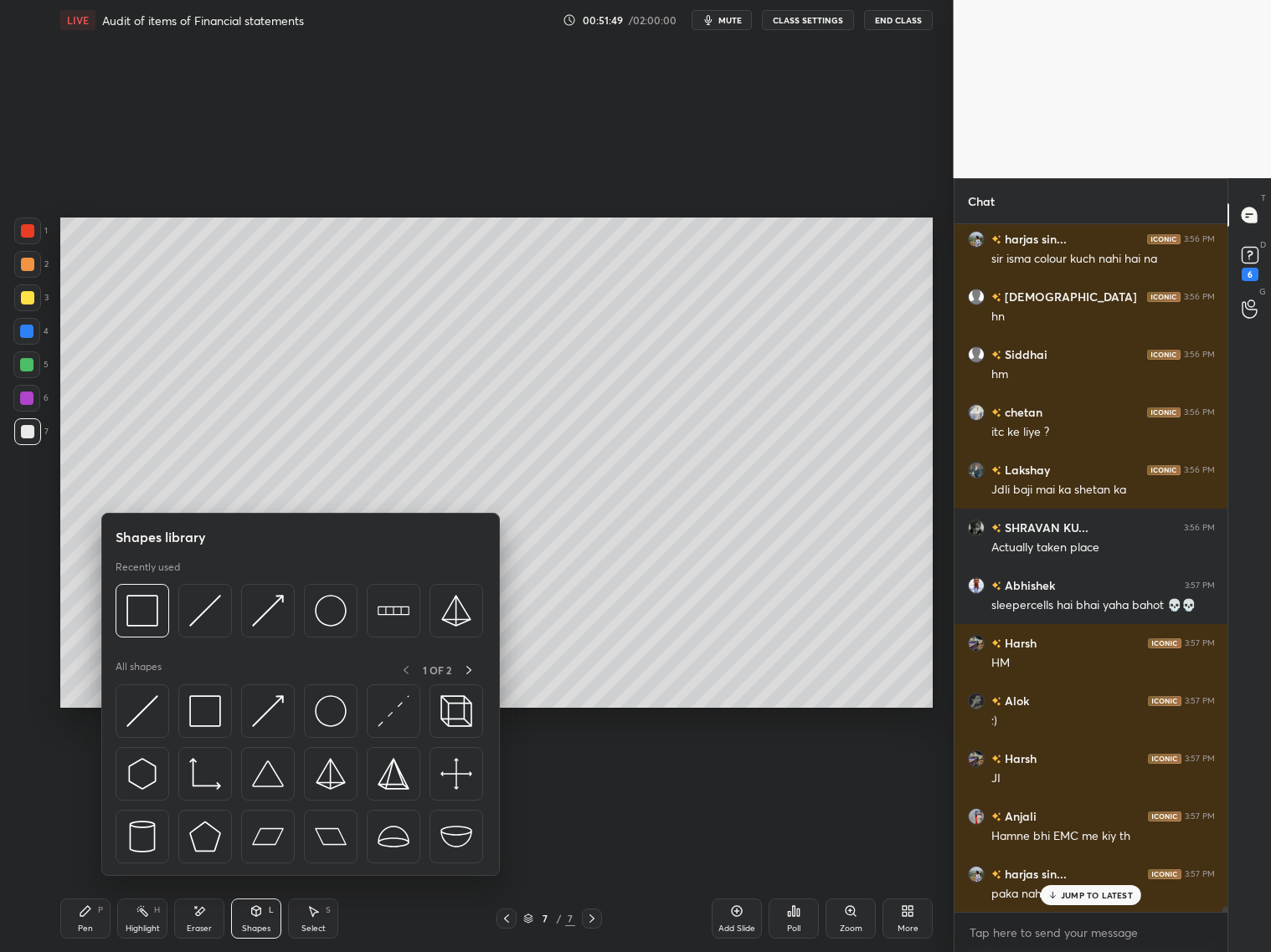
drag, startPoint x: 217, startPoint y: 926, endPoint x: 221, endPoint y: 915, distance: 11.7
click at [221, 769] on div "Eraser" at bounding box center [199, 919] width 50 height 40
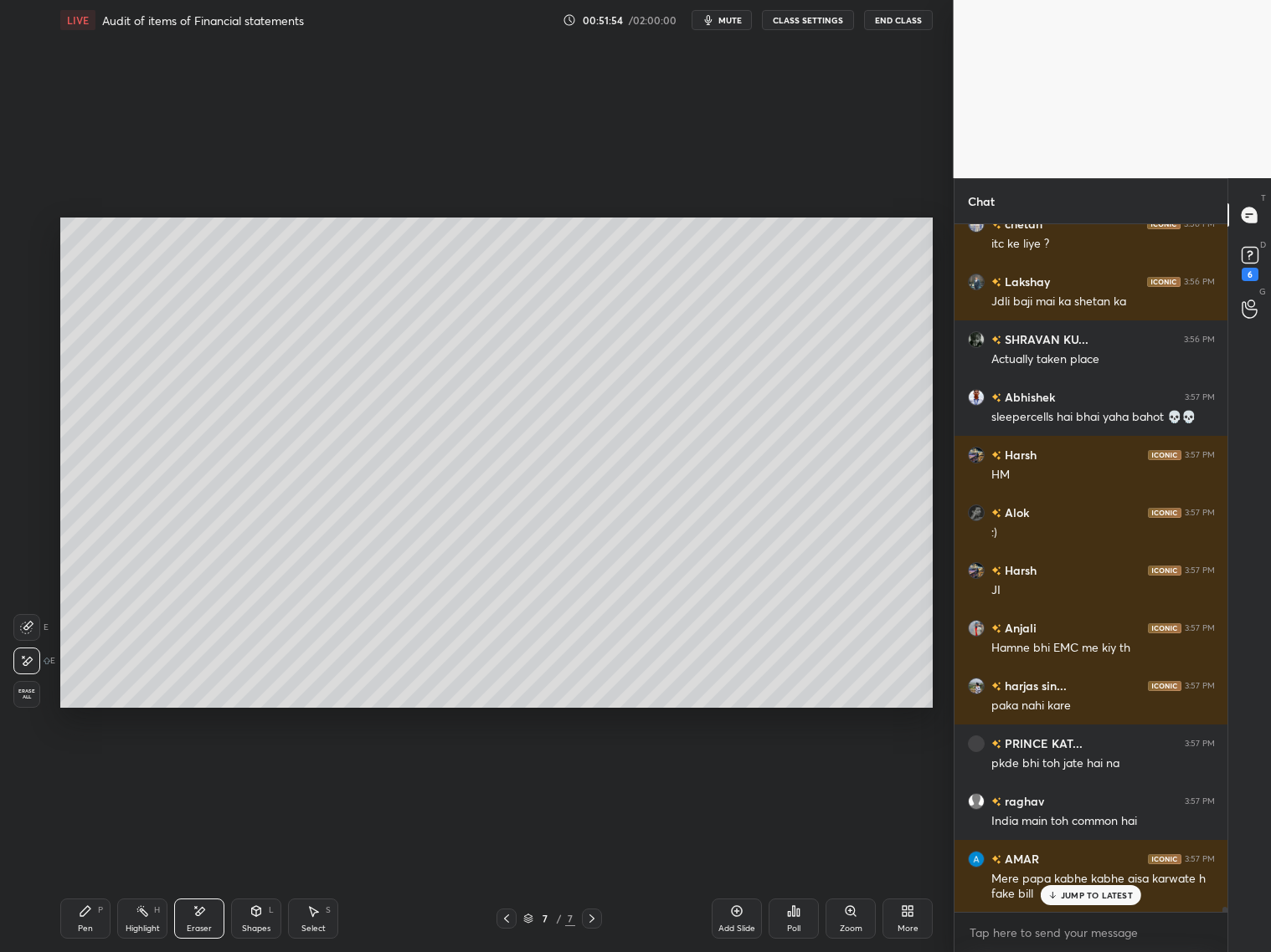
scroll to position [98064, 0]
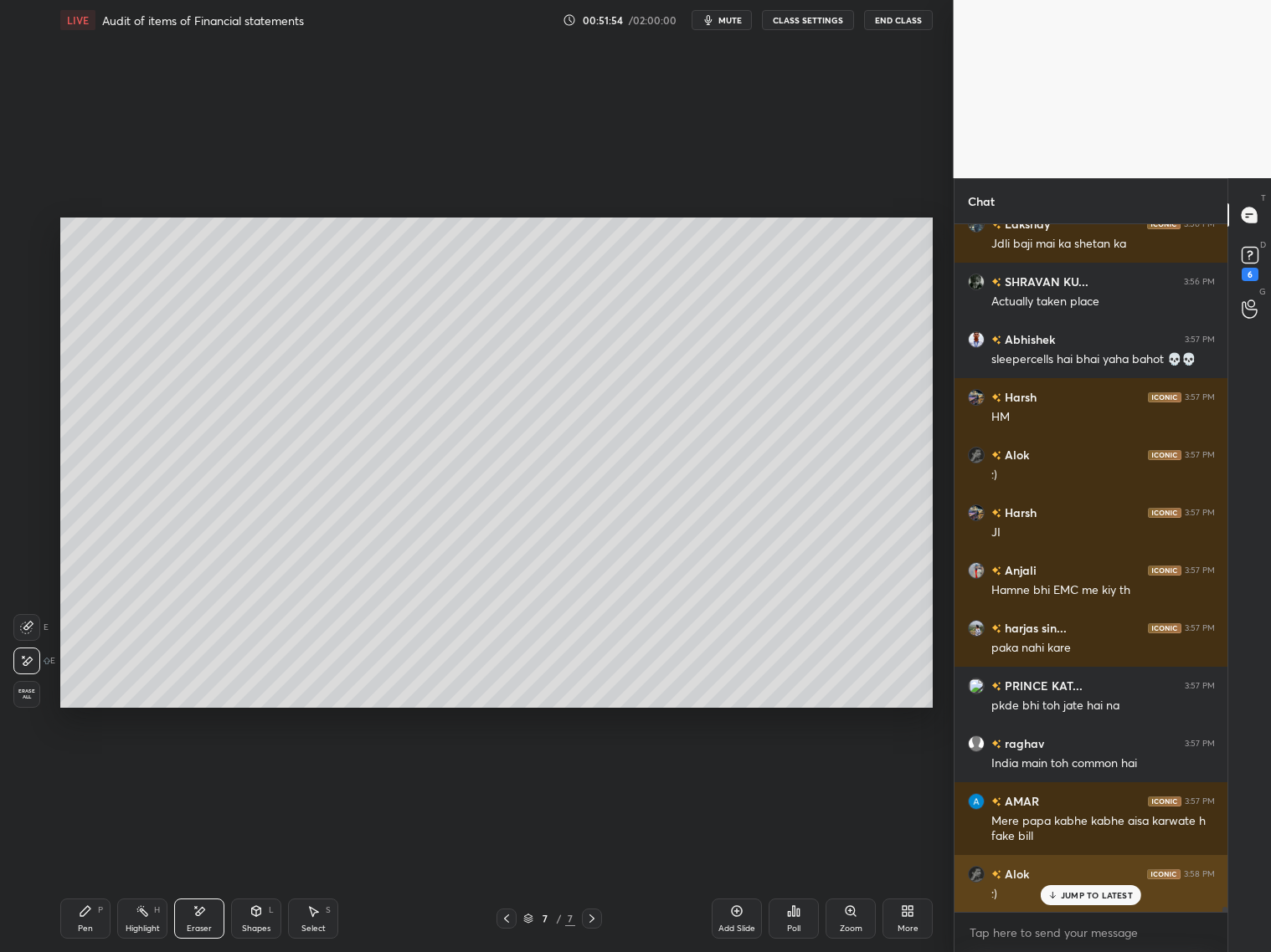
click at [1087, 769] on p "JUMP TO LATEST" at bounding box center [1096, 895] width 72 height 10
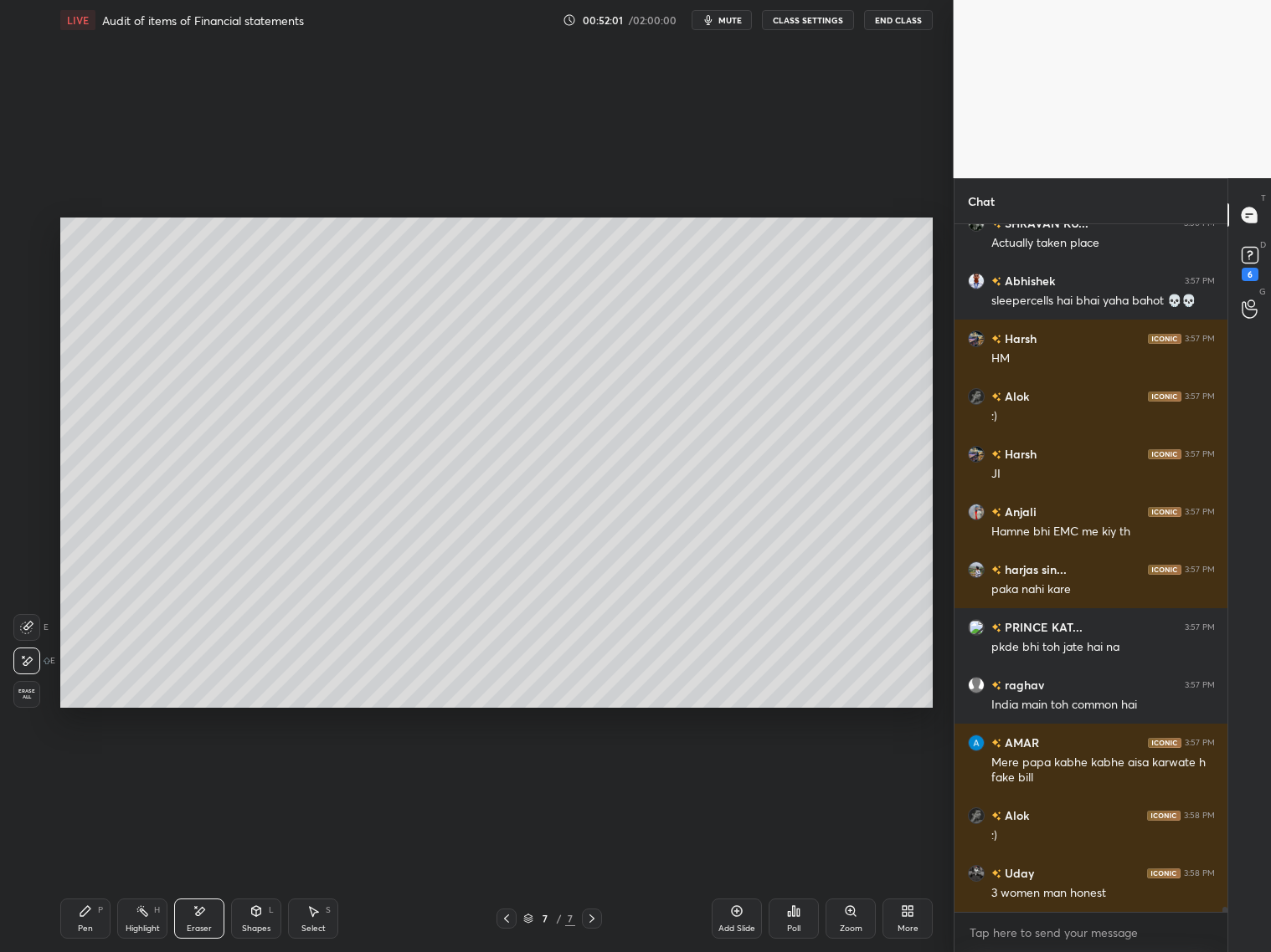
click at [740, 769] on div "Add Slide" at bounding box center [737, 928] width 37 height 9
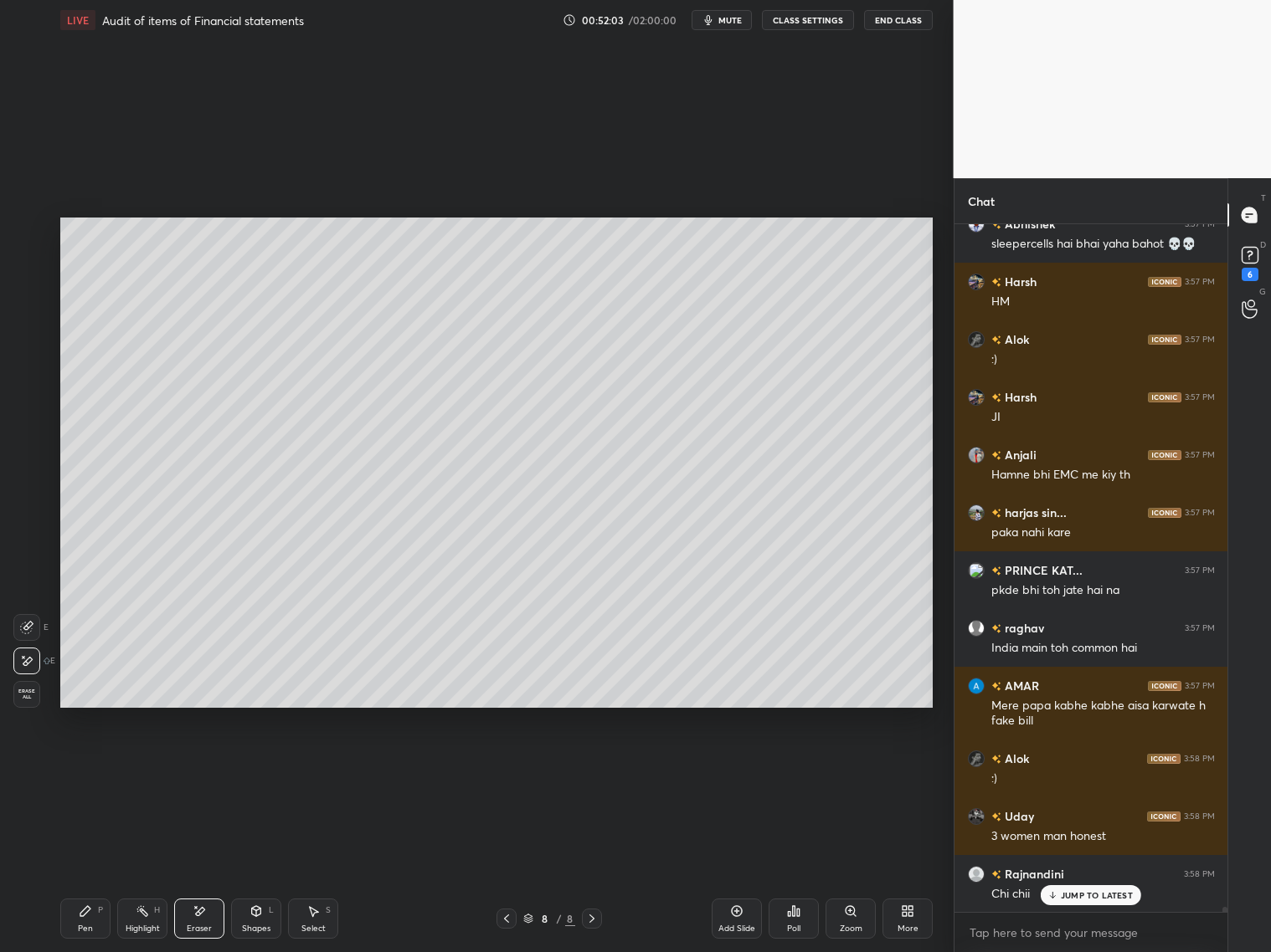
scroll to position [98237, 0]
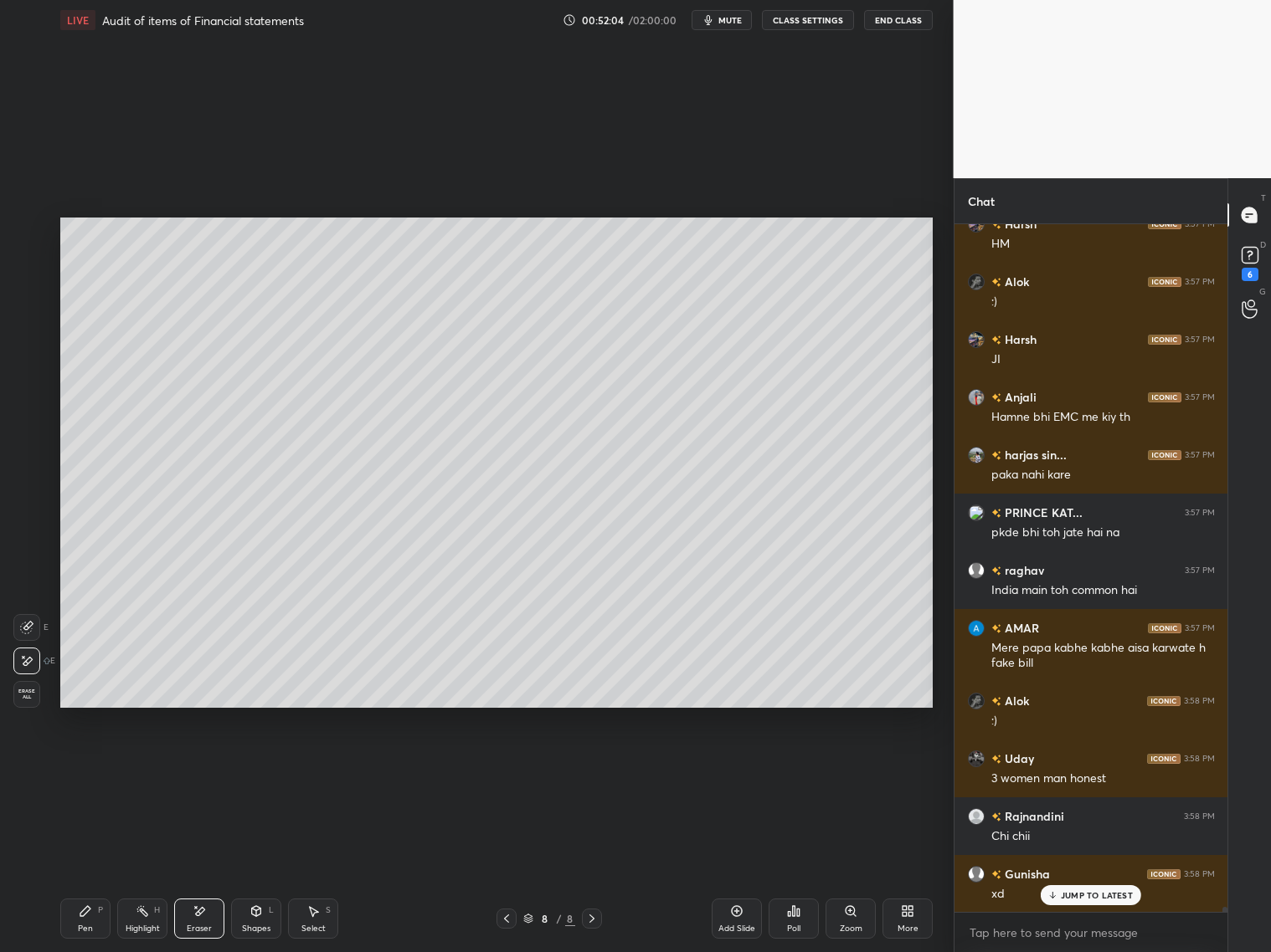
click at [77, 769] on div "Pen P" at bounding box center [84, 919] width 50 height 40
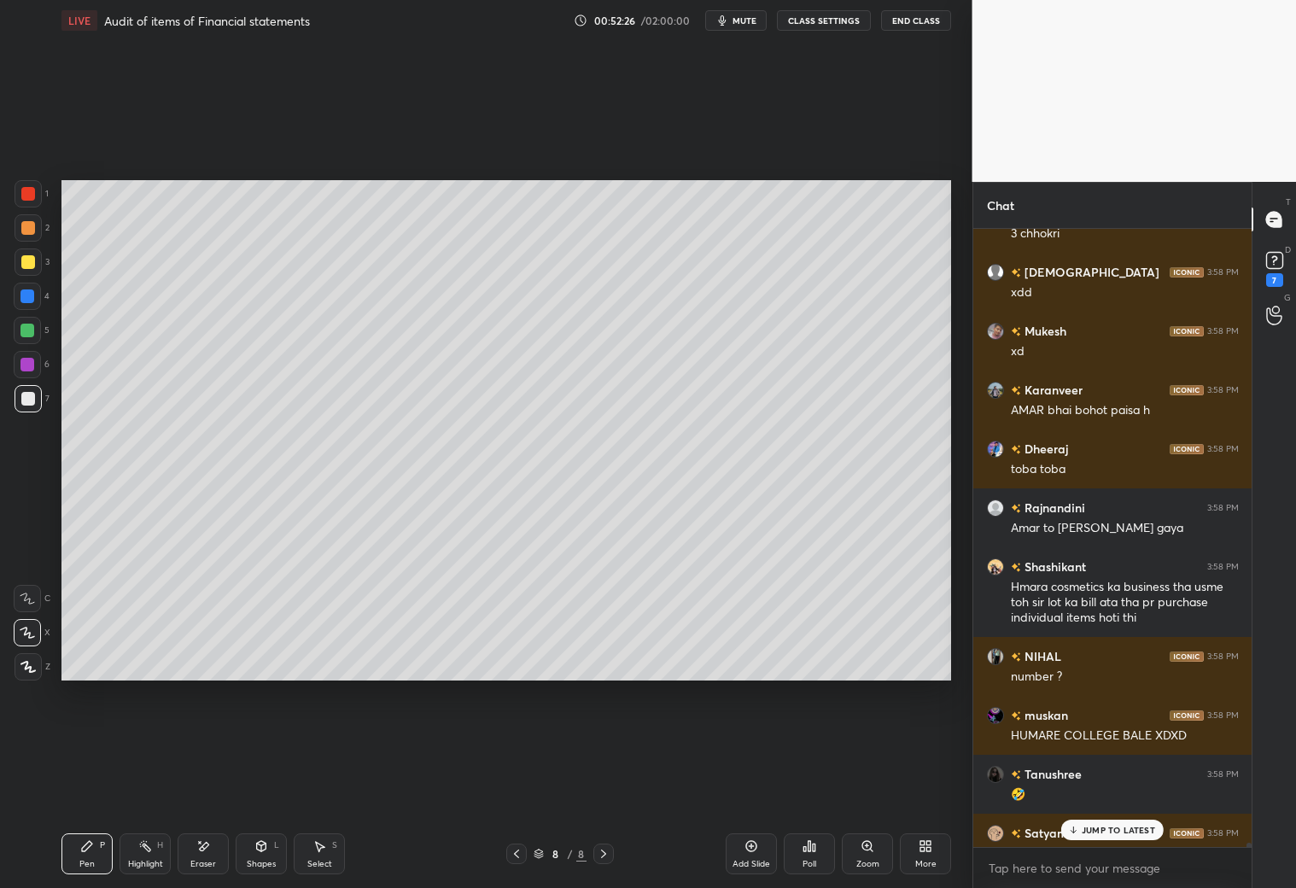
scroll to position [5, 5]
type textarea "x"
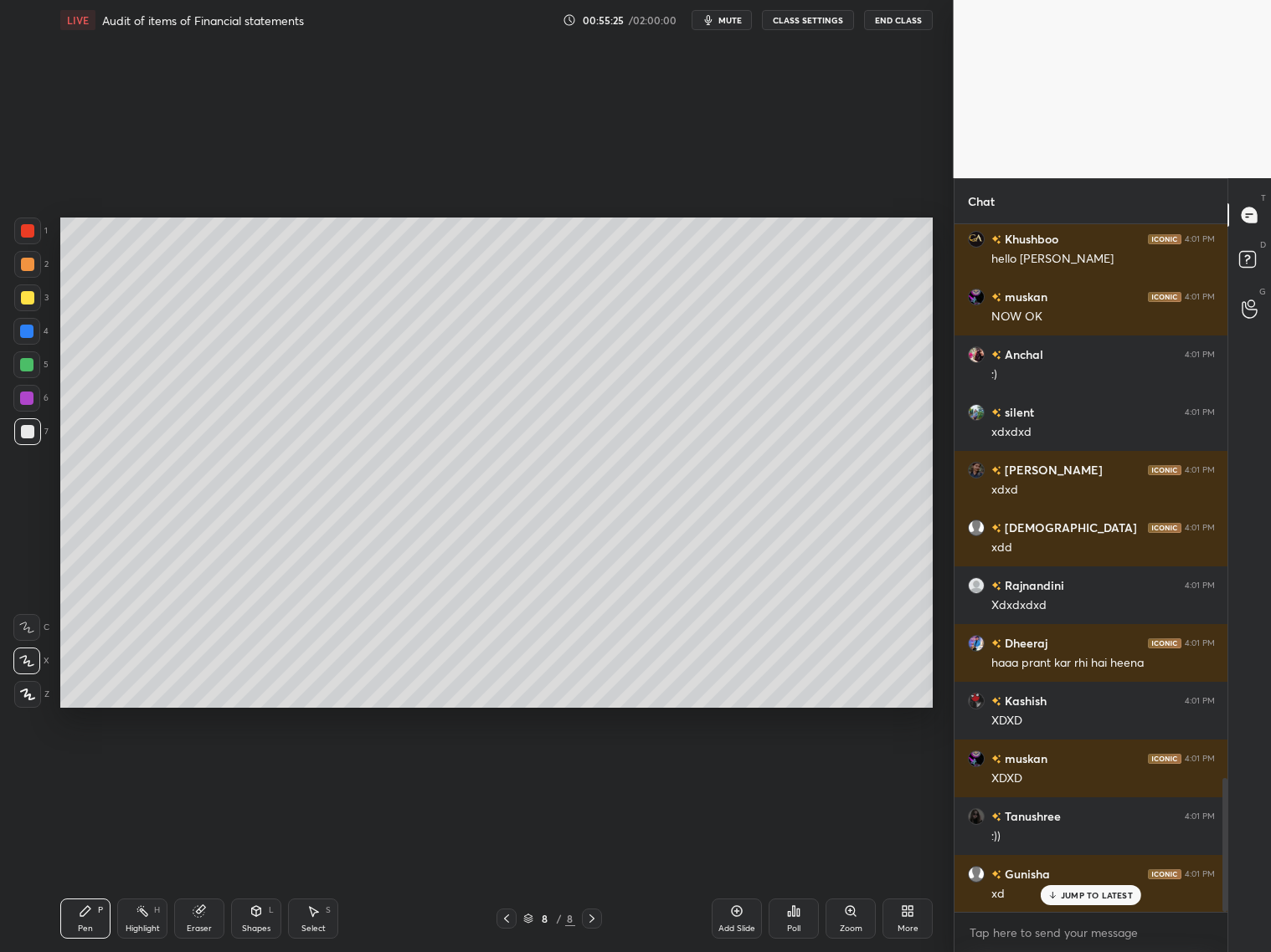
click at [204, 769] on div "Eraser" at bounding box center [199, 928] width 25 height 9
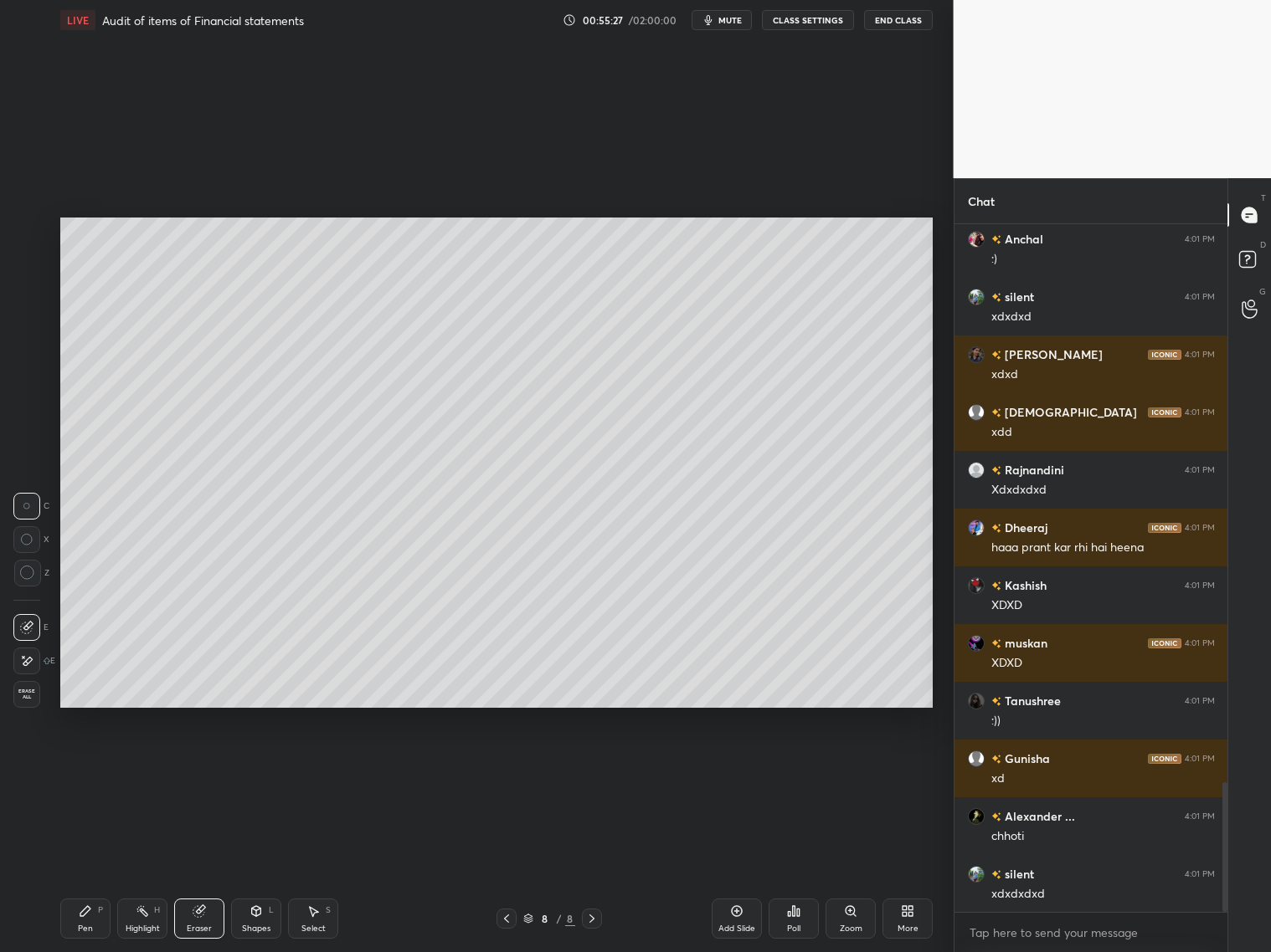
drag, startPoint x: 89, startPoint y: 935, endPoint x: 80, endPoint y: 911, distance: 25.6
click at [93, 769] on div "Pen P" at bounding box center [84, 919] width 50 height 40
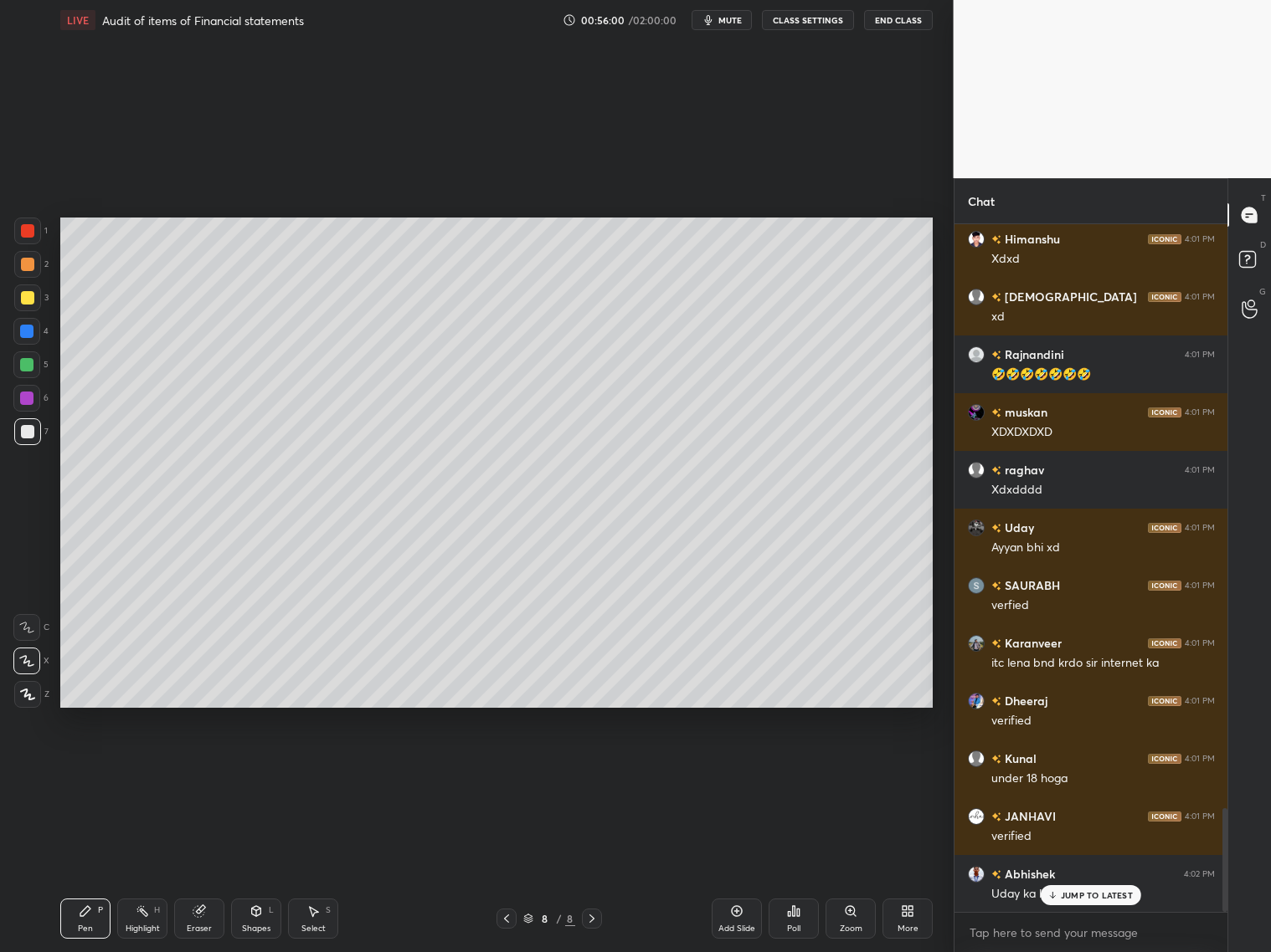
click at [202, 769] on icon at bounding box center [199, 912] width 14 height 14
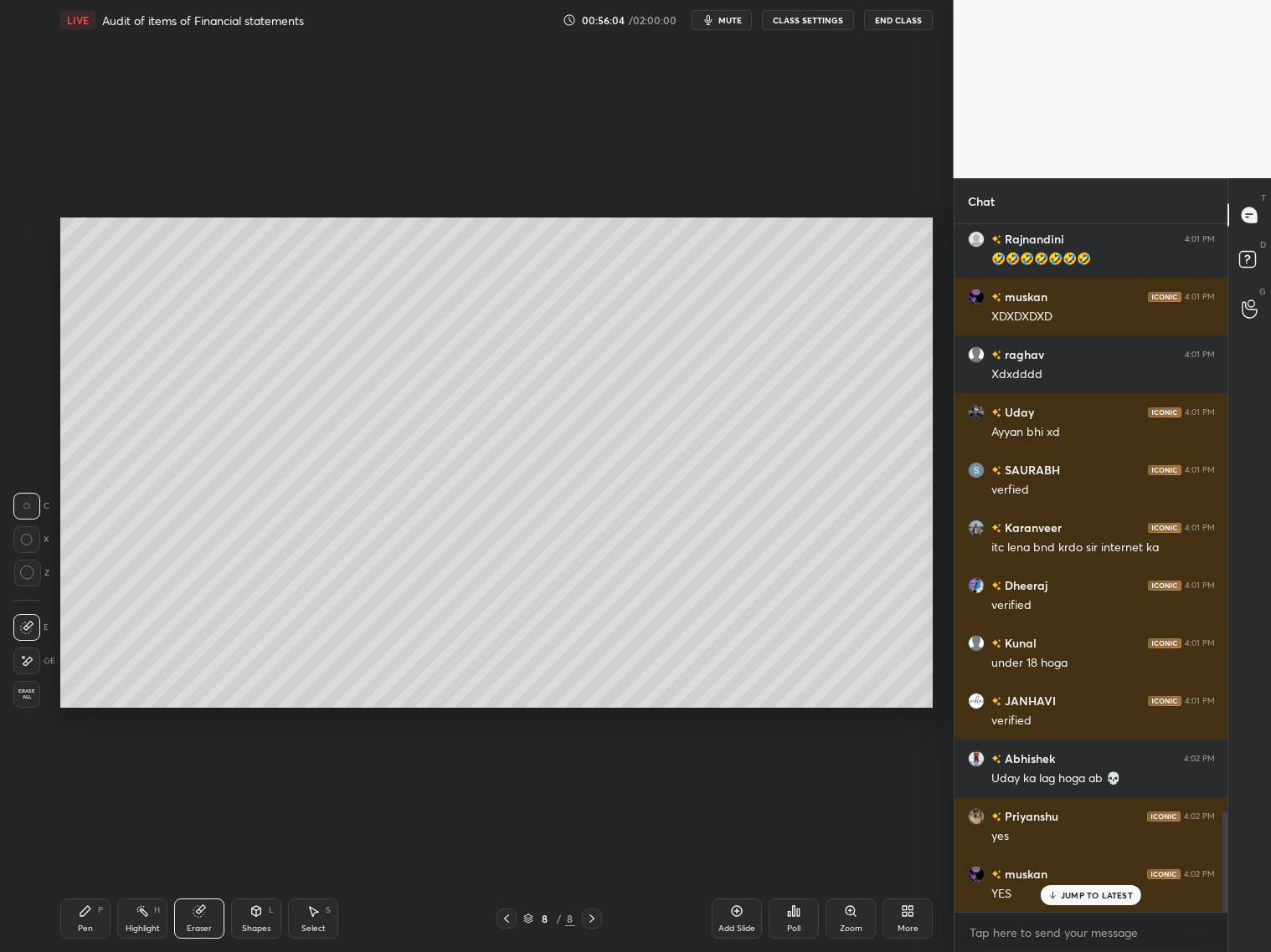
drag, startPoint x: 74, startPoint y: 917, endPoint x: 82, endPoint y: 889, distance: 29.1
click at [74, 769] on div "Pen P" at bounding box center [84, 919] width 50 height 40
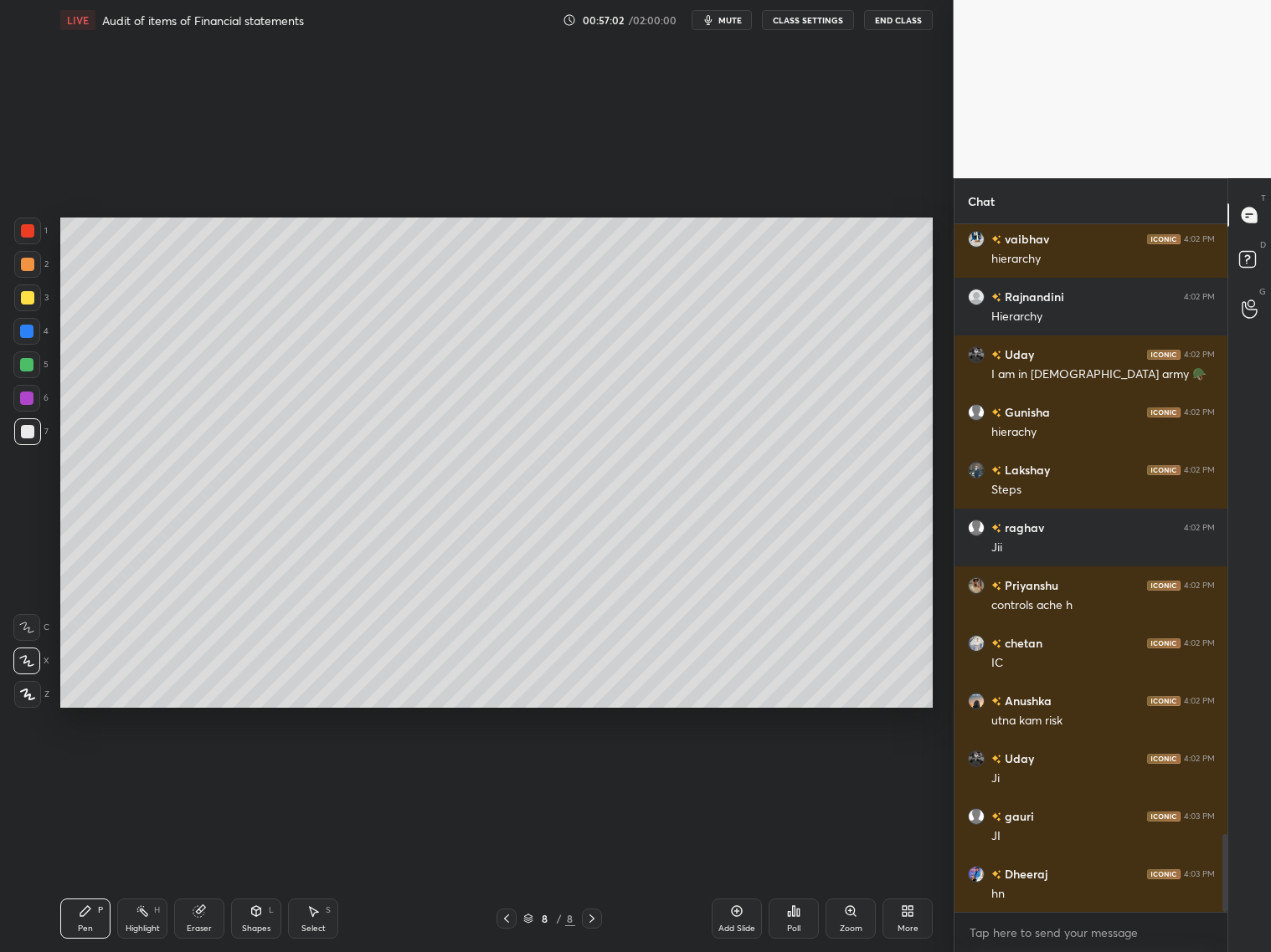
scroll to position [5407, 0]
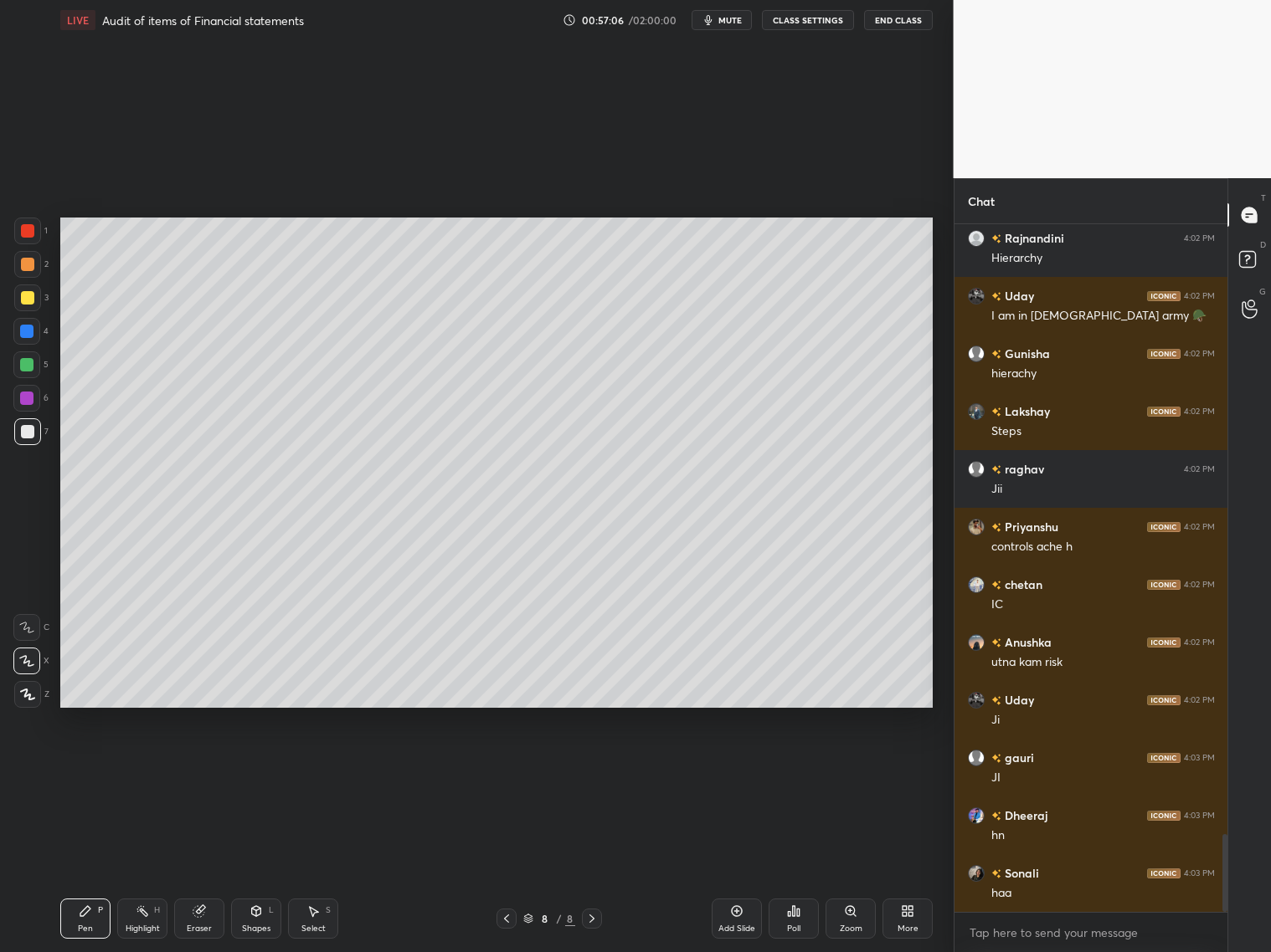
click at [510, 769] on icon at bounding box center [507, 919] width 14 height 14
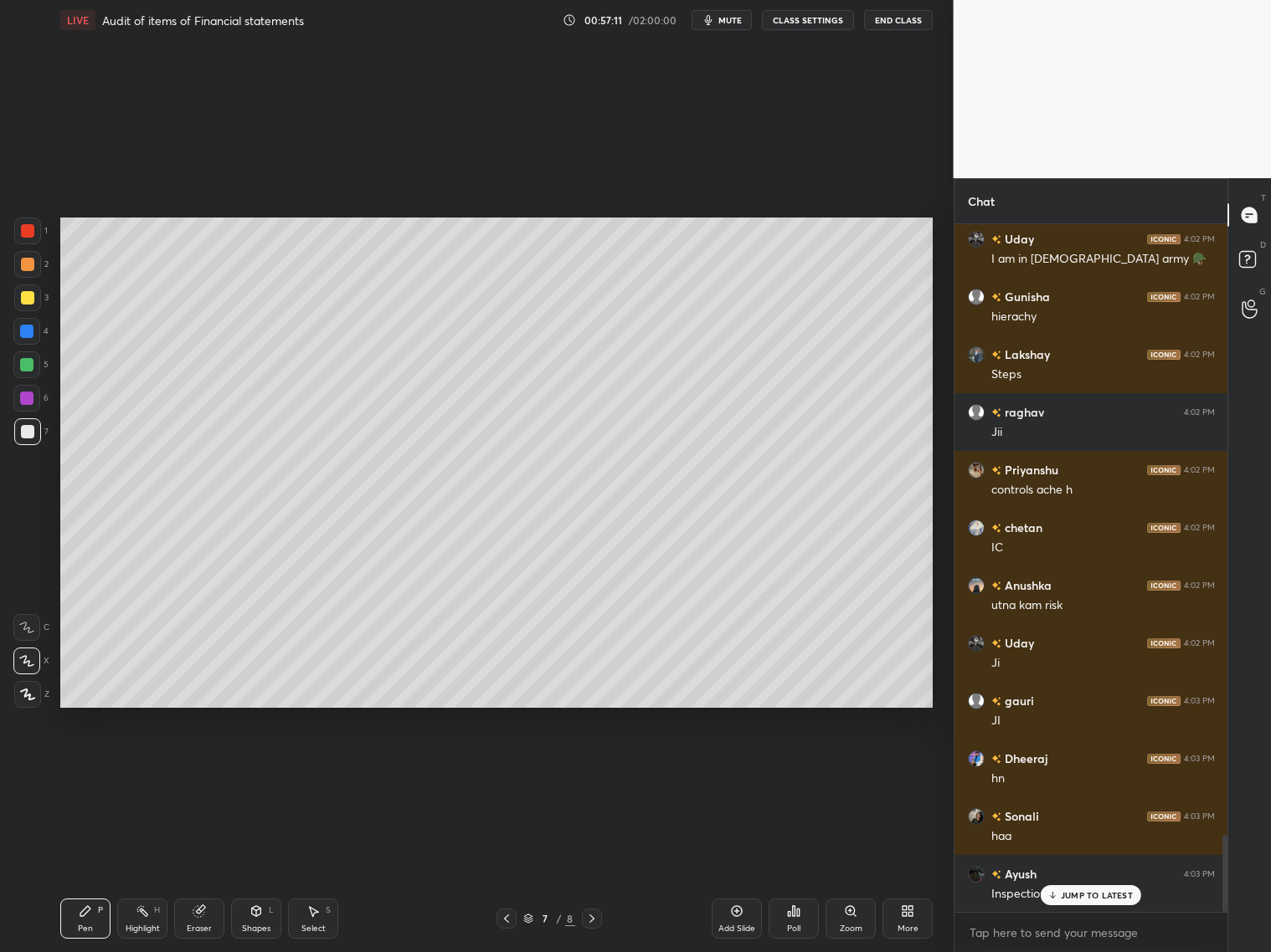
scroll to position [5521, 0]
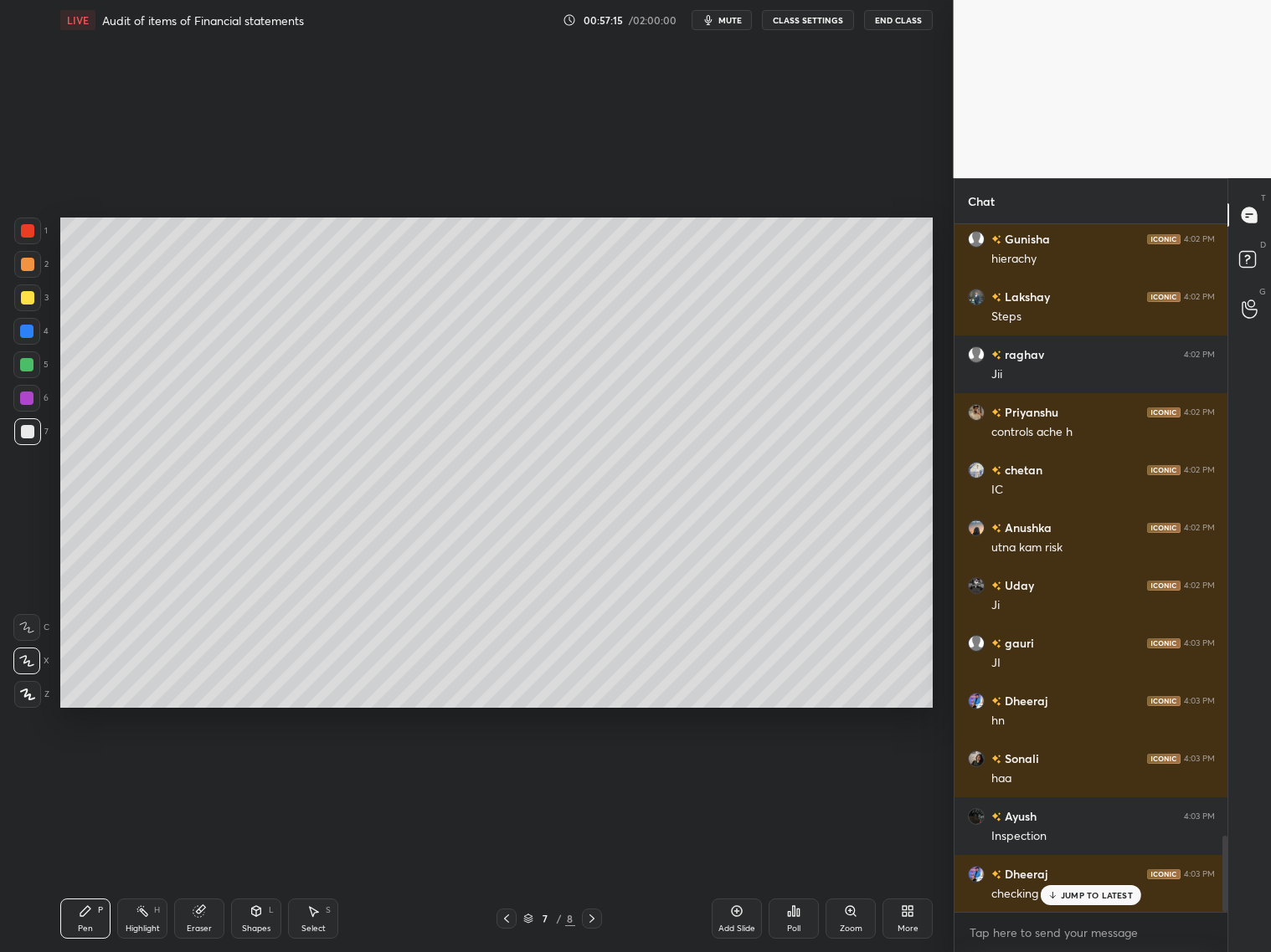
click at [589, 769] on icon at bounding box center [592, 919] width 14 height 14
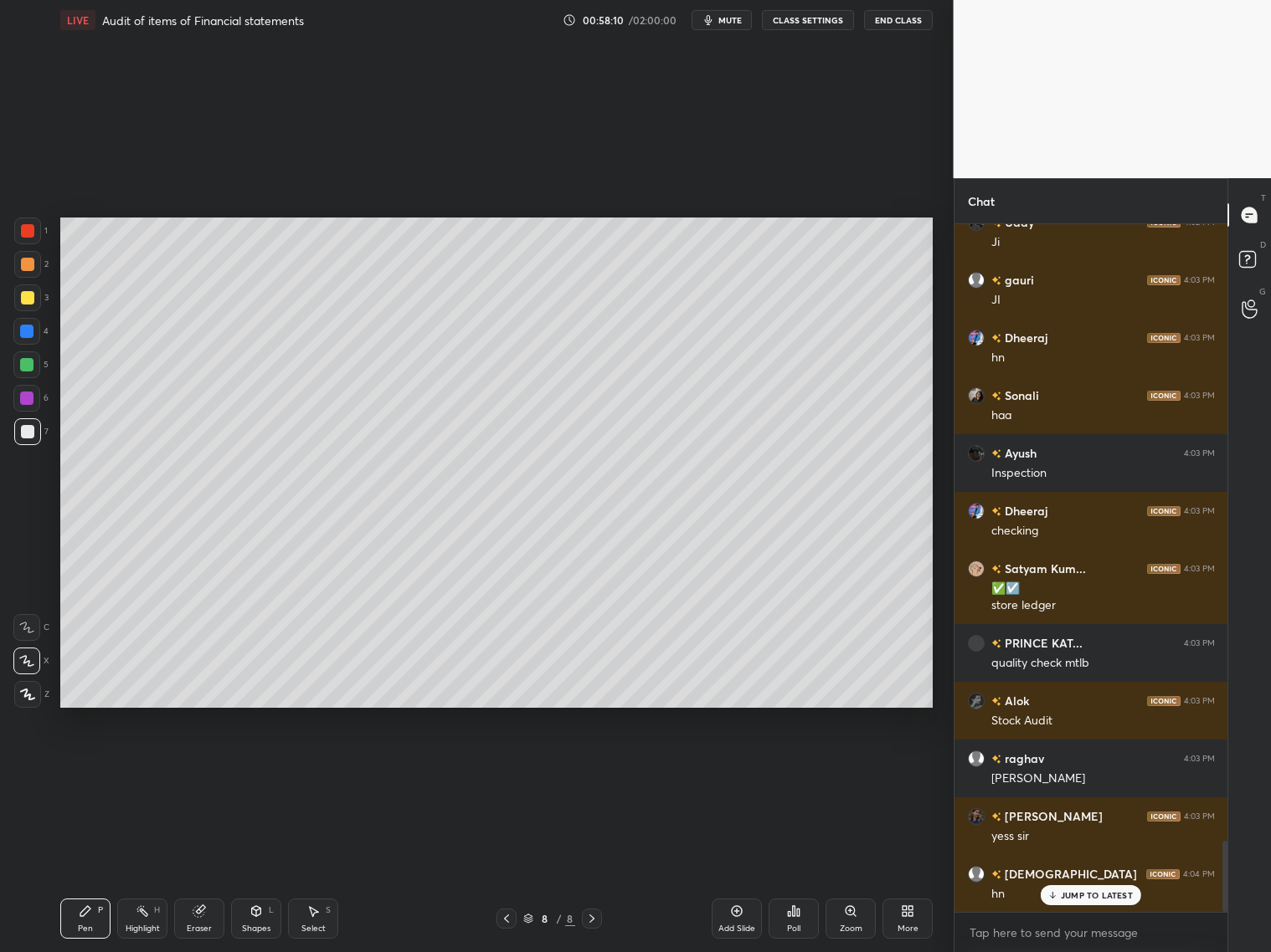
scroll to position [5942, 0]
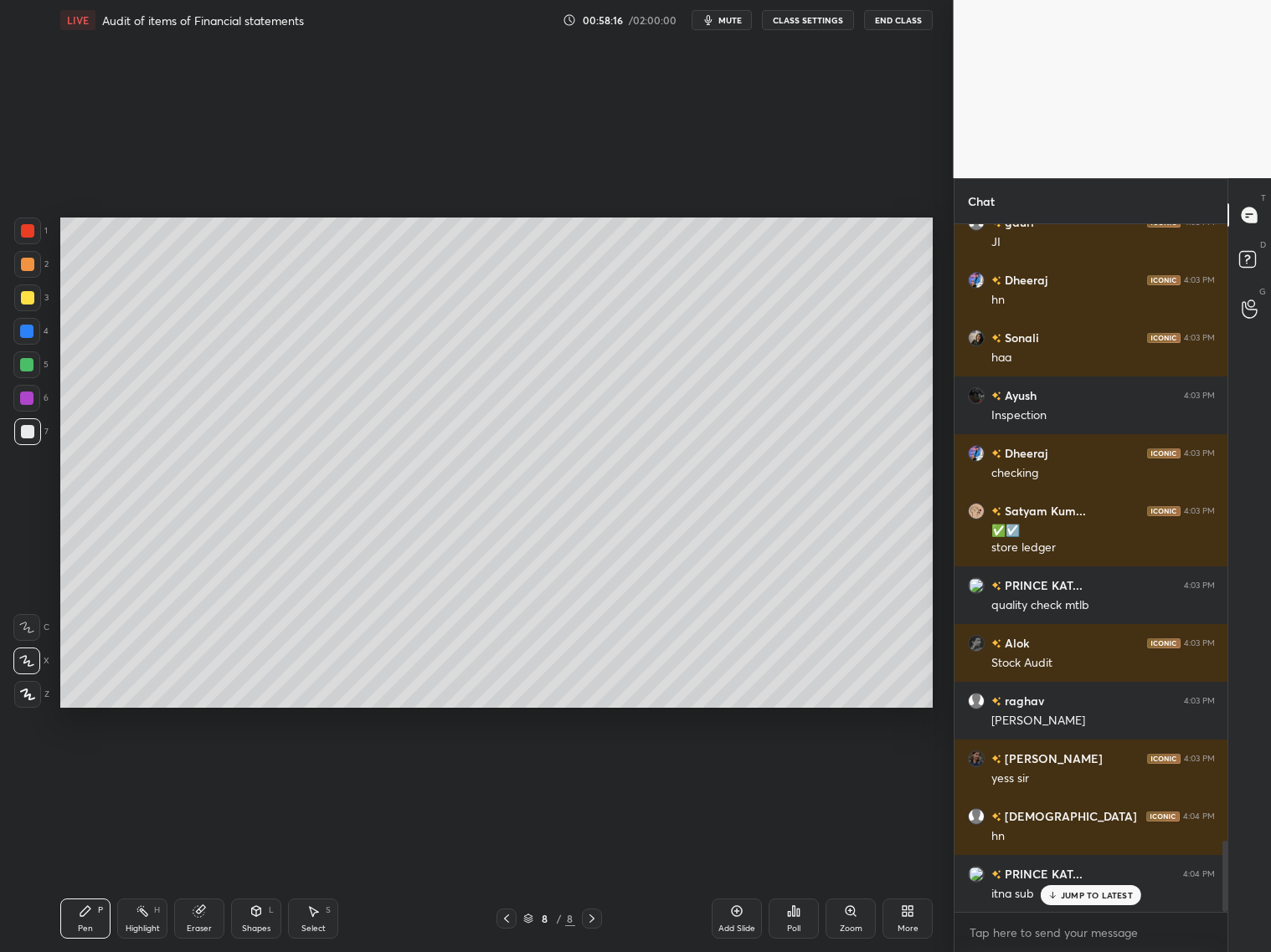
click at [1069, 769] on div "JUMP TO LATEST" at bounding box center [1091, 895] width 100 height 20
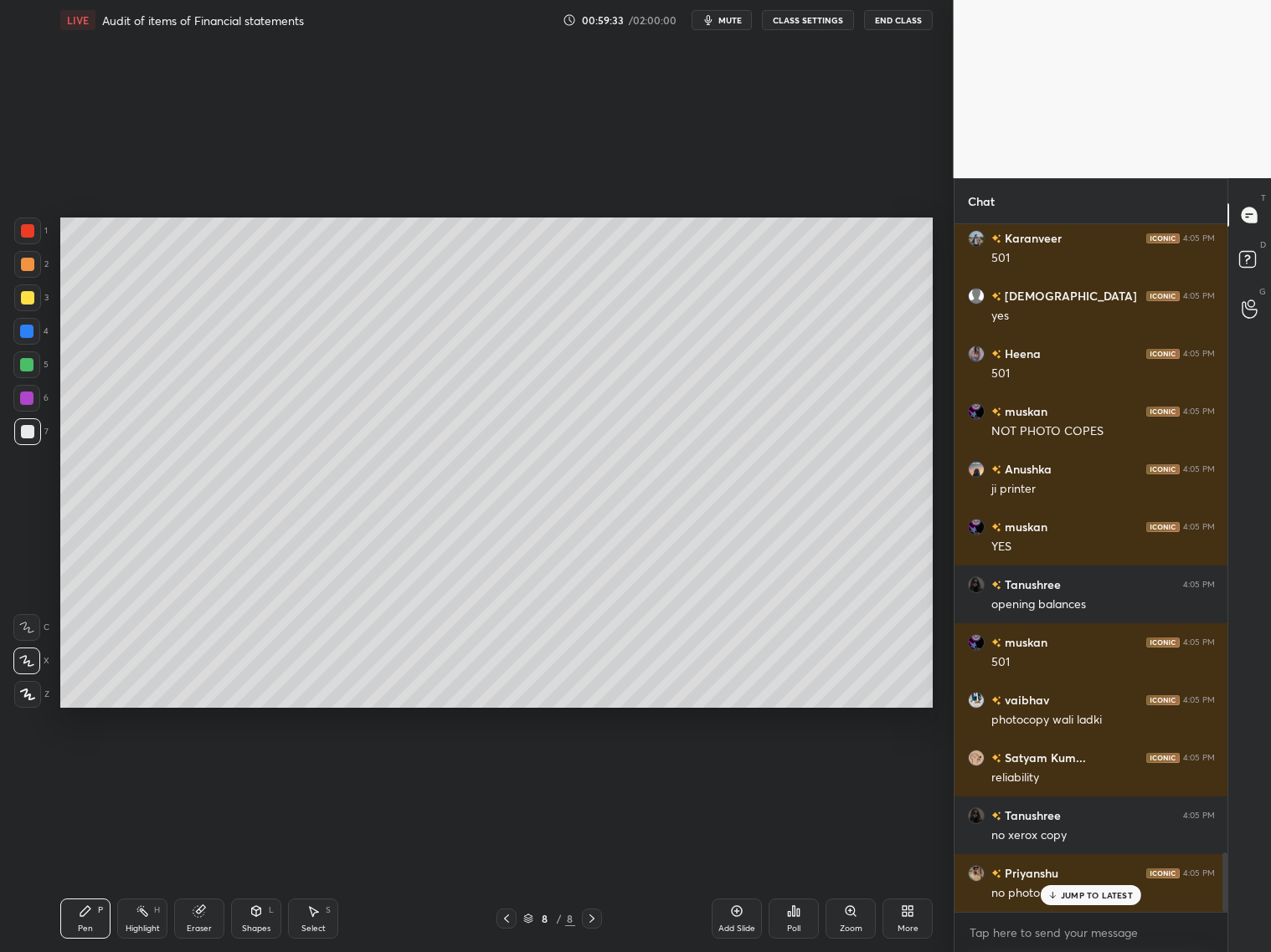
scroll to position [7244, 0]
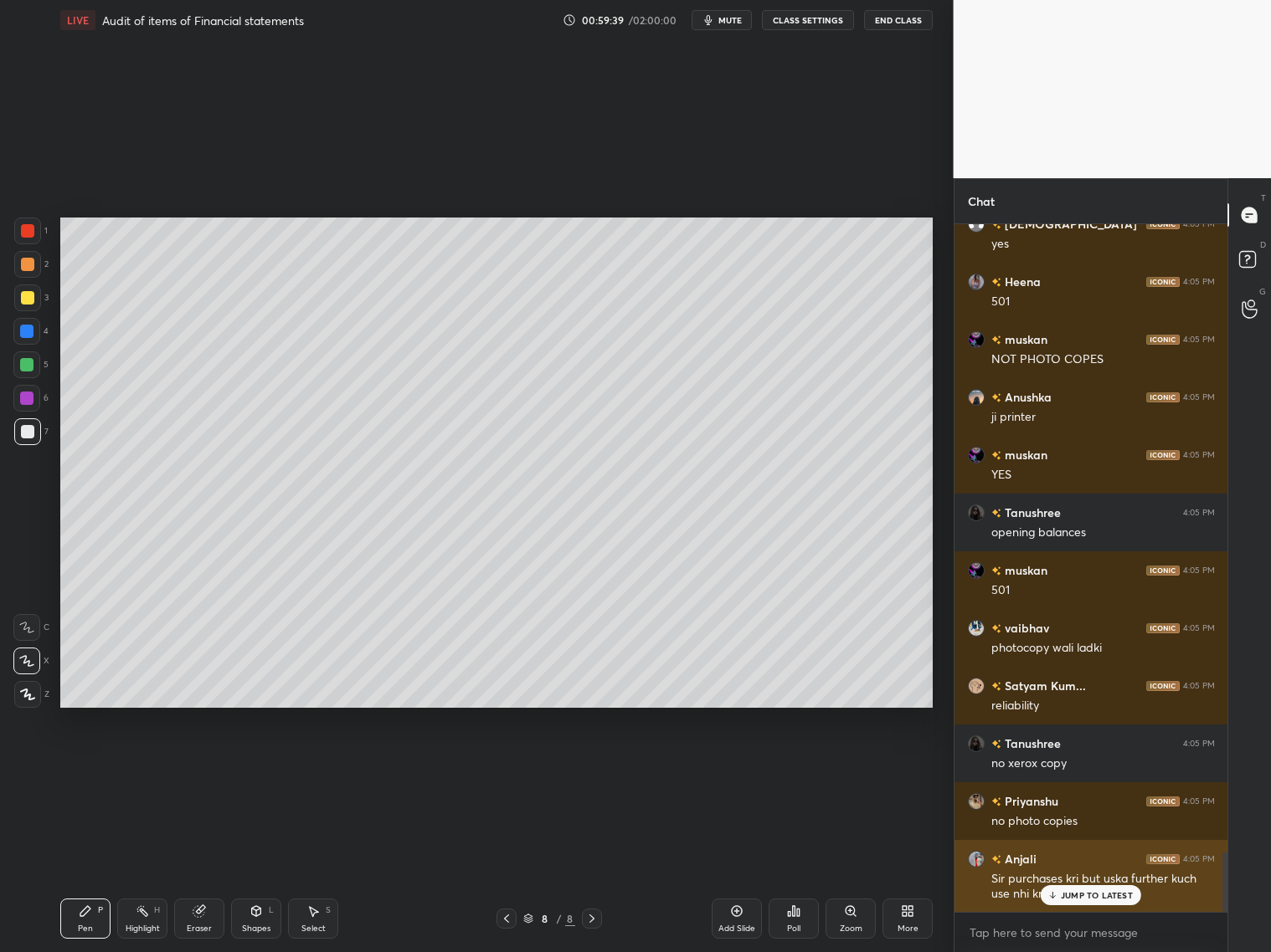
click at [1076, 769] on div "JUMP TO LATEST" at bounding box center [1091, 895] width 100 height 20
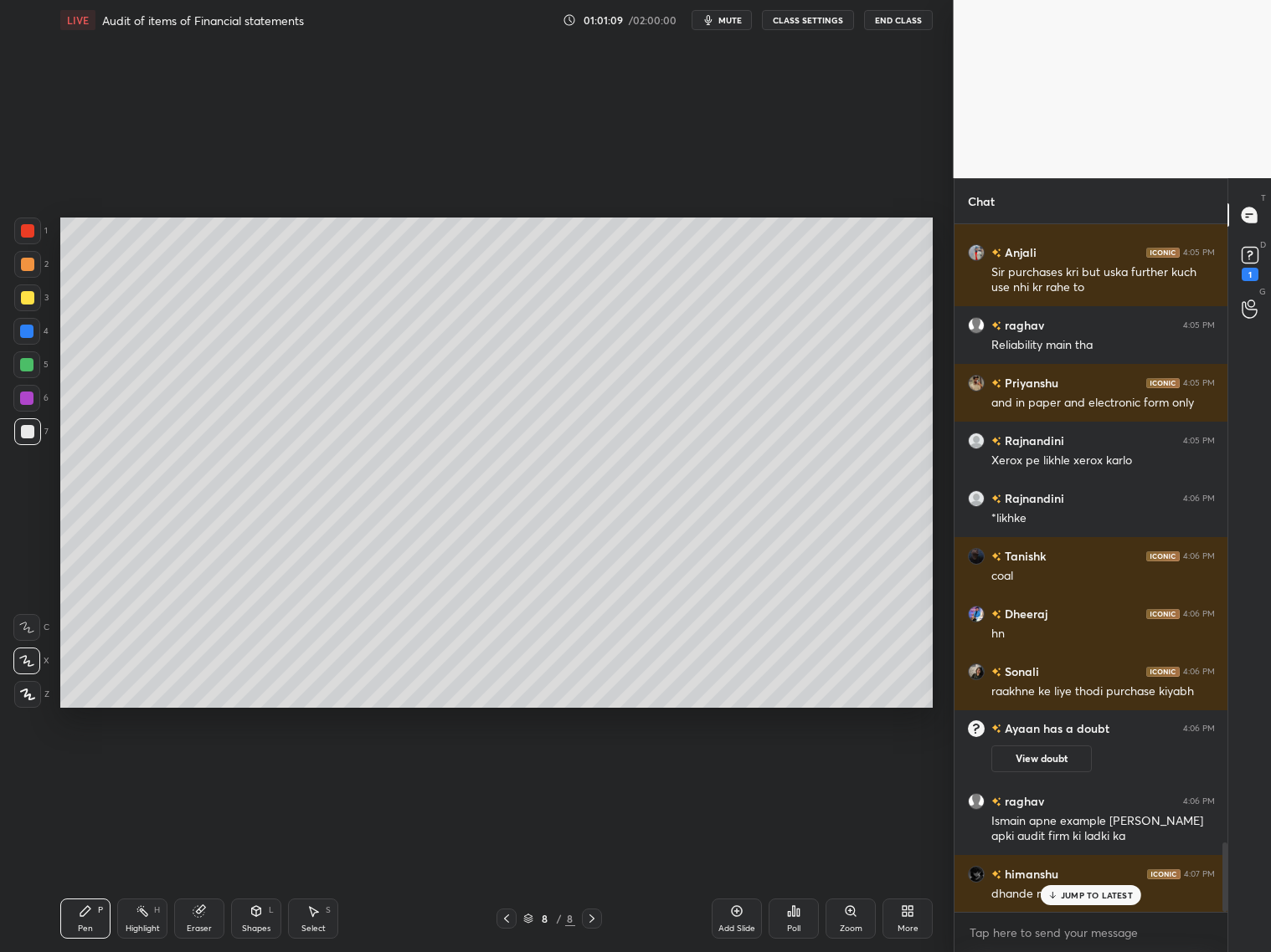
scroll to position [6144, 0]
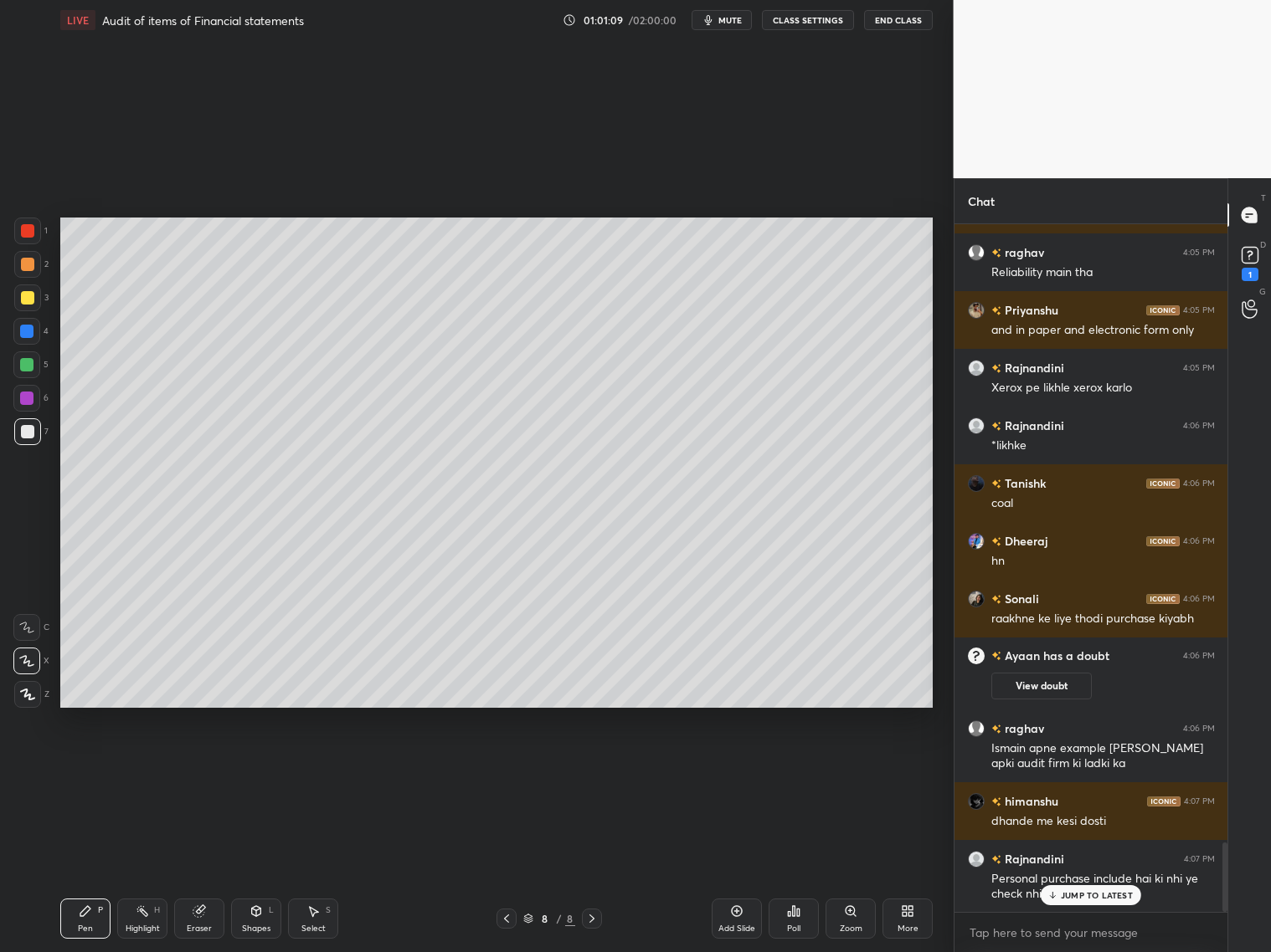
drag, startPoint x: 199, startPoint y: 922, endPoint x: 215, endPoint y: 880, distance: 44.9
click at [209, 769] on div "Eraser" at bounding box center [199, 919] width 50 height 40
click at [90, 769] on div "Pen" at bounding box center [84, 928] width 15 height 9
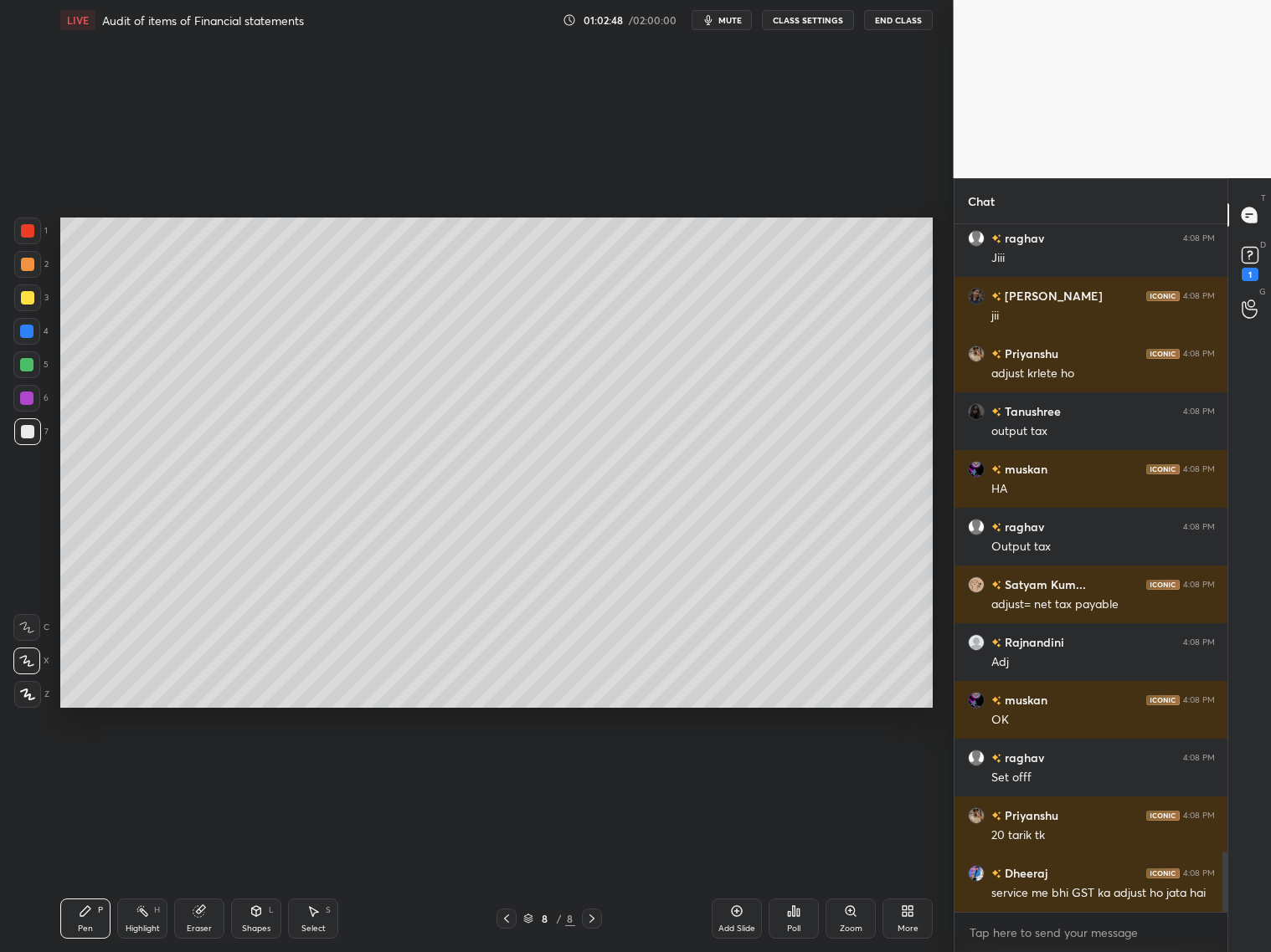
scroll to position [7242, 0]
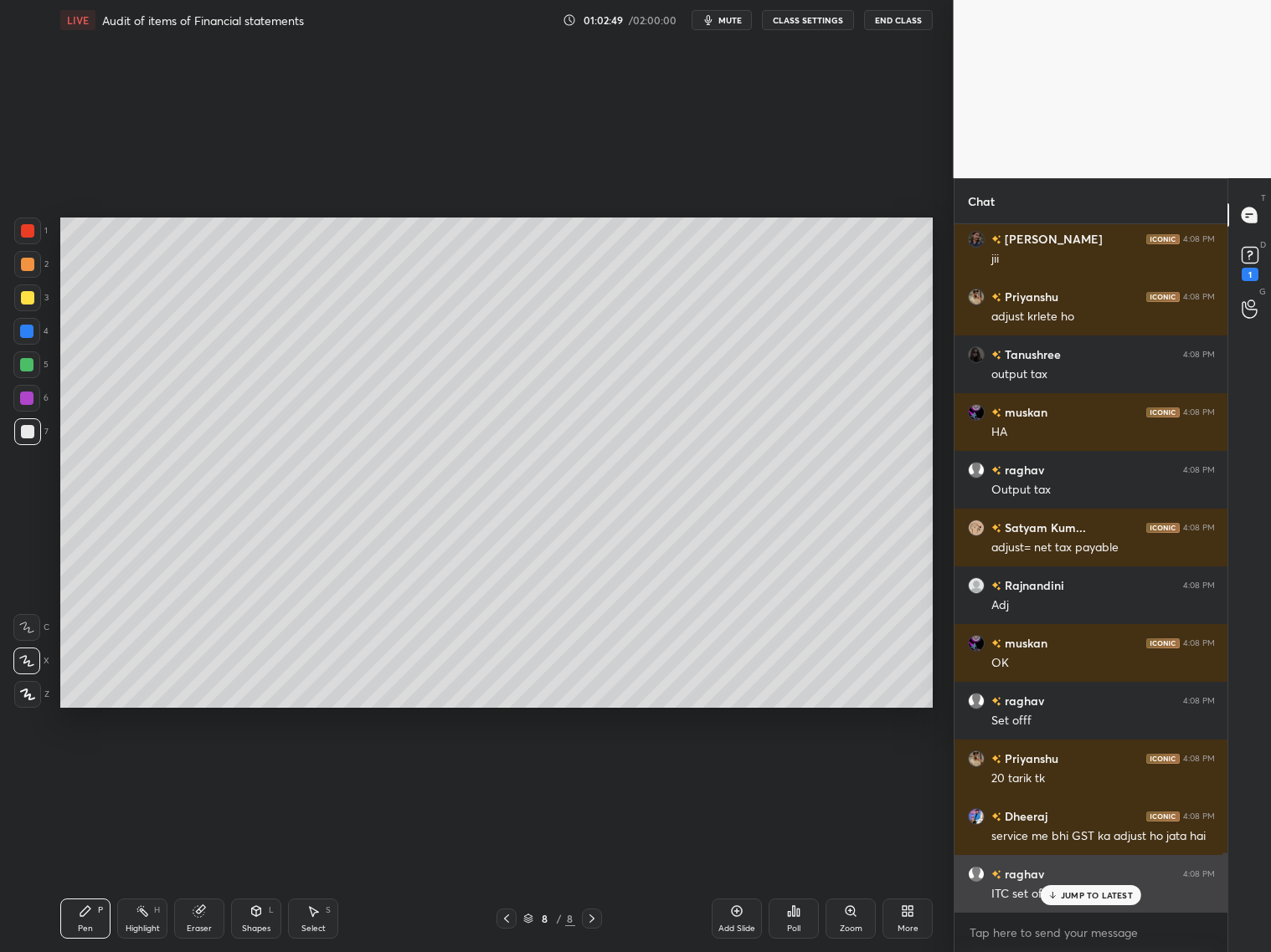
click at [1062, 769] on p "JUMP TO LATEST" at bounding box center [1096, 895] width 72 height 10
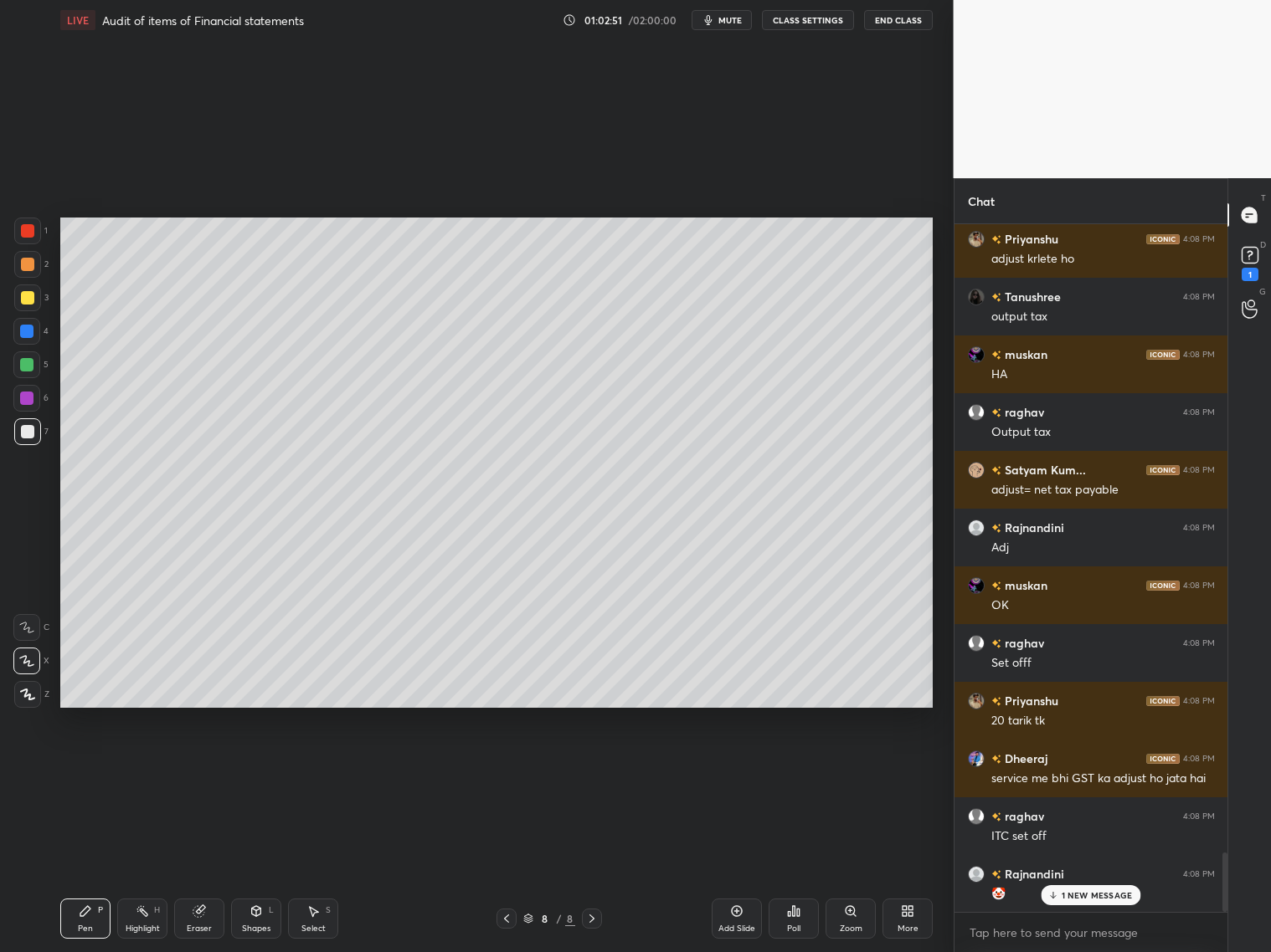
scroll to position [7357, 0]
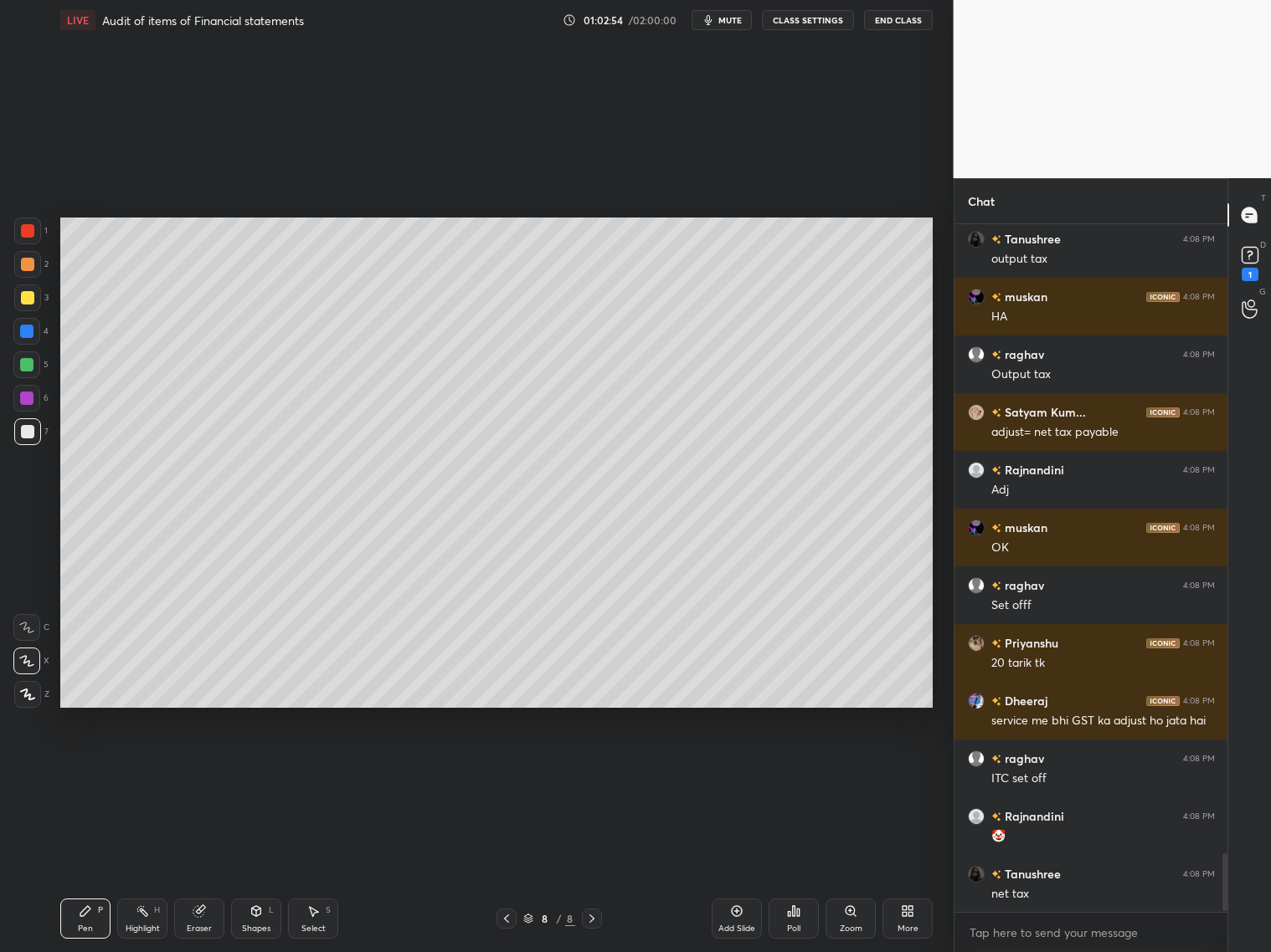
drag, startPoint x: 737, startPoint y: 918, endPoint x: 724, endPoint y: 906, distance: 17.7
click at [739, 769] on div "Add Slide" at bounding box center [737, 919] width 50 height 40
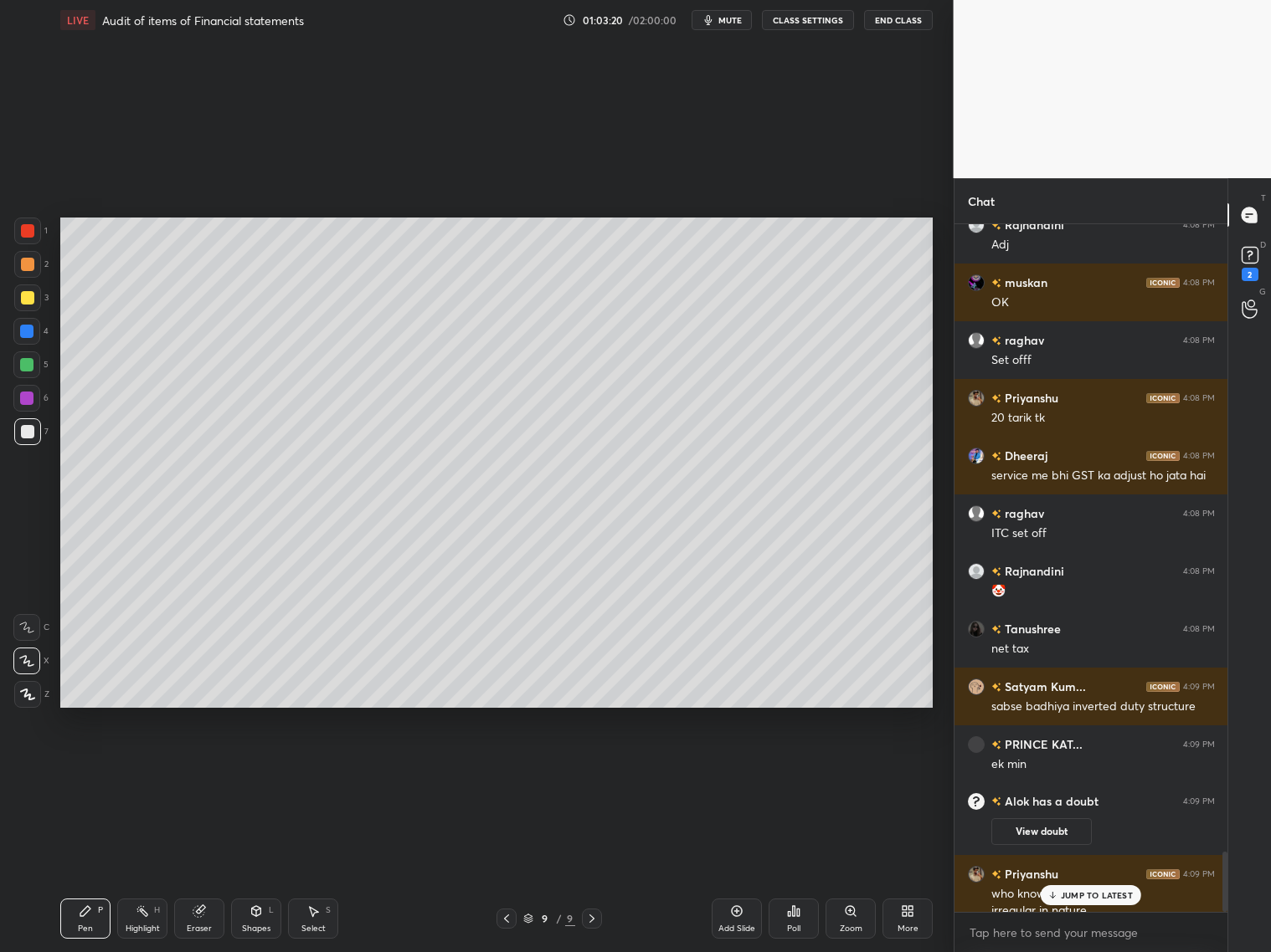
scroll to position [7115, 0]
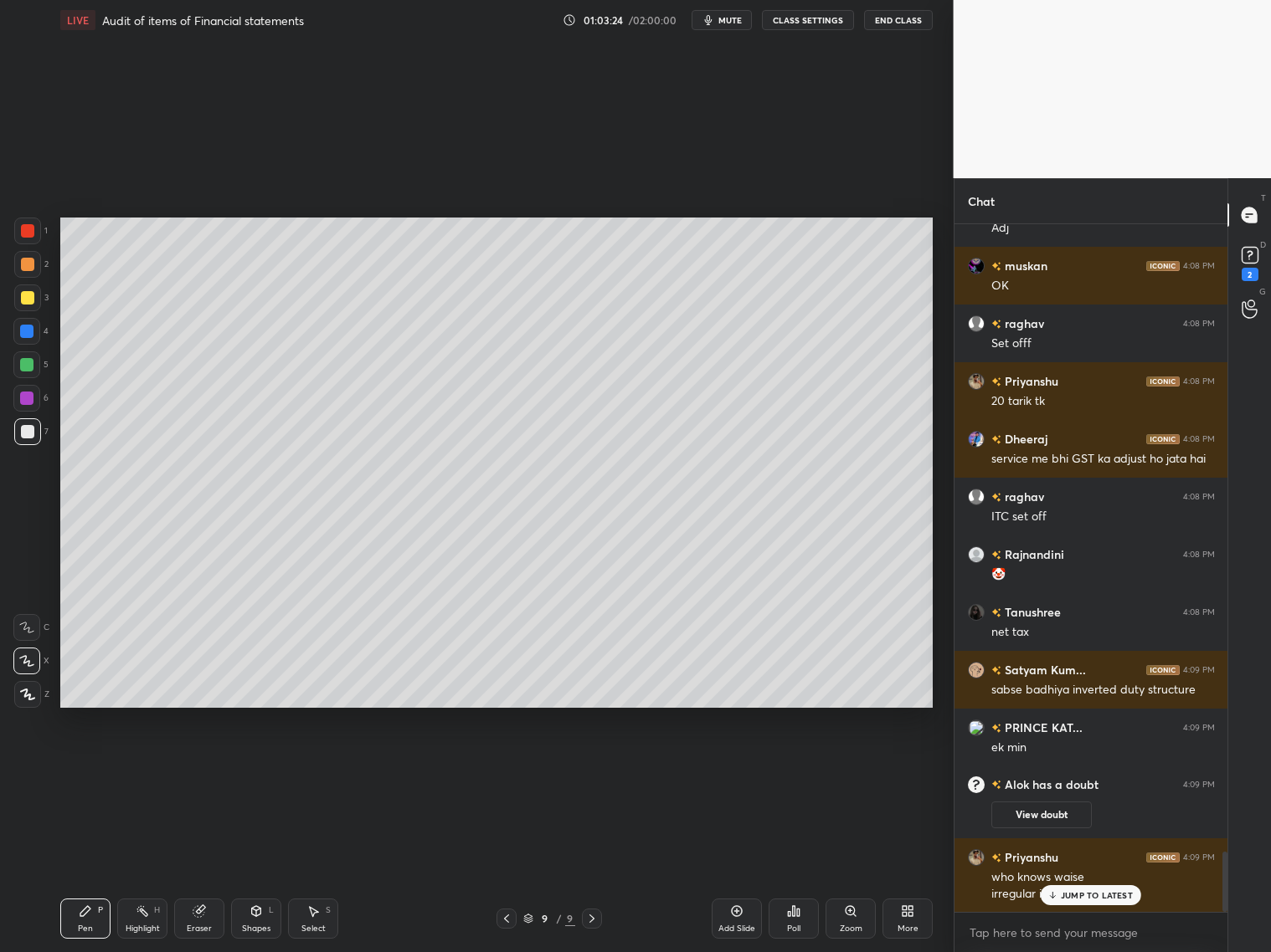
click at [511, 769] on icon at bounding box center [507, 919] width 14 height 14
click at [513, 769] on div at bounding box center [506, 919] width 20 height 20
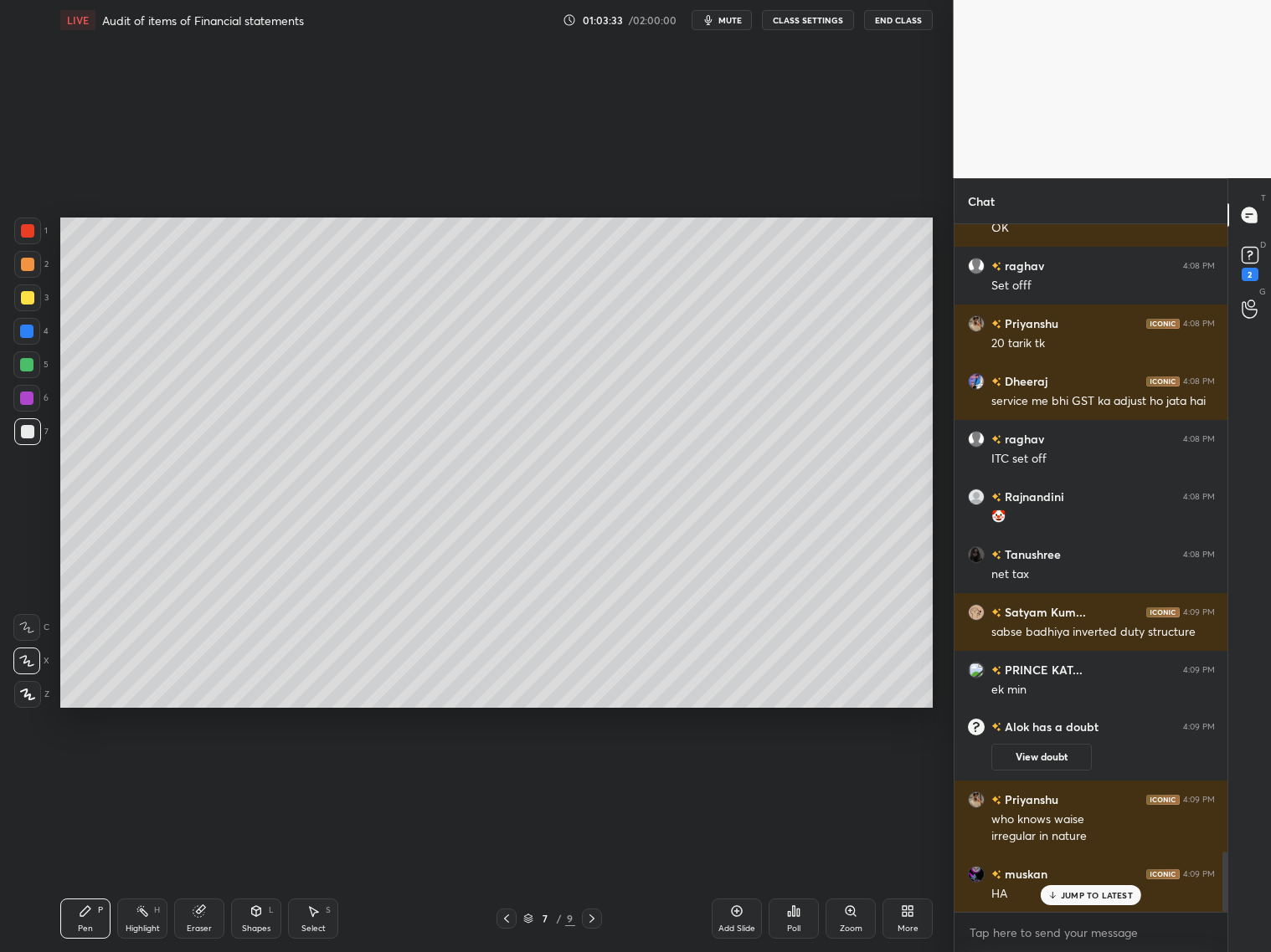
click at [592, 769] on icon at bounding box center [592, 919] width 14 height 14
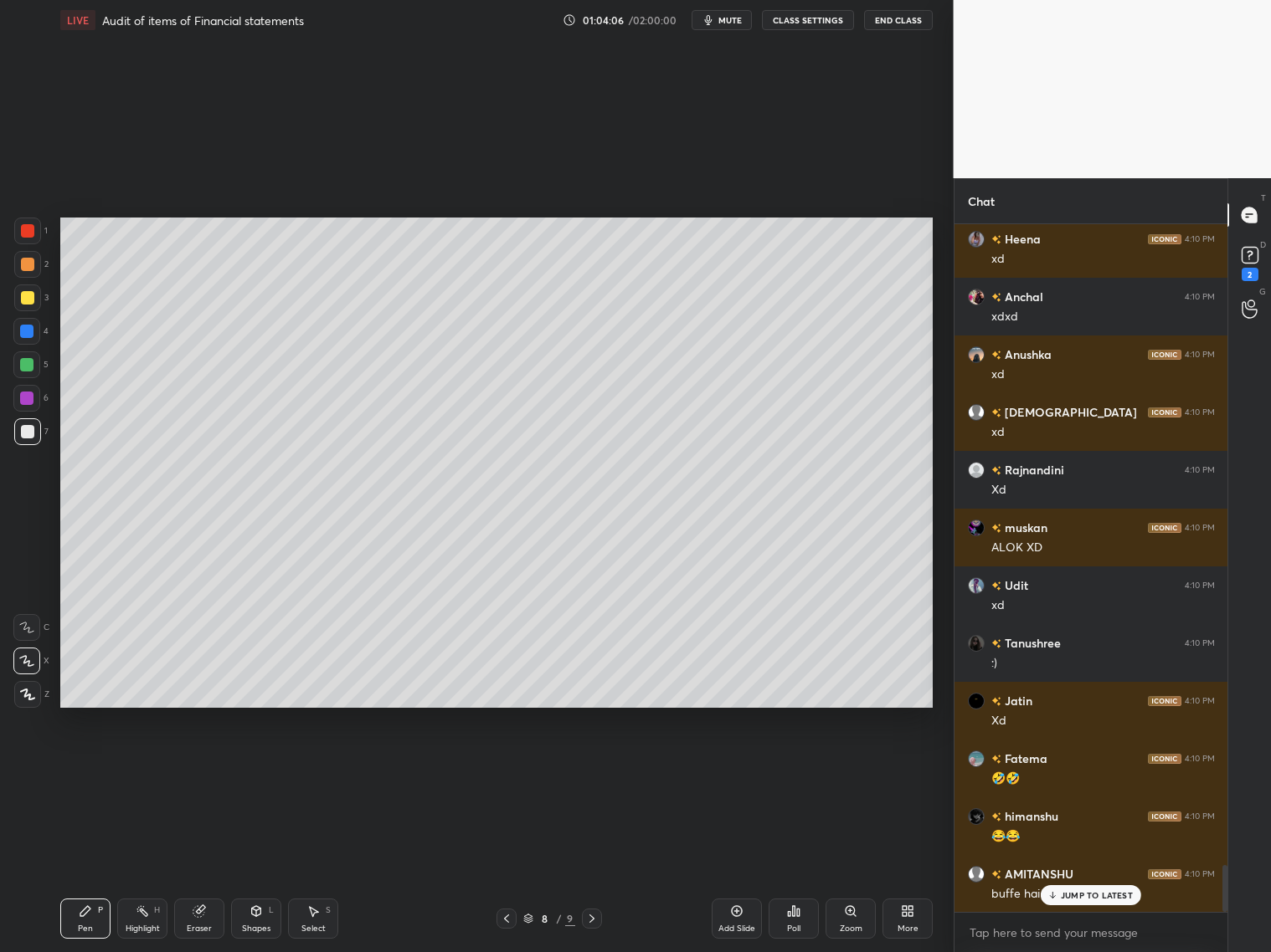
scroll to position [9442, 0]
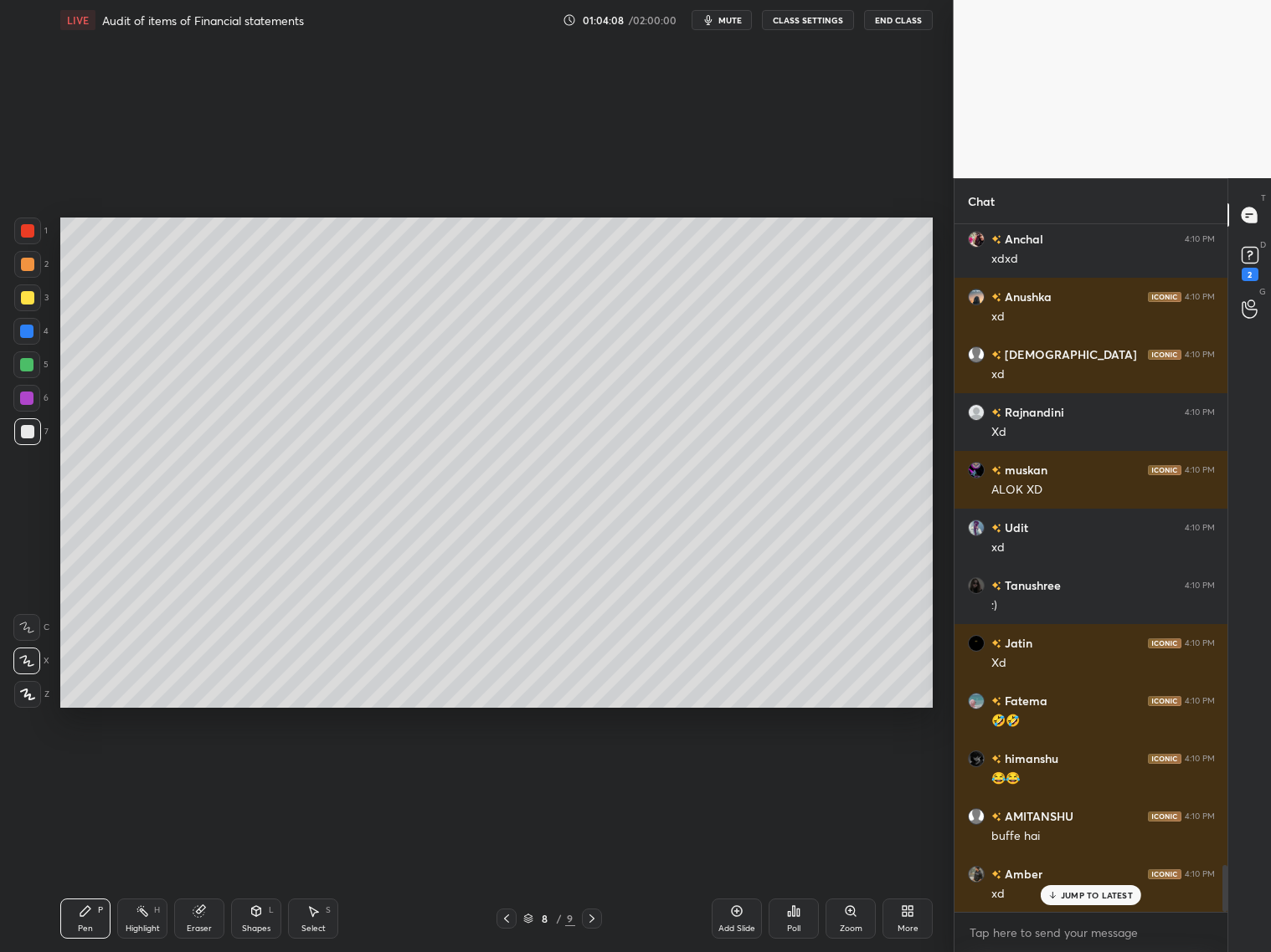
click at [506, 769] on icon at bounding box center [507, 919] width 14 height 14
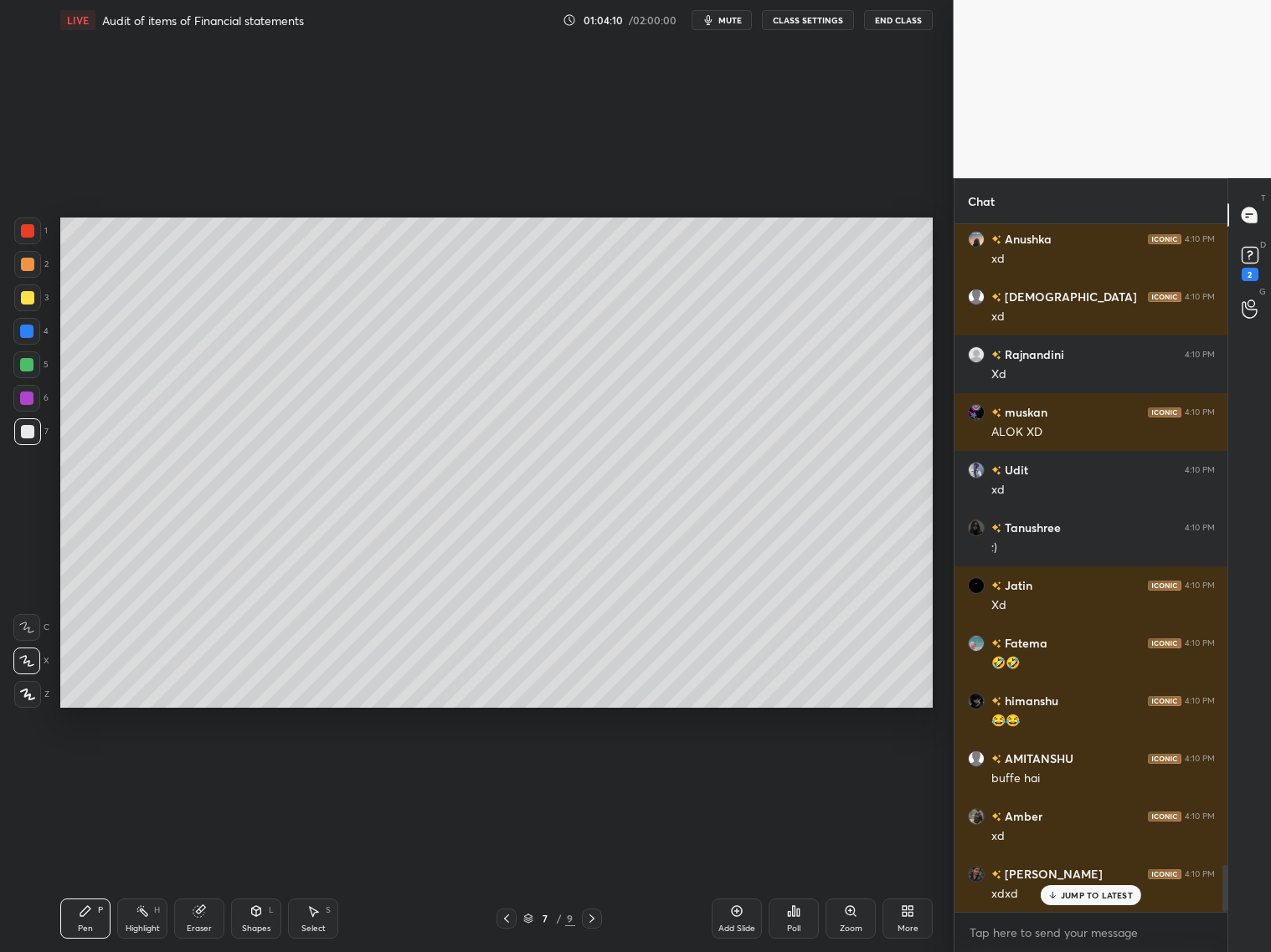
click at [592, 769] on icon at bounding box center [592, 919] width 14 height 14
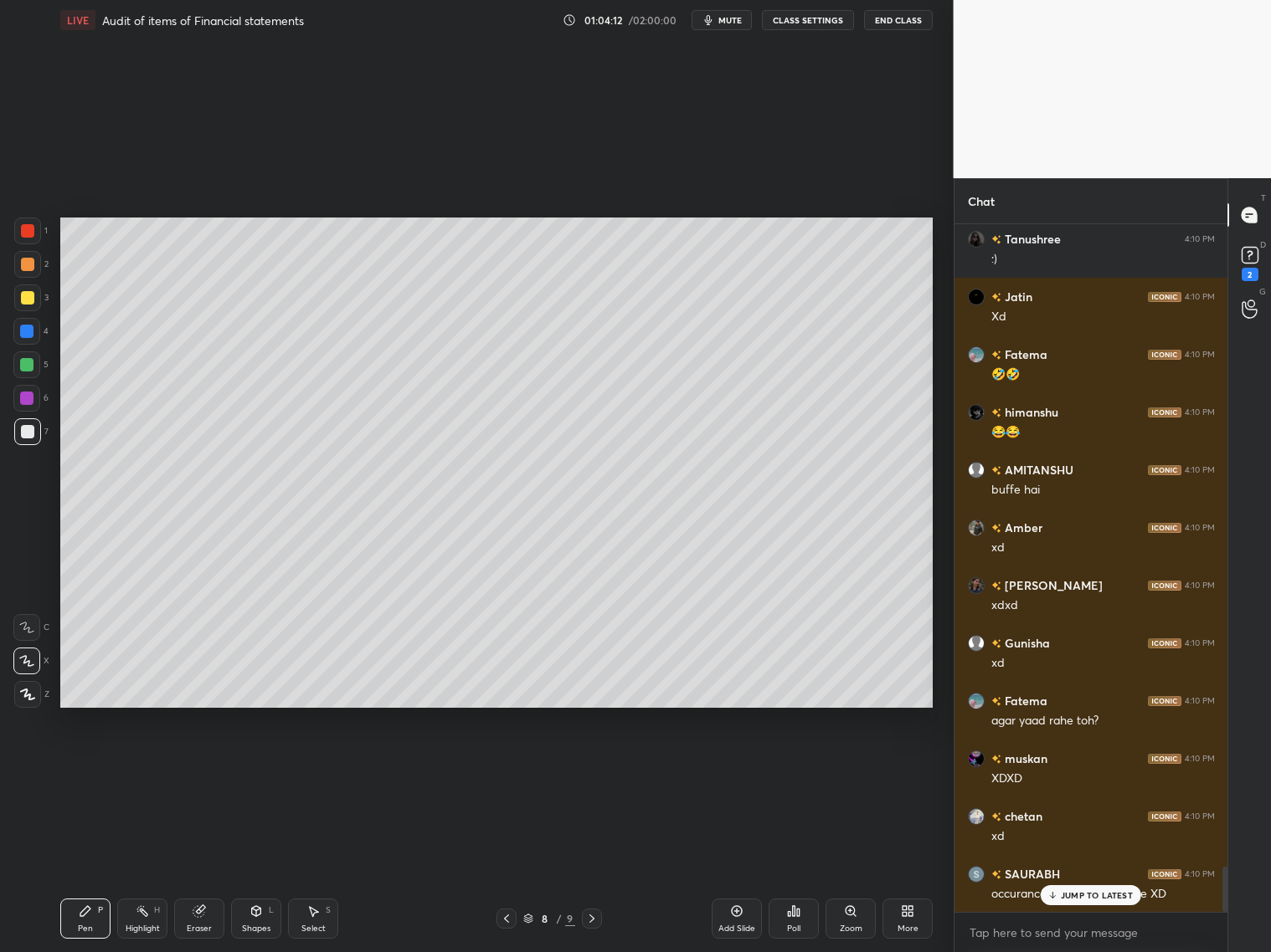
scroll to position [9846, 0]
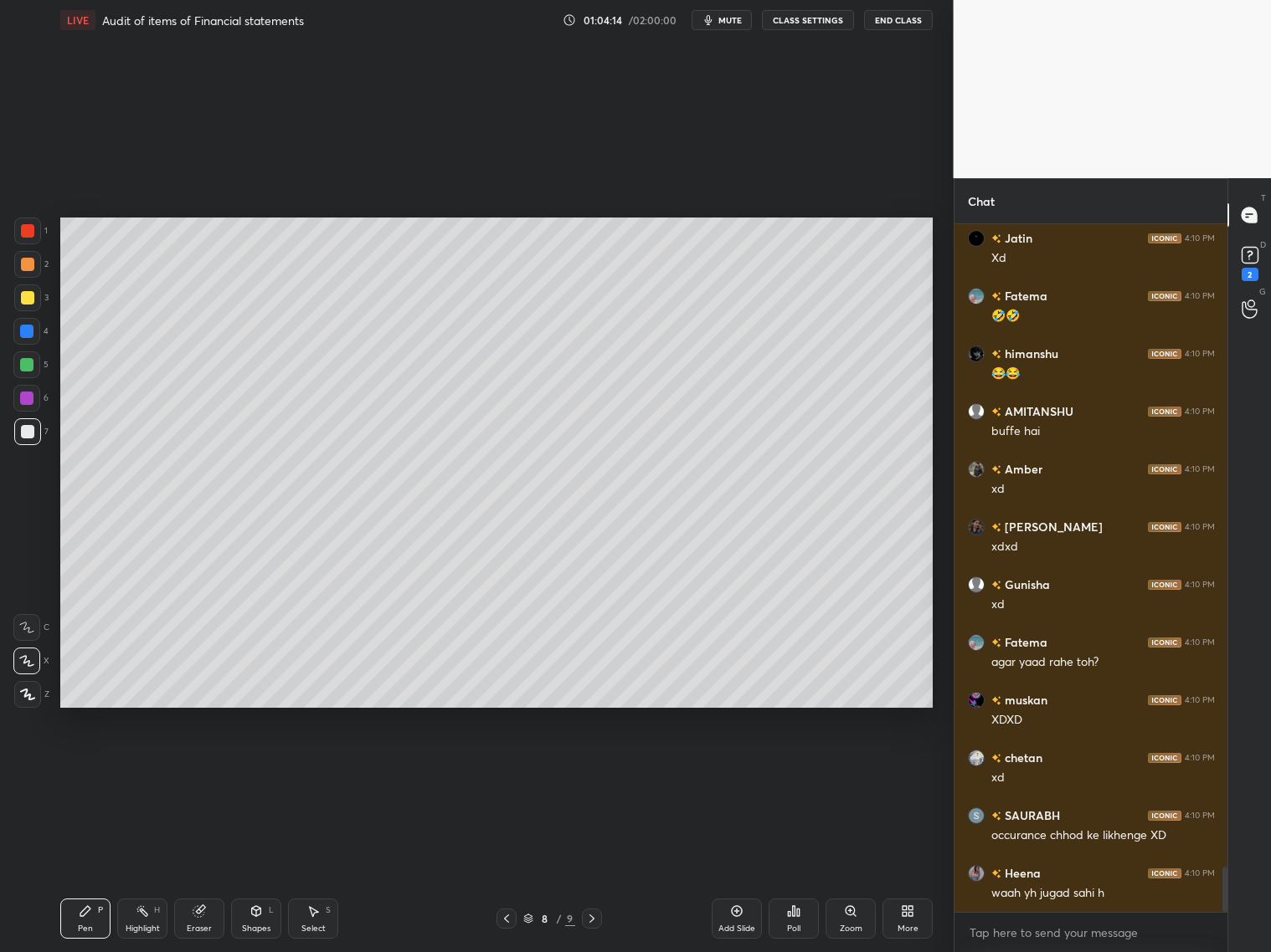
click at [596, 769] on icon at bounding box center [592, 919] width 14 height 14
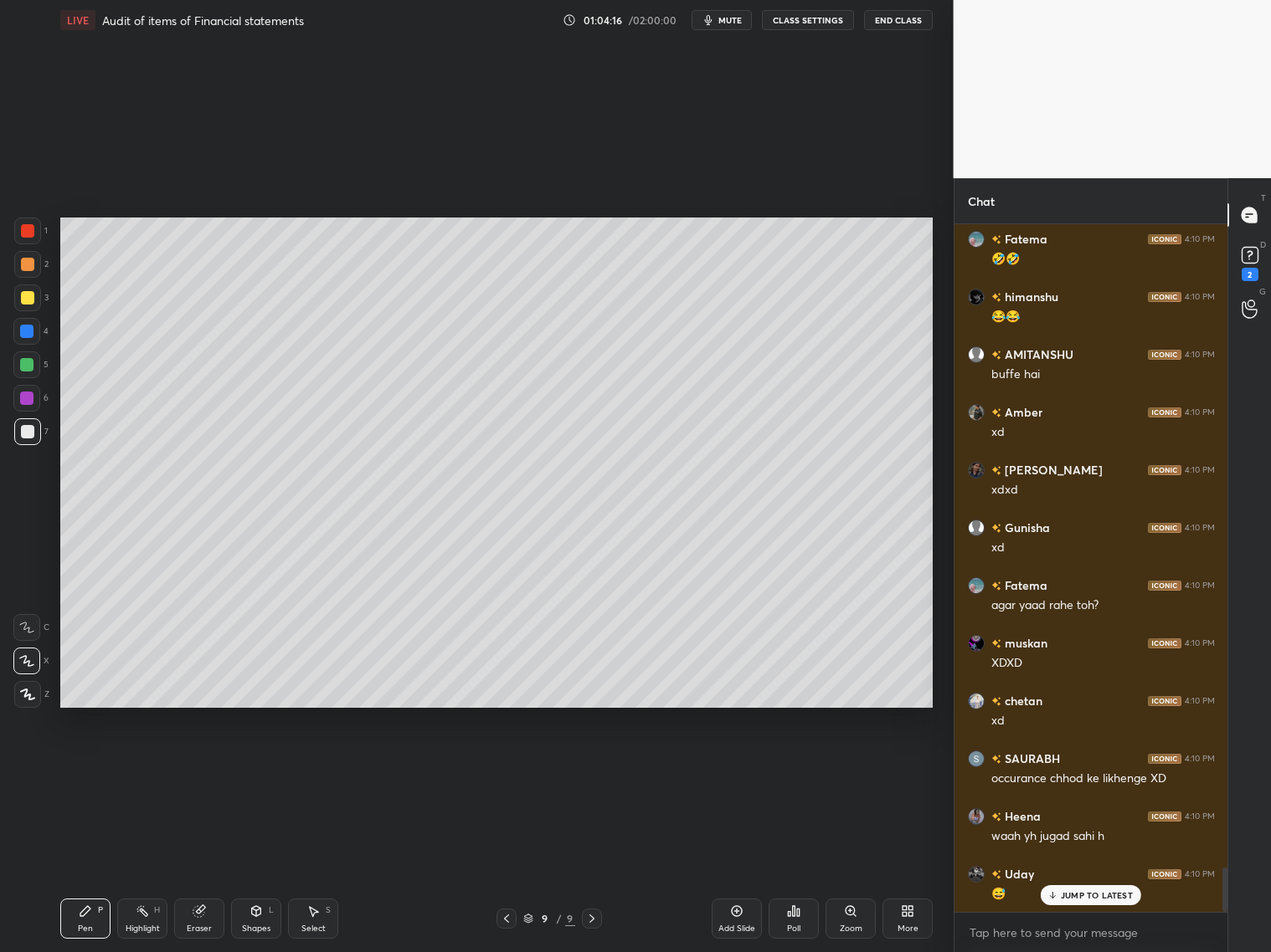
scroll to position [9961, 0]
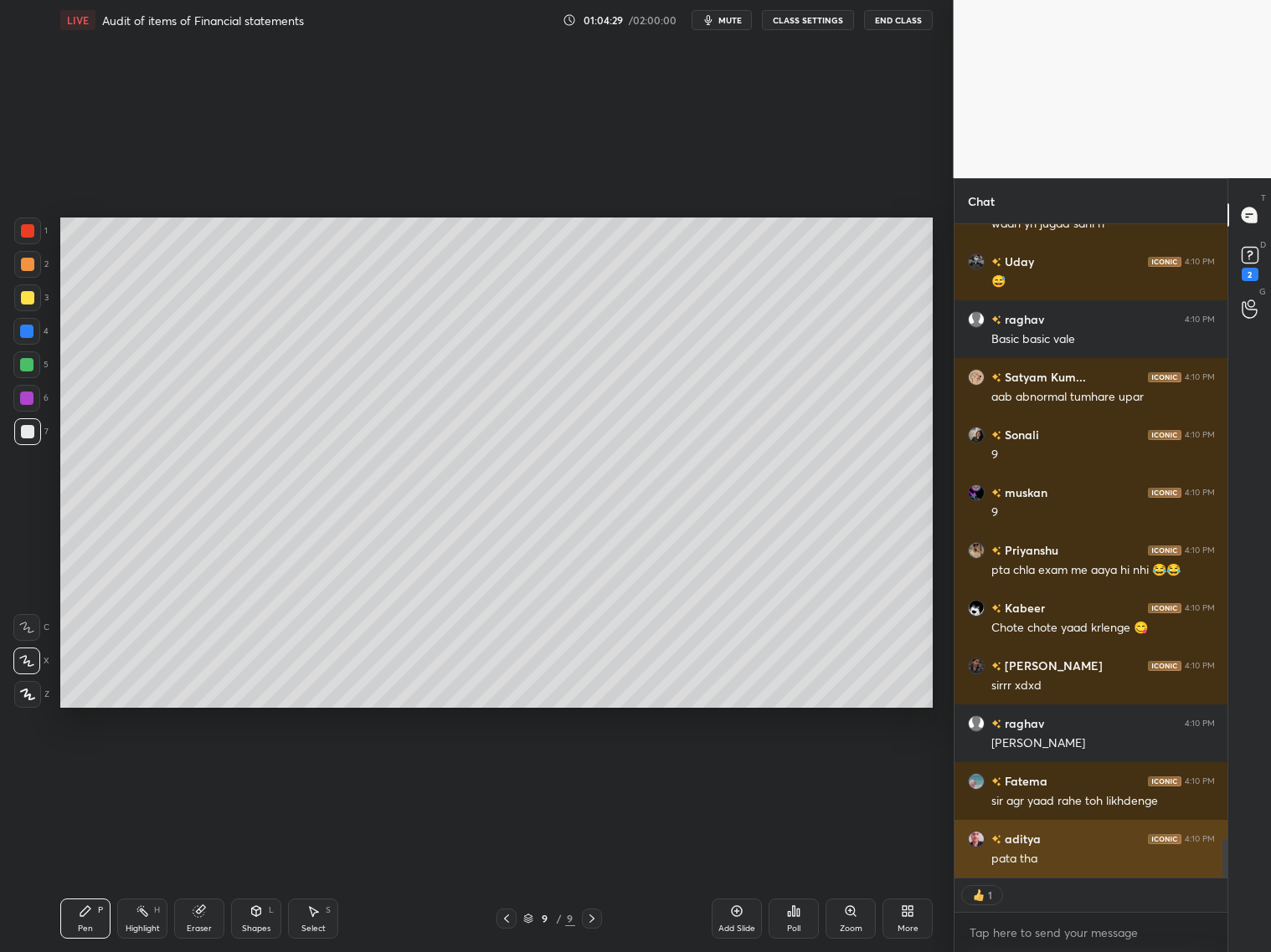
click at [1067, 769] on div "pata tha" at bounding box center [1103, 859] width 224 height 17
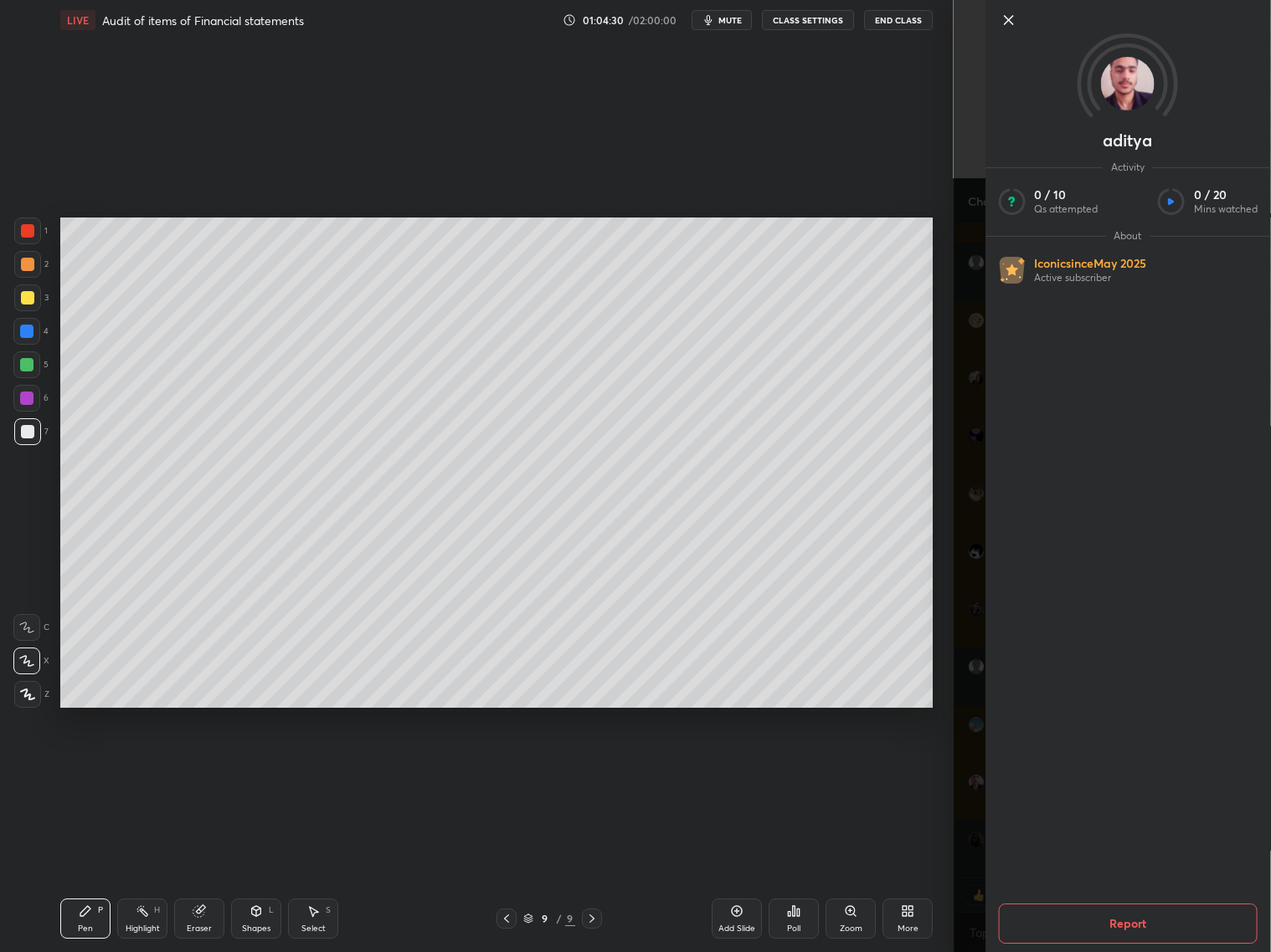
click at [966, 769] on div "aditya Activity 0 / 10 Qs attempted 0 / 20 Mins watched About Iconic since [DAT…" at bounding box center [1112, 476] width 318 height 952
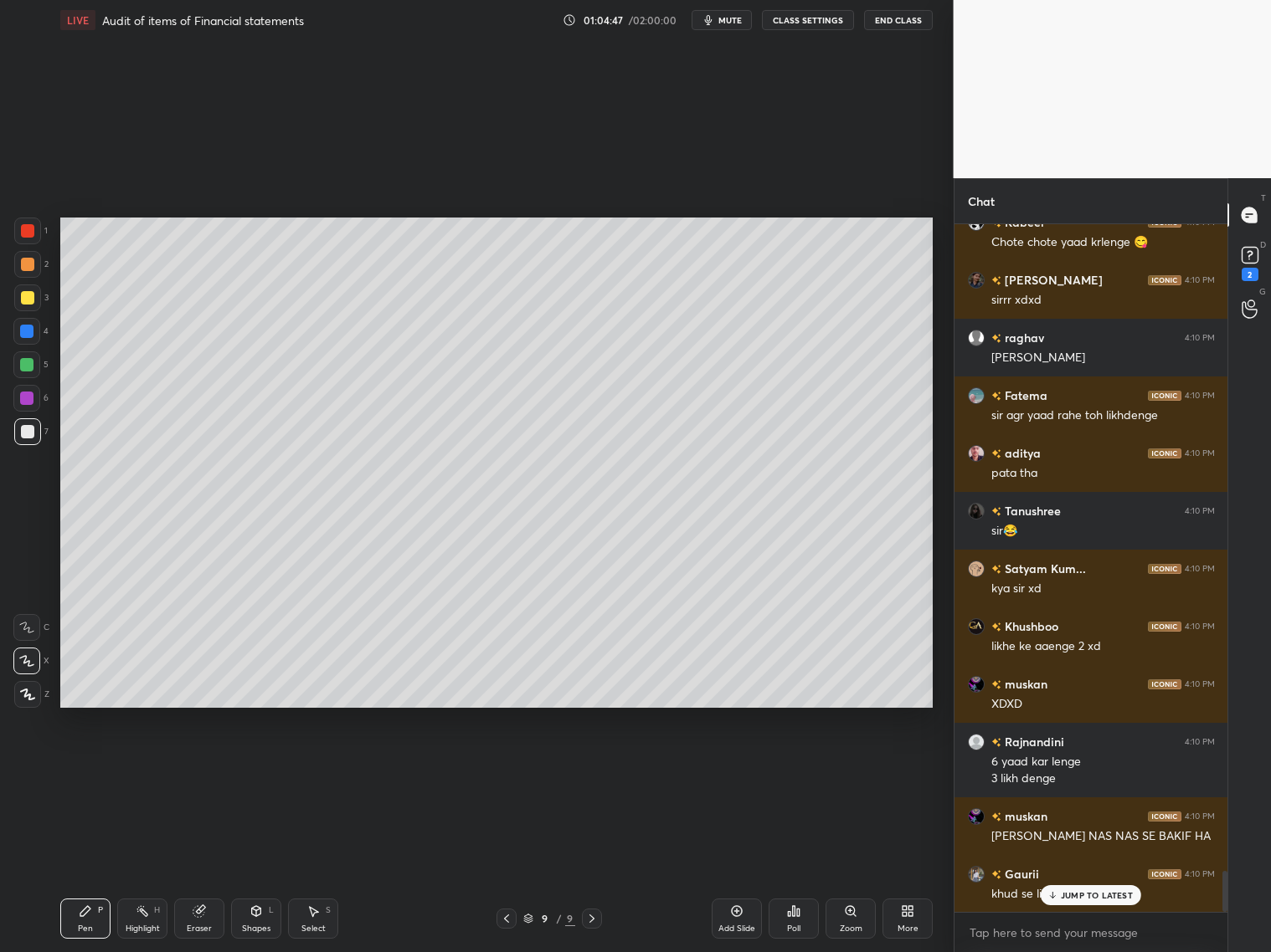
click at [1070, 769] on div "JUMP TO LATEST" at bounding box center [1091, 895] width 100 height 20
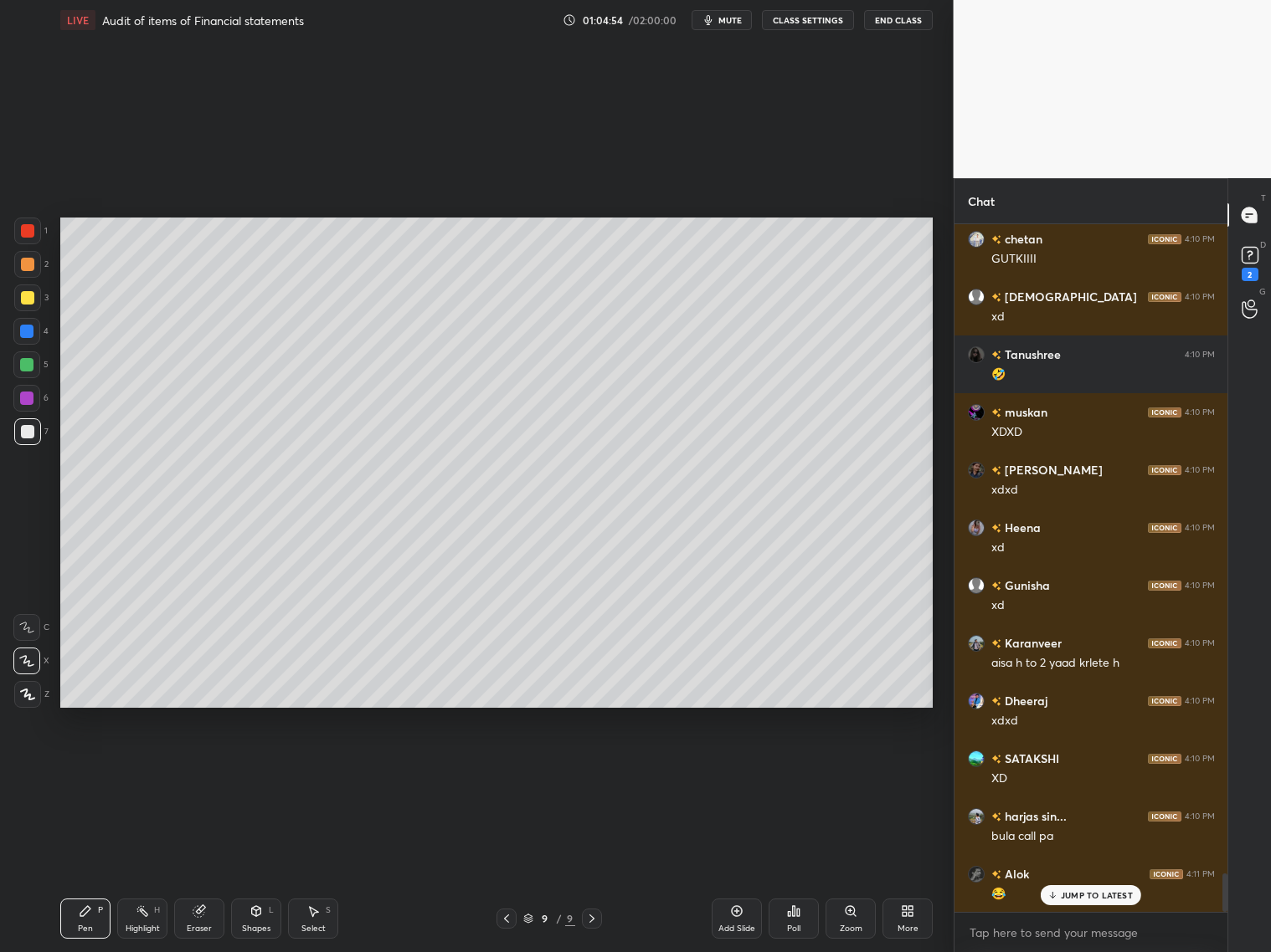
click at [500, 769] on icon at bounding box center [507, 919] width 14 height 14
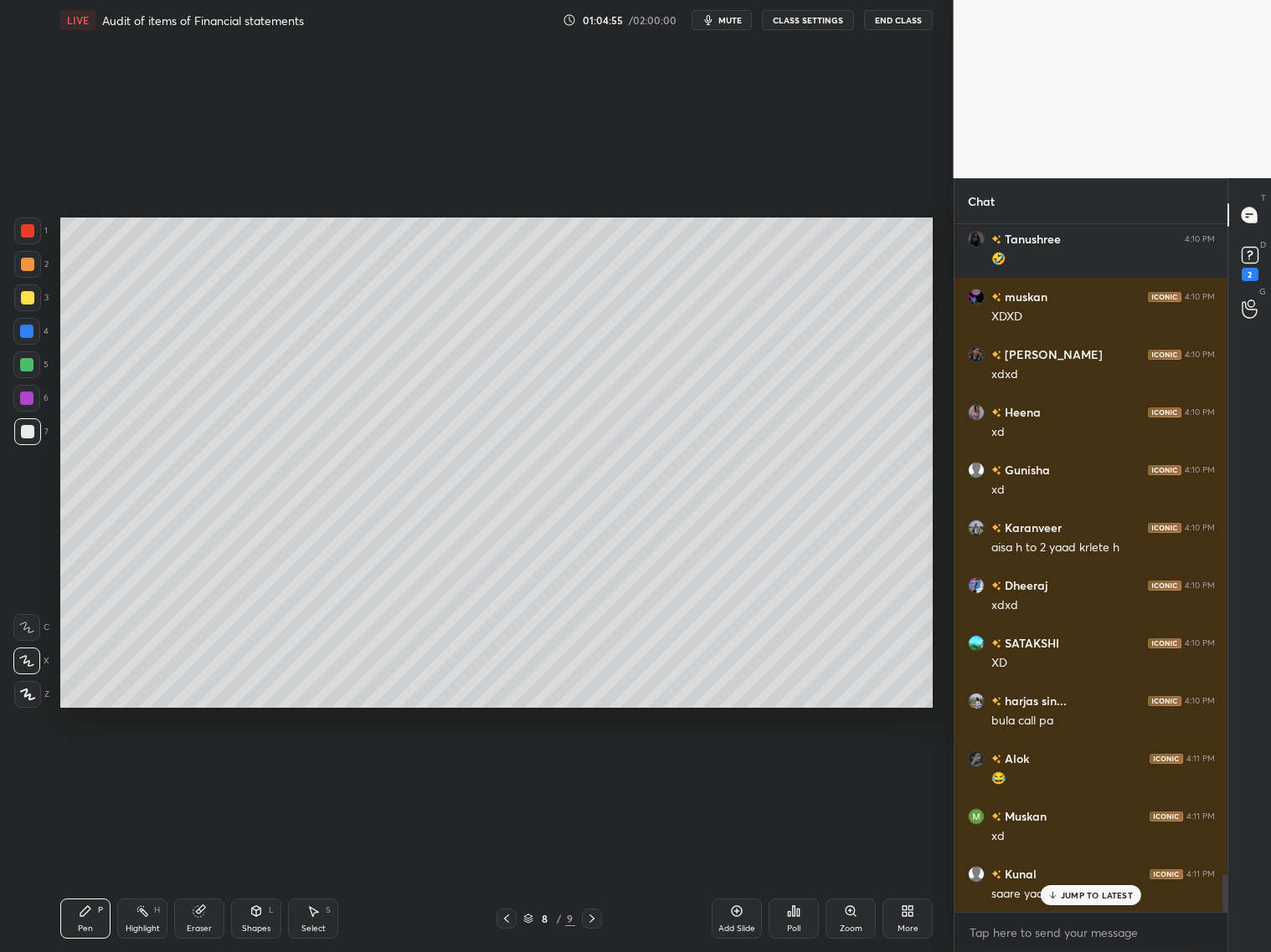
click at [505, 769] on icon at bounding box center [507, 919] width 14 height 14
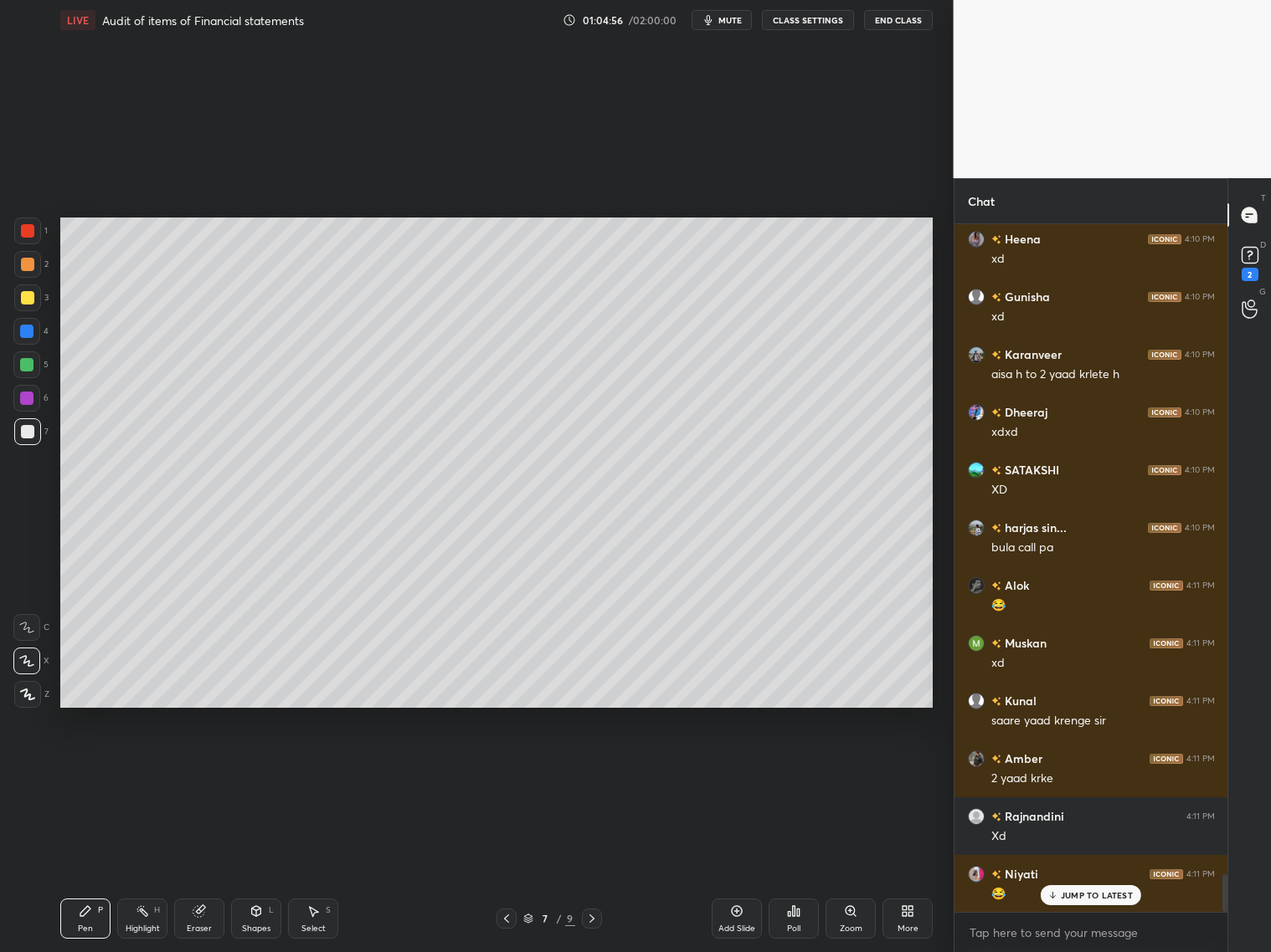
click at [592, 769] on icon at bounding box center [592, 919] width 14 height 14
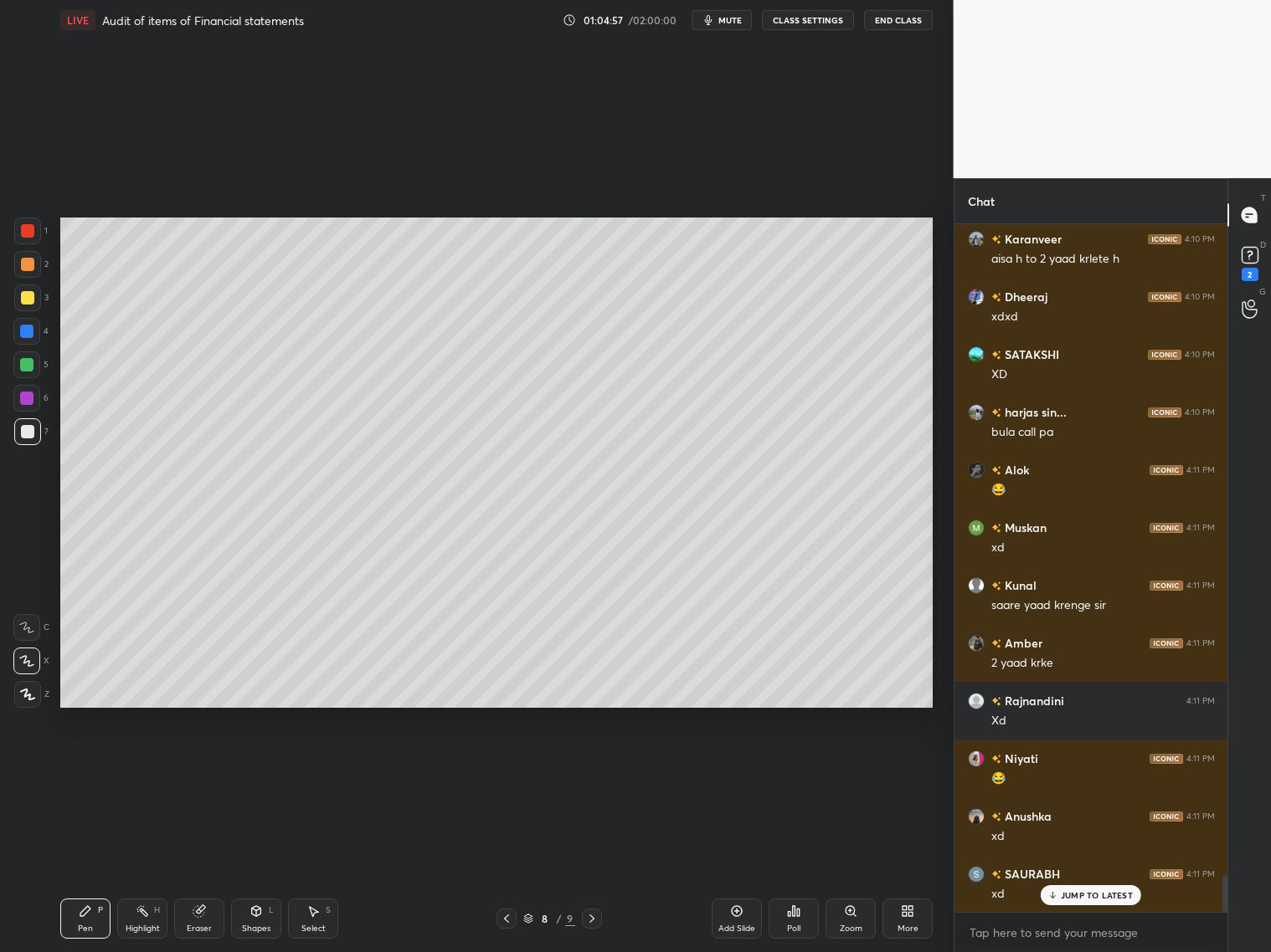
click at [596, 769] on icon at bounding box center [592, 919] width 14 height 14
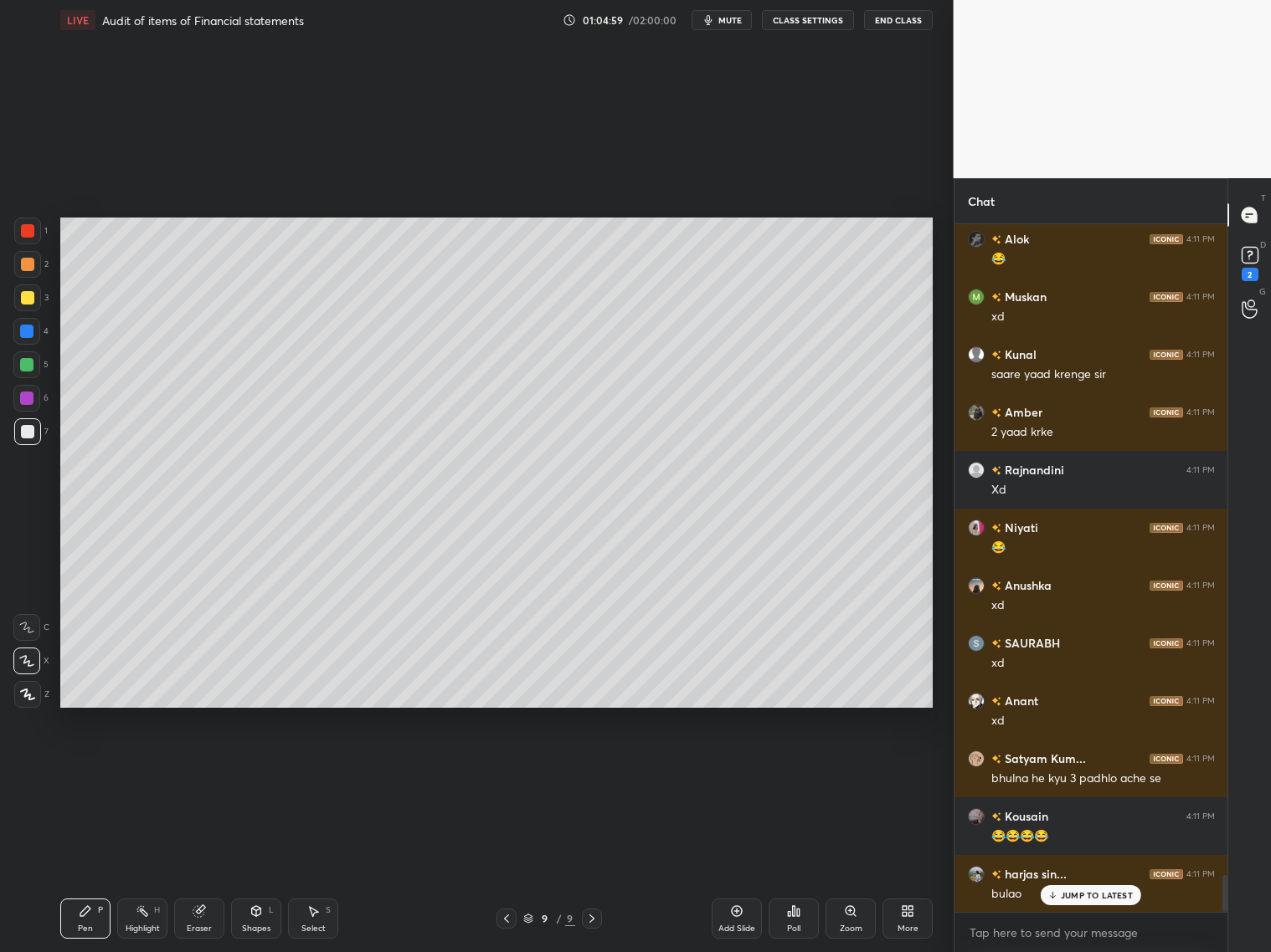
click at [255, 769] on div "Shapes L" at bounding box center [256, 919] width 50 height 40
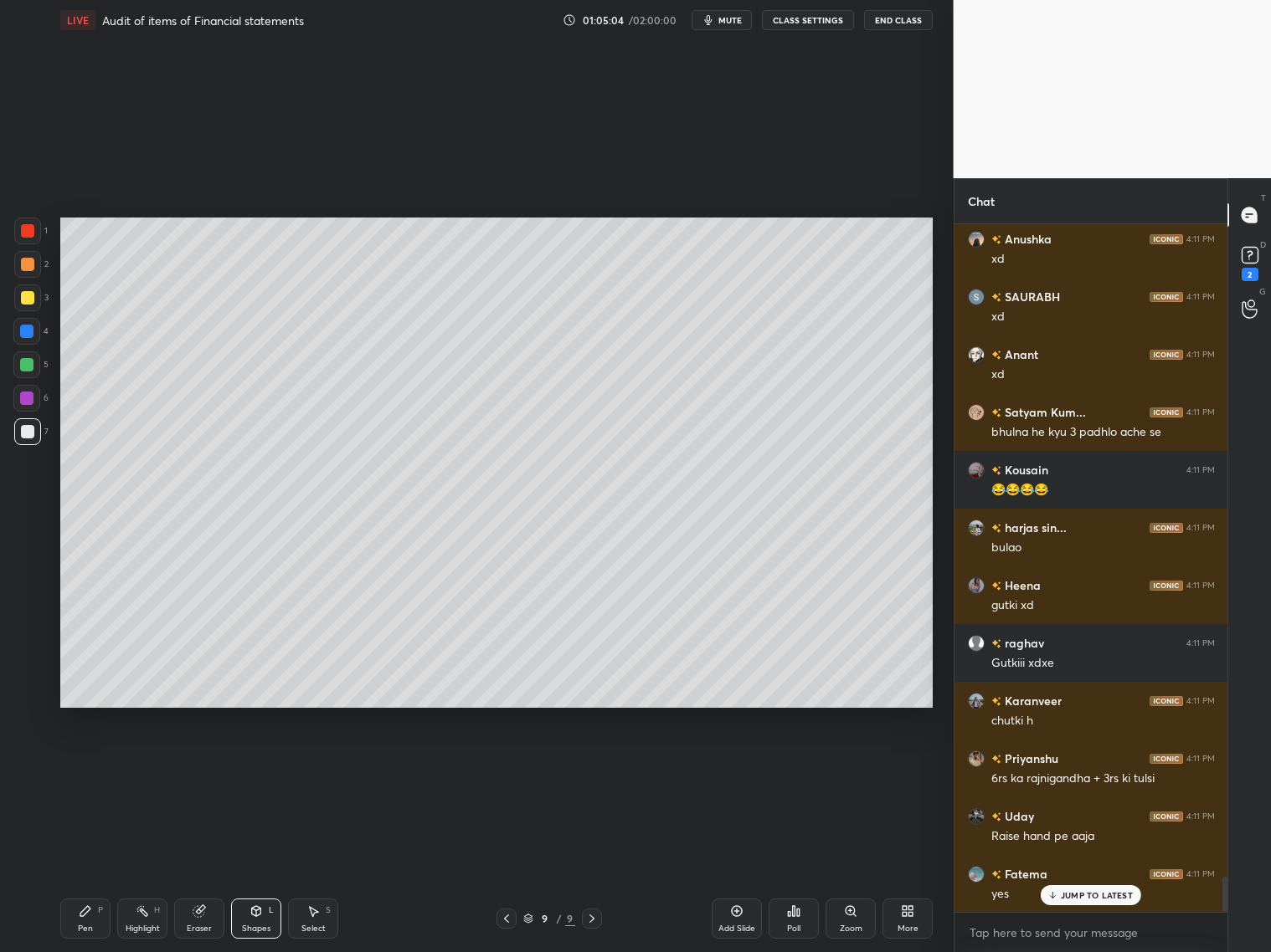
drag, startPoint x: 30, startPoint y: 266, endPoint x: 34, endPoint y: 258, distance: 8.9
click at [33, 264] on div at bounding box center [27, 265] width 14 height 14
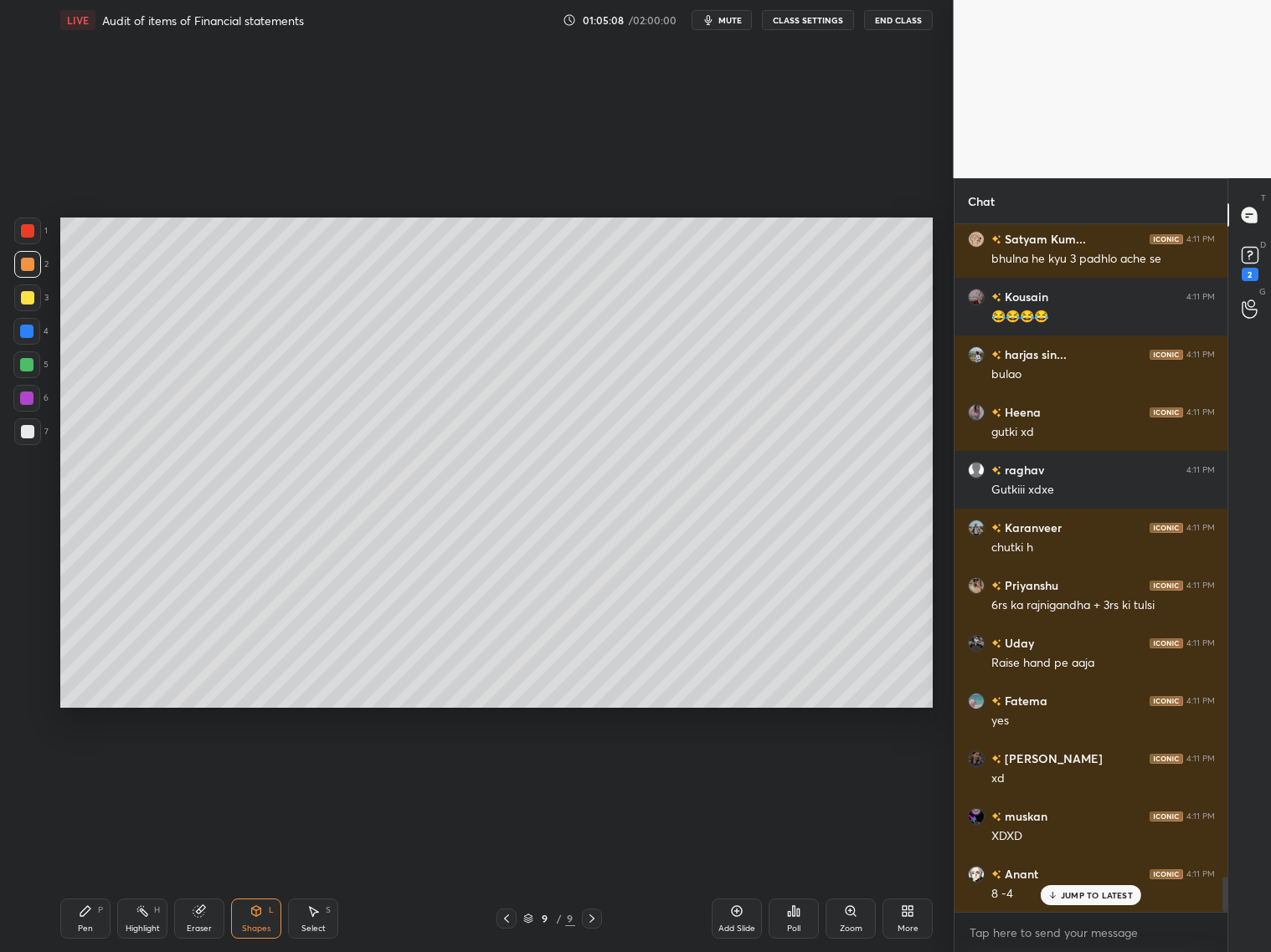
click at [100, 769] on div "P" at bounding box center [100, 910] width 5 height 9
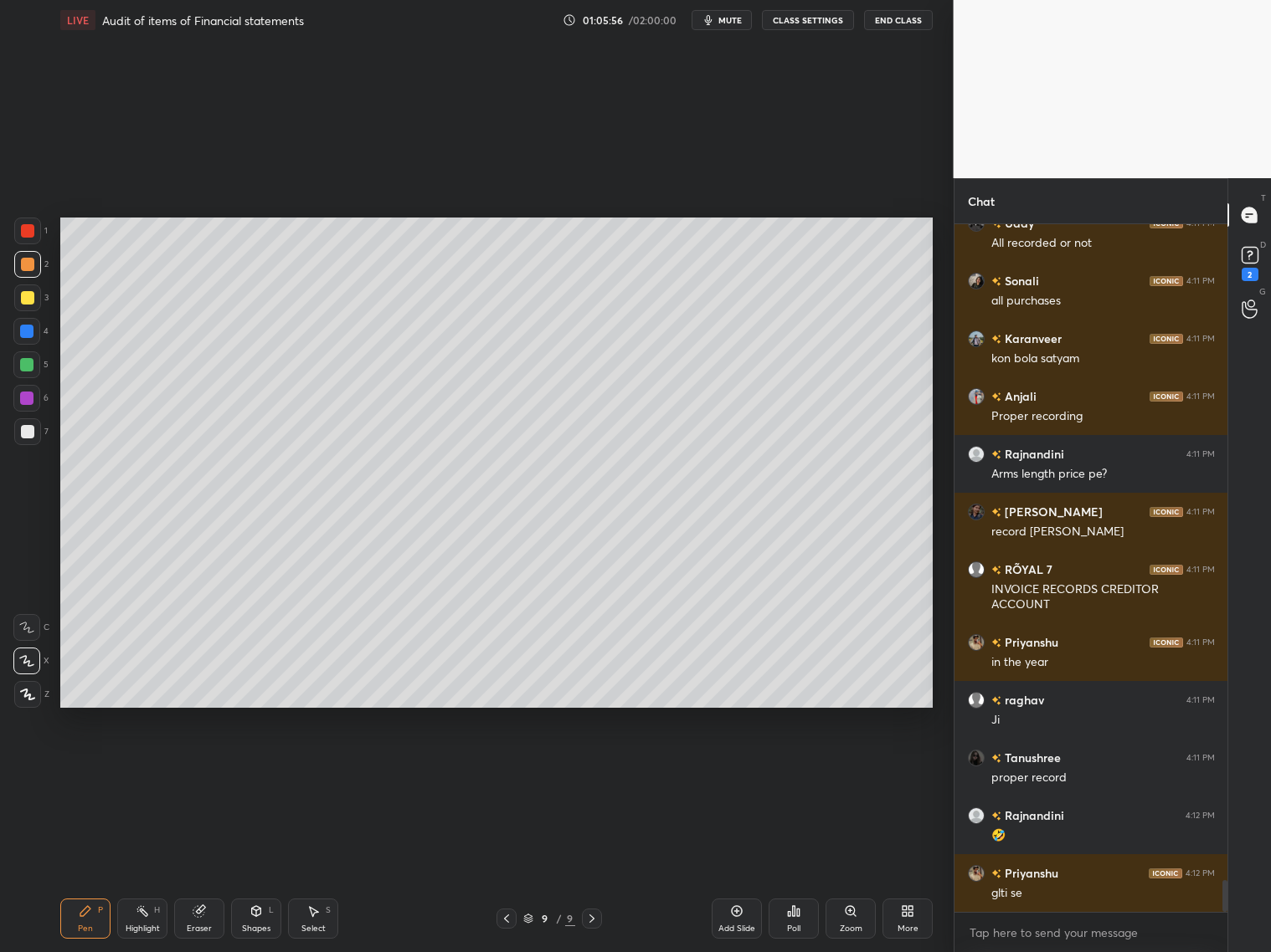
scroll to position [14313, 0]
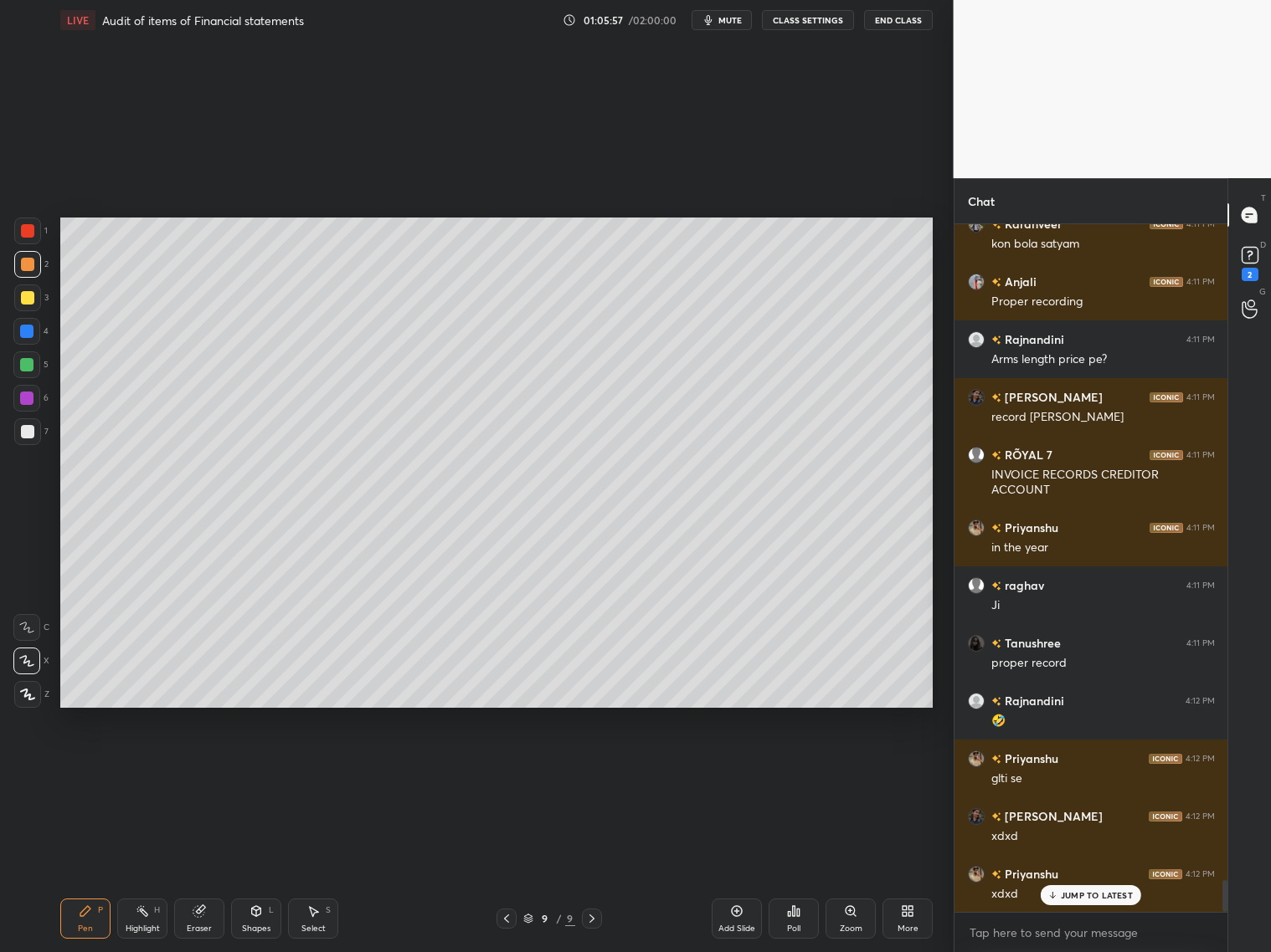
click at [24, 431] on div at bounding box center [27, 432] width 14 height 14
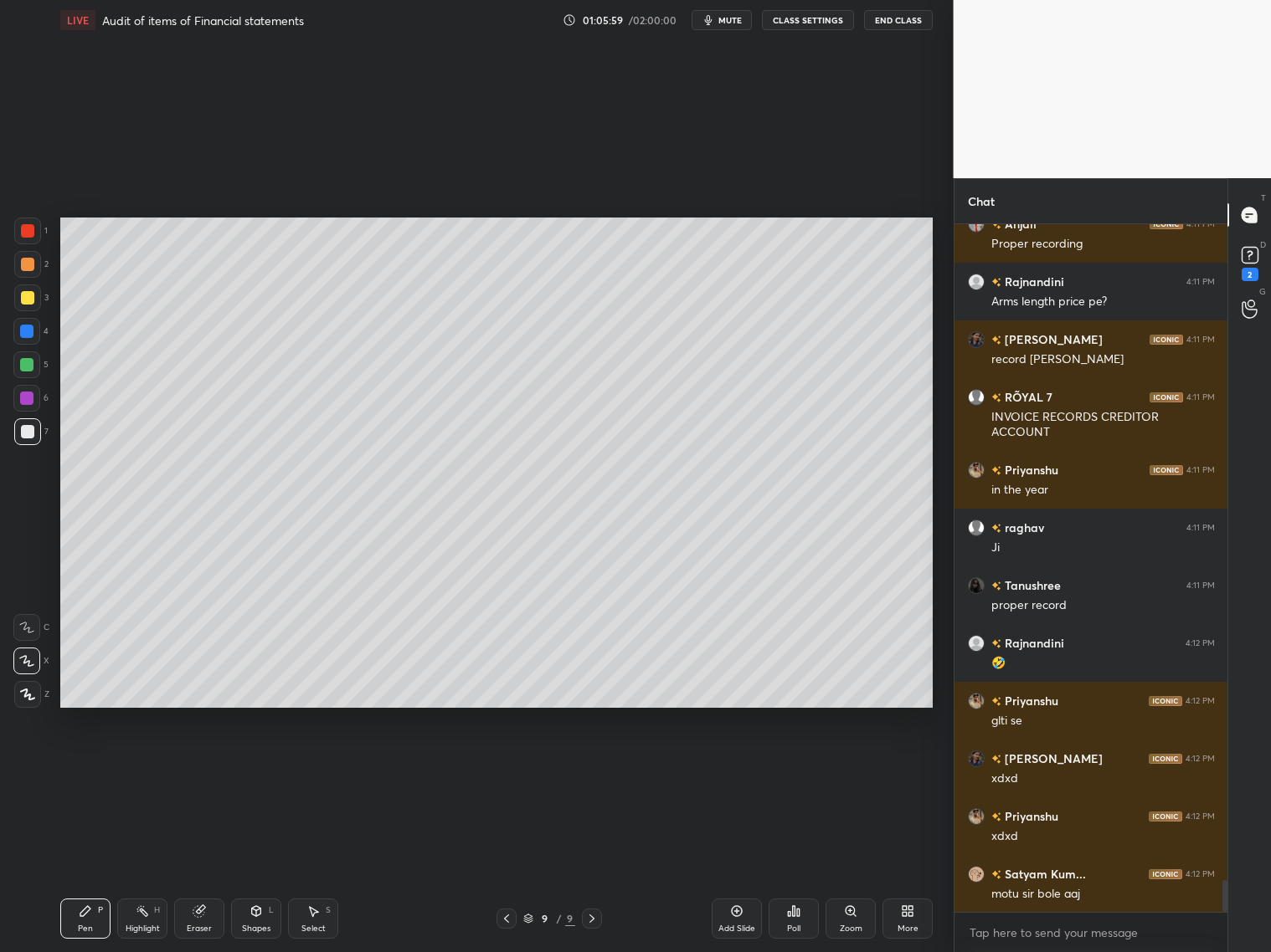
scroll to position [14429, 0]
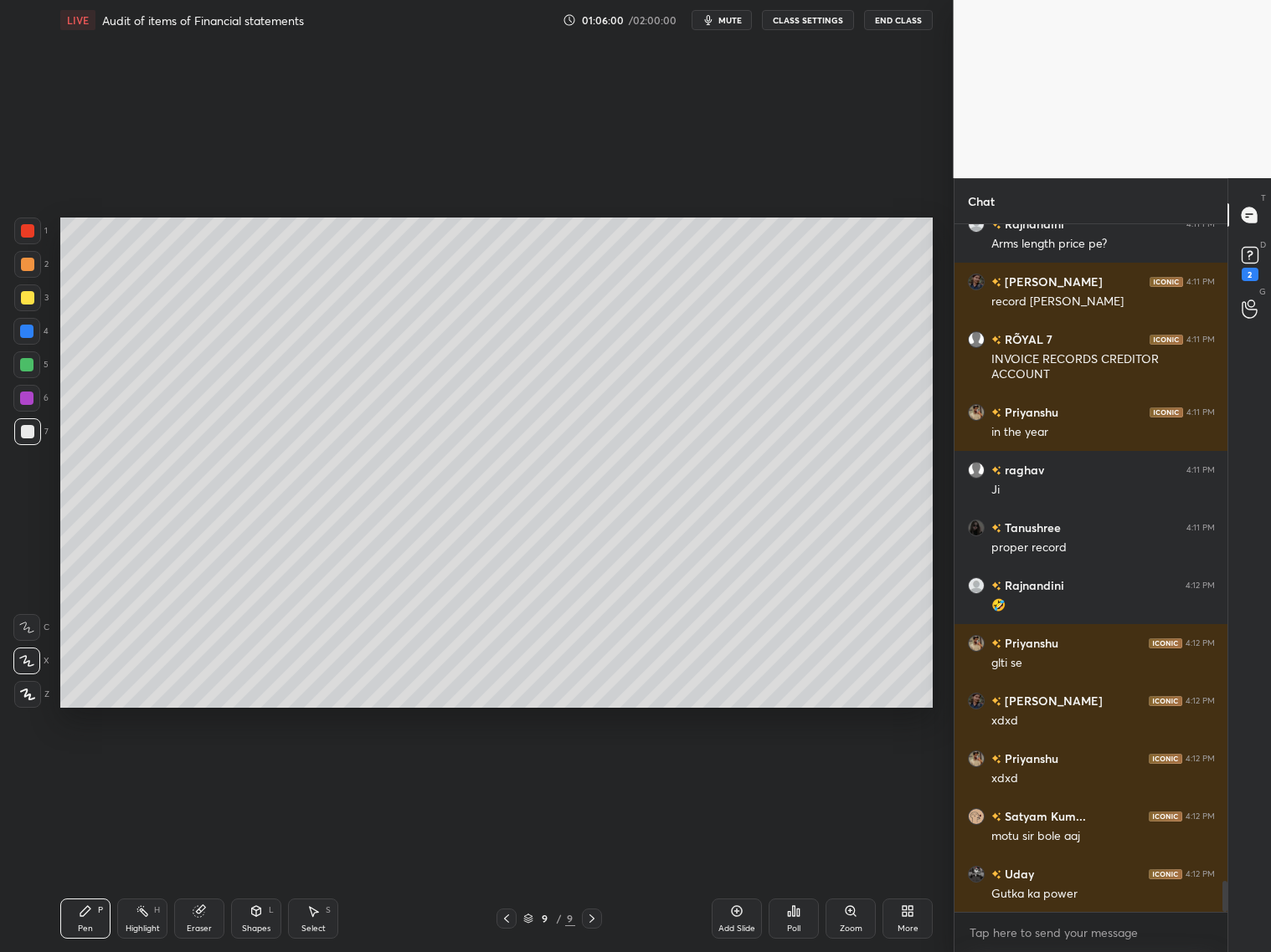
click at [1087, 769] on div "Rajnandini 4:11 PM Arms length price pe? [PERSON_NAME] 4:11 PM record hona chah…" at bounding box center [1091, 569] width 274 height 688
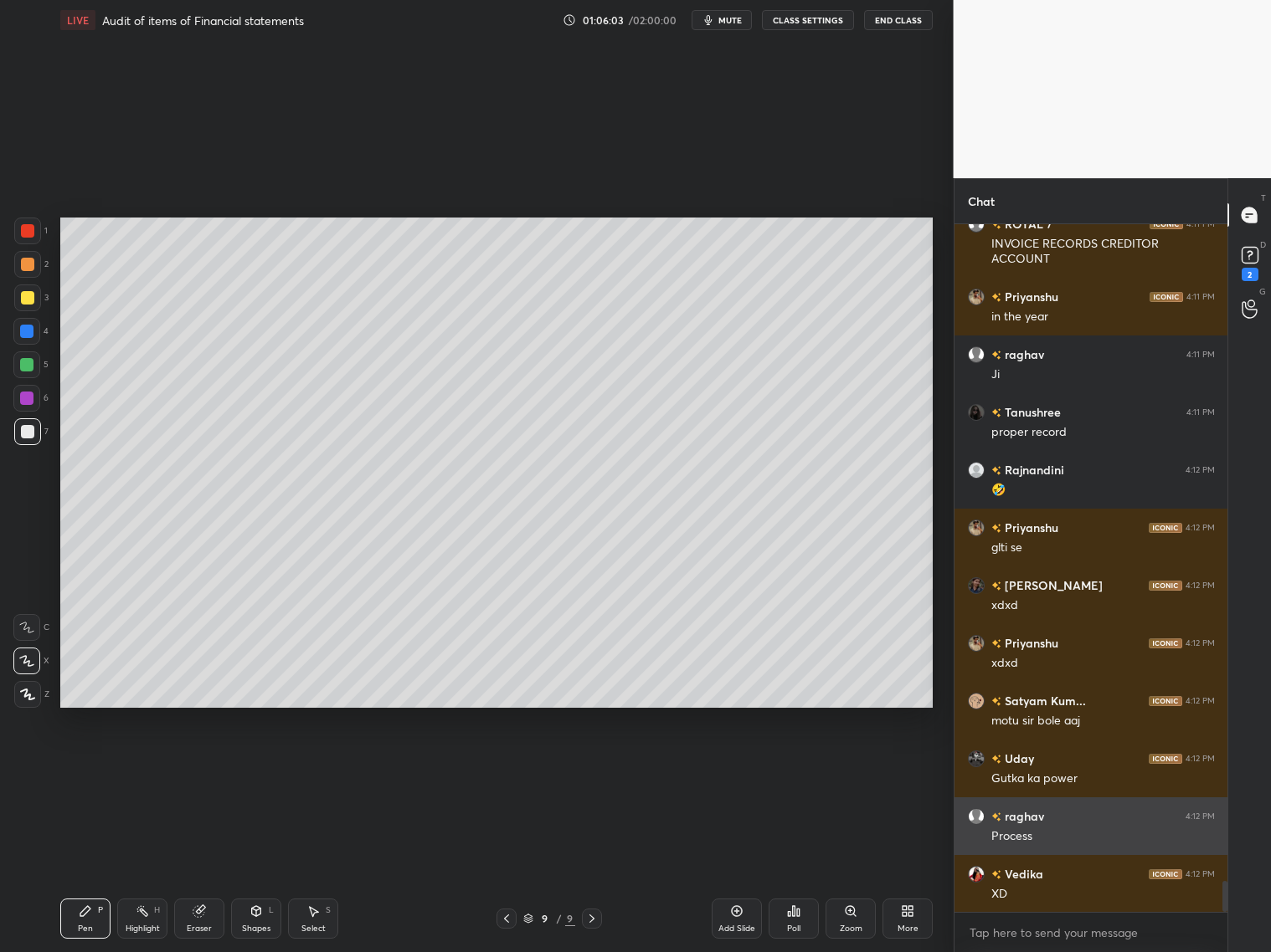
scroll to position [14602, 0]
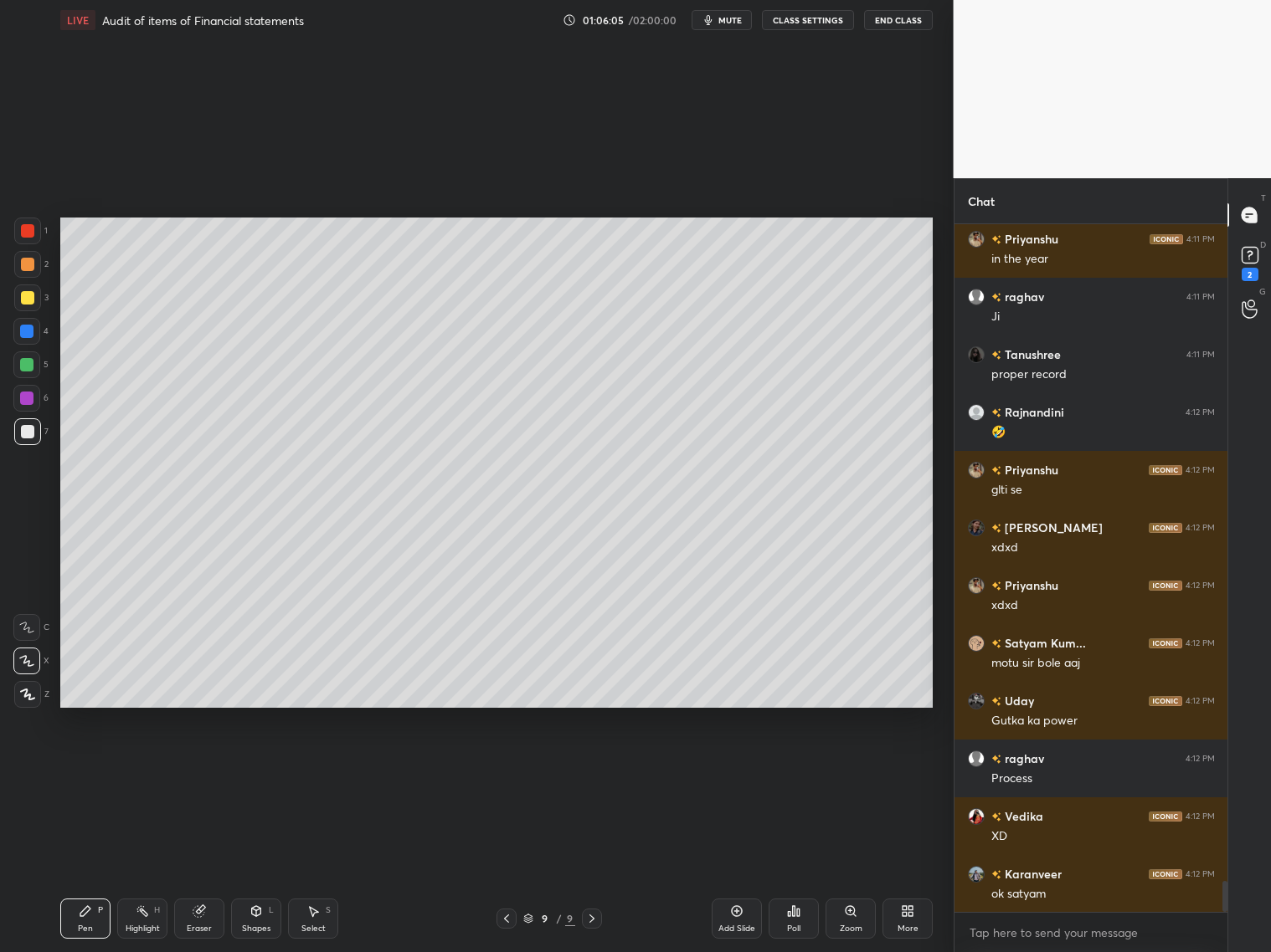
drag, startPoint x: 203, startPoint y: 921, endPoint x: 199, endPoint y: 892, distance: 29.3
click at [204, 769] on div "Eraser" at bounding box center [199, 919] width 50 height 40
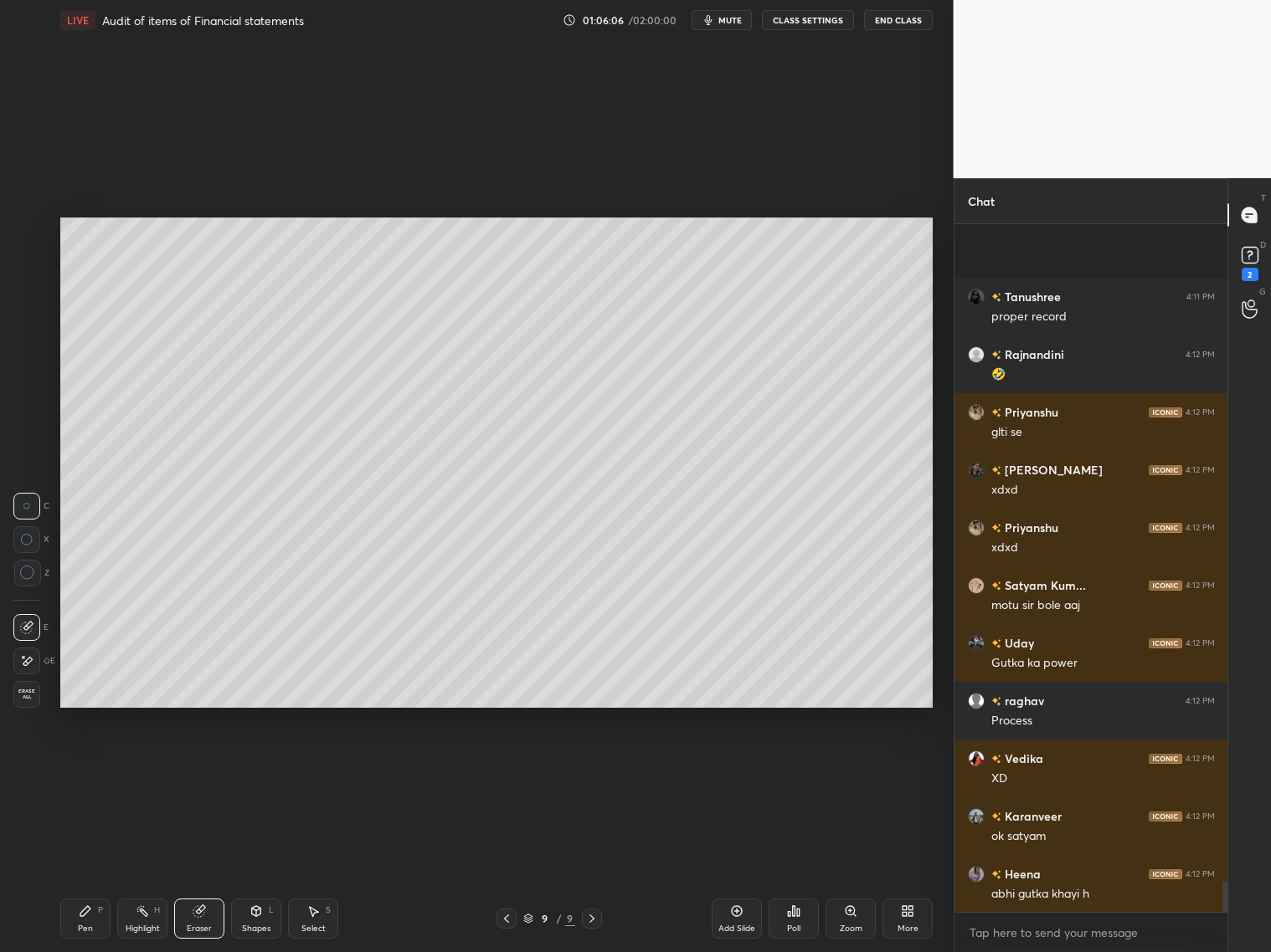
scroll to position [14776, 0]
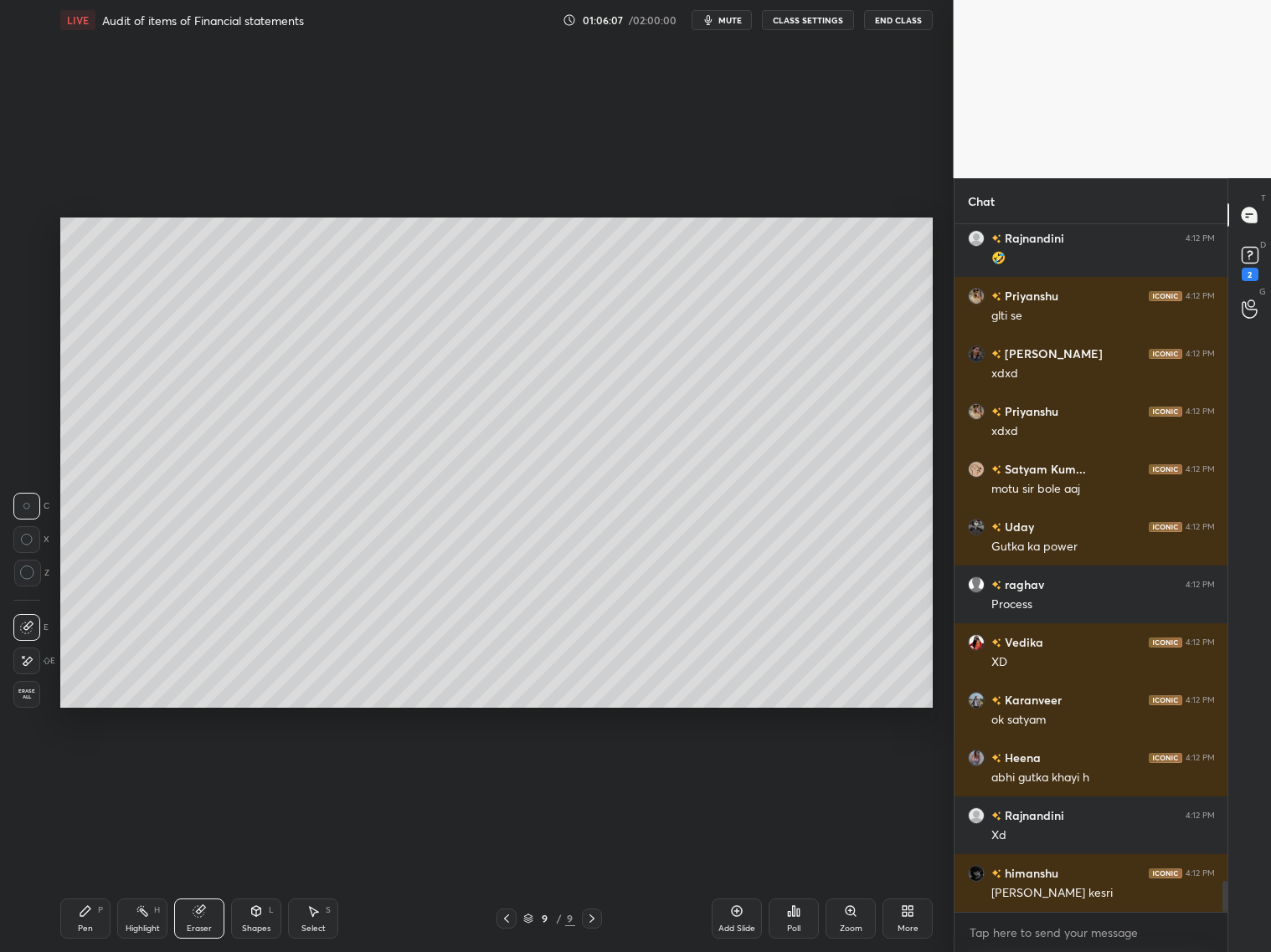
drag, startPoint x: 86, startPoint y: 917, endPoint x: 77, endPoint y: 906, distance: 14.2
click at [81, 769] on icon at bounding box center [85, 912] width 14 height 14
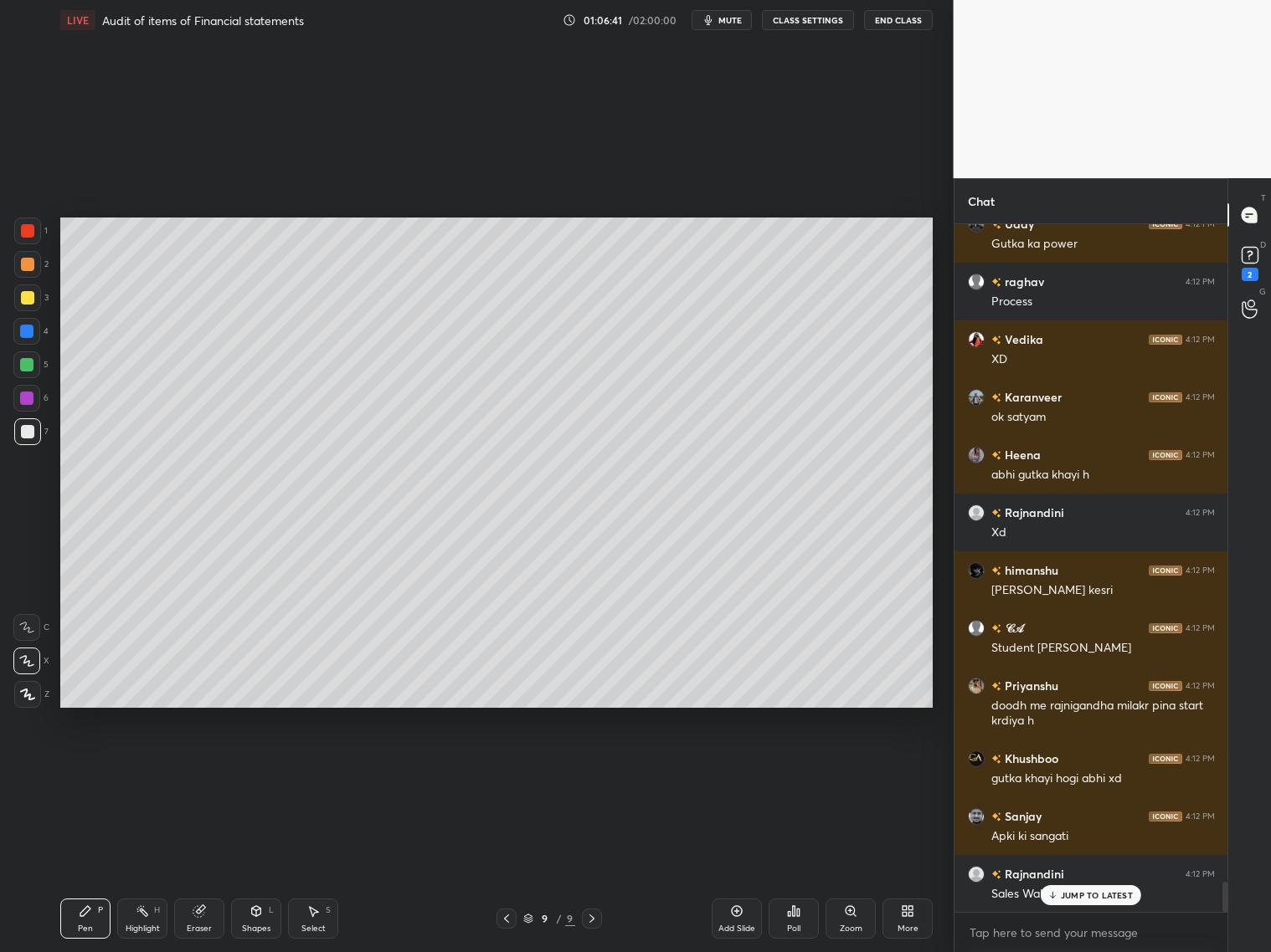
scroll to position [15137, 0]
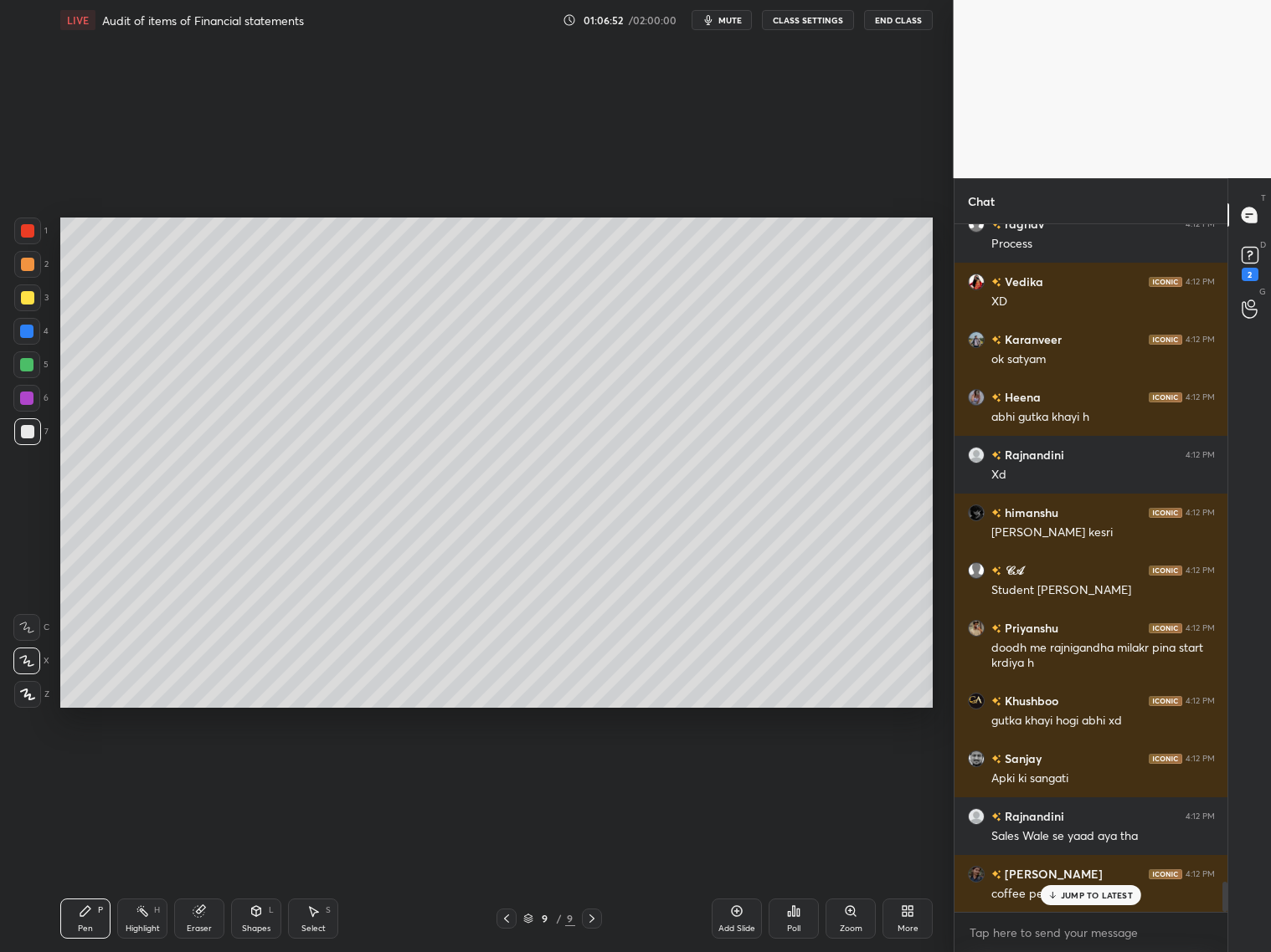
click at [259, 769] on div "Shapes L" at bounding box center [256, 919] width 50 height 40
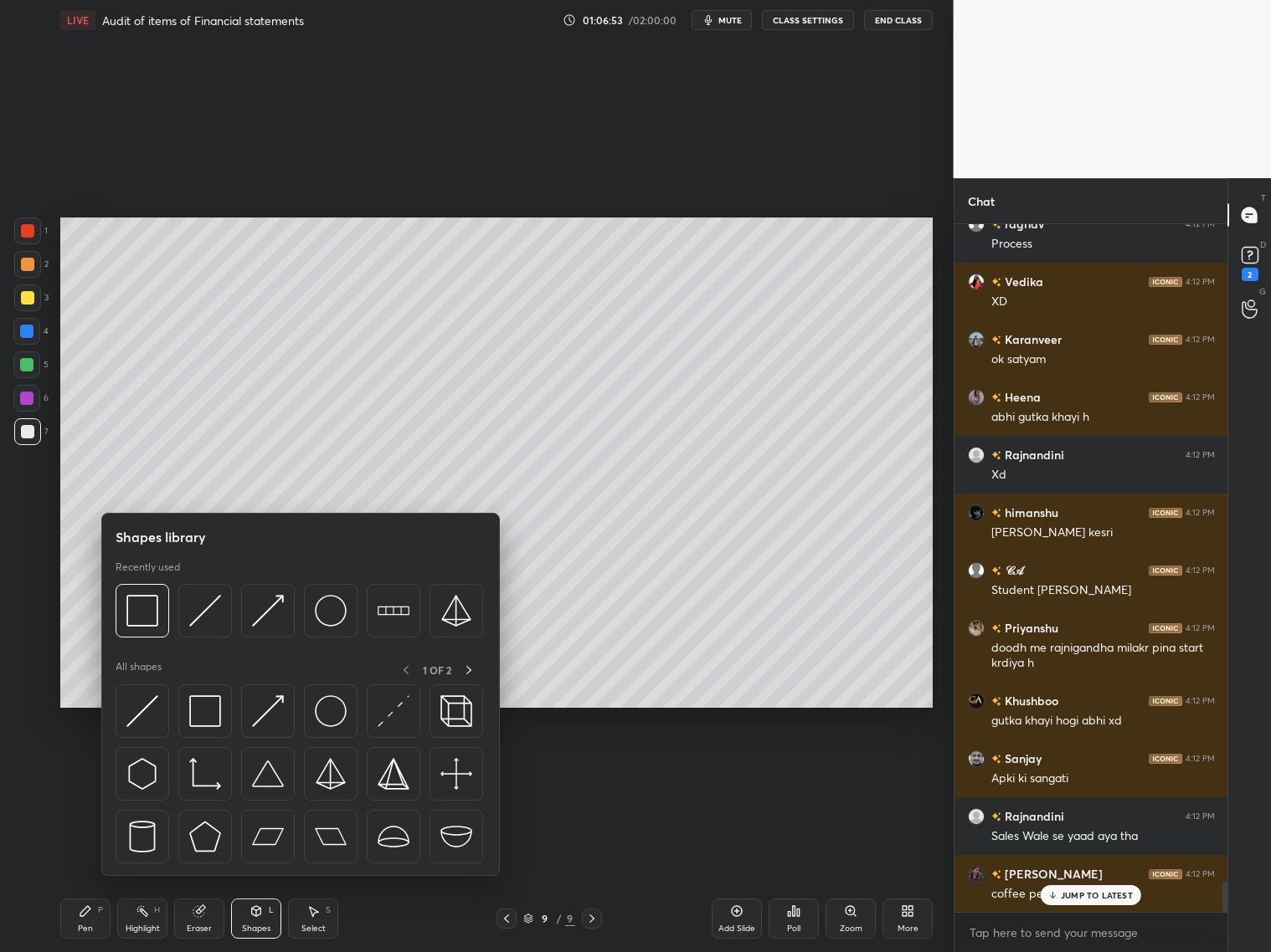
click at [158, 621] on div at bounding box center [142, 611] width 54 height 54
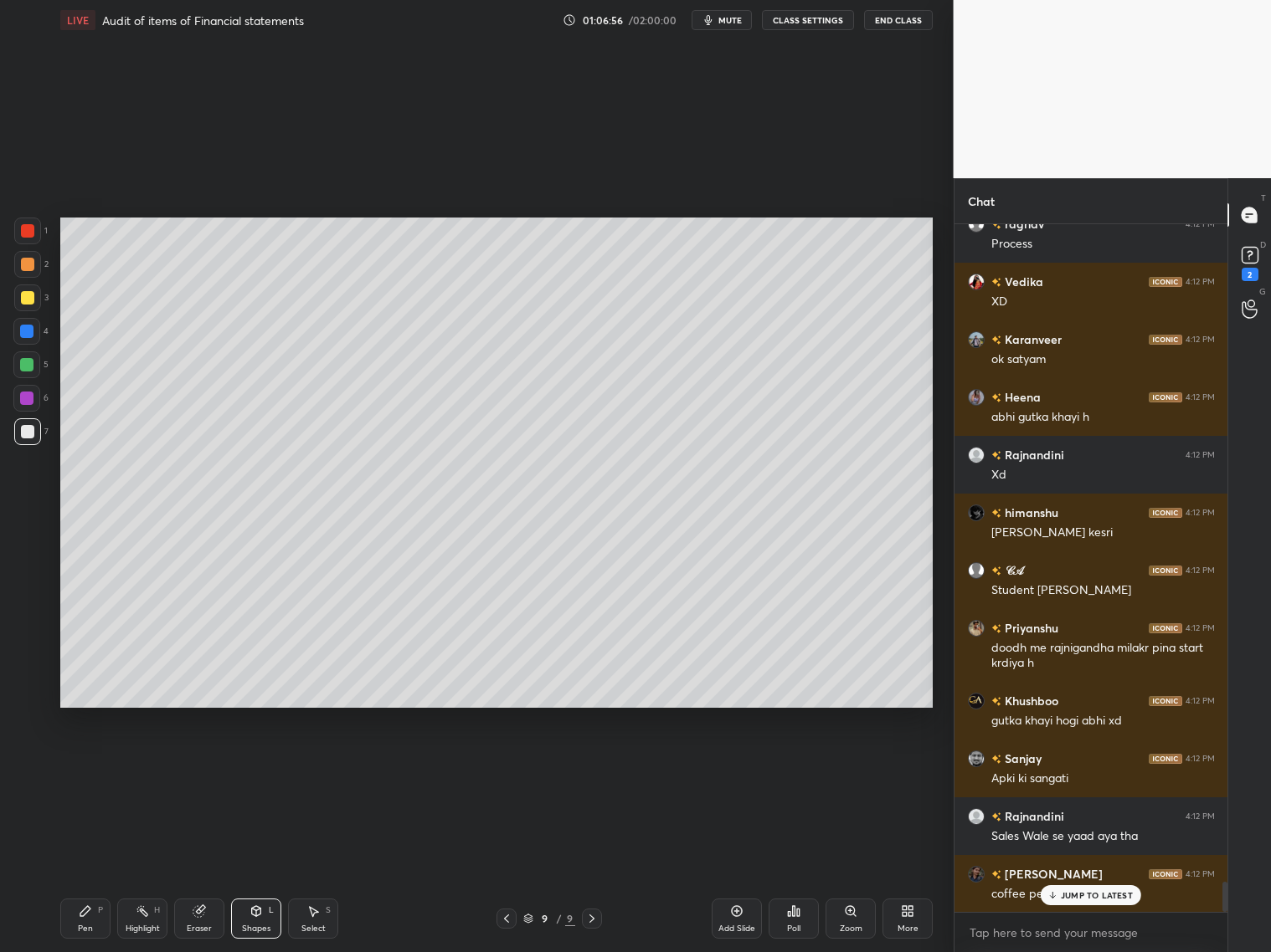
click at [80, 769] on div "Pen P" at bounding box center [84, 919] width 50 height 40
drag, startPoint x: 24, startPoint y: 265, endPoint x: 31, endPoint y: 271, distance: 9.2
click at [25, 266] on div at bounding box center [27, 265] width 14 height 14
click at [206, 769] on div "Eraser" at bounding box center [199, 919] width 50 height 40
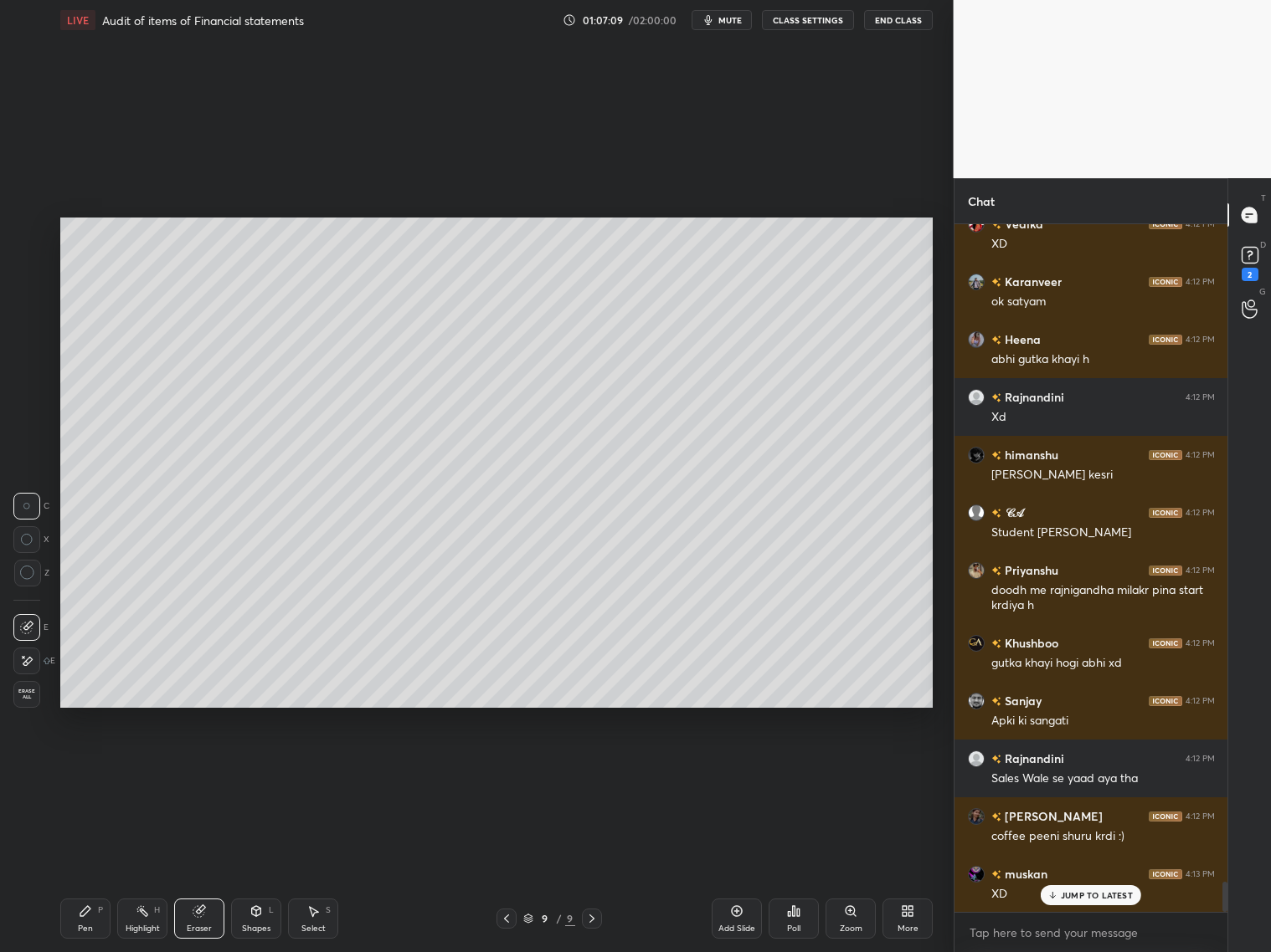
click at [88, 769] on div "Pen P" at bounding box center [84, 919] width 50 height 40
click at [36, 439] on div at bounding box center [27, 431] width 26 height 26
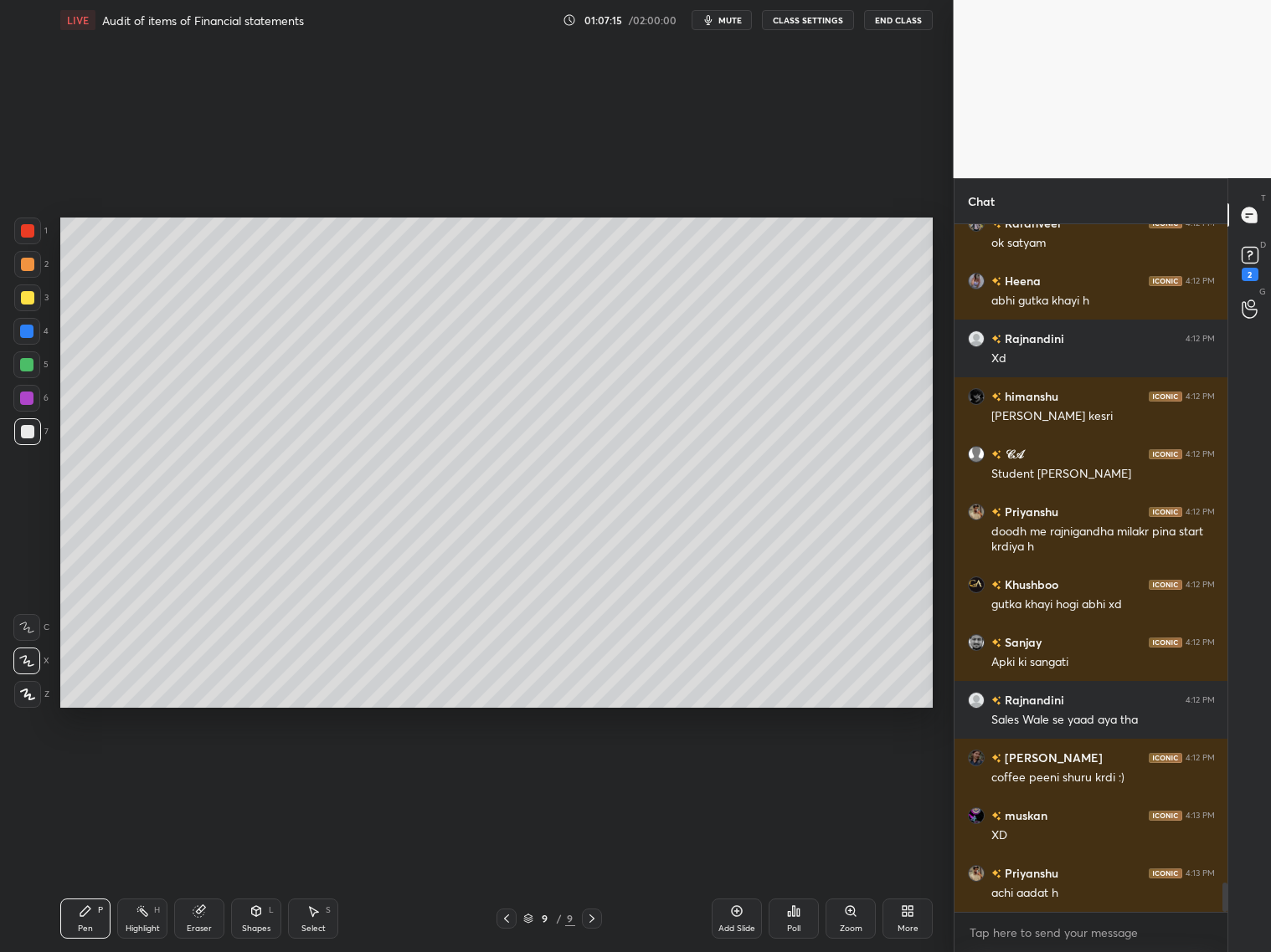
click at [87, 769] on div "Pen P" at bounding box center [84, 919] width 50 height 40
click at [736, 769] on icon at bounding box center [737, 911] width 5 height 5
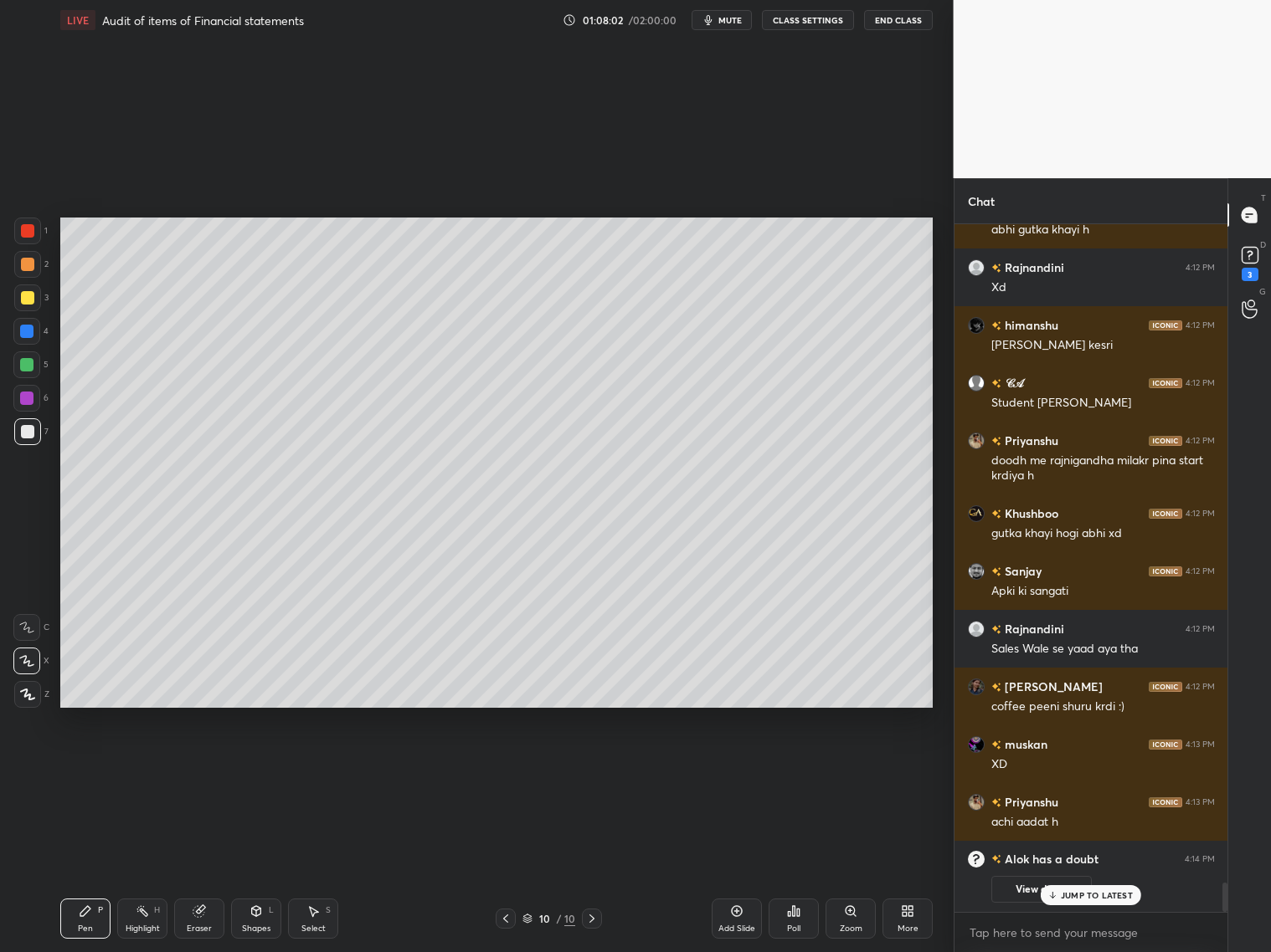
click at [507, 769] on icon at bounding box center [506, 919] width 14 height 14
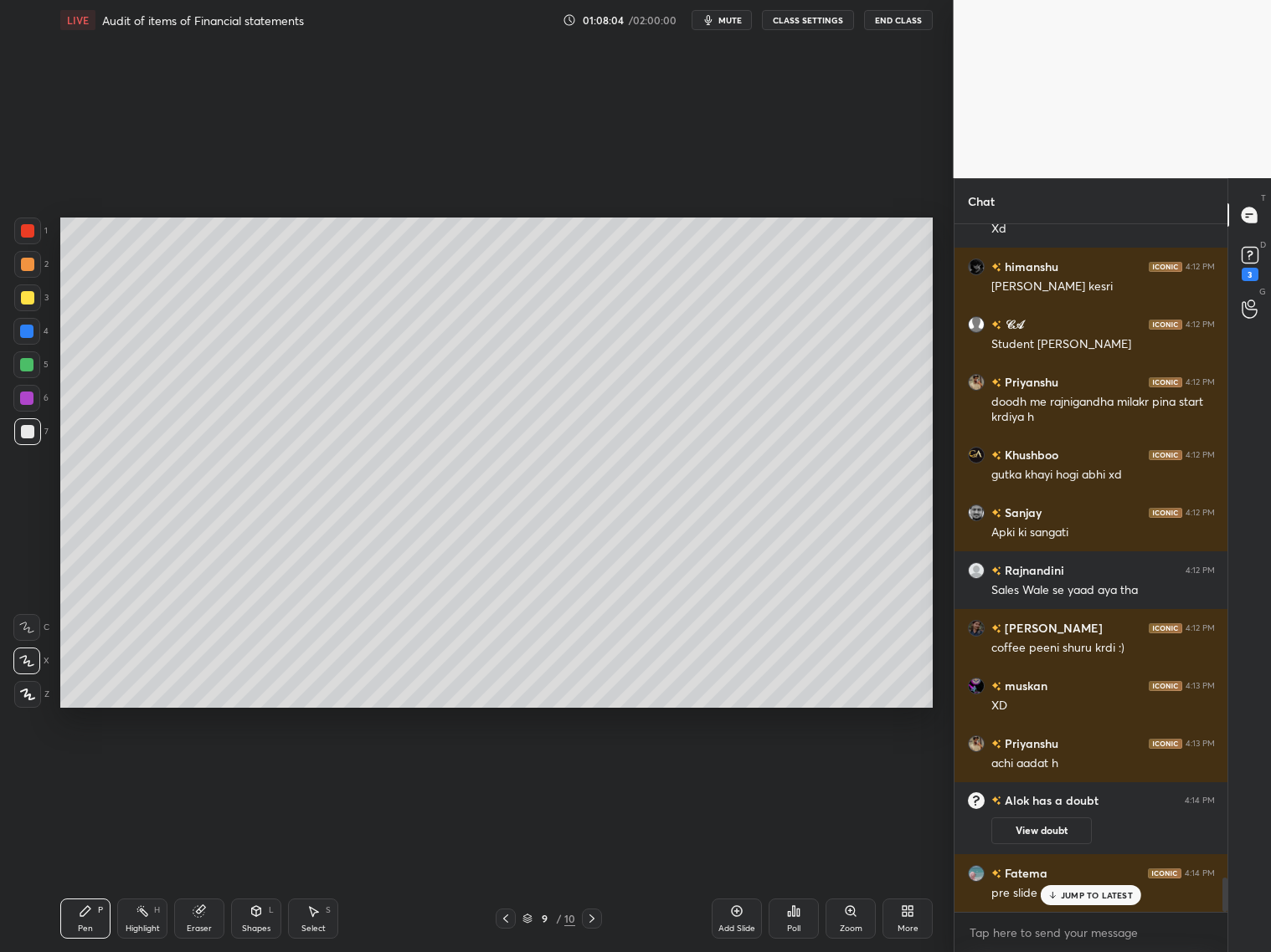
scroll to position [13071, 0]
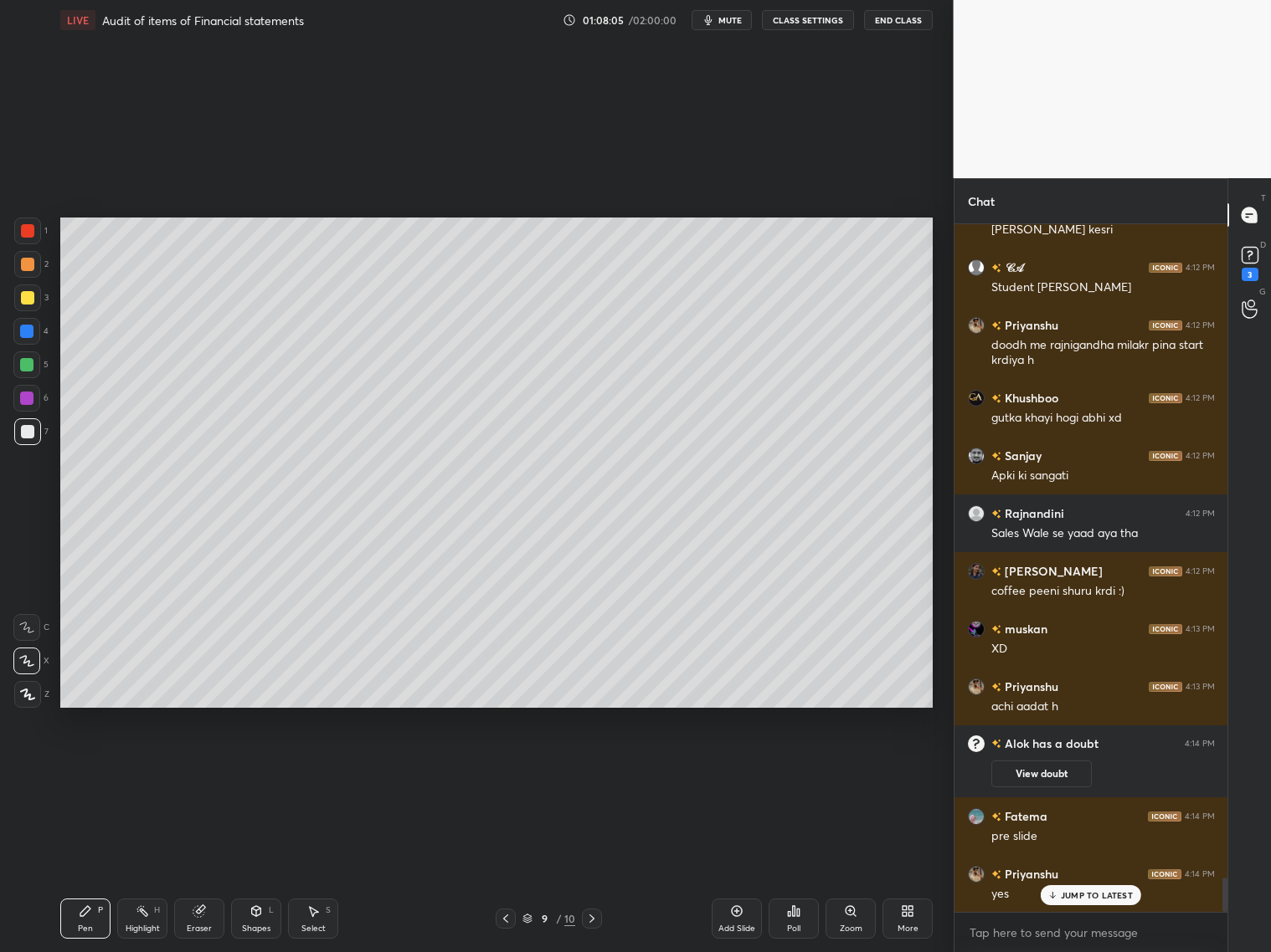
click at [587, 769] on icon at bounding box center [592, 919] width 14 height 14
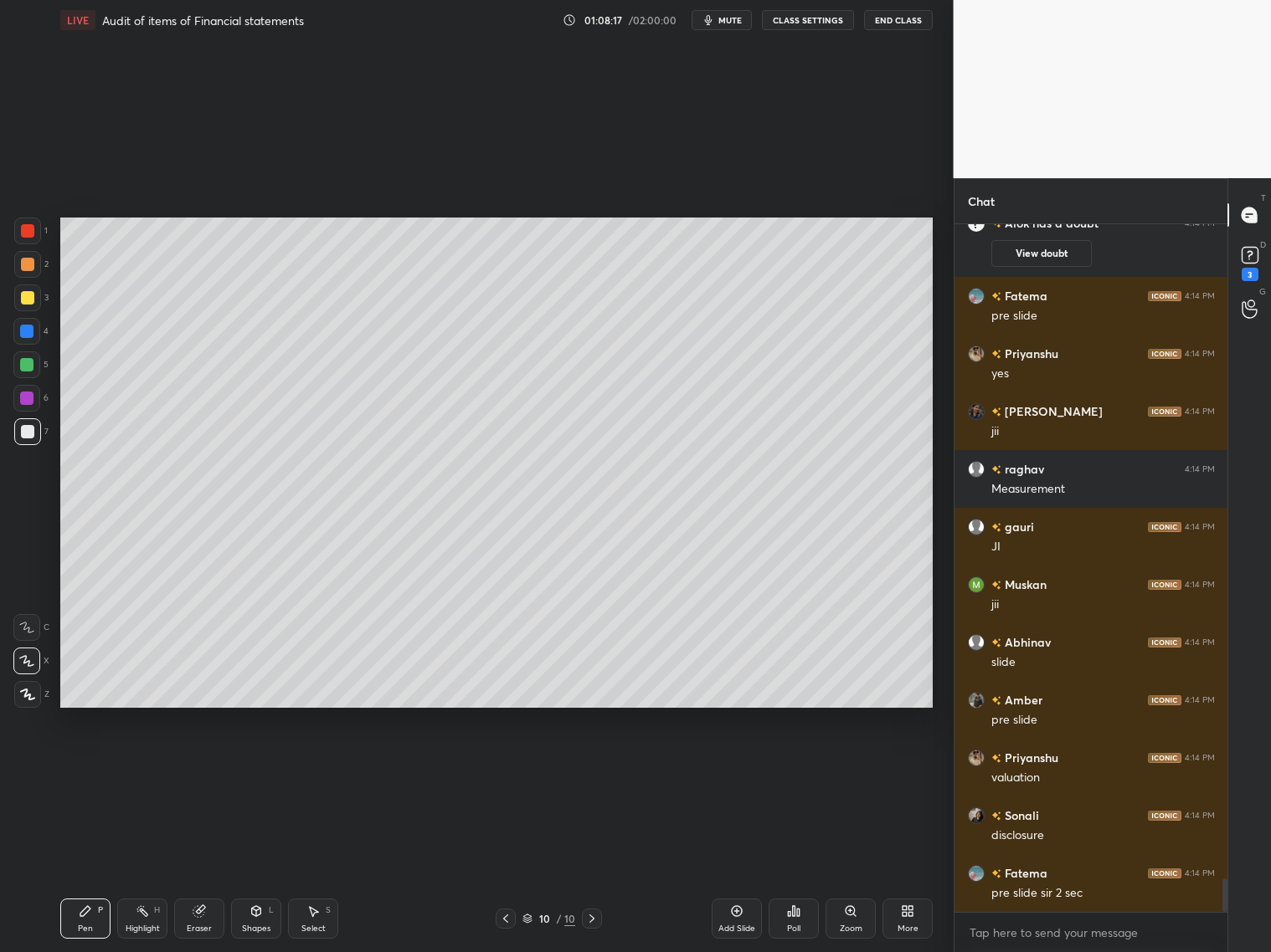
scroll to position [13649, 0]
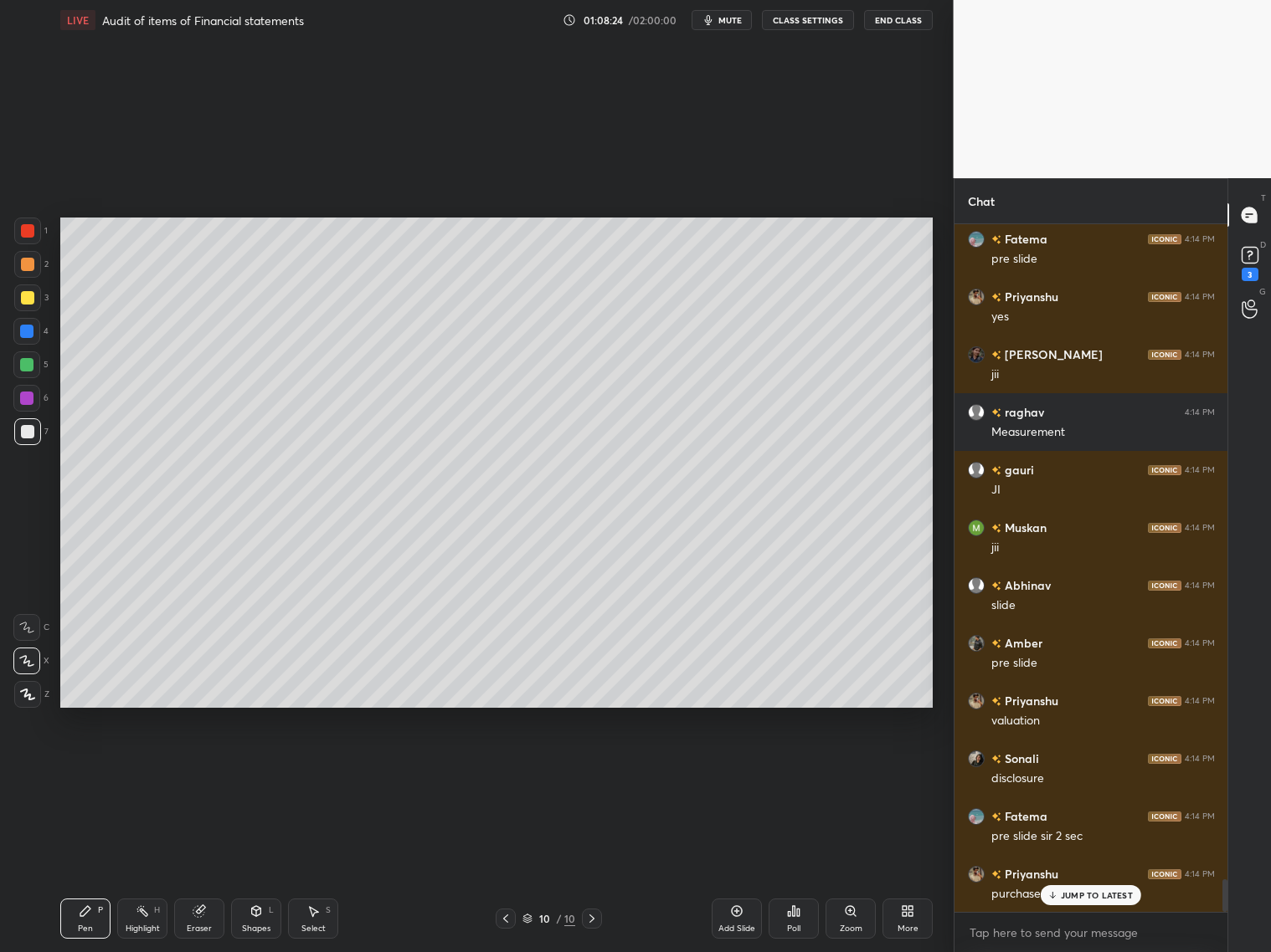
click at [506, 769] on icon at bounding box center [506, 919] width 14 height 14
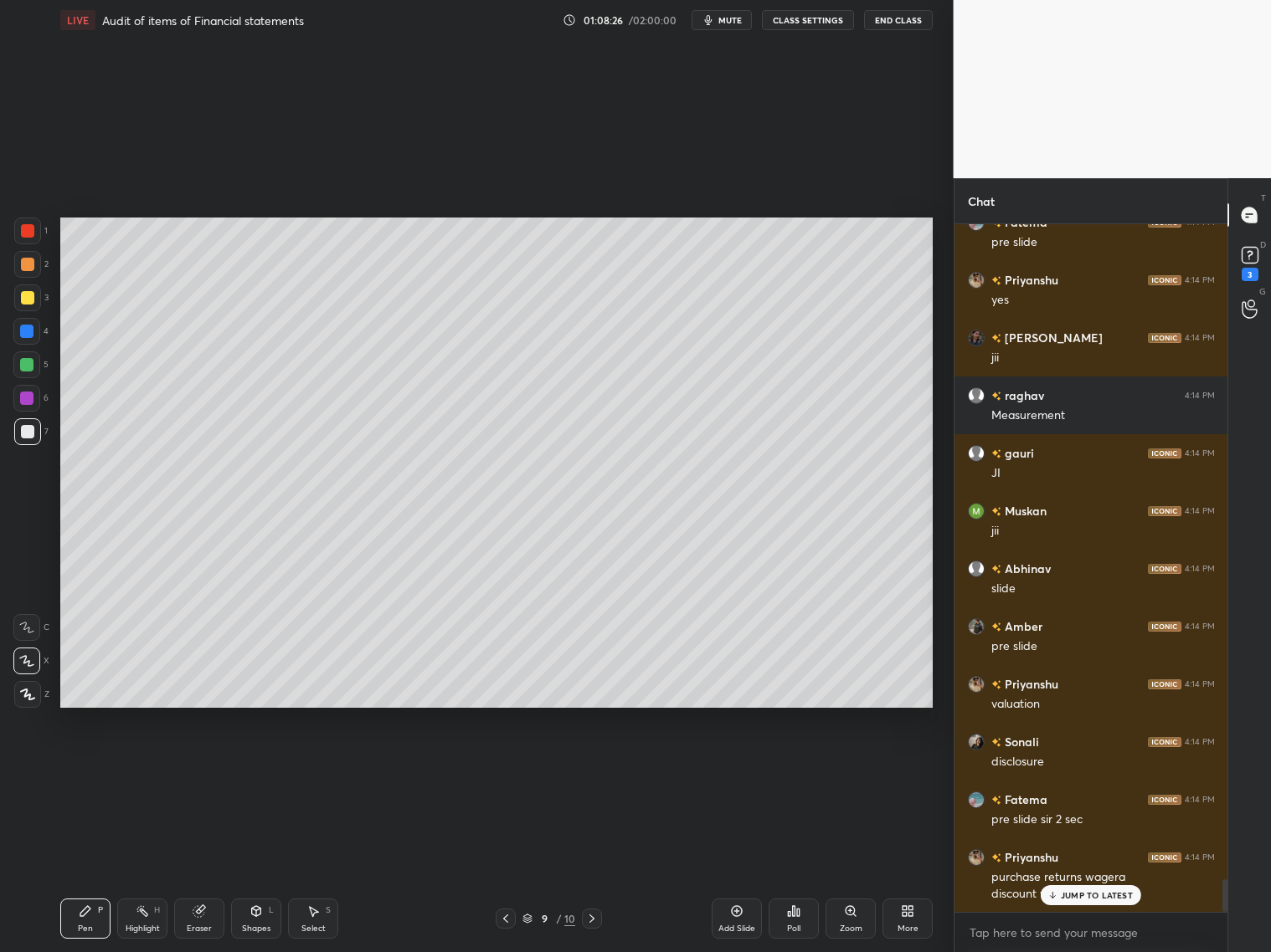
scroll to position [13723, 0]
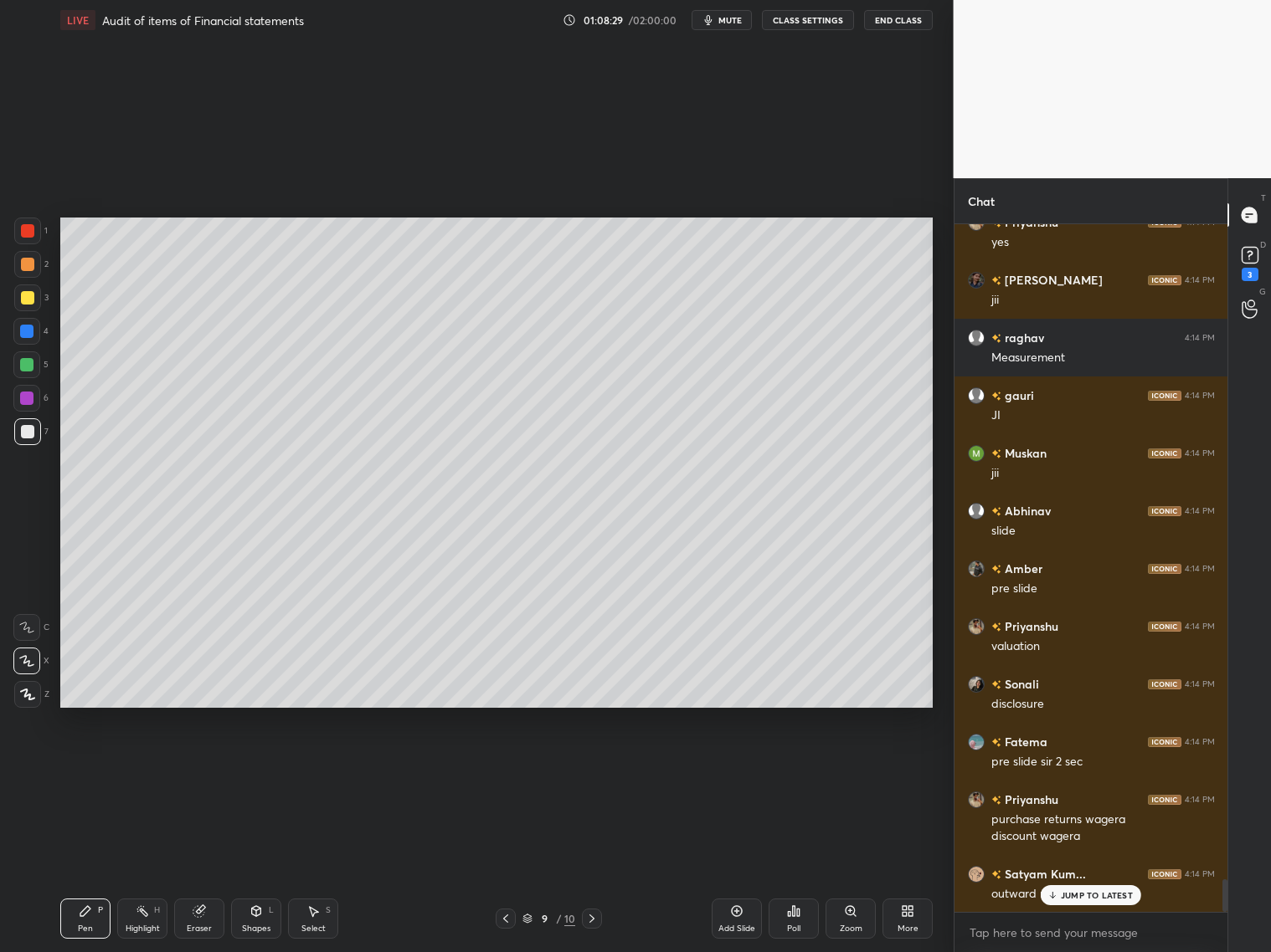
click at [596, 769] on icon at bounding box center [592, 919] width 14 height 14
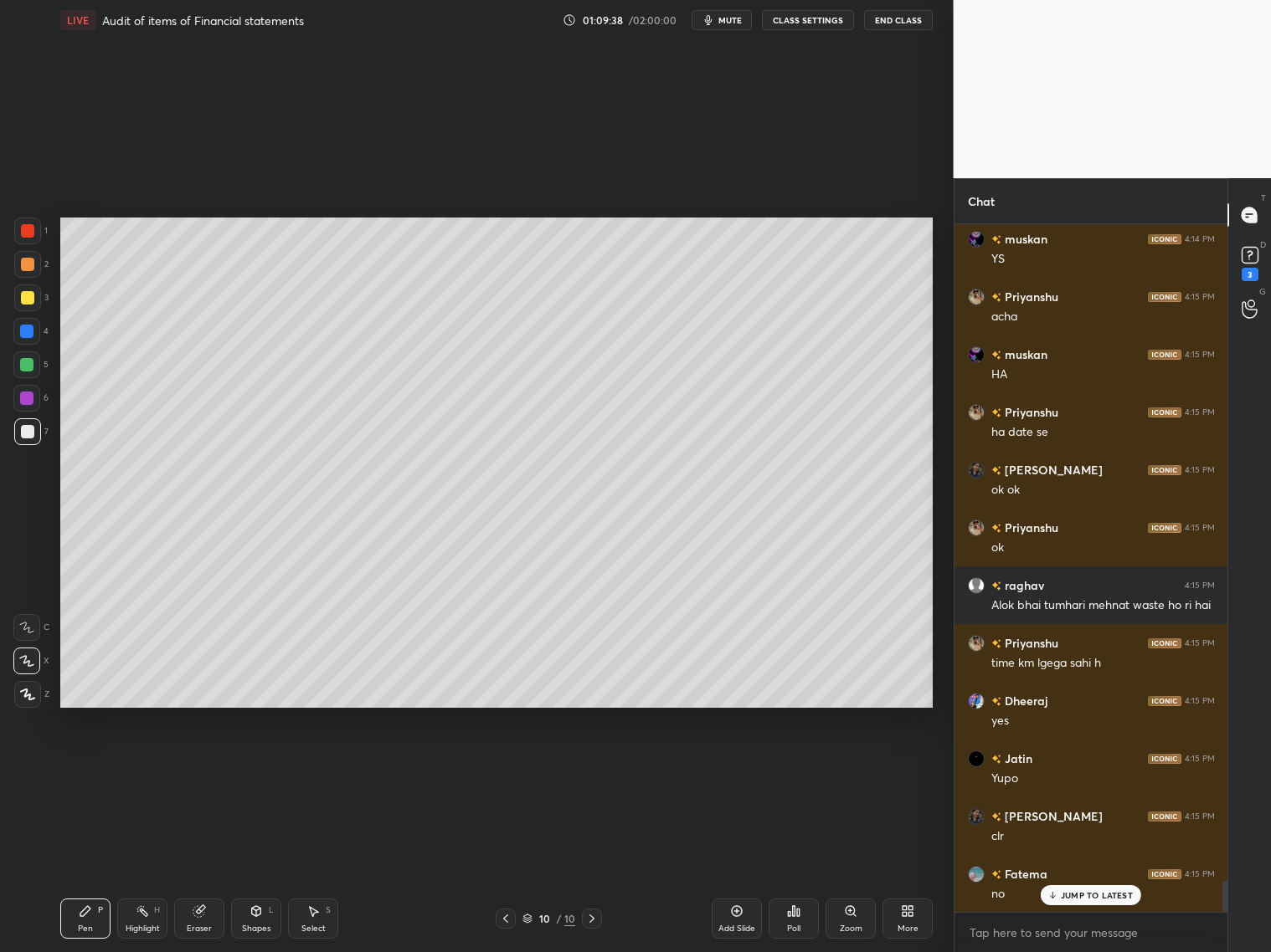
scroll to position [14590, 0]
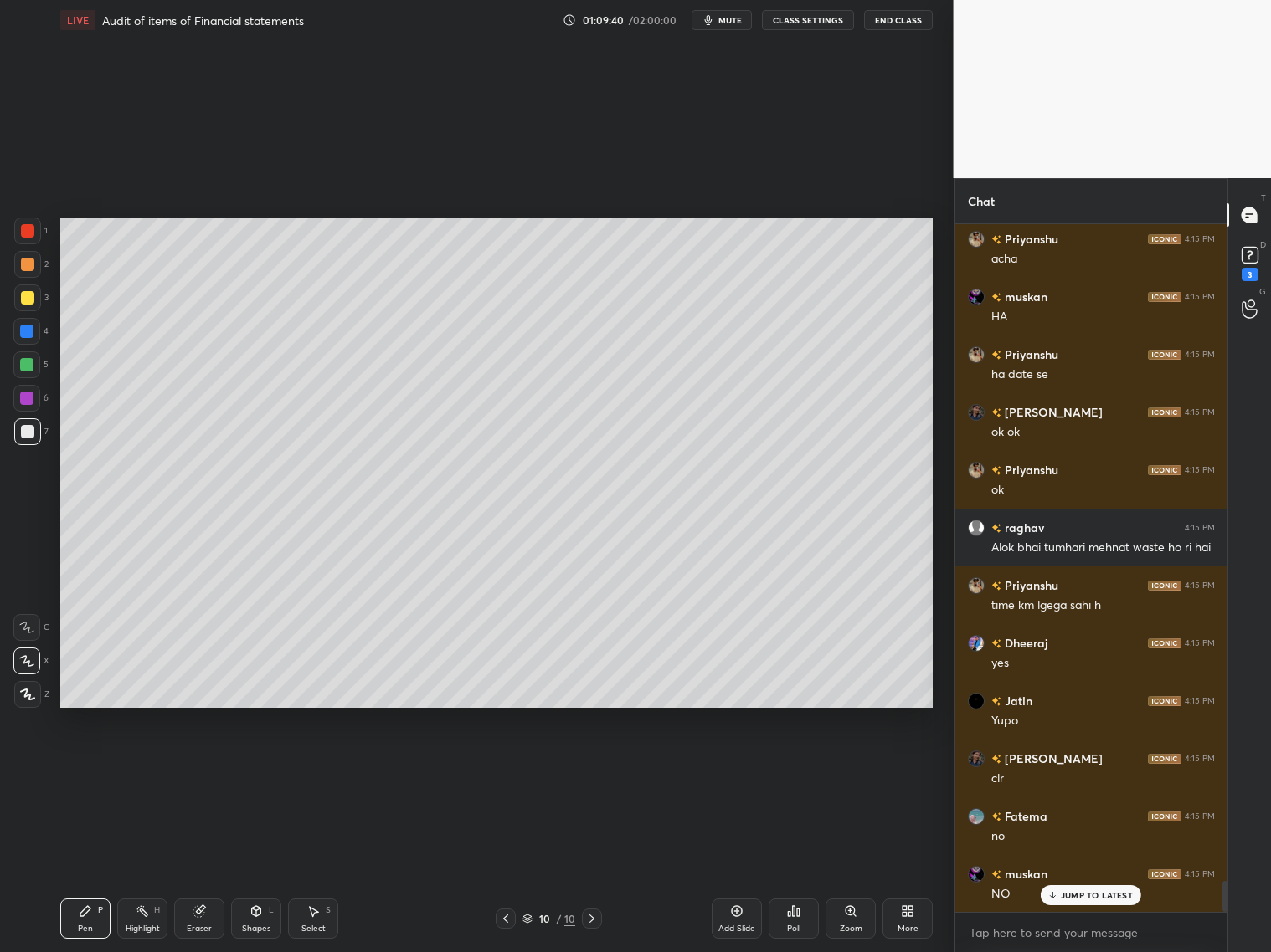
click at [256, 769] on div "Shapes L" at bounding box center [256, 919] width 50 height 40
click at [105, 769] on div "Pen P" at bounding box center [84, 919] width 50 height 40
click at [25, 266] on div at bounding box center [27, 265] width 14 height 14
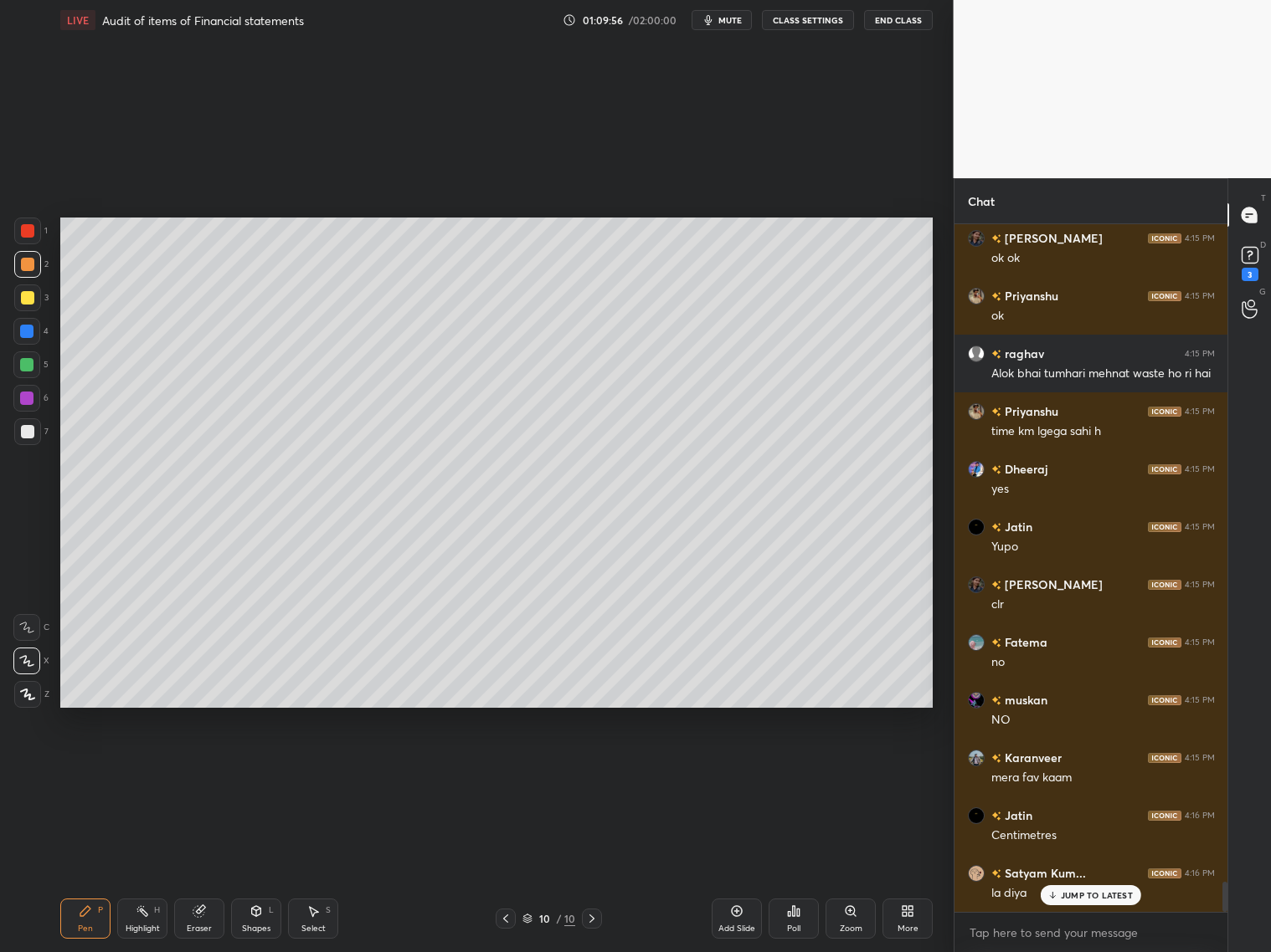
scroll to position [14820, 0]
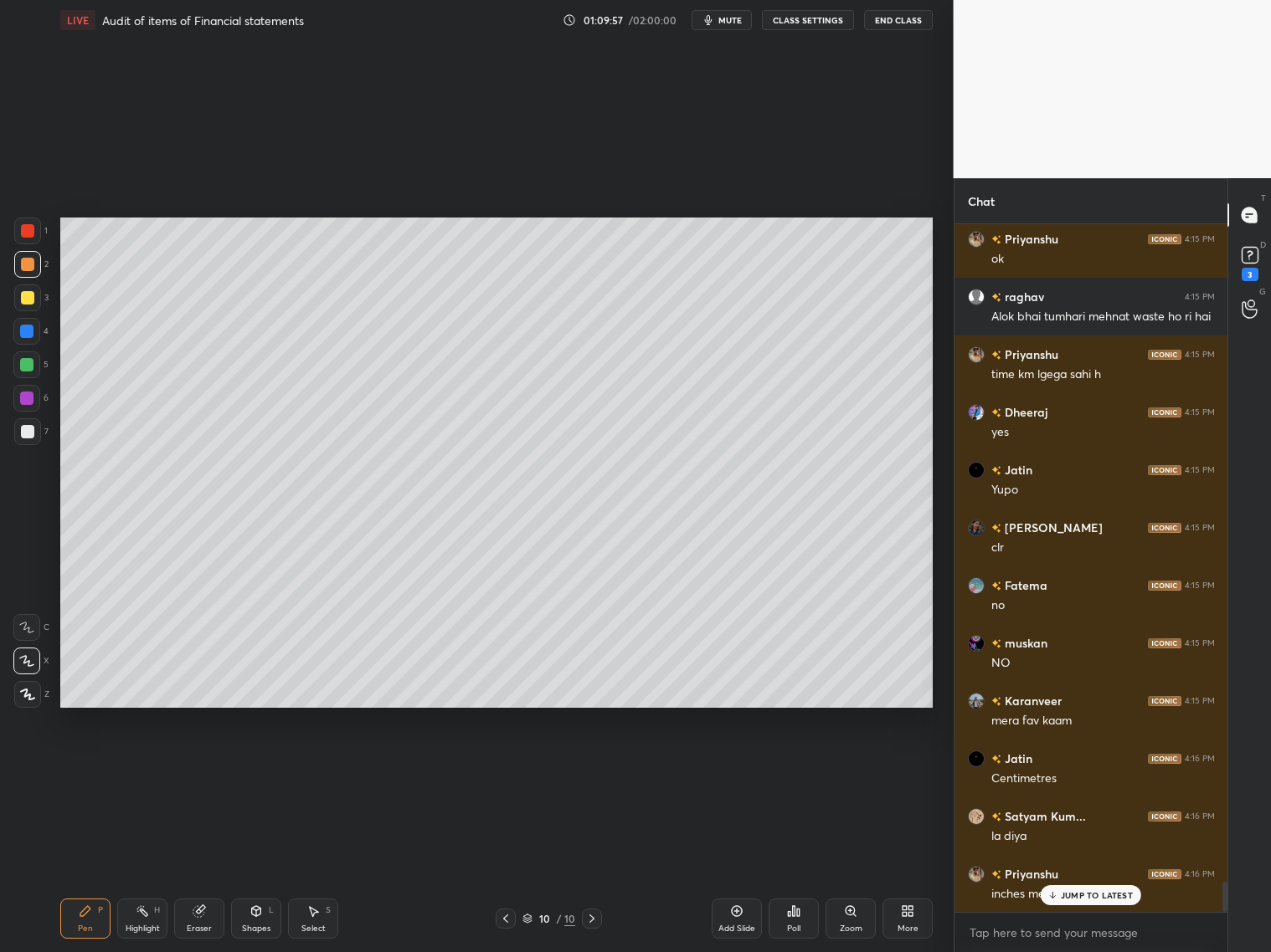
click at [31, 435] on div at bounding box center [27, 431] width 26 height 26
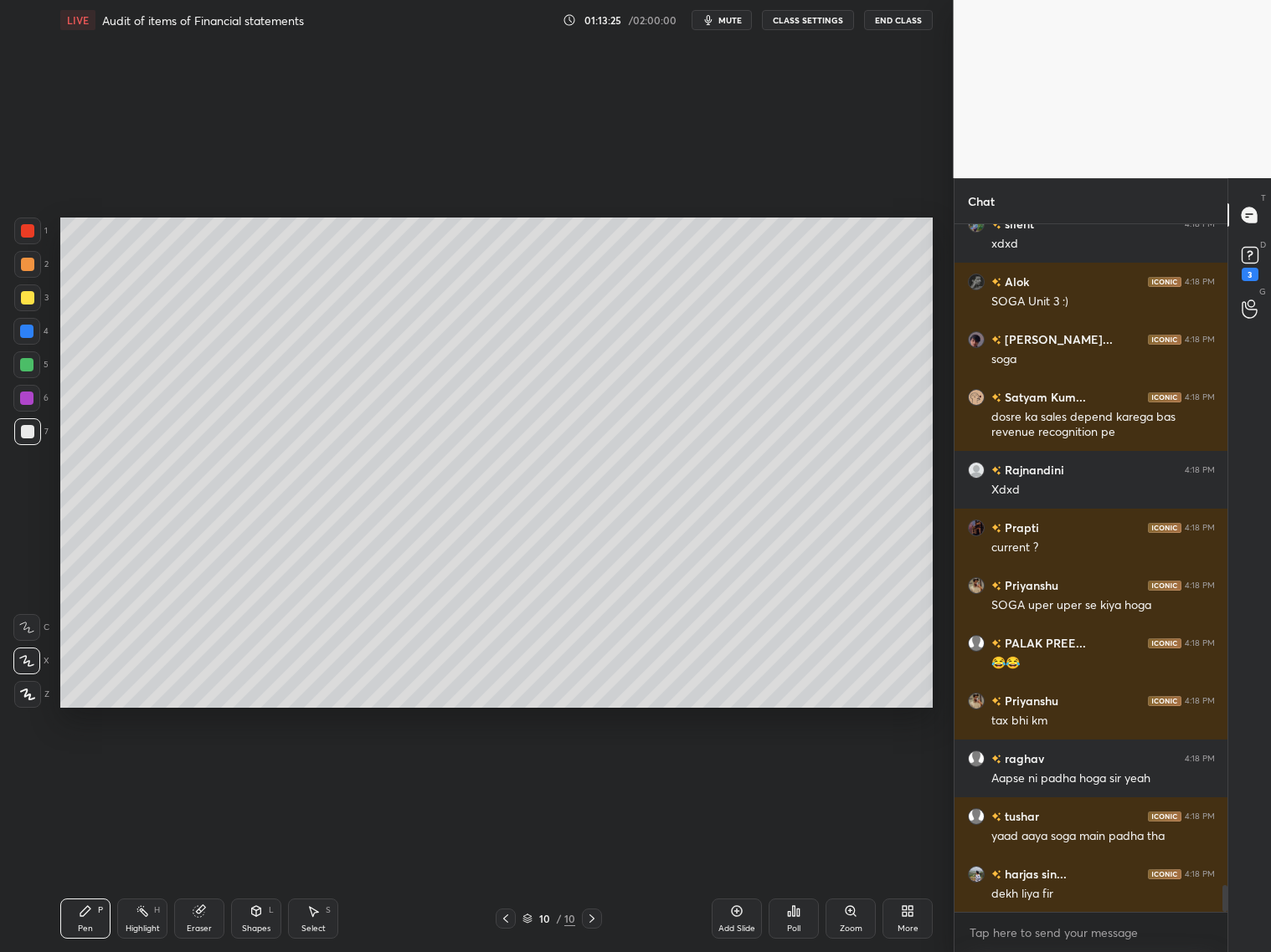
scroll to position [17036, 0]
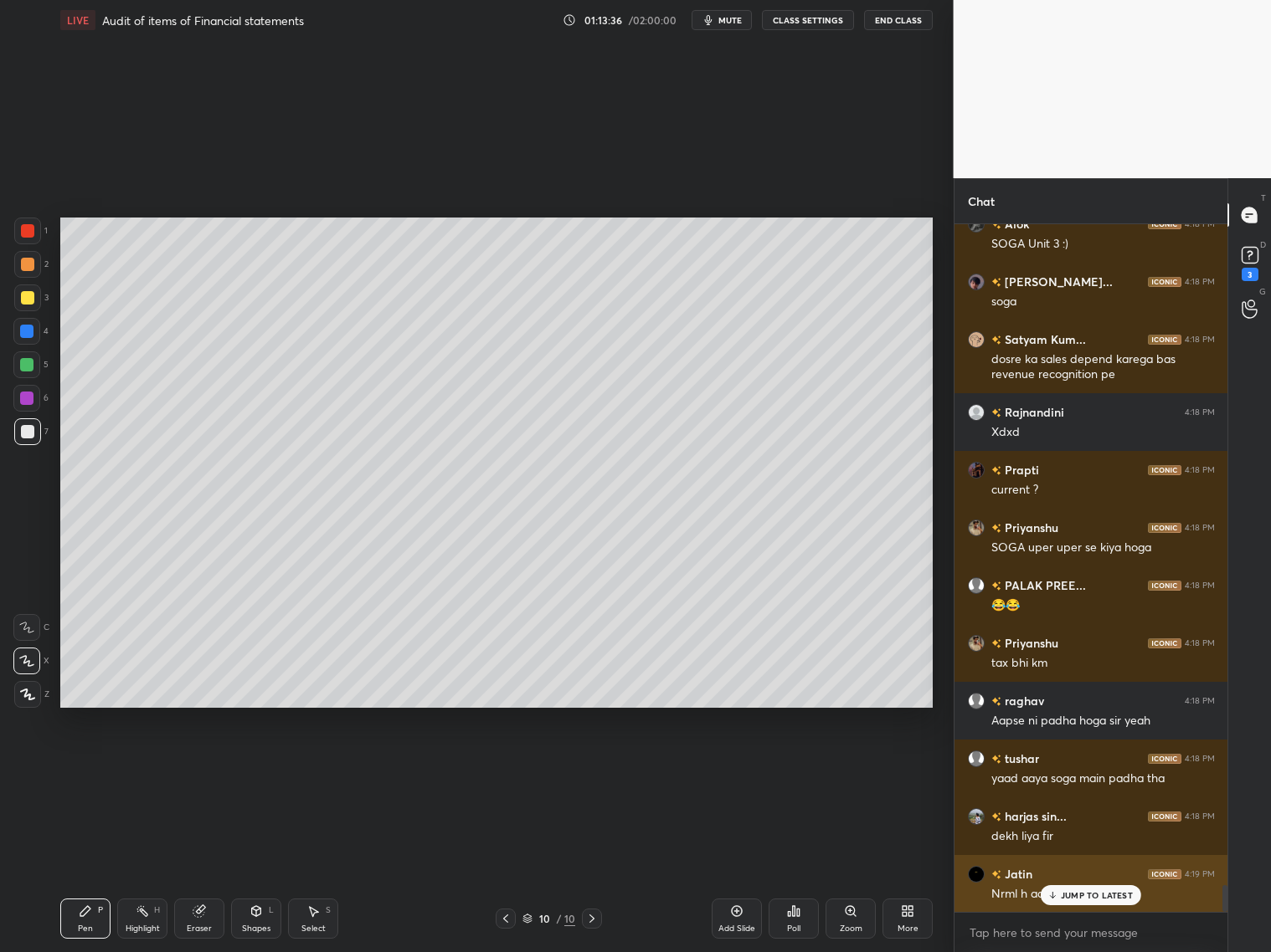
click at [1078, 769] on div "Nrml h aapke liye :)" at bounding box center [1103, 893] width 224 height 20
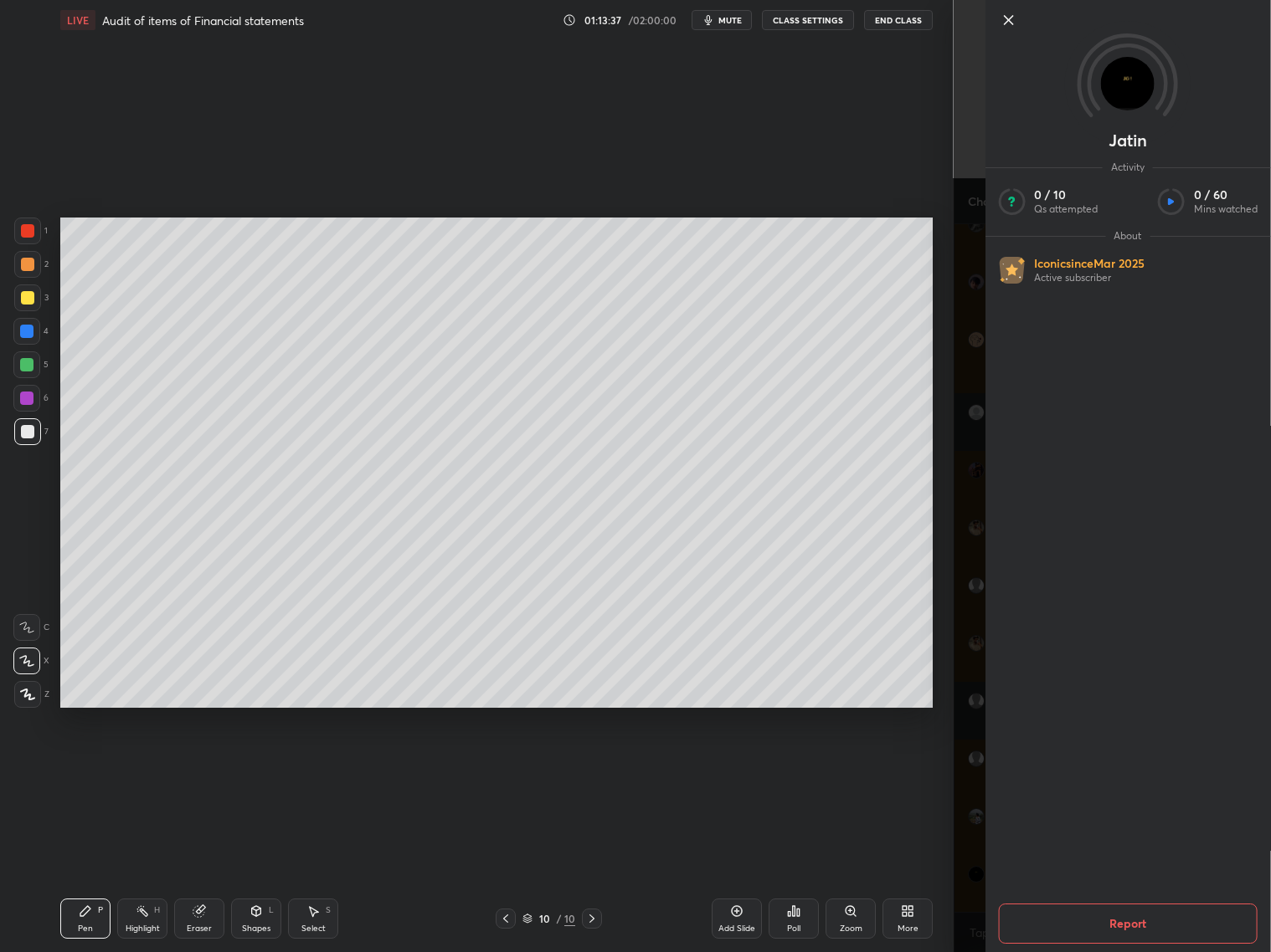
drag, startPoint x: 978, startPoint y: 869, endPoint x: 1001, endPoint y: 874, distance: 23.5
click at [981, 769] on div "[PERSON_NAME] Activity 0 / 10 Qs attempted 0 / 60 Mins watched About Iconic sin…" at bounding box center [1112, 476] width 318 height 952
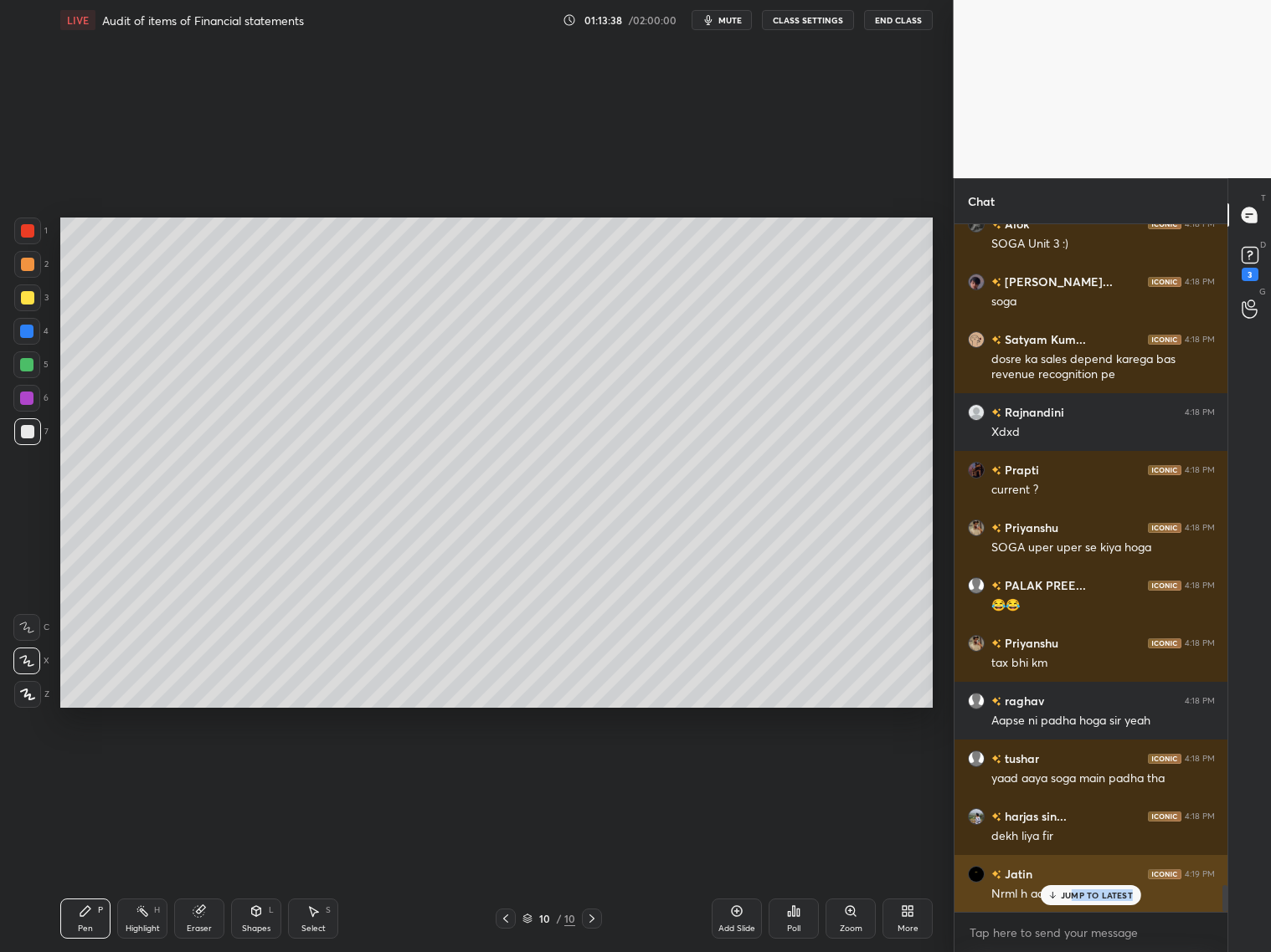
drag, startPoint x: 1073, startPoint y: 896, endPoint x: 1080, endPoint y: 904, distance: 10.6
click at [1074, 769] on div "JUMP TO LATEST" at bounding box center [1091, 895] width 100 height 20
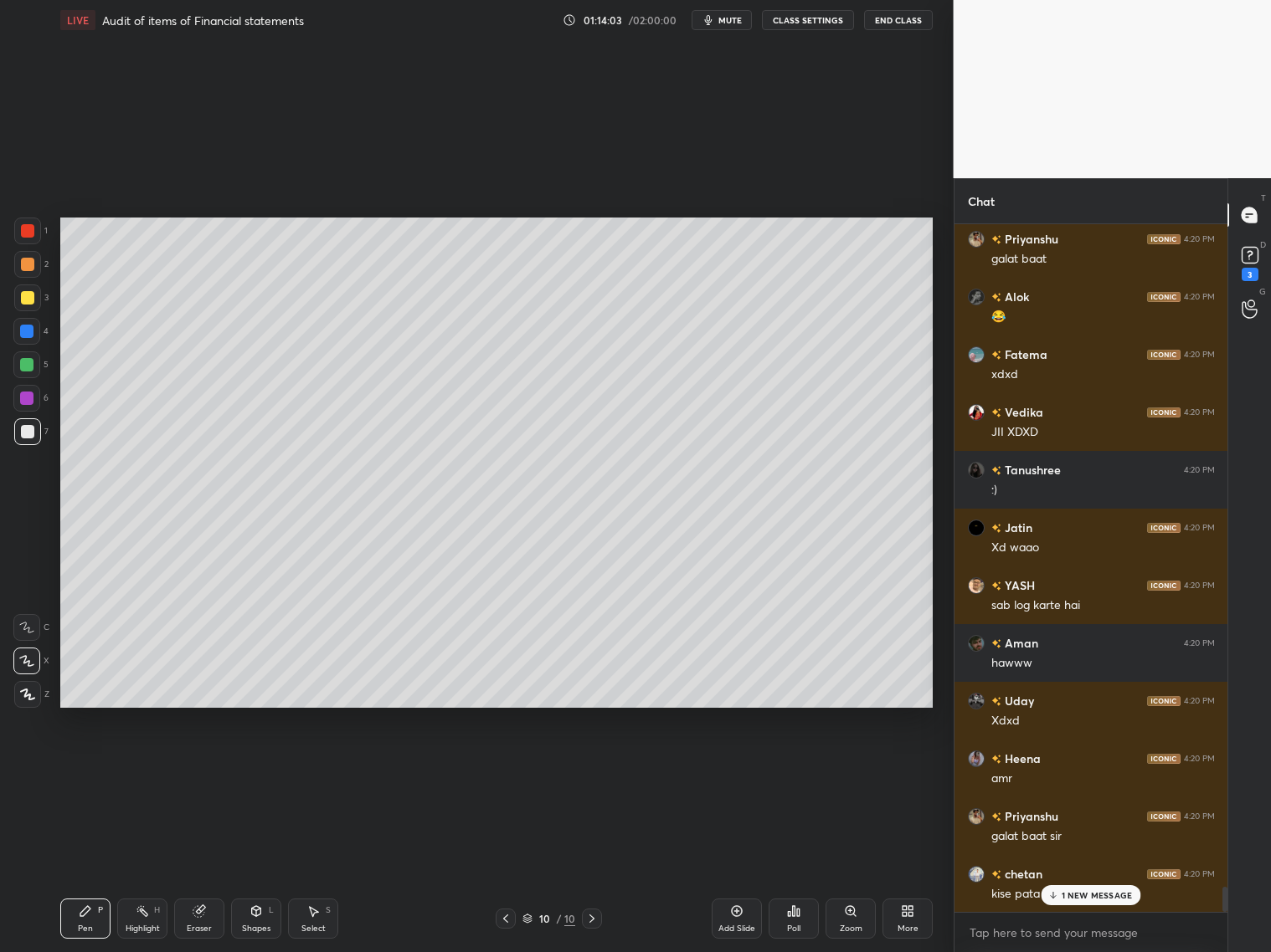
scroll to position [18421, 0]
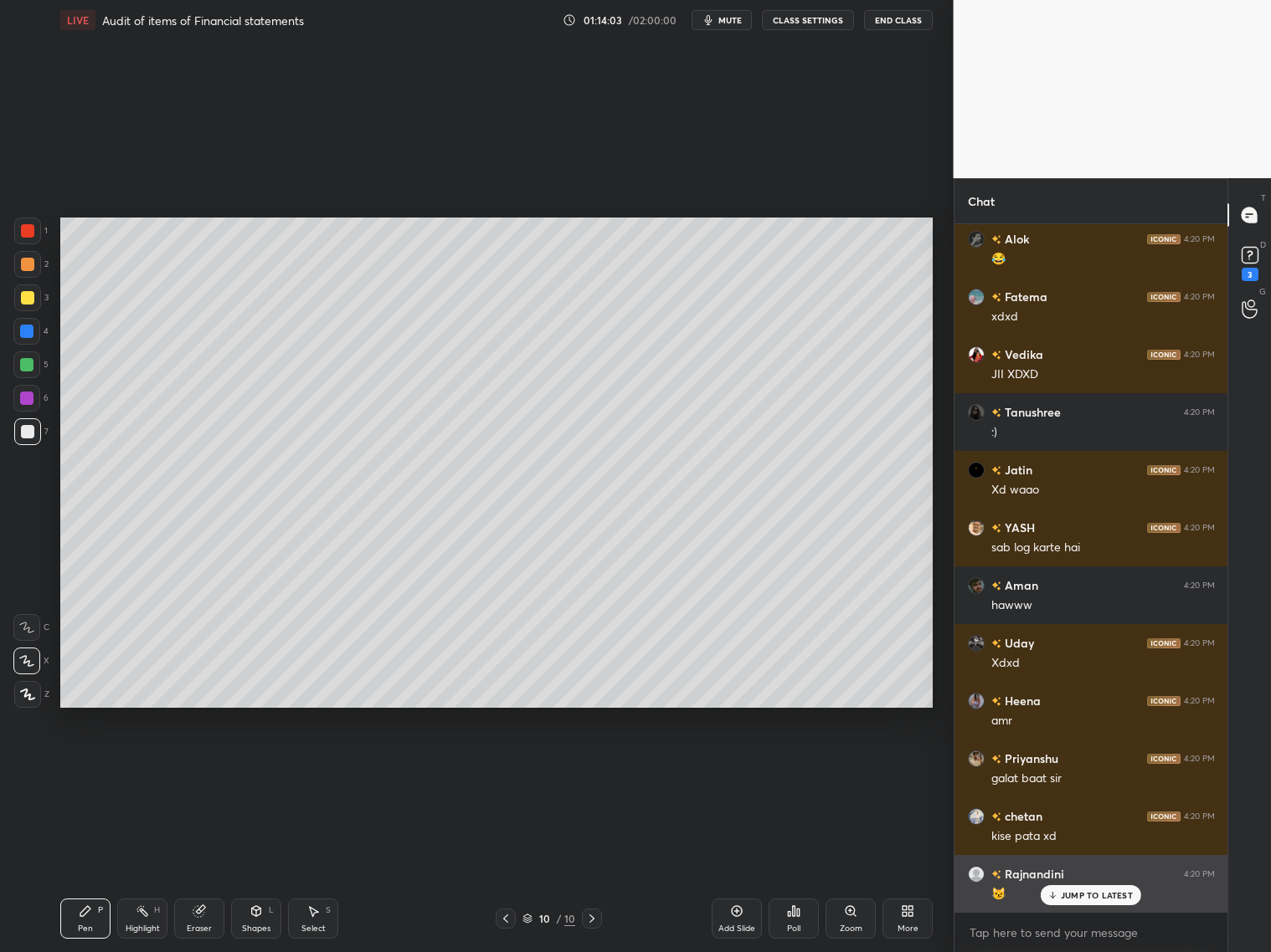
click at [1062, 769] on p "JUMP TO LATEST" at bounding box center [1096, 895] width 72 height 10
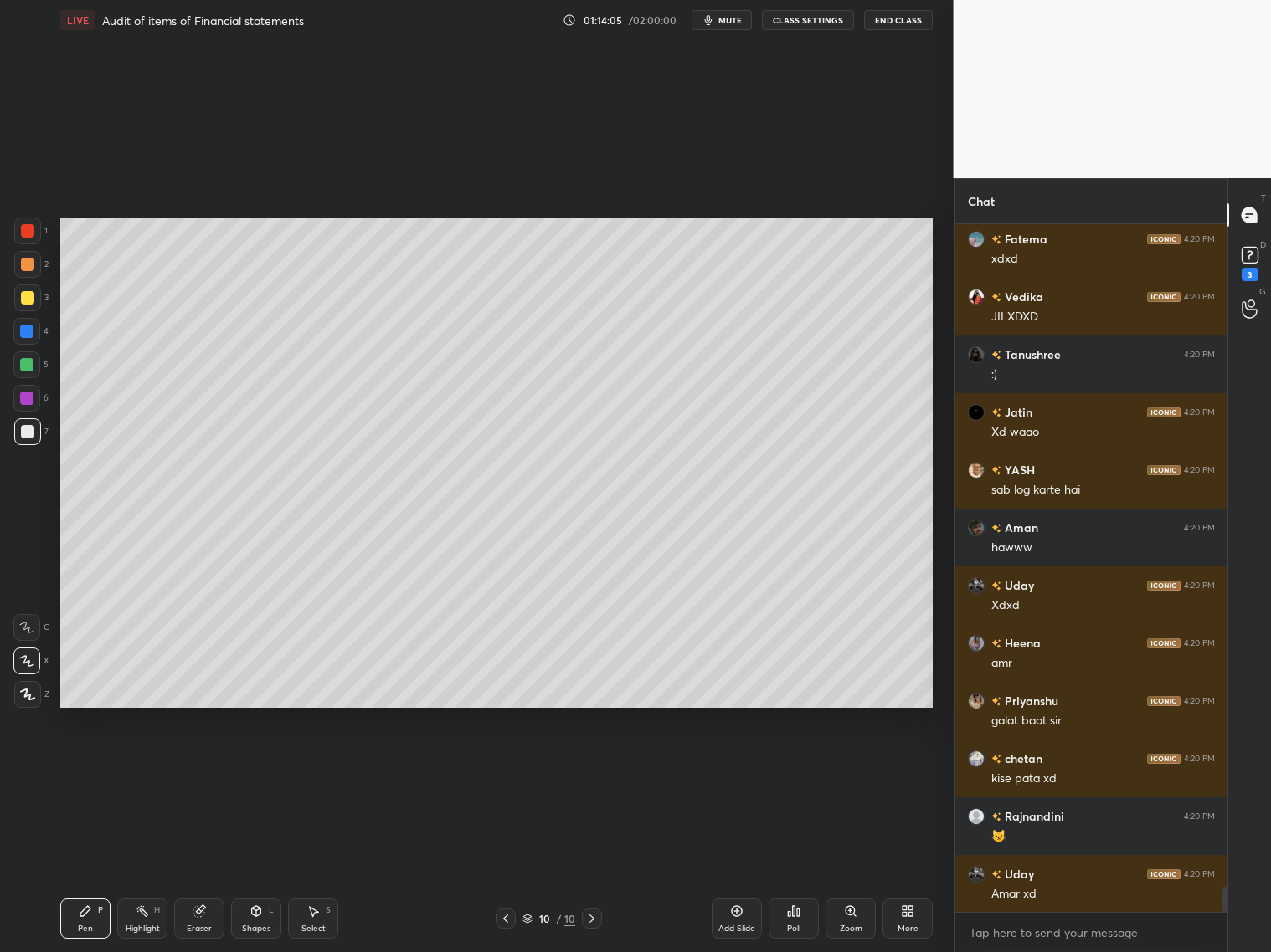
scroll to position [18538, 0]
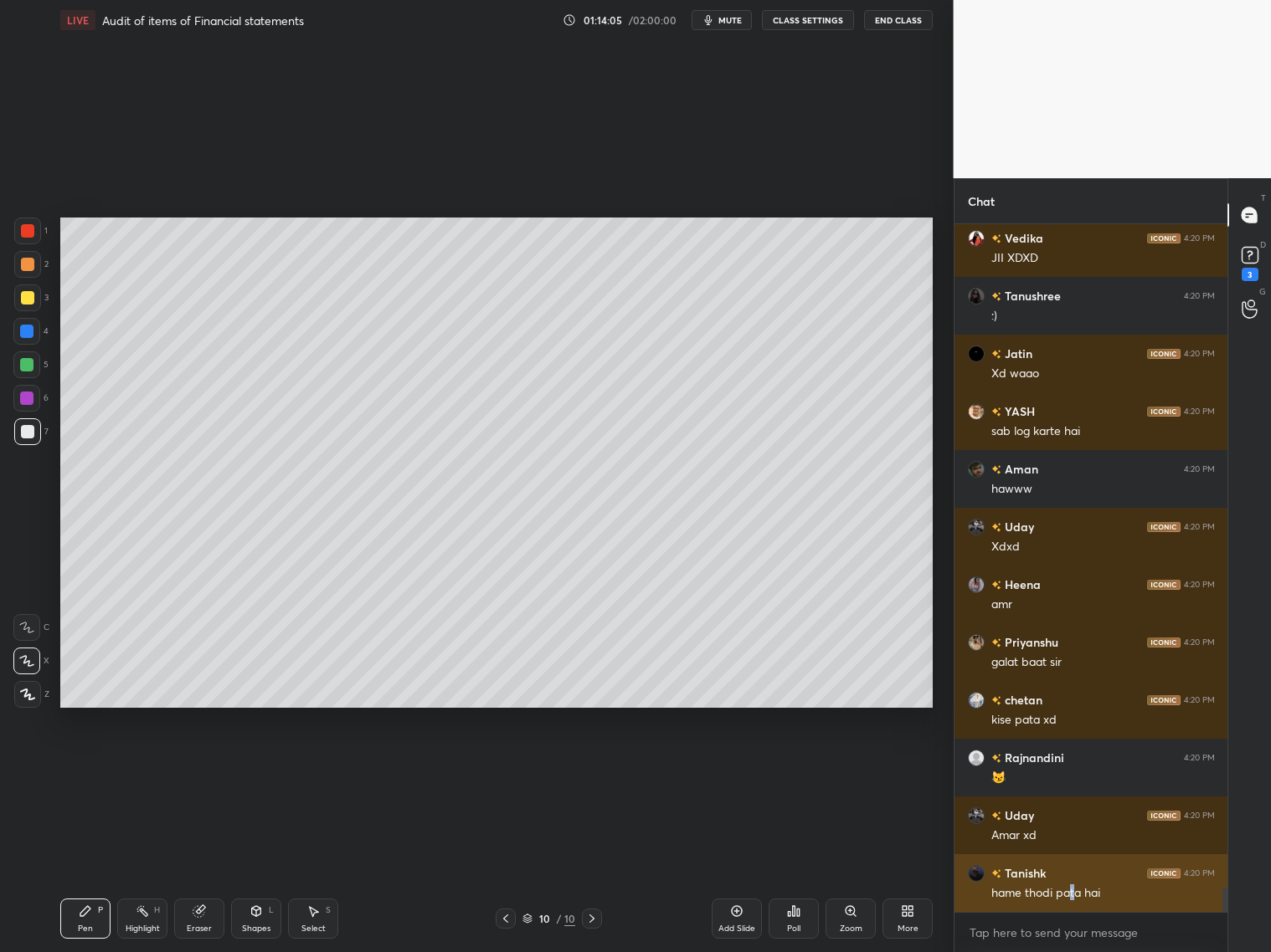
click at [1069, 769] on div "hame thodi pata hai" at bounding box center [1103, 893] width 224 height 17
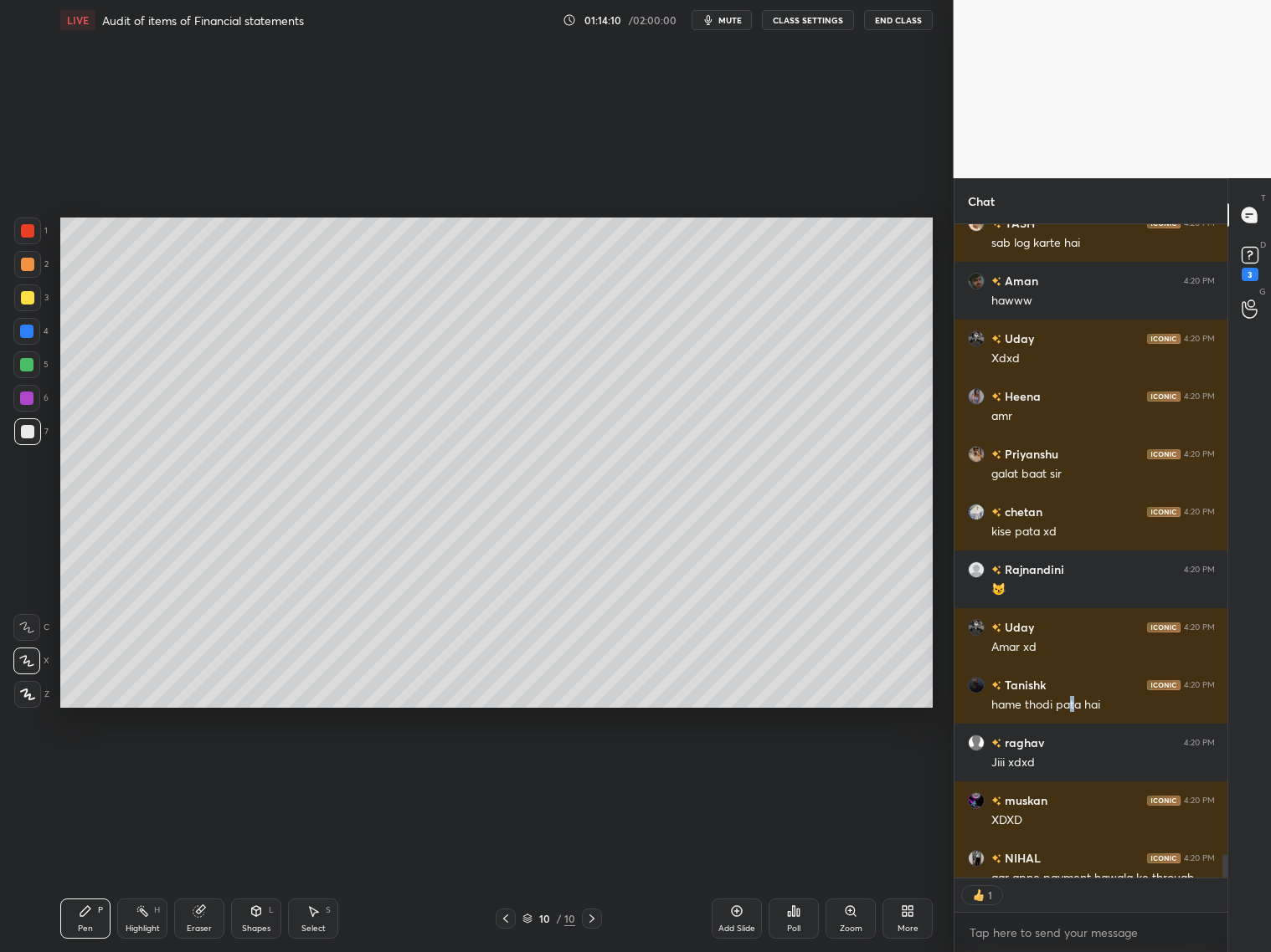
scroll to position [6, 5]
click at [204, 769] on div "Eraser" at bounding box center [199, 919] width 50 height 40
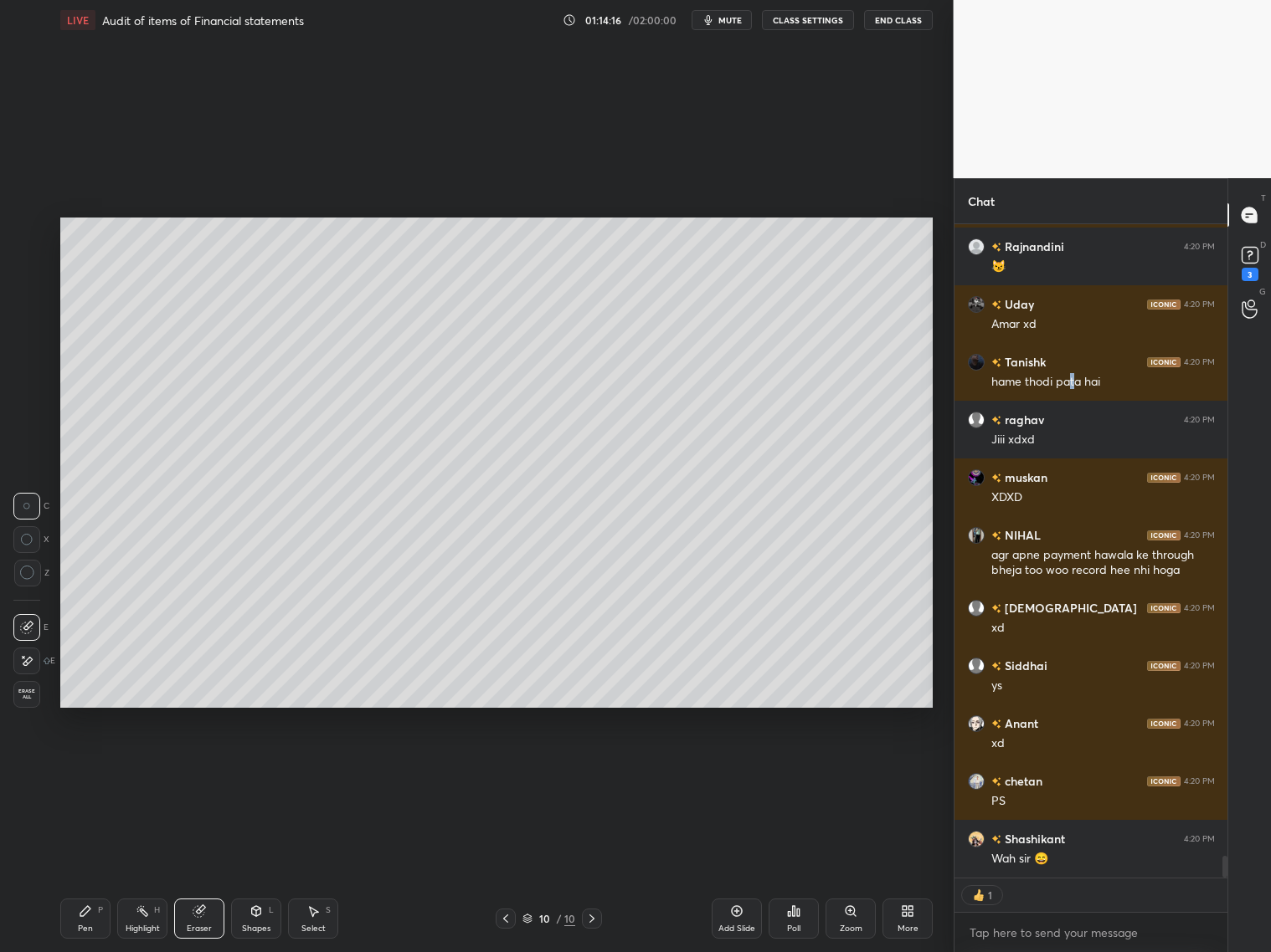
scroll to position [19108, 0]
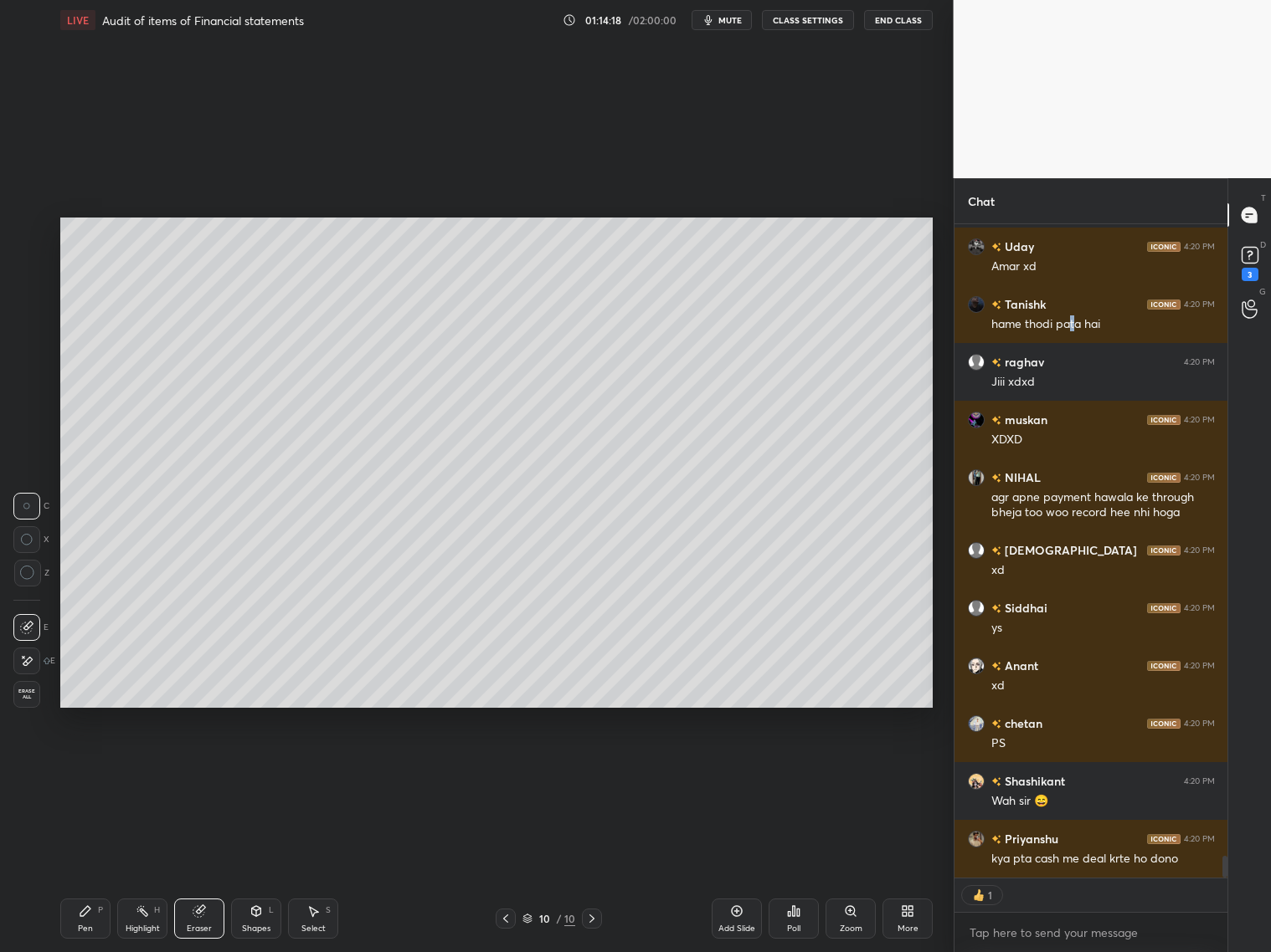
click at [93, 769] on div "Pen P" at bounding box center [84, 919] width 50 height 40
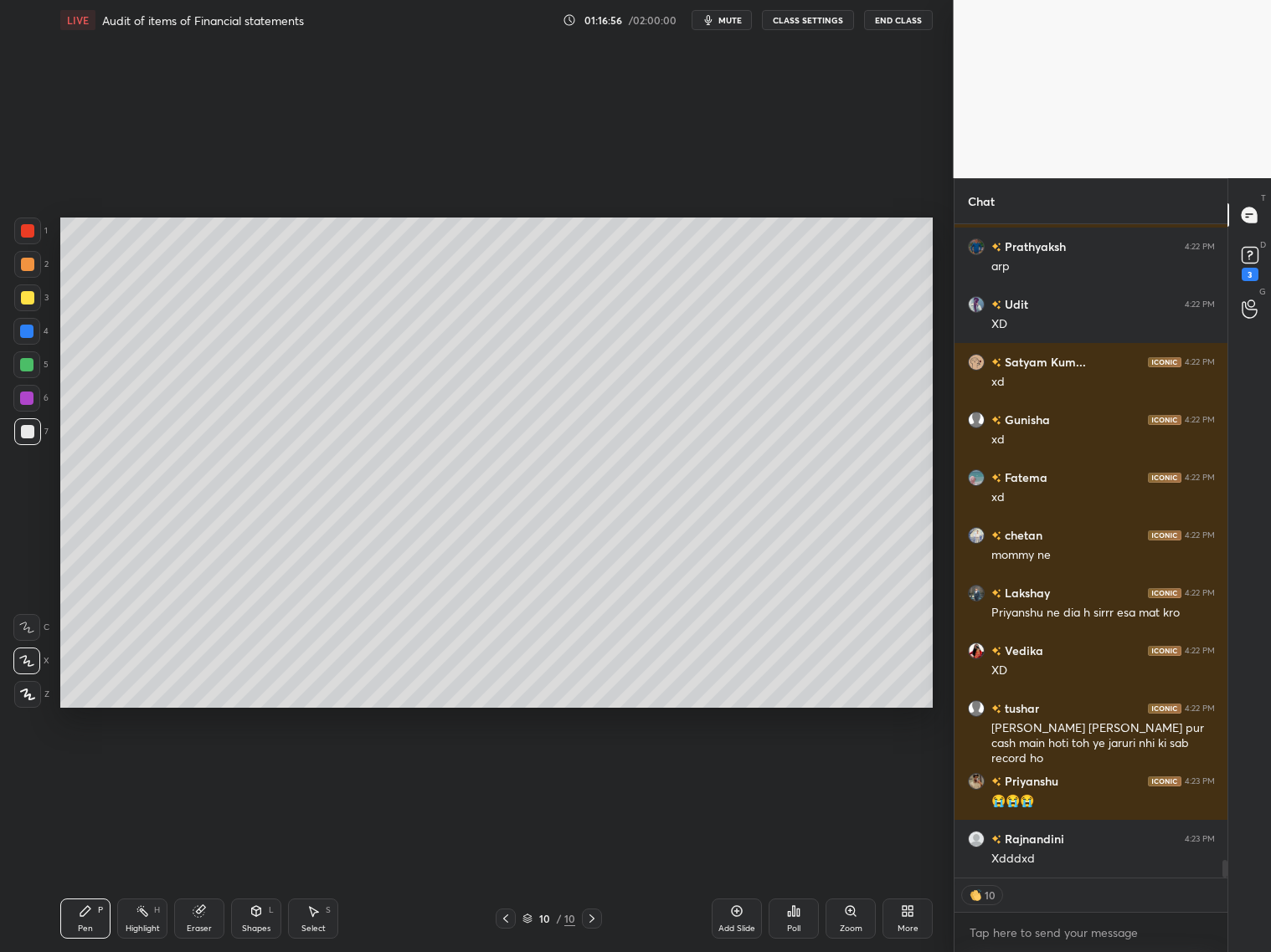
scroll to position [23613, 0]
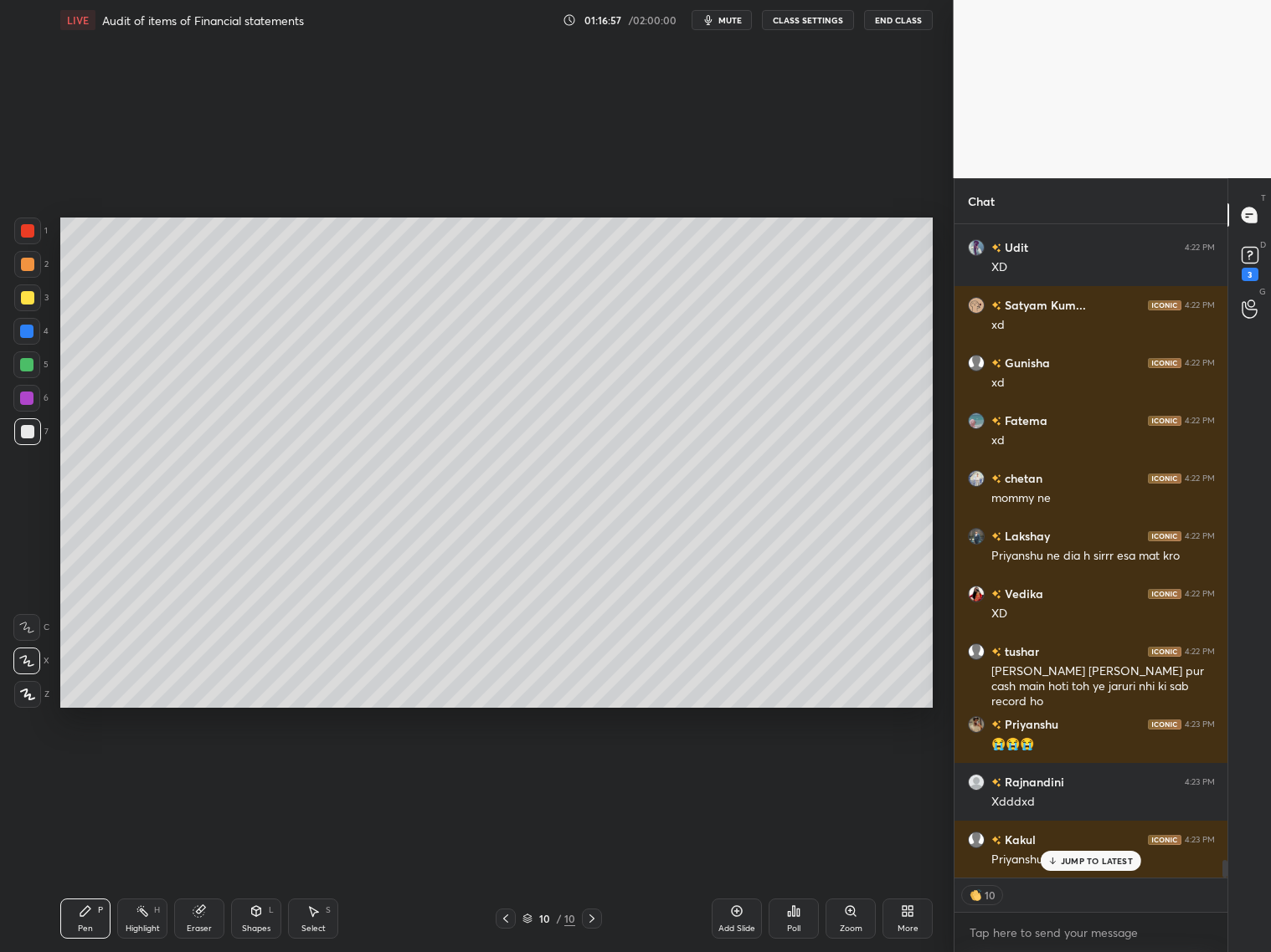
click at [1087, 769] on p "JUMP TO LATEST" at bounding box center [1096, 861] width 72 height 10
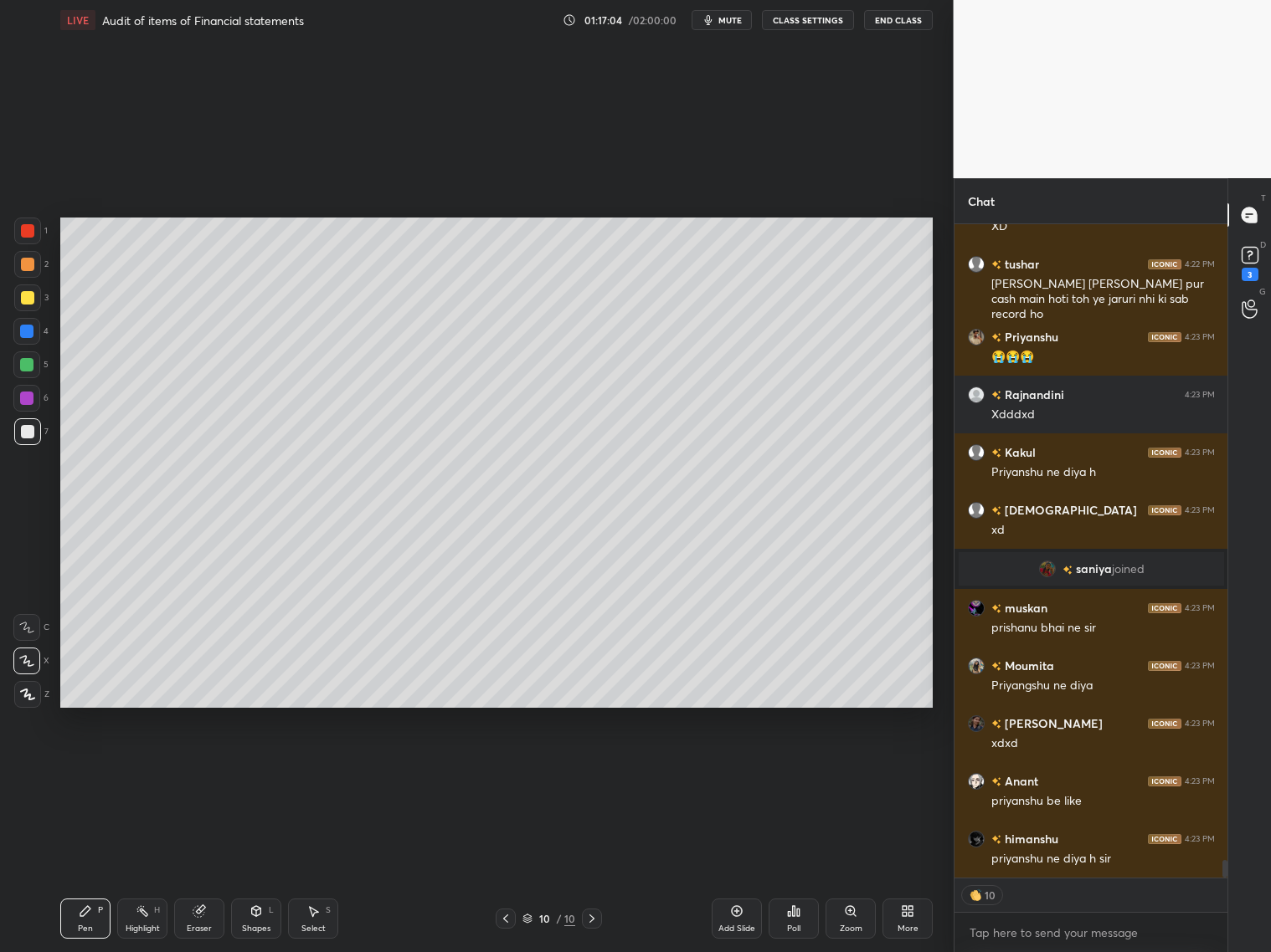
scroll to position [683, 269]
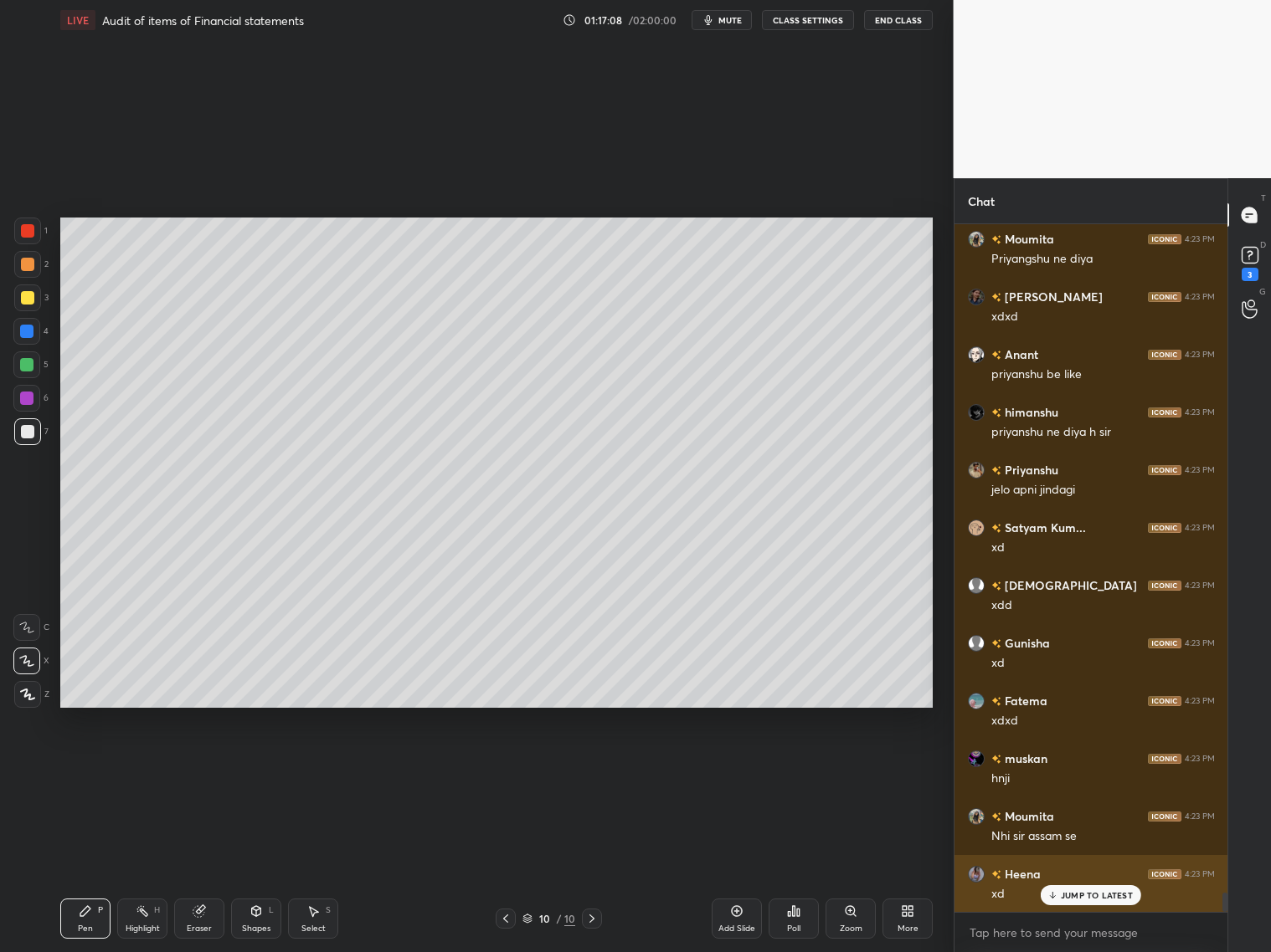
click at [1087, 769] on p "JUMP TO LATEST" at bounding box center [1096, 895] width 72 height 10
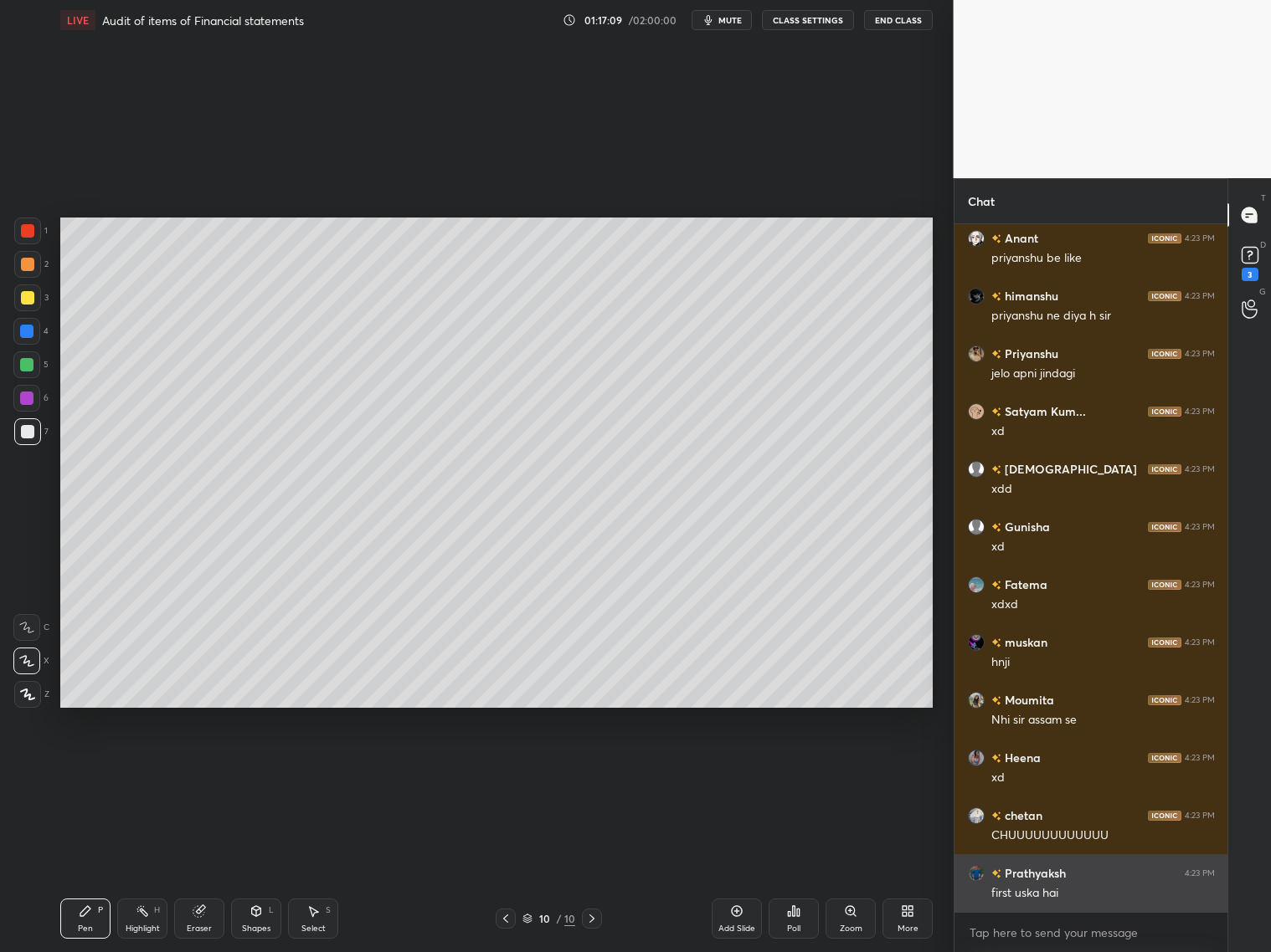
click at [1078, 769] on div "first uska hai" at bounding box center [1103, 893] width 224 height 17
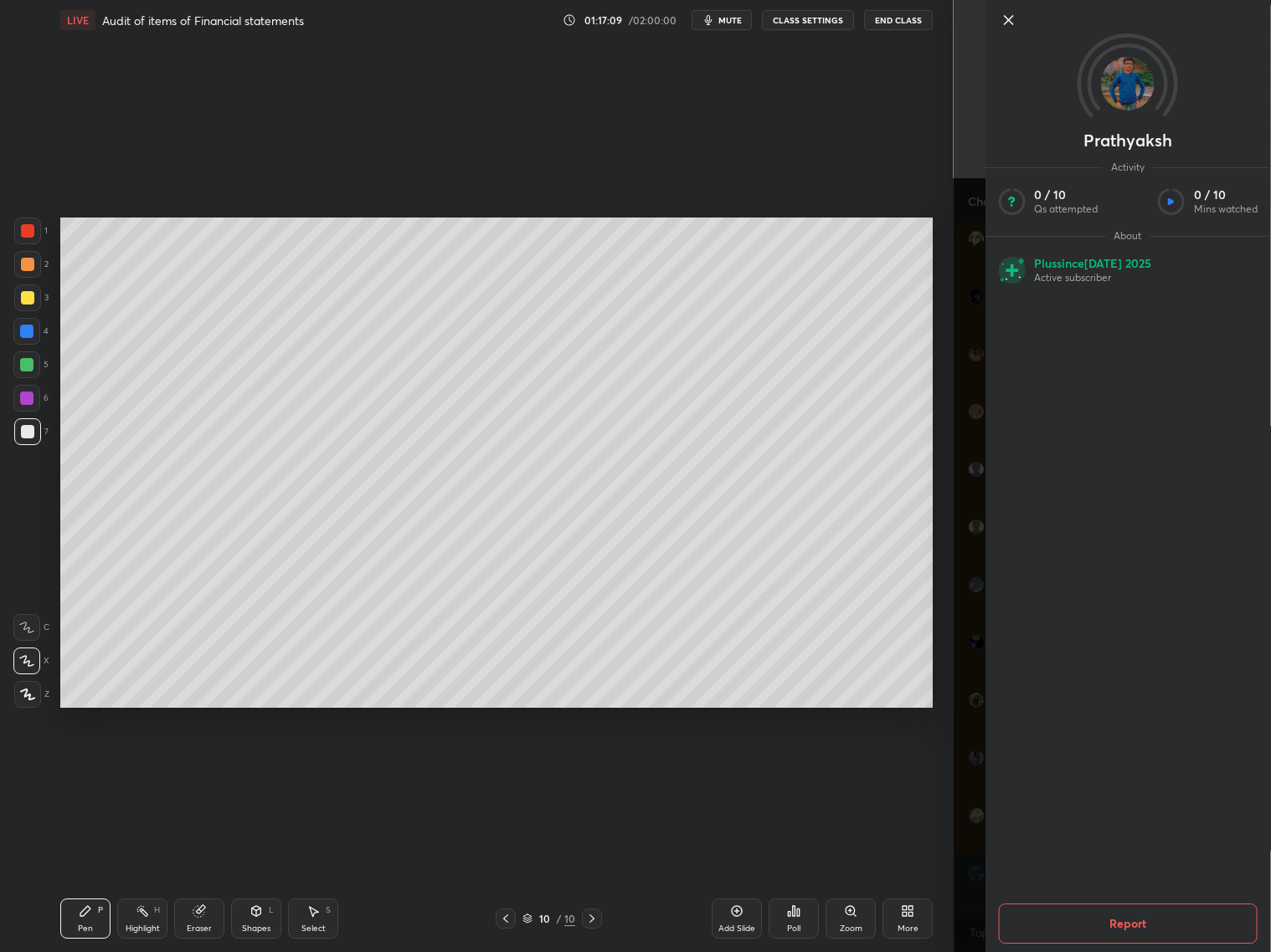
click at [970, 769] on div "[PERSON_NAME] Activity 0 / 10 Qs attempted 0 / 10 Mins watched About Plus since…" at bounding box center [1112, 476] width 318 height 952
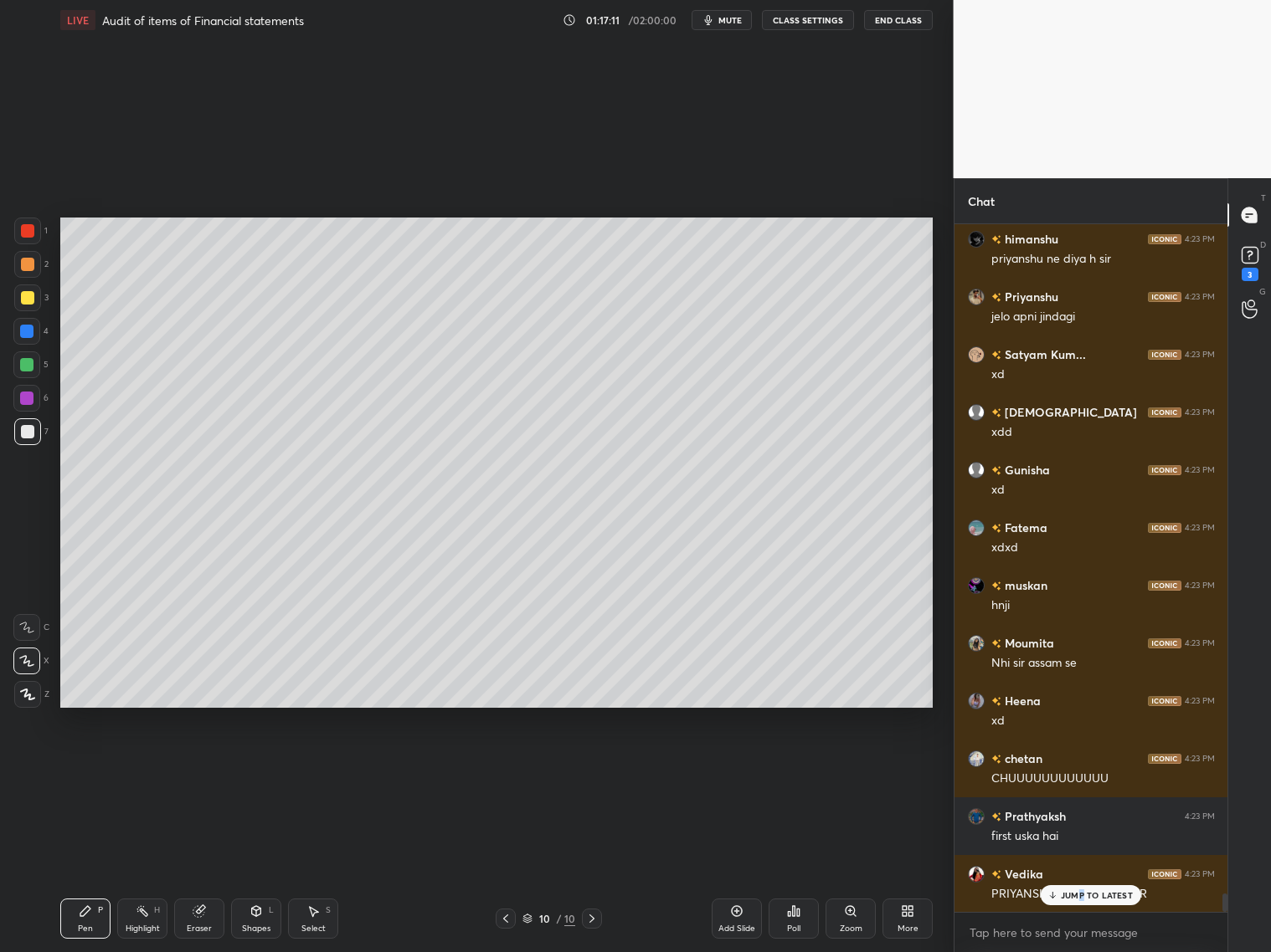
drag, startPoint x: 1082, startPoint y: 898, endPoint x: 1089, endPoint y: 889, distance: 11.4
click at [1077, 769] on p "JUMP TO LATEST" at bounding box center [1096, 895] width 72 height 10
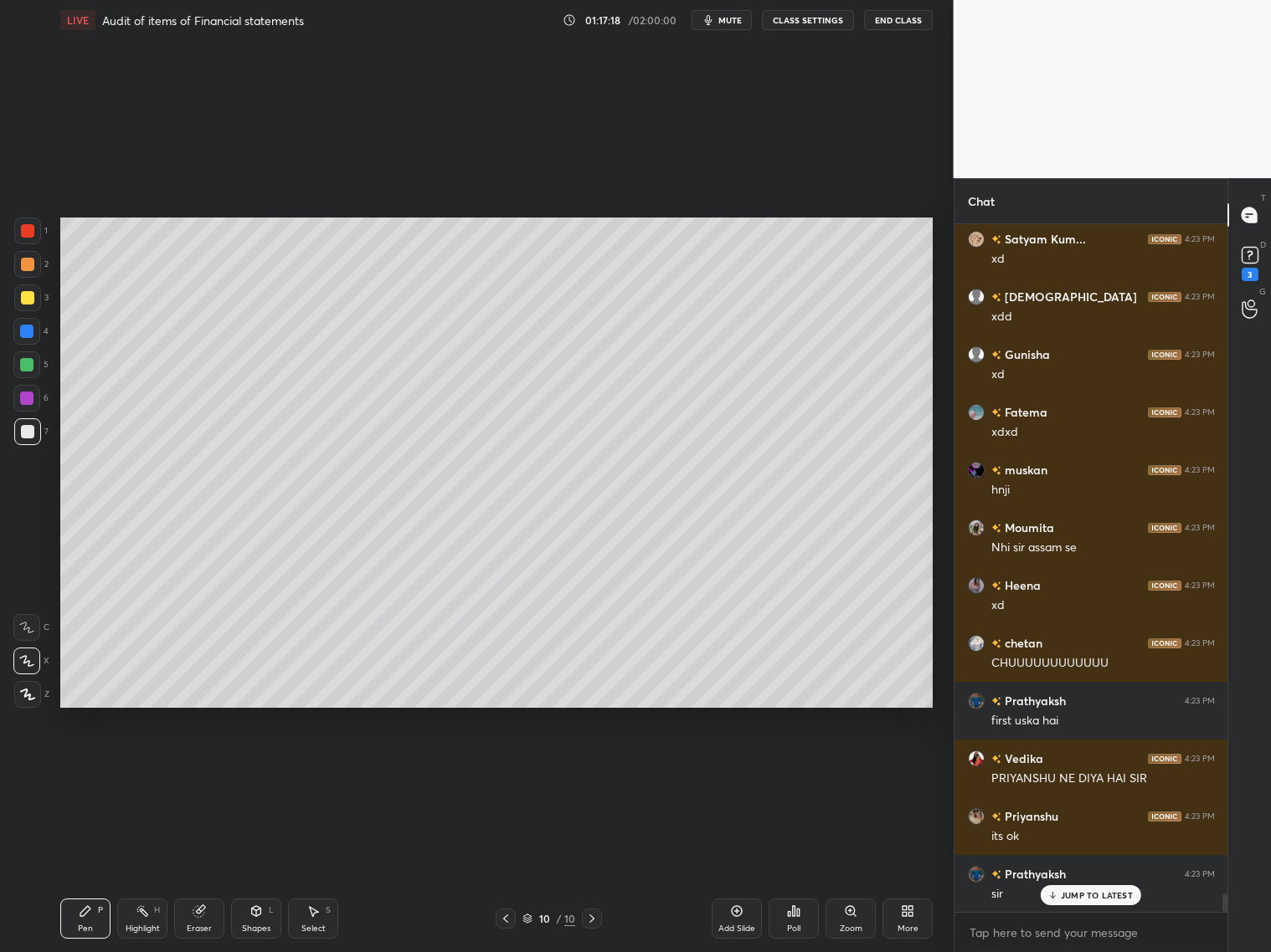
click at [741, 769] on icon at bounding box center [737, 912] width 14 height 14
drag, startPoint x: 27, startPoint y: 423, endPoint x: 53, endPoint y: 411, distance: 28.6
click at [31, 419] on div at bounding box center [27, 431] width 26 height 26
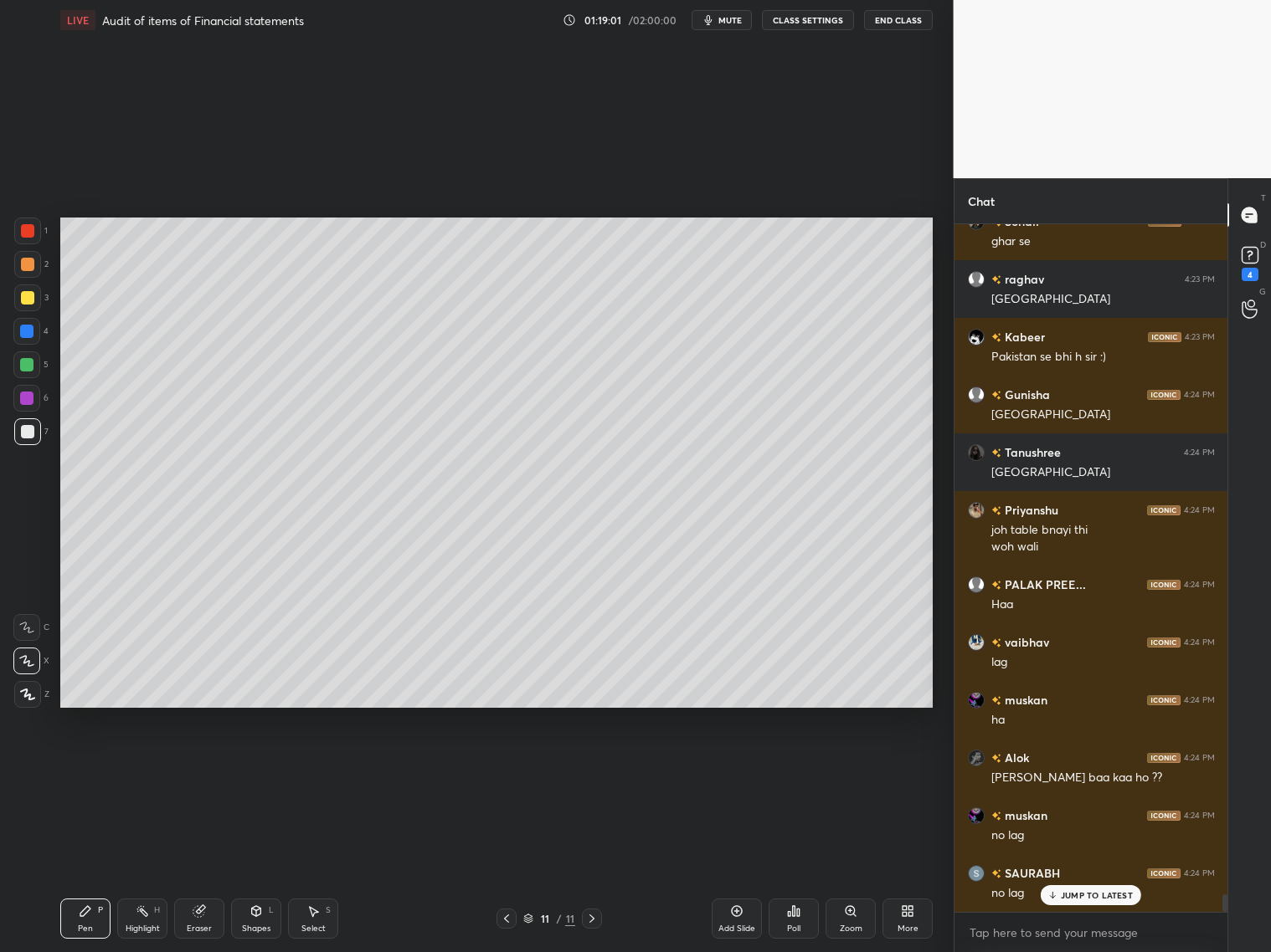
scroll to position [26349, 0]
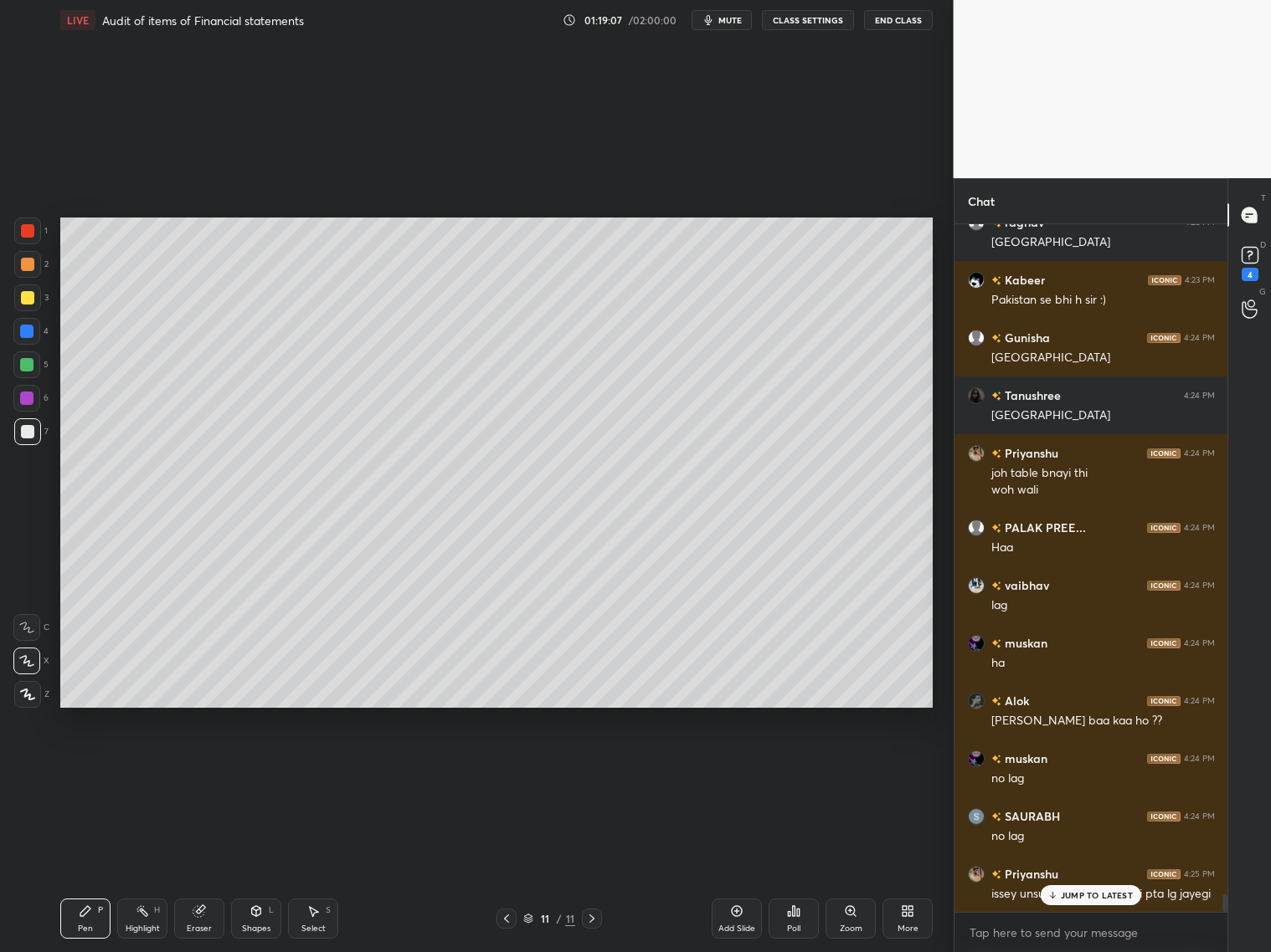
click at [25, 266] on div at bounding box center [27, 265] width 14 height 14
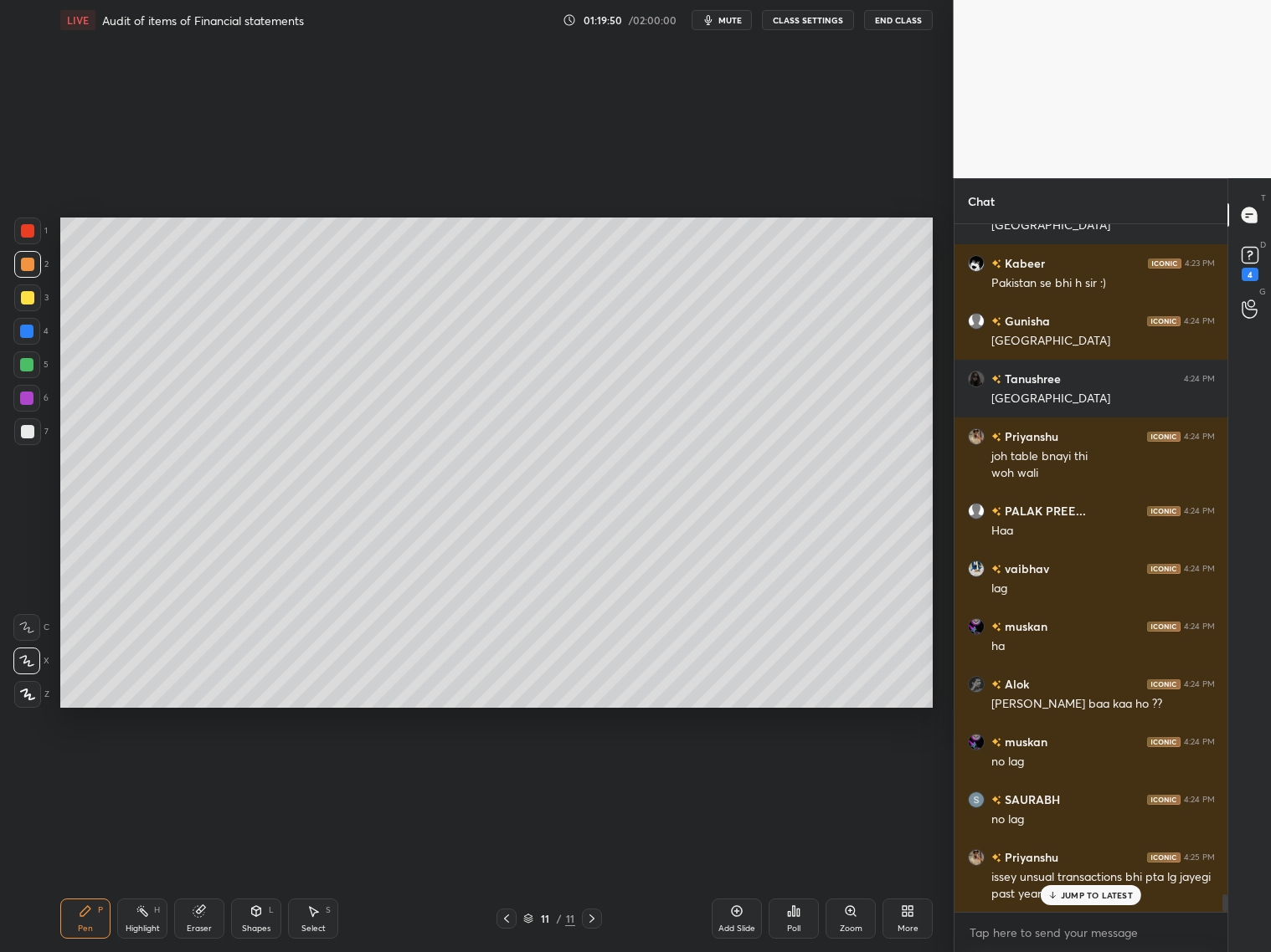
click at [24, 370] on div at bounding box center [26, 365] width 14 height 14
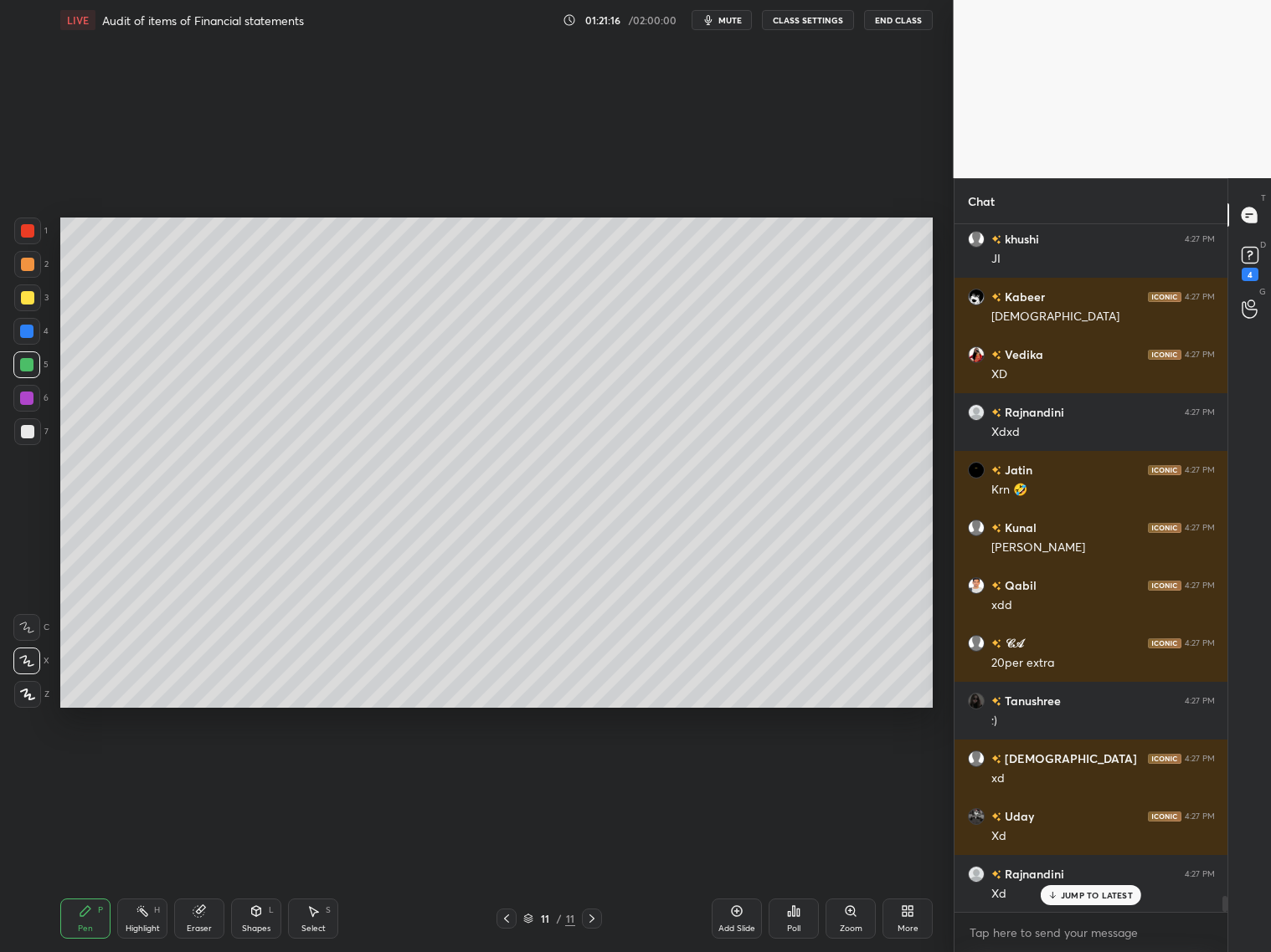
scroll to position [29774, 0]
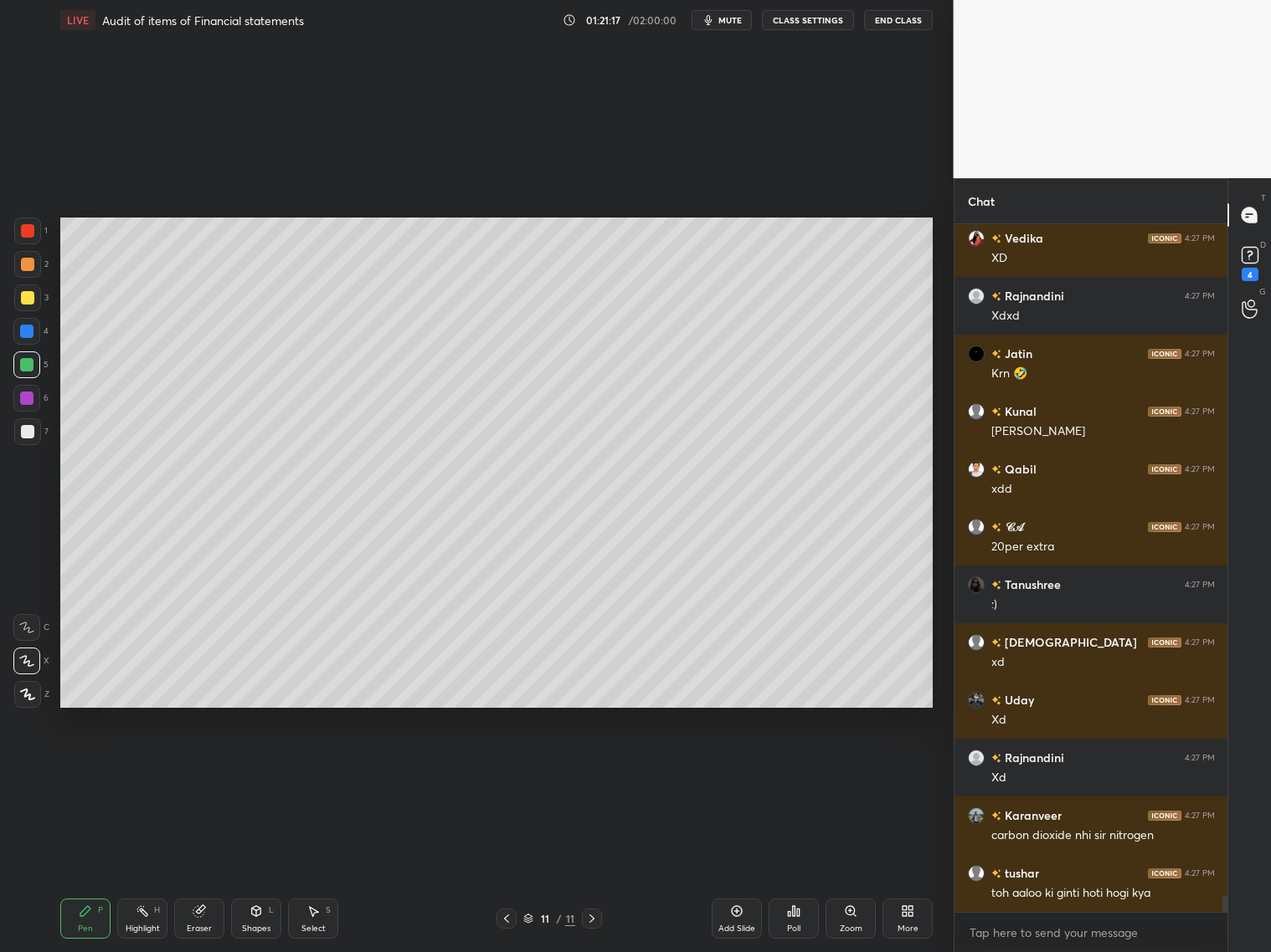
click at [27, 436] on div at bounding box center [27, 431] width 26 height 26
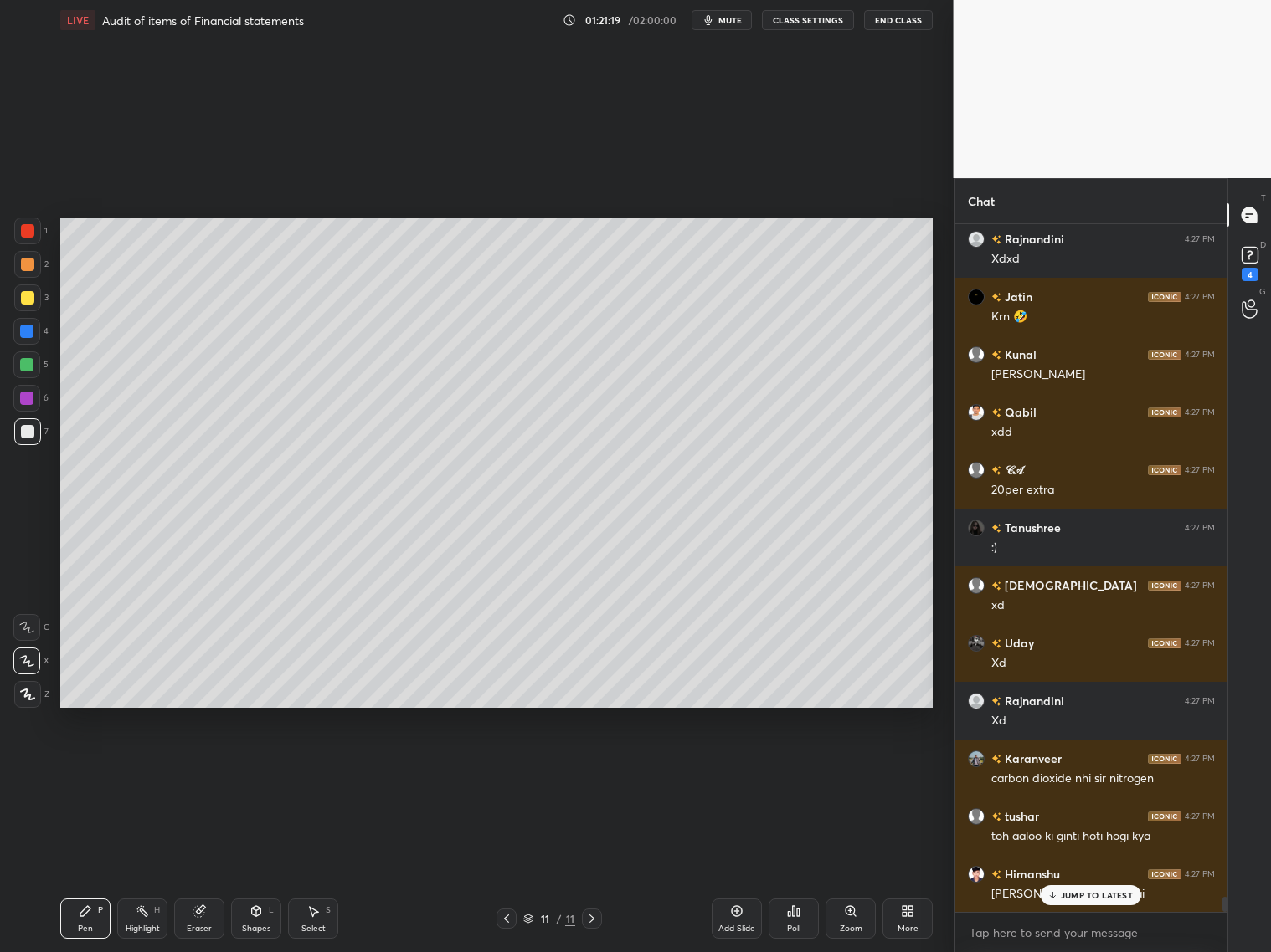
scroll to position [29888, 0]
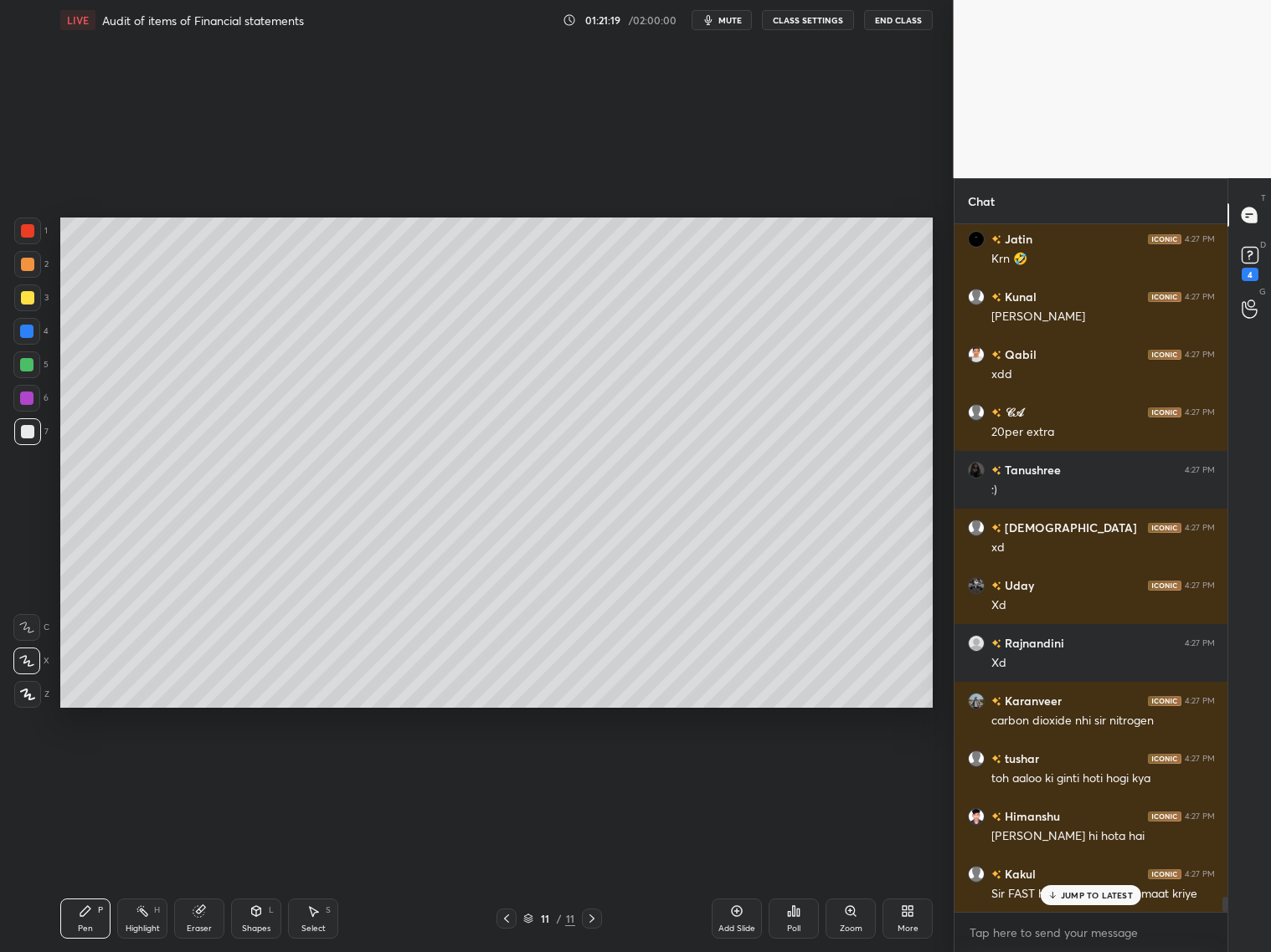
click at [27, 266] on div at bounding box center [27, 265] width 14 height 14
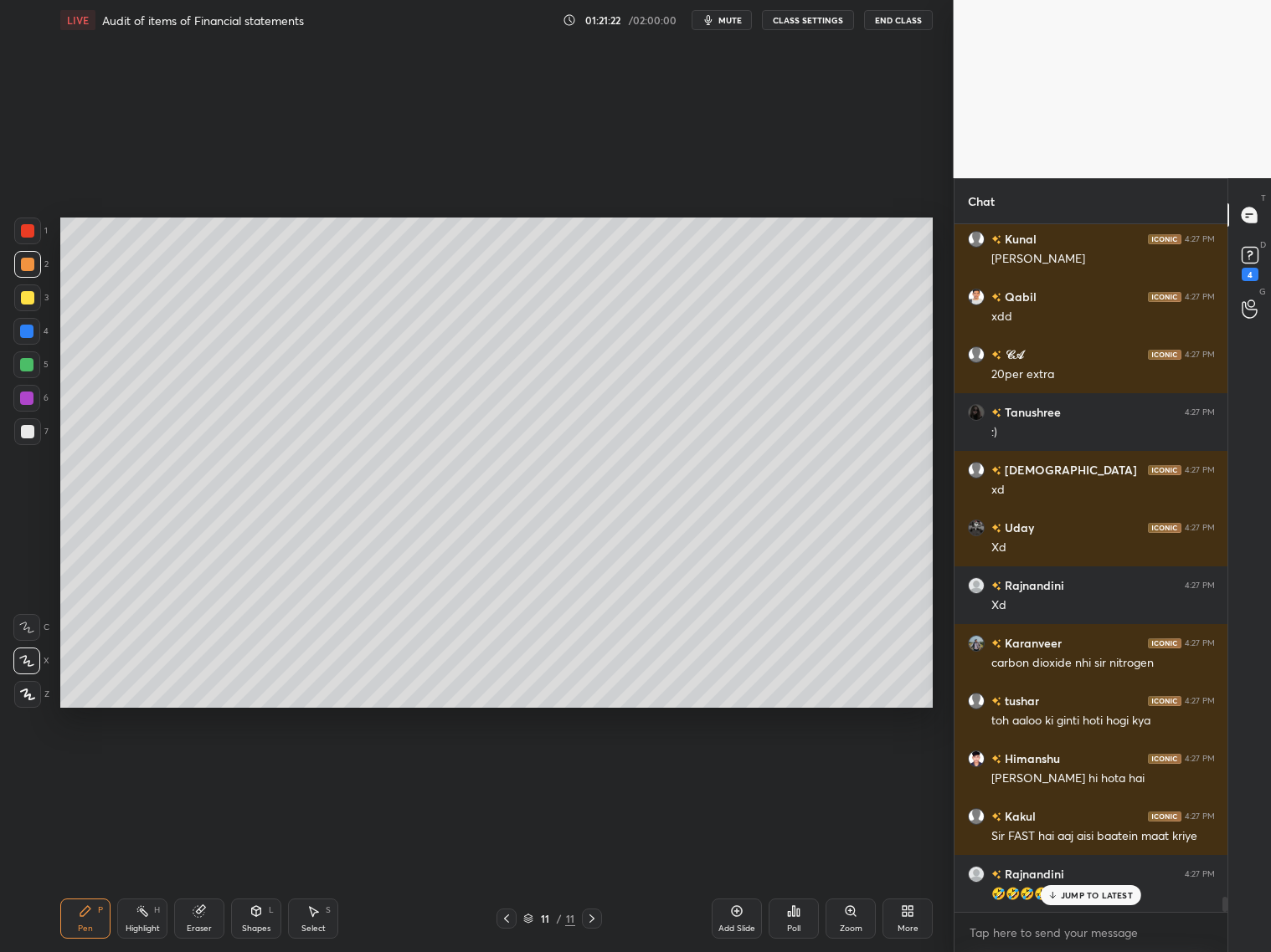
scroll to position [30077, 0]
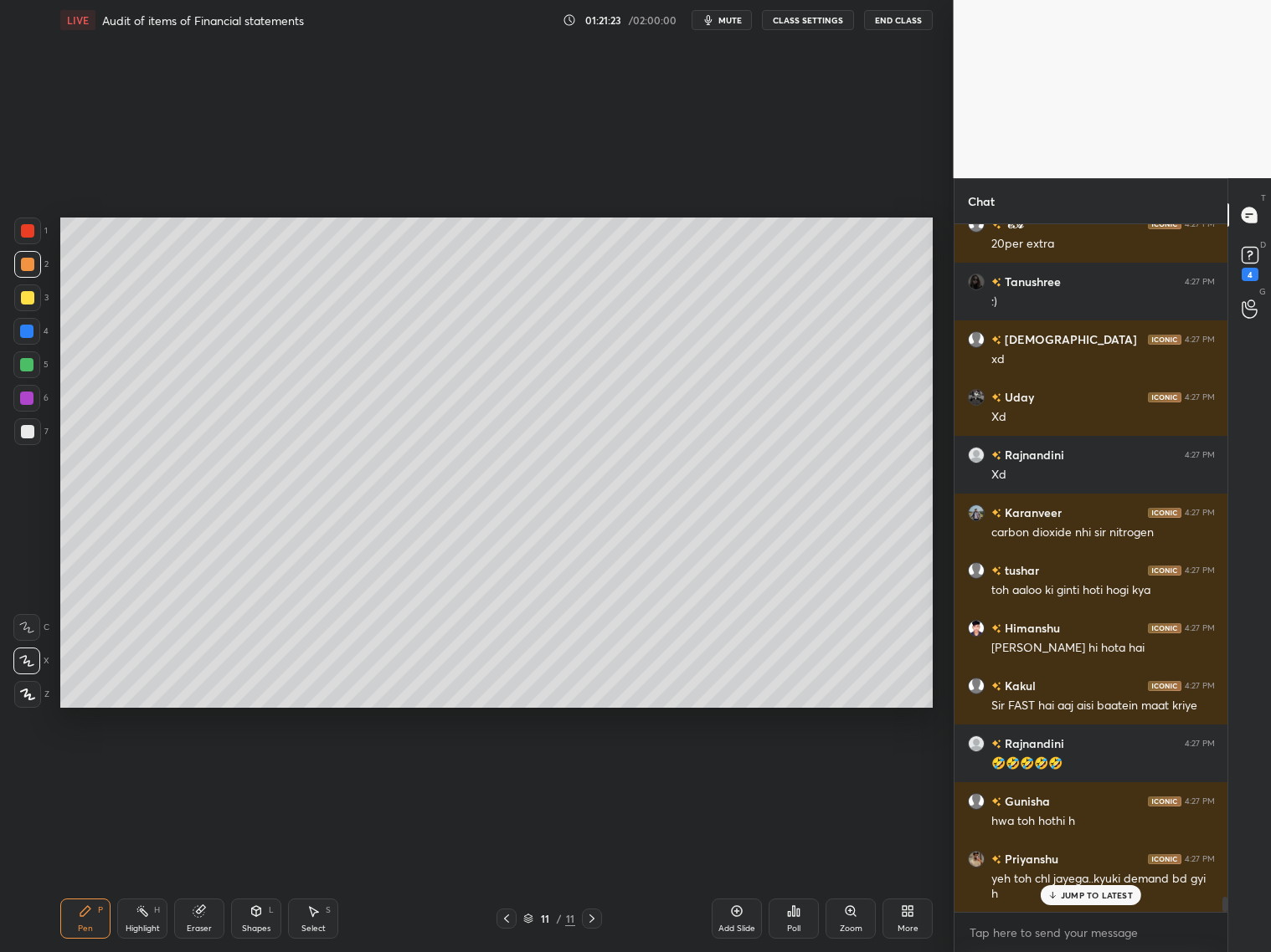
click at [23, 433] on div at bounding box center [27, 432] width 14 height 14
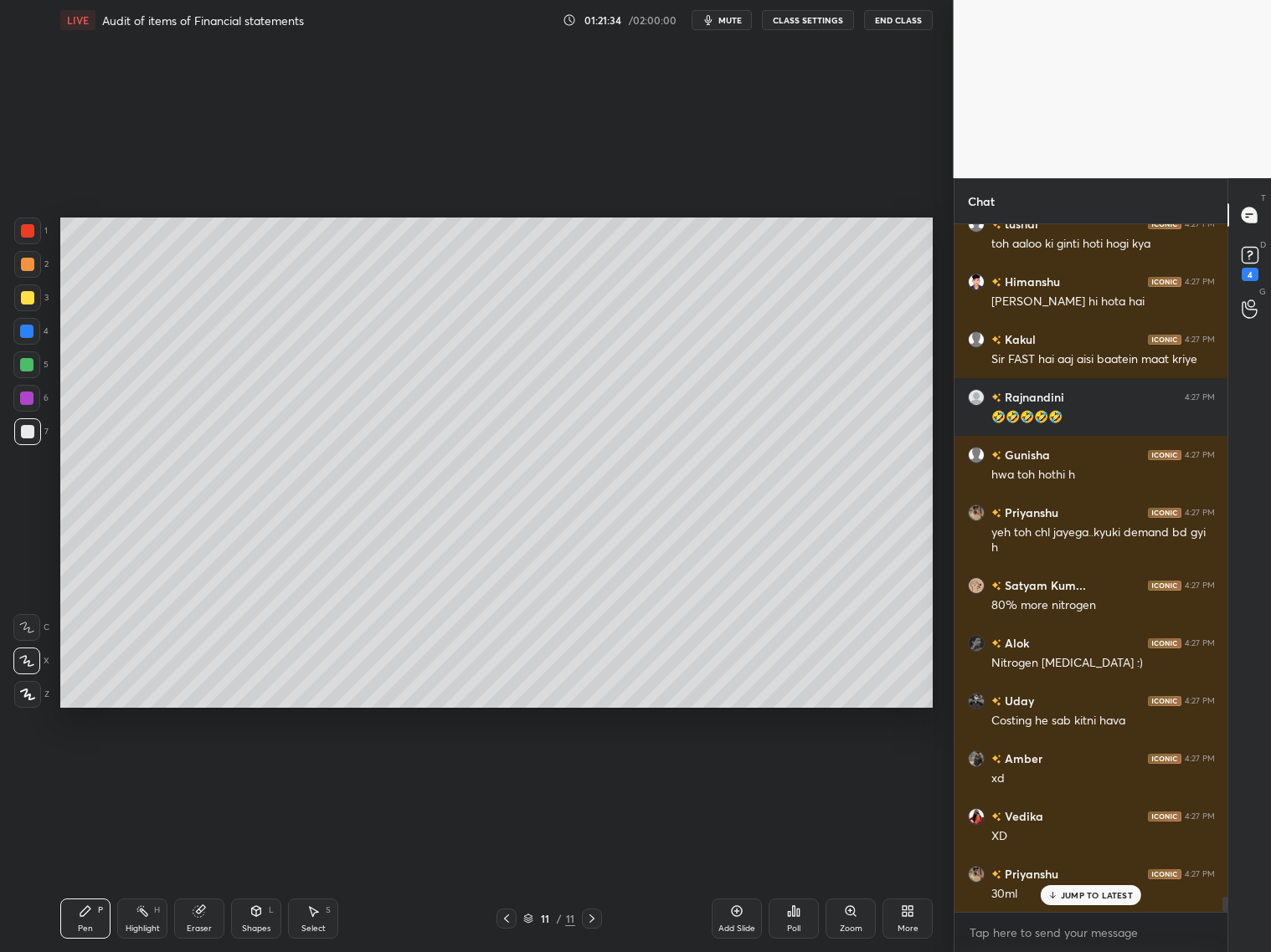
scroll to position [30596, 0]
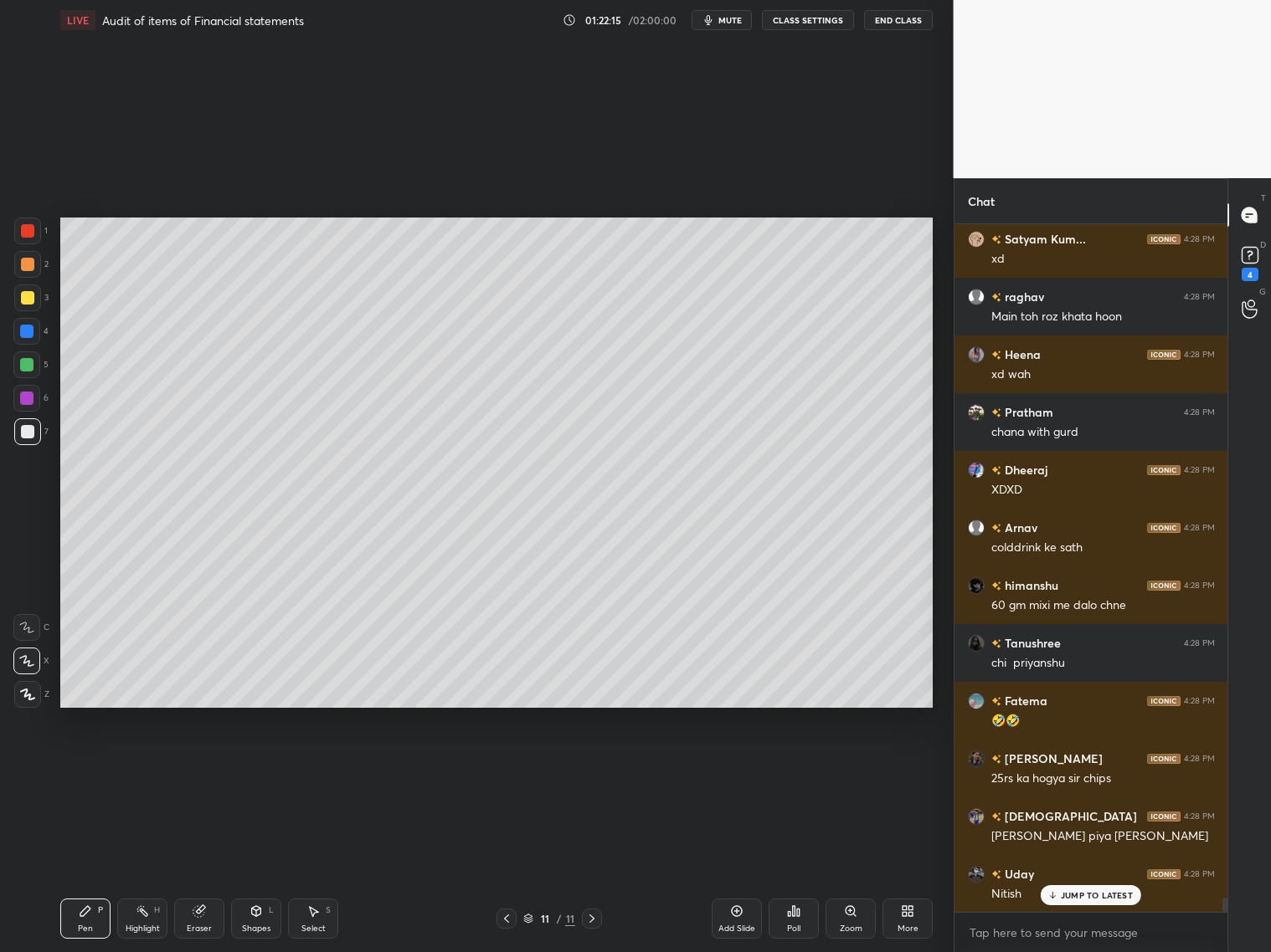
click at [206, 769] on div "Eraser" at bounding box center [199, 919] width 50 height 40
click at [93, 769] on div "Pen P" at bounding box center [84, 919] width 50 height 40
click at [213, 769] on div "Eraser" at bounding box center [199, 919] width 50 height 40
click at [85, 769] on div "Pen P" at bounding box center [84, 919] width 50 height 40
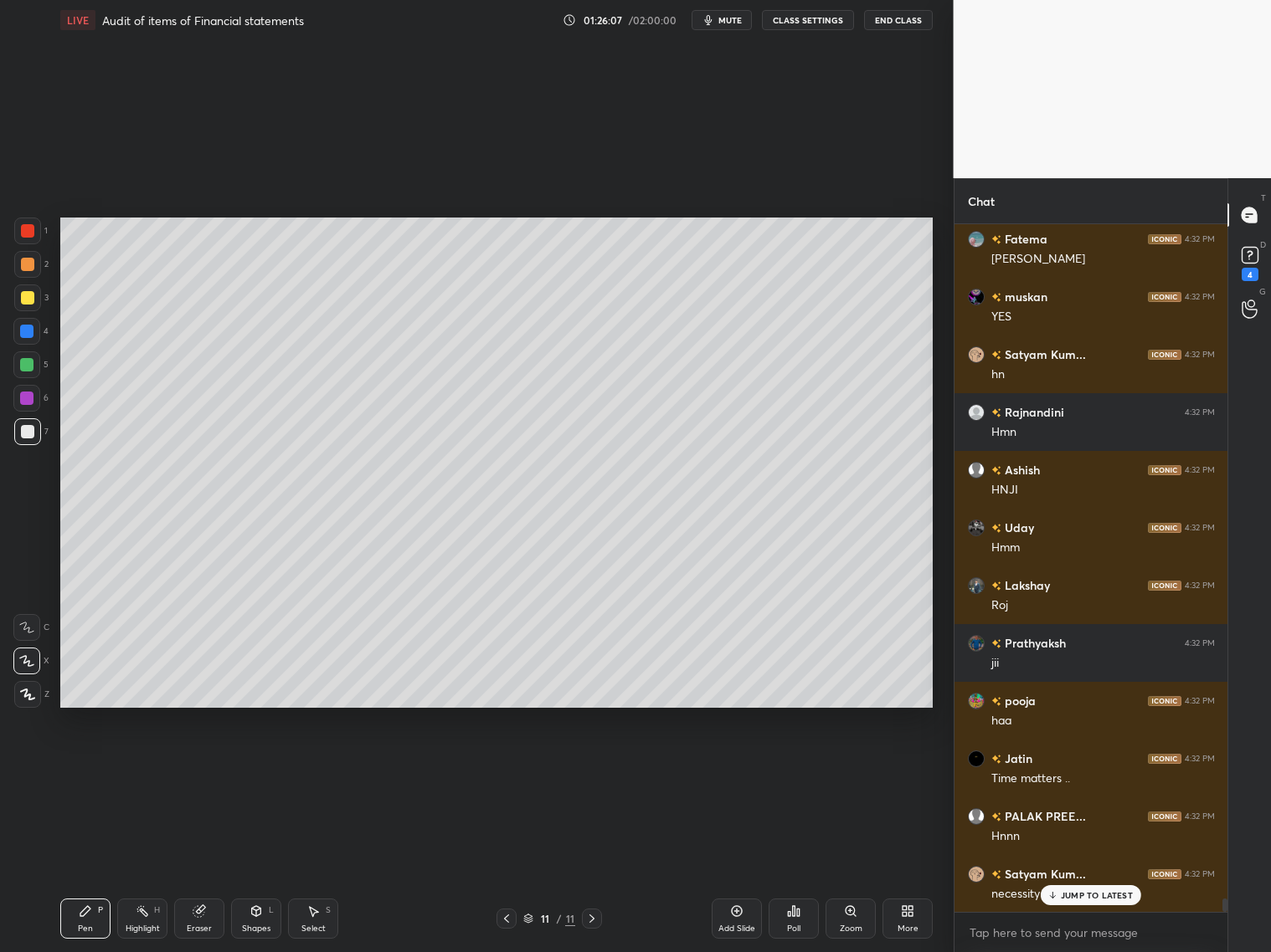
scroll to position [34165, 0]
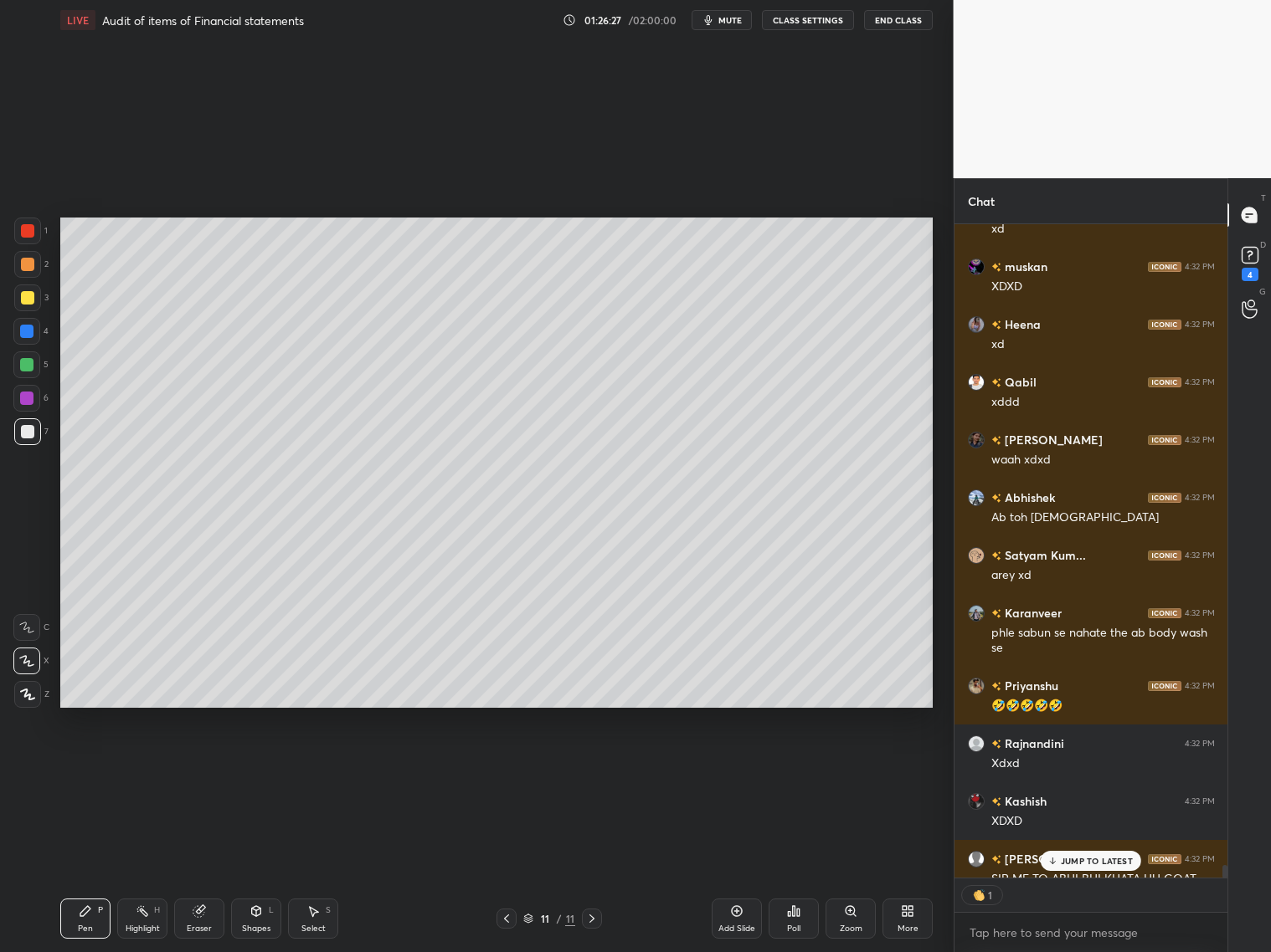
click at [1073, 769] on p "JUMP TO LATEST" at bounding box center [1096, 861] width 72 height 10
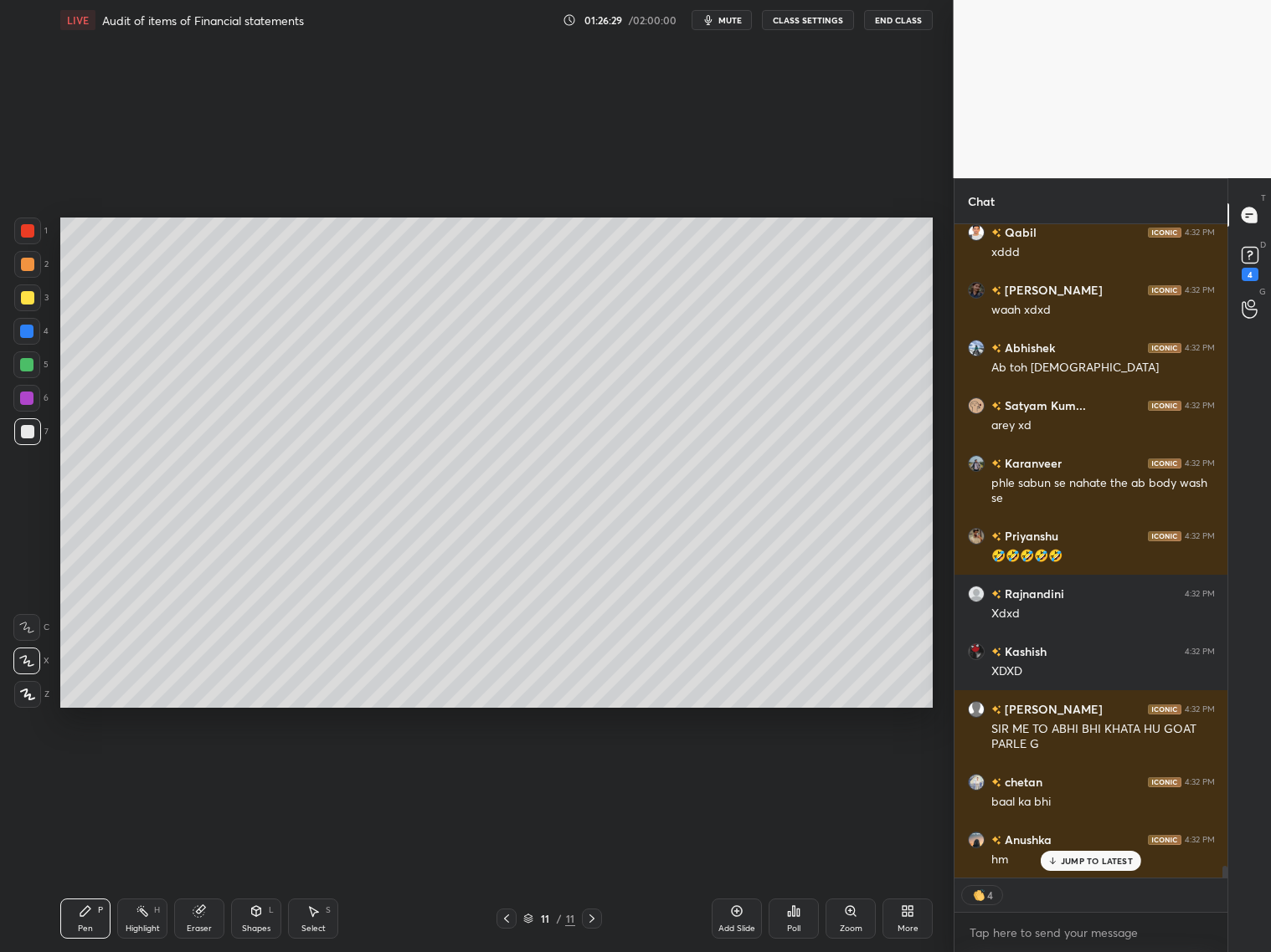
click at [1055, 769] on div "JUMP TO LATEST" at bounding box center [1091, 861] width 100 height 20
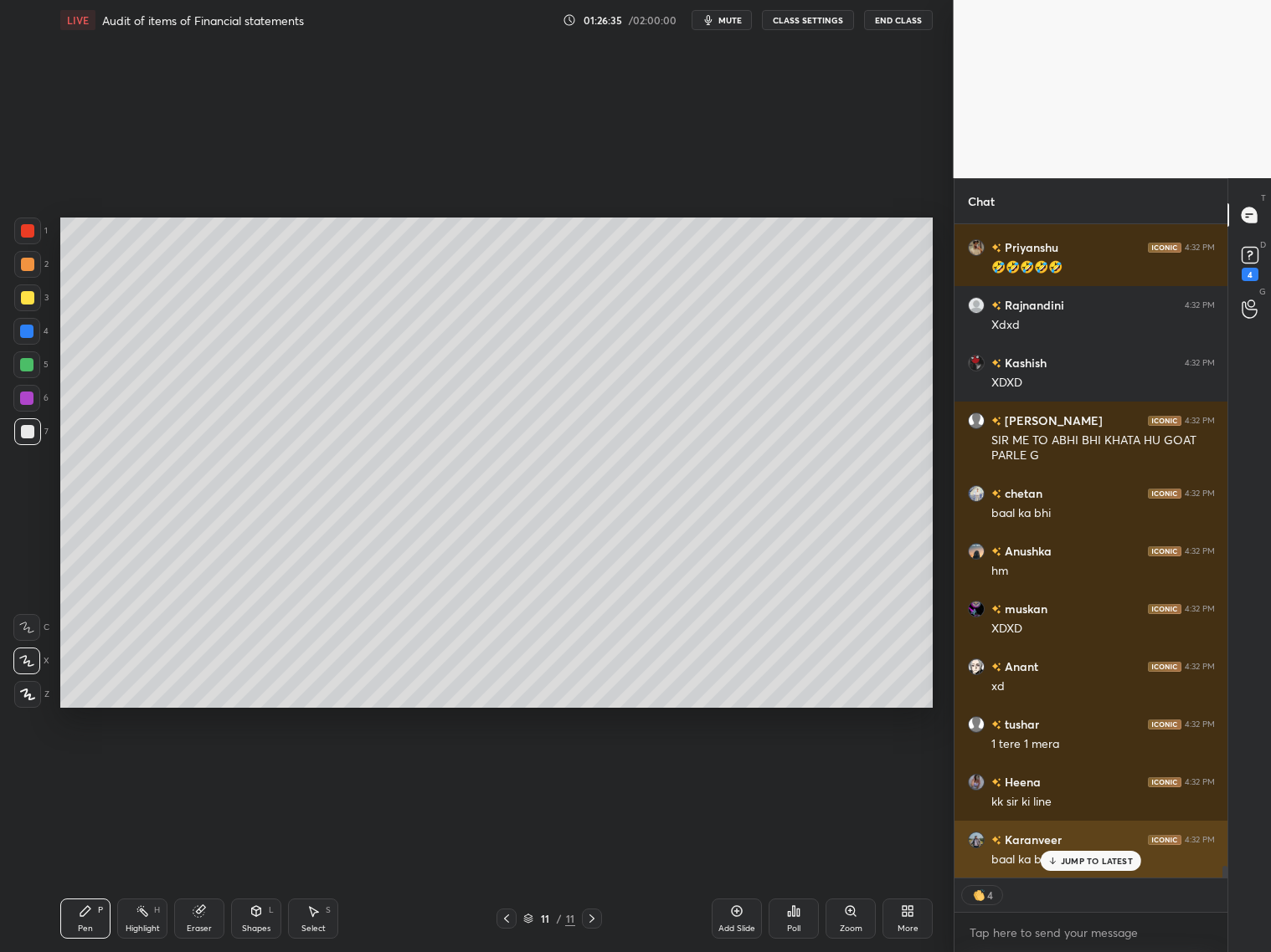
drag, startPoint x: 1073, startPoint y: 861, endPoint x: 1084, endPoint y: 860, distance: 11.0
click at [1078, 769] on p "JUMP TO LATEST" at bounding box center [1096, 861] width 72 height 10
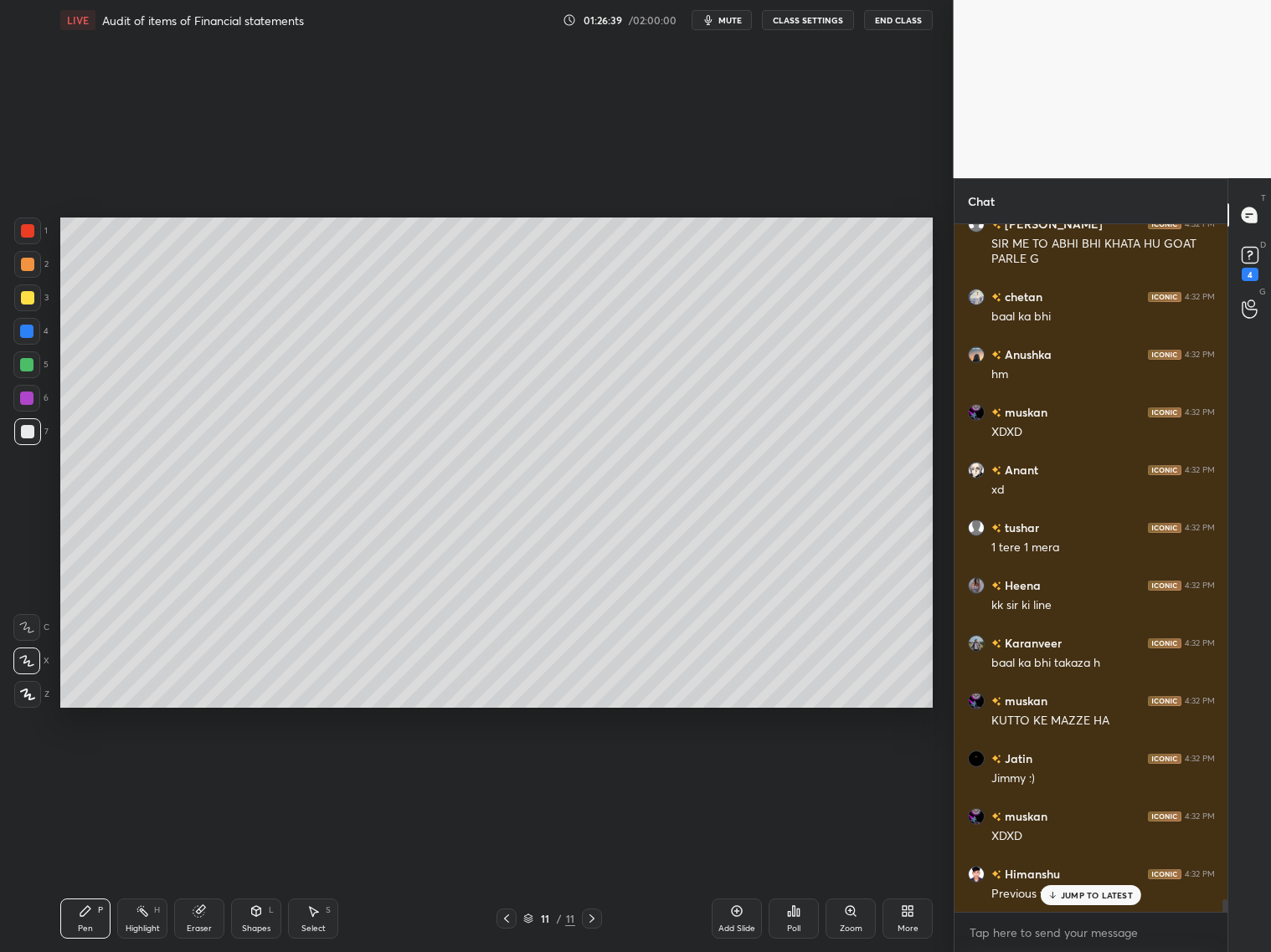
click at [1073, 769] on p "JUMP TO LATEST" at bounding box center [1096, 895] width 72 height 10
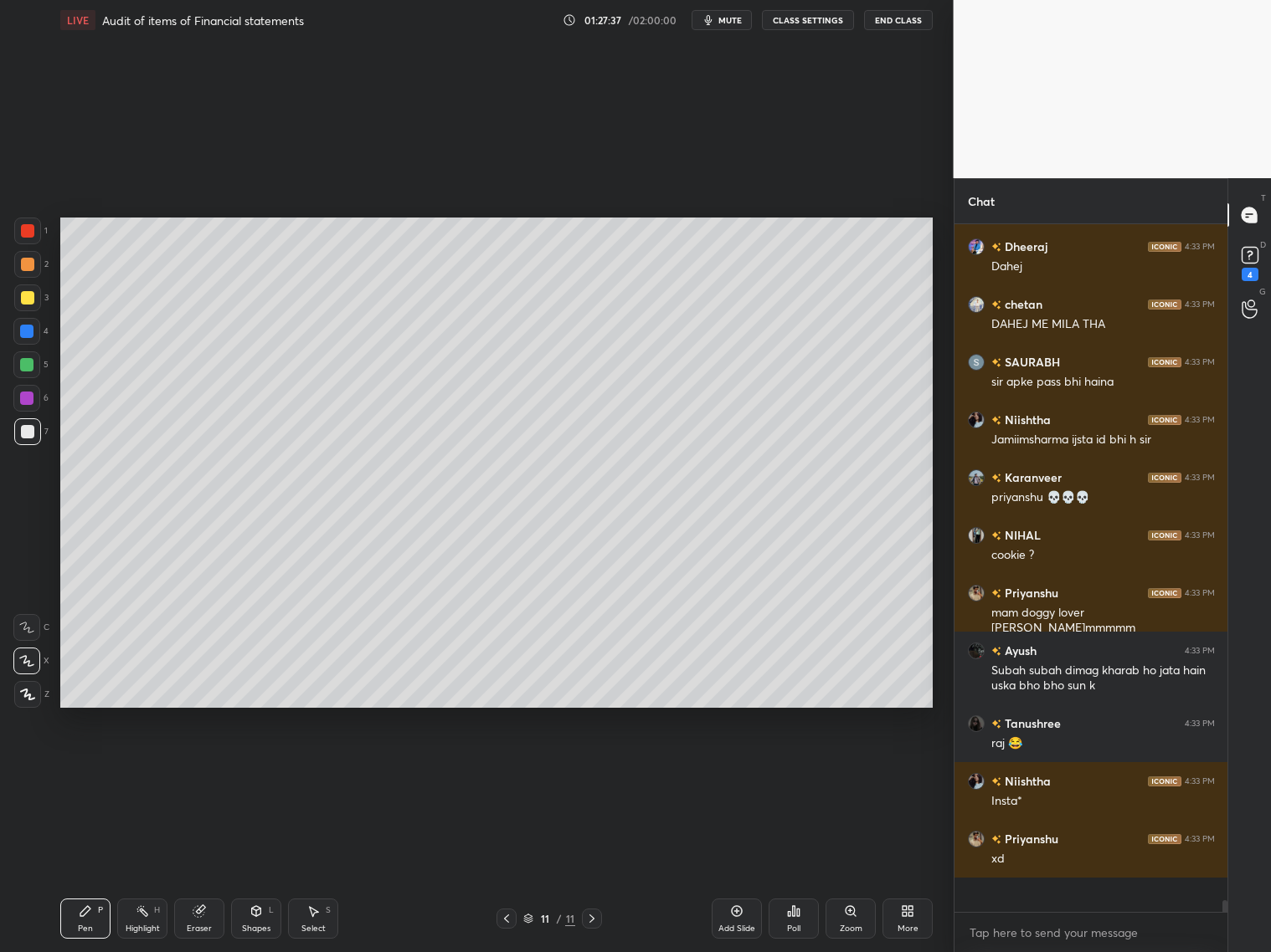
scroll to position [683, 269]
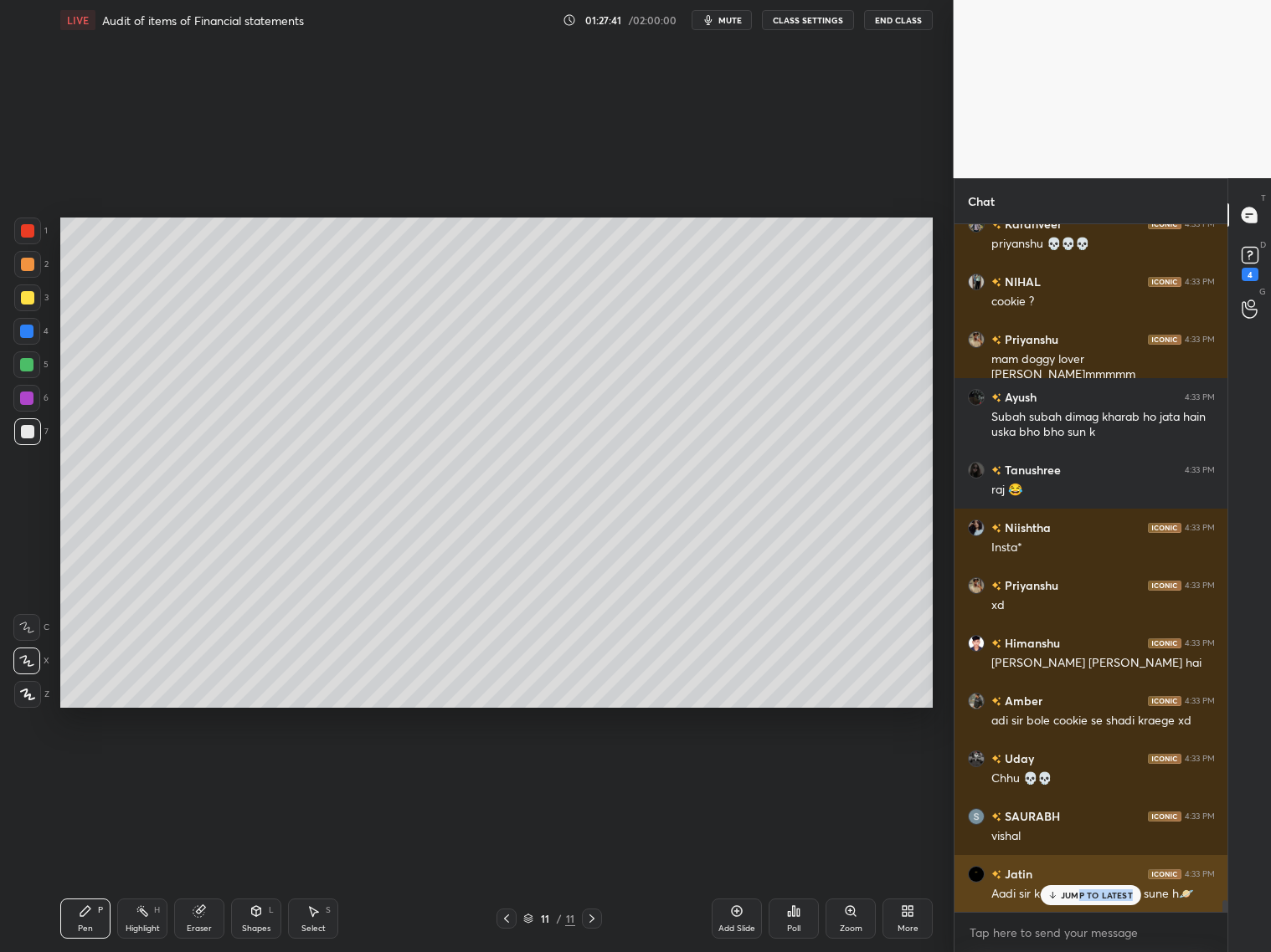
click at [1076, 769] on div "JUMP TO LATEST" at bounding box center [1091, 895] width 100 height 20
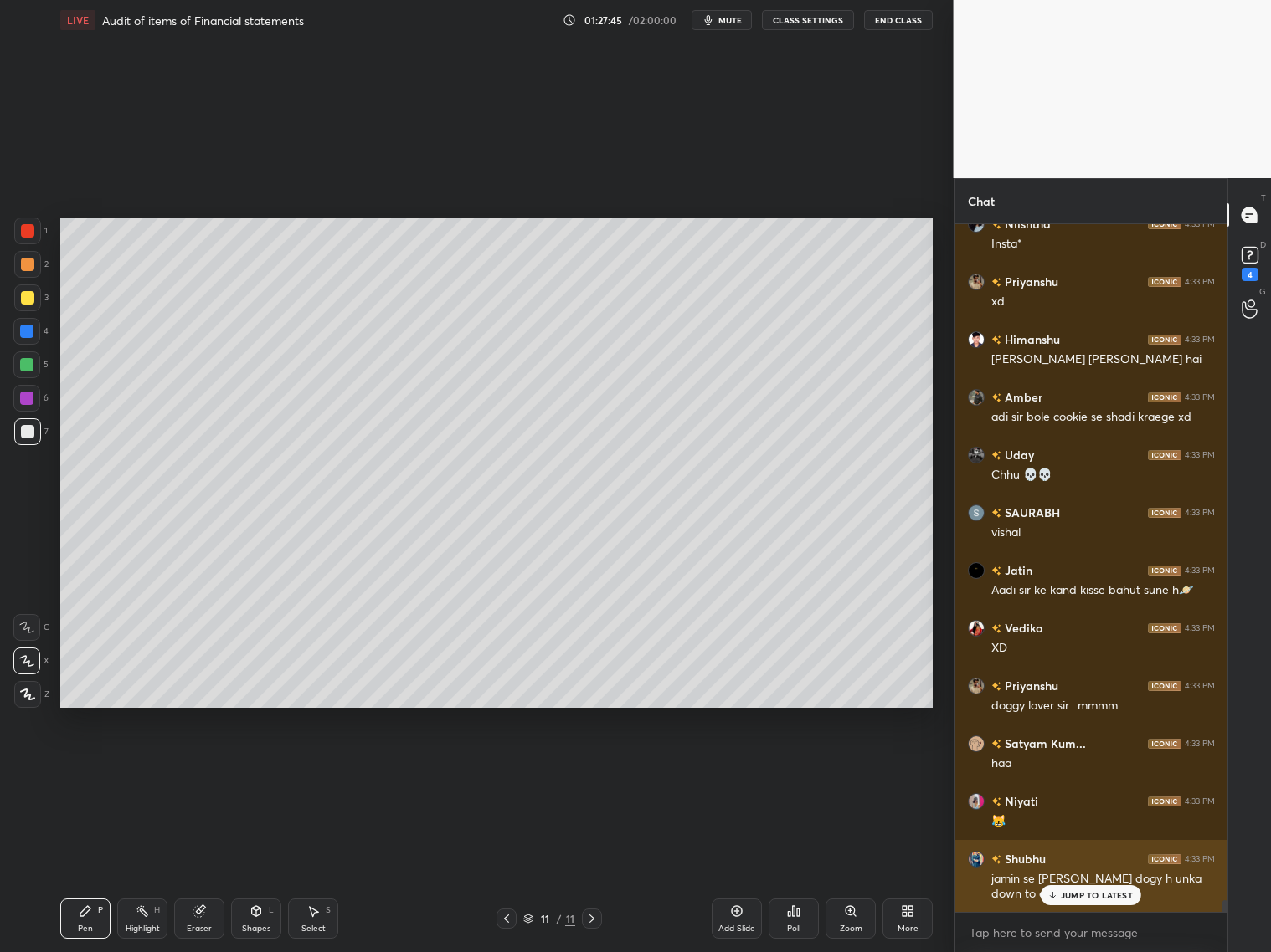
drag, startPoint x: 1089, startPoint y: 893, endPoint x: 1105, endPoint y: 888, distance: 16.8
click at [1087, 769] on p "JUMP TO LATEST" at bounding box center [1096, 895] width 72 height 10
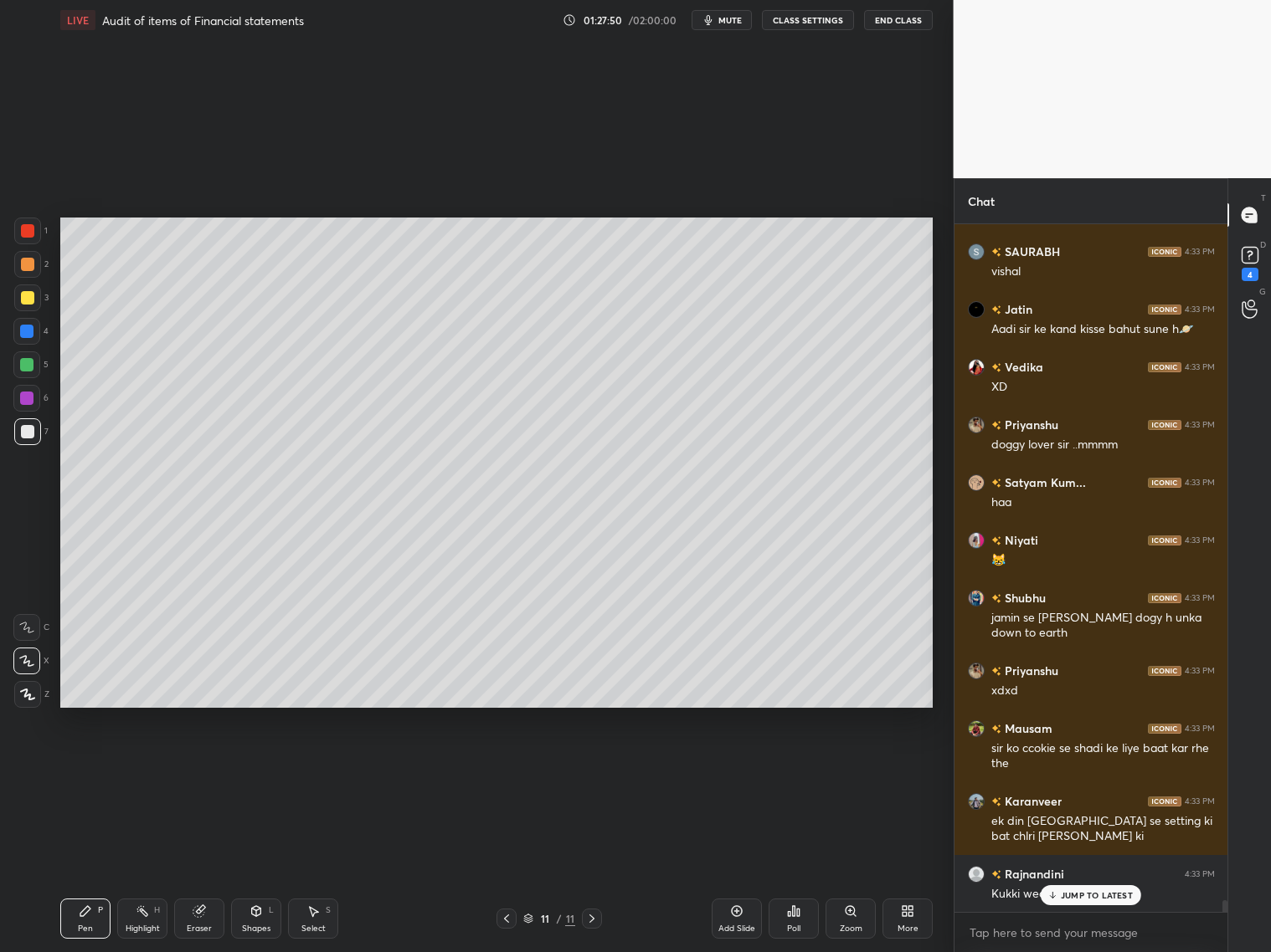
click at [738, 769] on div "Add Slide" at bounding box center [737, 928] width 37 height 9
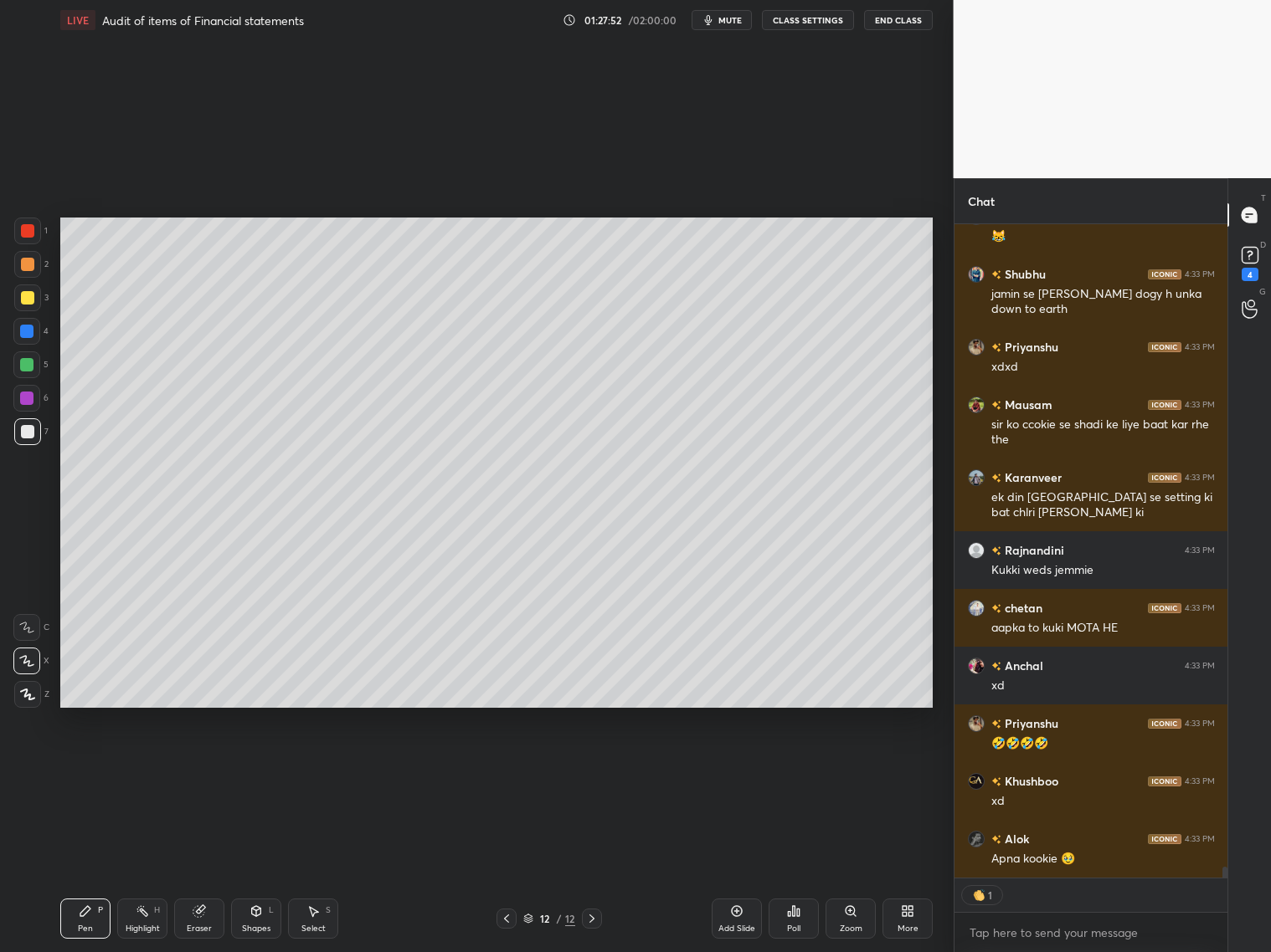
click at [30, 274] on div at bounding box center [27, 264] width 26 height 26
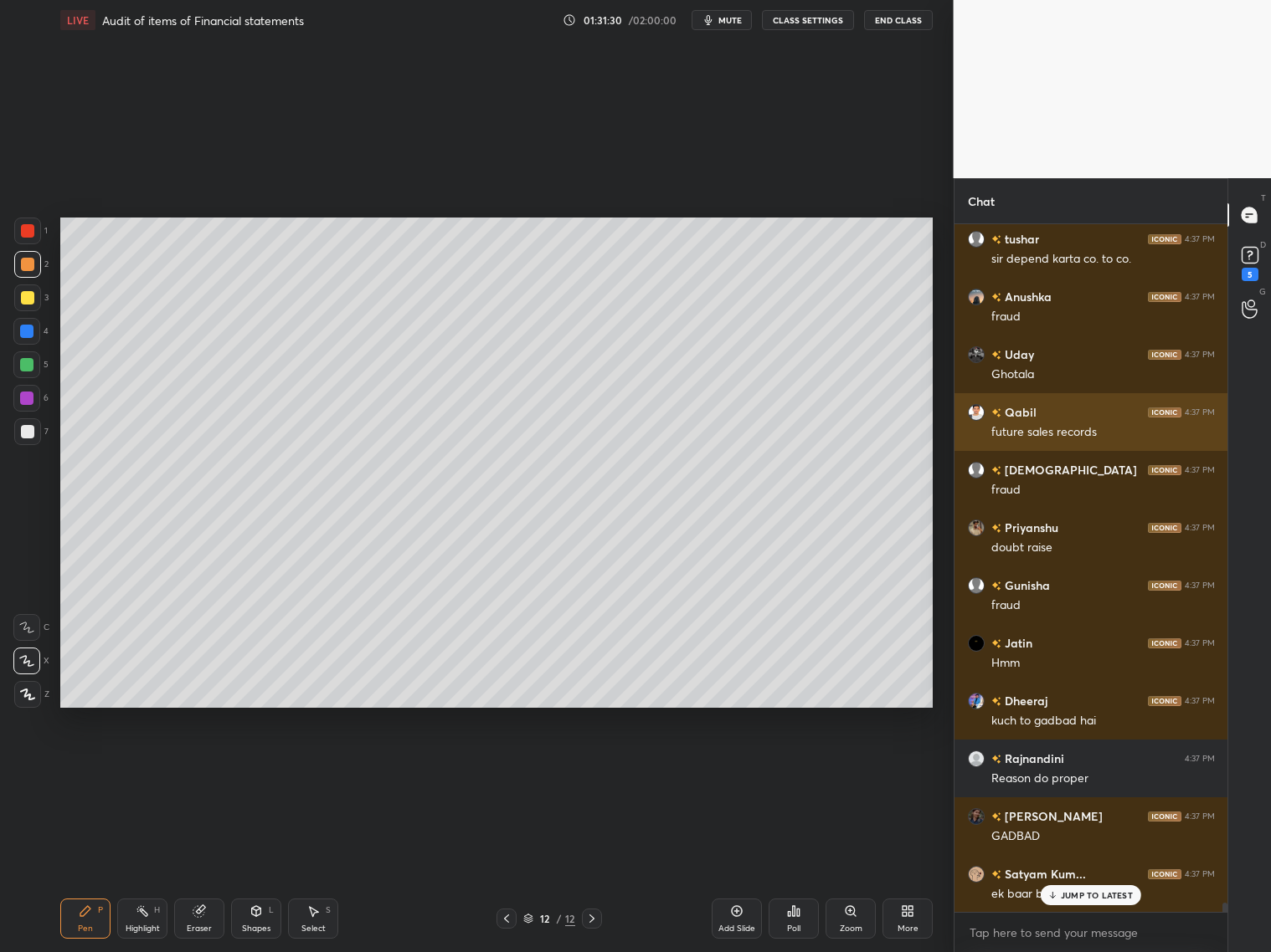
scroll to position [48492, 0]
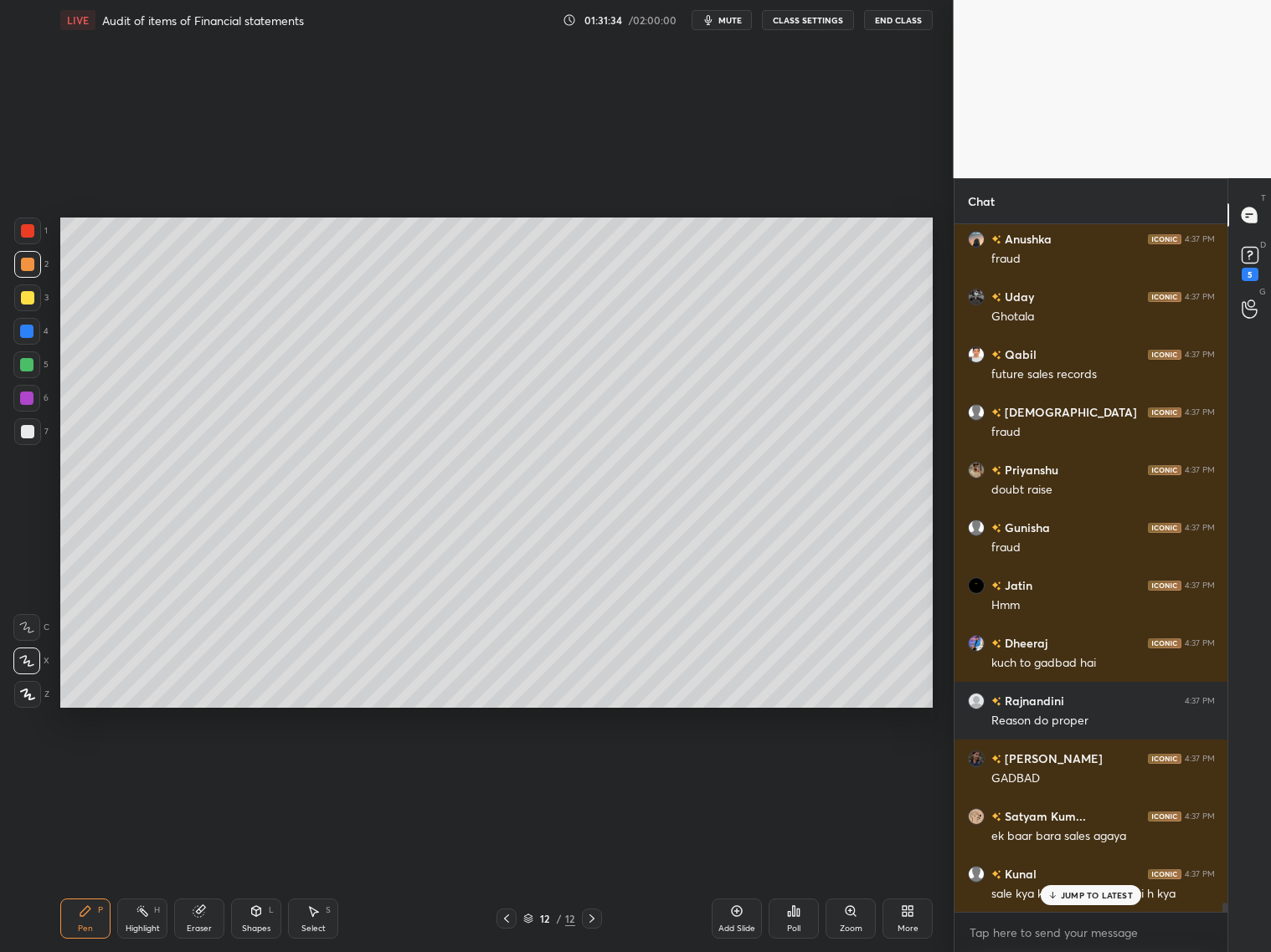
click at [1076, 769] on div "[PERSON_NAME] 4:37 PM yes [PERSON_NAME] 4:37 PM sale [PERSON_NAME] hai [PERSON_…" at bounding box center [1091, 569] width 274 height 688
click at [1077, 769] on p "JUMP TO LATEST" at bounding box center [1096, 895] width 72 height 10
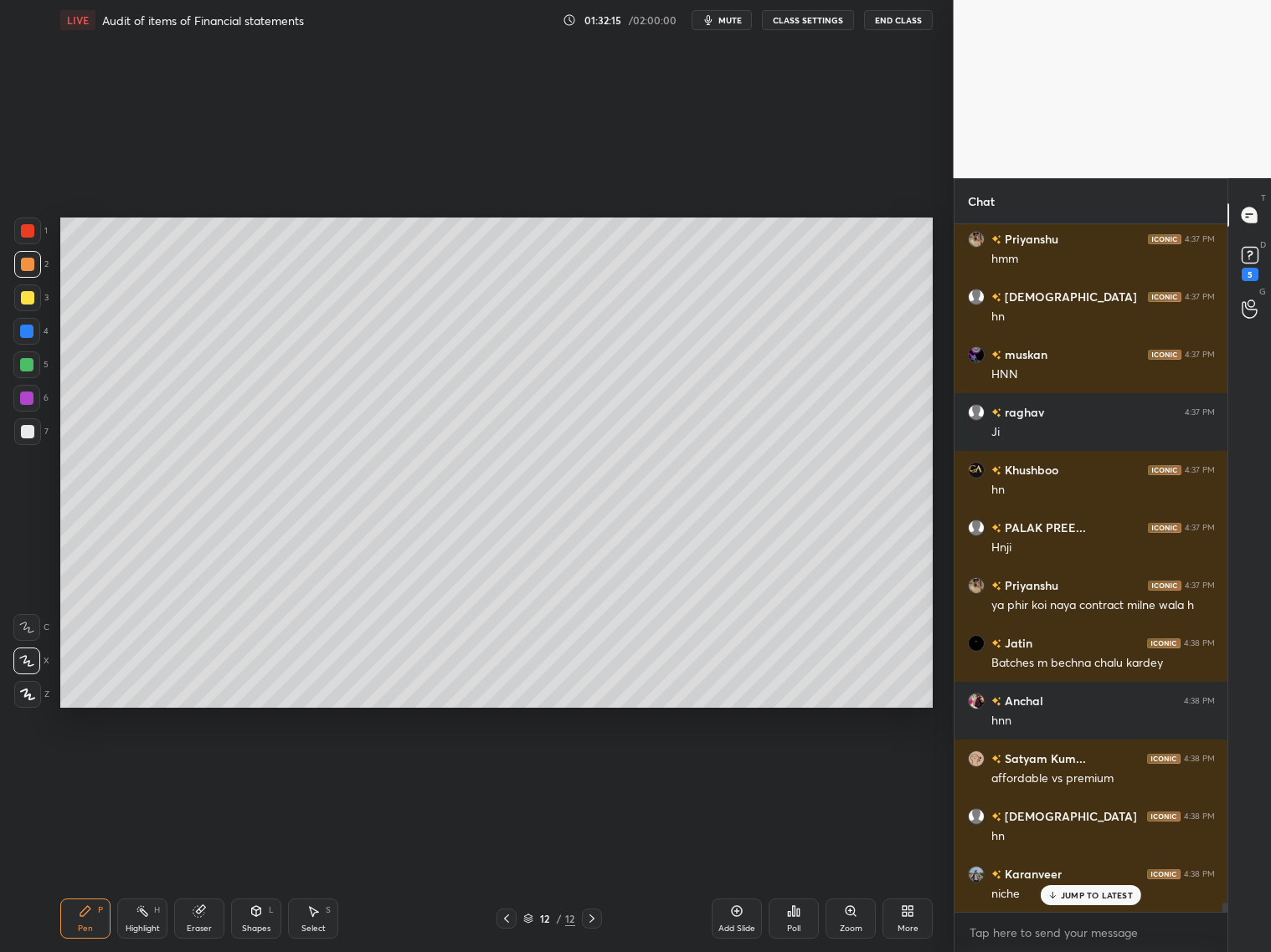
scroll to position [49301, 0]
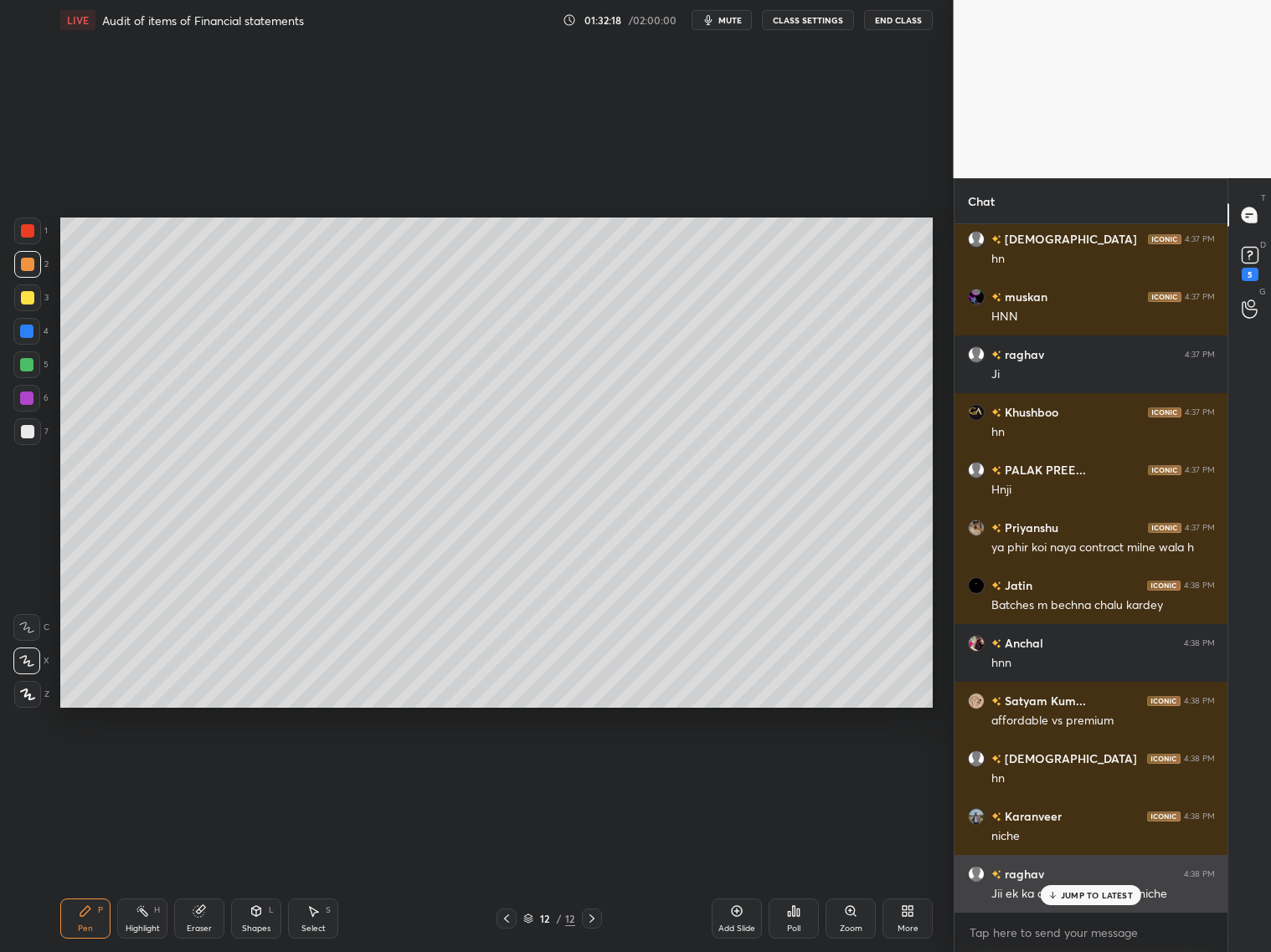
click at [1086, 769] on p "JUMP TO LATEST" at bounding box center [1096, 895] width 72 height 10
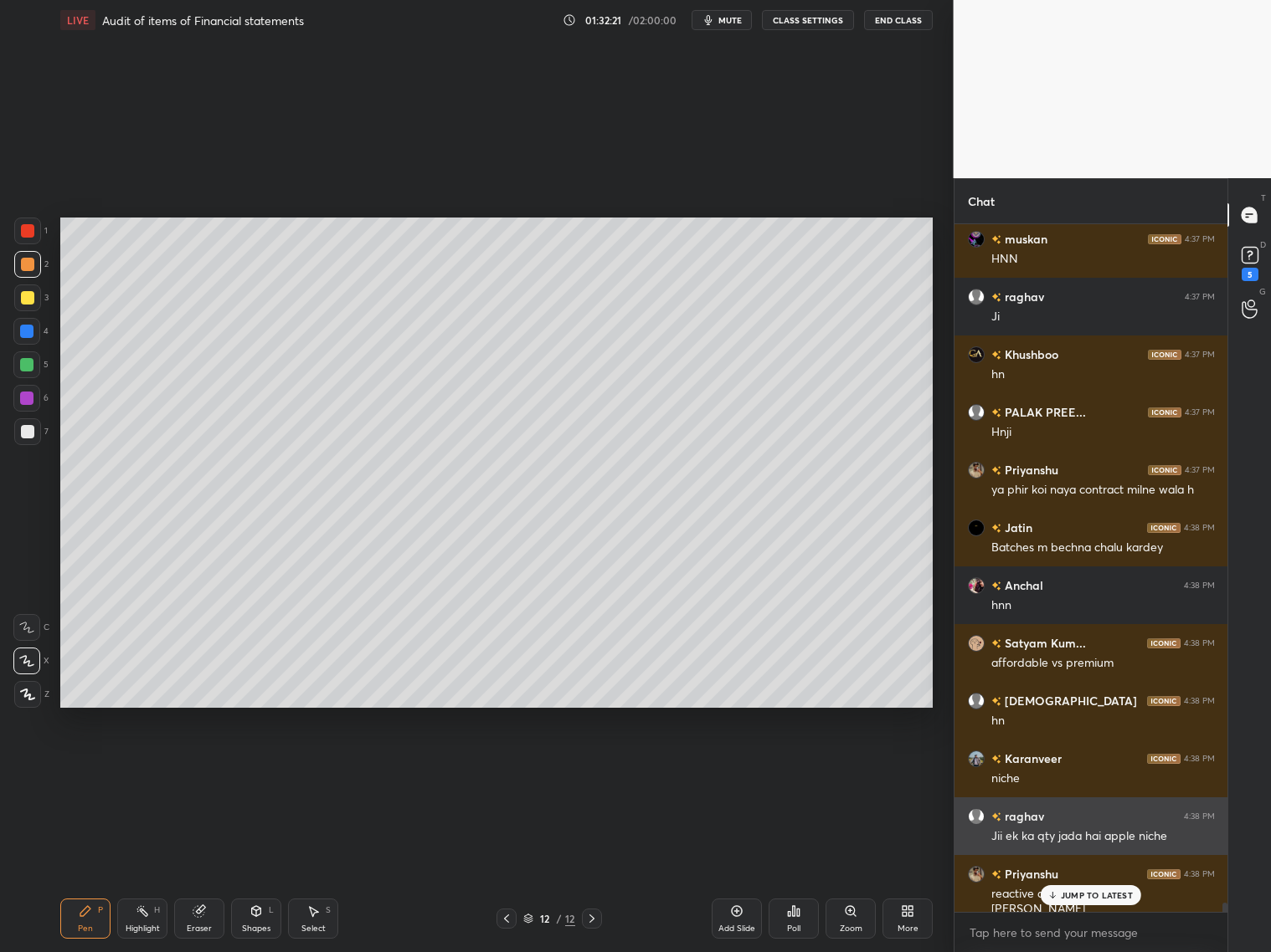
scroll to position [49417, 0]
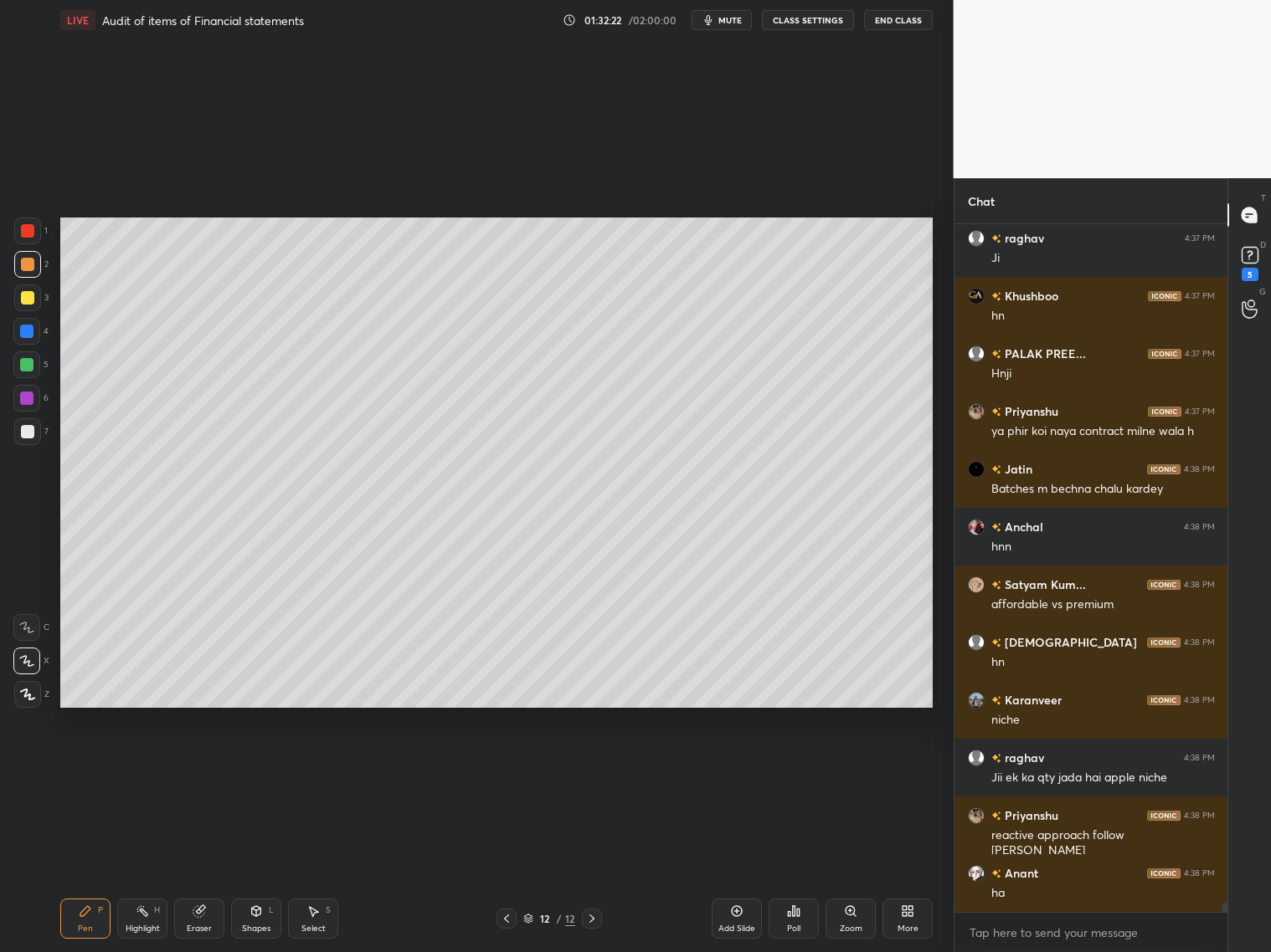
click at [25, 433] on div at bounding box center [27, 432] width 14 height 14
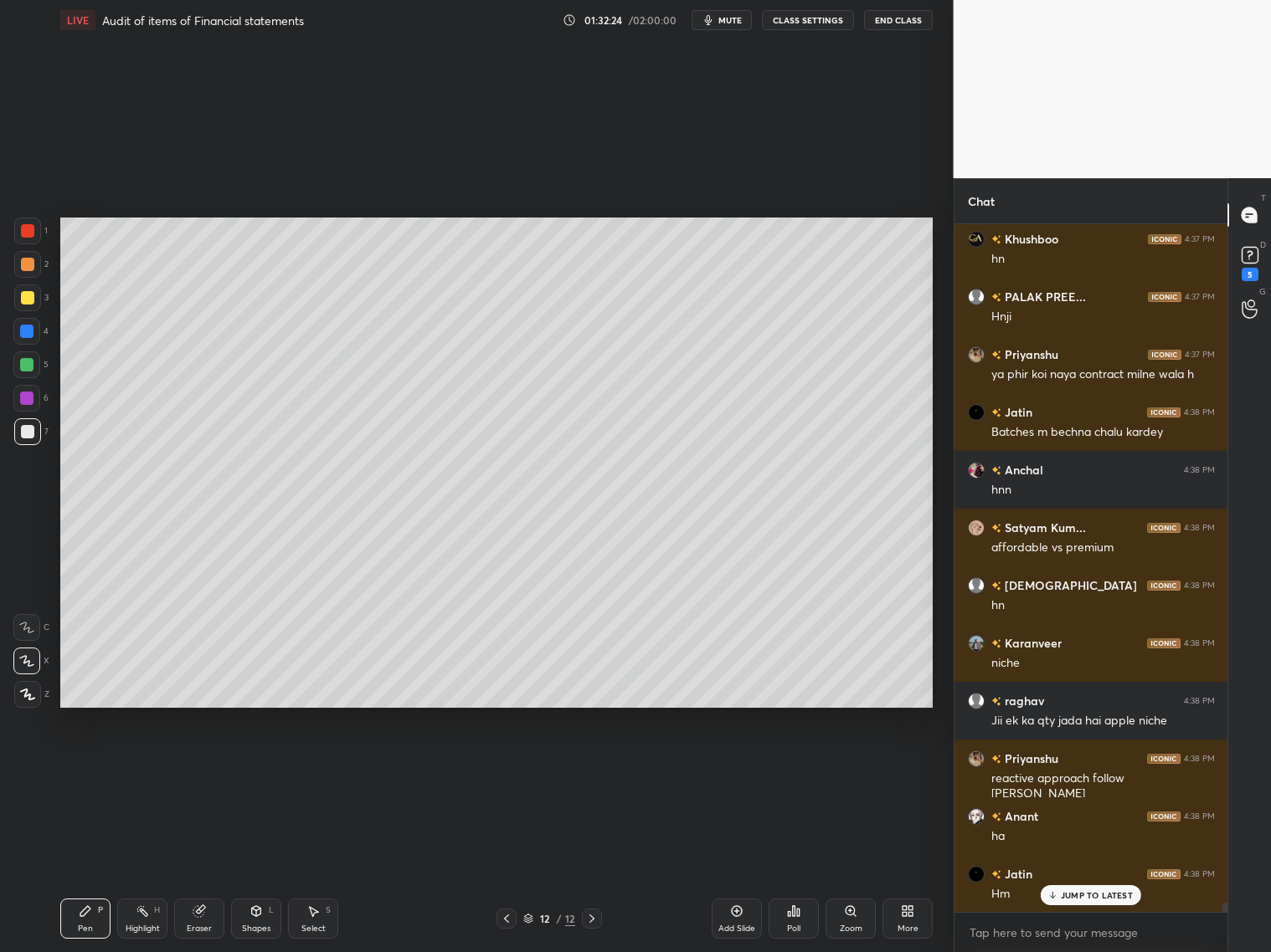
click at [504, 769] on icon at bounding box center [507, 919] width 14 height 14
click at [591, 769] on icon at bounding box center [592, 919] width 14 height 14
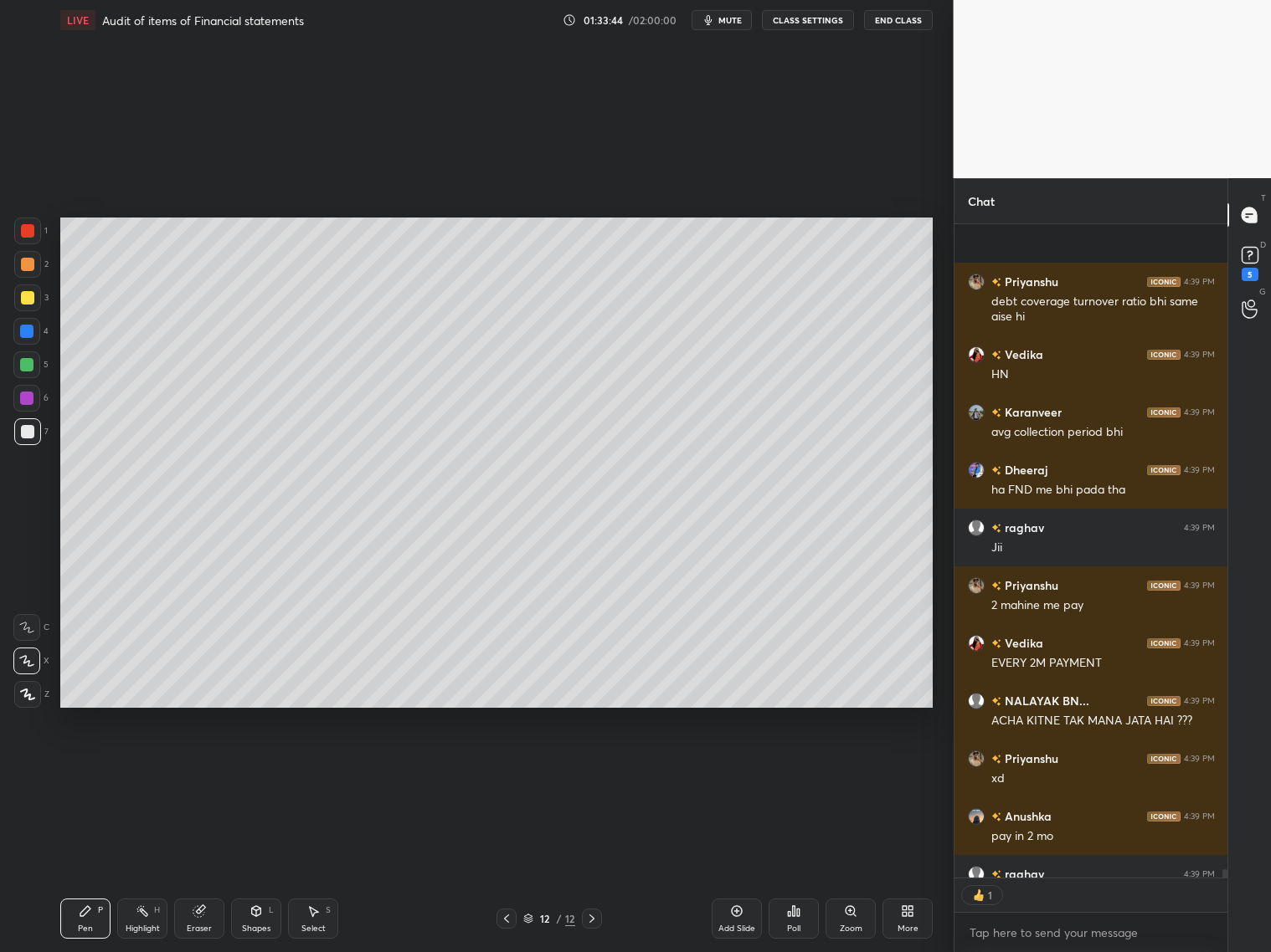
scroll to position [50581, 0]
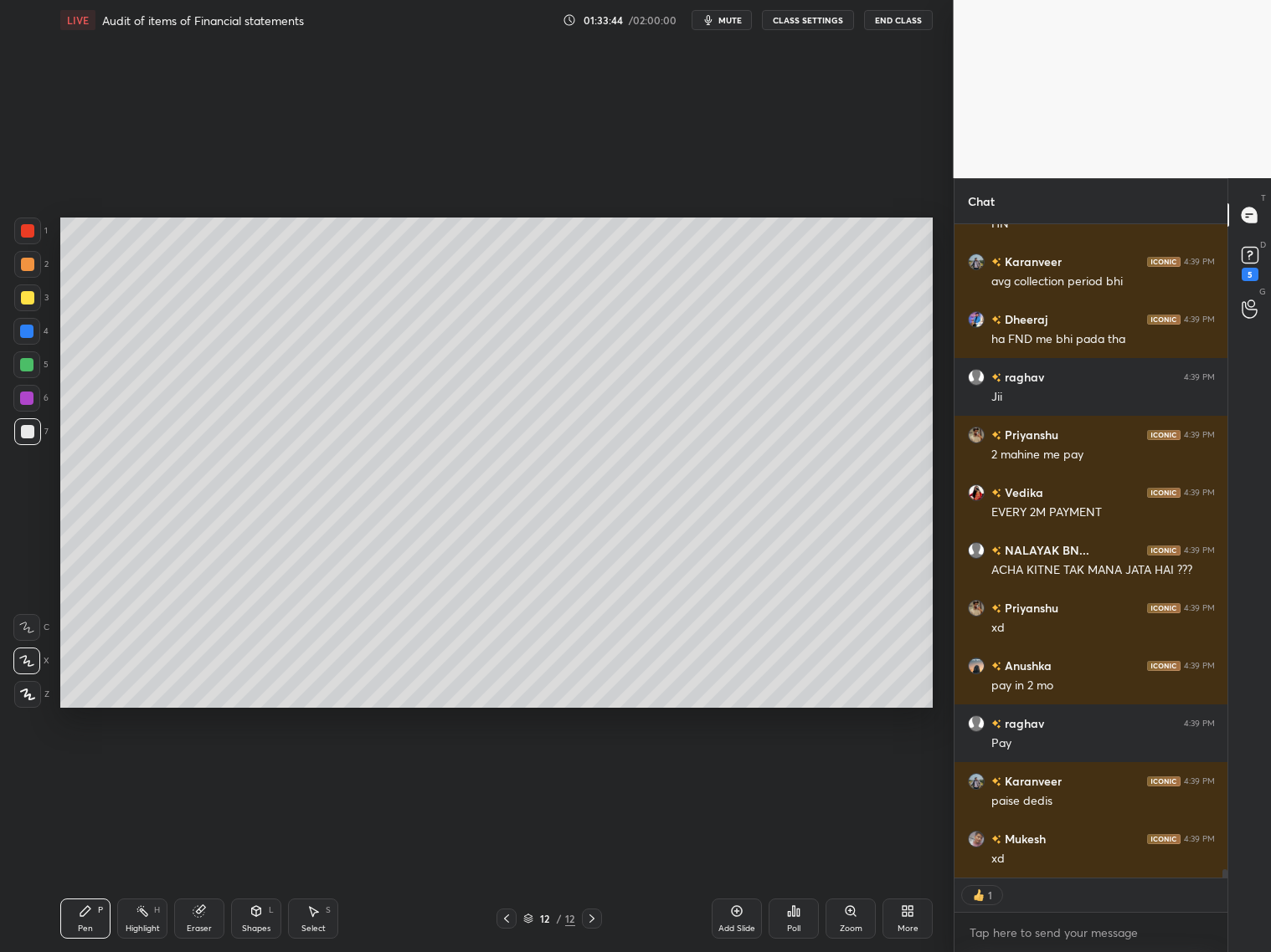
drag, startPoint x: 187, startPoint y: 917, endPoint x: 185, endPoint y: 883, distance: 34.1
click at [187, 769] on div "Eraser" at bounding box center [199, 919] width 50 height 40
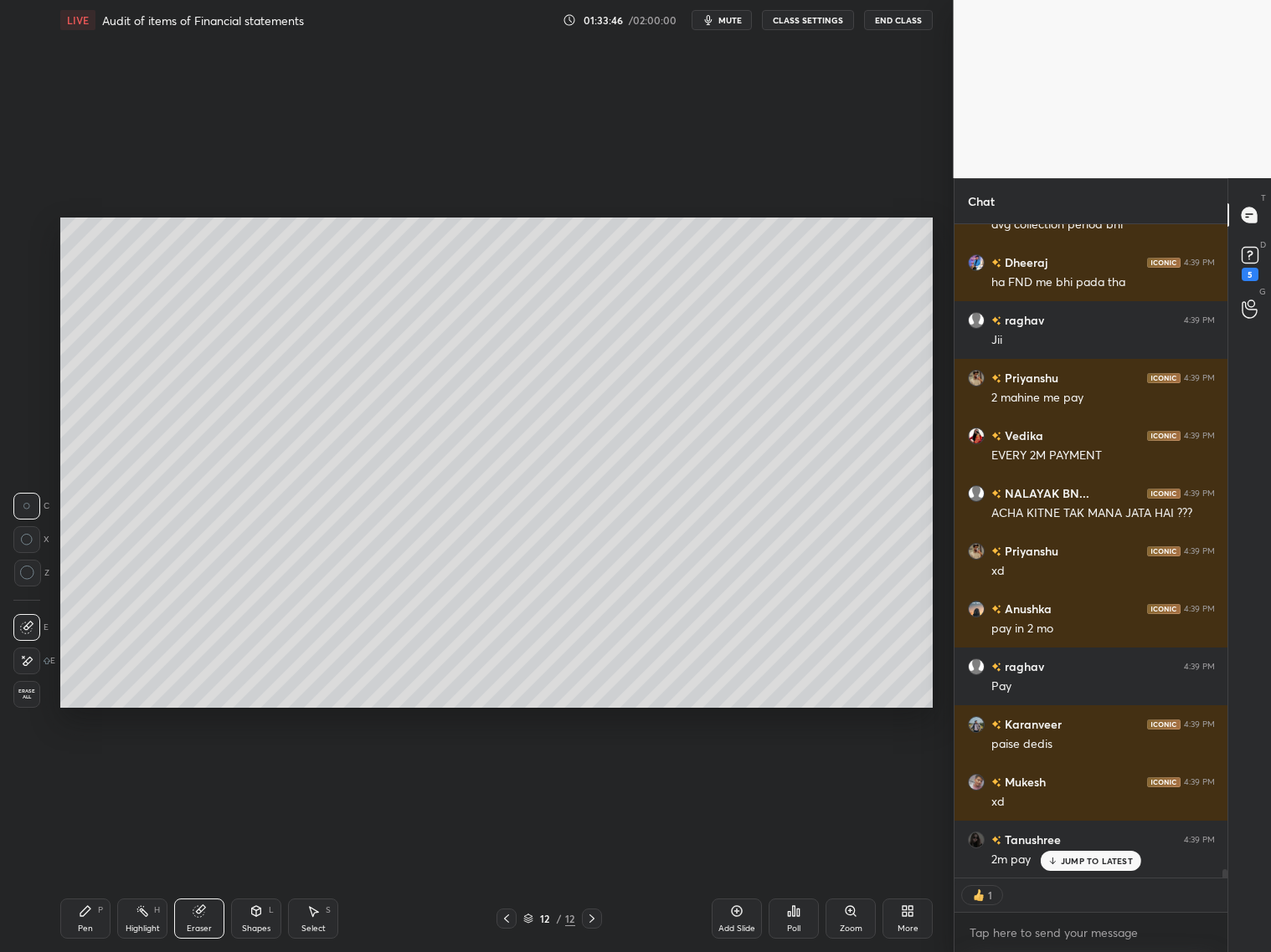
scroll to position [50695, 0]
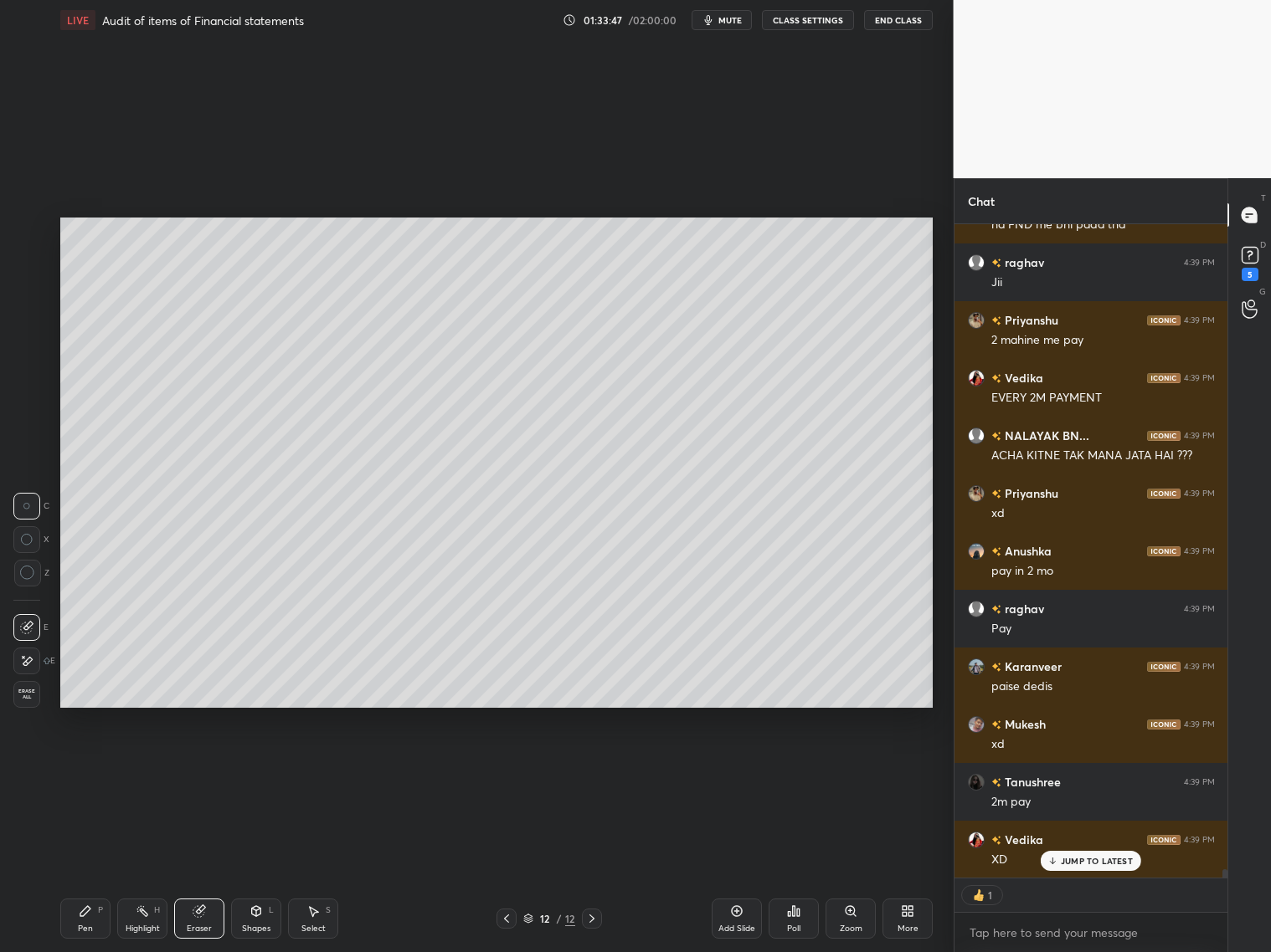
click at [77, 769] on div "Pen P" at bounding box center [84, 919] width 50 height 40
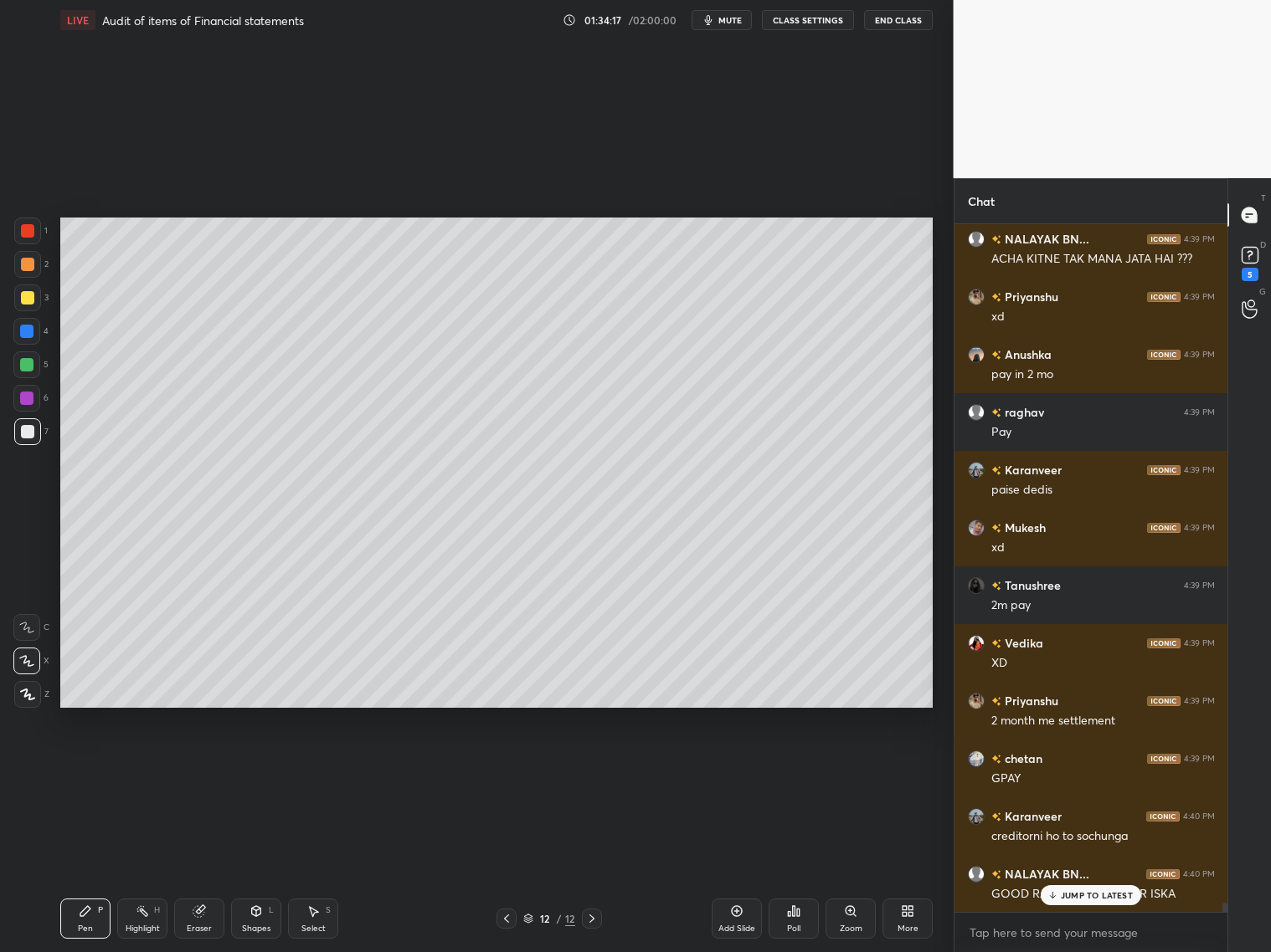
scroll to position [50949, 0]
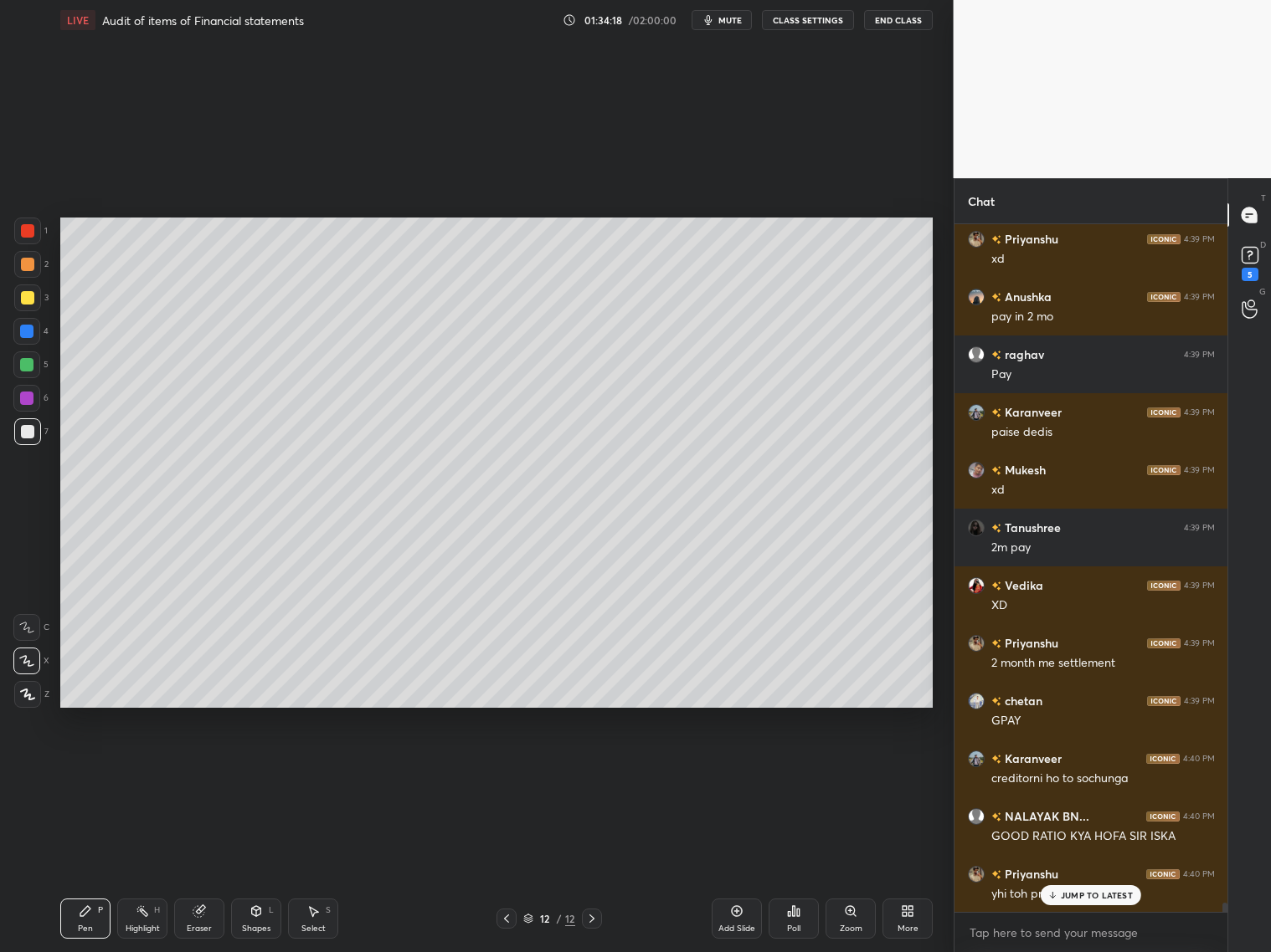
click at [510, 769] on icon at bounding box center [507, 919] width 14 height 14
click at [589, 769] on icon at bounding box center [592, 919] width 14 height 14
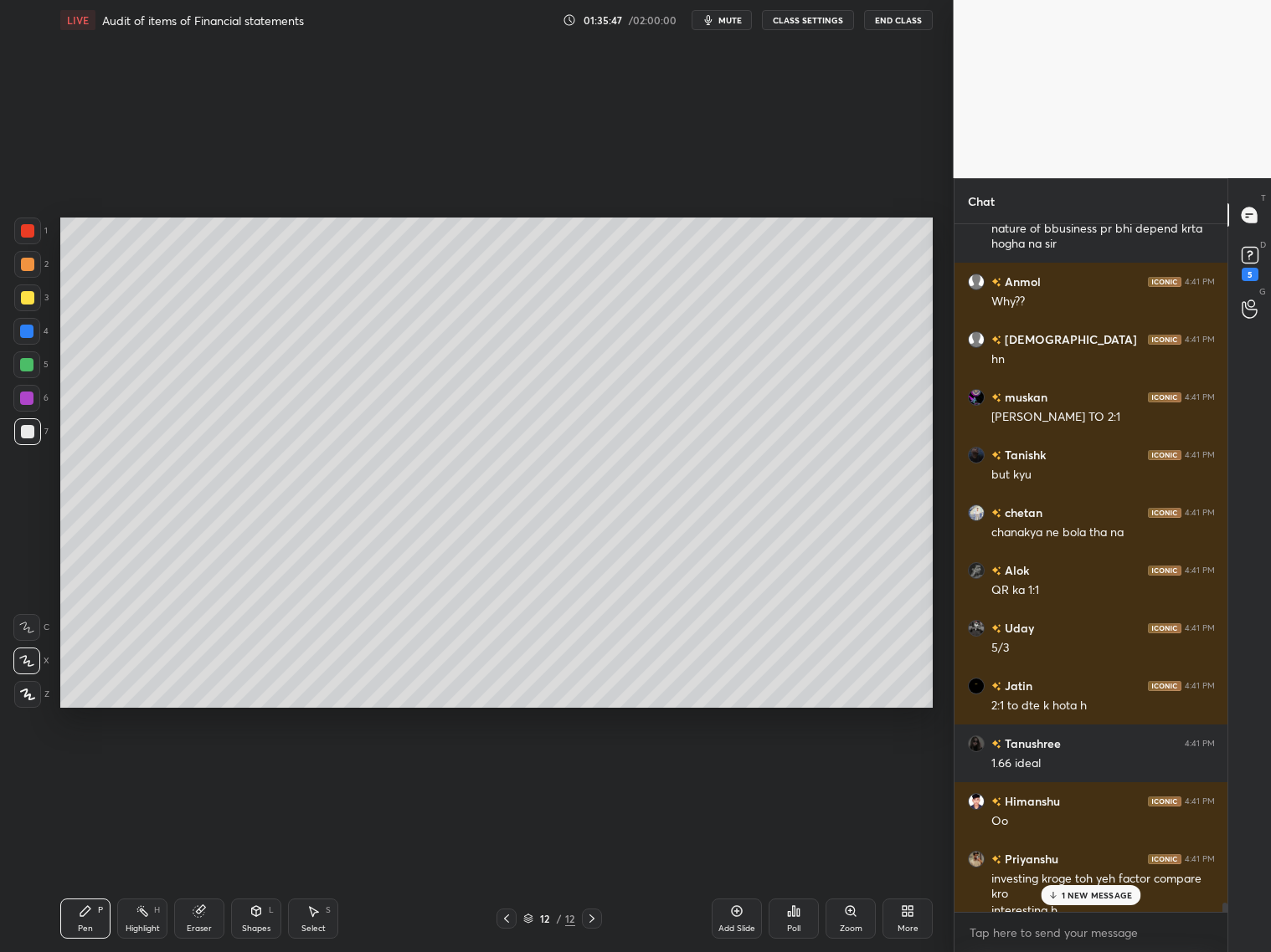
scroll to position [53091, 0]
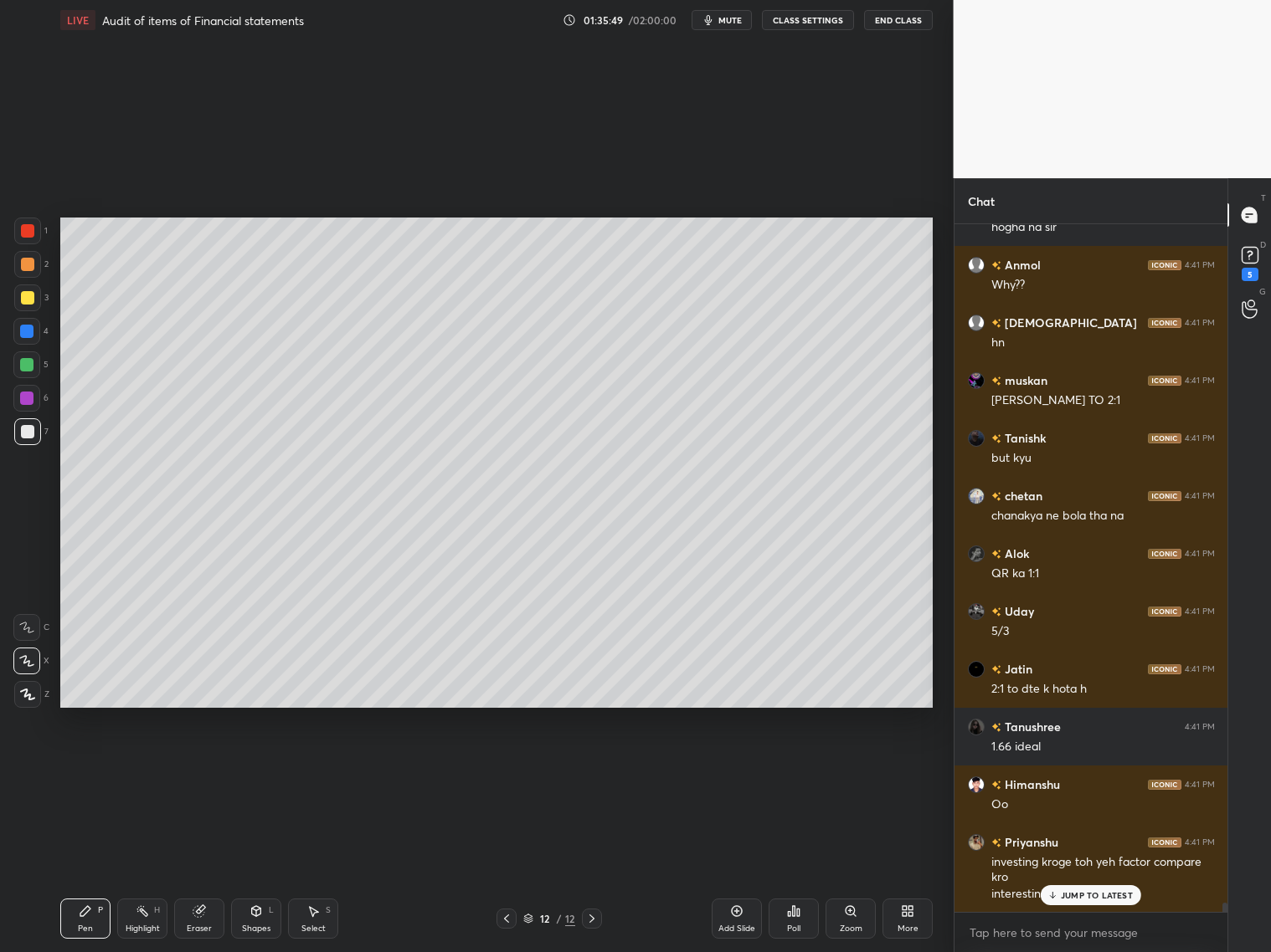
drag, startPoint x: 25, startPoint y: 370, endPoint x: 38, endPoint y: 369, distance: 13.0
click at [29, 373] on div at bounding box center [26, 365] width 26 height 26
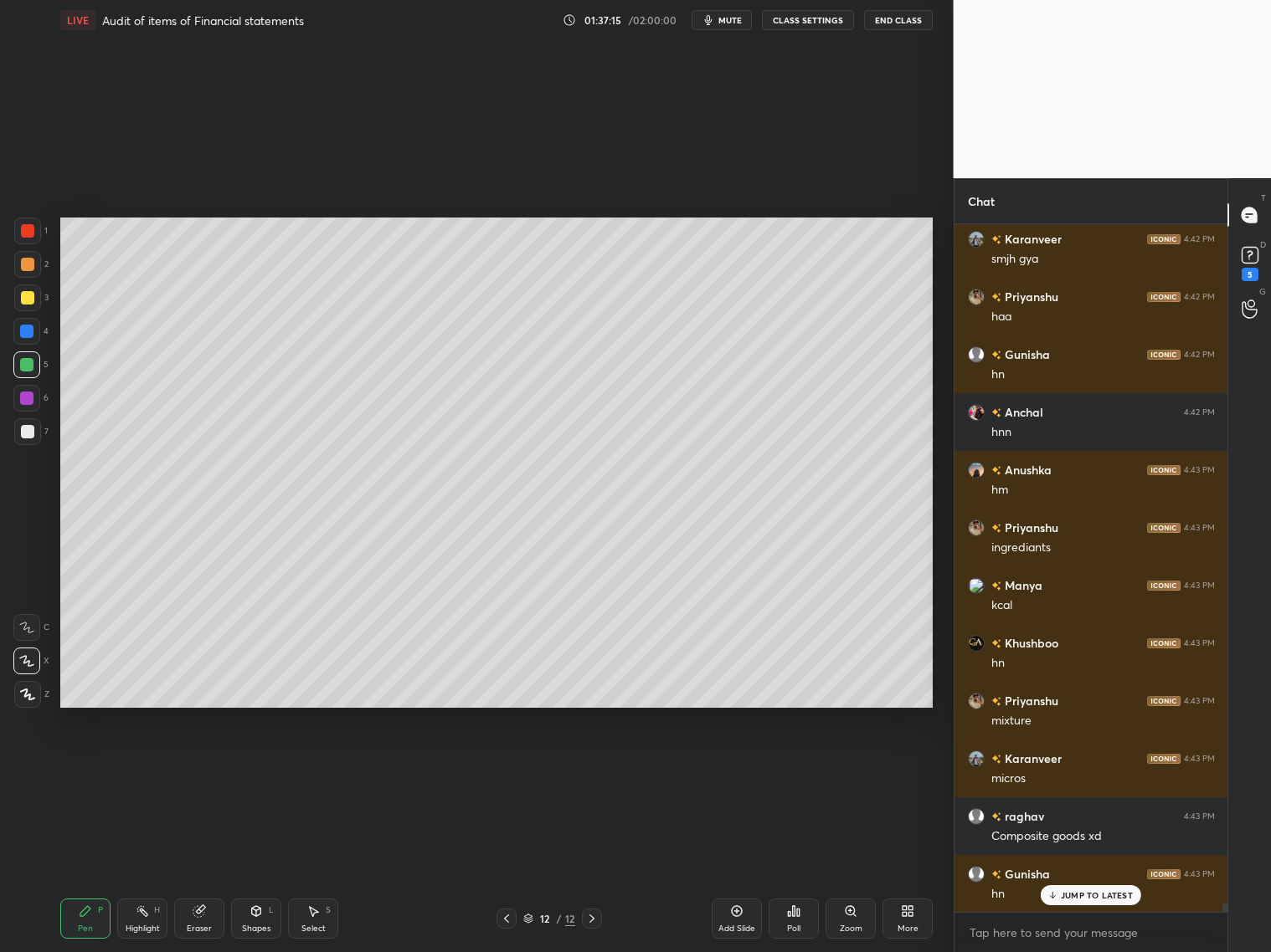
scroll to position [55095, 0]
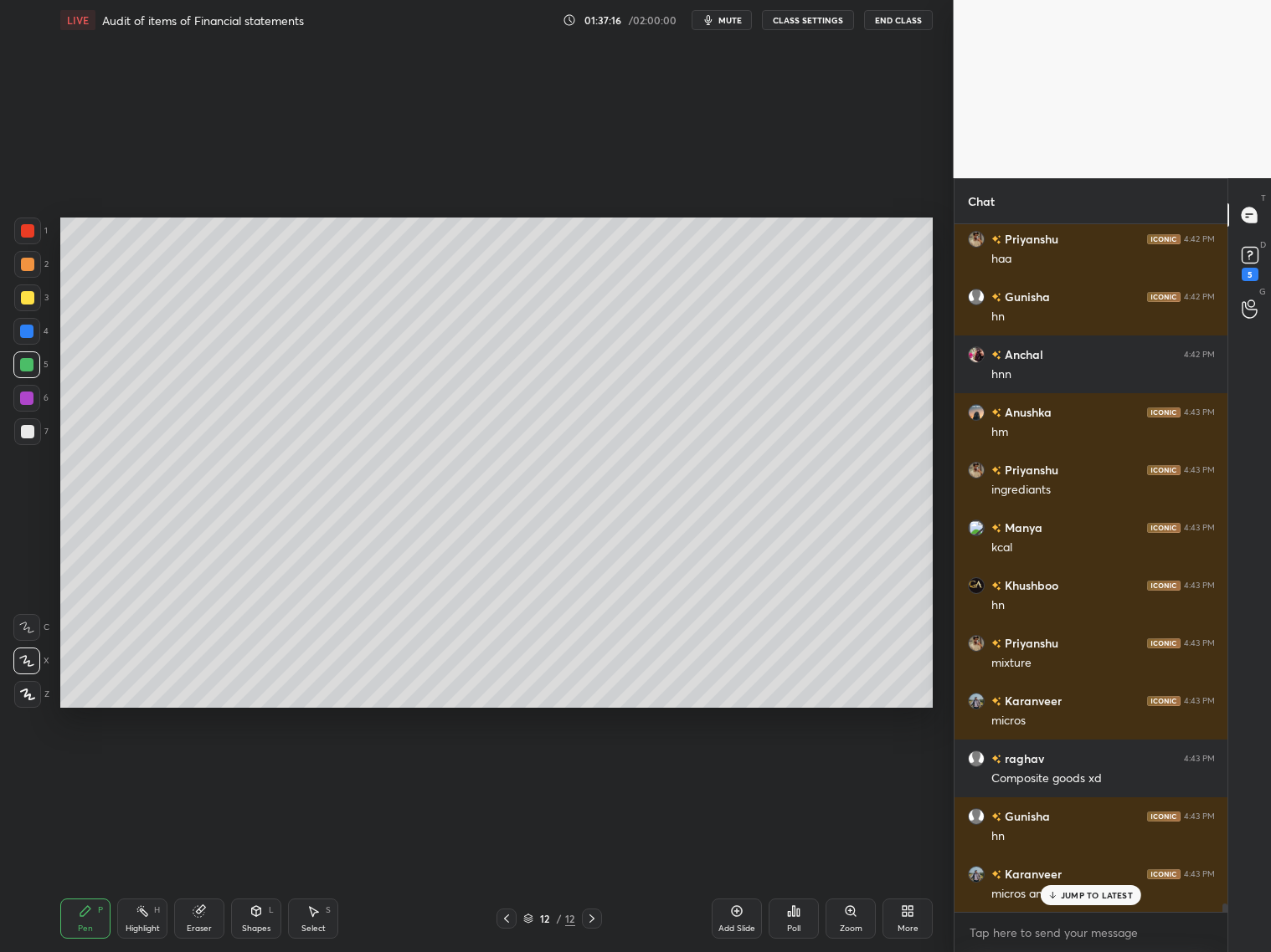
drag, startPoint x: 25, startPoint y: 433, endPoint x: 35, endPoint y: 435, distance: 10.2
click at [25, 436] on div at bounding box center [27, 432] width 14 height 14
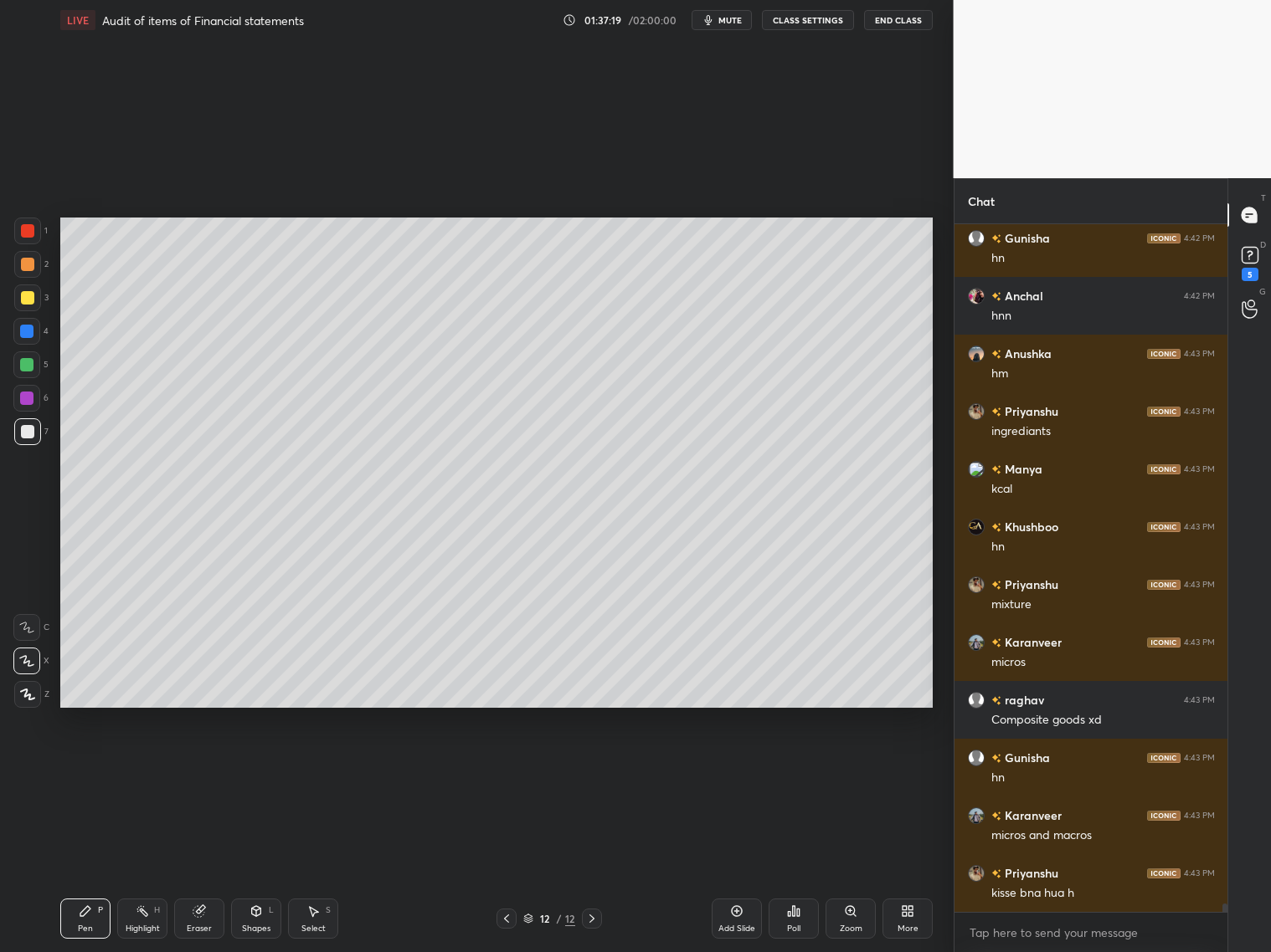
scroll to position [55211, 0]
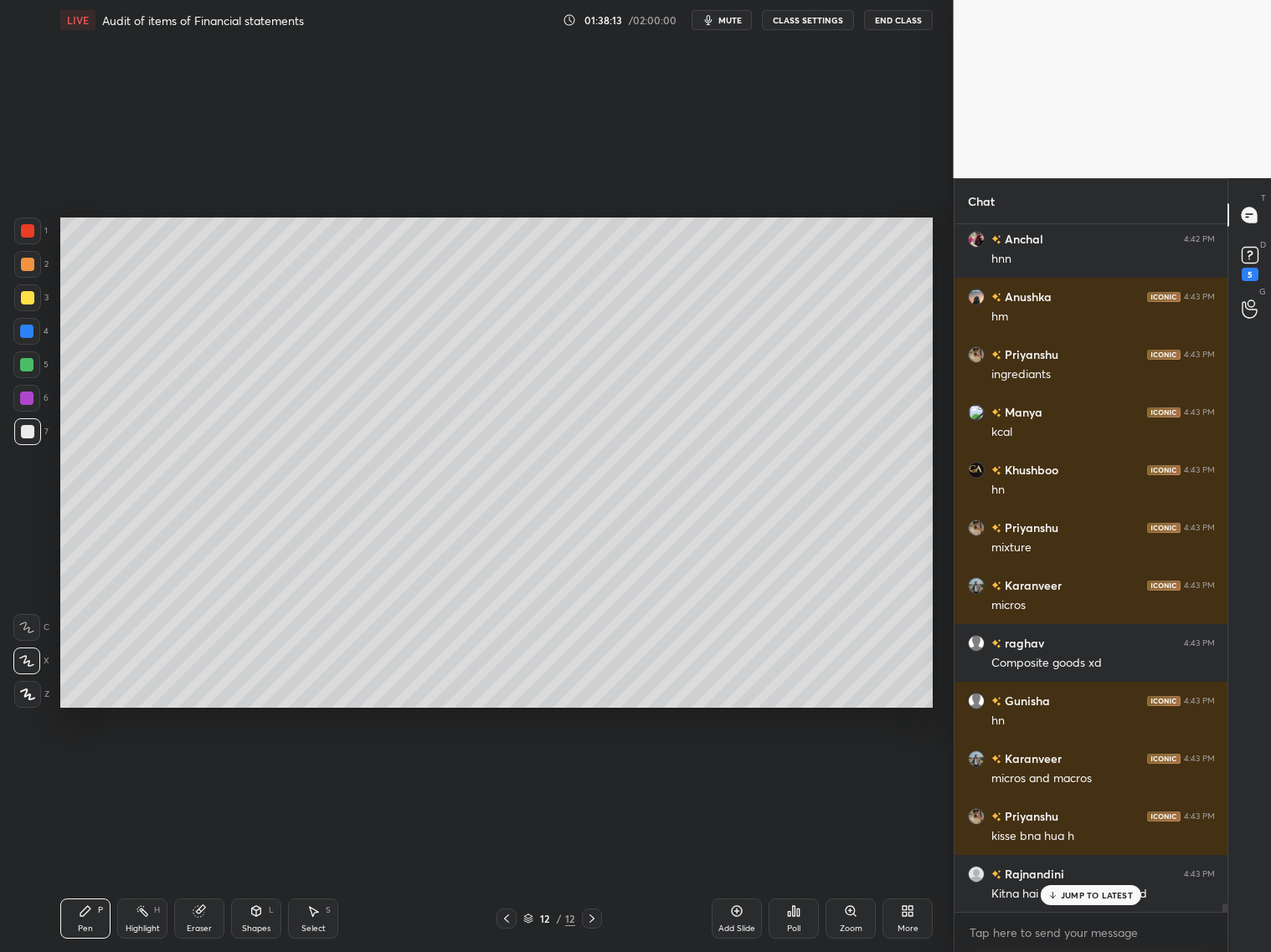
drag, startPoint x: 741, startPoint y: 926, endPoint x: 745, endPoint y: 878, distance: 48.2
click at [742, 769] on div "Add Slide" at bounding box center [737, 919] width 50 height 40
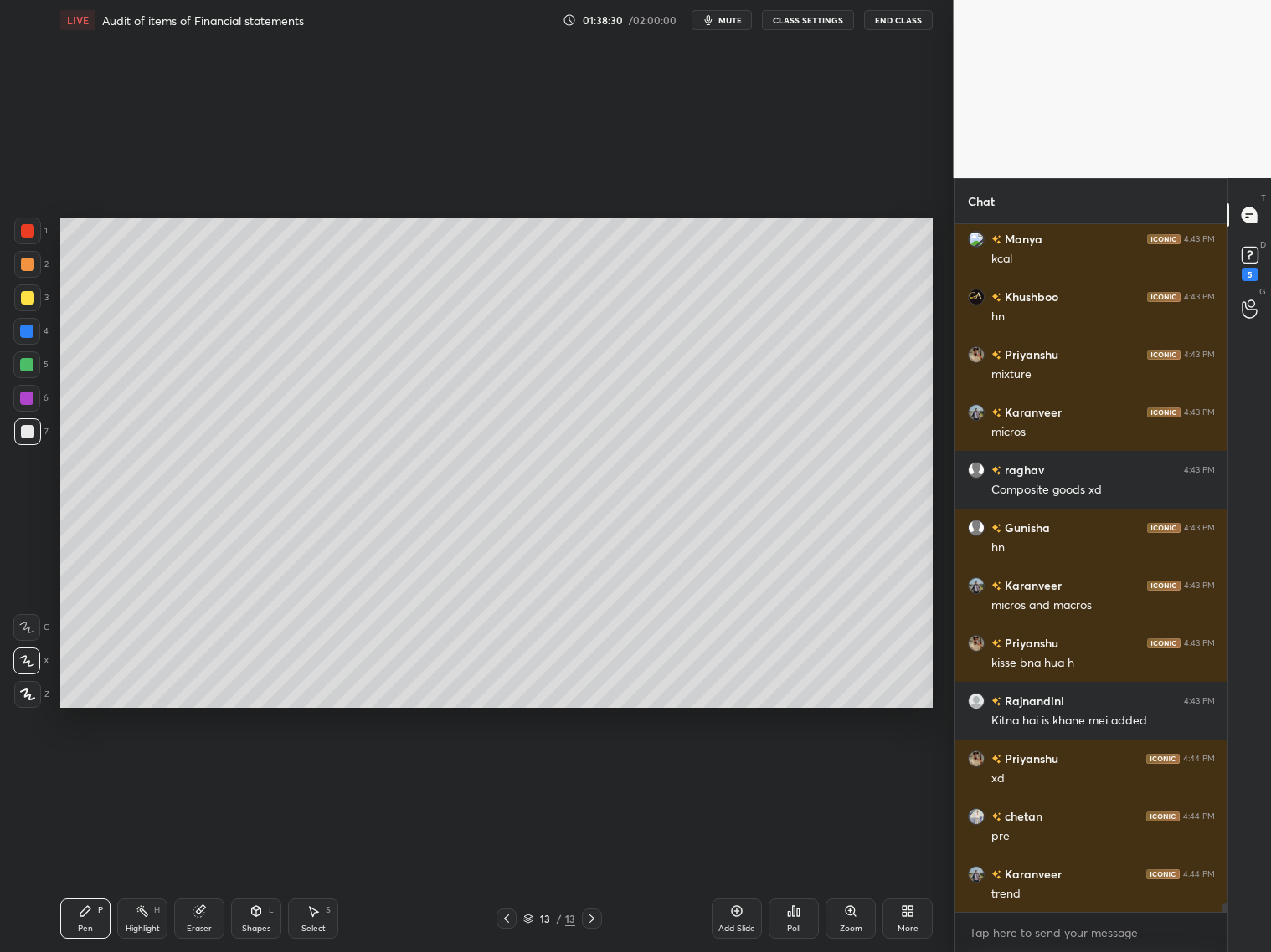
scroll to position [55442, 0]
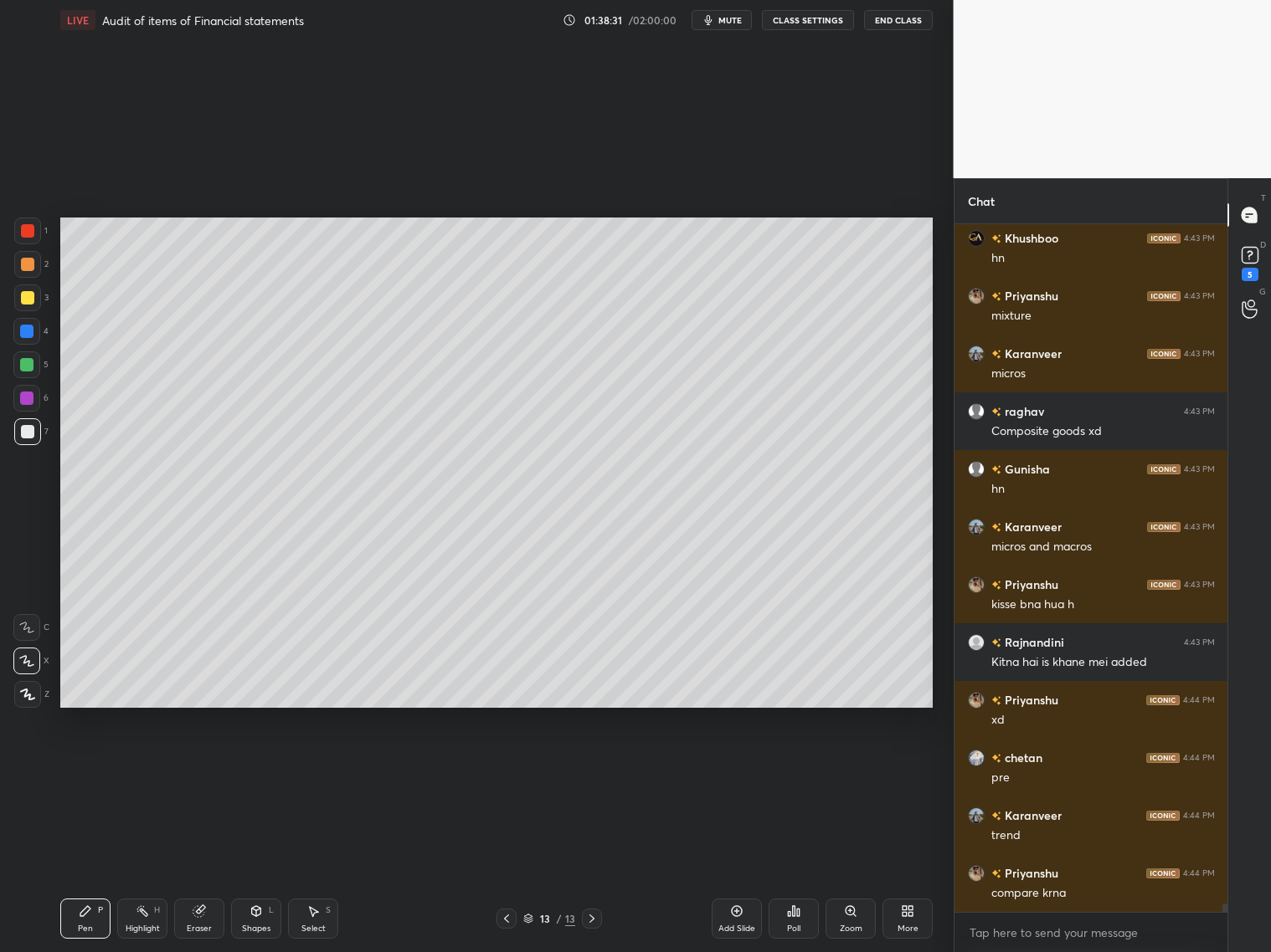
click at [509, 769] on icon at bounding box center [507, 919] width 14 height 14
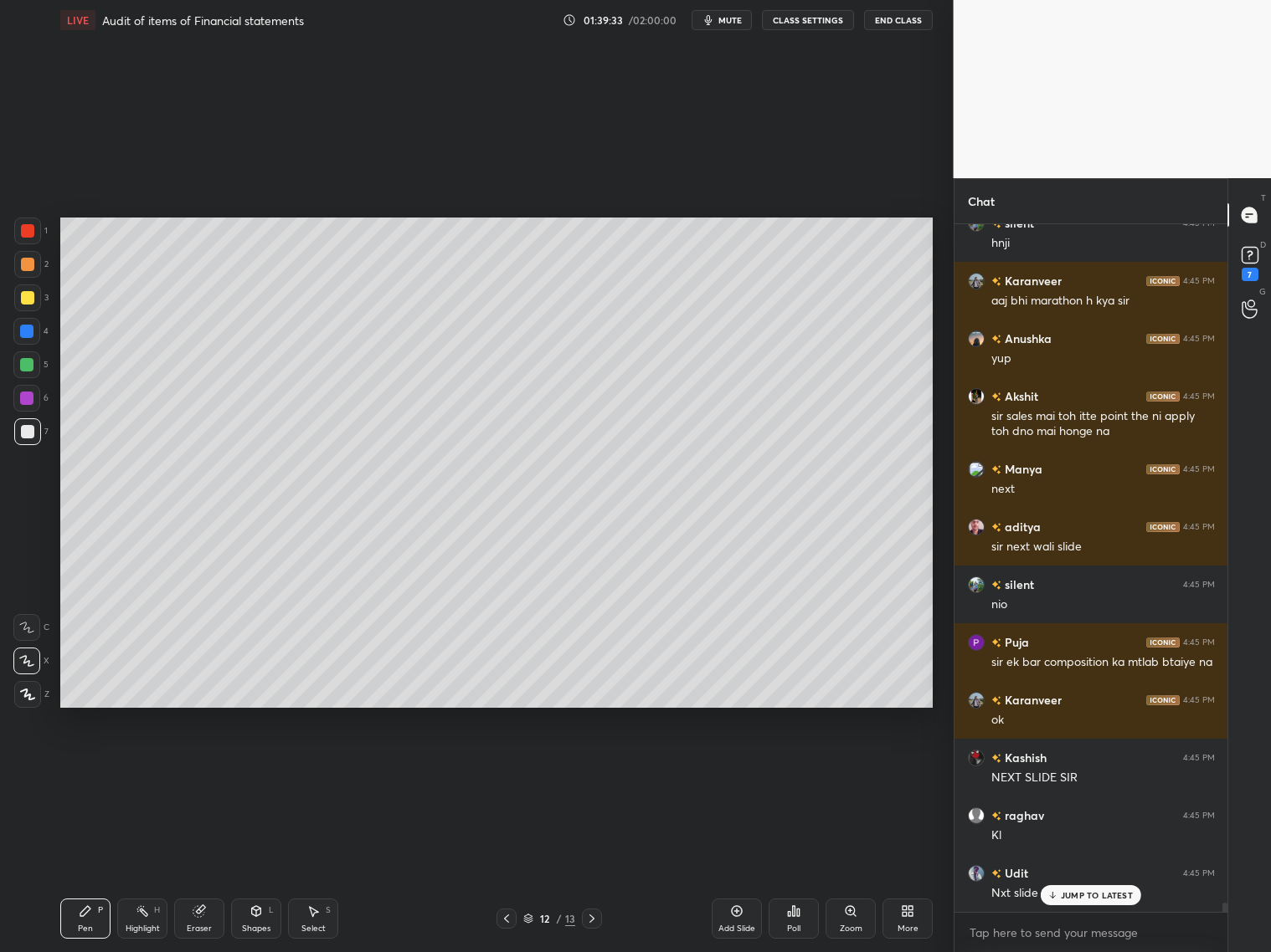
scroll to position [50842, 0]
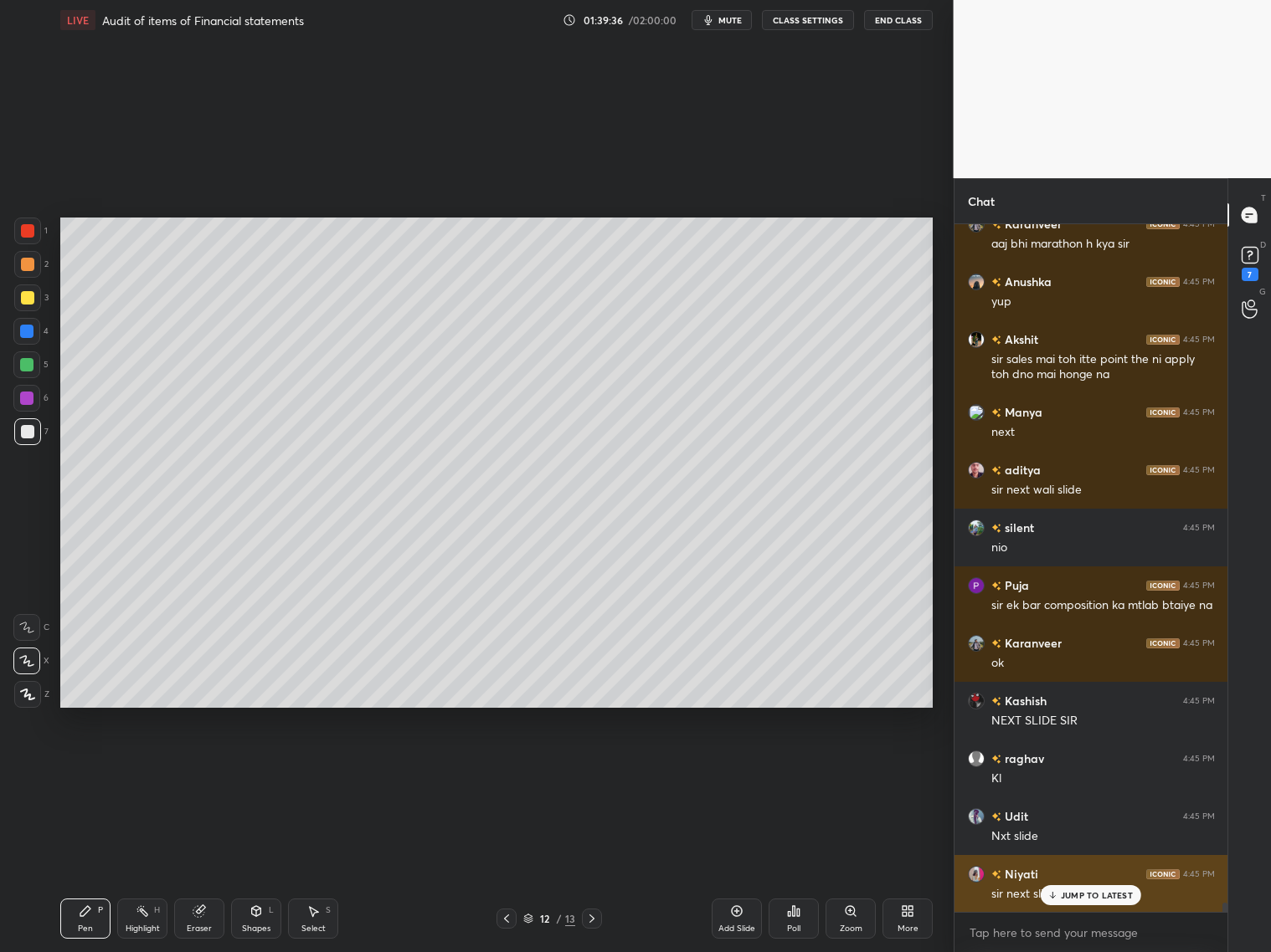
click at [1080, 769] on div "JUMP TO LATEST" at bounding box center [1091, 895] width 100 height 20
click at [592, 769] on icon at bounding box center [592, 919] width 14 height 14
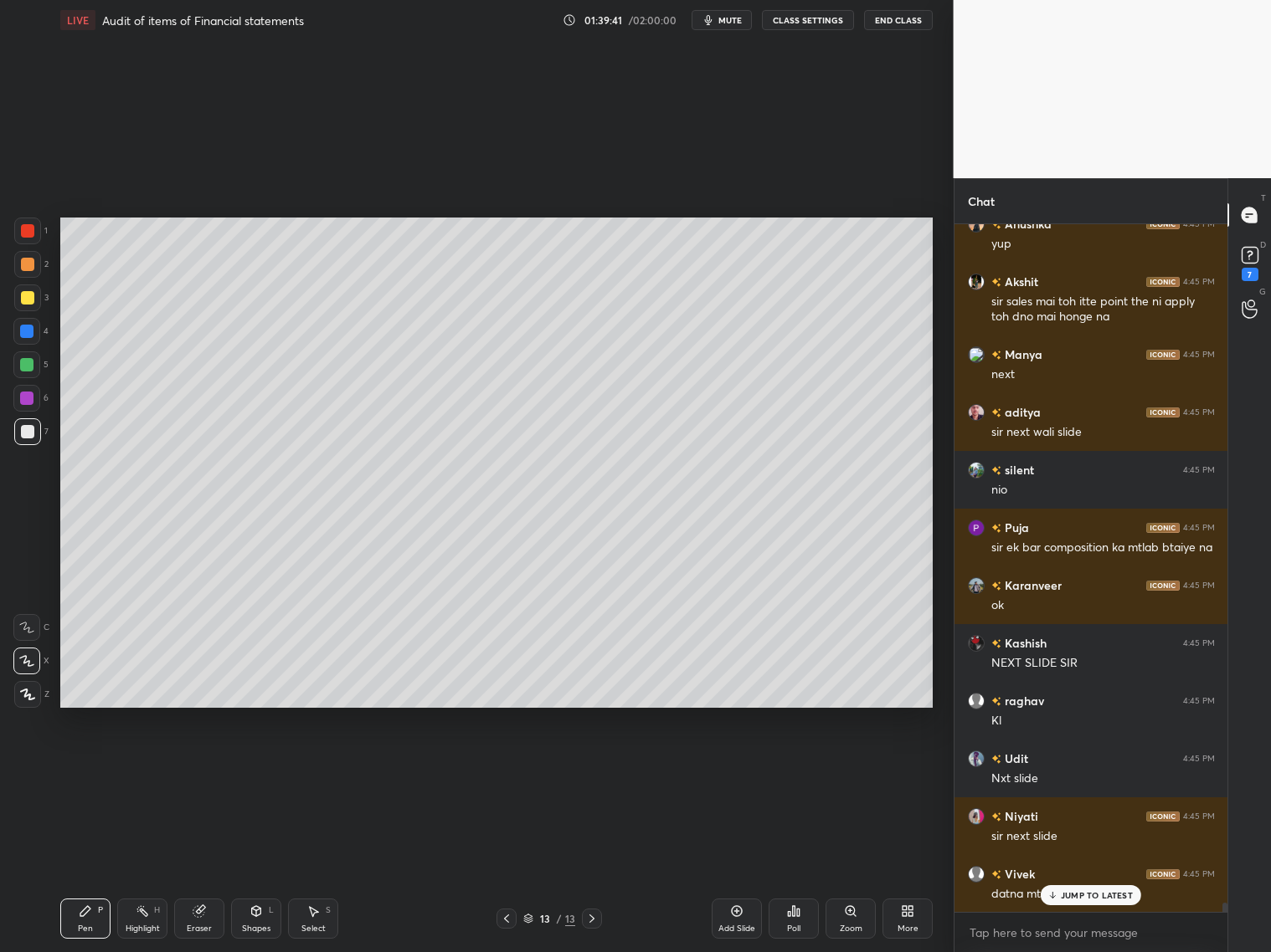
scroll to position [50958, 0]
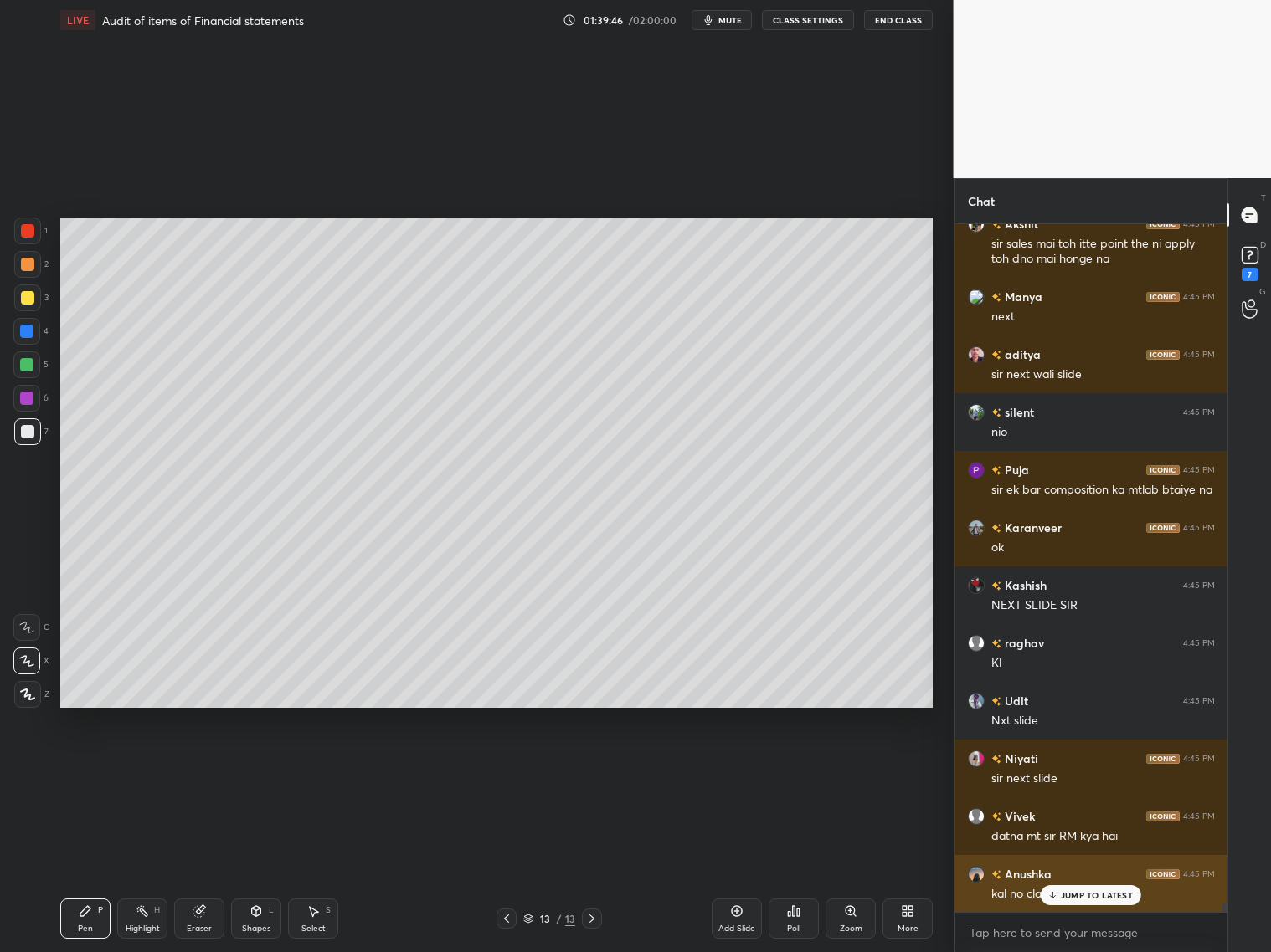
click at [1087, 769] on p "JUMP TO LATEST" at bounding box center [1096, 895] width 72 height 10
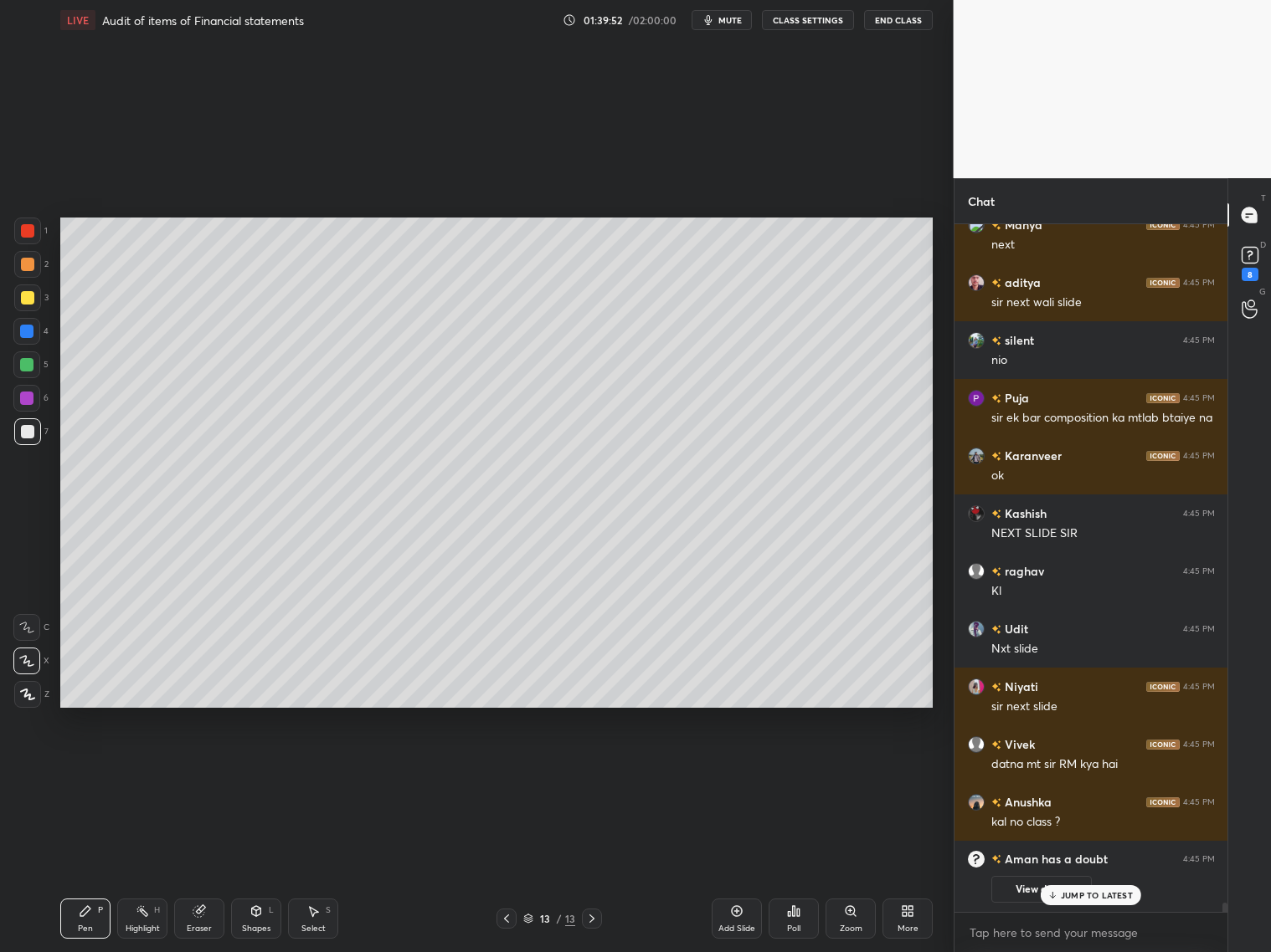
click at [1087, 769] on p "JUMP TO LATEST" at bounding box center [1096, 895] width 72 height 10
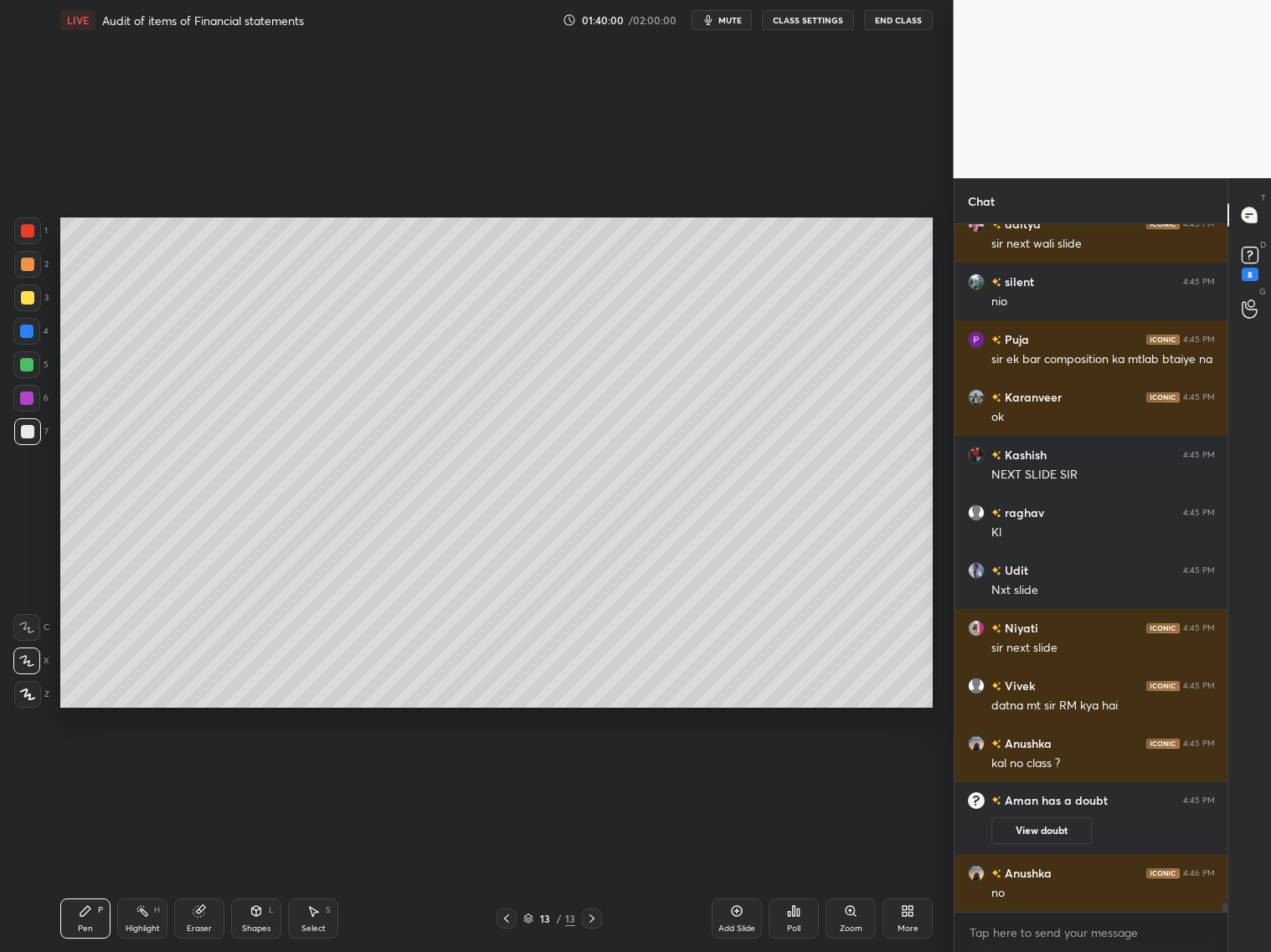
scroll to position [50608, 0]
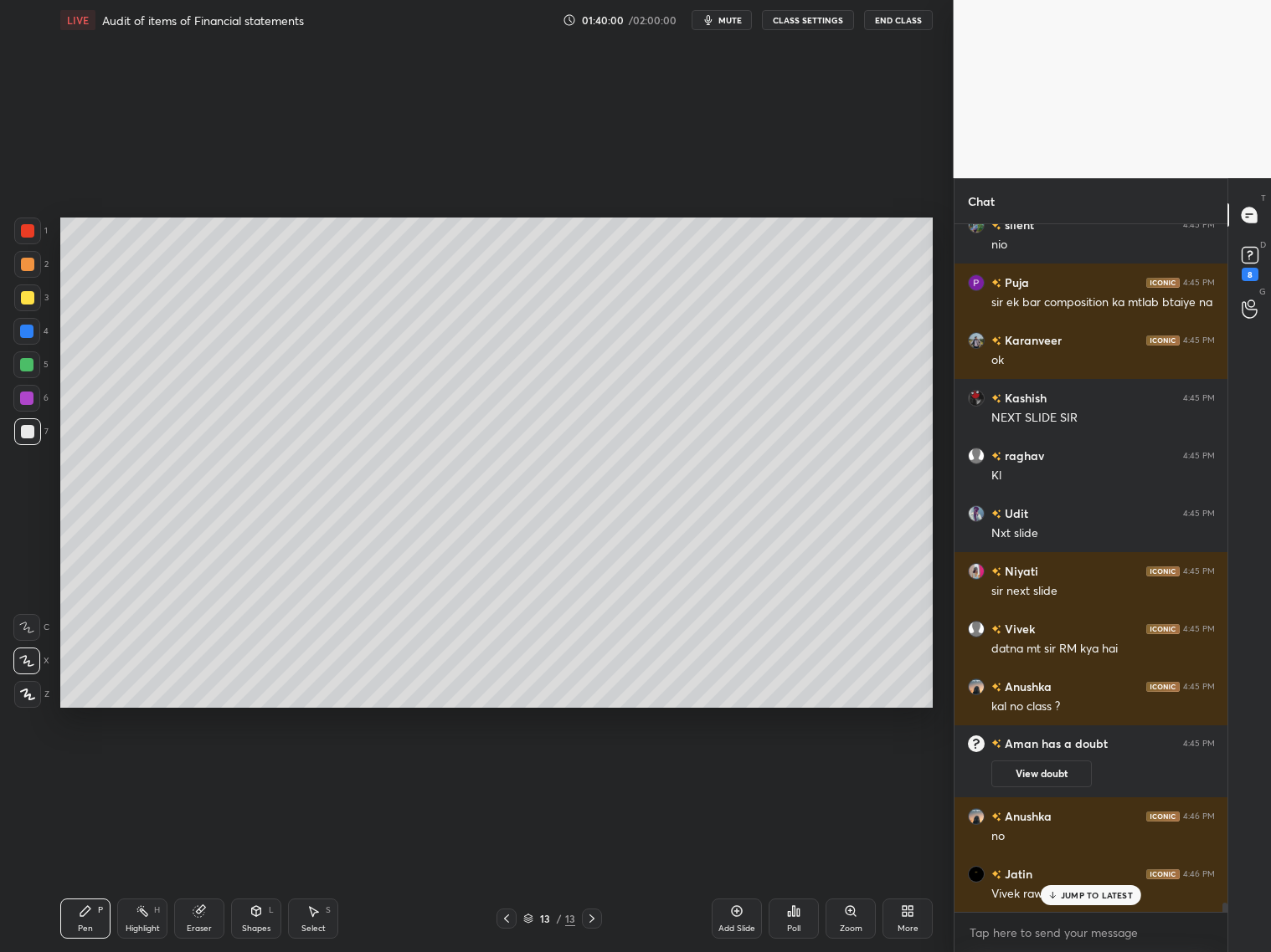
click at [507, 769] on icon at bounding box center [507, 919] width 14 height 14
click at [1068, 769] on div "[PERSON_NAME] 4:45 PM Clr [PERSON_NAME] 4:45 PM mast topic h sir...aasan lg rha…" at bounding box center [1091, 569] width 274 height 688
click at [1053, 769] on div "JUMP TO LATEST" at bounding box center [1091, 895] width 100 height 20
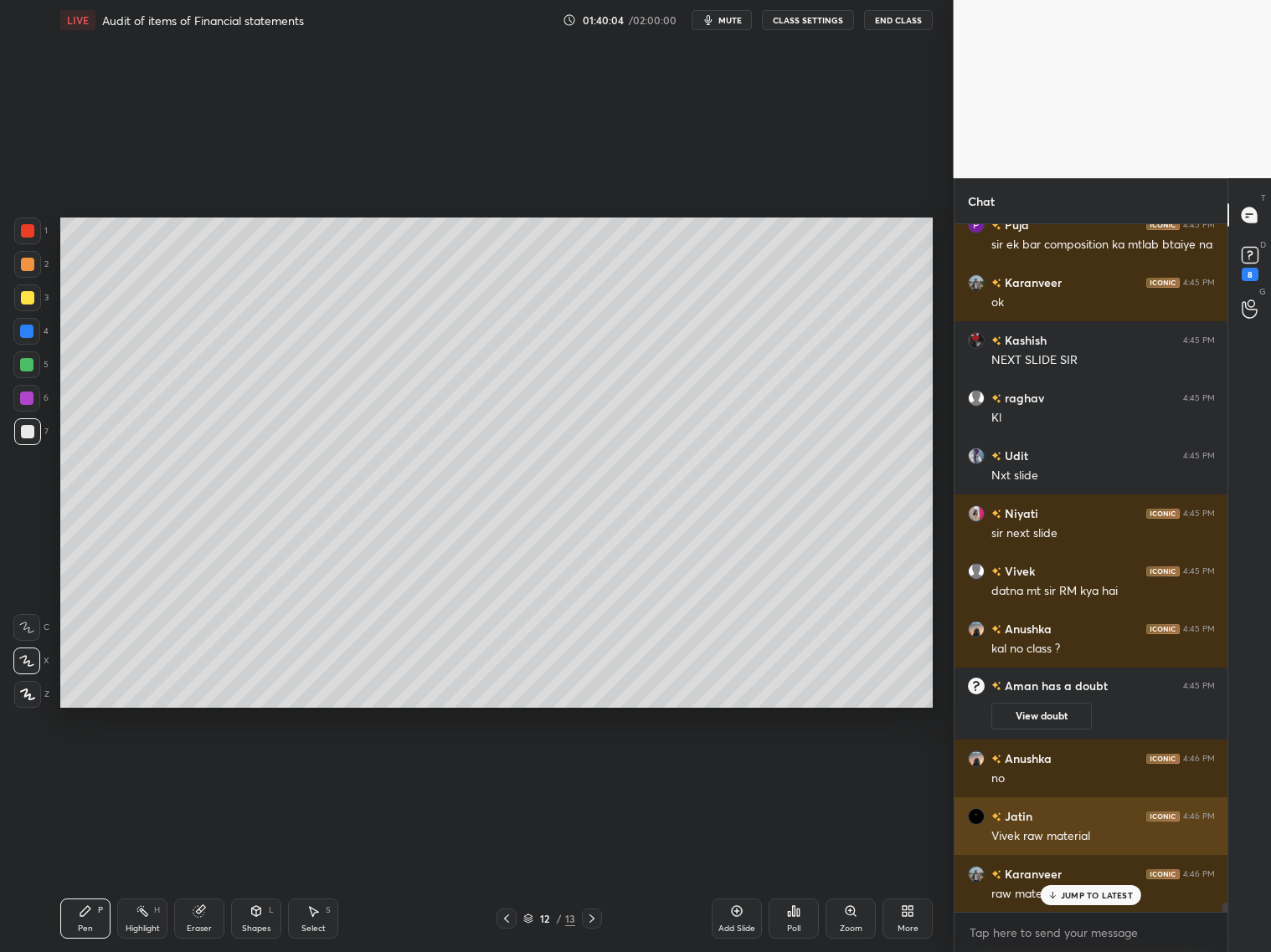
scroll to position [50724, 0]
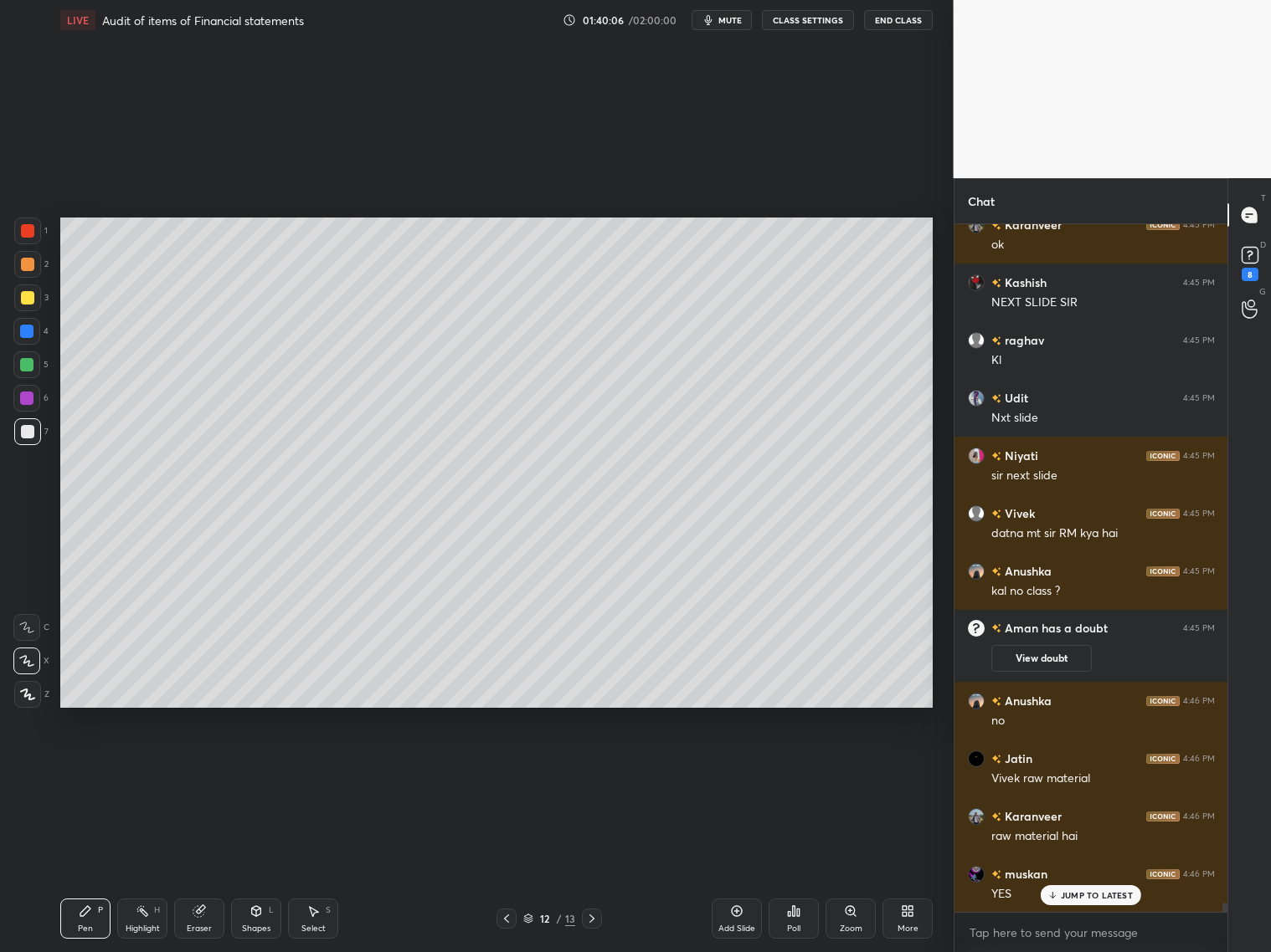
click at [504, 769] on icon at bounding box center [507, 919] width 14 height 14
click at [595, 769] on icon at bounding box center [592, 919] width 14 height 14
click at [505, 769] on icon at bounding box center [507, 919] width 14 height 14
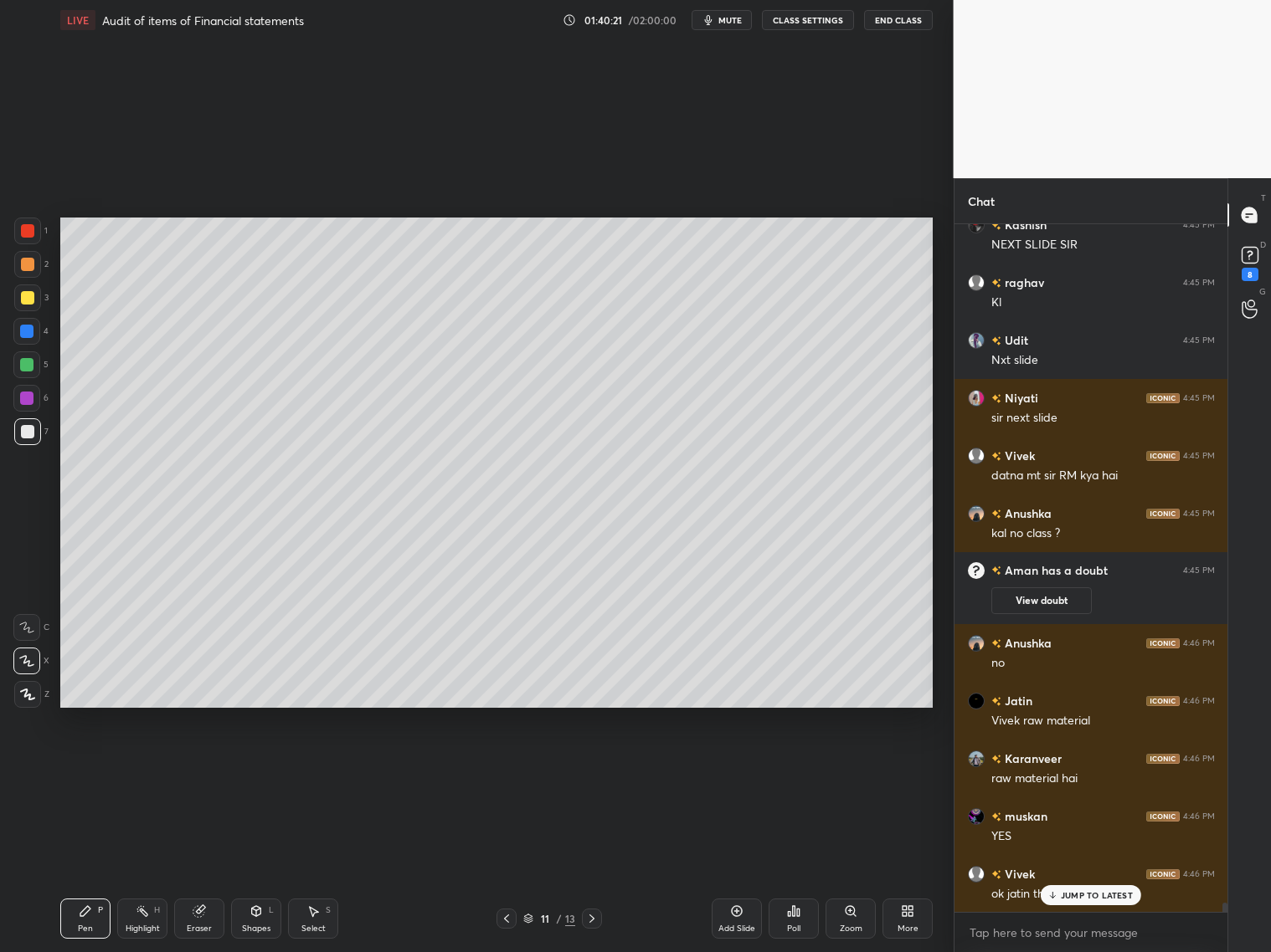
click at [194, 769] on div "Eraser" at bounding box center [199, 919] width 50 height 40
click at [81, 769] on div "Pen P" at bounding box center [84, 919] width 50 height 40
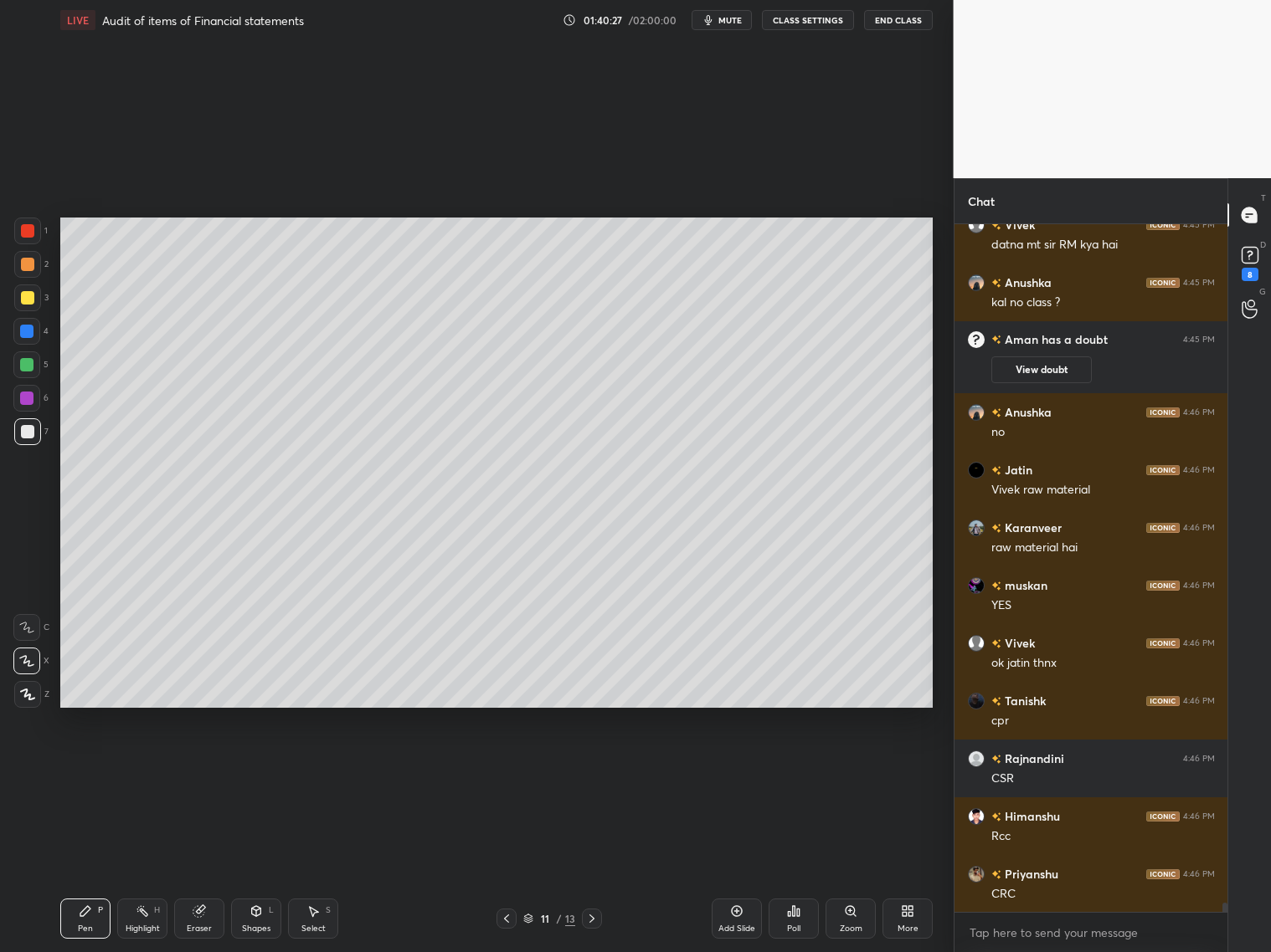
scroll to position [51070, 0]
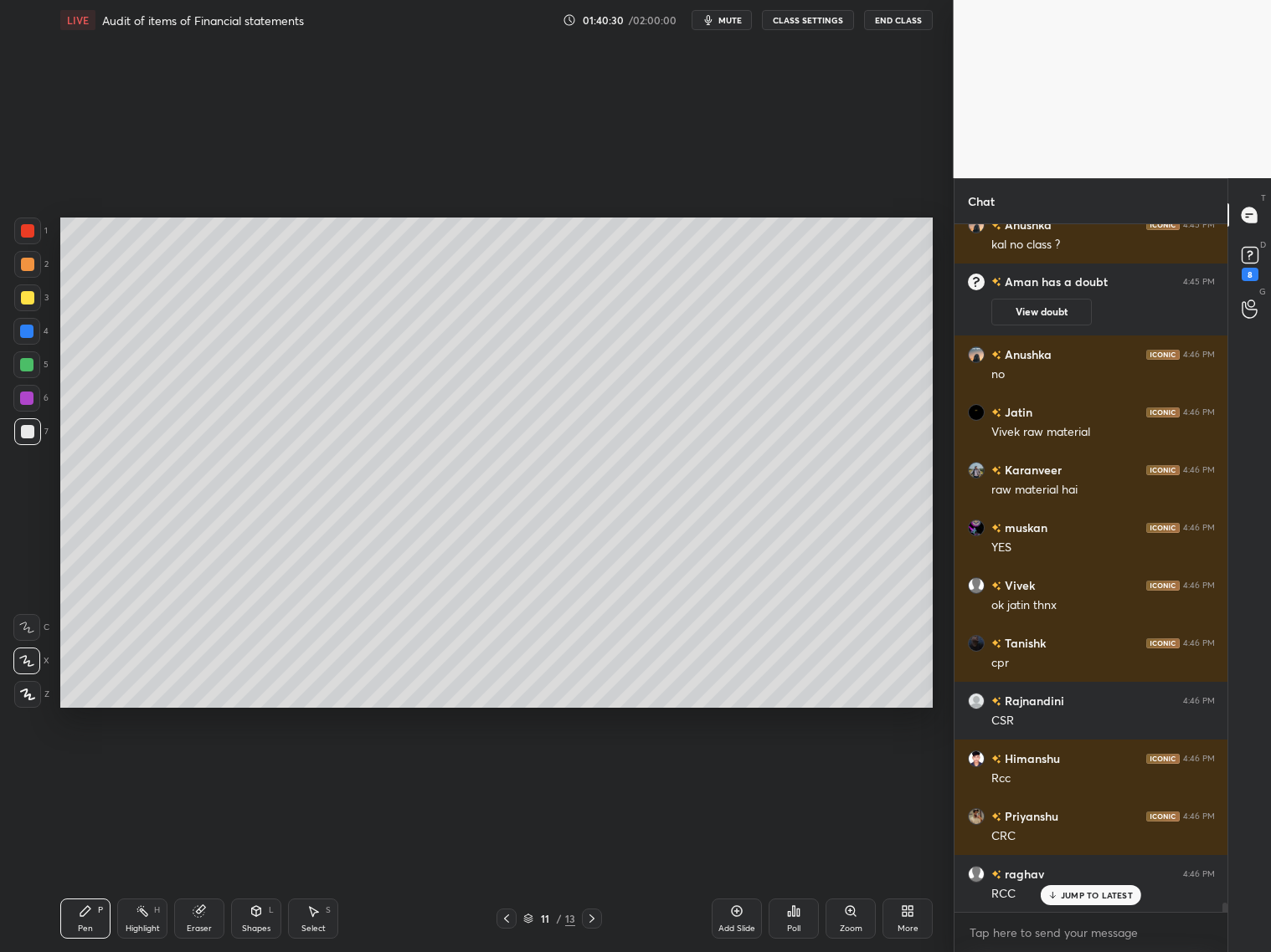
click at [589, 769] on icon at bounding box center [591, 919] width 5 height 9
click at [508, 769] on icon at bounding box center [507, 919] width 14 height 14
click at [591, 769] on icon at bounding box center [592, 919] width 14 height 14
click at [512, 769] on icon at bounding box center [507, 919] width 14 height 14
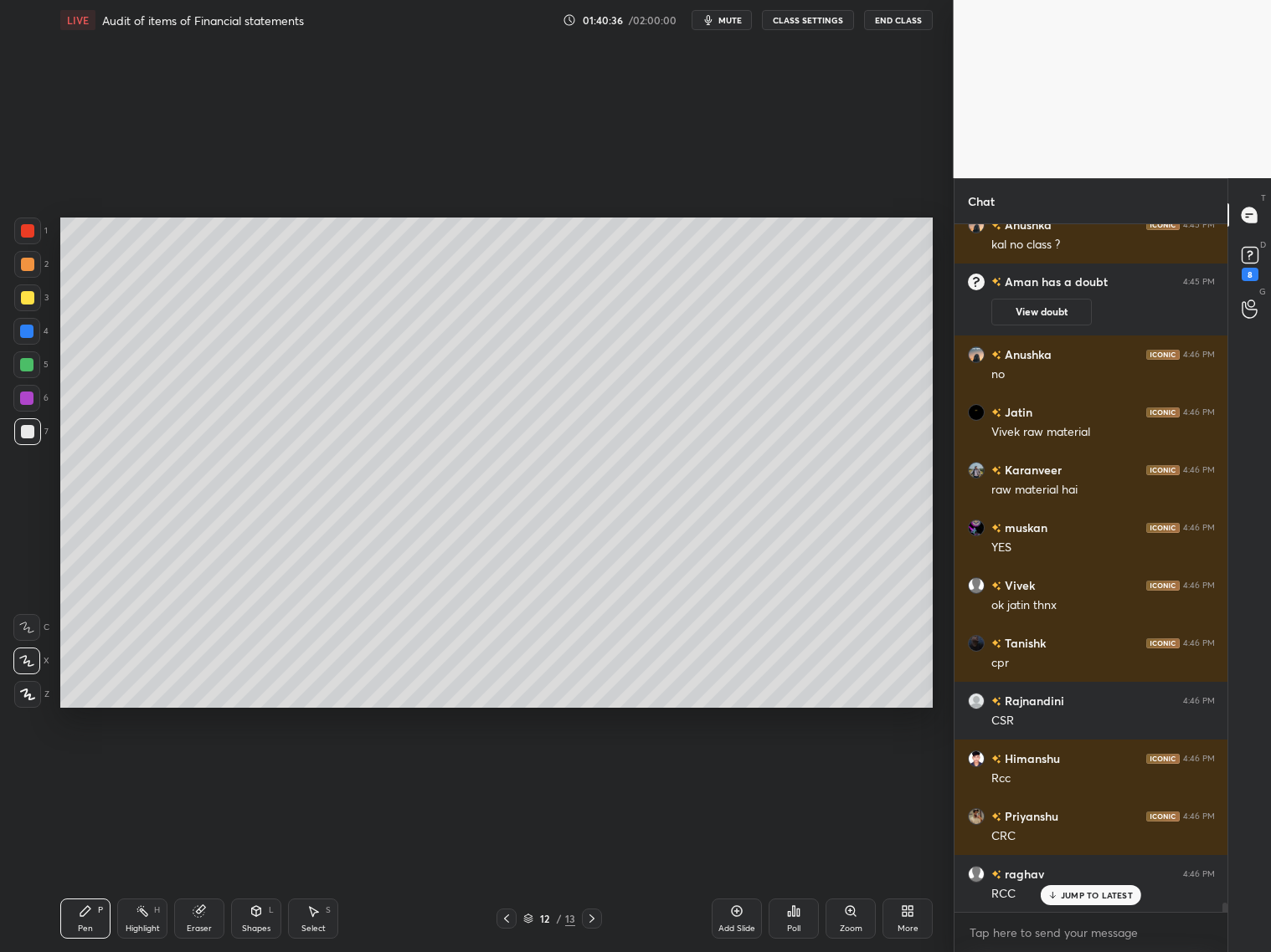
click at [508, 769] on icon at bounding box center [507, 919] width 14 height 14
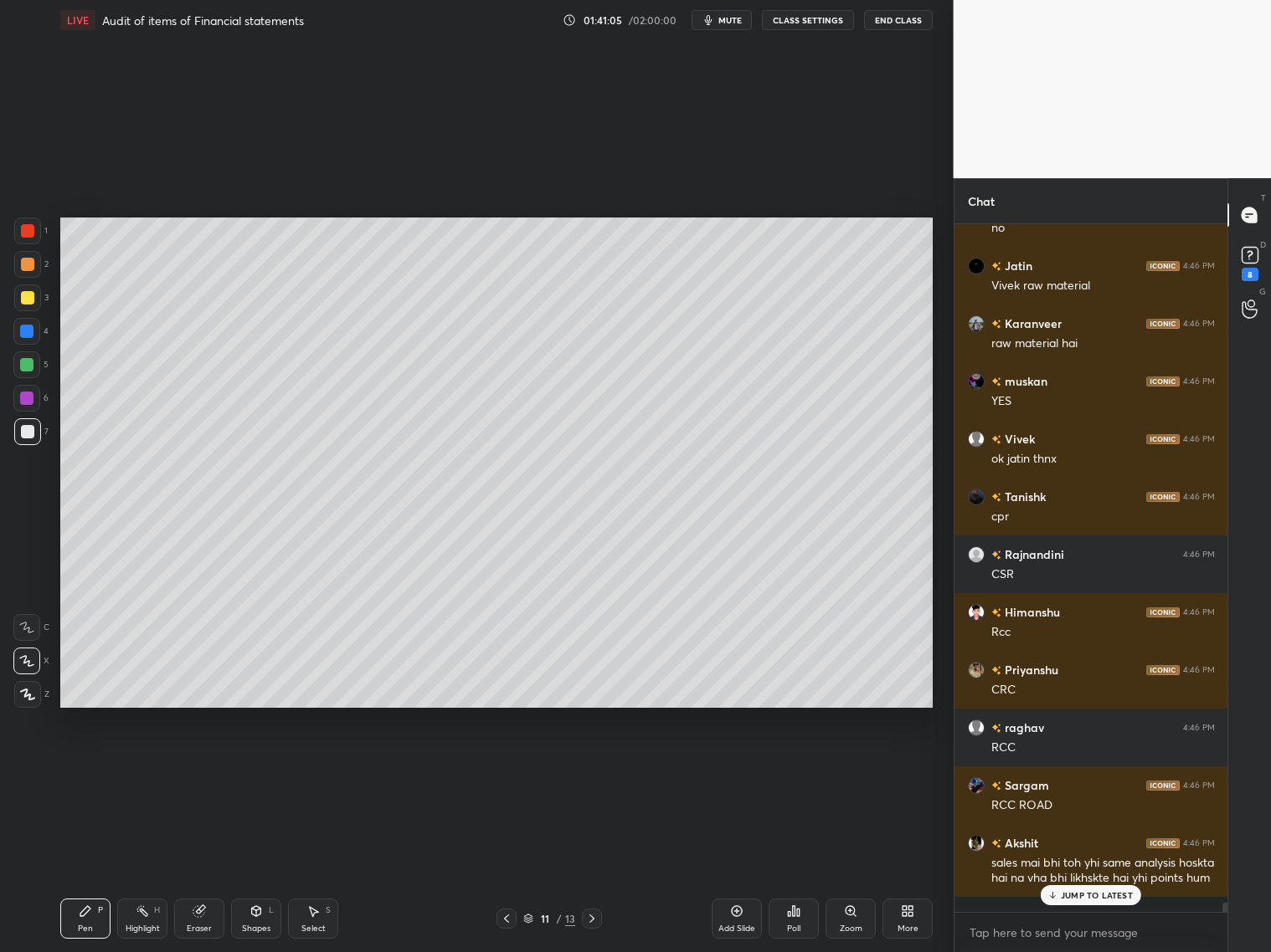
scroll to position [51274, 0]
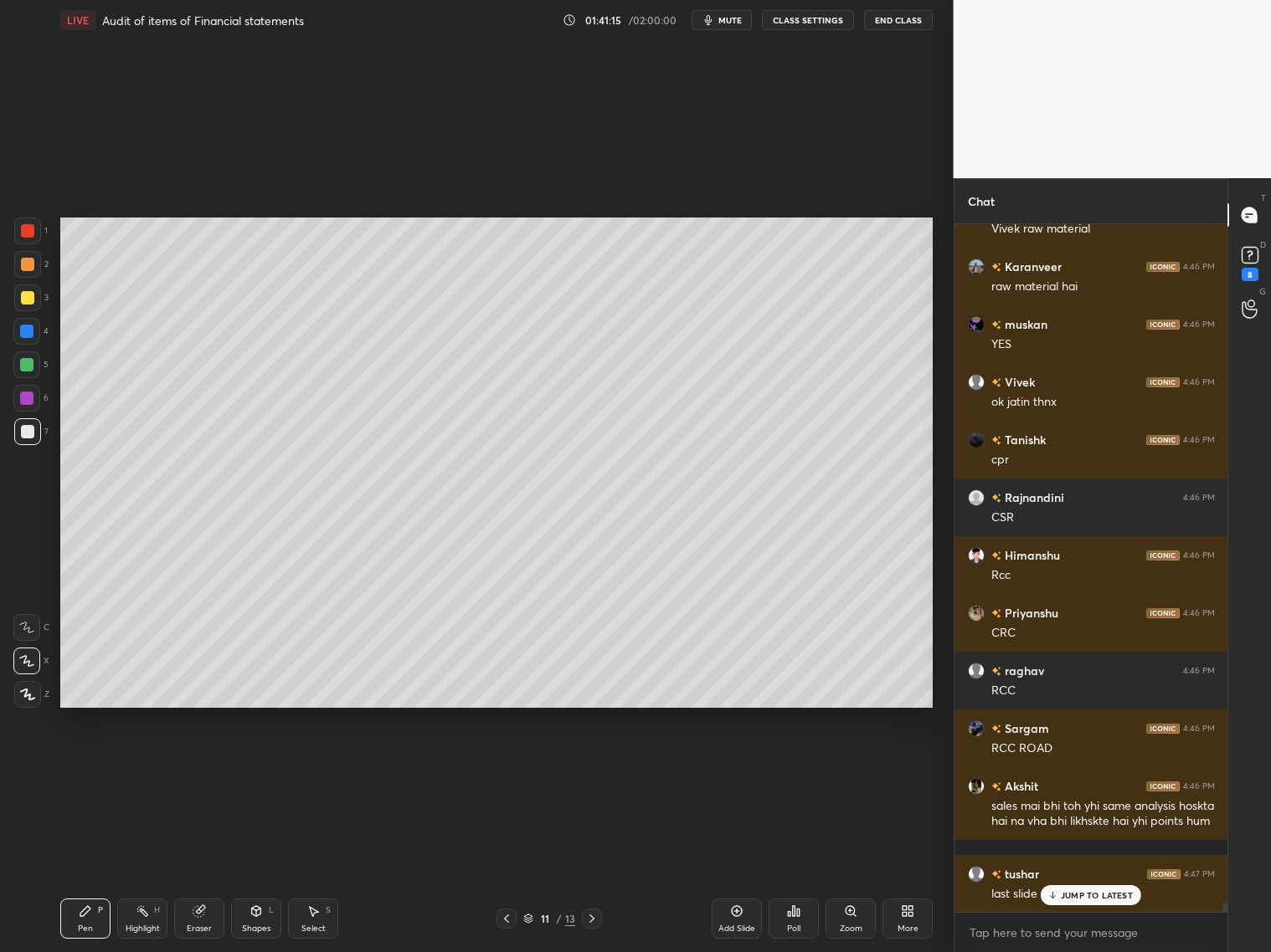
click at [512, 769] on icon at bounding box center [507, 919] width 14 height 14
click at [591, 769] on icon at bounding box center [592, 919] width 14 height 14
click at [590, 769] on icon at bounding box center [592, 919] width 14 height 14
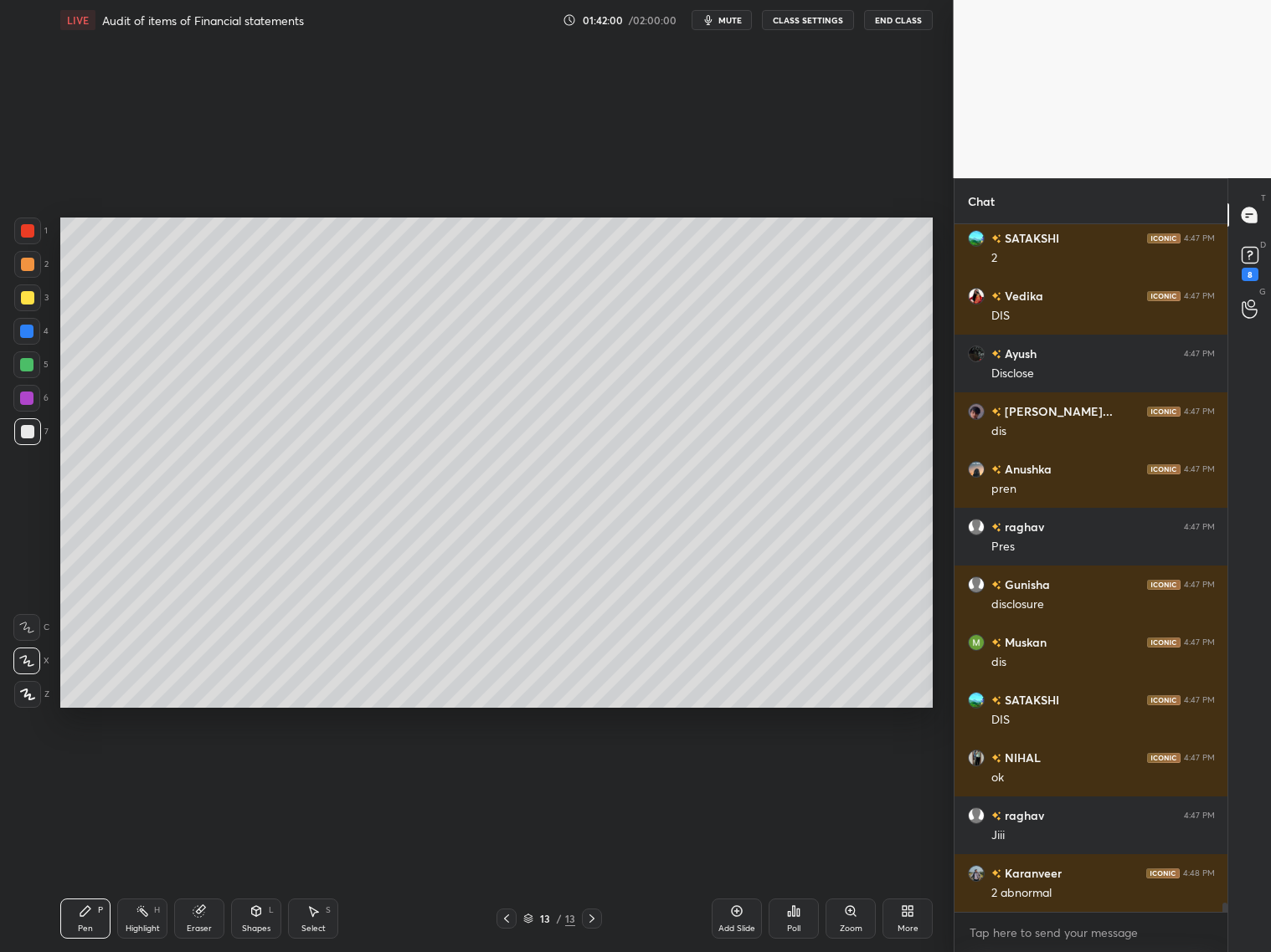
scroll to position [52139, 0]
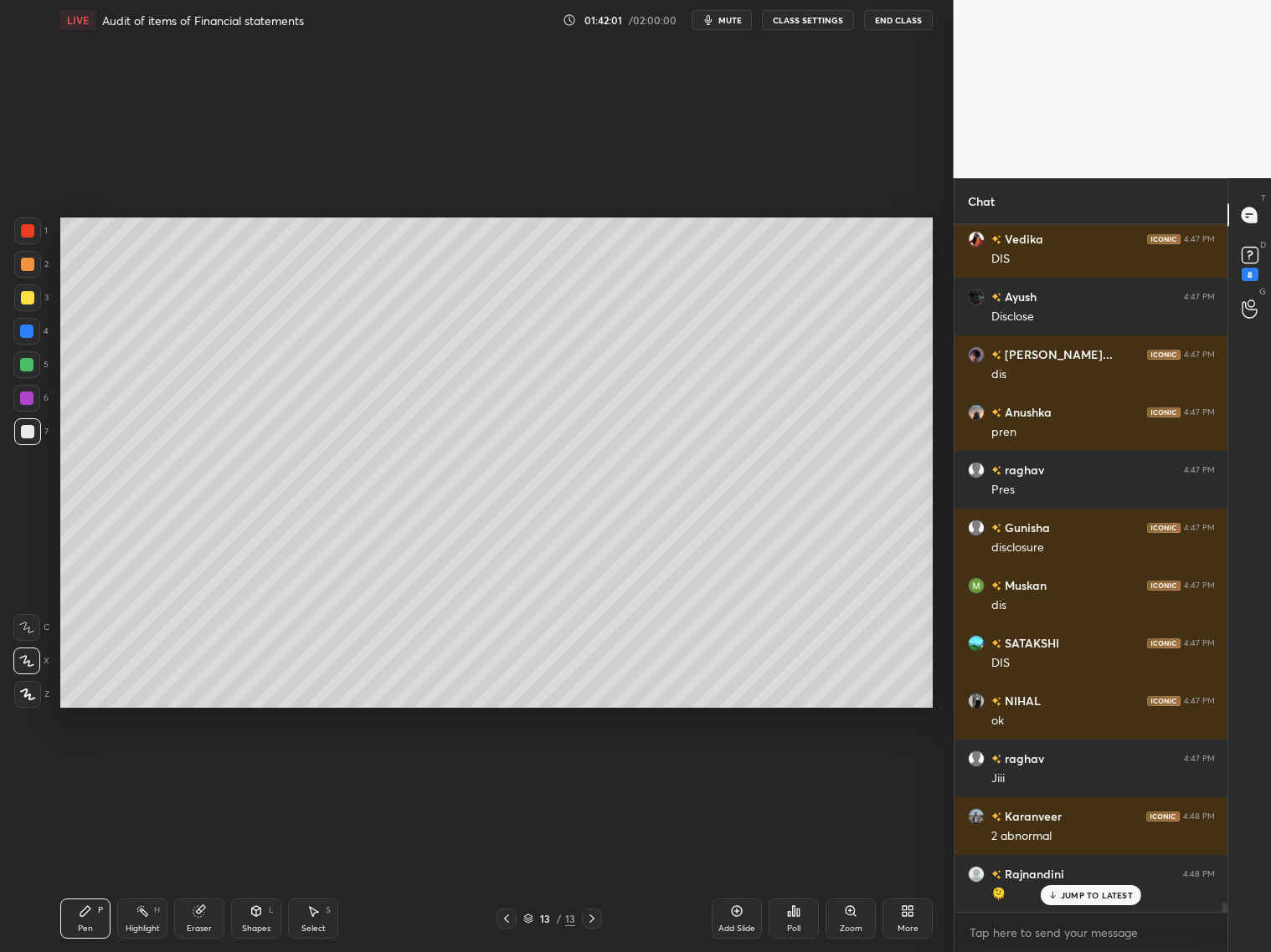
click at [255, 769] on div "Shapes L" at bounding box center [256, 919] width 50 height 40
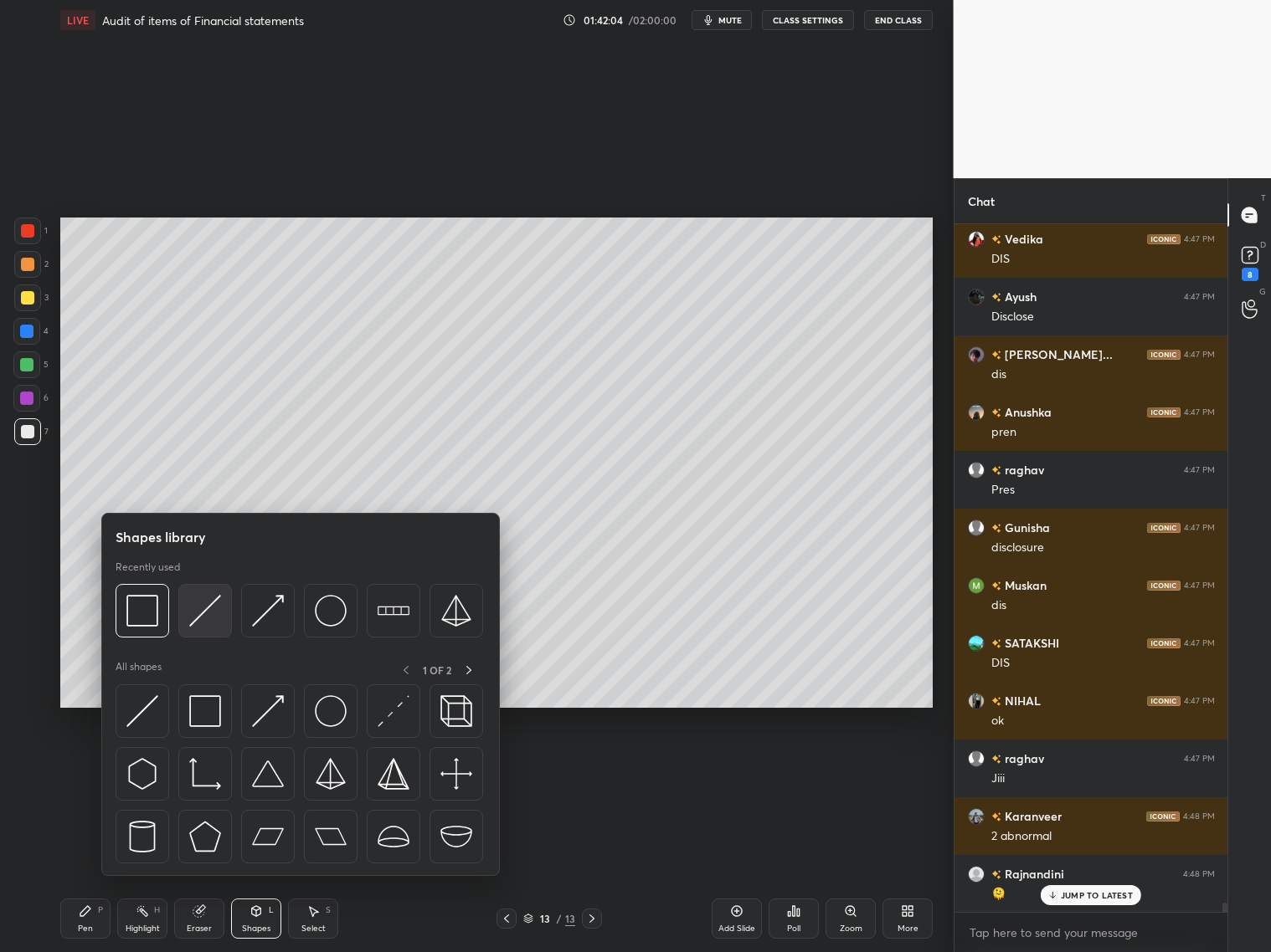
click at [212, 606] on img at bounding box center [205, 611] width 31 height 31
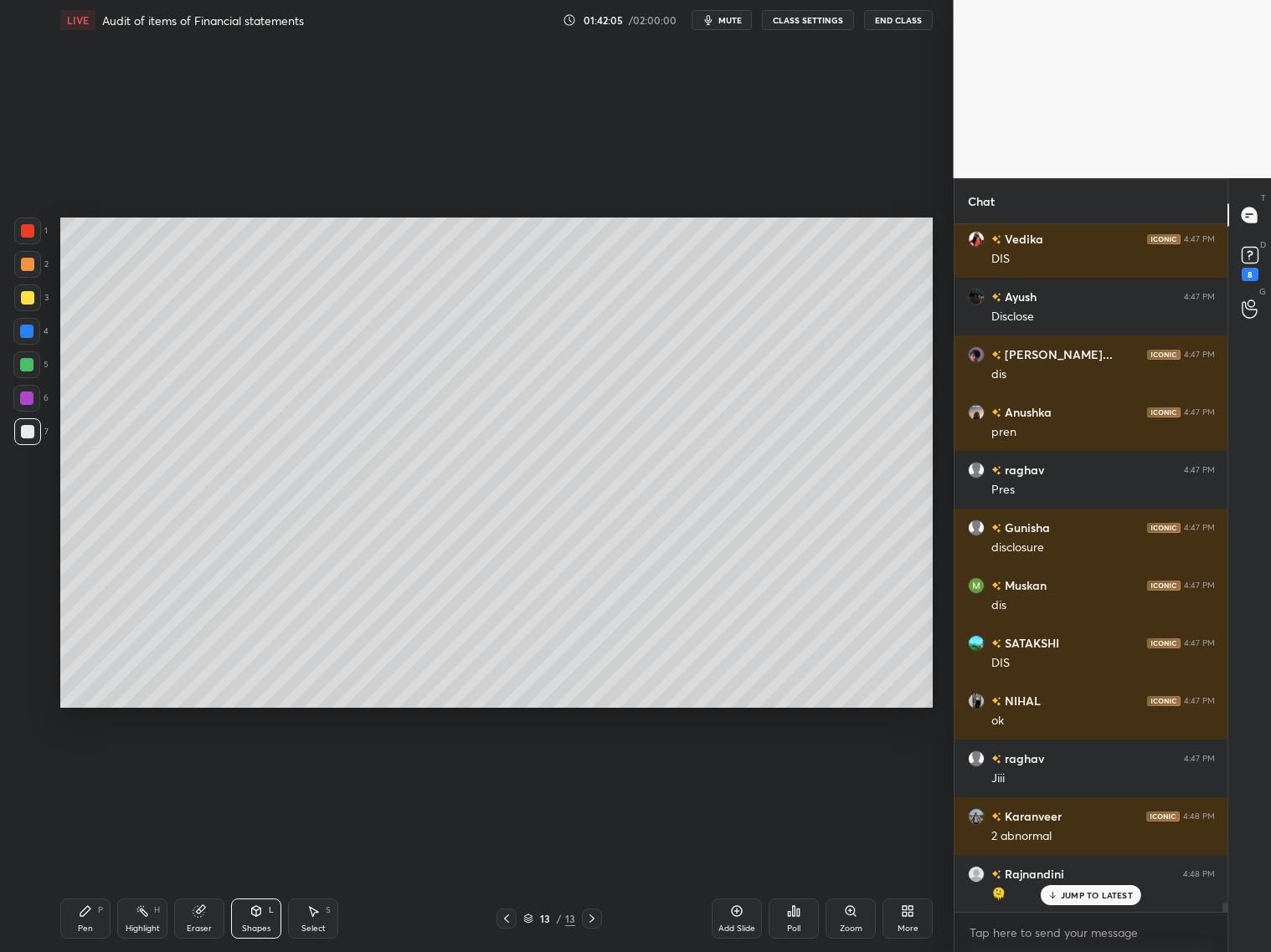
drag, startPoint x: 34, startPoint y: 426, endPoint x: 55, endPoint y: 415, distance: 23.7
click at [37, 426] on div at bounding box center [27, 431] width 26 height 26
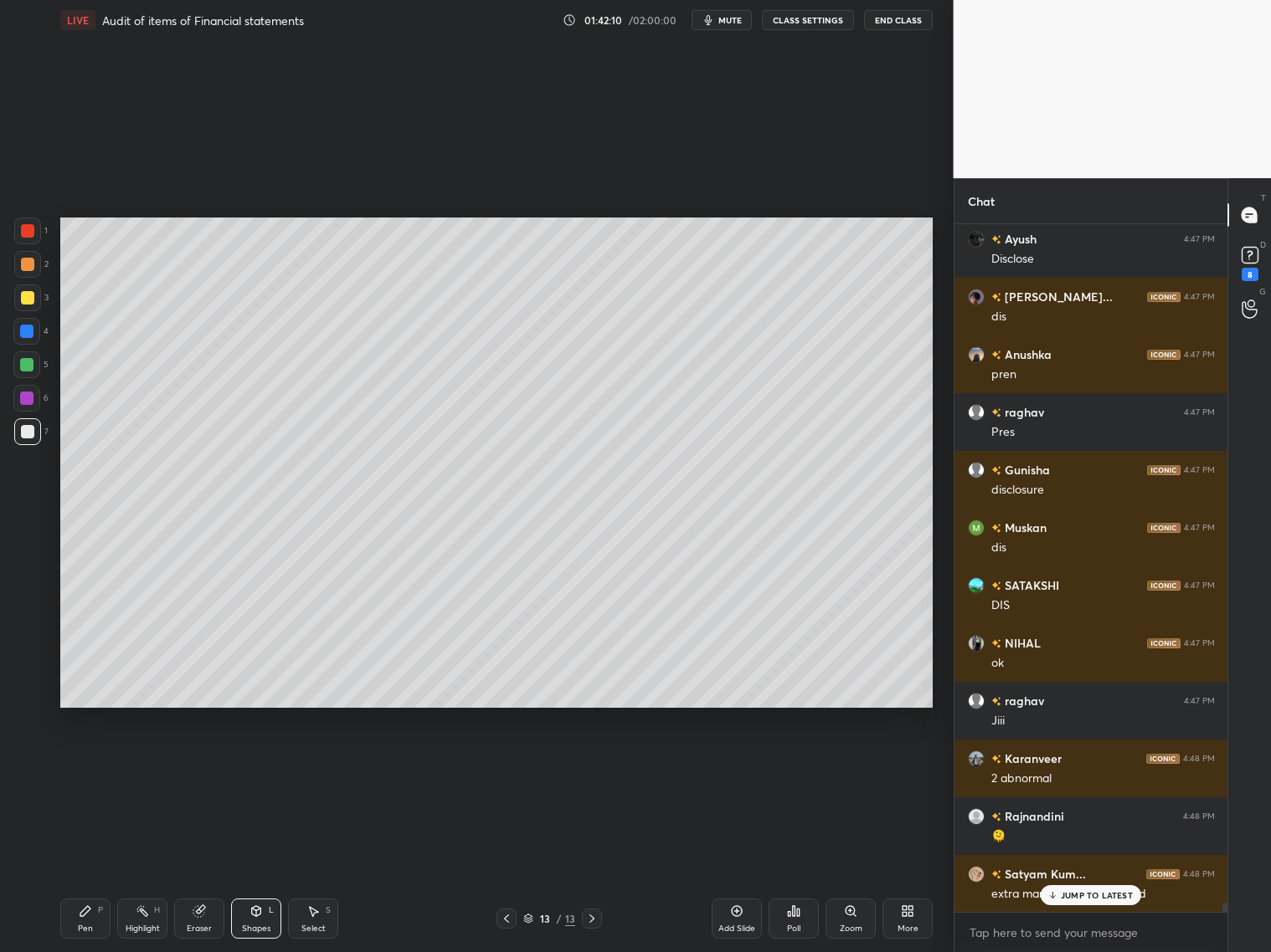
click at [86, 769] on icon at bounding box center [85, 912] width 14 height 14
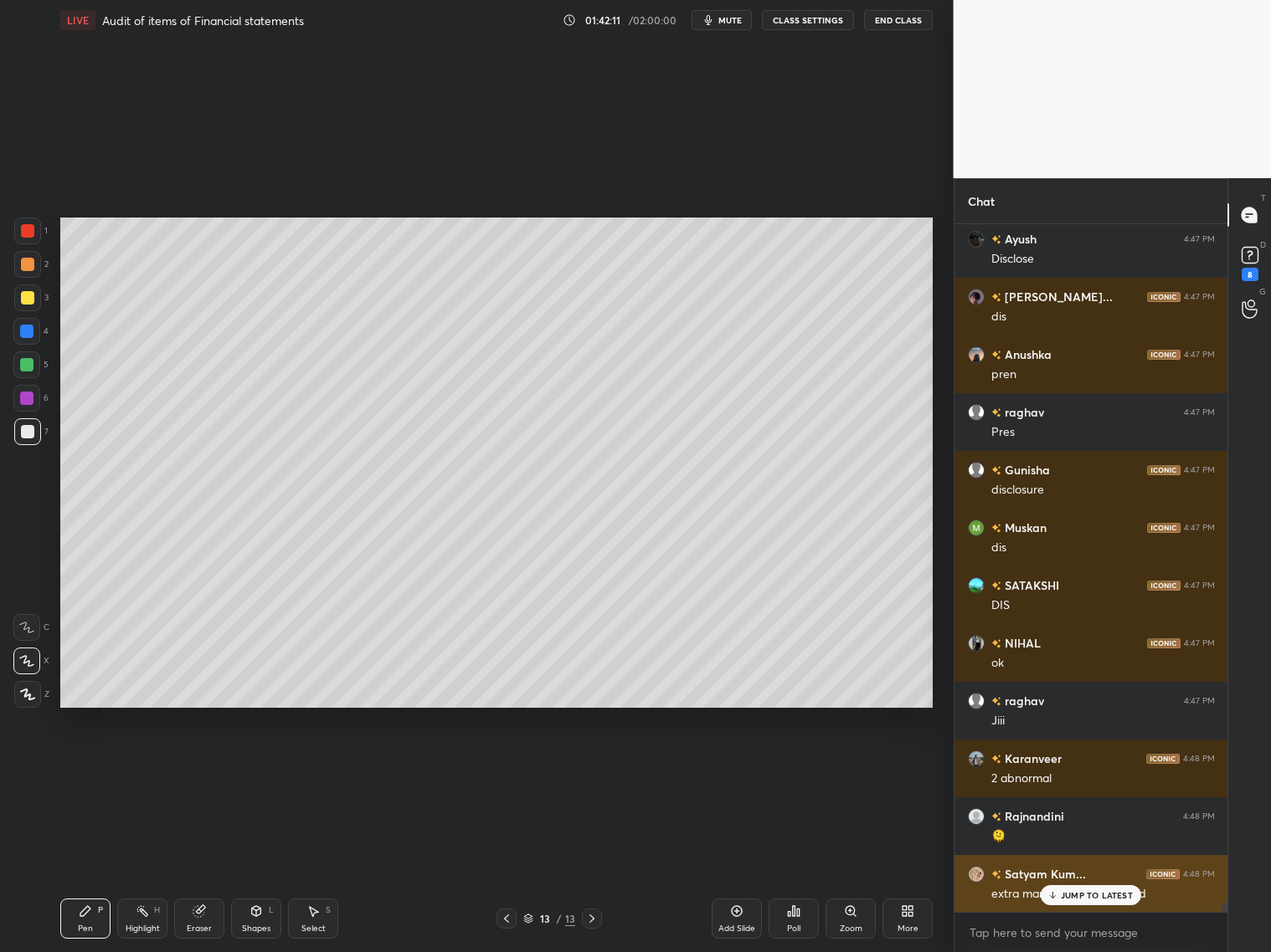
drag, startPoint x: 1078, startPoint y: 893, endPoint x: 1078, endPoint y: 883, distance: 10.0
click at [1074, 769] on p "JUMP TO LATEST" at bounding box center [1096, 895] width 72 height 10
click at [263, 769] on div "Shapes L" at bounding box center [256, 919] width 50 height 40
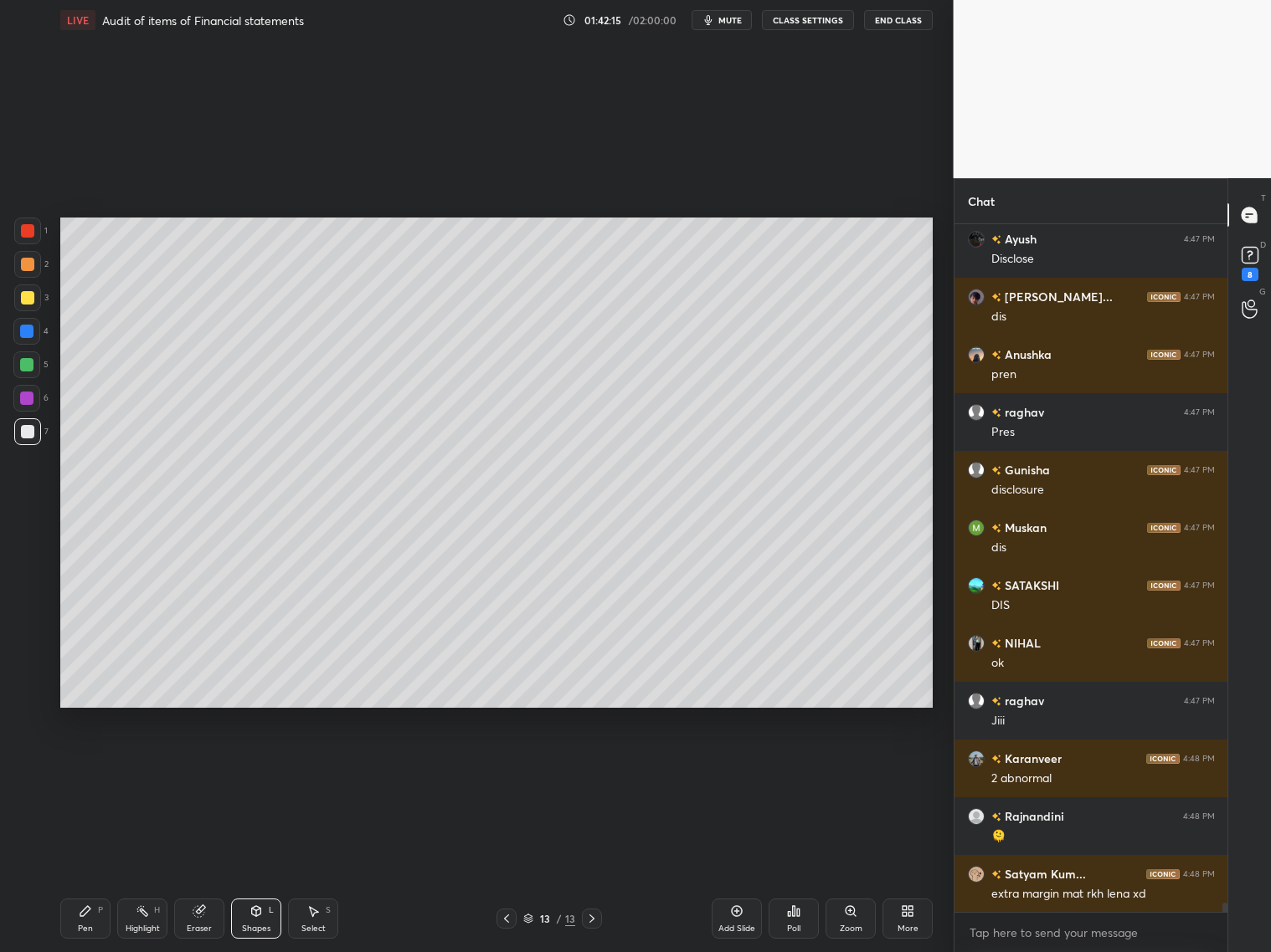
drag, startPoint x: 260, startPoint y: 918, endPoint x: 265, endPoint y: 877, distance: 41.3
click at [261, 769] on div "Shapes L" at bounding box center [256, 919] width 50 height 40
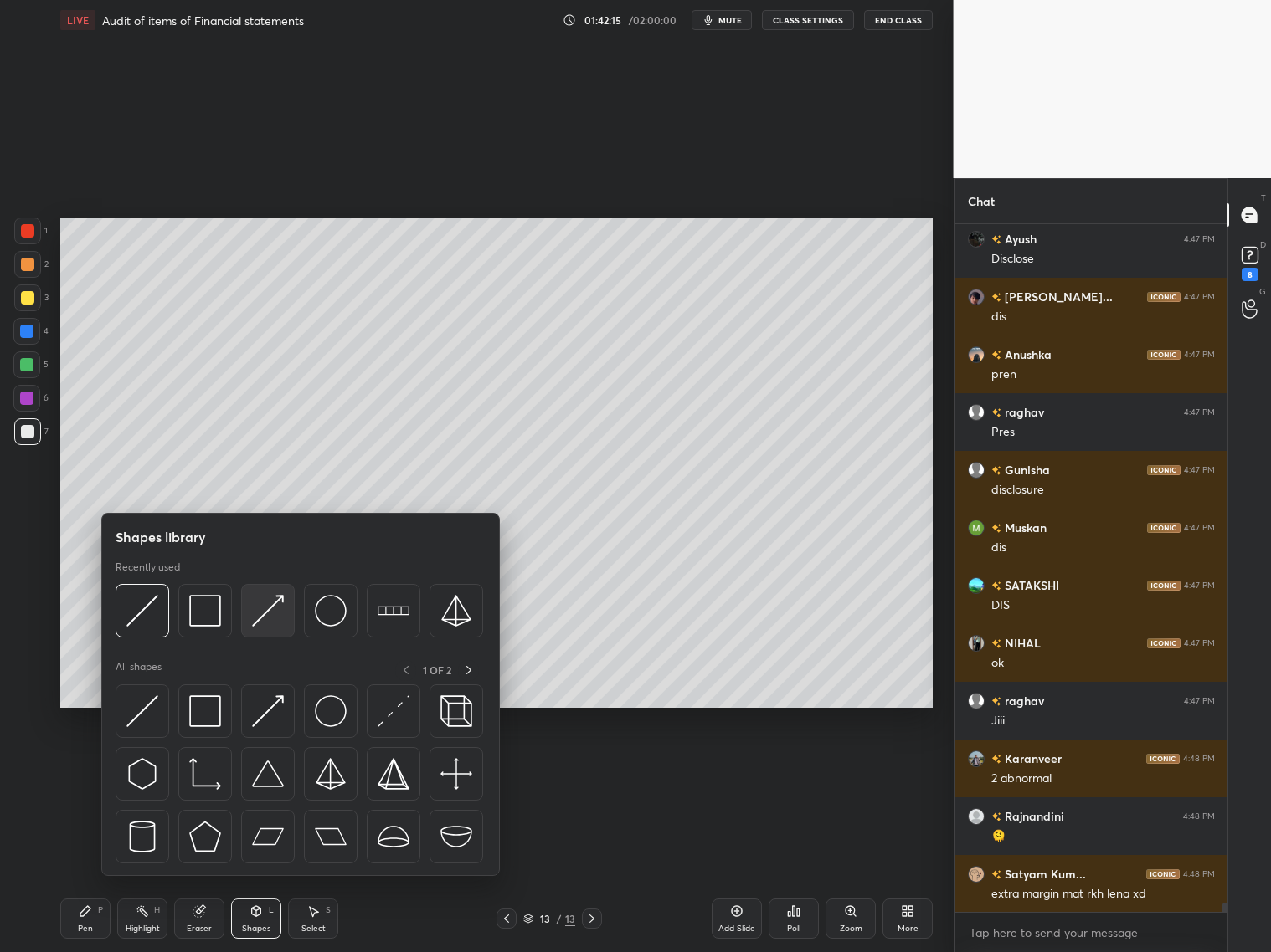
scroll to position [52255, 0]
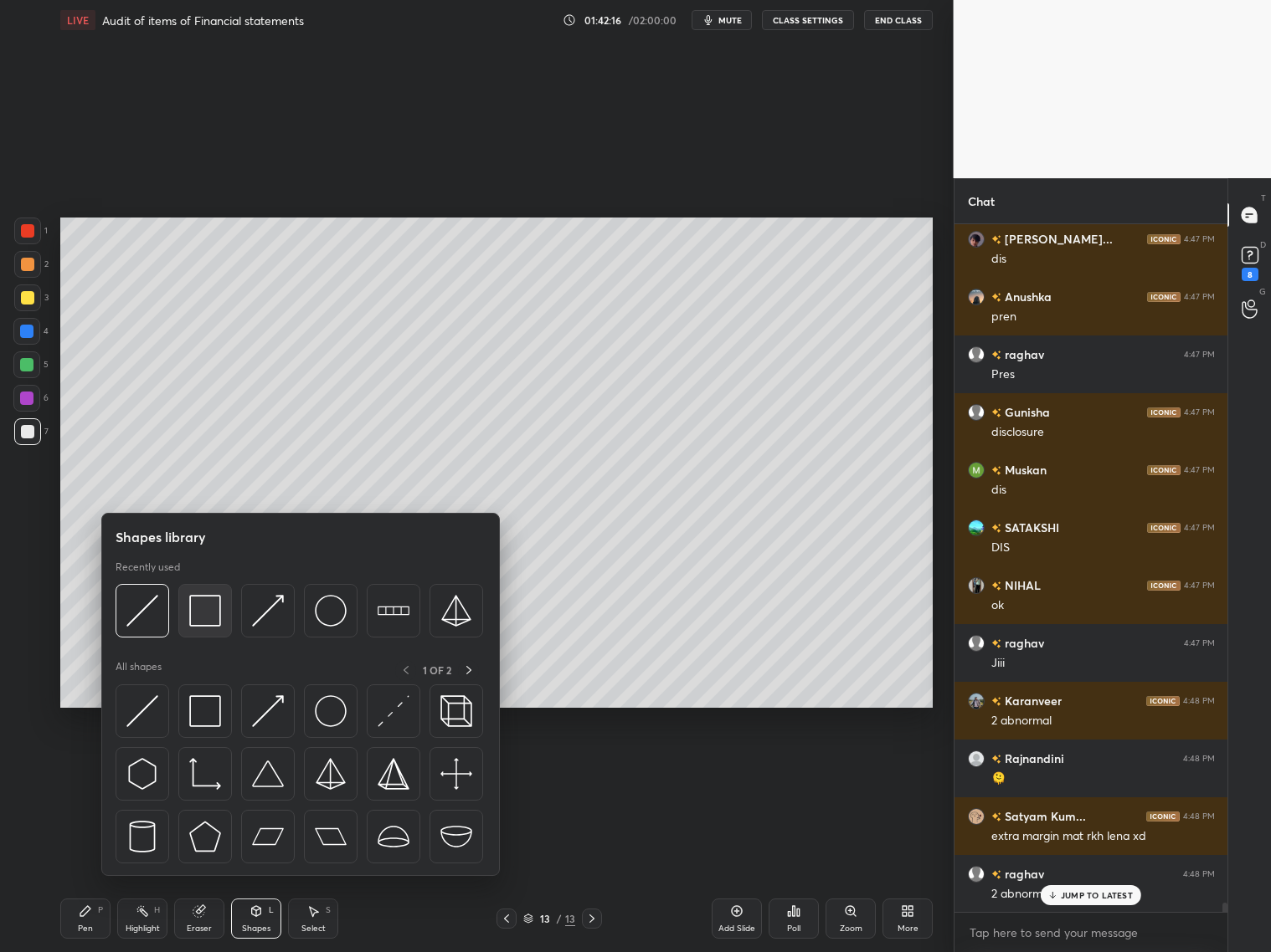
click at [213, 616] on img at bounding box center [205, 611] width 31 height 31
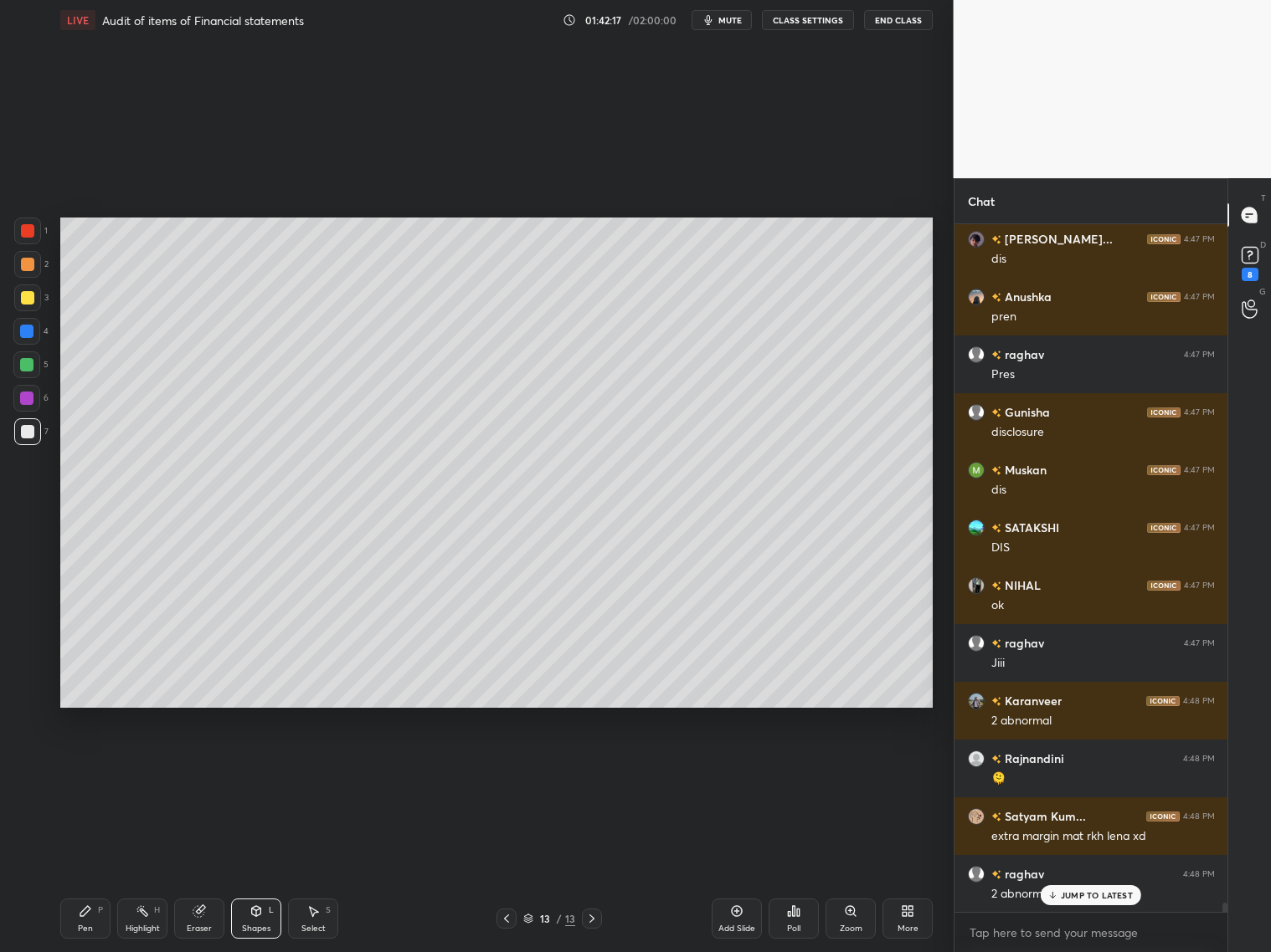
drag, startPoint x: 25, startPoint y: 394, endPoint x: 55, endPoint y: 386, distance: 31.0
click at [31, 392] on div at bounding box center [26, 399] width 14 height 14
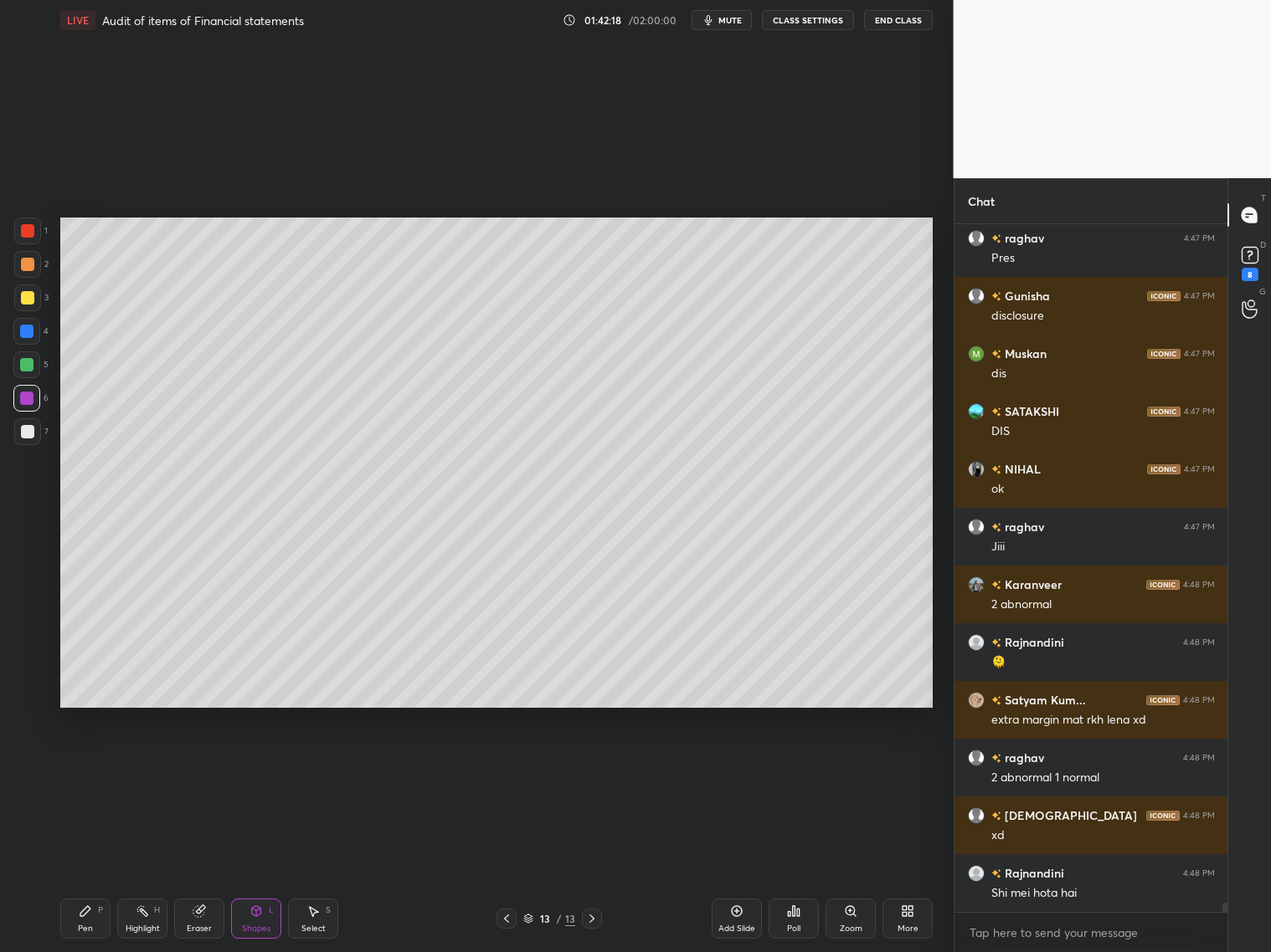
scroll to position [52429, 0]
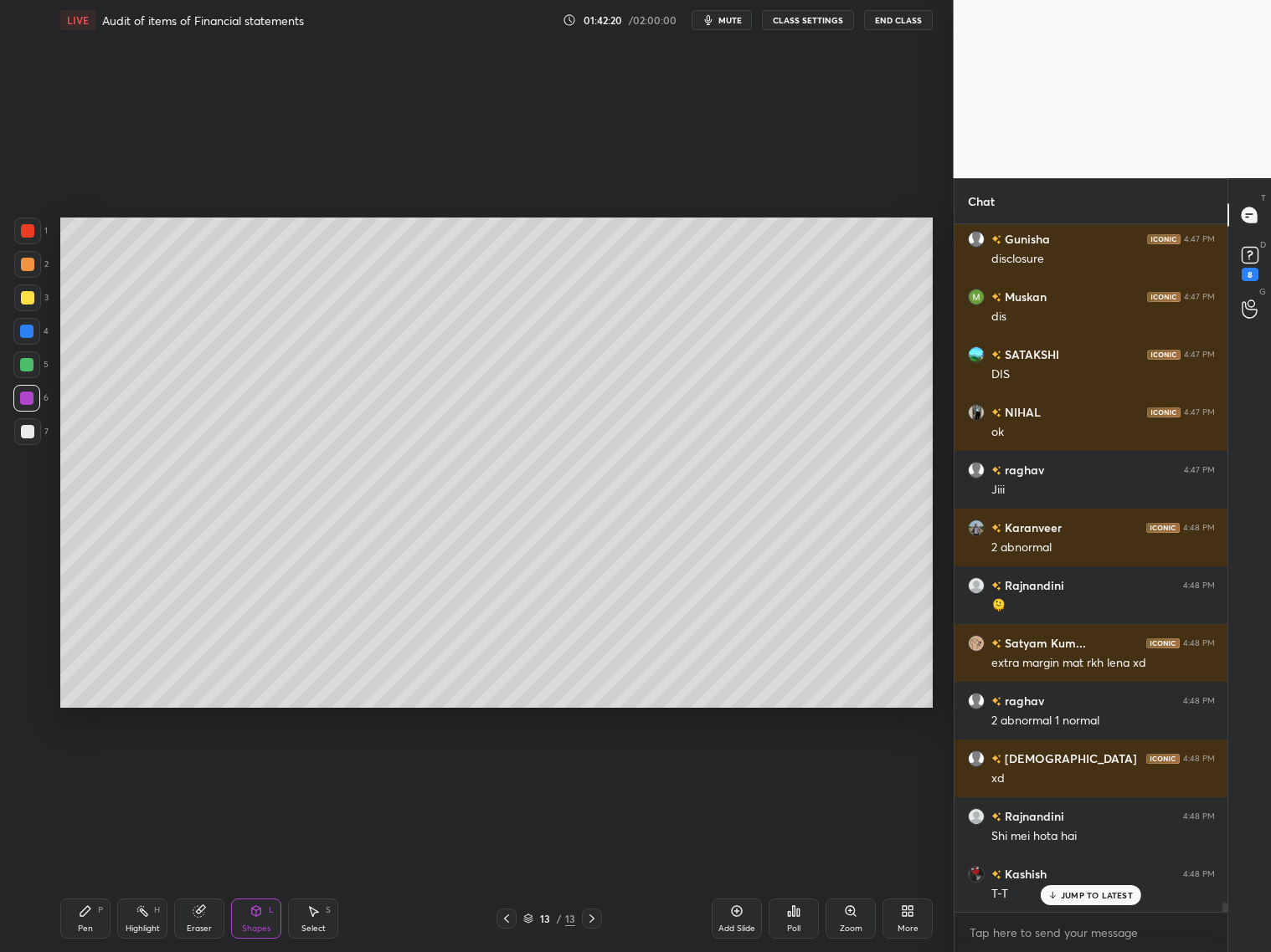
click at [31, 298] on div at bounding box center [27, 298] width 14 height 14
click at [34, 424] on div at bounding box center [27, 431] width 26 height 26
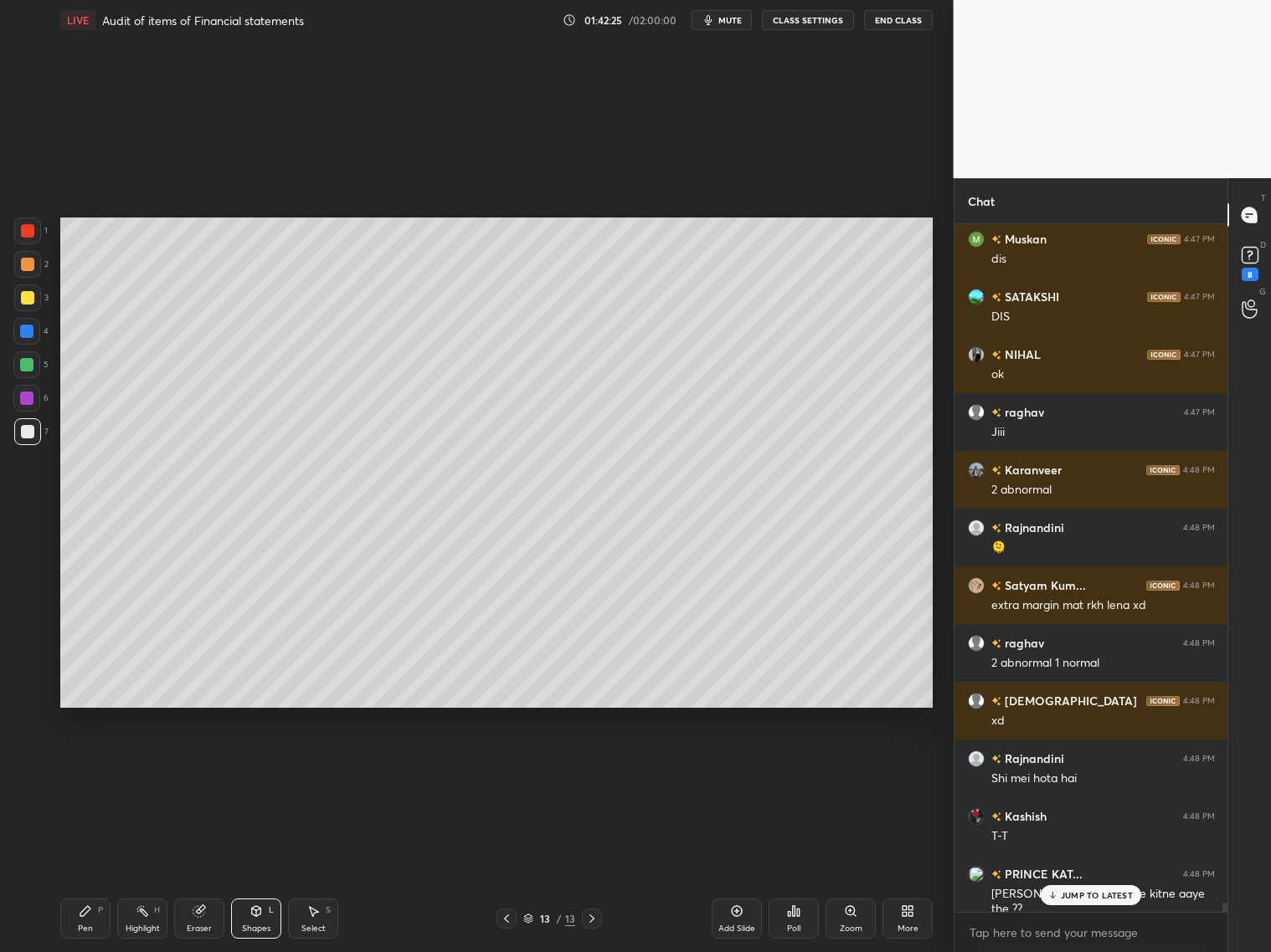
click at [1074, 769] on div "JUMP TO LATEST" at bounding box center [1091, 895] width 100 height 20
click at [207, 769] on div "Eraser" at bounding box center [199, 919] width 50 height 40
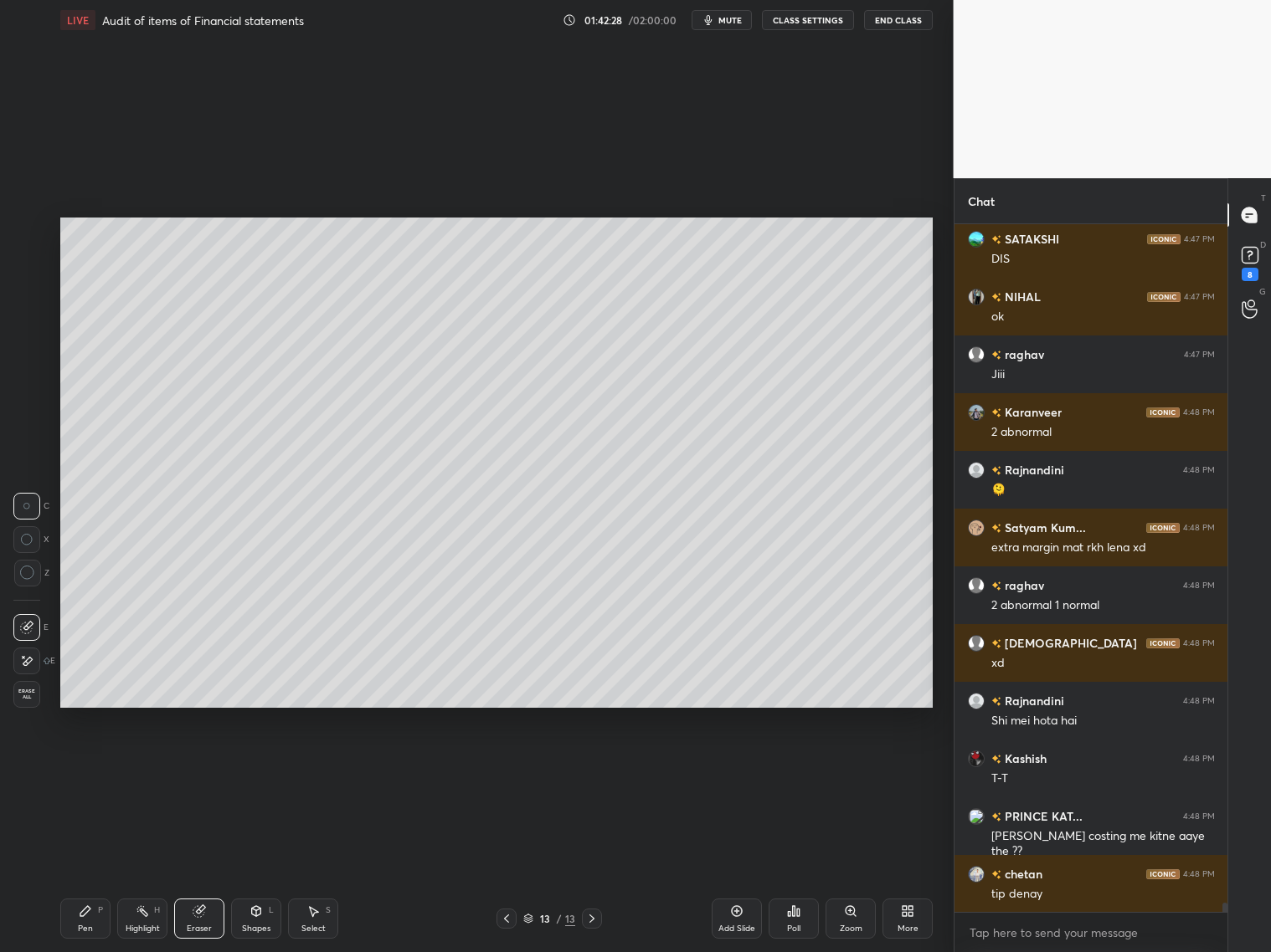
scroll to position [52601, 0]
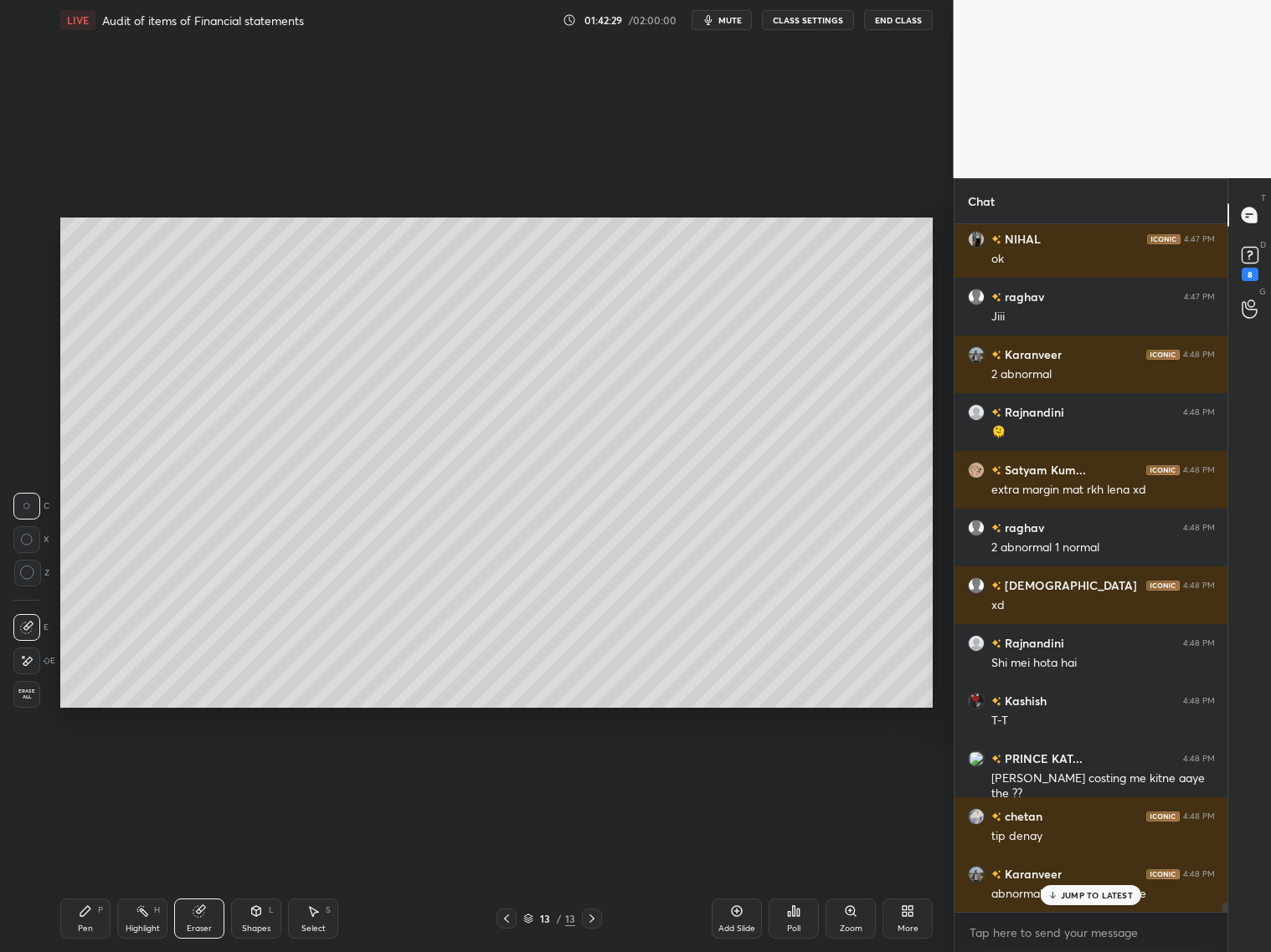
drag, startPoint x: 88, startPoint y: 918, endPoint x: 105, endPoint y: 897, distance: 27.0
click at [94, 769] on div "Pen P" at bounding box center [84, 919] width 50 height 40
drag, startPoint x: 22, startPoint y: 301, endPoint x: 33, endPoint y: 304, distance: 11.4
click at [23, 300] on div at bounding box center [27, 298] width 14 height 14
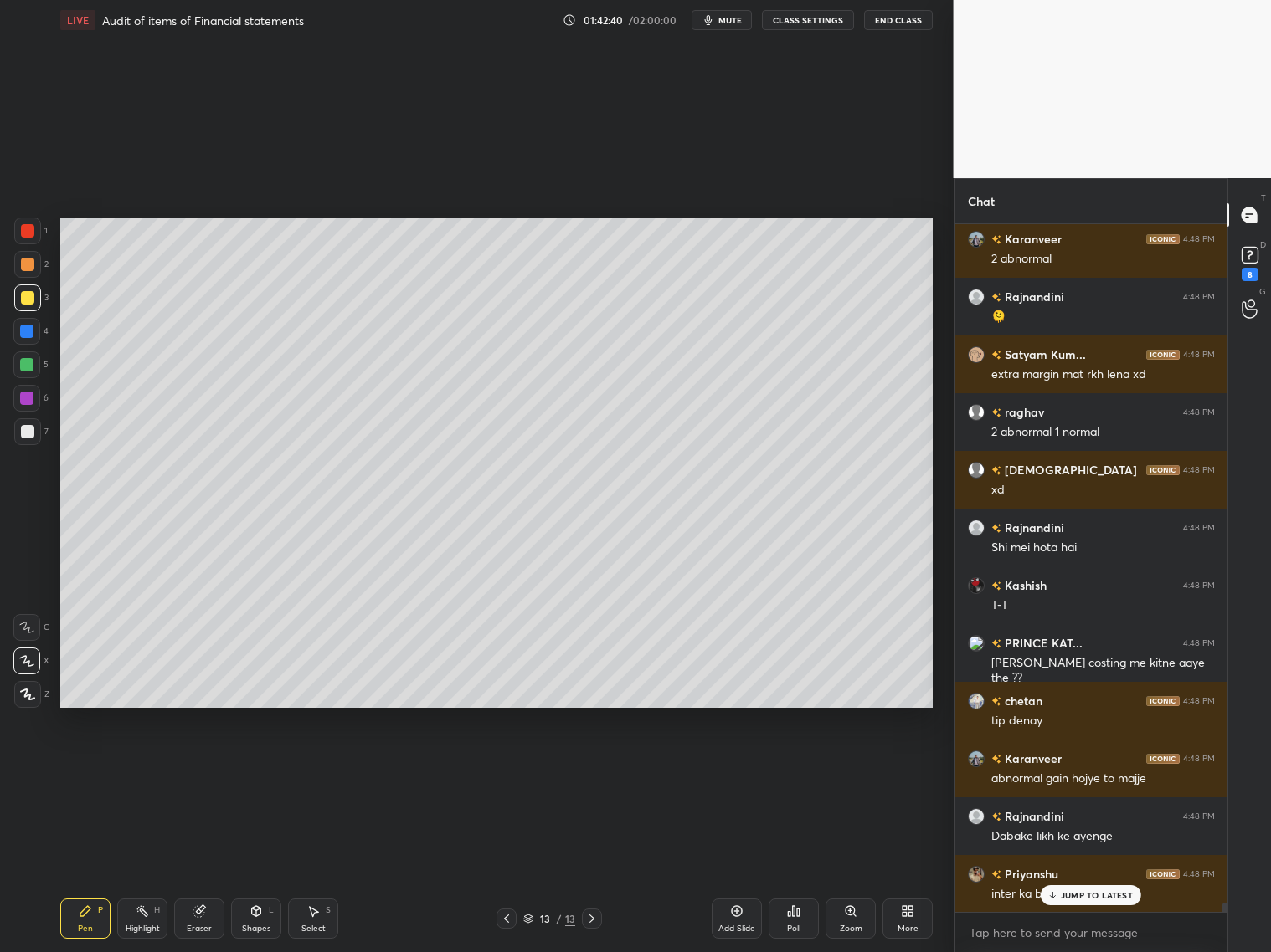
scroll to position [52775, 0]
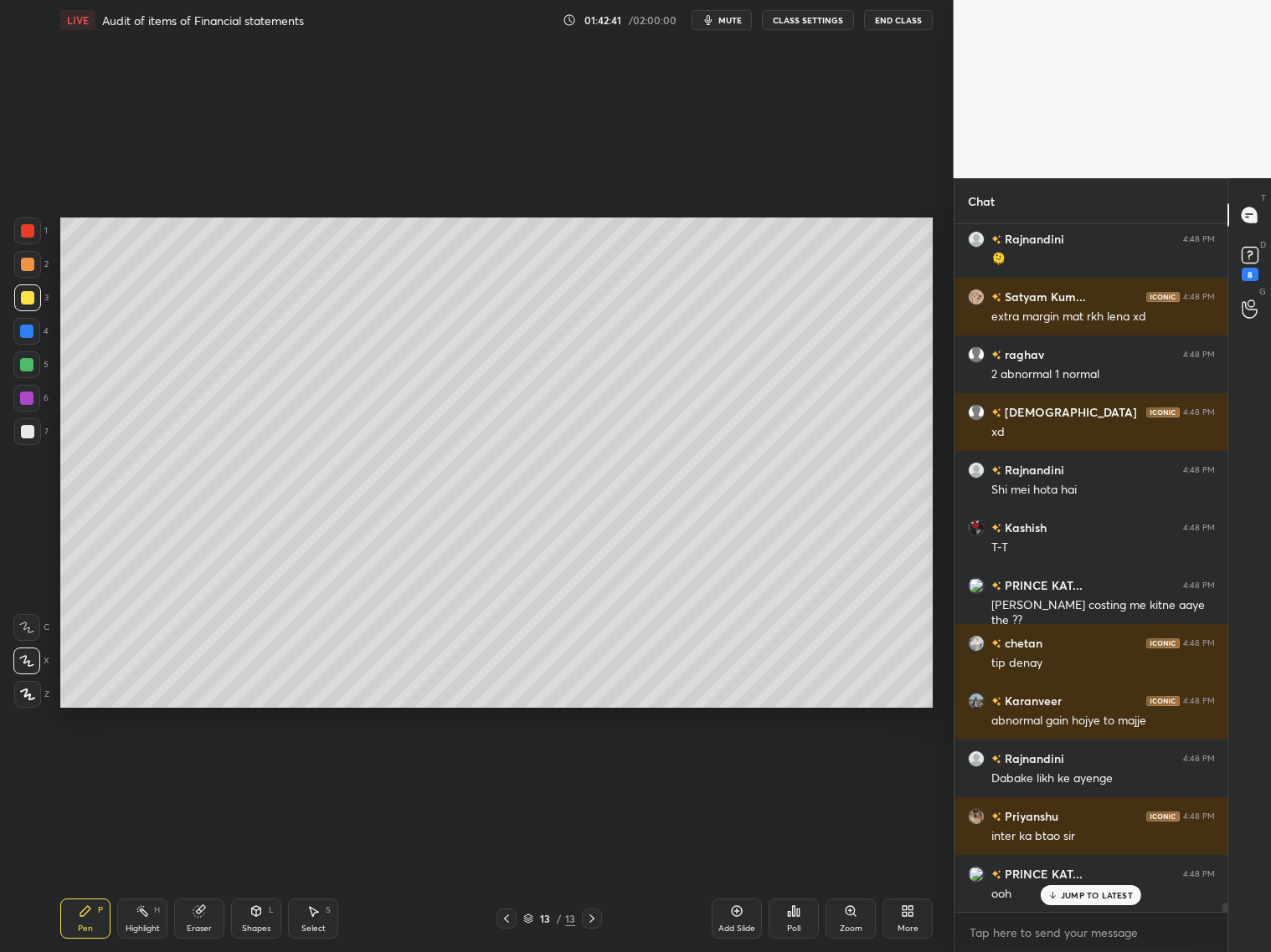
click at [34, 363] on div at bounding box center [26, 365] width 26 height 26
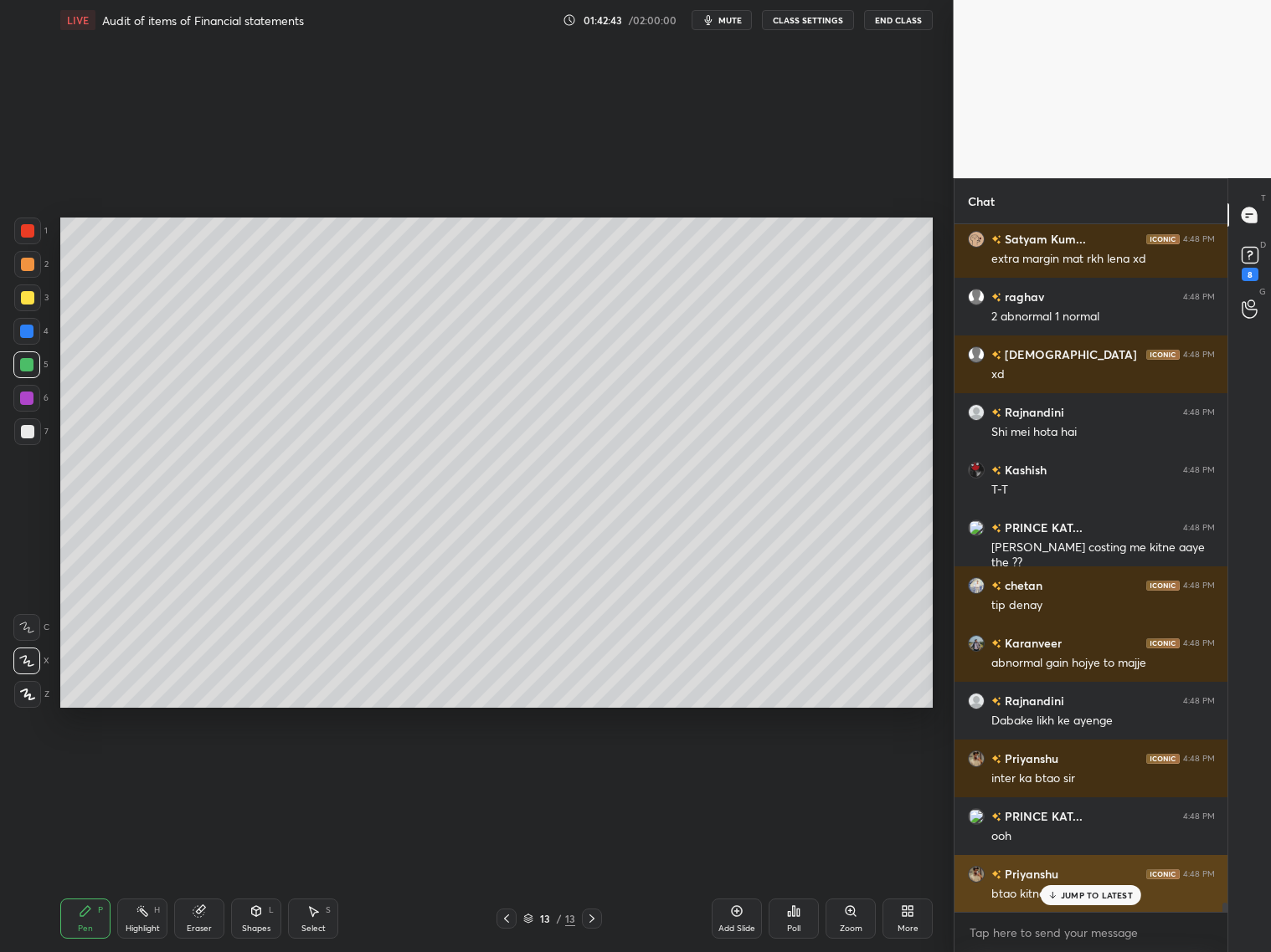
drag, startPoint x: 1073, startPoint y: 896, endPoint x: 1056, endPoint y: 885, distance: 20.2
click at [1068, 769] on p "JUMP TO LATEST" at bounding box center [1096, 895] width 72 height 10
click at [507, 769] on icon at bounding box center [507, 919] width 14 height 14
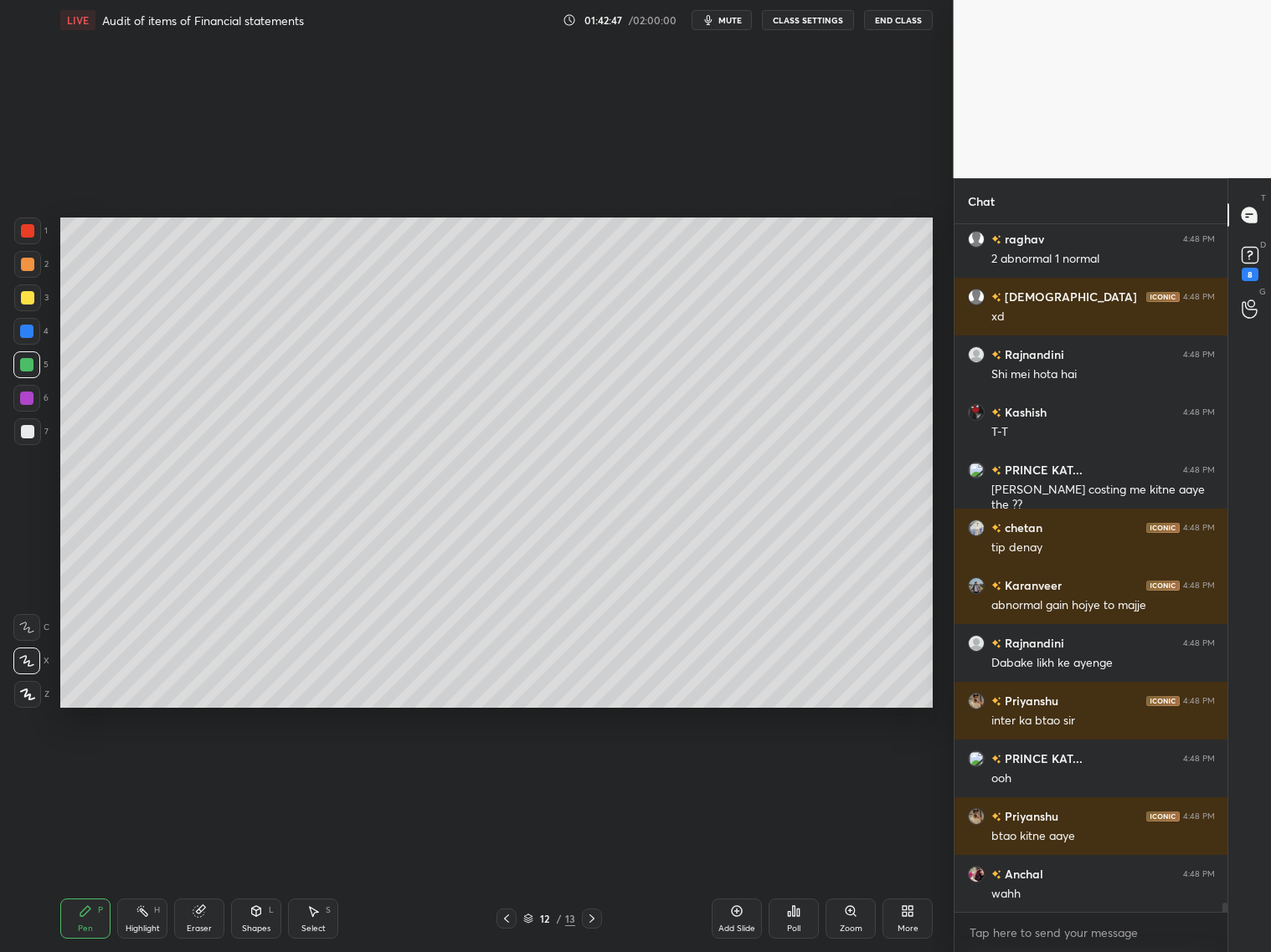
scroll to position [52949, 0]
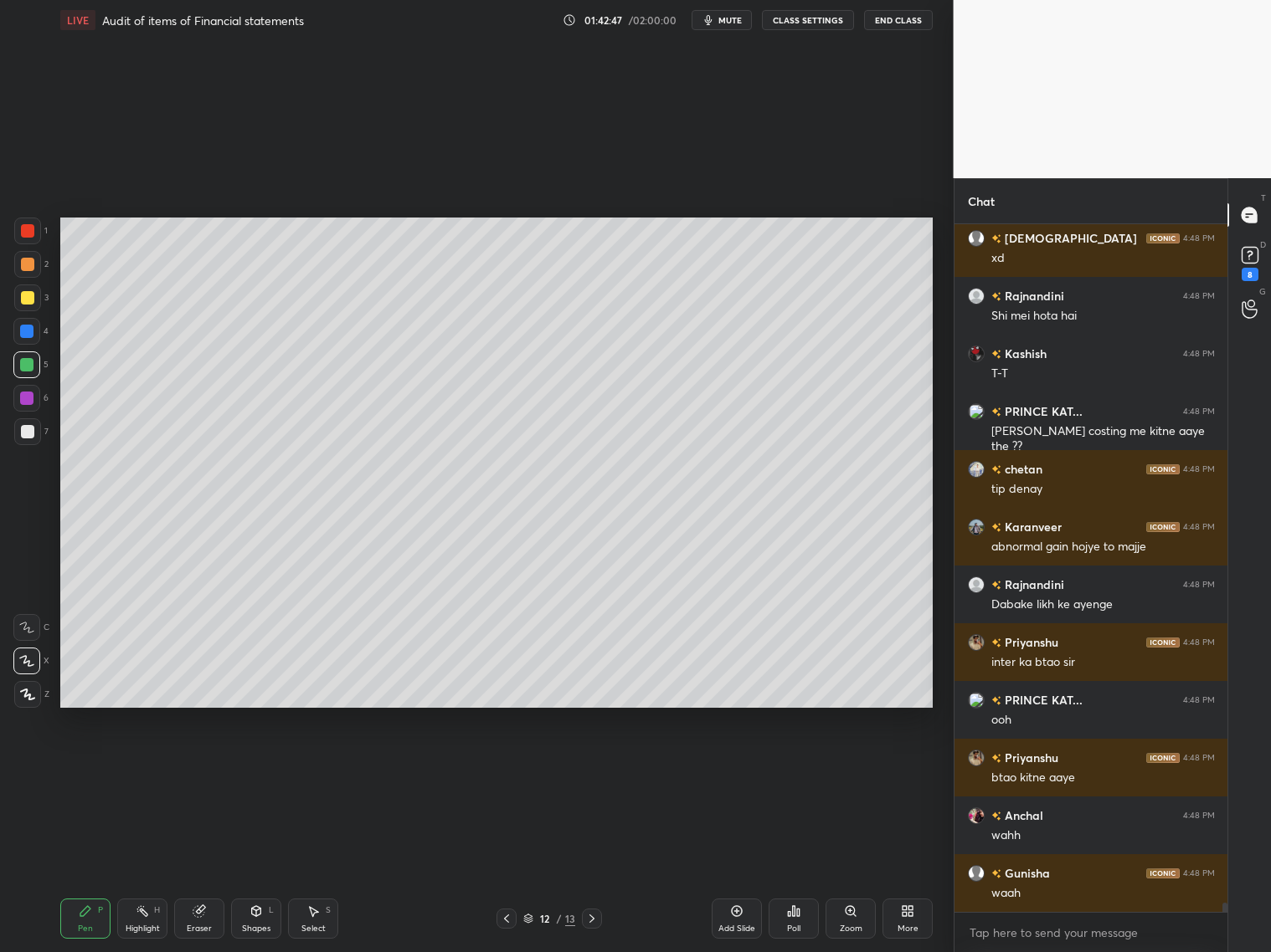
click at [595, 769] on icon at bounding box center [592, 919] width 14 height 14
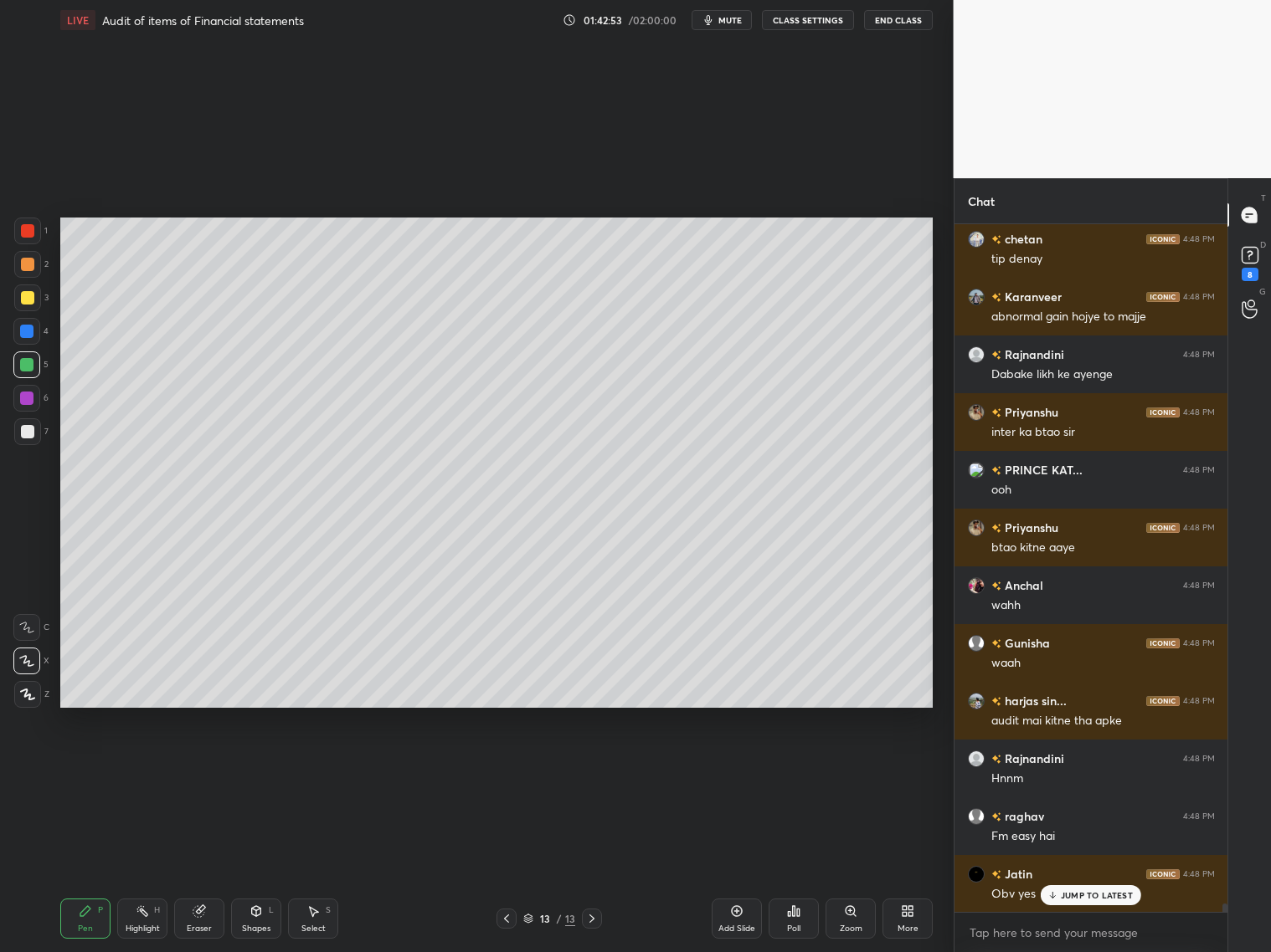
scroll to position [53294, 0]
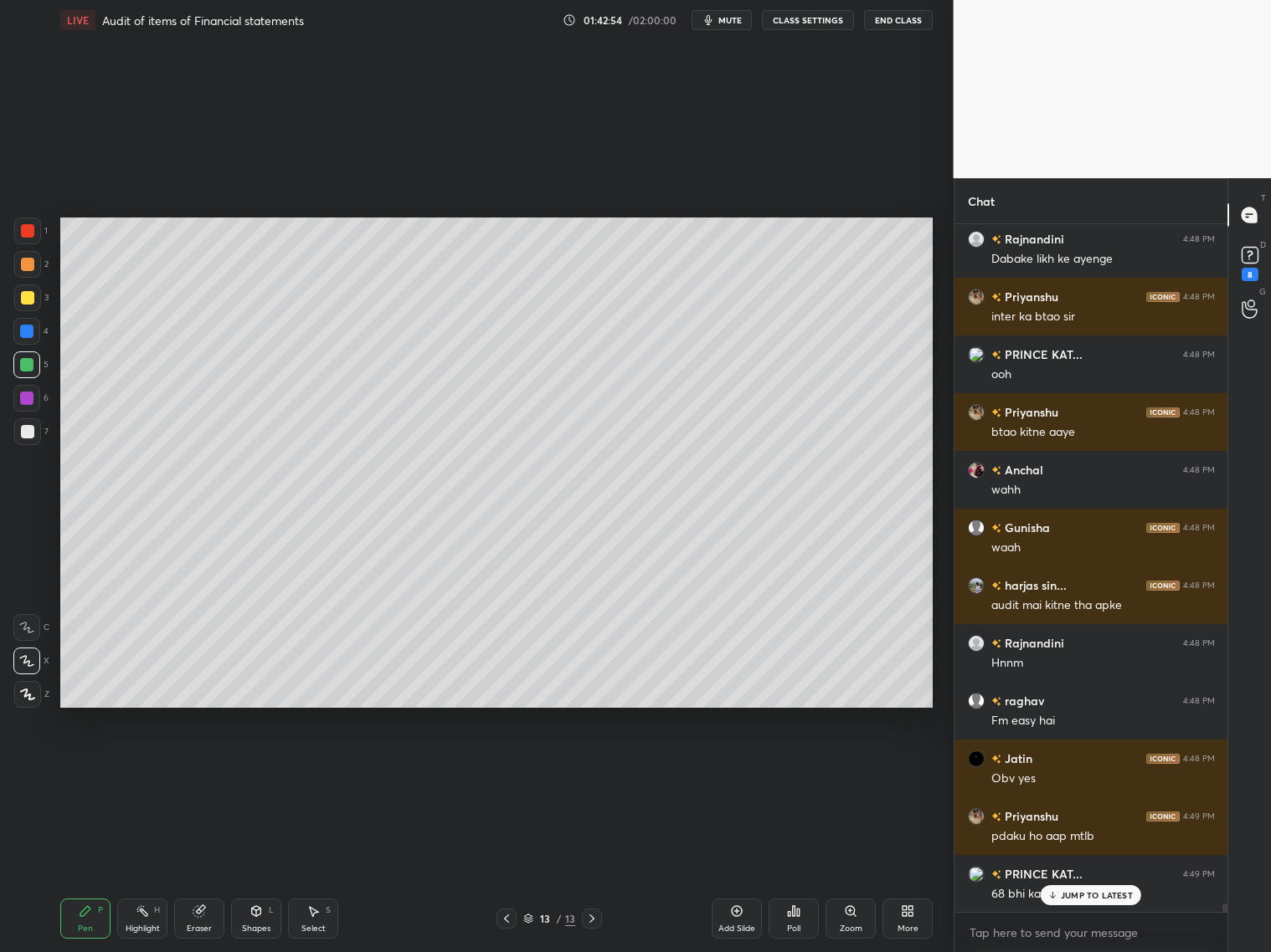
drag, startPoint x: 200, startPoint y: 920, endPoint x: 197, endPoint y: 901, distance: 19.2
click at [201, 769] on div "Eraser" at bounding box center [199, 919] width 50 height 40
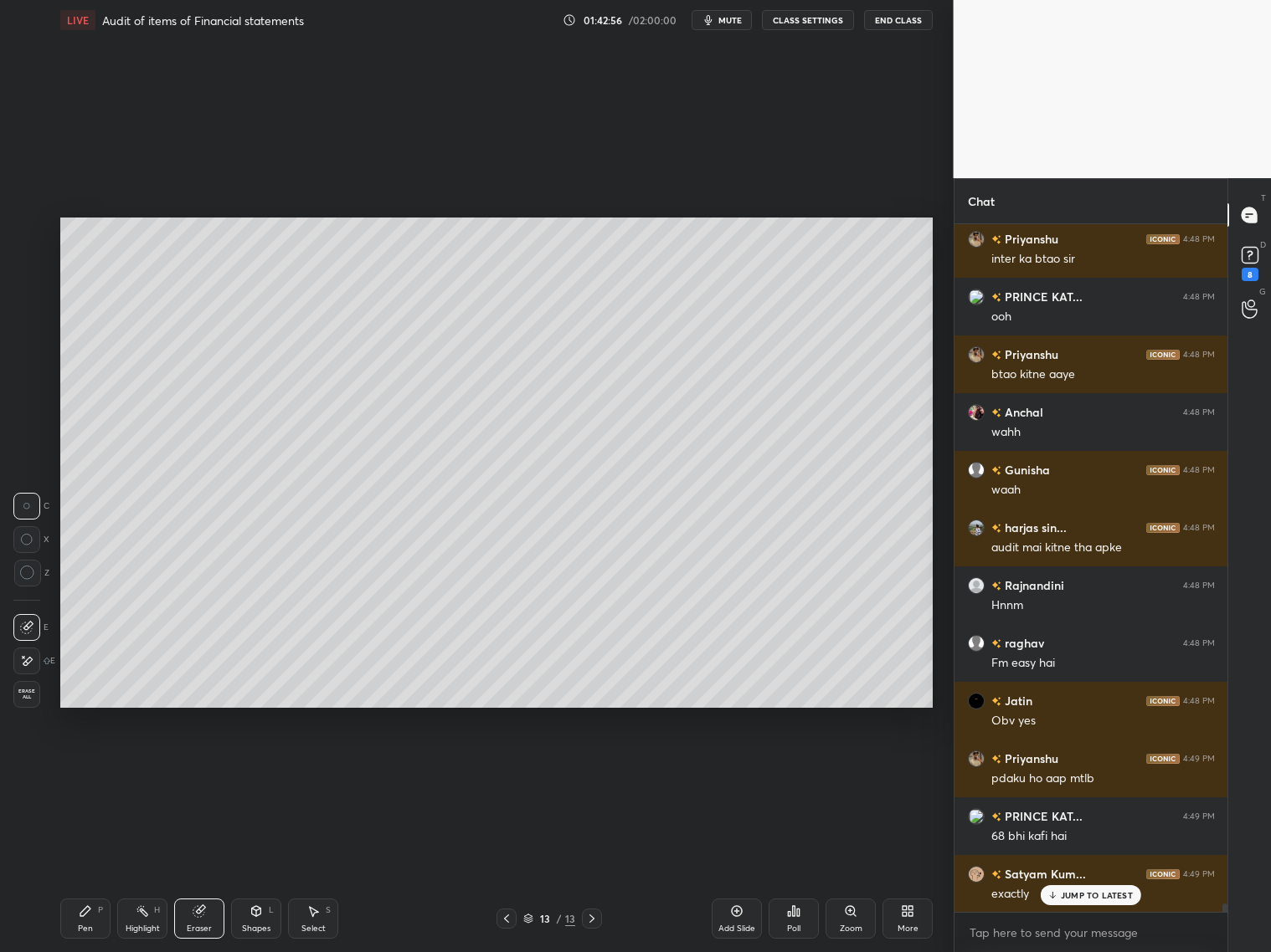
click at [88, 769] on div "Pen" at bounding box center [84, 928] width 15 height 9
click at [1073, 769] on div "JUMP TO LATEST" at bounding box center [1091, 895] width 100 height 20
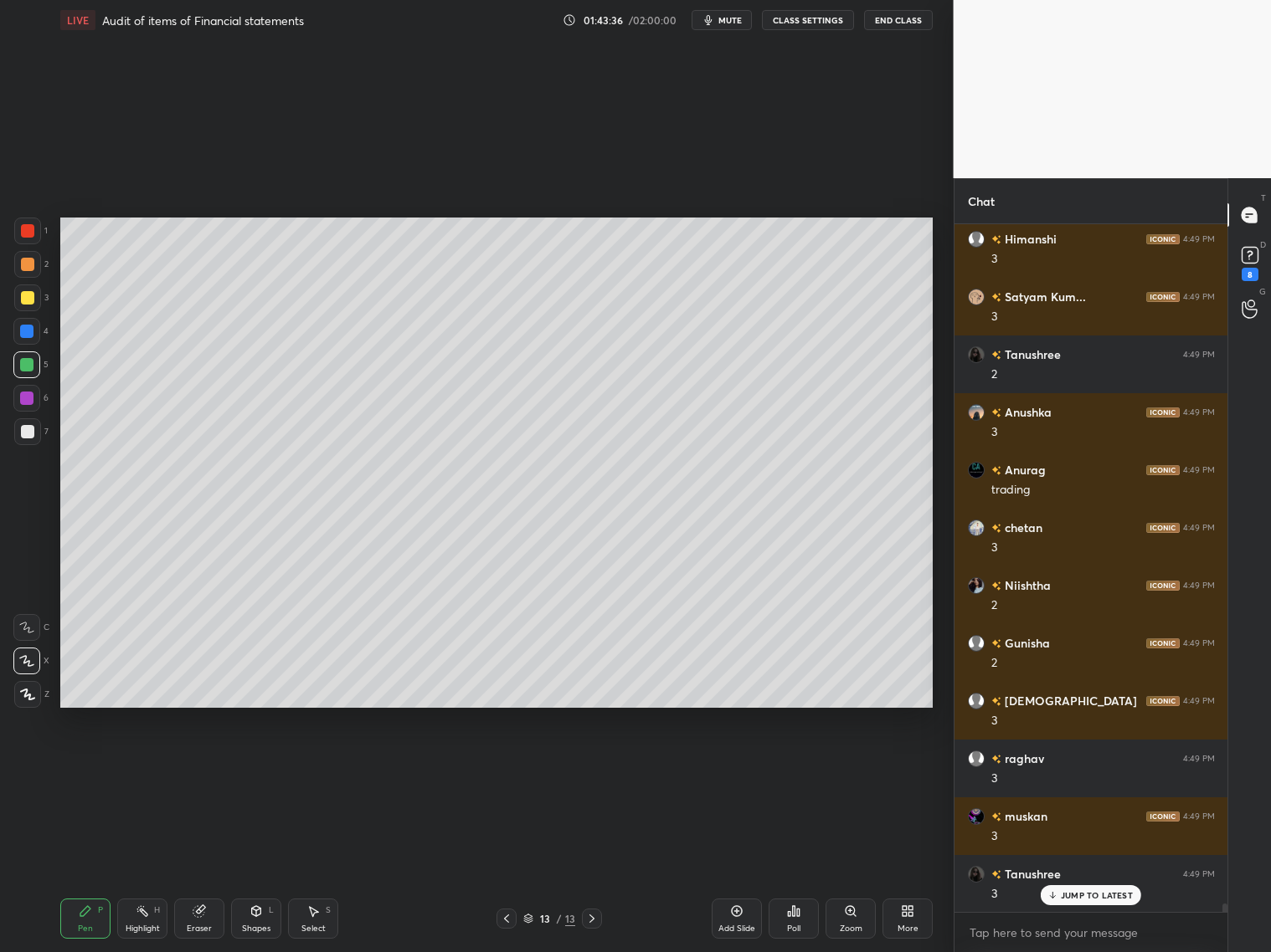
scroll to position [55808, 0]
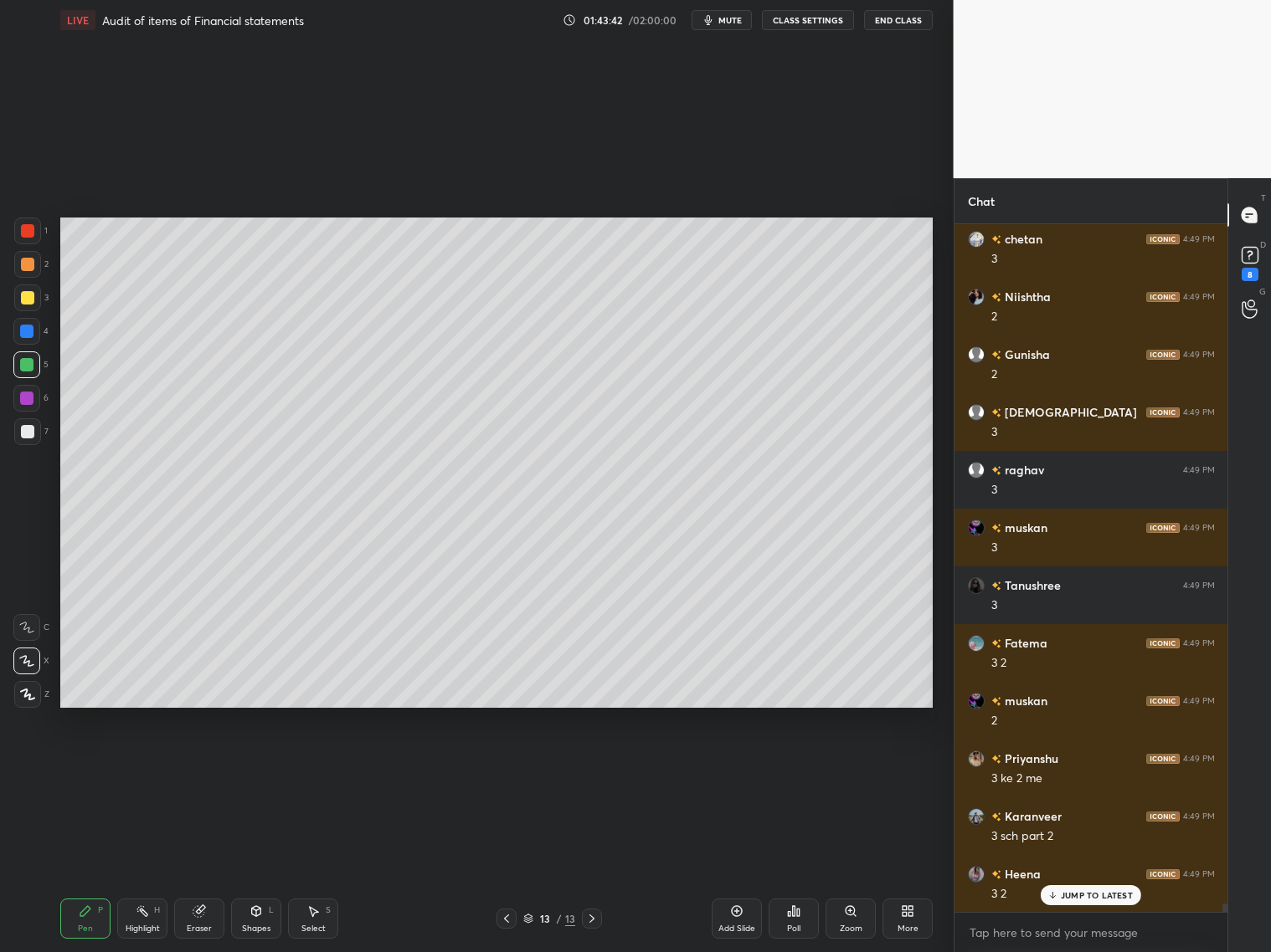
drag, startPoint x: 26, startPoint y: 270, endPoint x: 52, endPoint y: 260, distance: 27.9
click at [28, 272] on div at bounding box center [27, 264] width 26 height 26
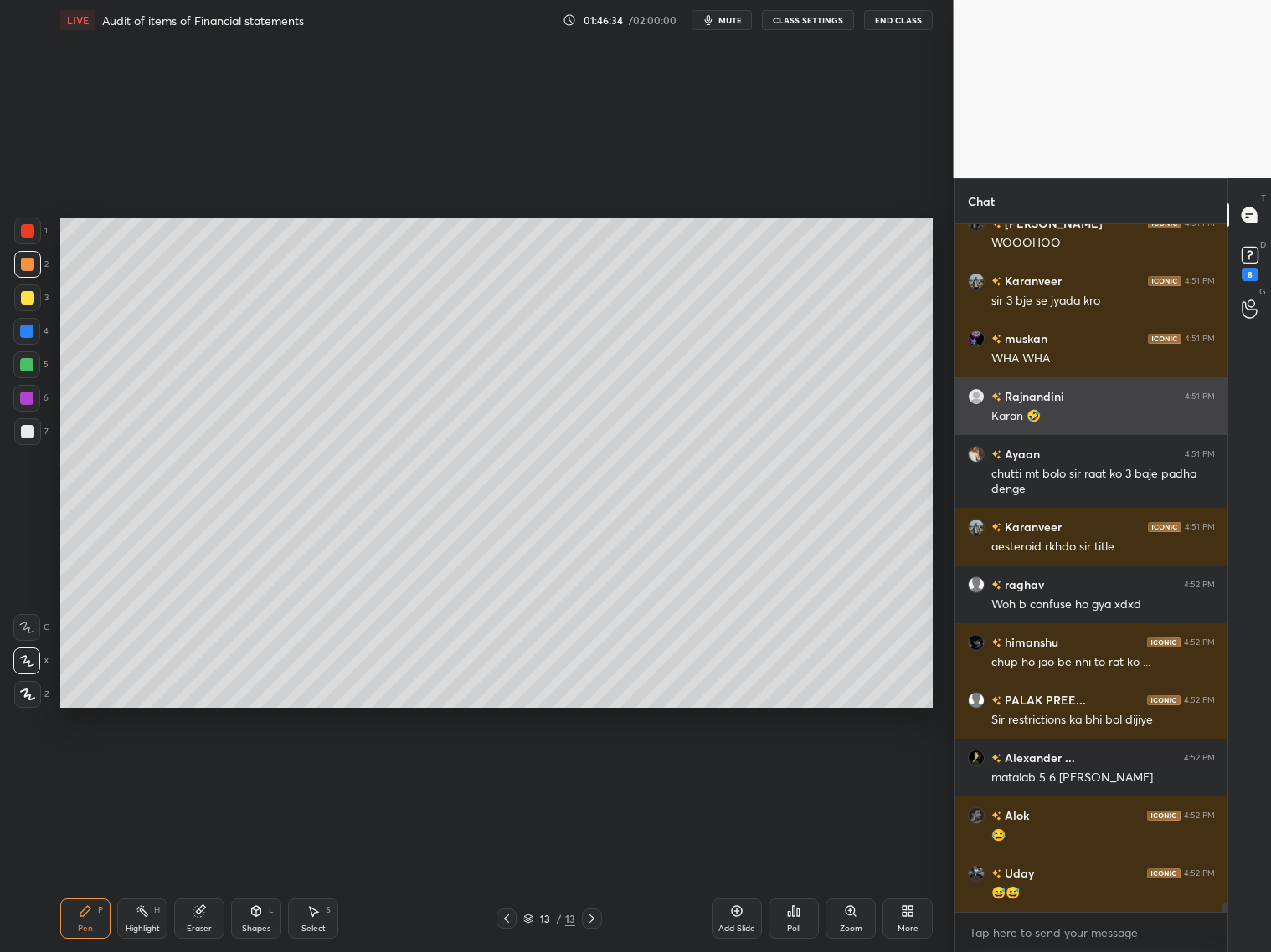
scroll to position [57613, 0]
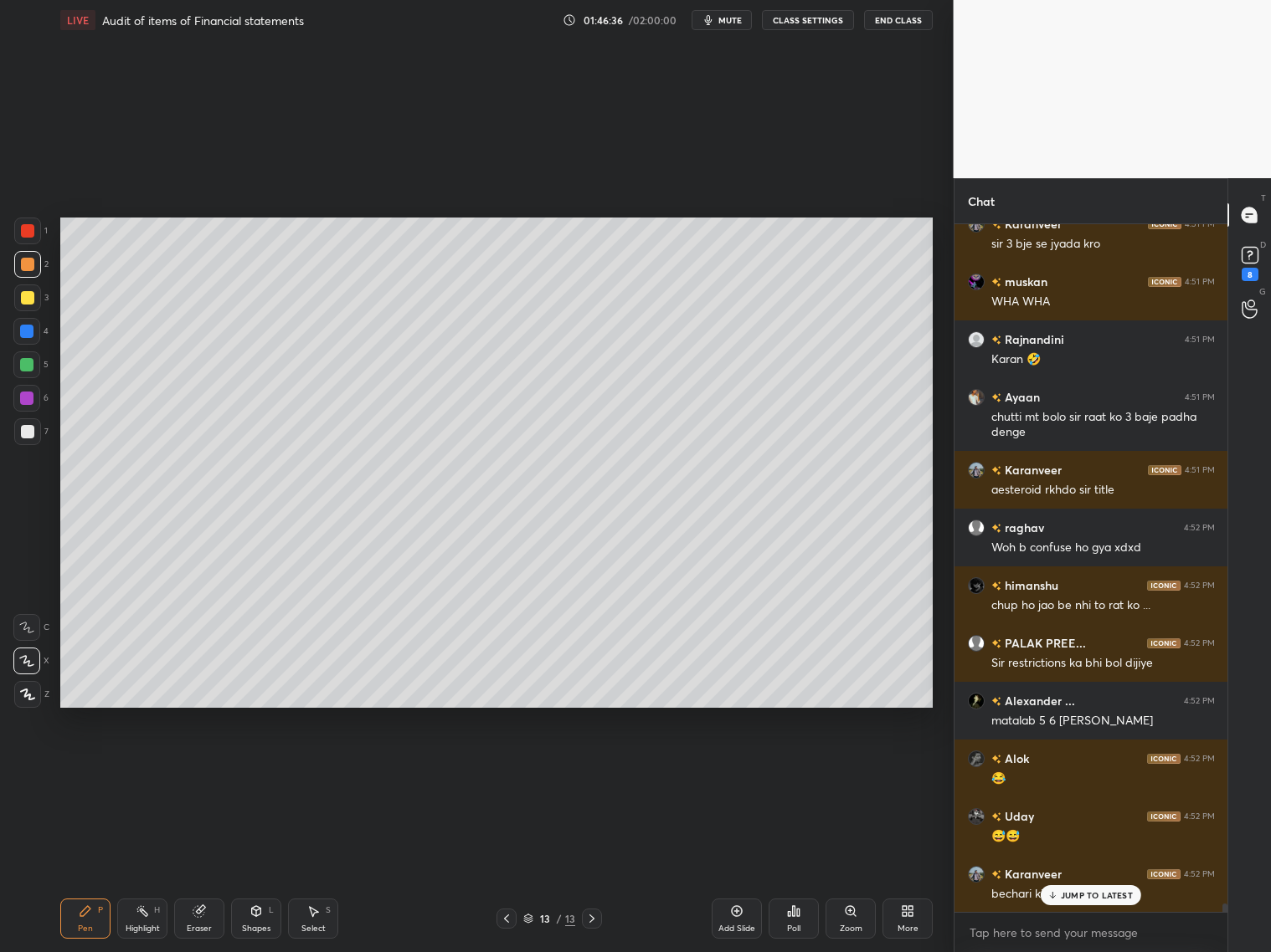
drag, startPoint x: 205, startPoint y: 921, endPoint x: 215, endPoint y: 857, distance: 64.8
click at [210, 769] on div "Eraser" at bounding box center [199, 919] width 50 height 40
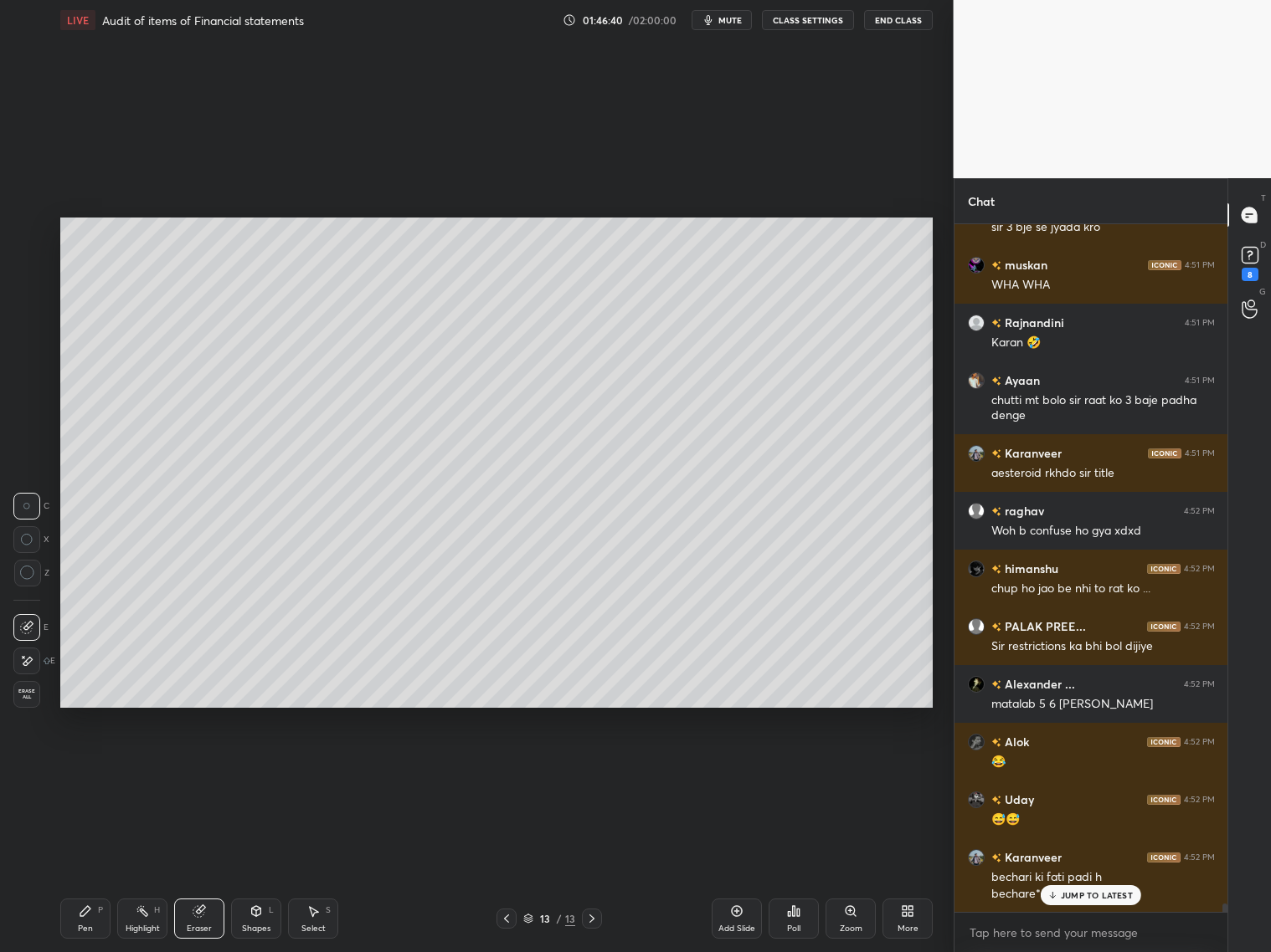
click at [88, 769] on icon at bounding box center [85, 911] width 10 height 10
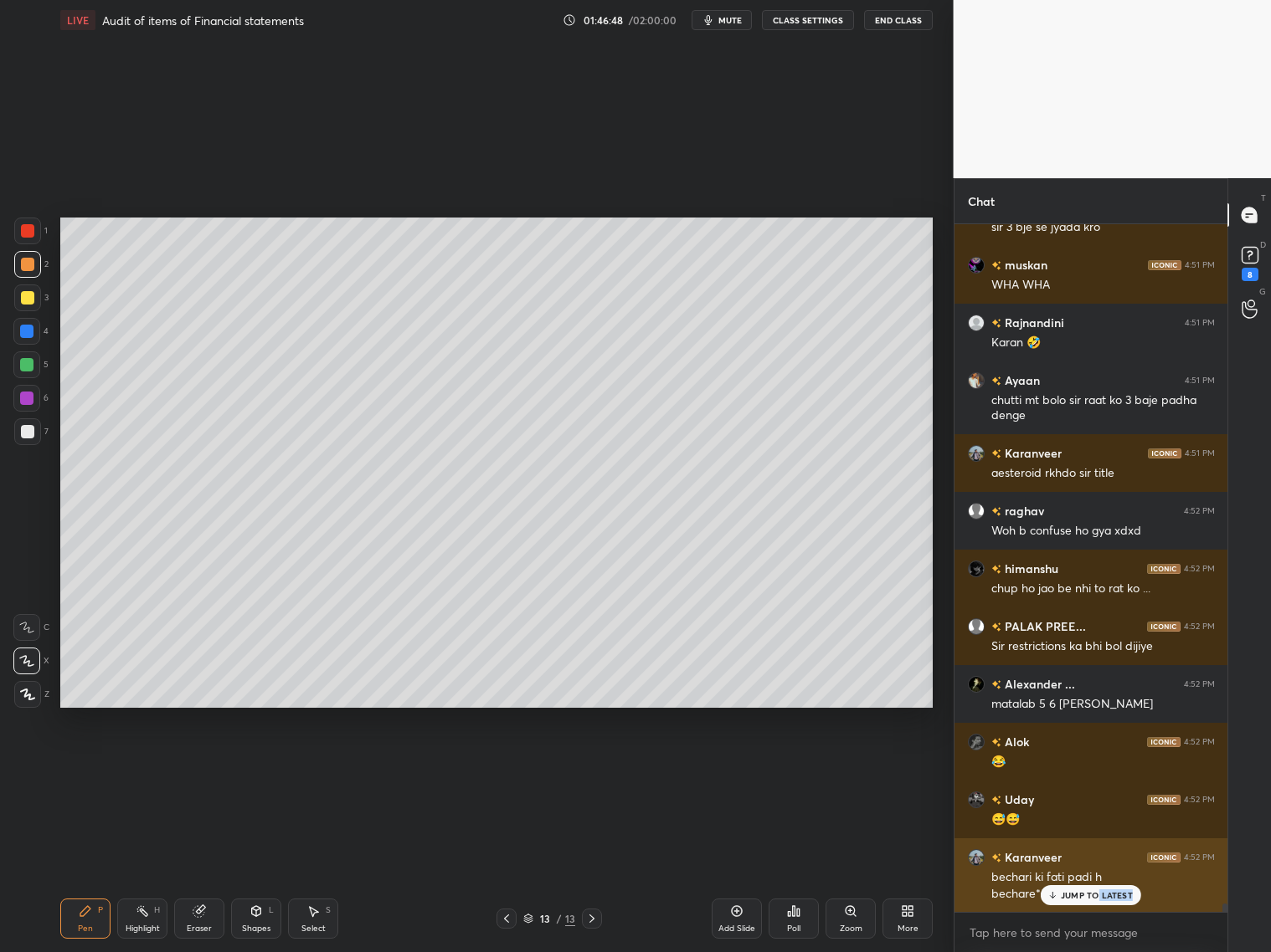
click at [1087, 769] on div "JUMP TO LATEST" at bounding box center [1091, 895] width 100 height 20
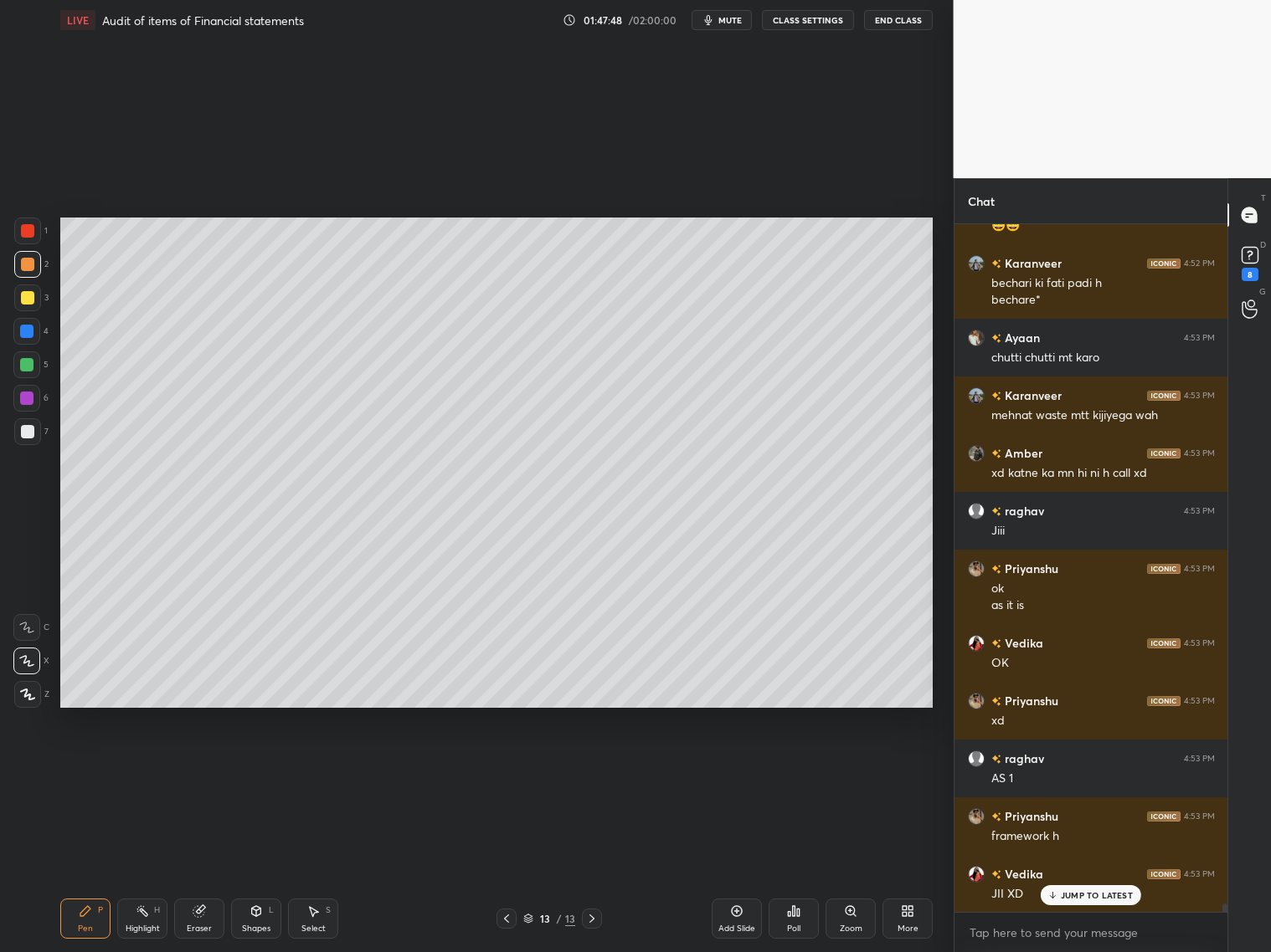
scroll to position [58282, 0]
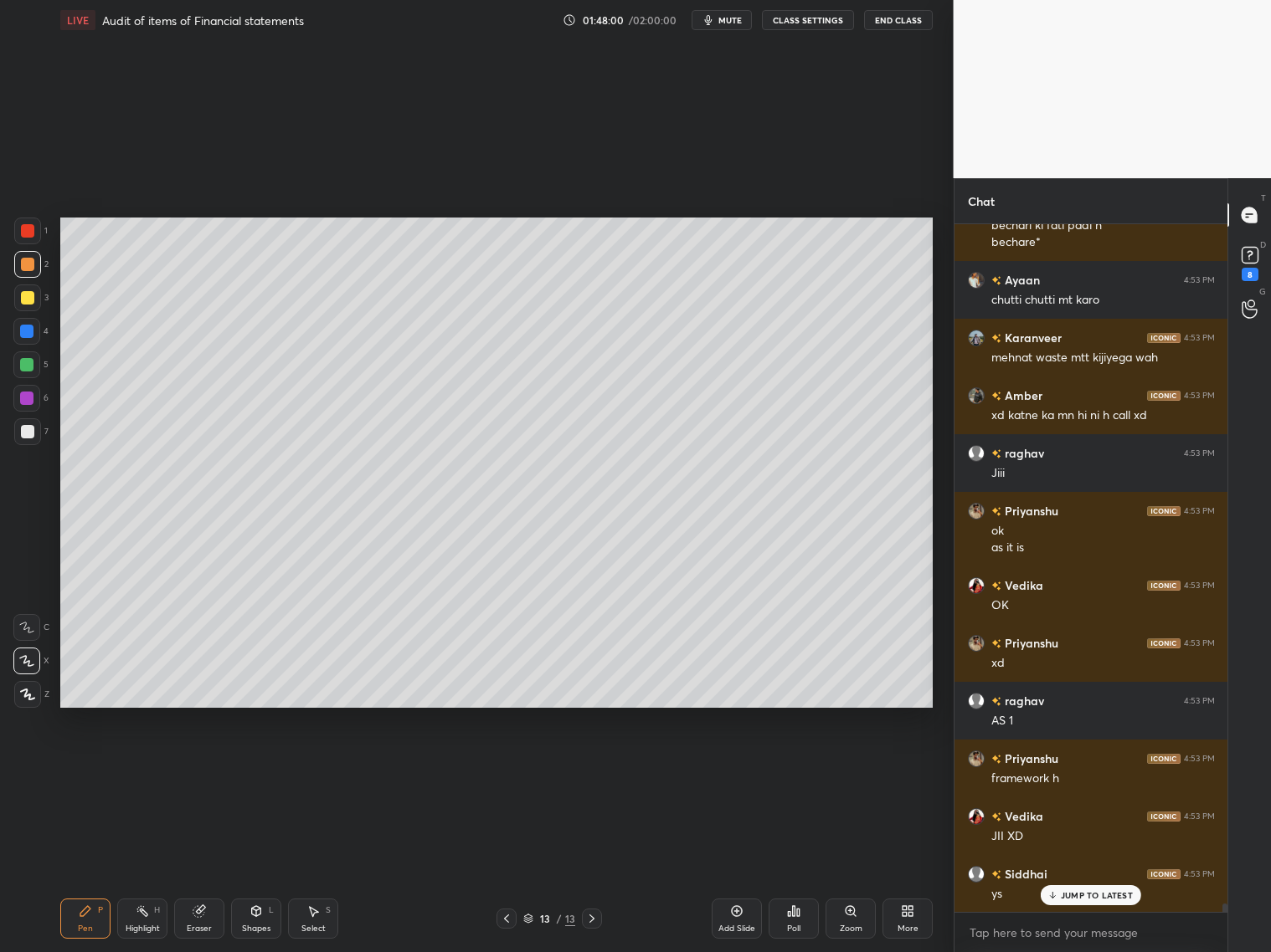
drag, startPoint x: 211, startPoint y: 915, endPoint x: 212, endPoint y: 906, distance: 9.1
click at [212, 769] on div "Eraser" at bounding box center [199, 919] width 50 height 40
click at [97, 769] on div "Pen P" at bounding box center [84, 919] width 50 height 40
drag, startPoint x: 725, startPoint y: 920, endPoint x: 726, endPoint y: 869, distance: 51.0
click at [728, 769] on div "Add Slide" at bounding box center [737, 919] width 50 height 40
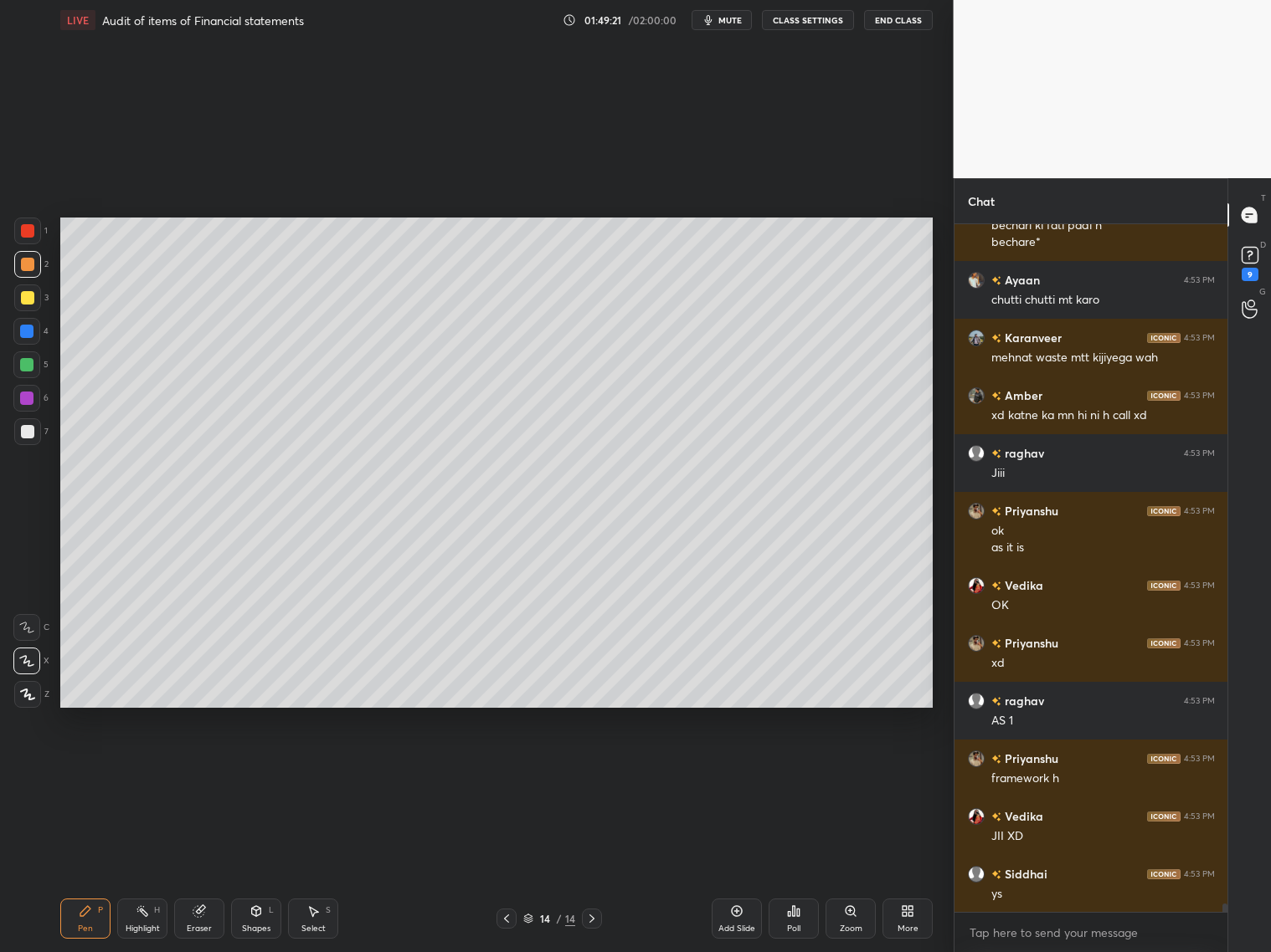
click at [507, 769] on icon at bounding box center [507, 919] width 14 height 14
drag, startPoint x: 26, startPoint y: 429, endPoint x: 36, endPoint y: 412, distance: 19.7
click at [30, 426] on div at bounding box center [27, 432] width 14 height 14
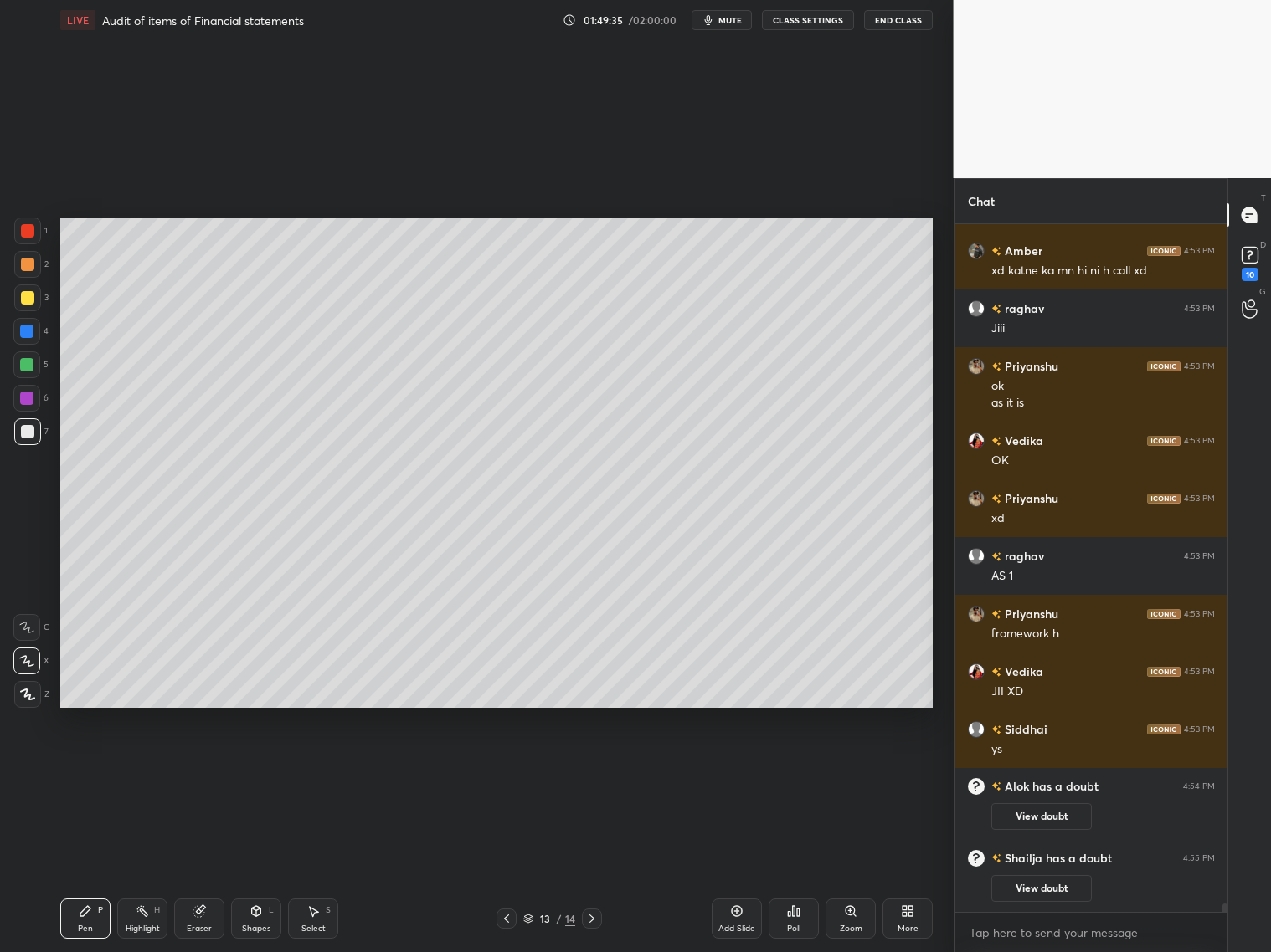
scroll to position [56263, 0]
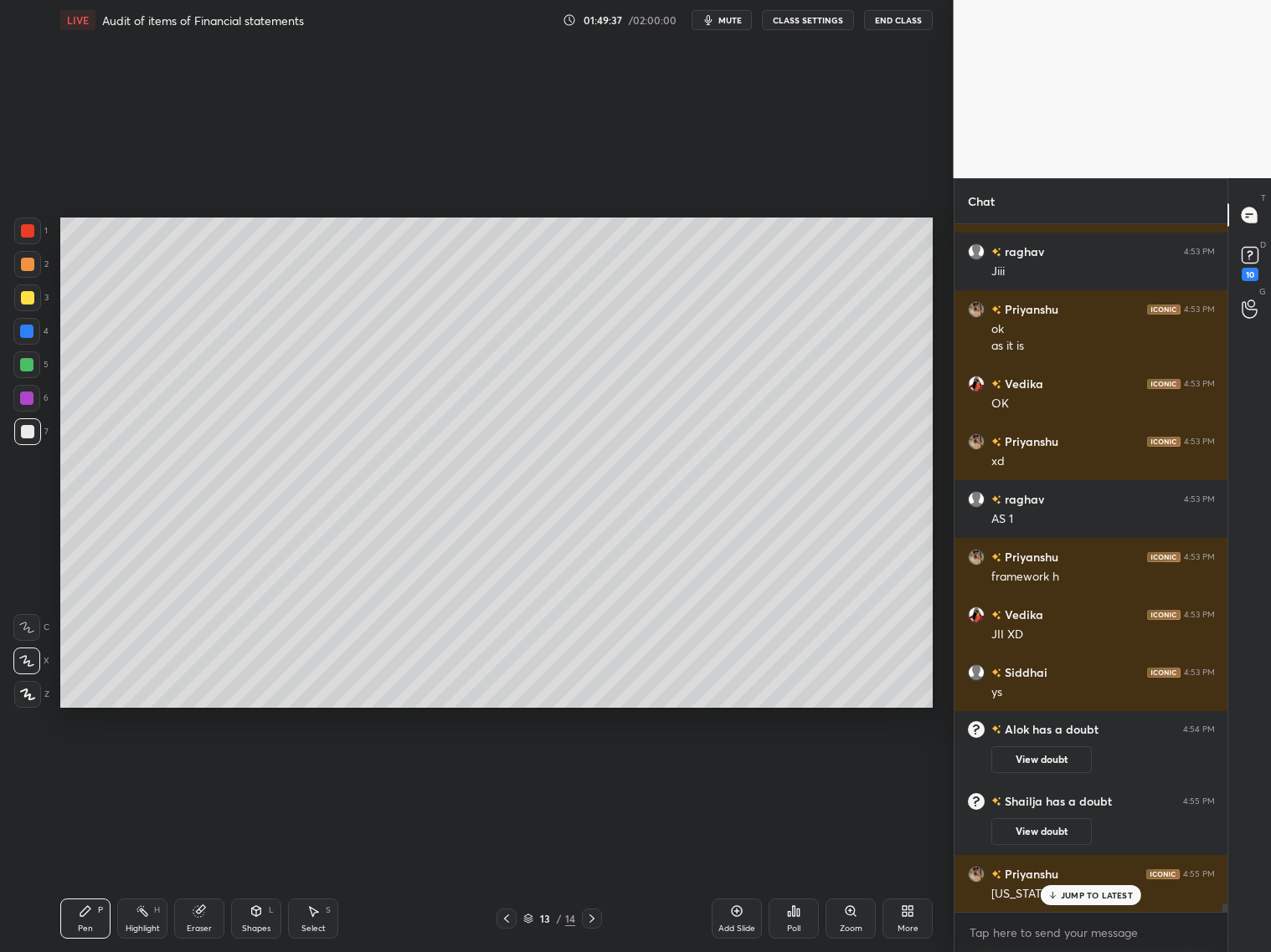
click at [1086, 769] on p "JUMP TO LATEST" at bounding box center [1096, 895] width 72 height 10
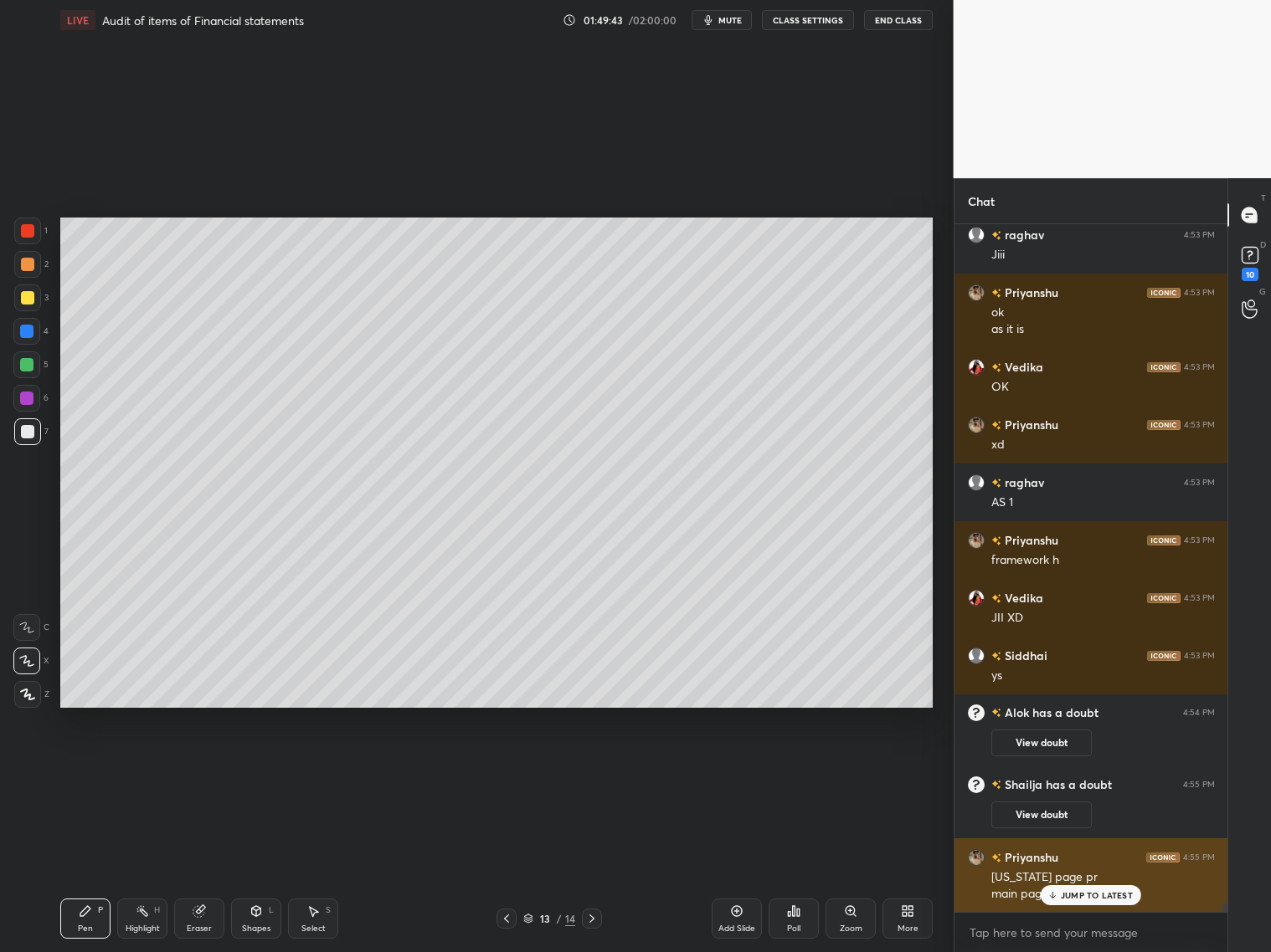
scroll to position [56339, 0]
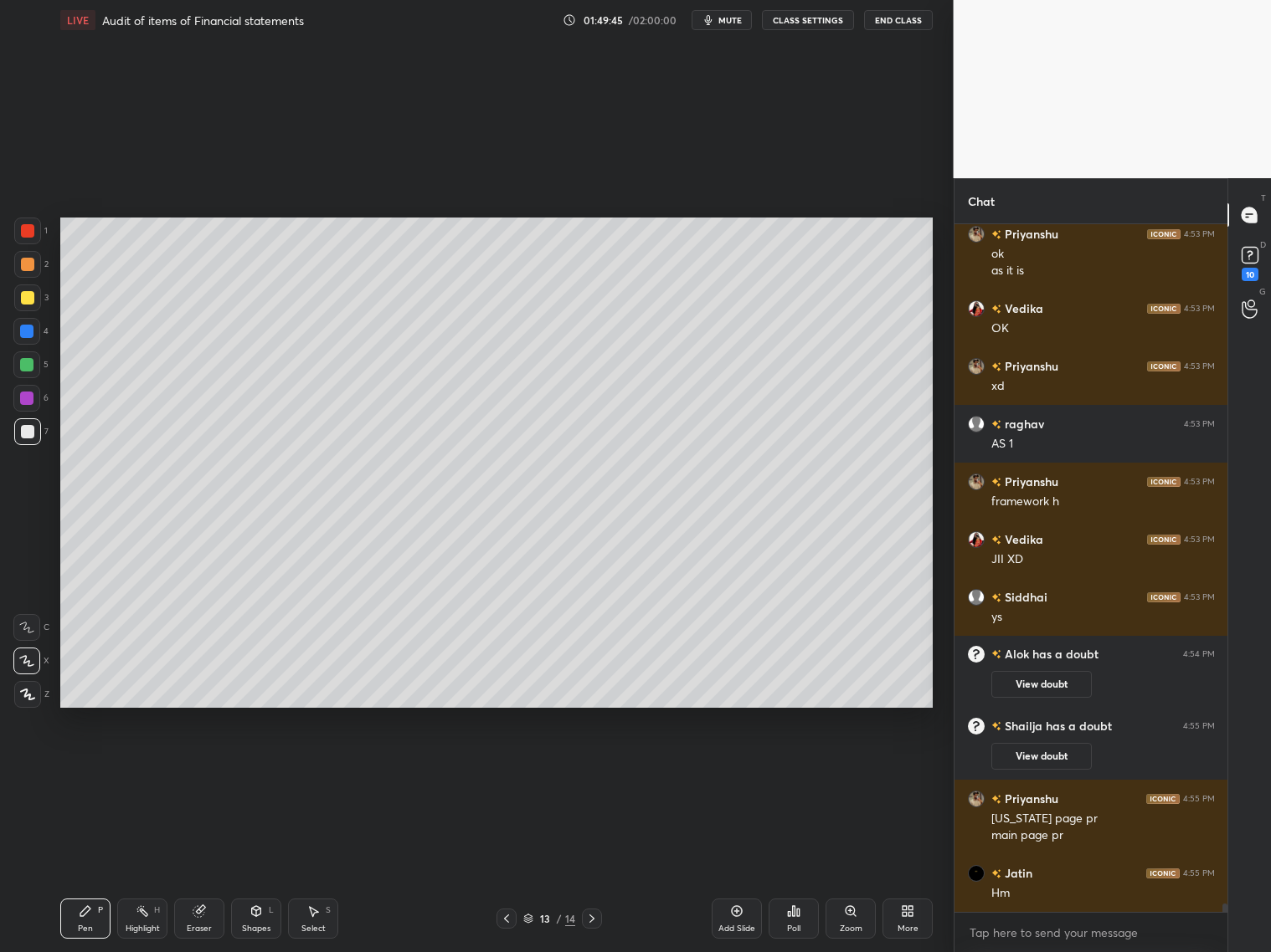
click at [595, 769] on icon at bounding box center [592, 919] width 14 height 14
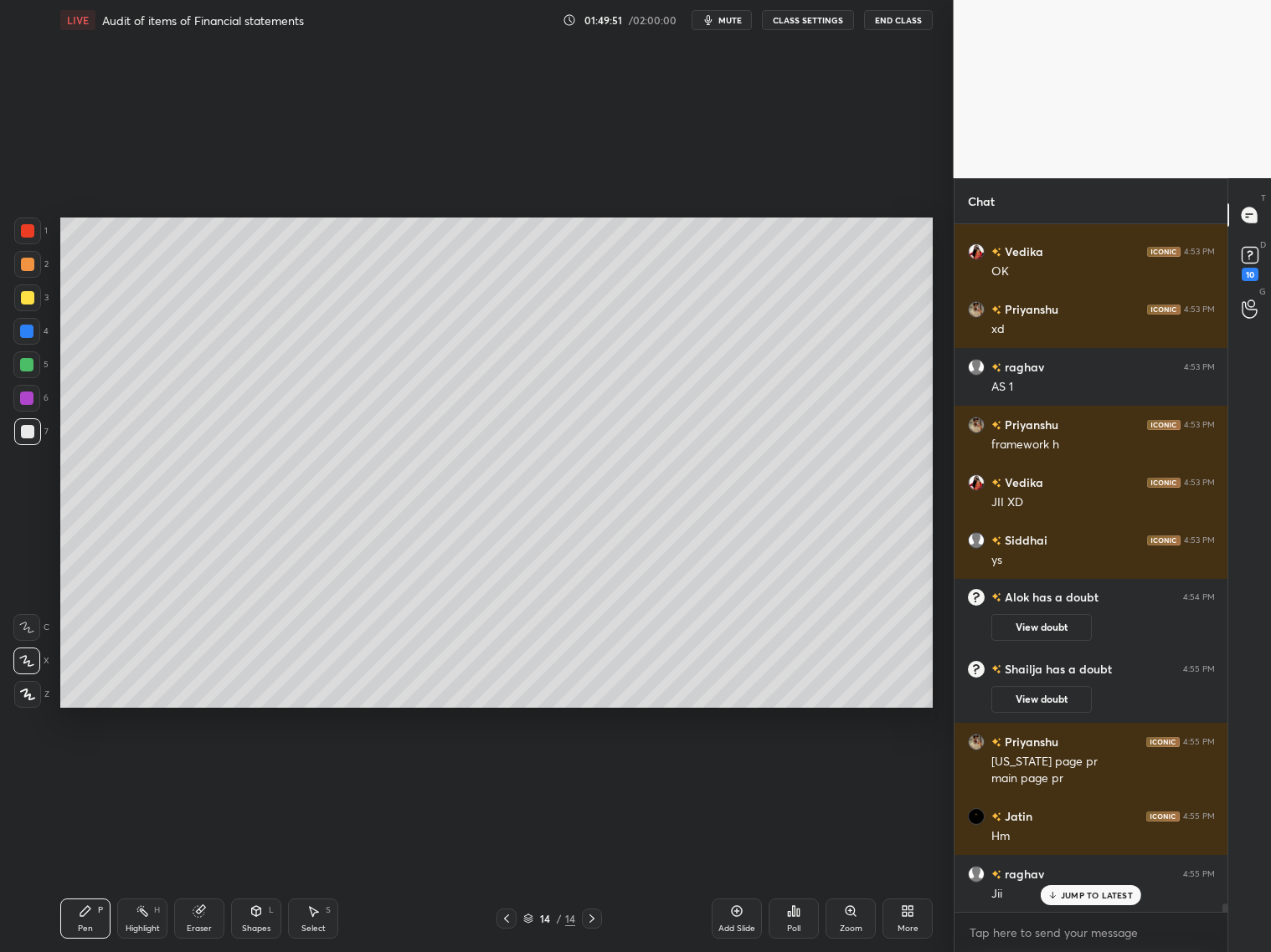
click at [506, 769] on icon at bounding box center [507, 919] width 14 height 14
click at [593, 769] on icon at bounding box center [592, 919] width 14 height 14
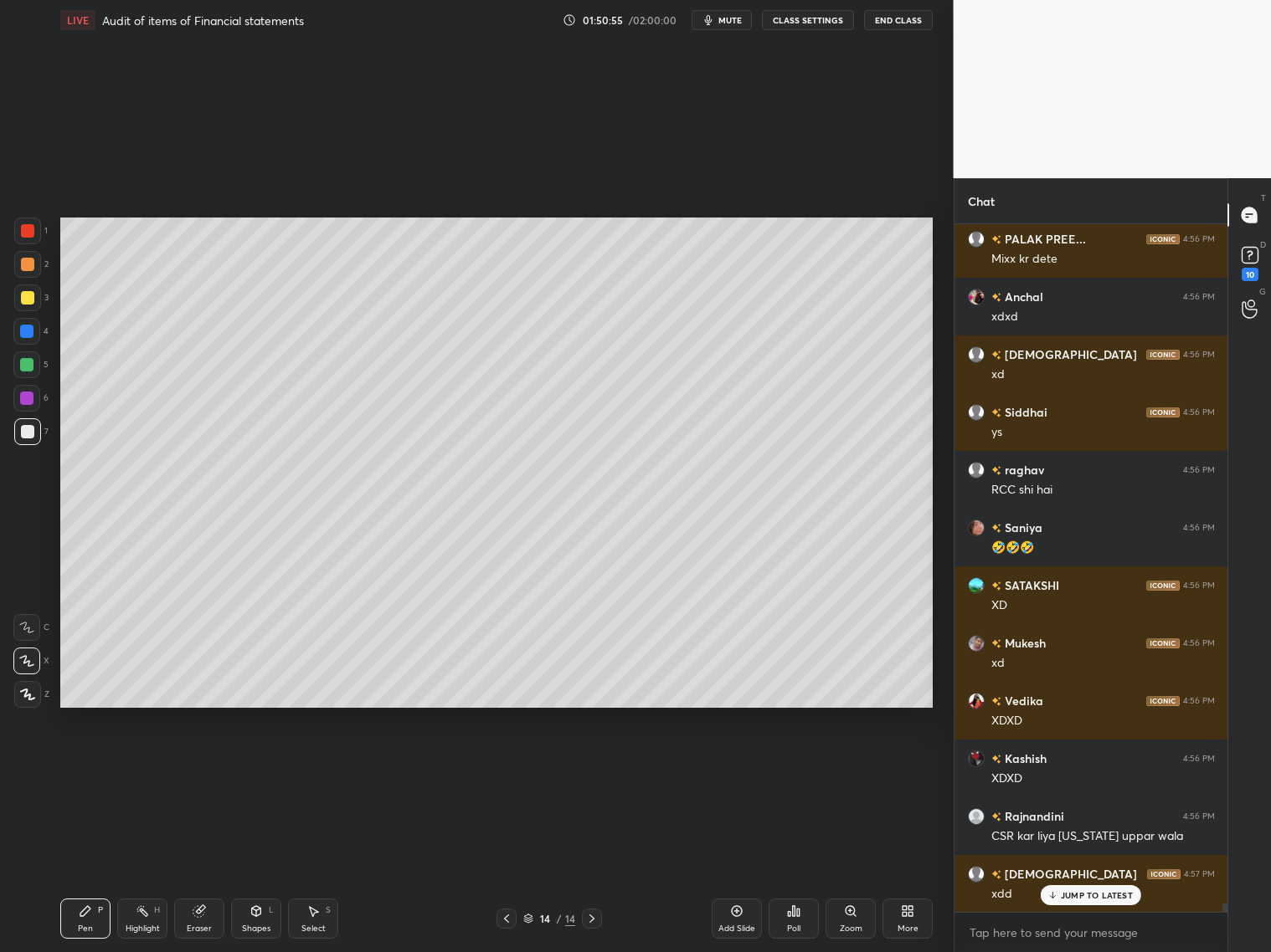
scroll to position [58217, 0]
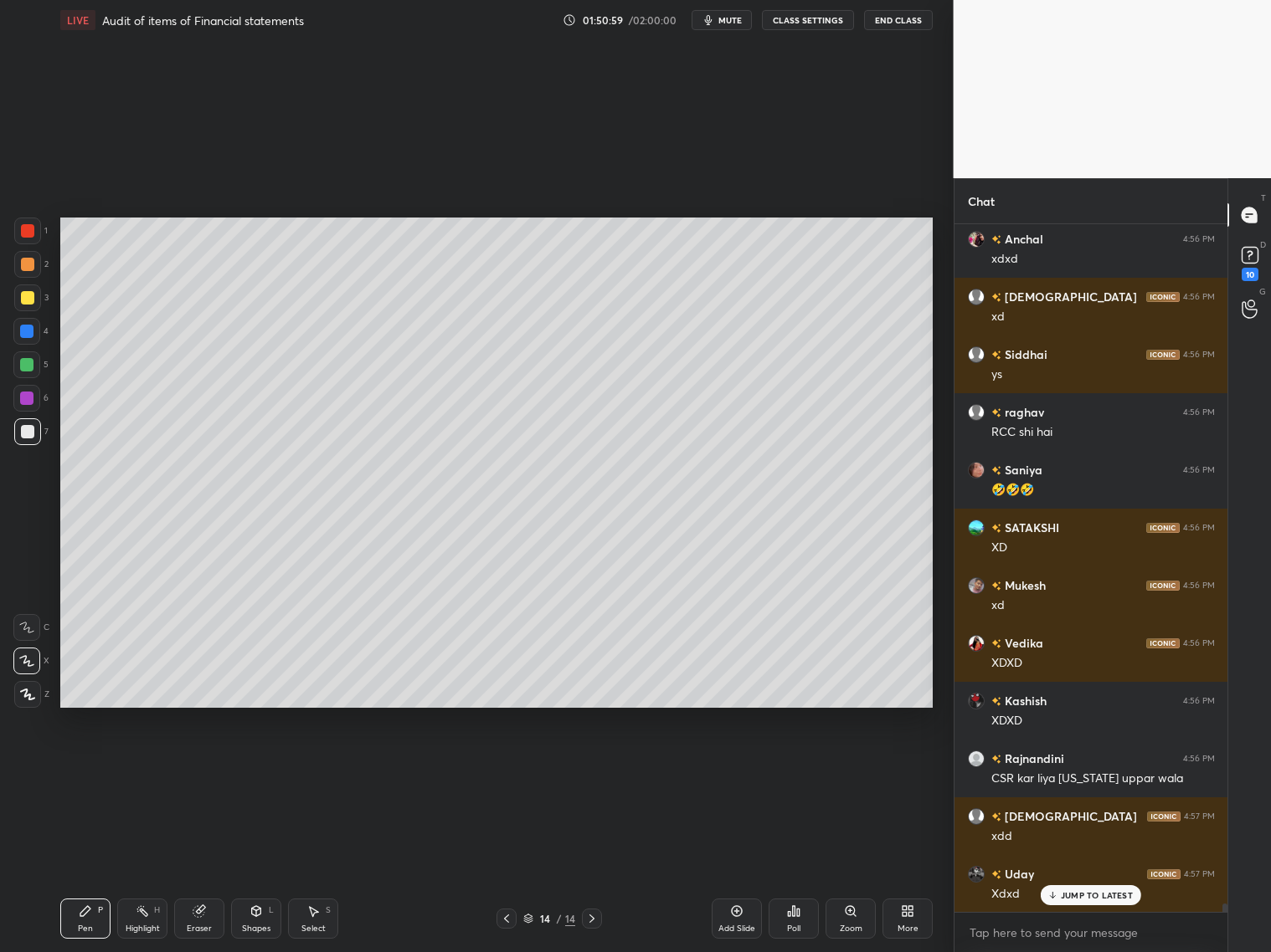
click at [260, 769] on icon at bounding box center [256, 912] width 14 height 14
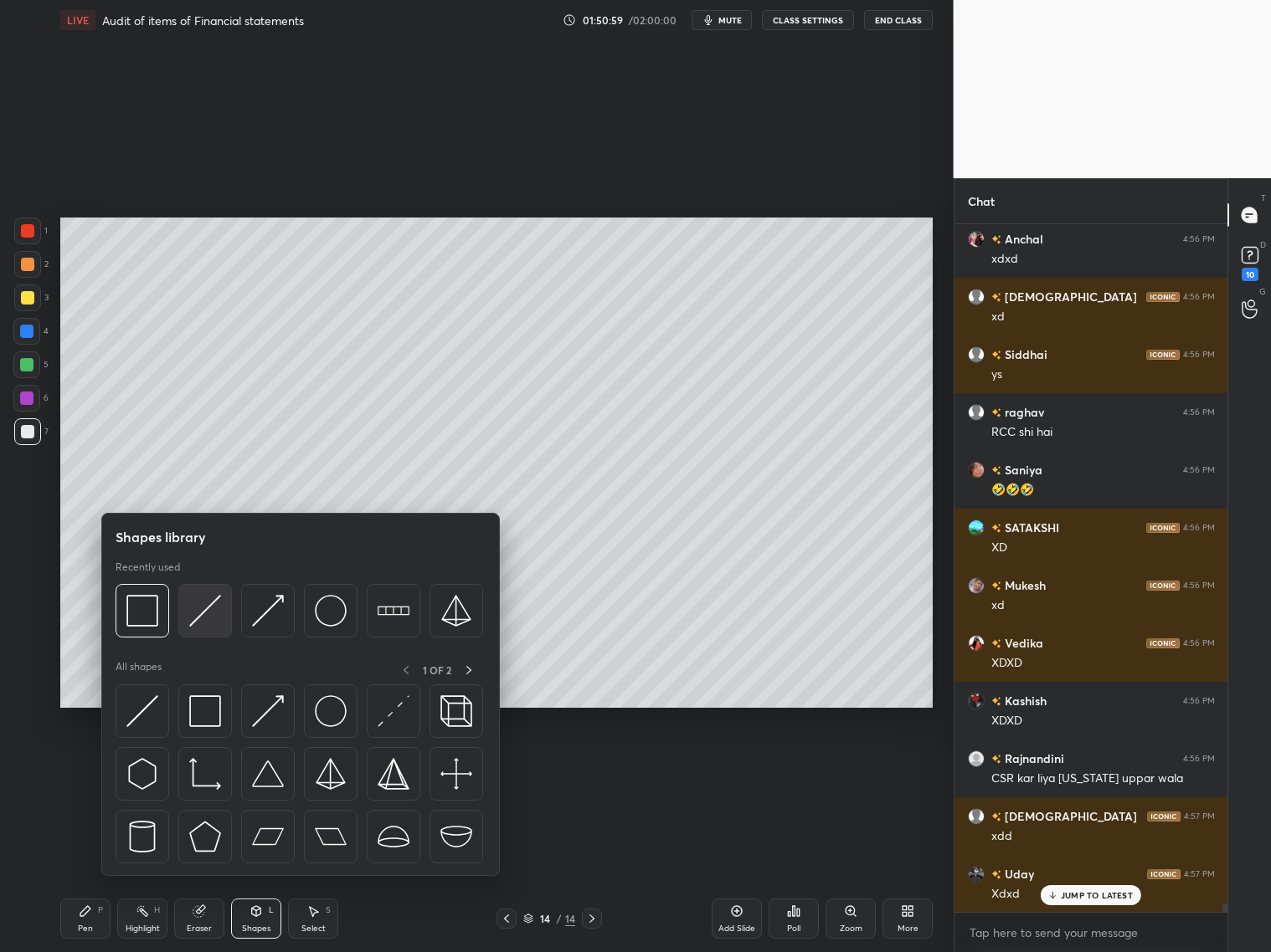
click at [203, 616] on img at bounding box center [205, 611] width 31 height 31
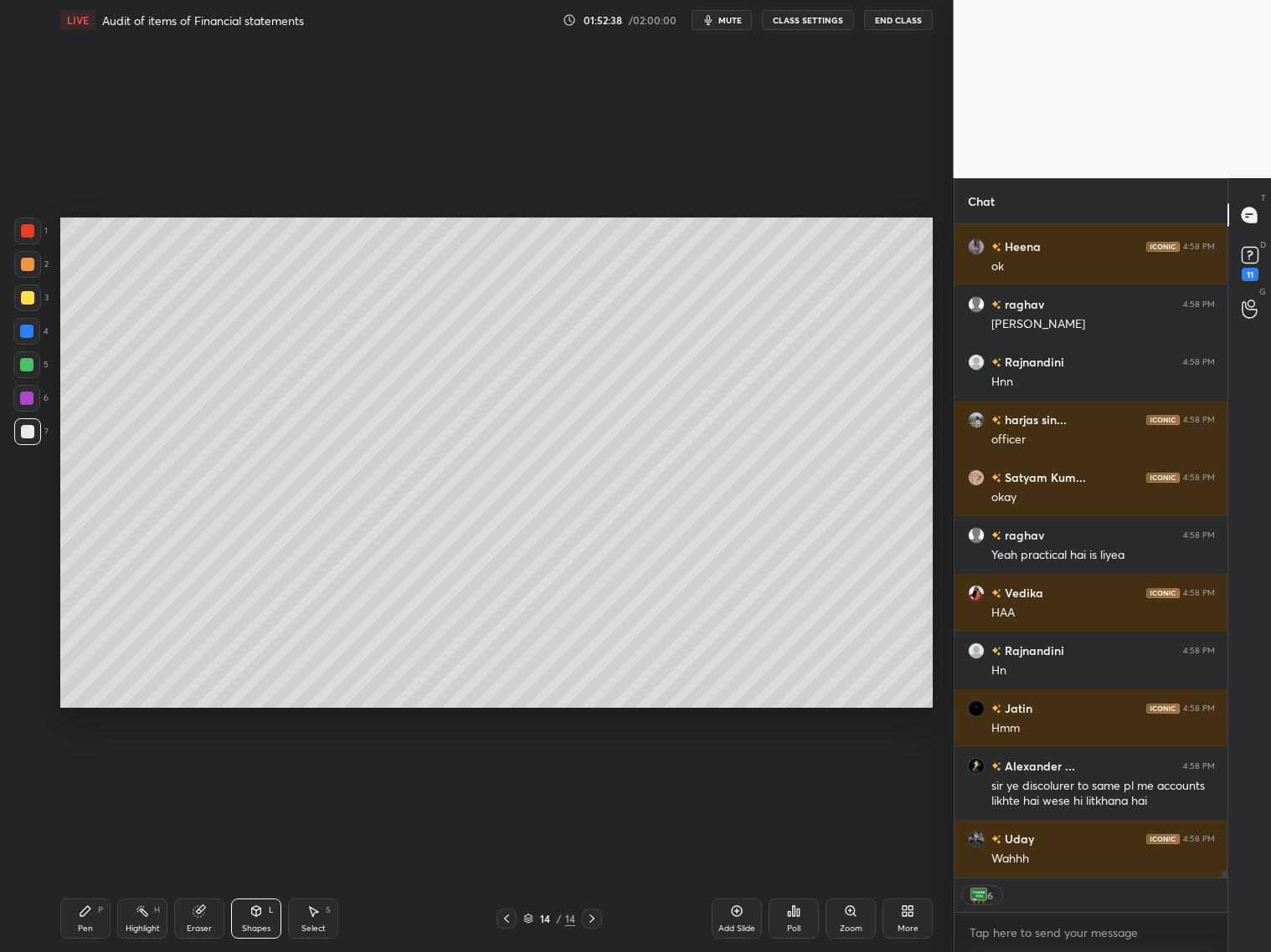
scroll to position [5, 5]
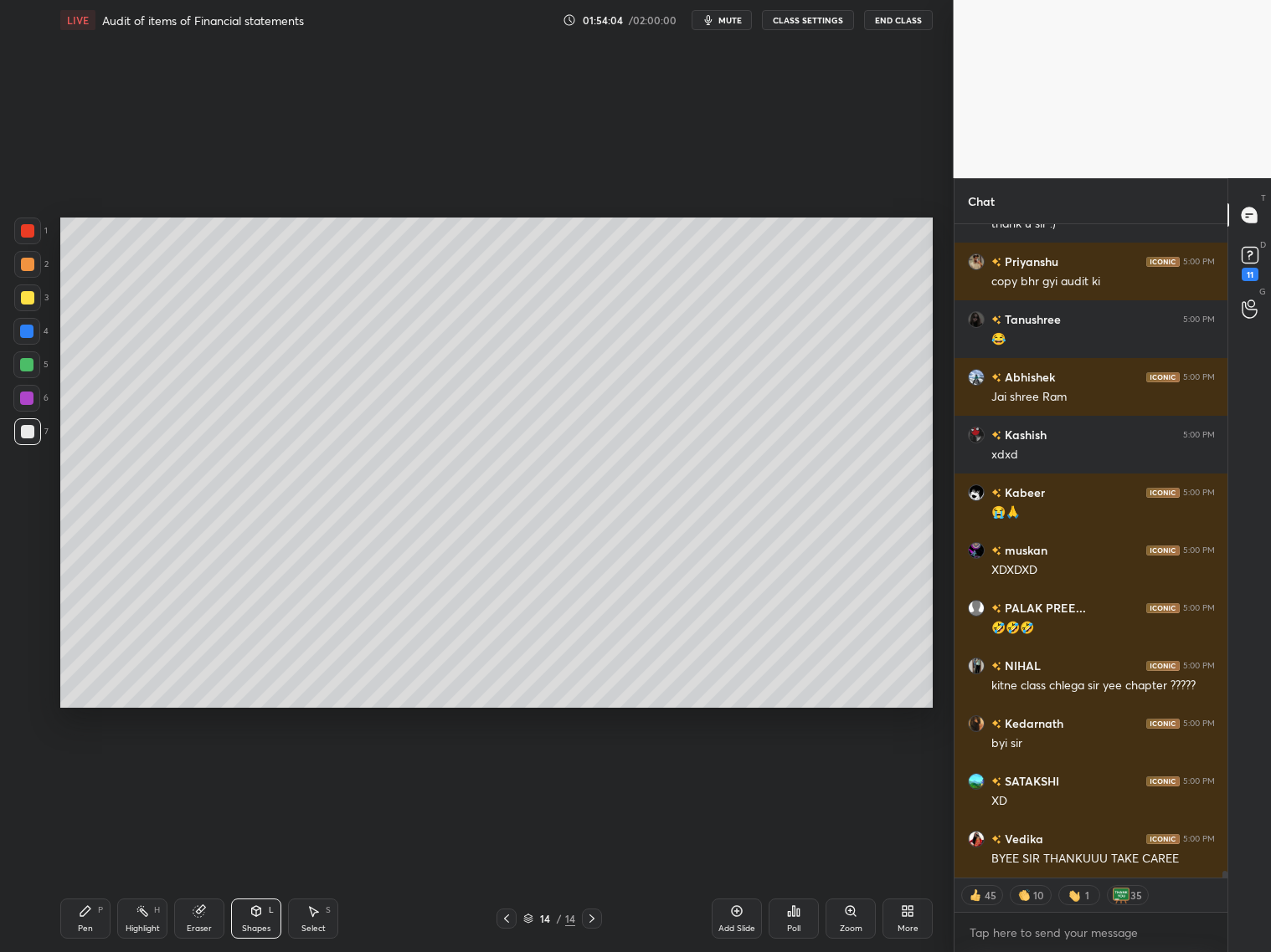
drag, startPoint x: 901, startPoint y: 15, endPoint x: 901, endPoint y: 857, distance: 842.0
click at [901, 15] on button "End Class" at bounding box center [898, 20] width 69 height 20
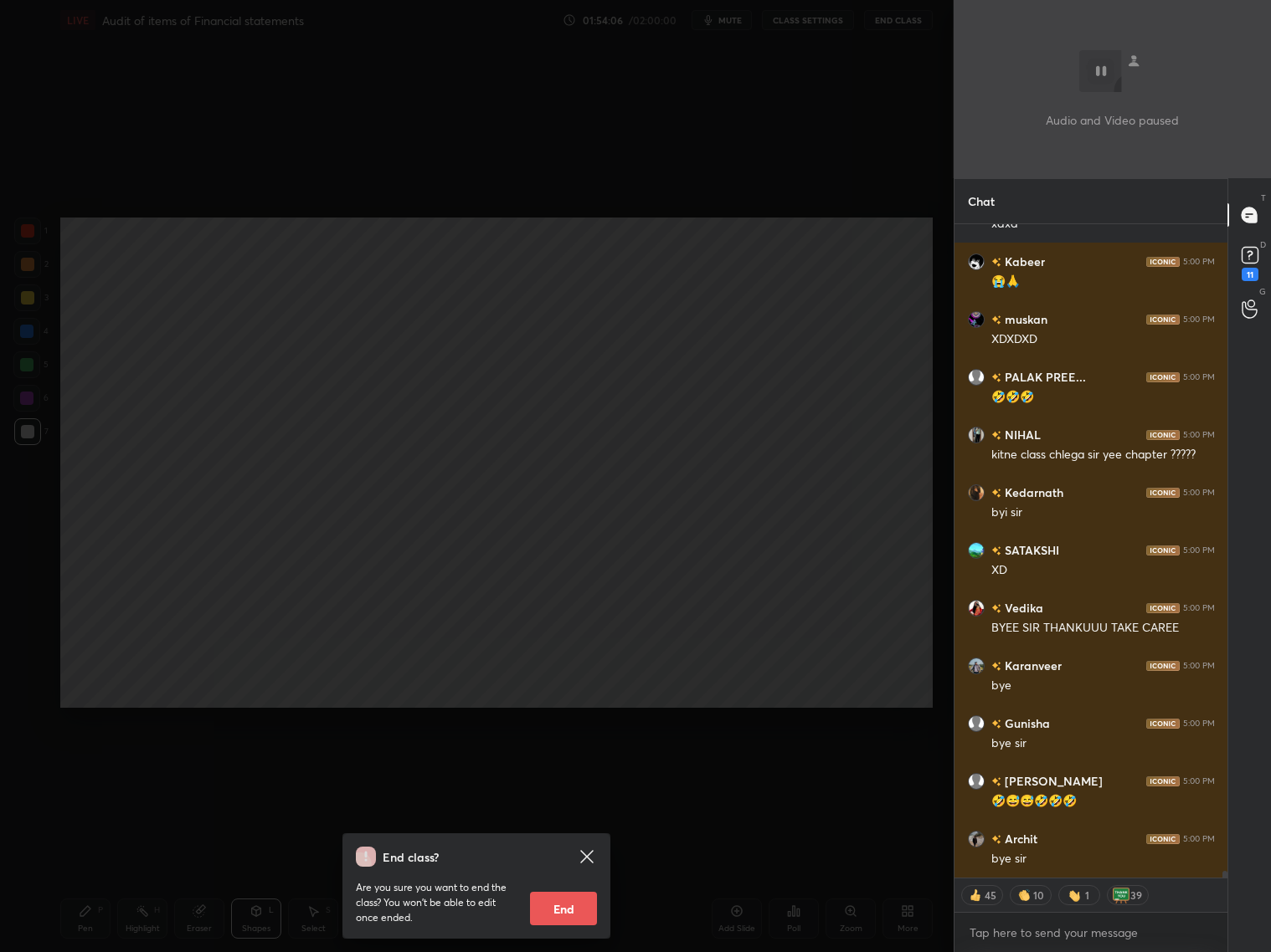
click at [577, 769] on button "End" at bounding box center [563, 909] width 67 height 33
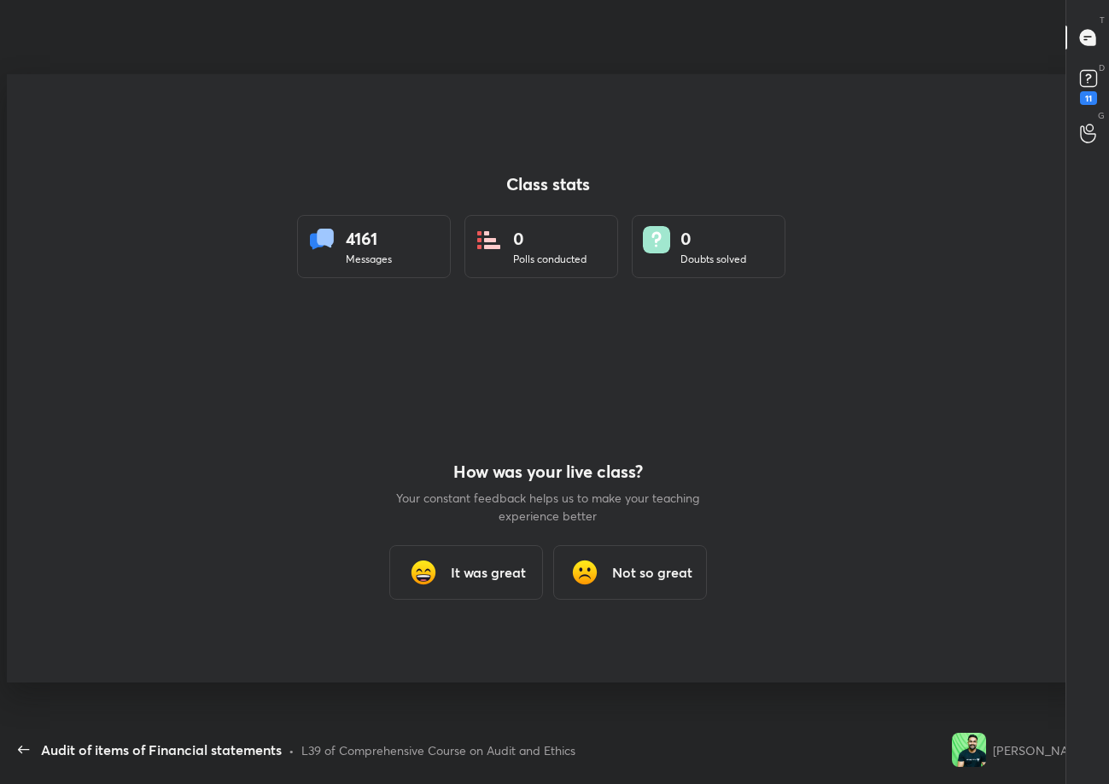
type textarea "x"
